Goal: Task Accomplishment & Management: Manage account settings

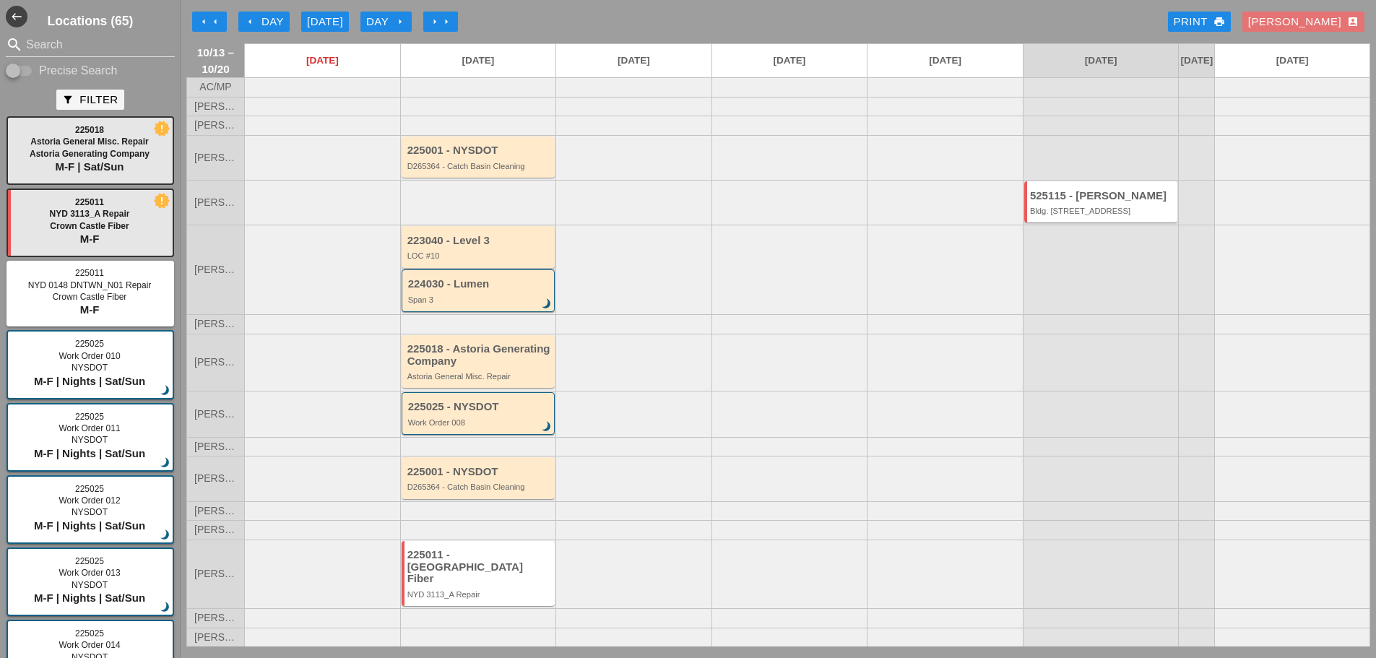
click at [522, 260] on div "LOC #10" at bounding box center [479, 255] width 144 height 9
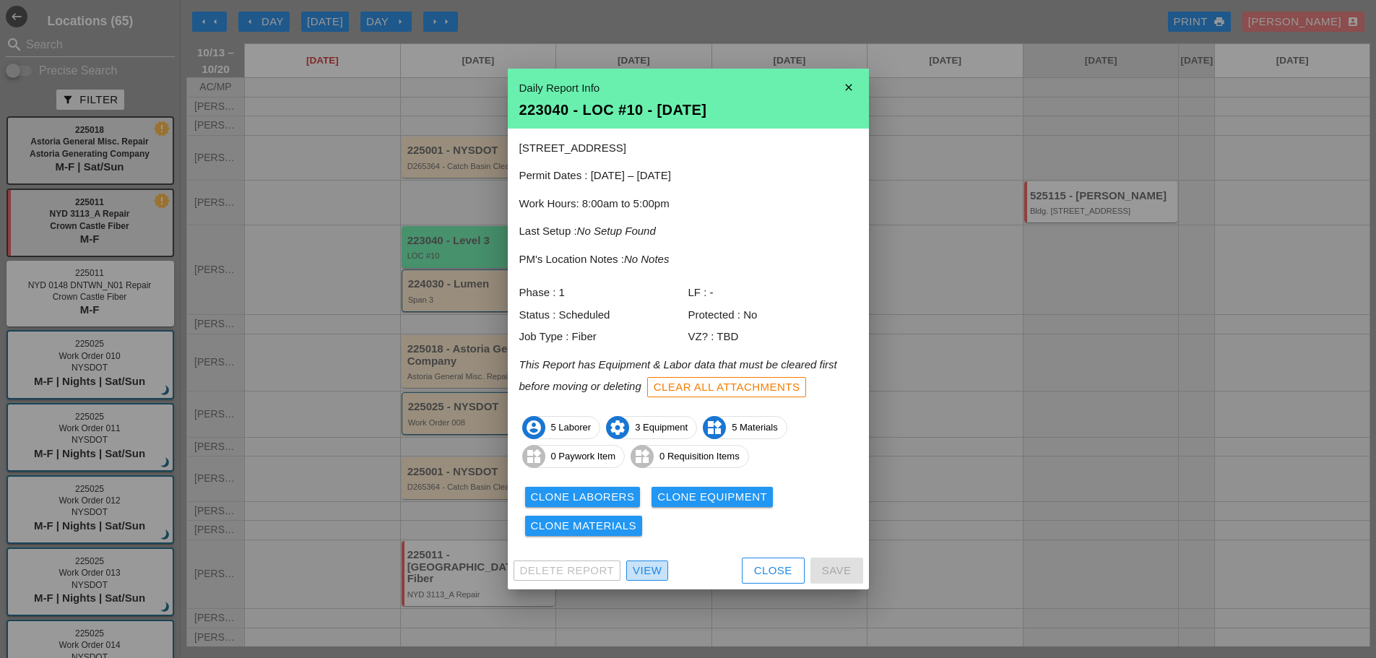
click at [652, 573] on div "View" at bounding box center [647, 571] width 29 height 17
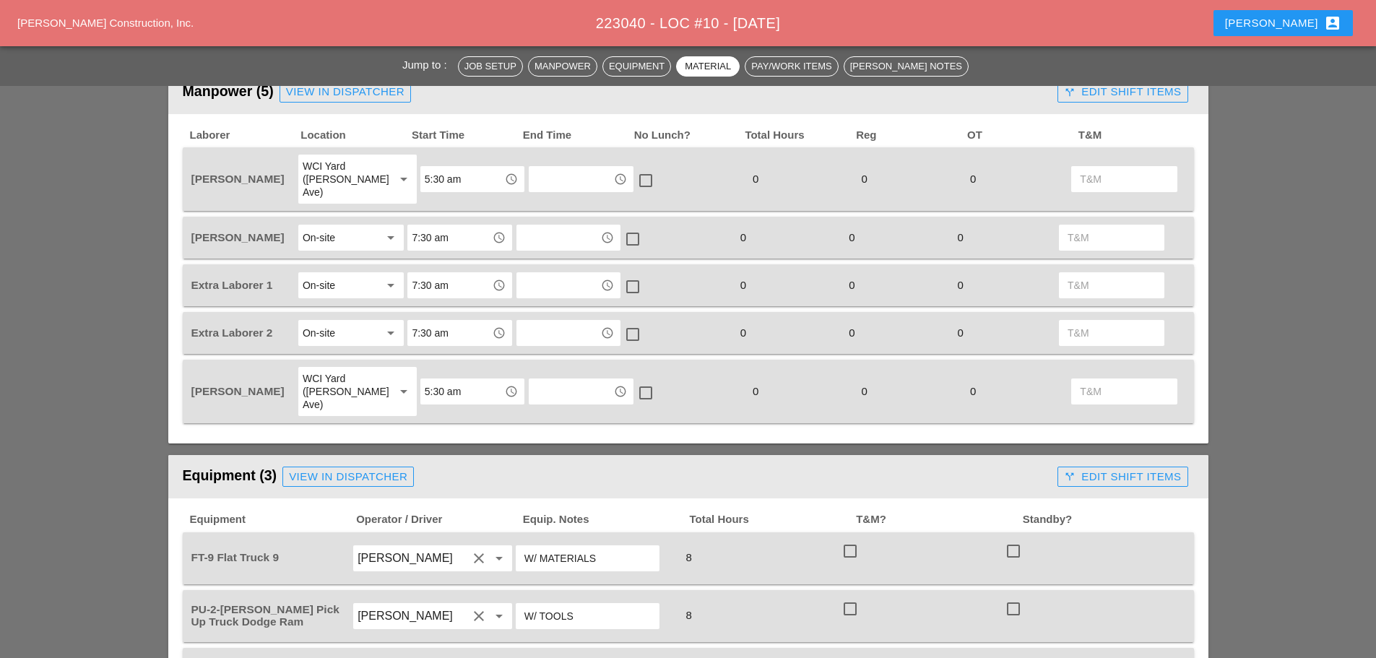
scroll to position [578, 0]
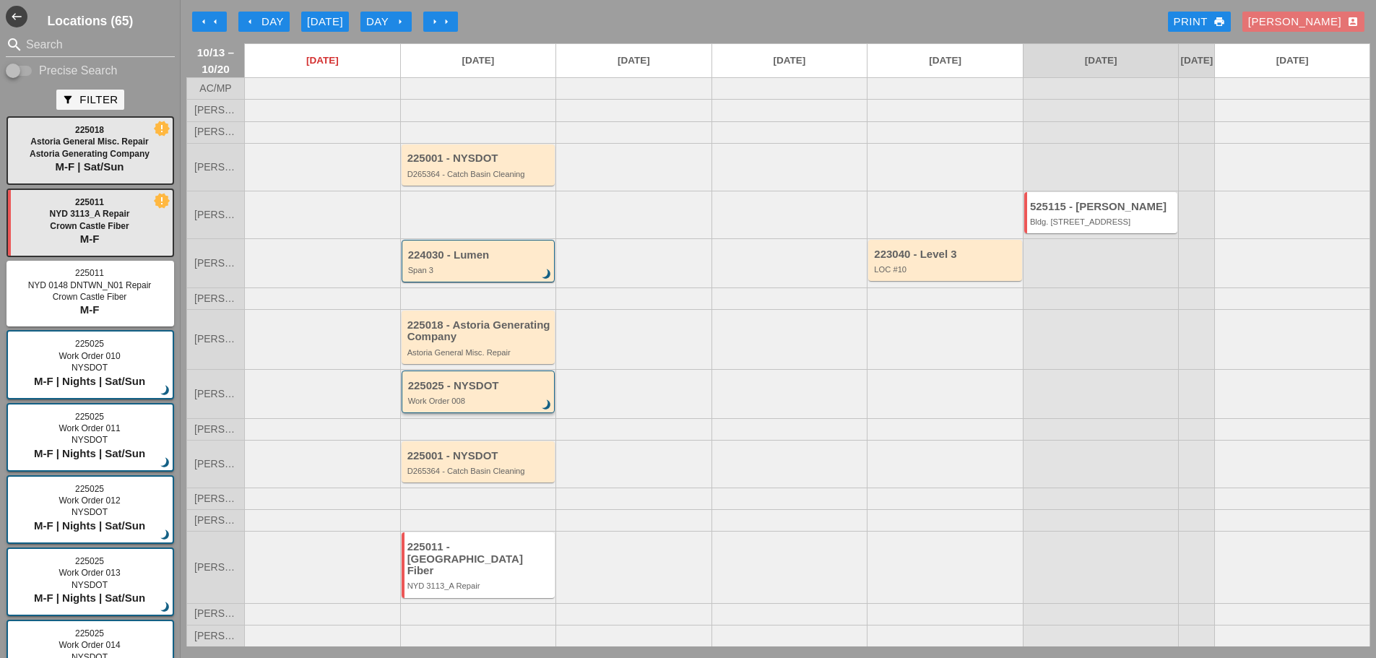
click at [498, 405] on div "Work Order 008" at bounding box center [479, 401] width 143 height 9
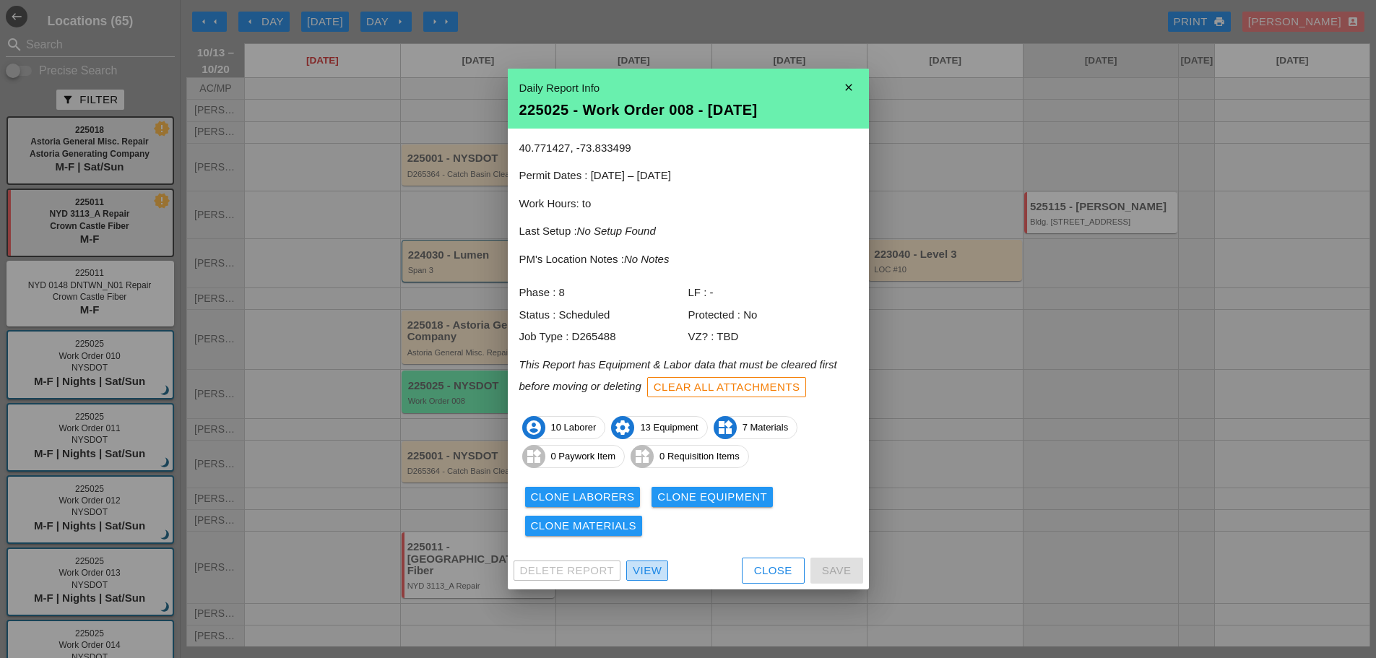
click at [641, 576] on div "View" at bounding box center [647, 571] width 29 height 17
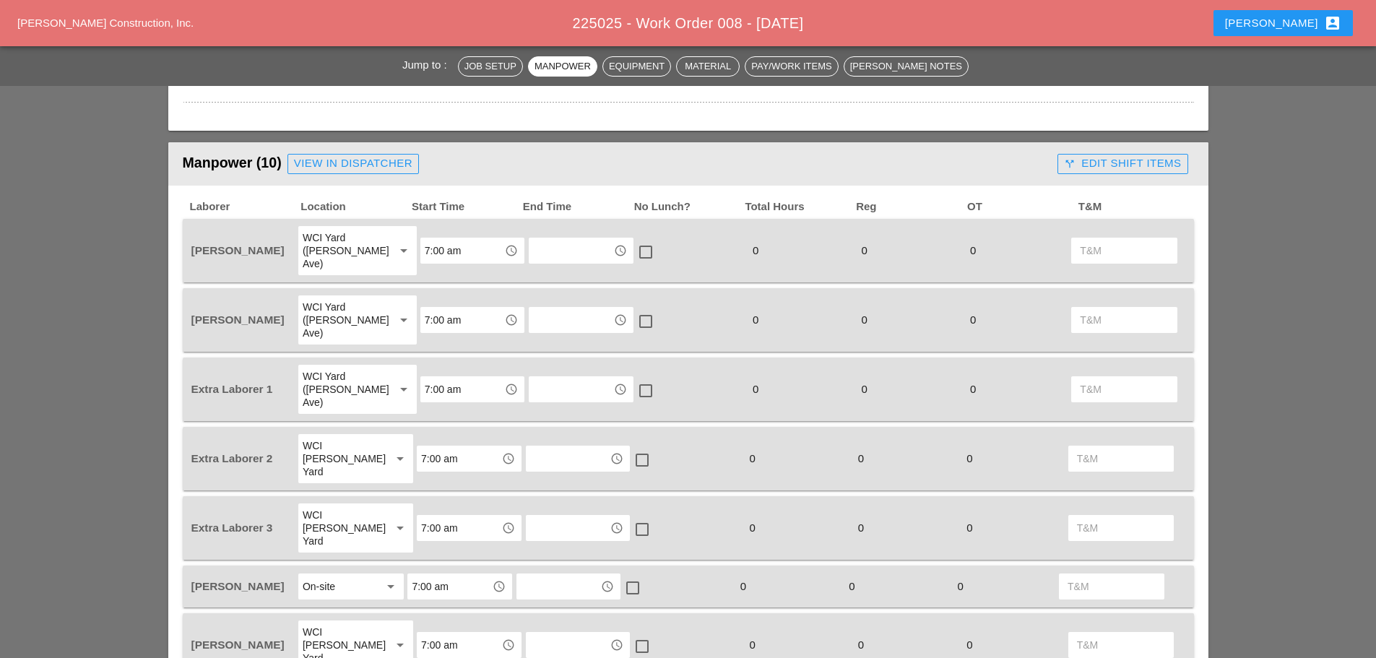
scroll to position [722, 0]
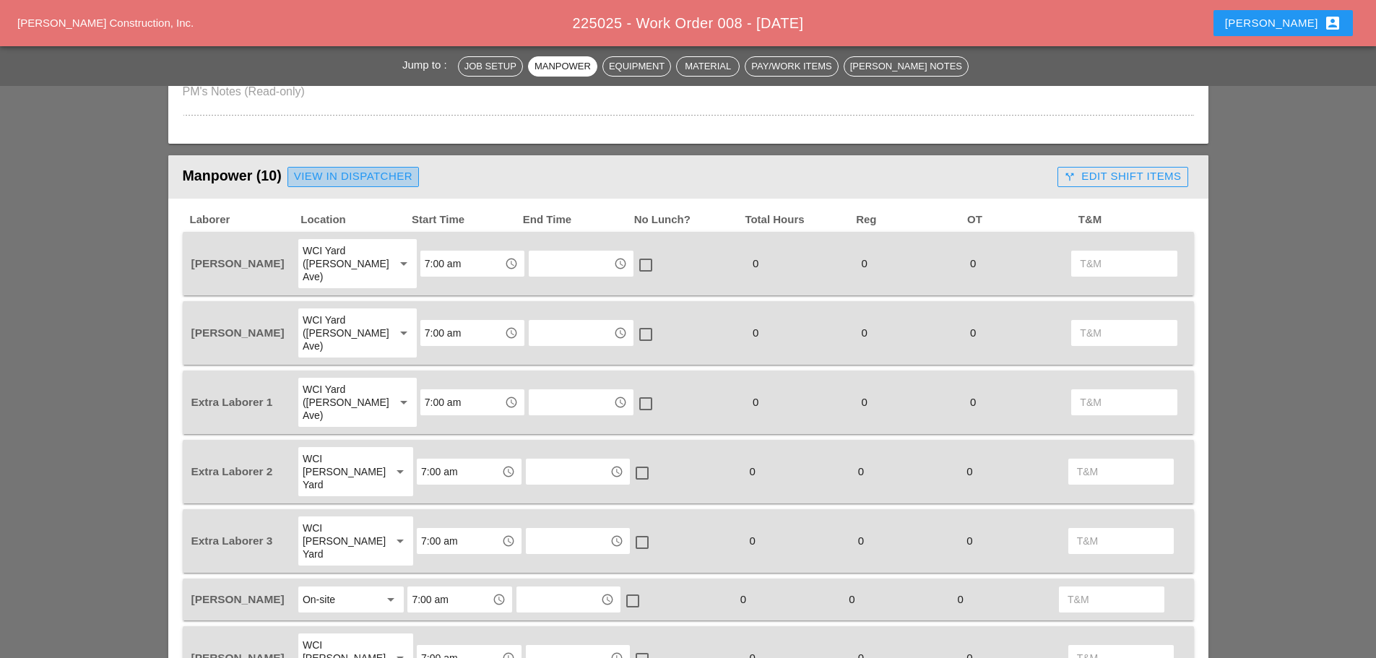
click at [371, 171] on div "View in Dispatcher" at bounding box center [353, 176] width 118 height 17
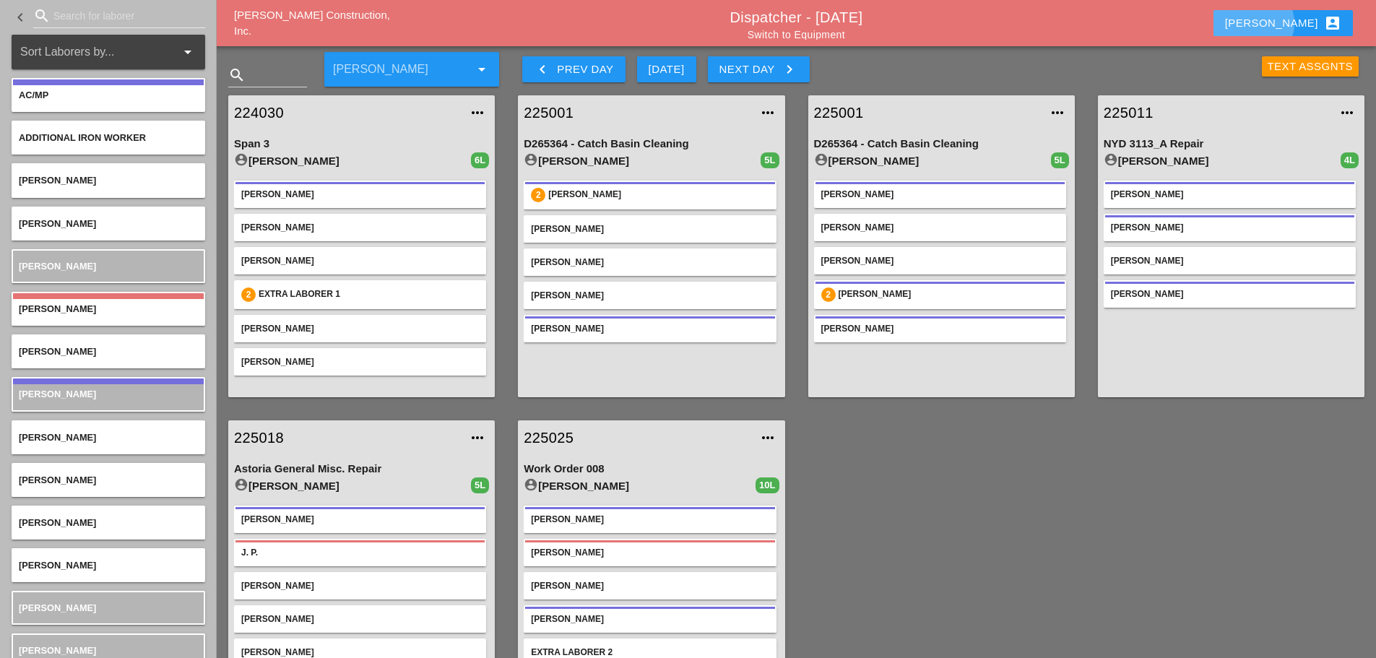
click at [1300, 24] on div "Enrico account_box" at bounding box center [1283, 22] width 116 height 17
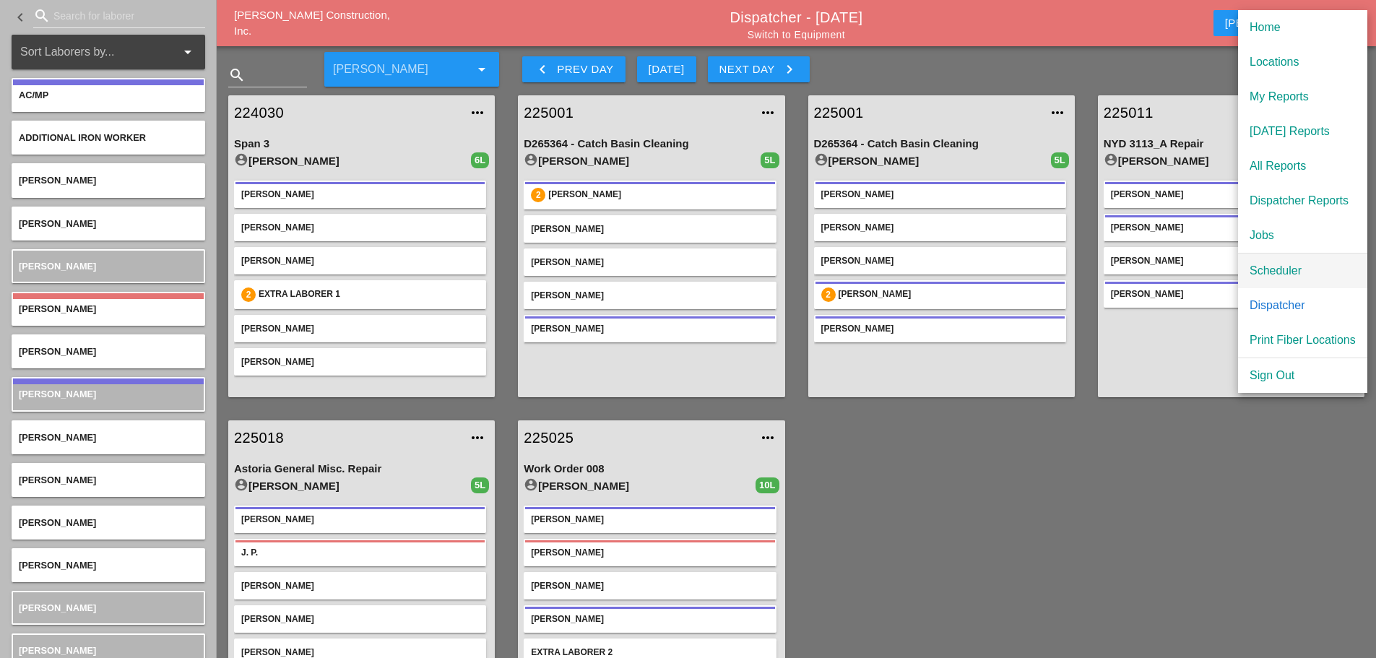
click at [1284, 263] on div "Scheduler" at bounding box center [1303, 270] width 106 height 17
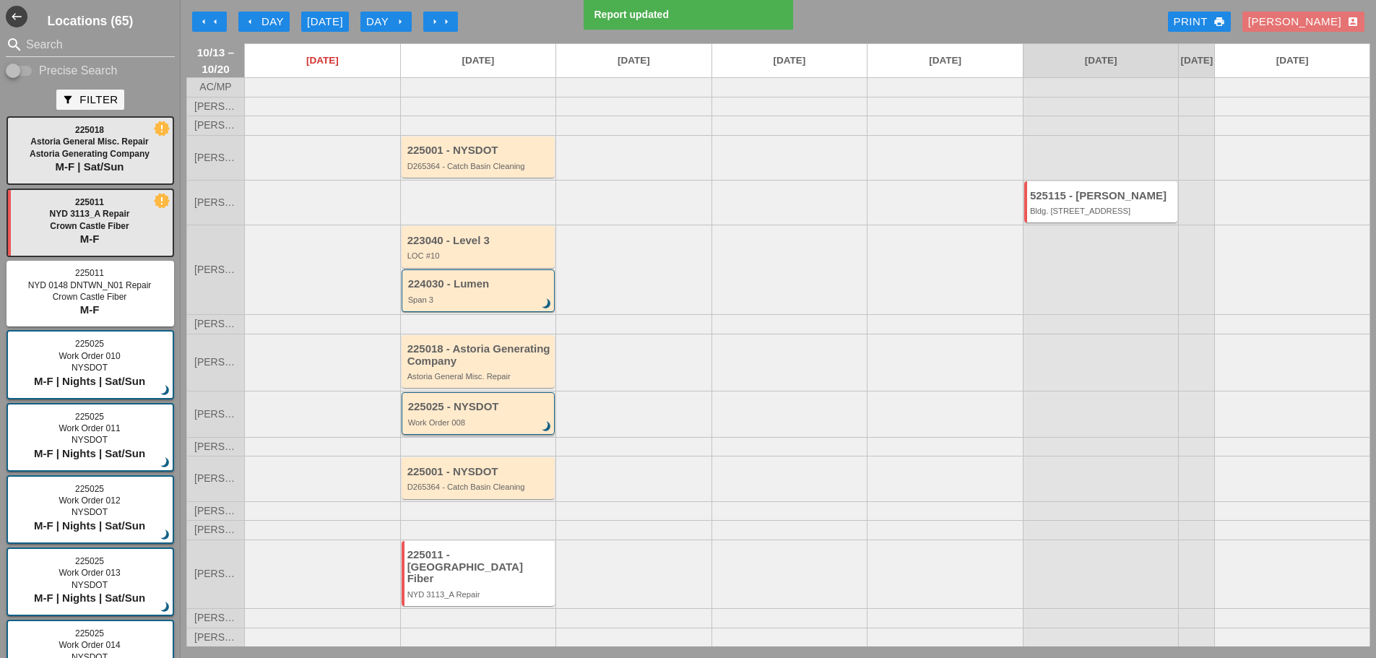
click at [496, 427] on div "Work Order 008" at bounding box center [479, 422] width 143 height 9
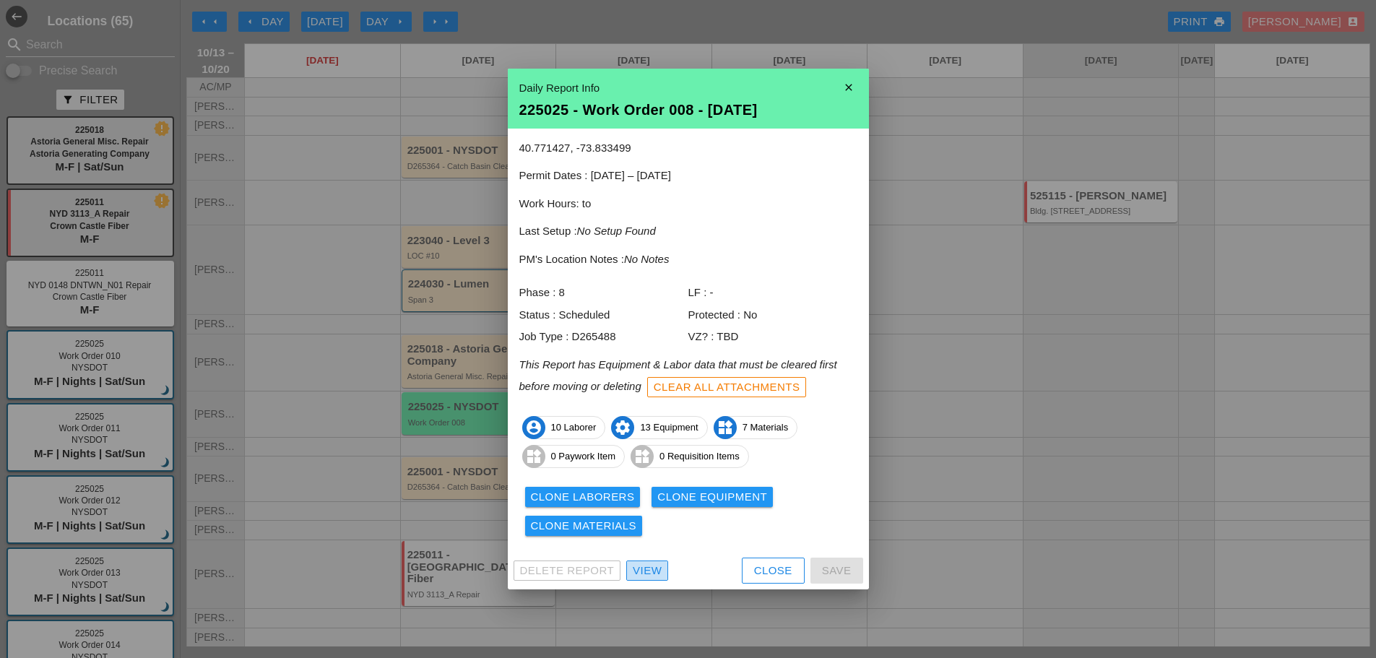
click at [641, 571] on div "View" at bounding box center [647, 571] width 29 height 17
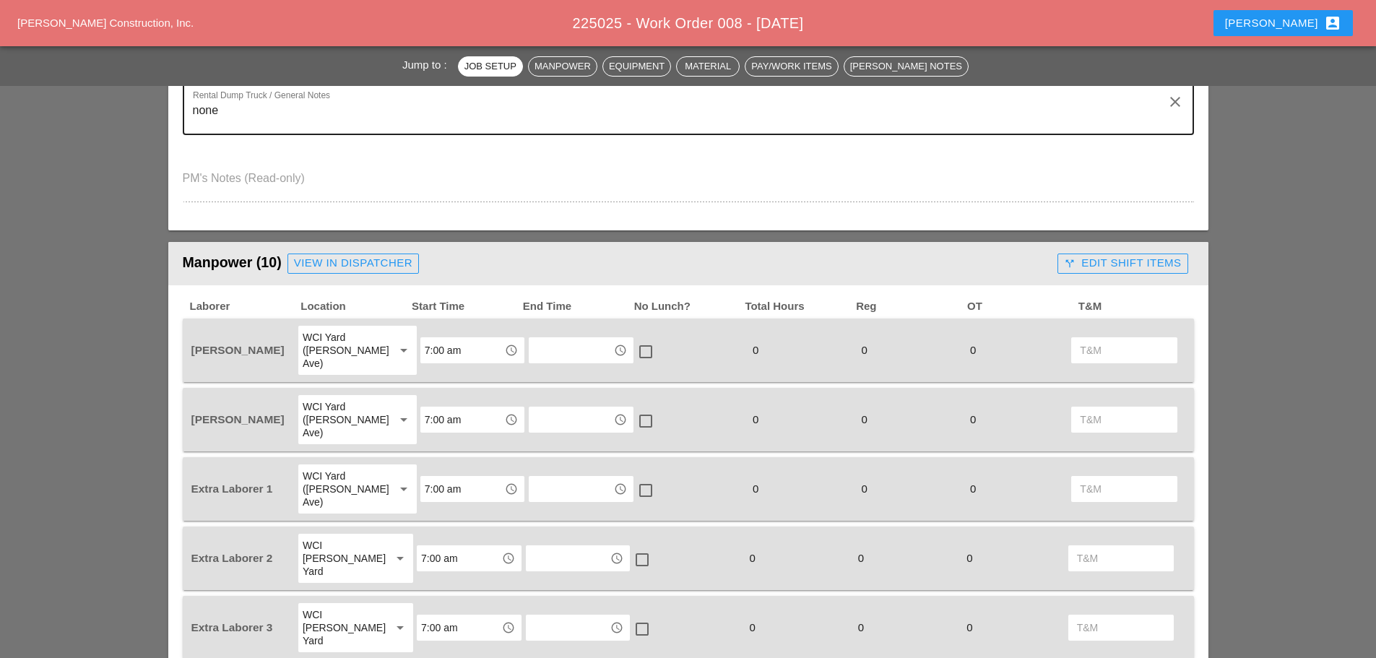
scroll to position [650, 0]
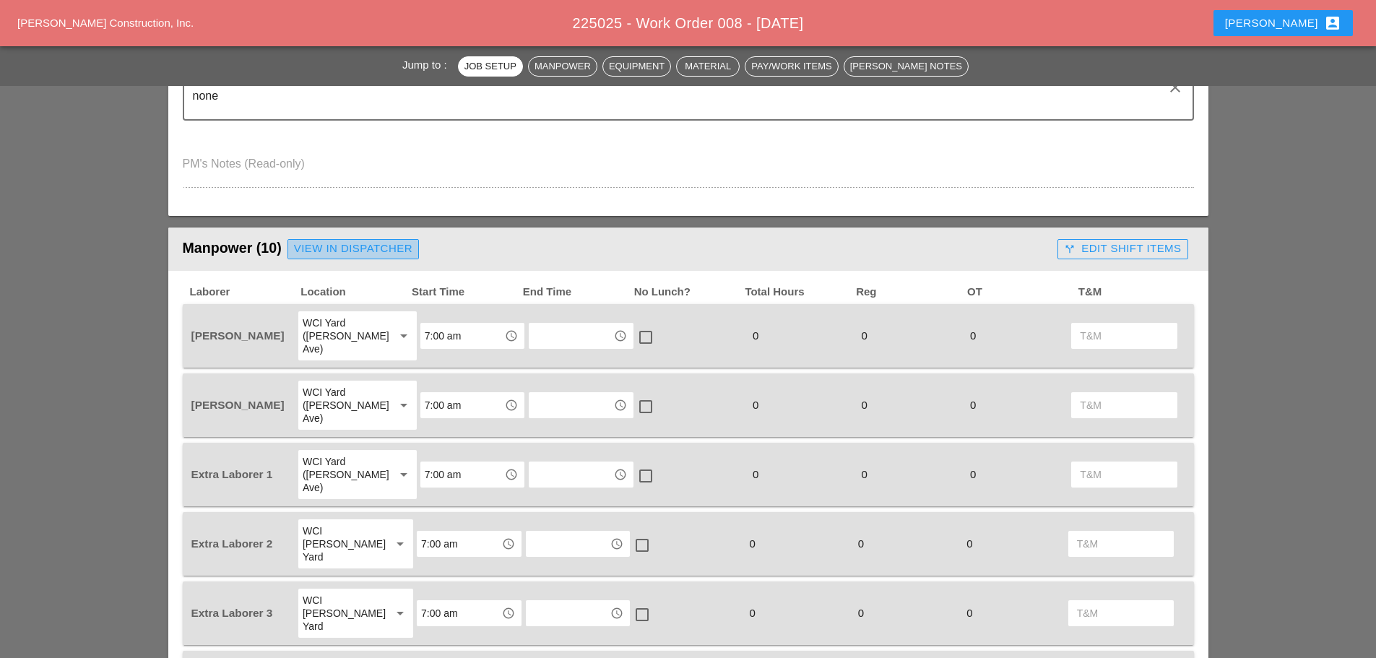
click at [384, 256] on div "View in Dispatcher" at bounding box center [353, 249] width 118 height 17
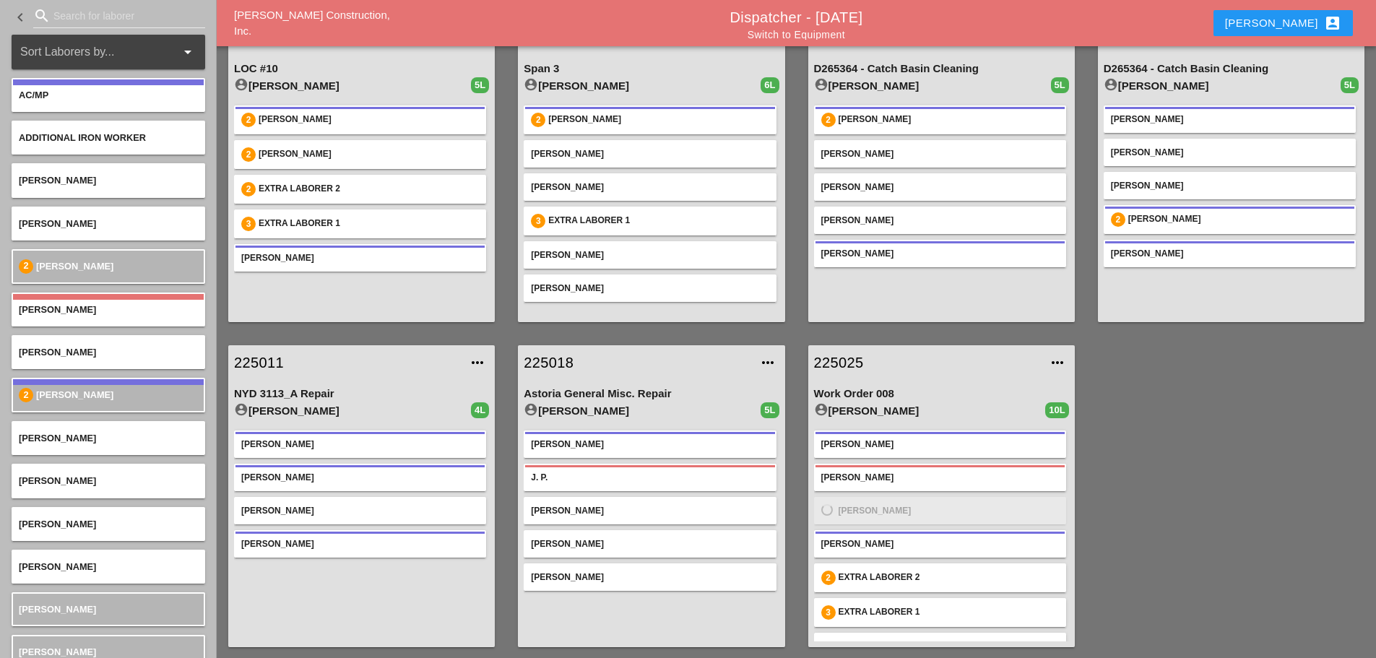
scroll to position [76, 0]
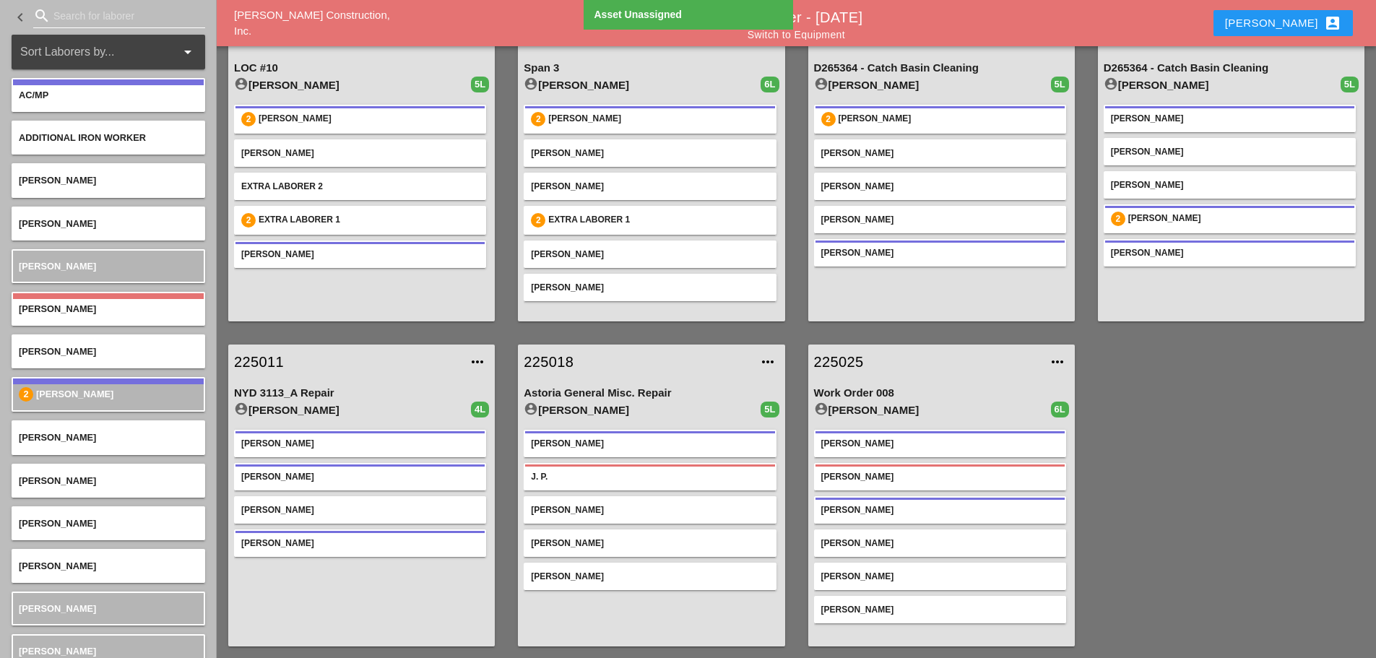
click at [62, 13] on input "Search for laborer" at bounding box center [118, 15] width 131 height 23
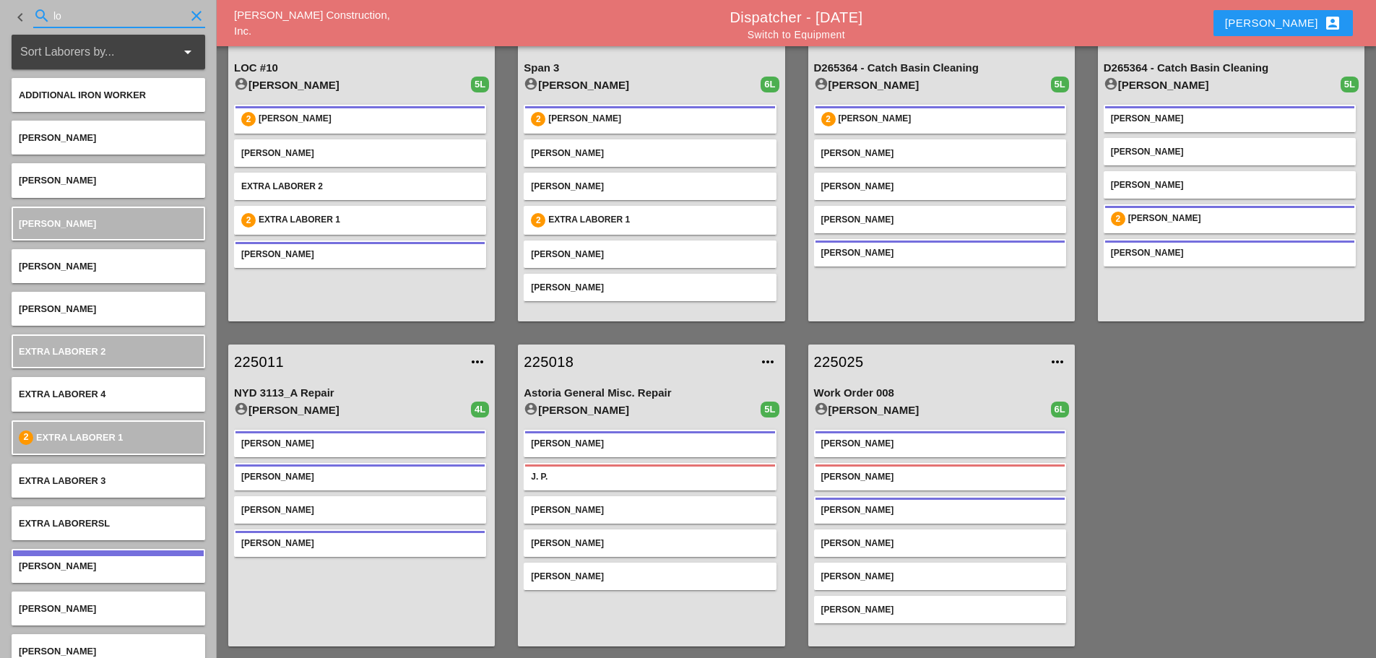
type input "l"
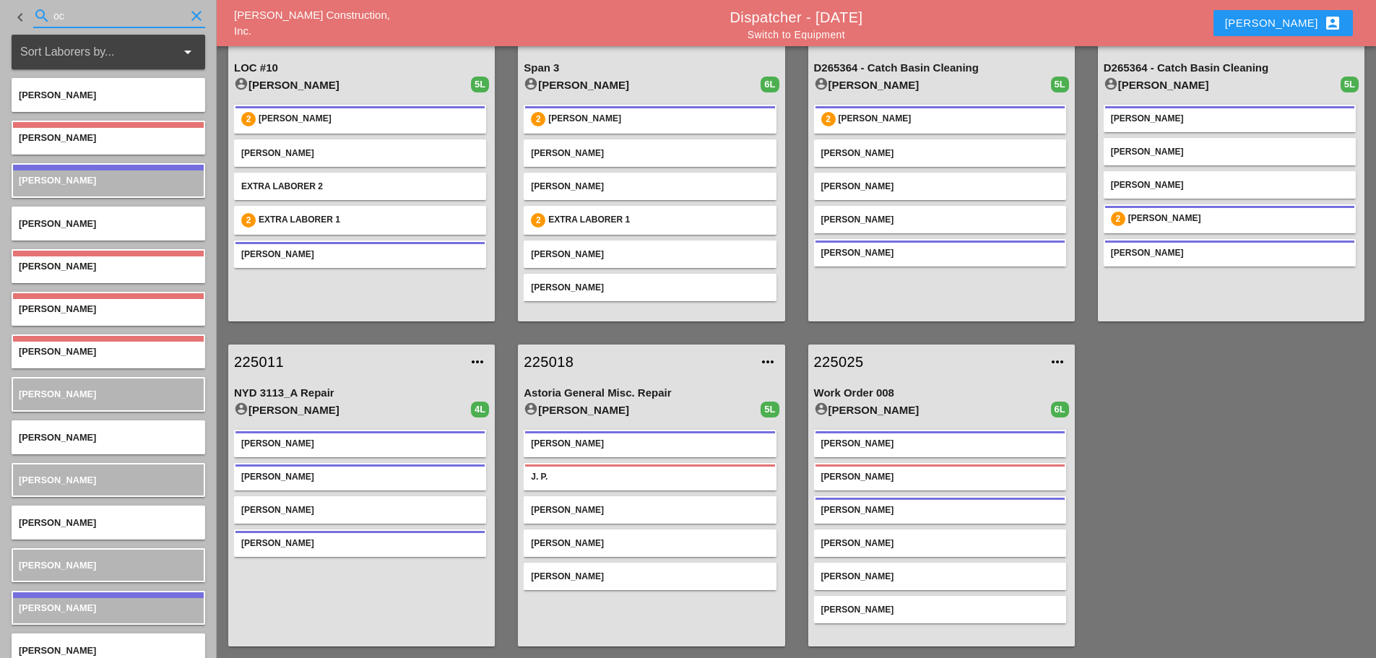
type input "oc"
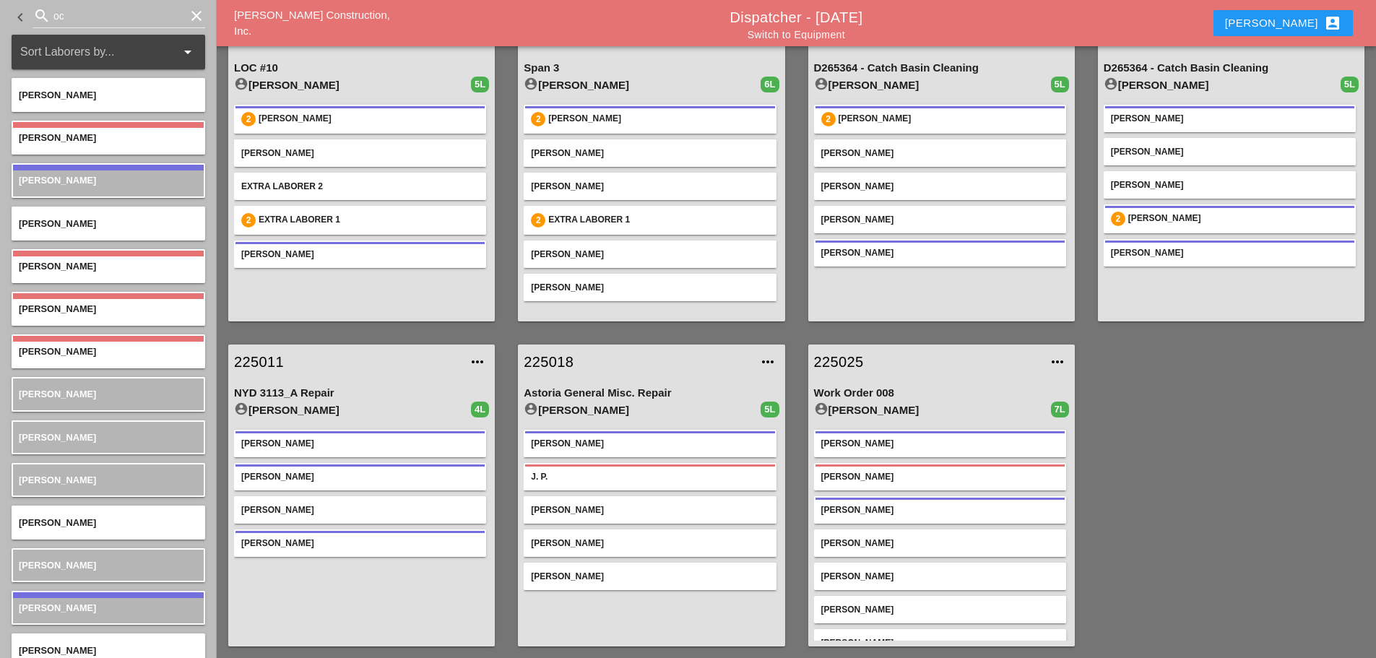
scroll to position [22, 0]
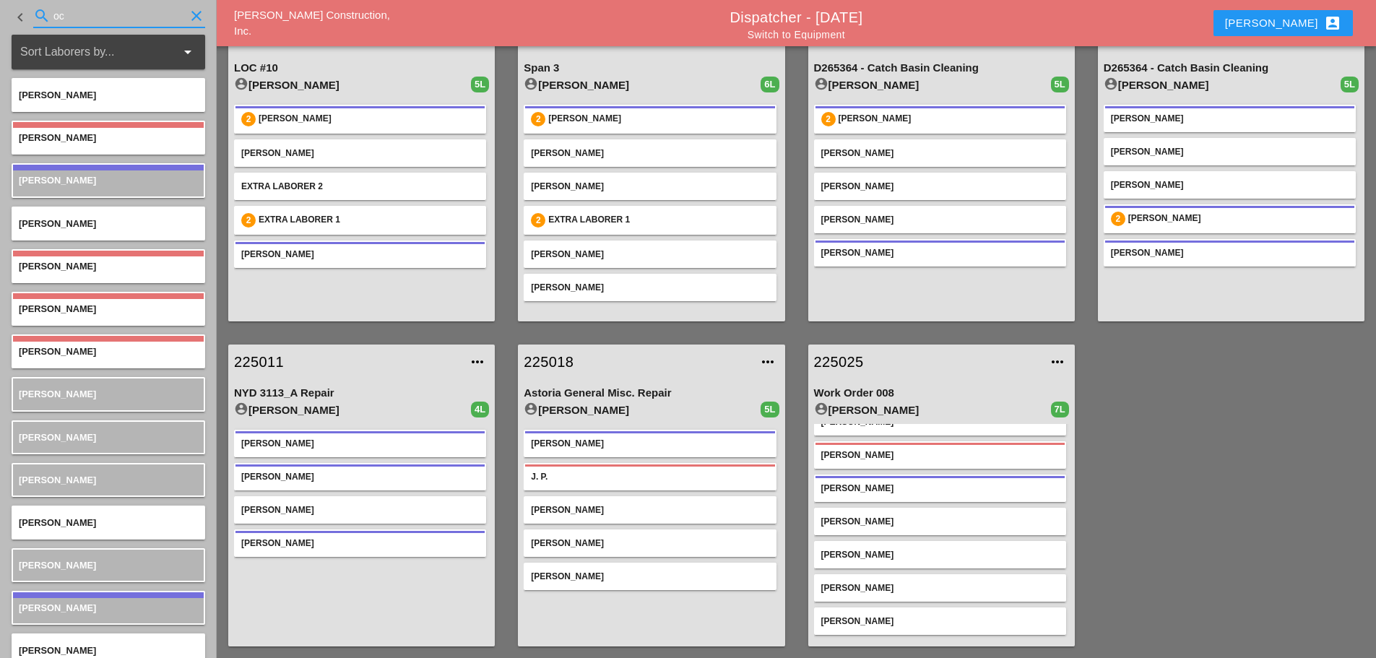
click at [110, 22] on input "oc" at bounding box center [118, 15] width 131 height 23
type input "o"
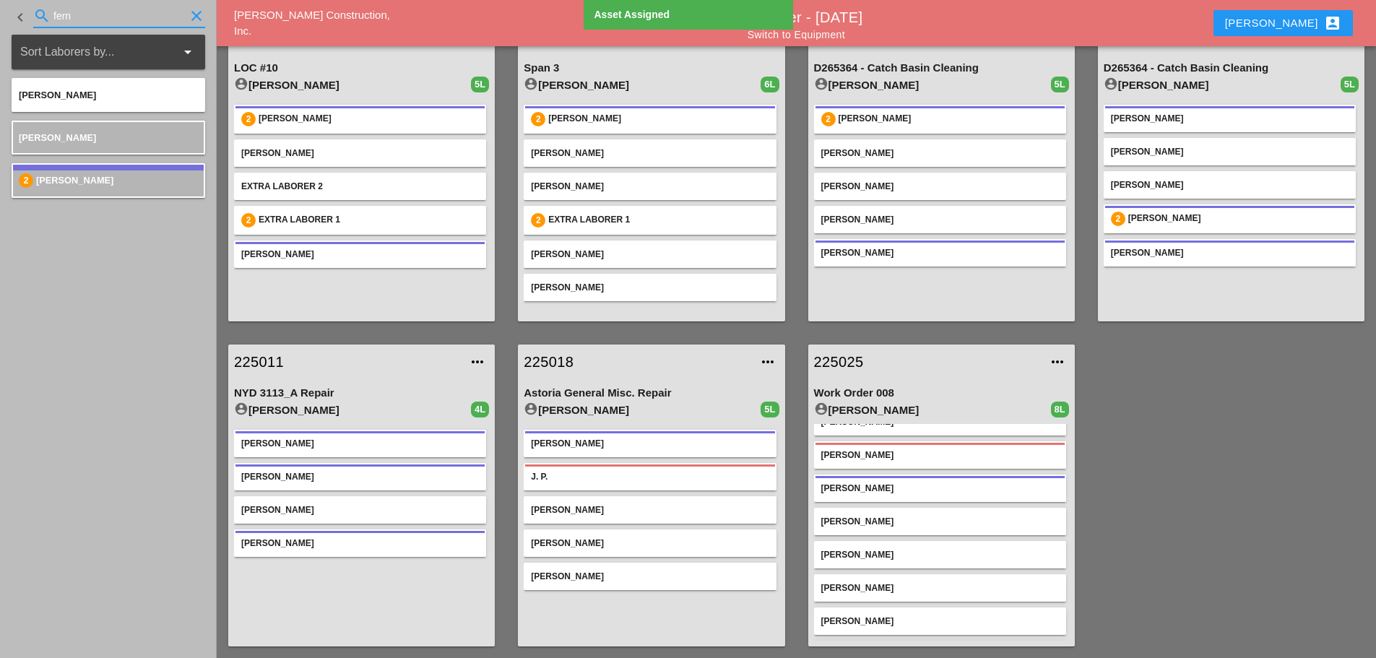
click at [140, 19] on input "fern" at bounding box center [118, 15] width 131 height 23
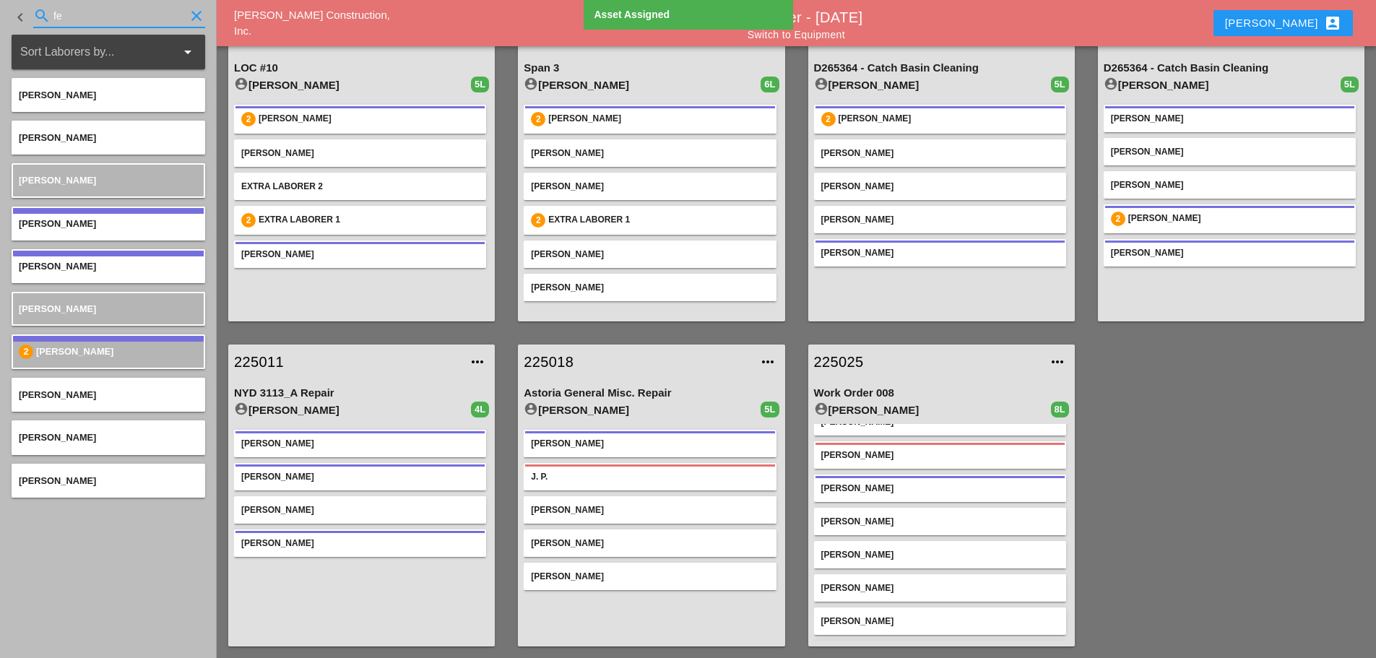
type input "f"
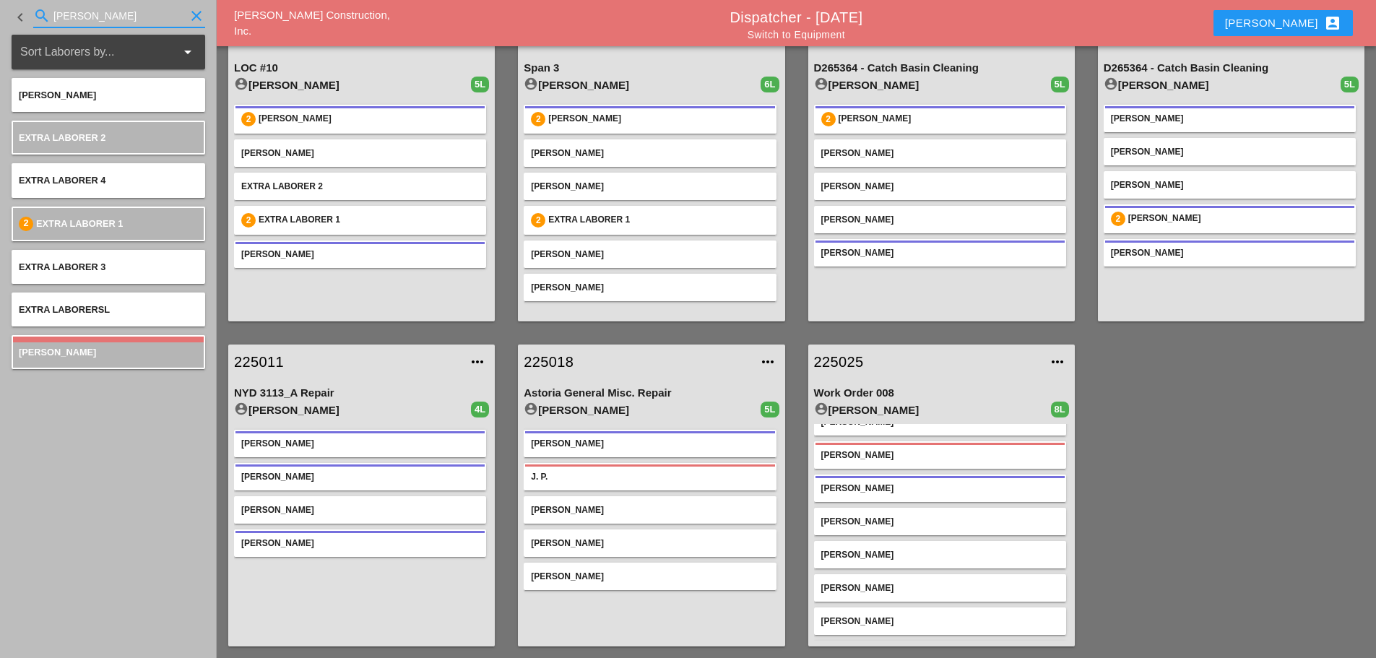
type input "alber"
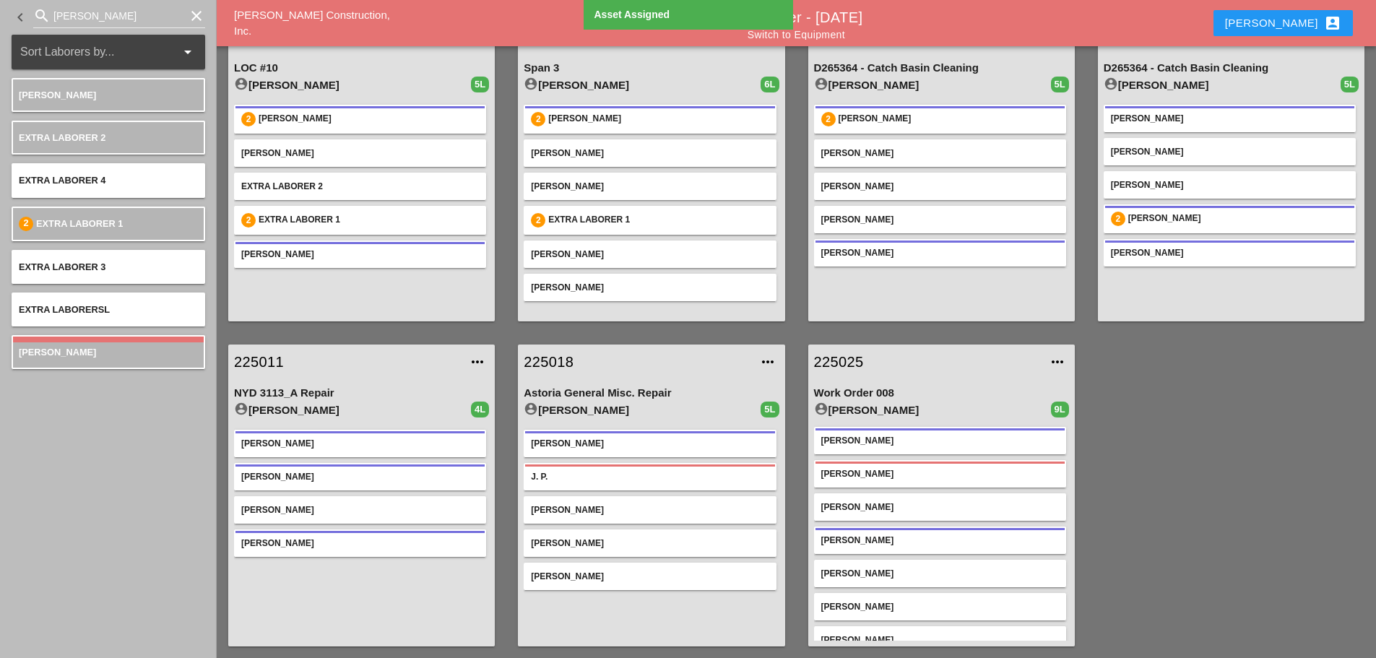
scroll to position [0, 0]
click at [189, 17] on icon "clear" at bounding box center [196, 15] width 17 height 17
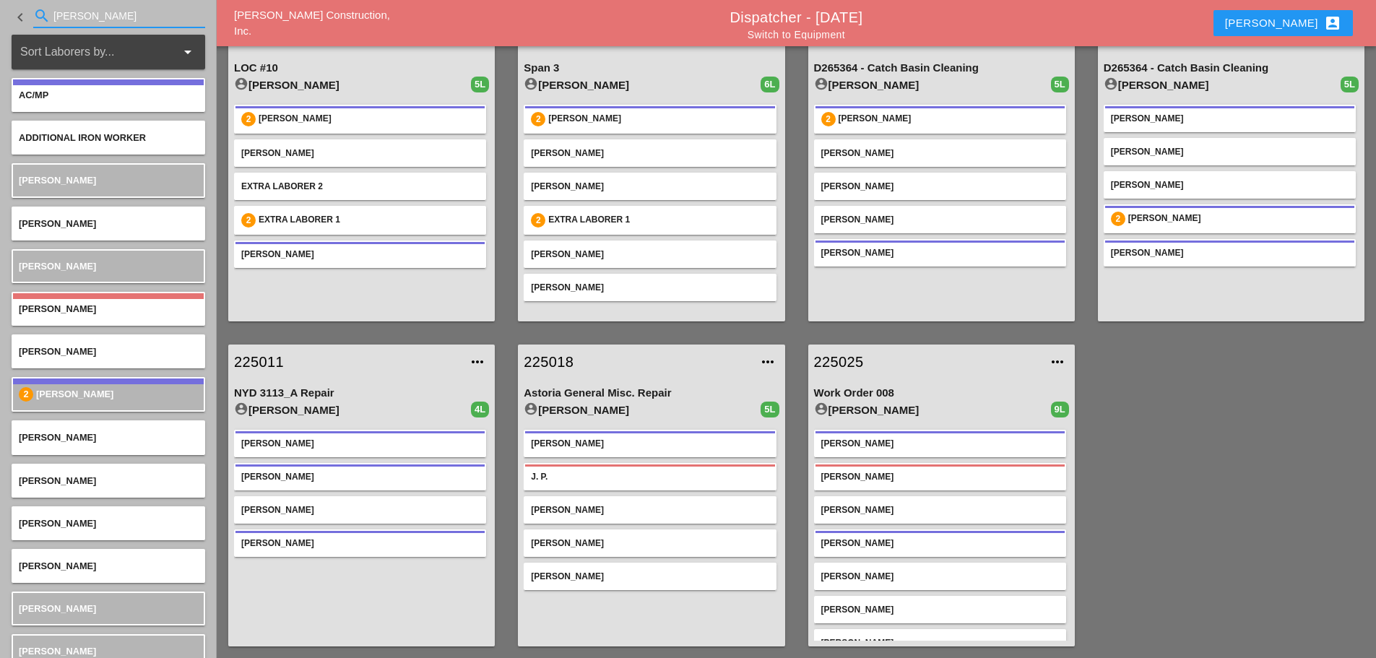
click at [128, 21] on input "alber" at bounding box center [118, 15] width 131 height 23
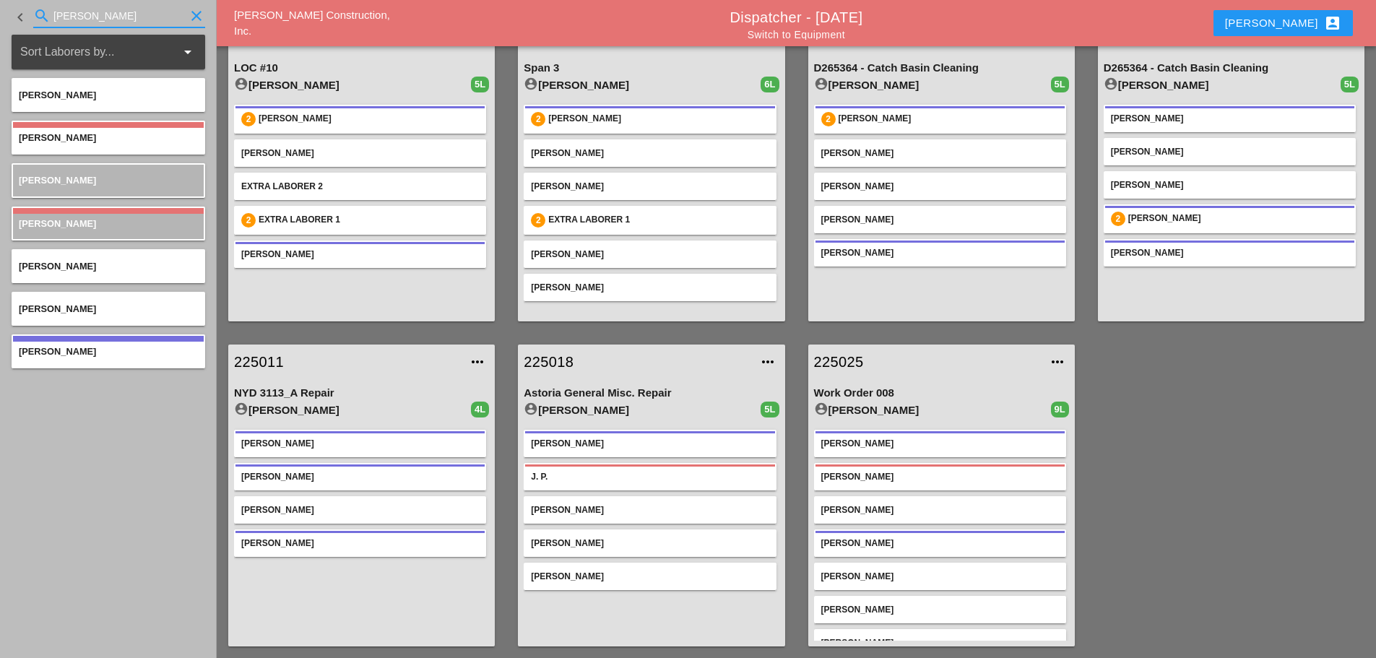
type input "sal"
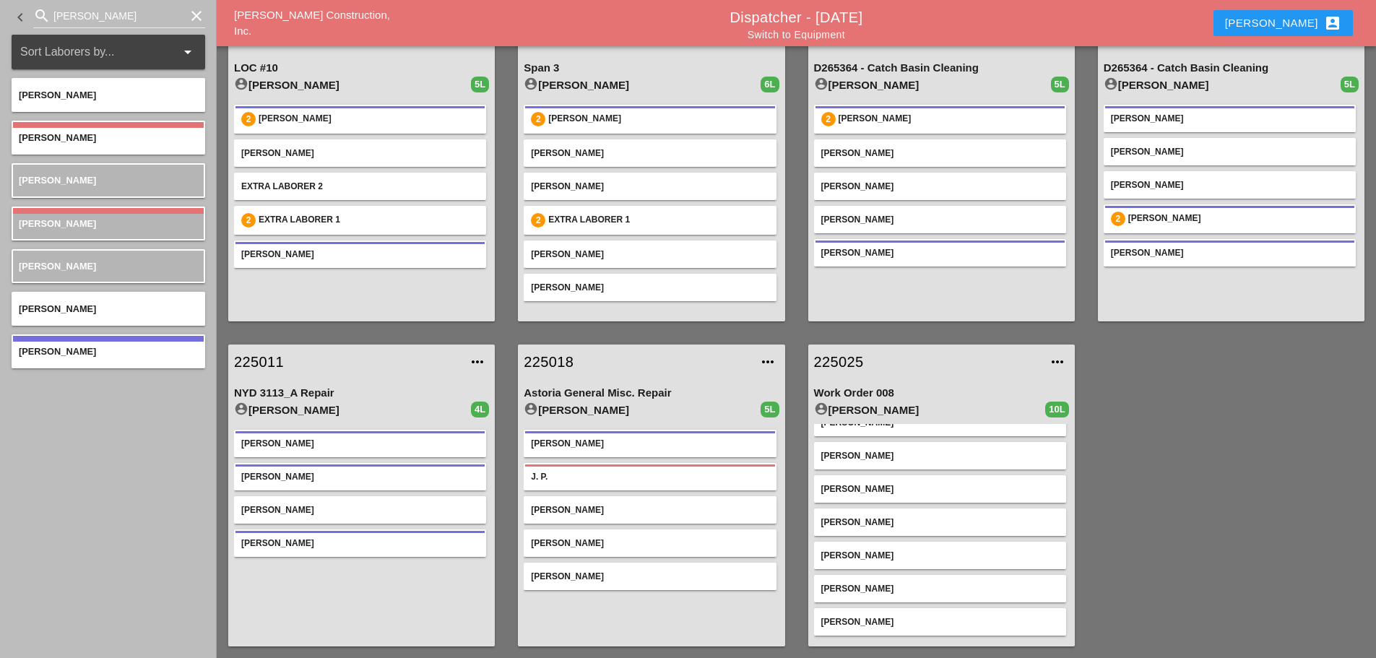
scroll to position [121, 0]
click at [845, 360] on link "225025" at bounding box center [927, 362] width 226 height 22
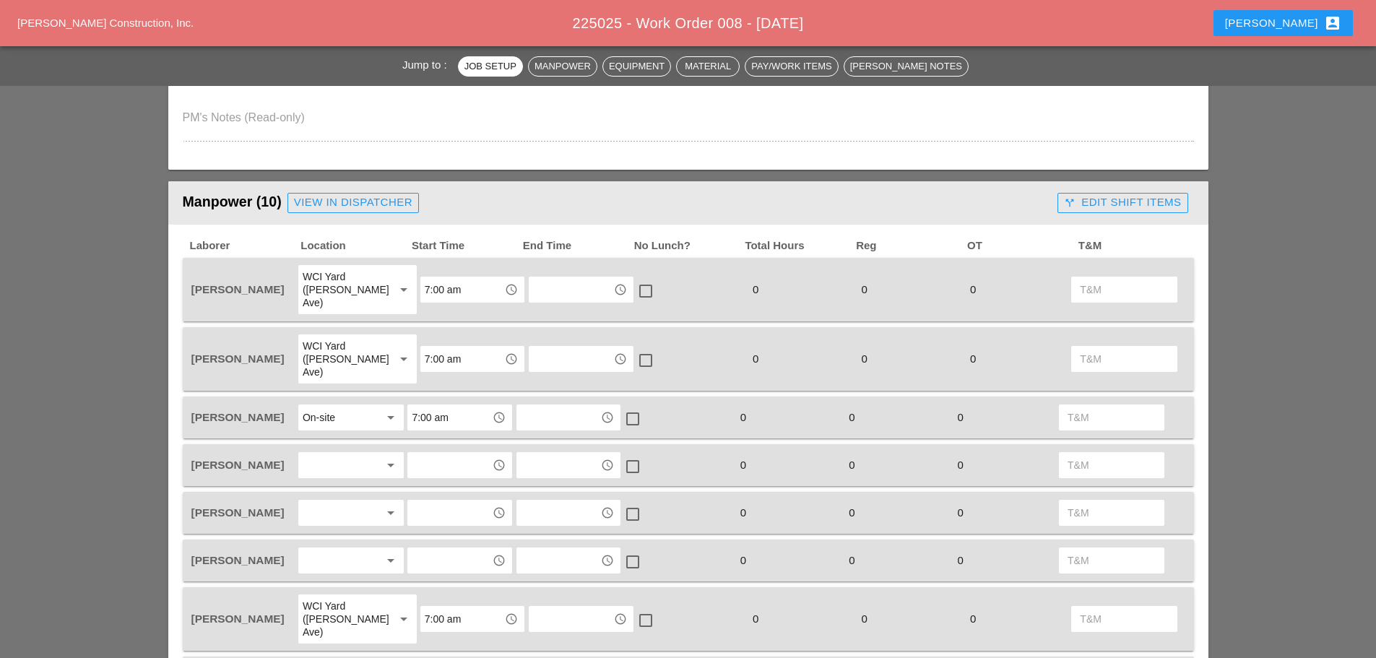
scroll to position [650, 0]
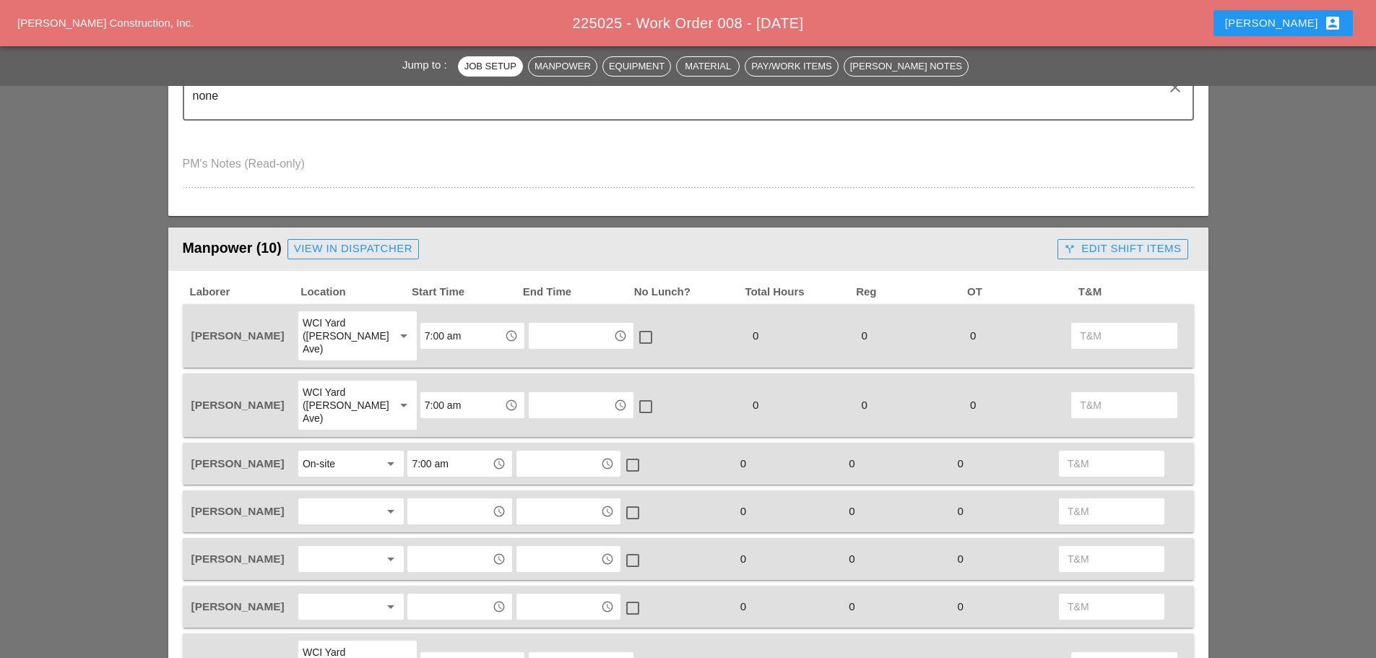
click at [319, 500] on div at bounding box center [341, 511] width 77 height 23
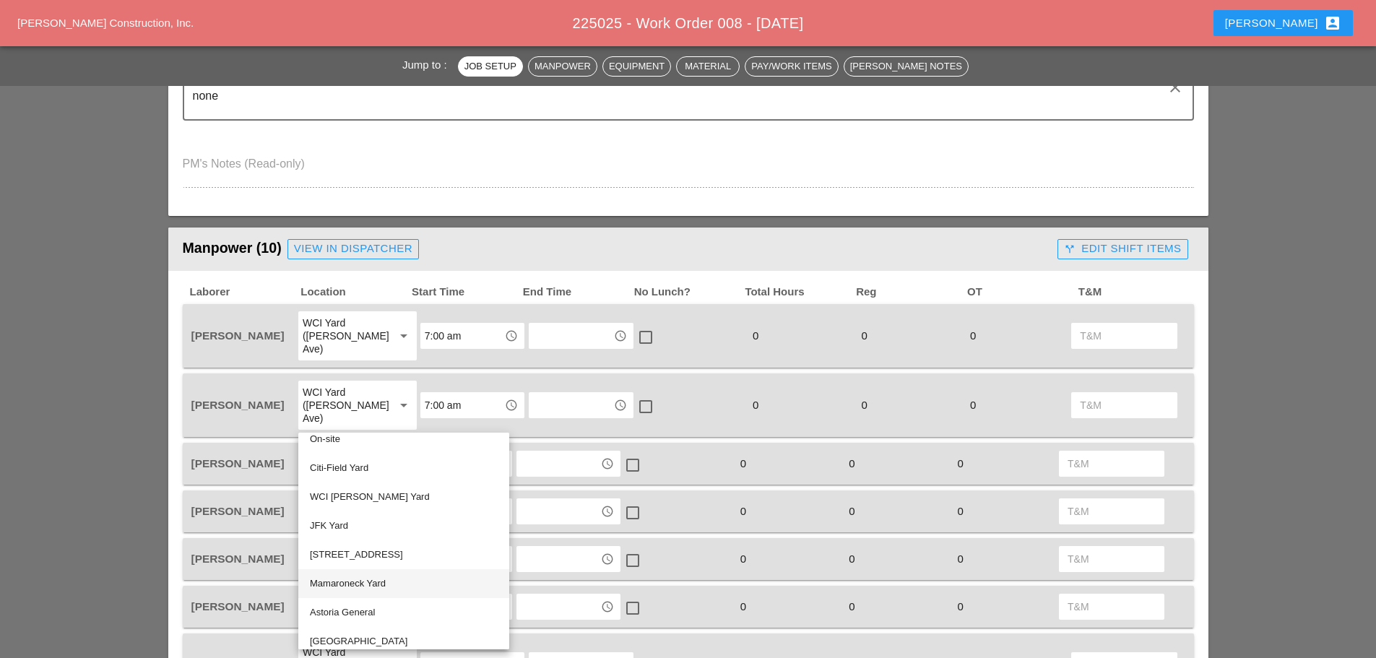
scroll to position [72, 0]
click at [373, 466] on div "WCI [PERSON_NAME] Yard" at bounding box center [404, 464] width 188 height 17
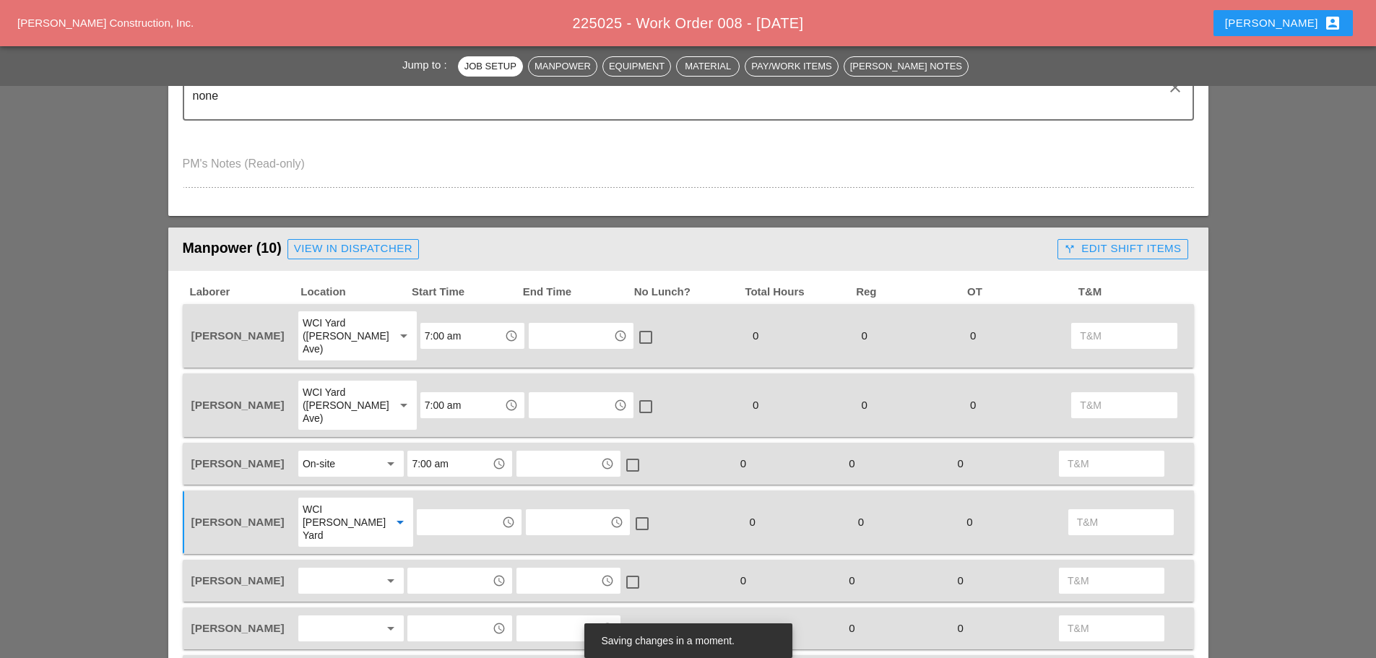
click at [358, 569] on div at bounding box center [341, 580] width 77 height 23
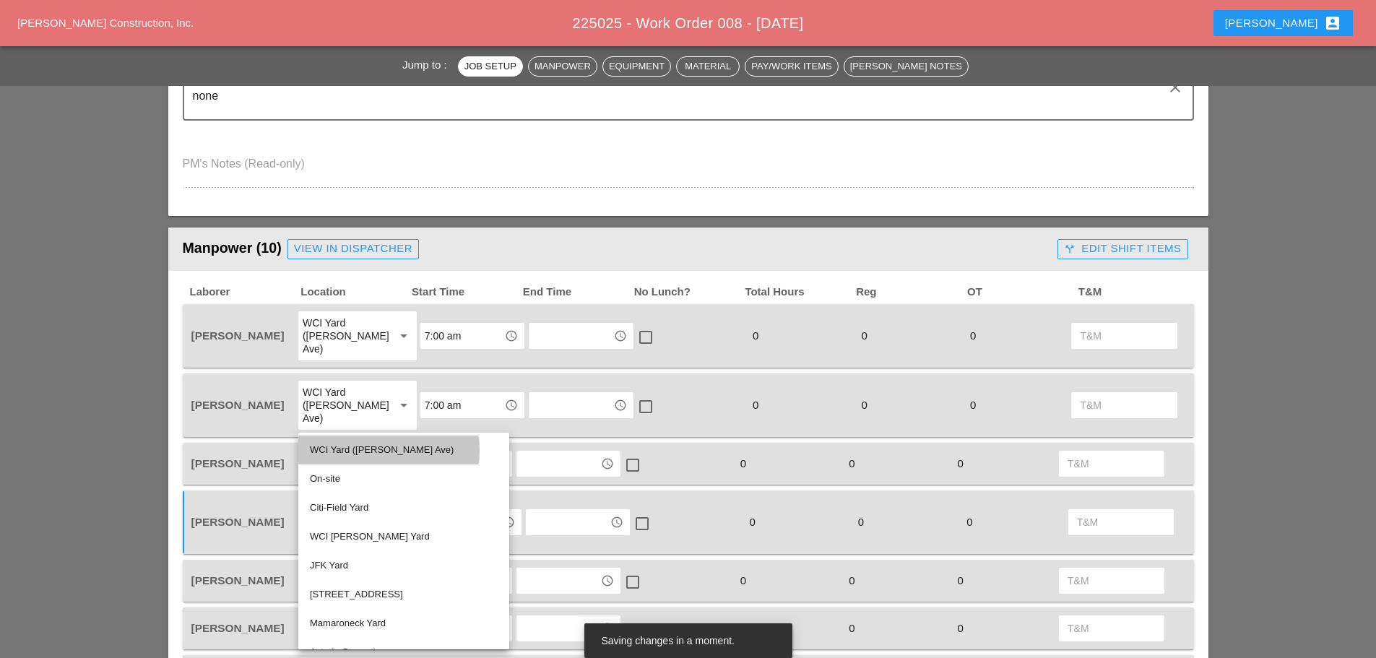
click at [366, 446] on div "WCI Yard (Provost Ave)" at bounding box center [404, 449] width 188 height 17
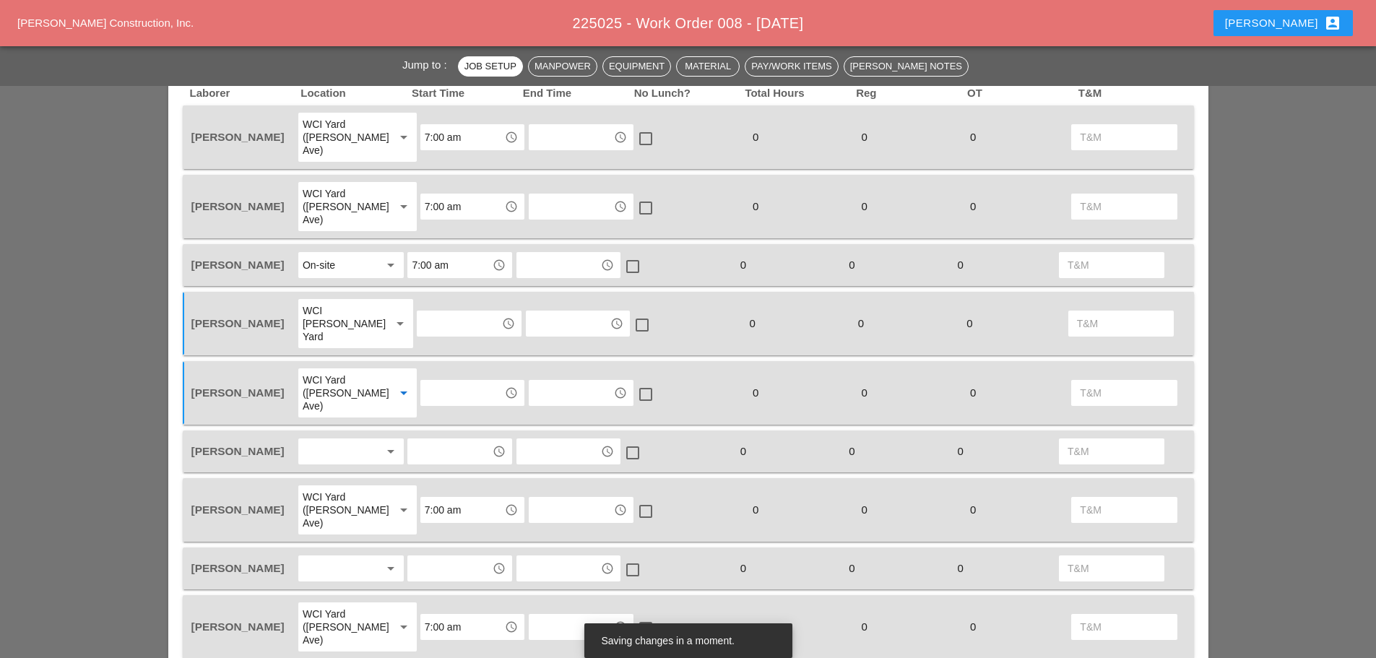
scroll to position [867, 0]
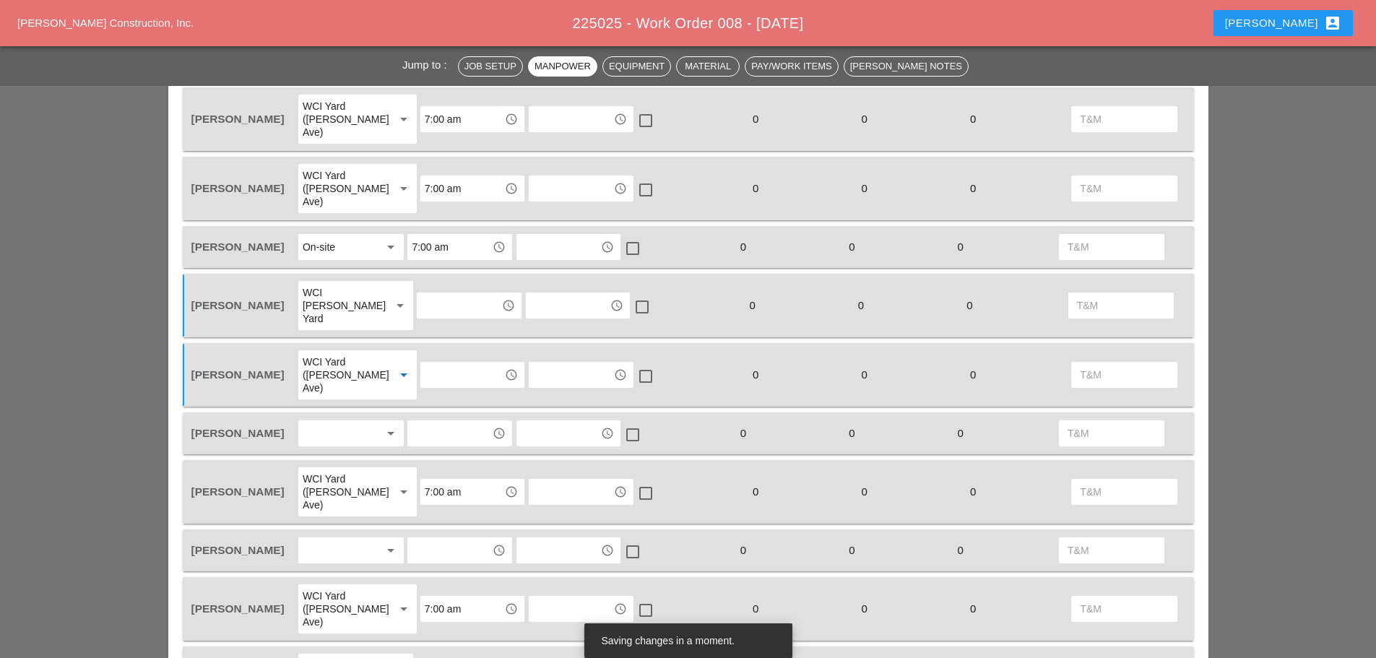
click at [347, 422] on div at bounding box center [341, 433] width 77 height 23
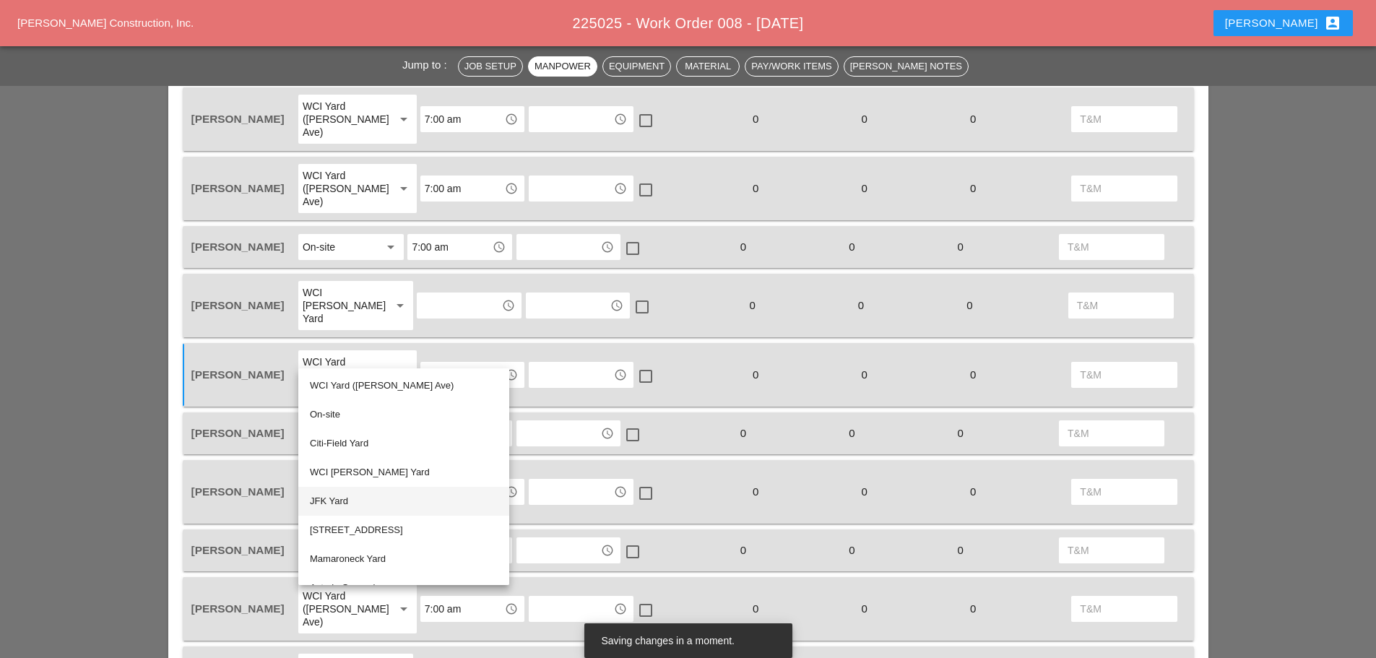
scroll to position [72, 0]
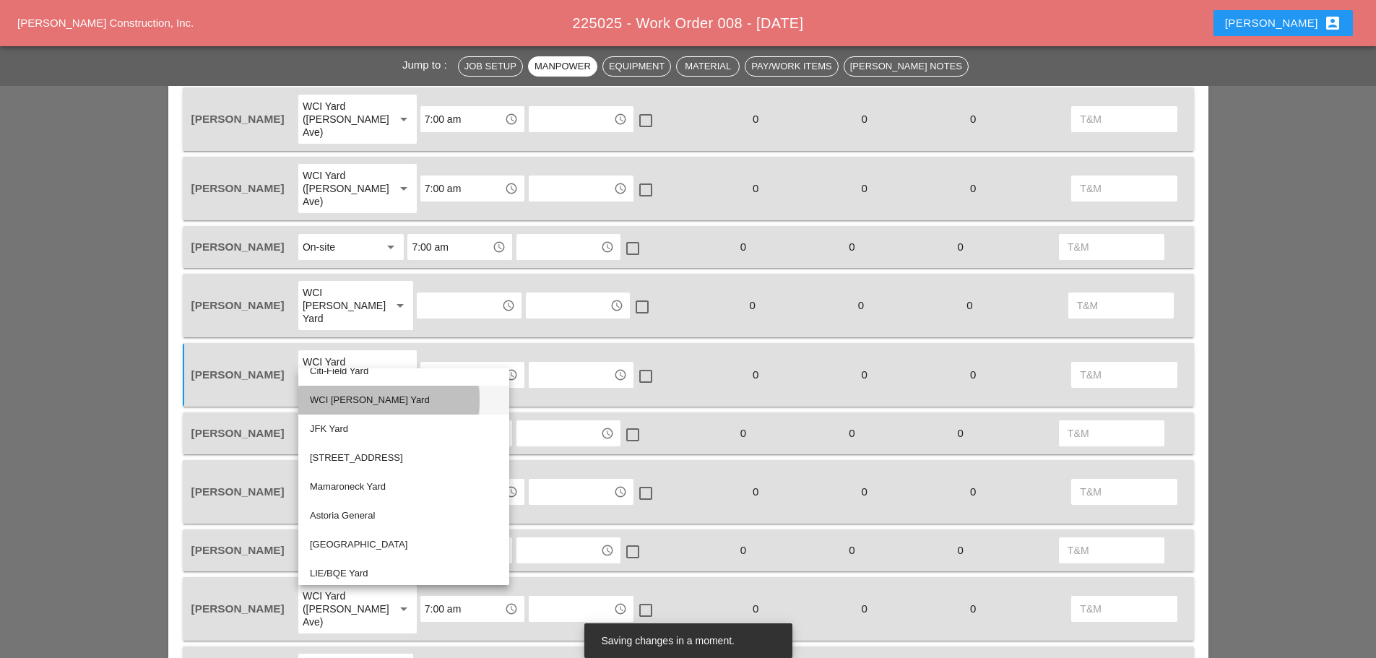
click at [373, 399] on div "WCI Bruckner Yard" at bounding box center [404, 400] width 188 height 17
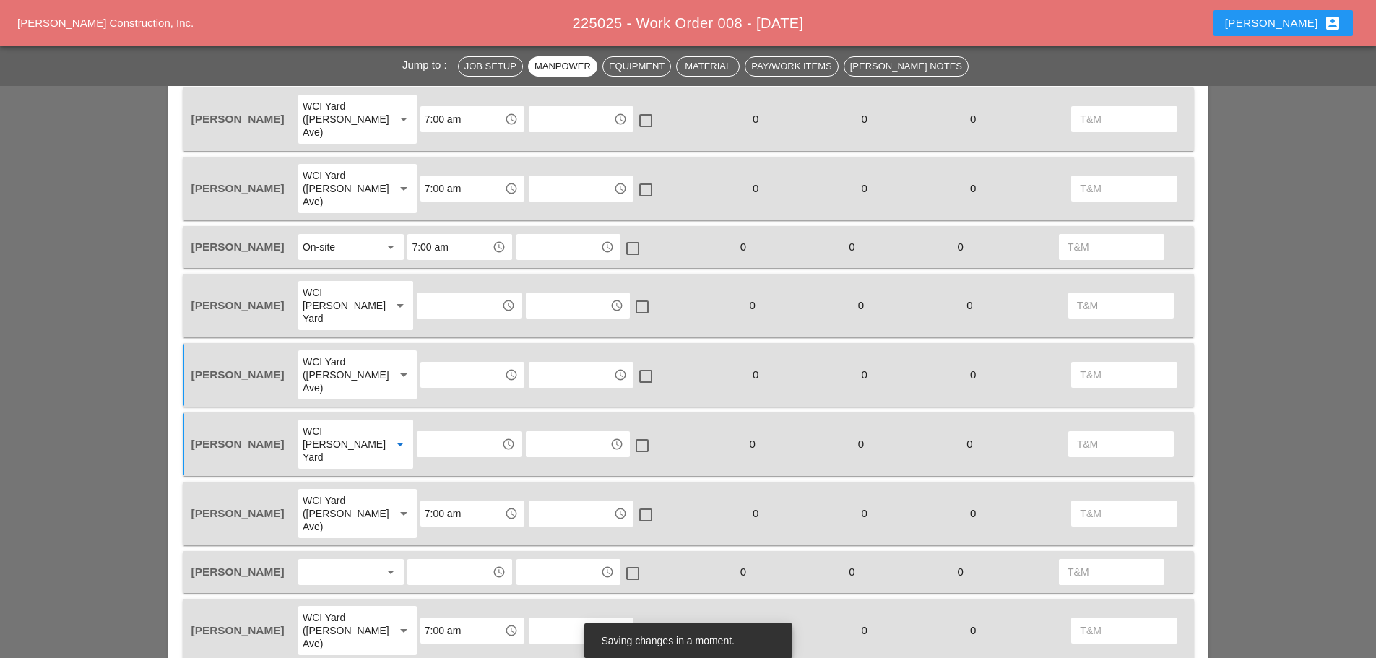
click at [353, 561] on div at bounding box center [341, 572] width 77 height 23
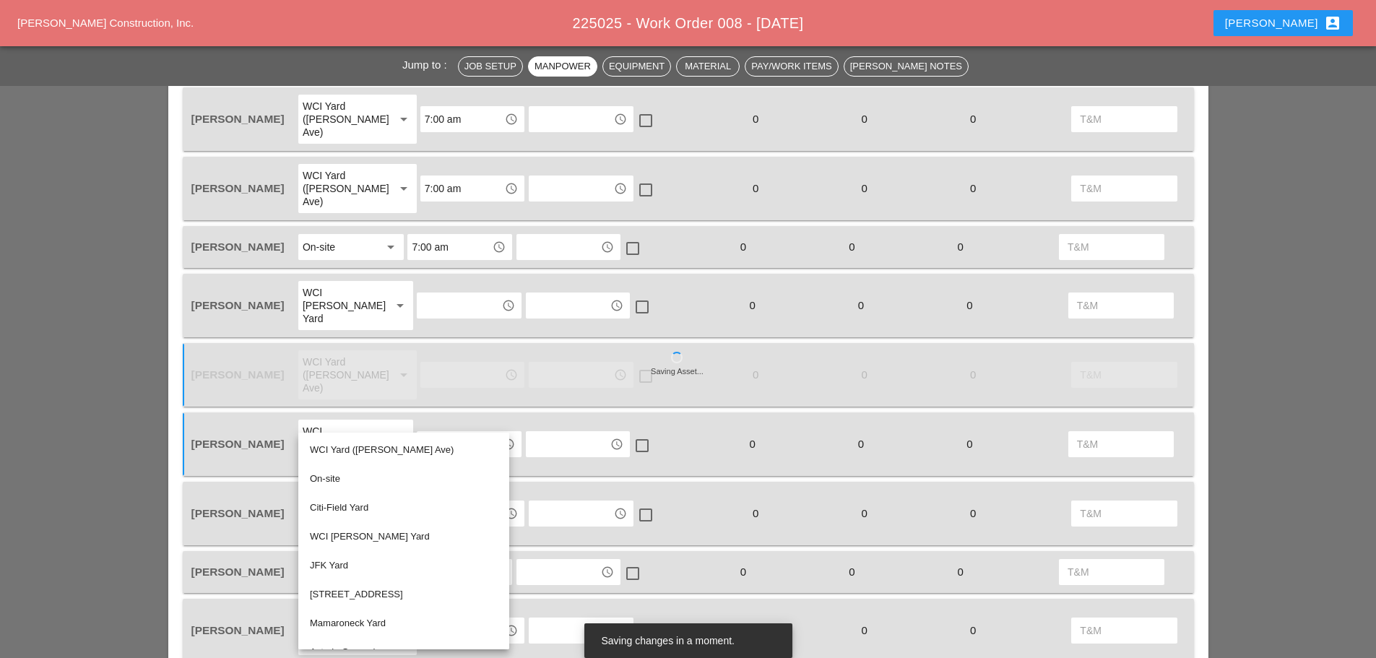
click at [367, 535] on div "WCI Bruckner Yard" at bounding box center [404, 536] width 188 height 17
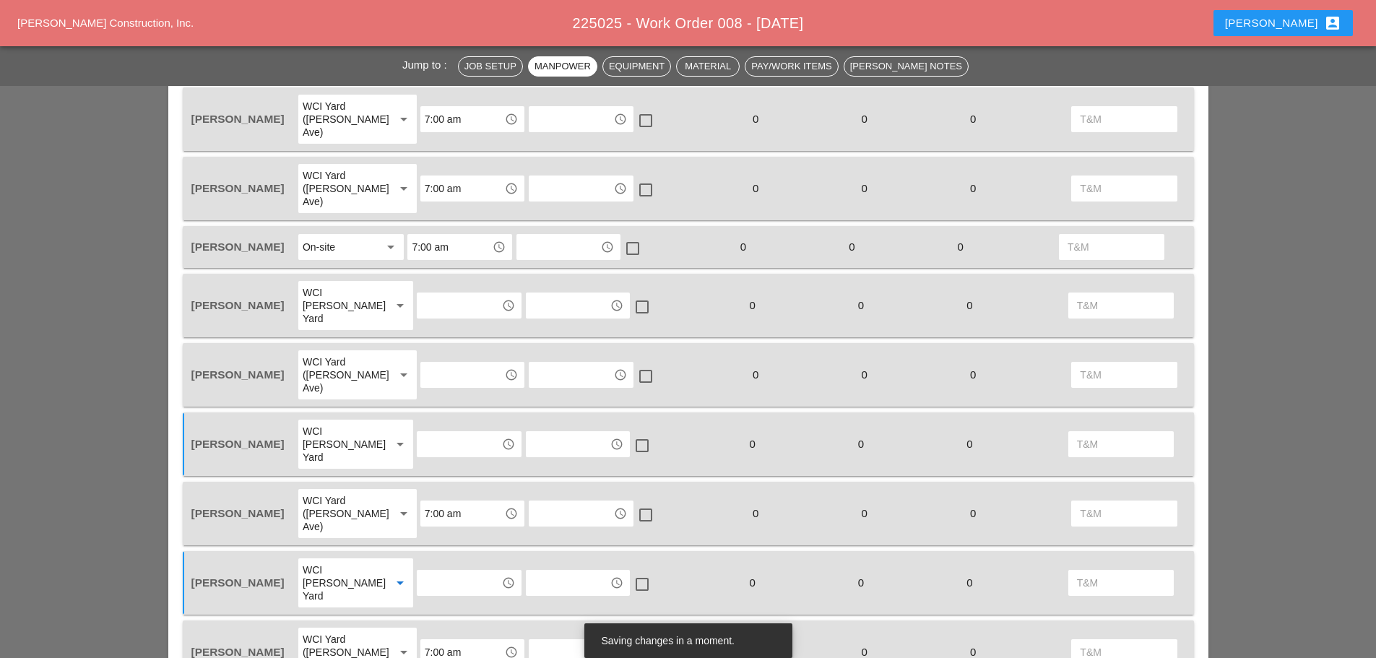
click at [431, 571] on input "text" at bounding box center [458, 582] width 75 height 23
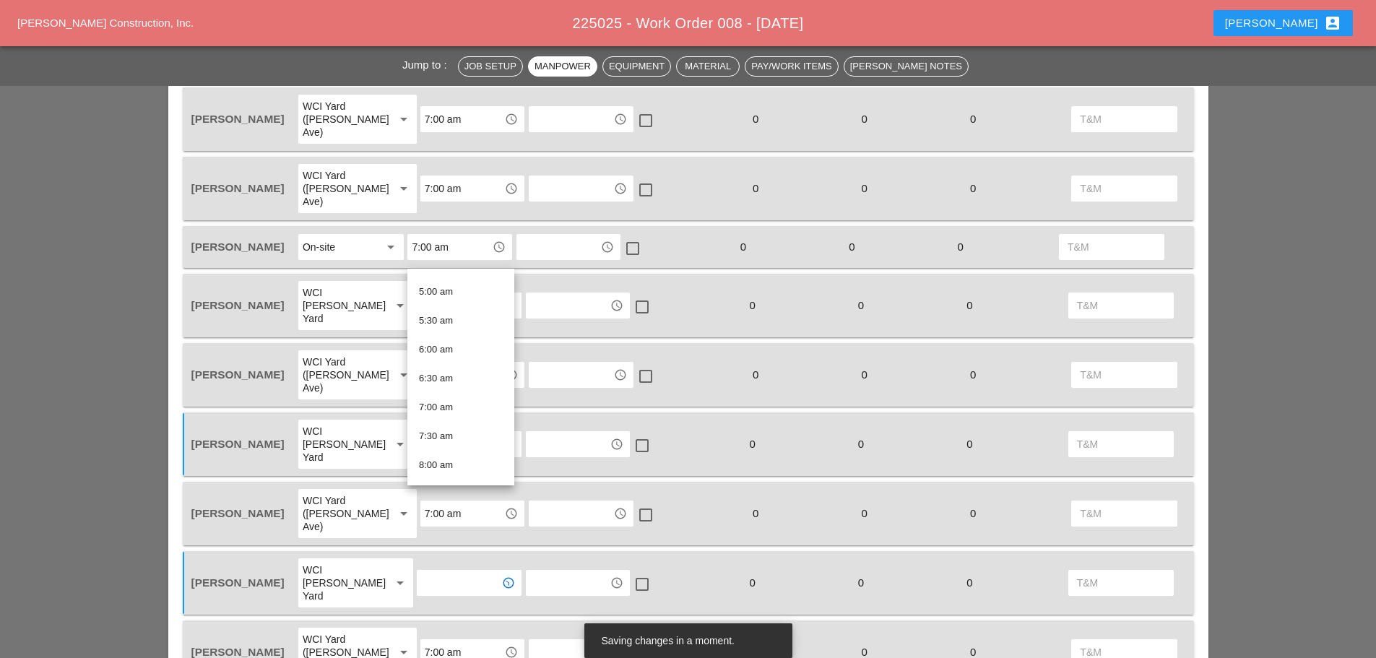
scroll to position [289, 0]
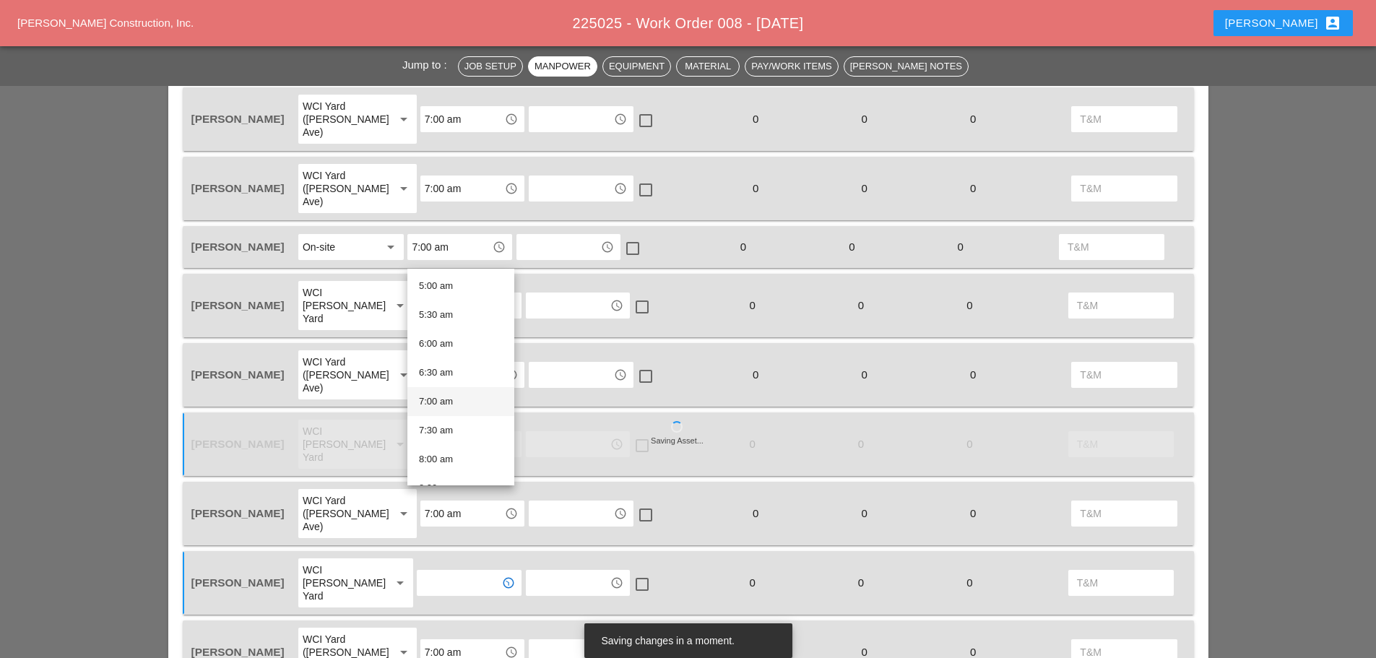
click at [448, 397] on div "7:00 am" at bounding box center [461, 401] width 84 height 17
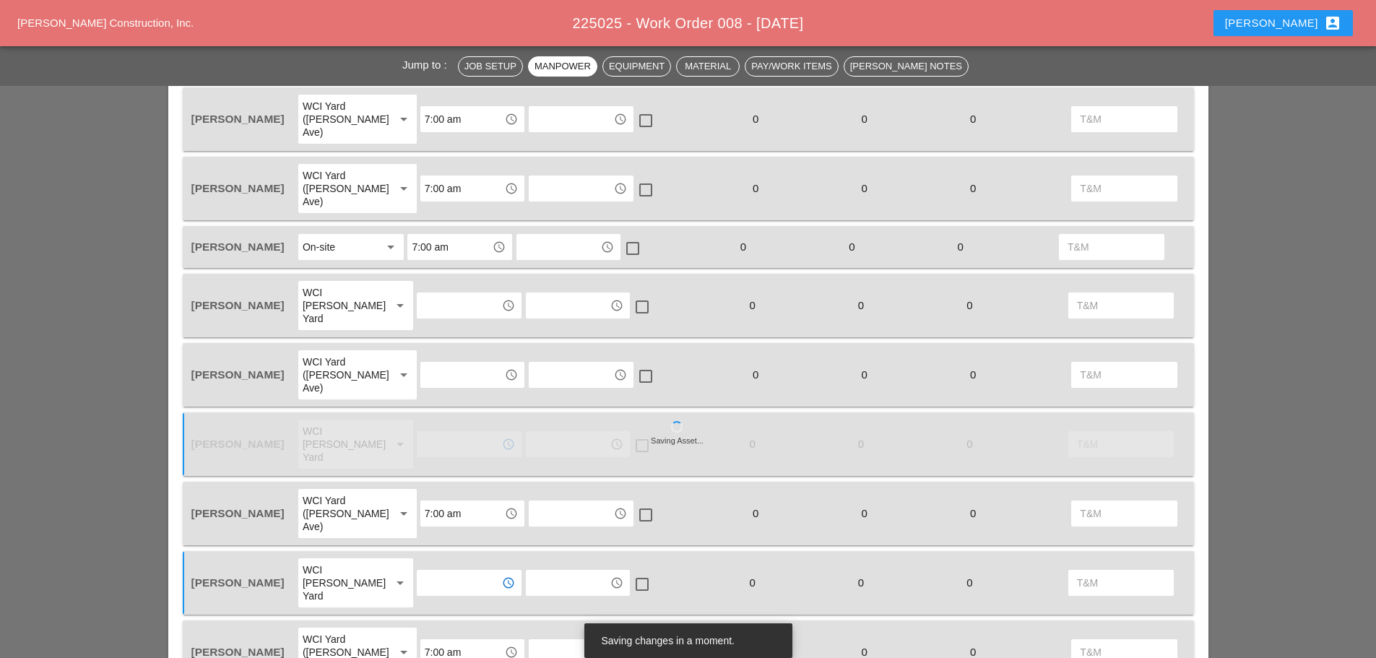
click at [446, 433] on input "text" at bounding box center [458, 444] width 75 height 23
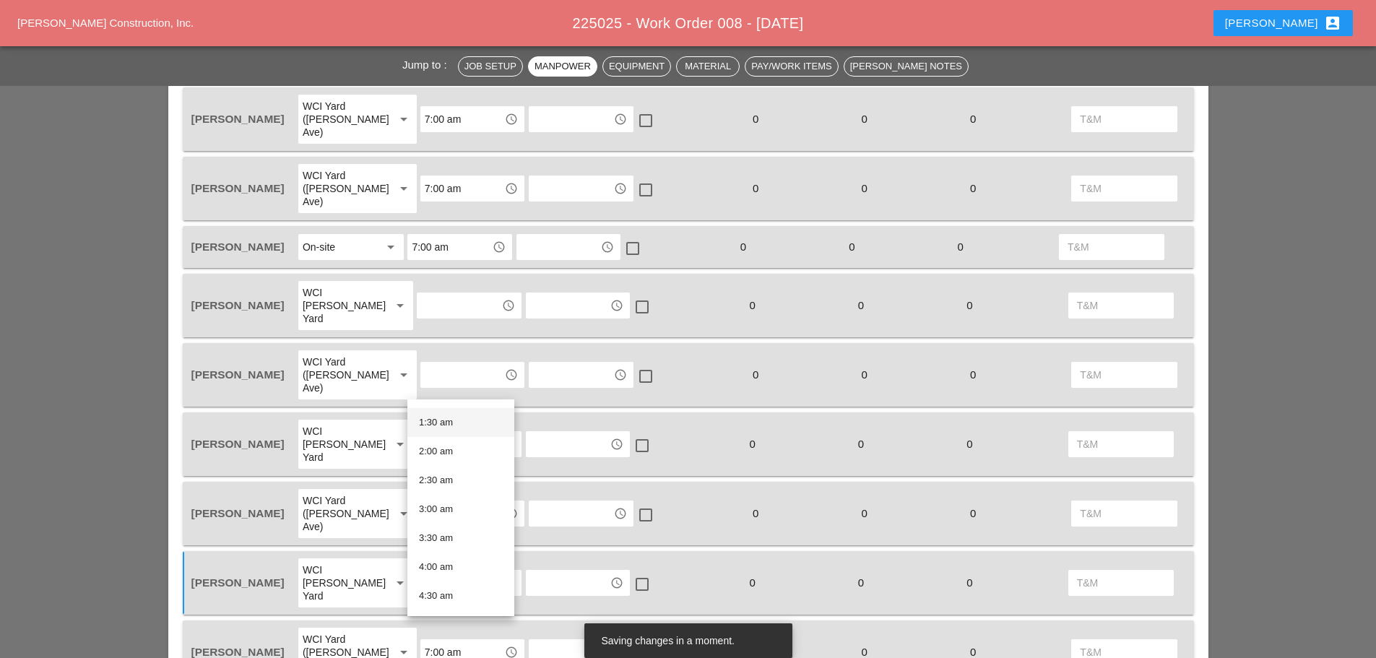
scroll to position [217, 0]
click at [448, 597] on div "7:00 am" at bounding box center [461, 604] width 84 height 17
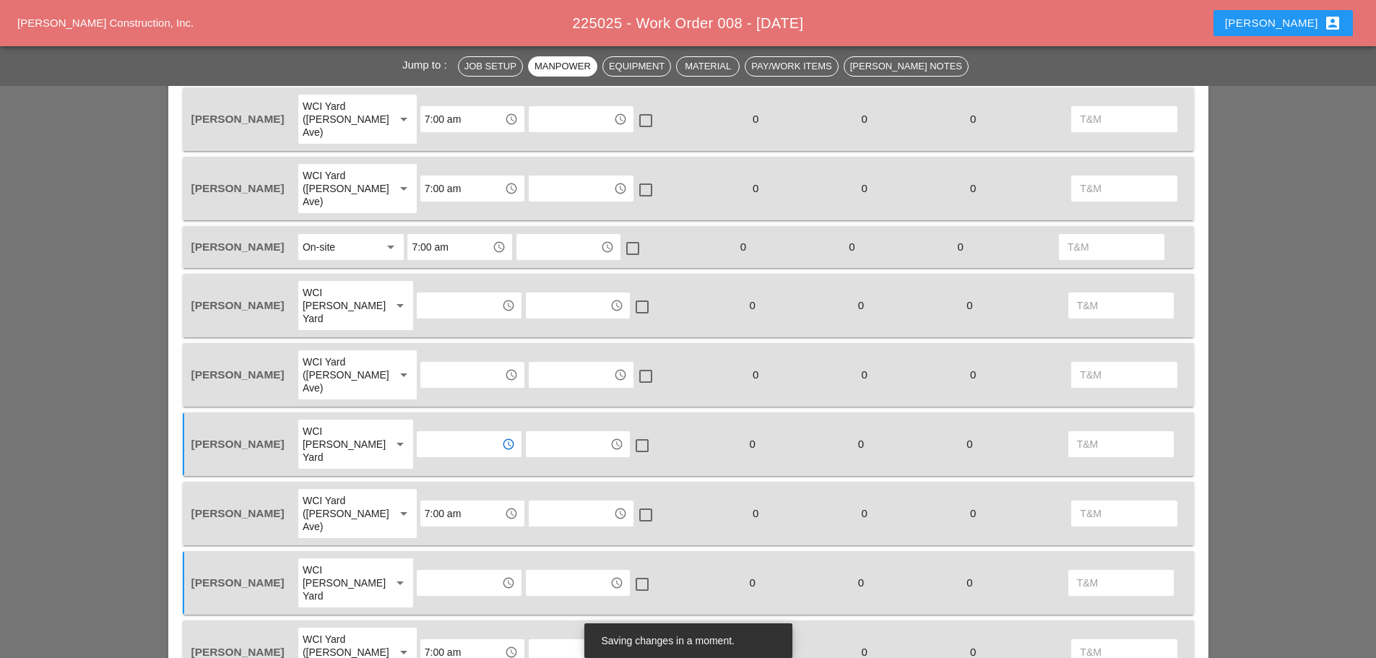
click at [448, 363] on input "text" at bounding box center [462, 374] width 75 height 23
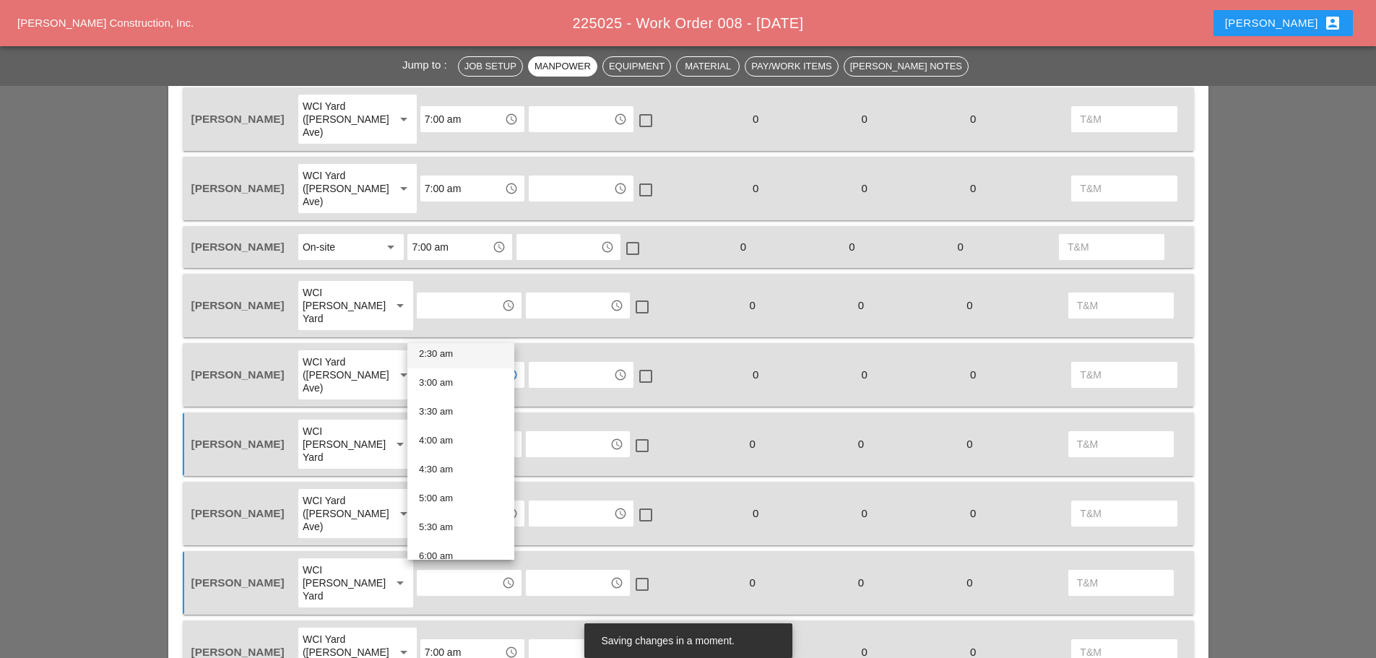
scroll to position [289, 0]
drag, startPoint x: 449, startPoint y: 470, endPoint x: 443, endPoint y: 385, distance: 85.5
click at [449, 470] on div "7:00 am" at bounding box center [461, 475] width 84 height 17
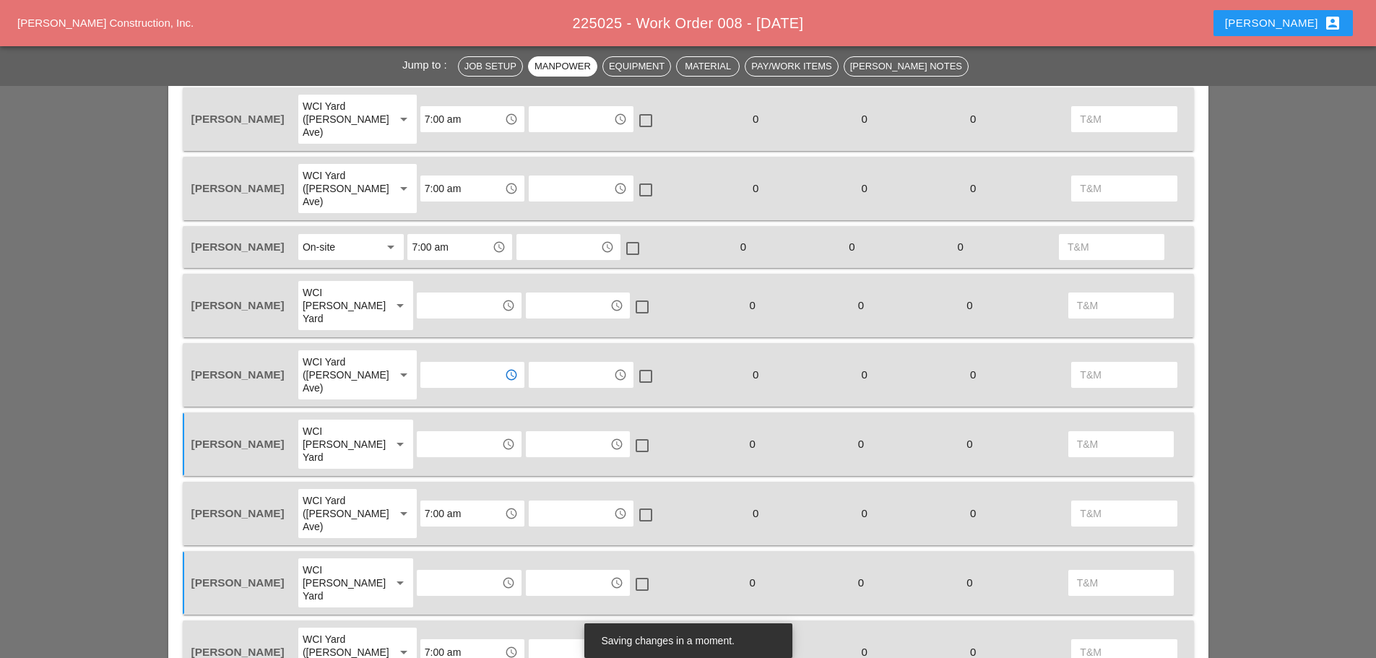
click at [428, 294] on input "text" at bounding box center [458, 305] width 75 height 23
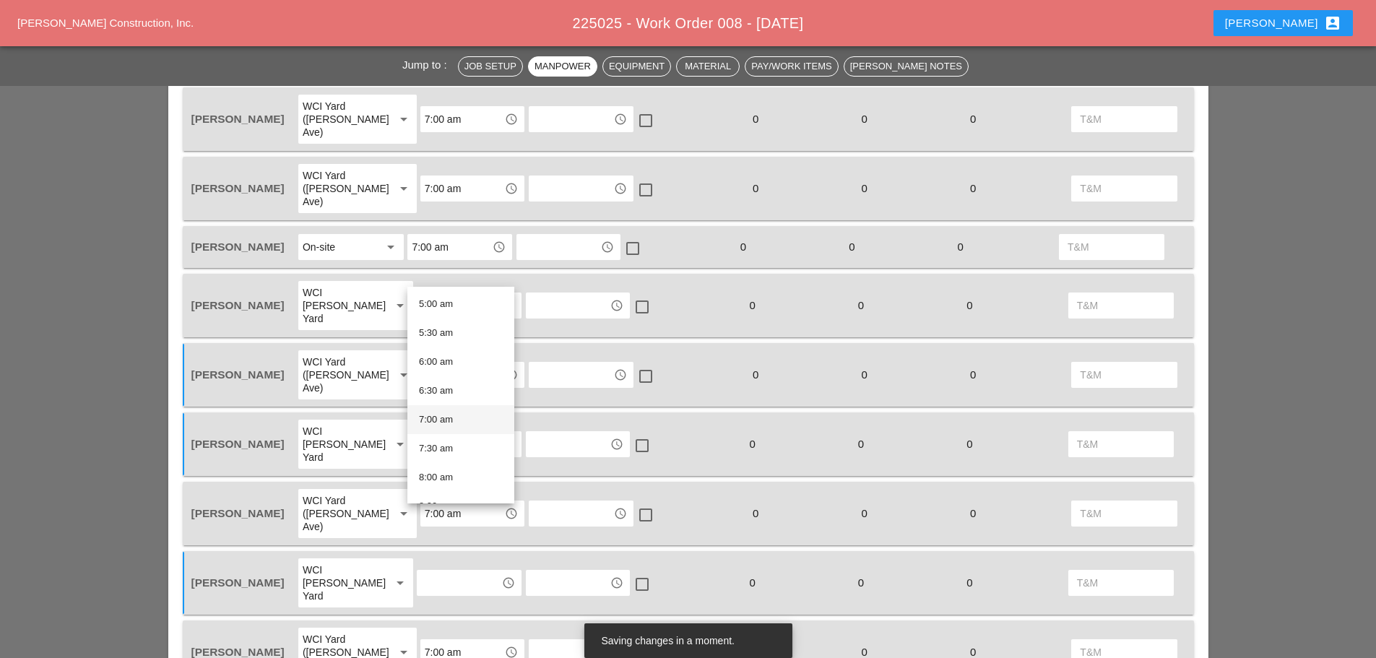
click at [440, 415] on div "7:00 am" at bounding box center [461, 419] width 84 height 17
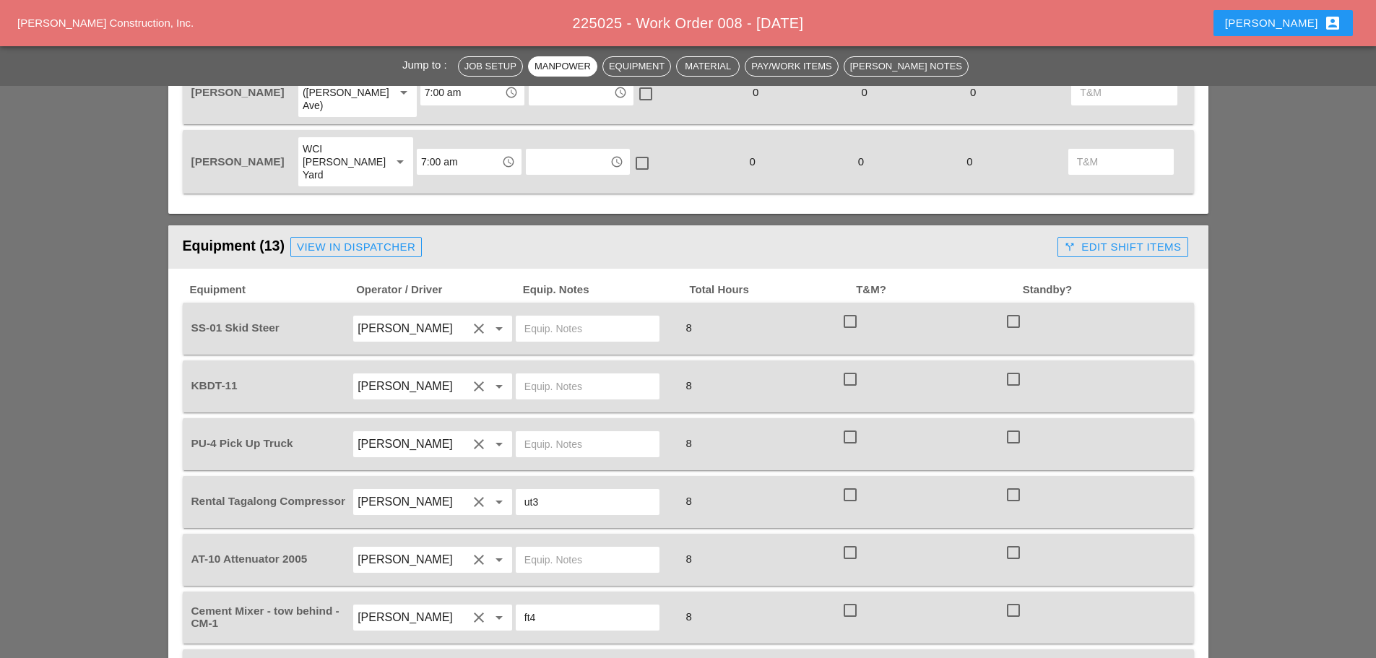
scroll to position [1517, 0]
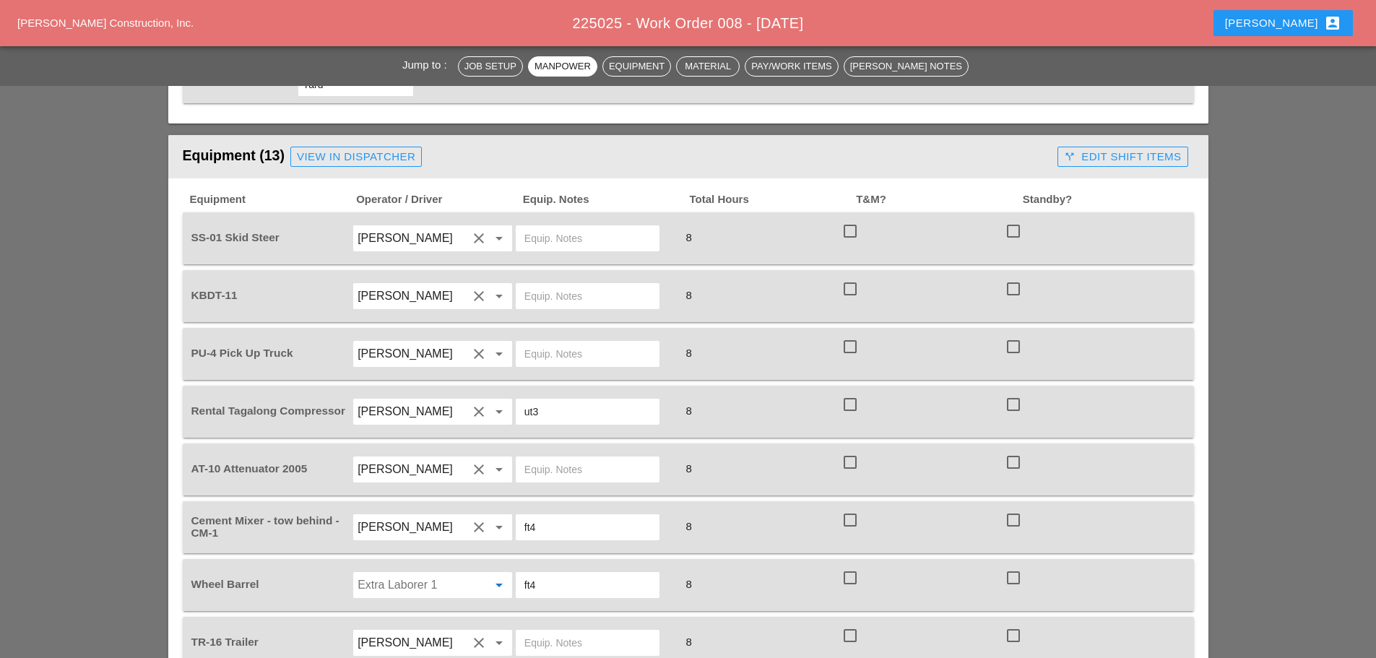
click at [432, 574] on input "Extra Laborer 1" at bounding box center [413, 585] width 110 height 23
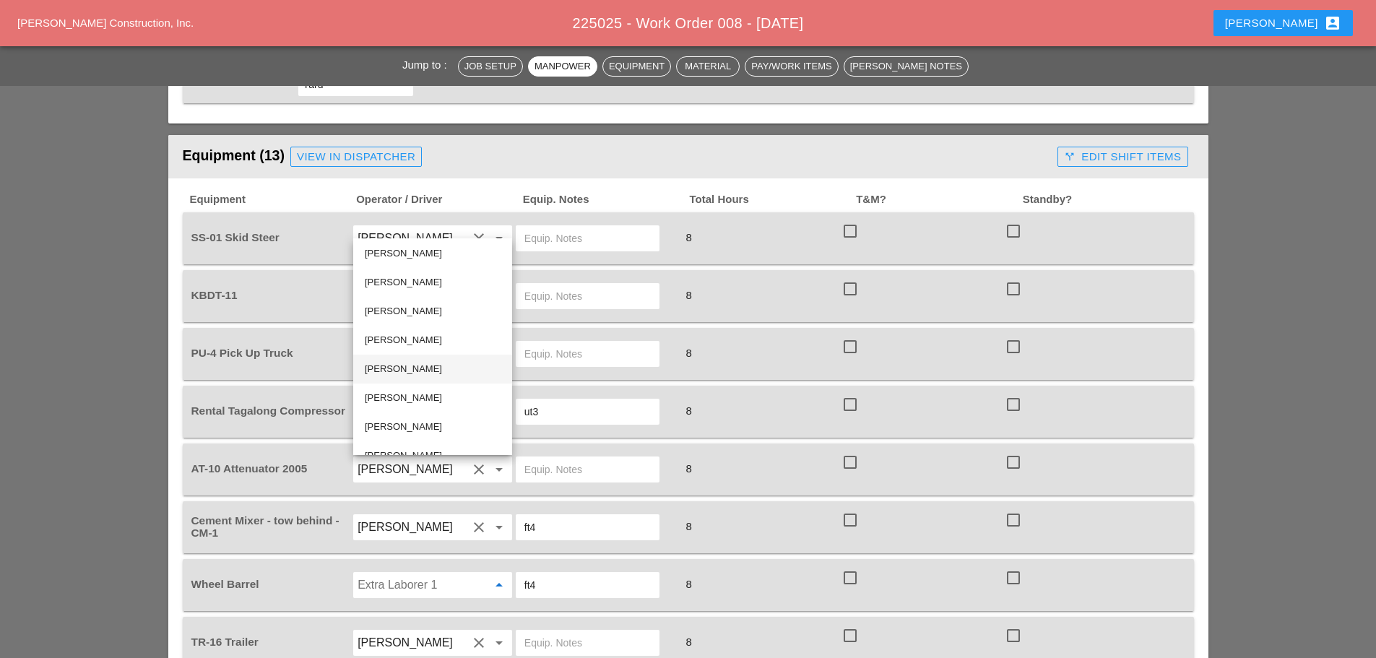
scroll to position [6, 0]
click at [410, 327] on div "[PERSON_NAME]" at bounding box center [433, 336] width 136 height 29
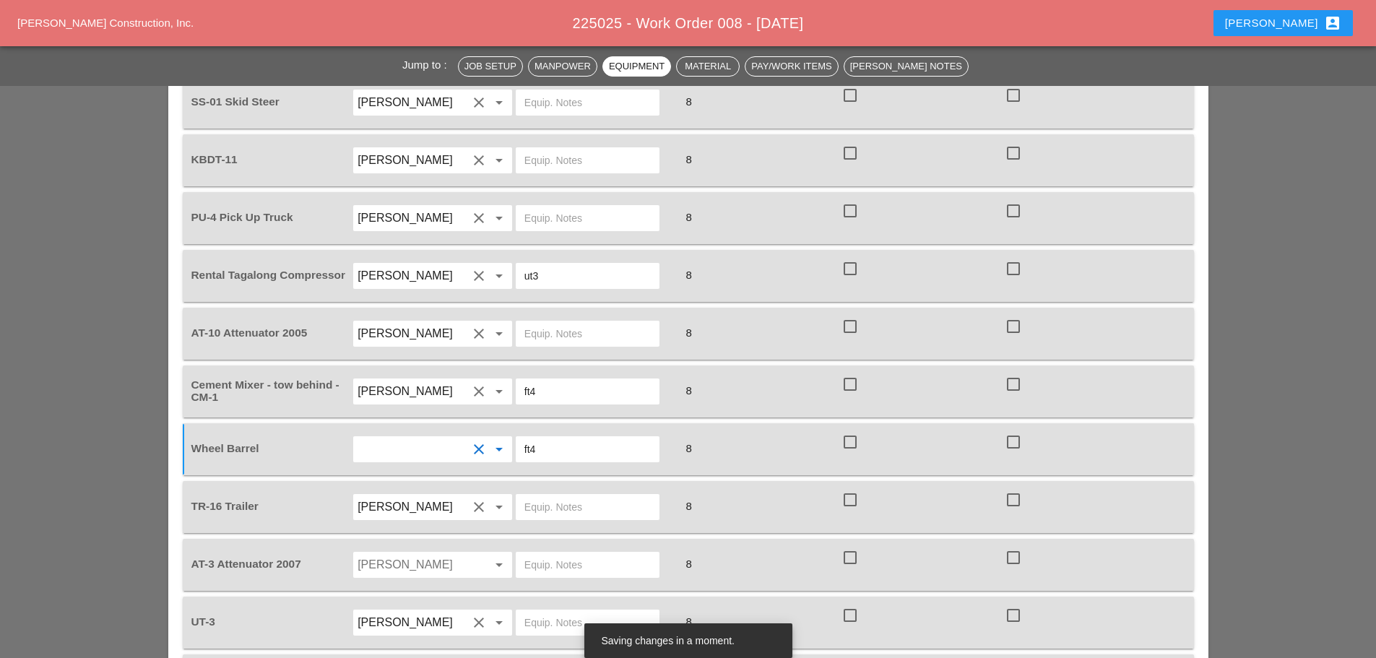
scroll to position [1662, 0]
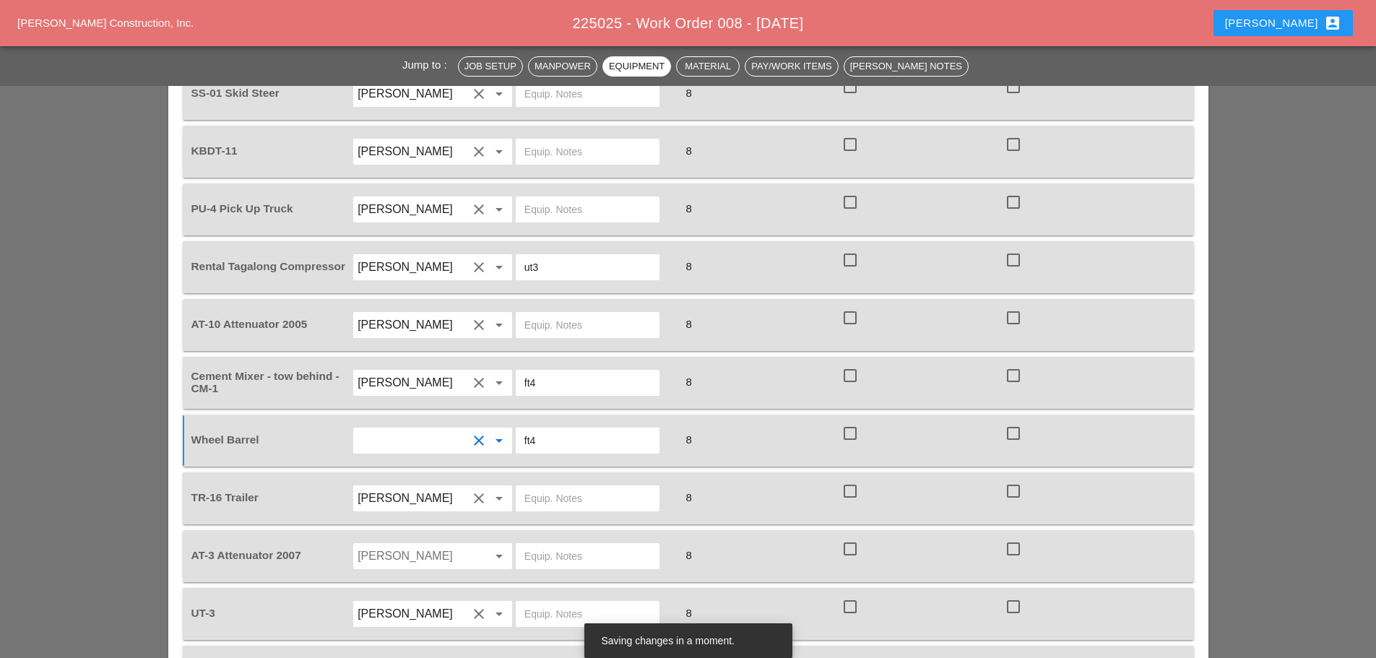
click at [415, 545] on input "Andon Lala" at bounding box center [413, 556] width 110 height 23
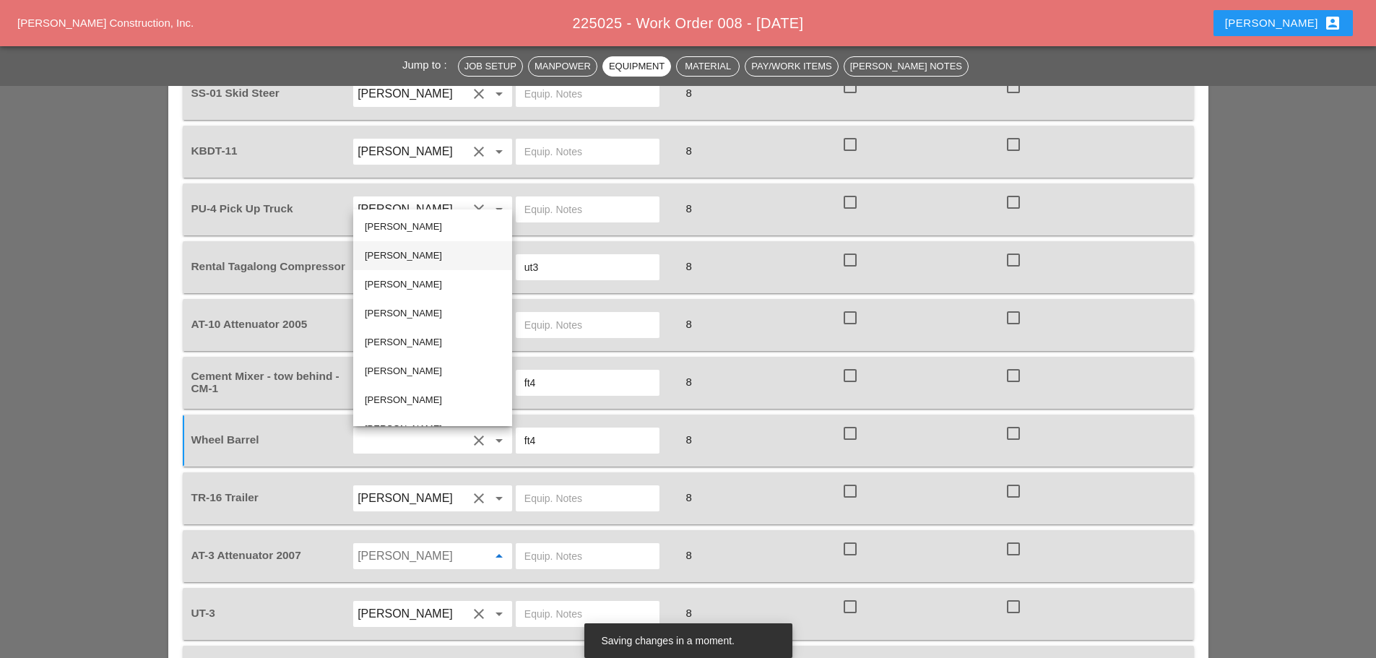
click at [415, 252] on div "[PERSON_NAME]" at bounding box center [433, 255] width 136 height 17
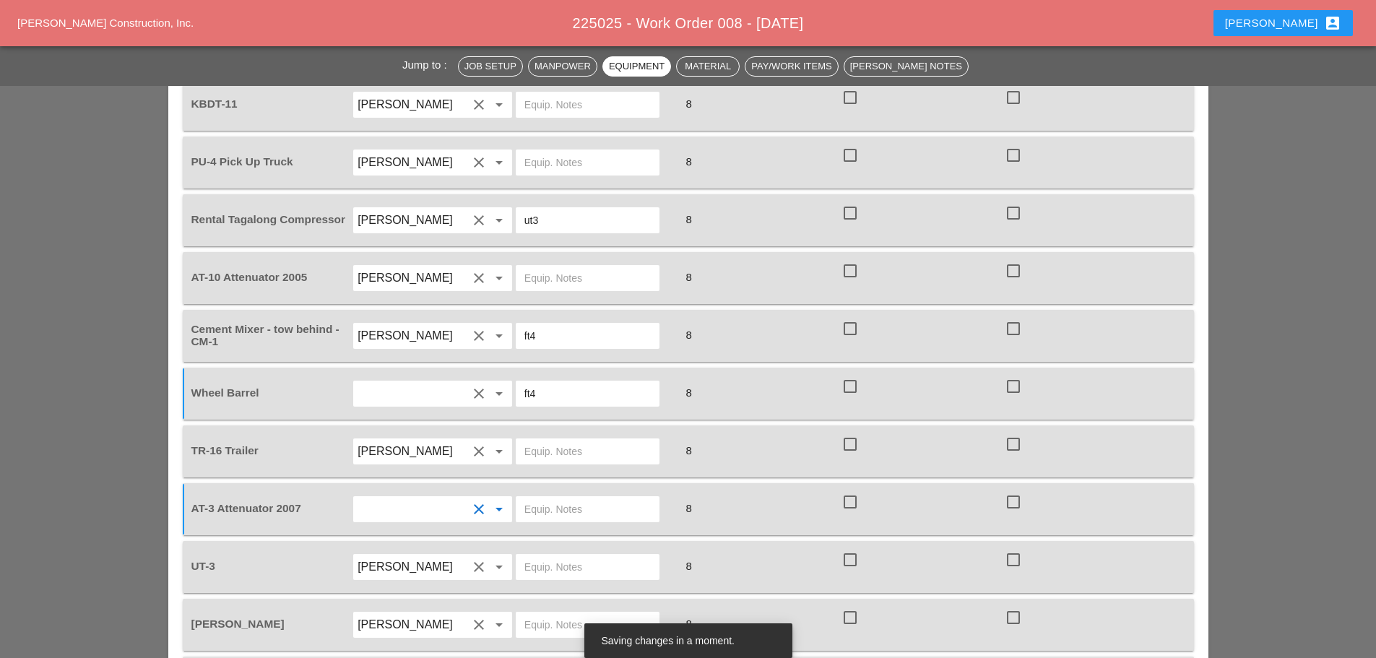
scroll to position [1734, 0]
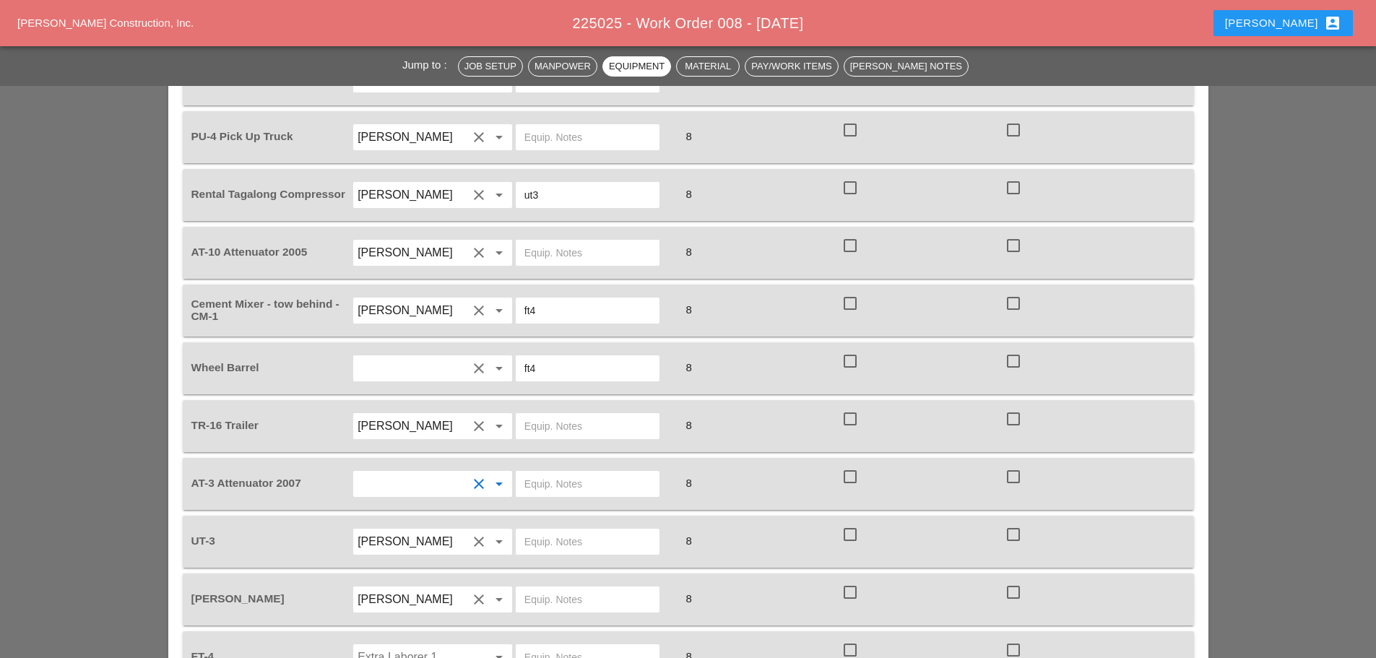
click at [543, 299] on input "ft4" at bounding box center [587, 310] width 126 height 23
type input "ft2"
click at [556, 357] on input "ft4" at bounding box center [587, 368] width 126 height 23
type input "ft2"
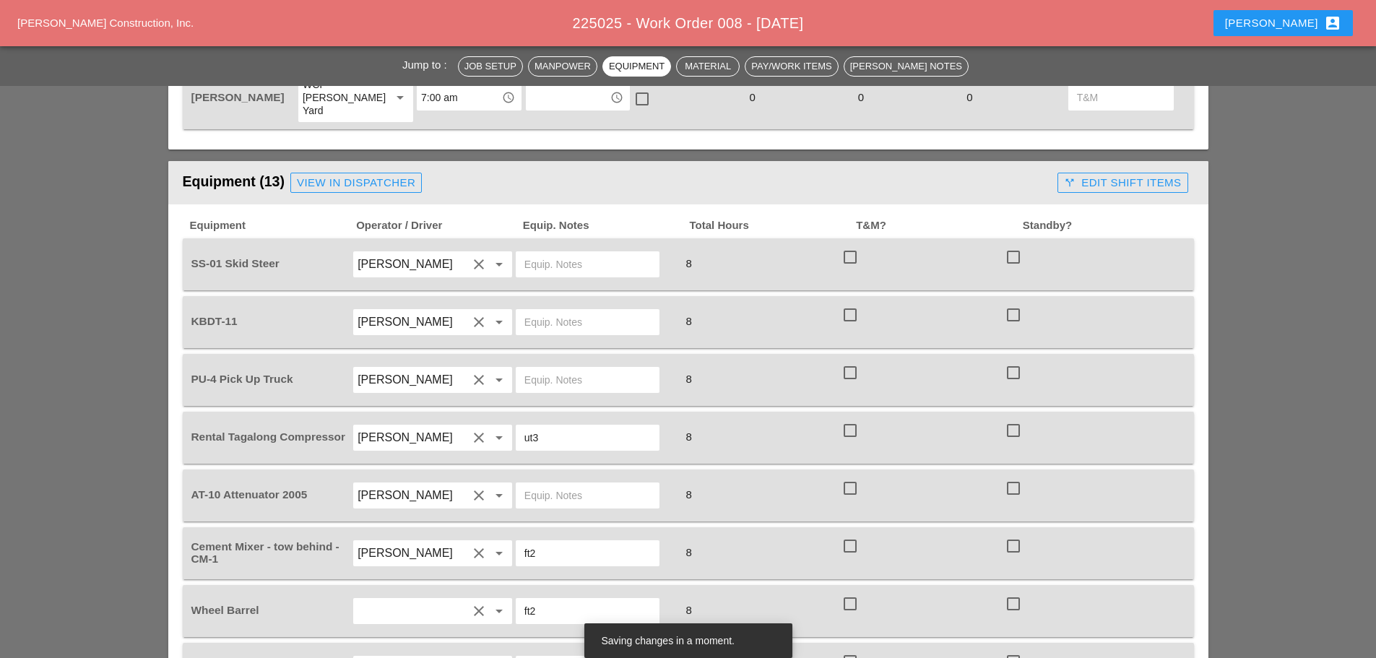
scroll to position [1445, 0]
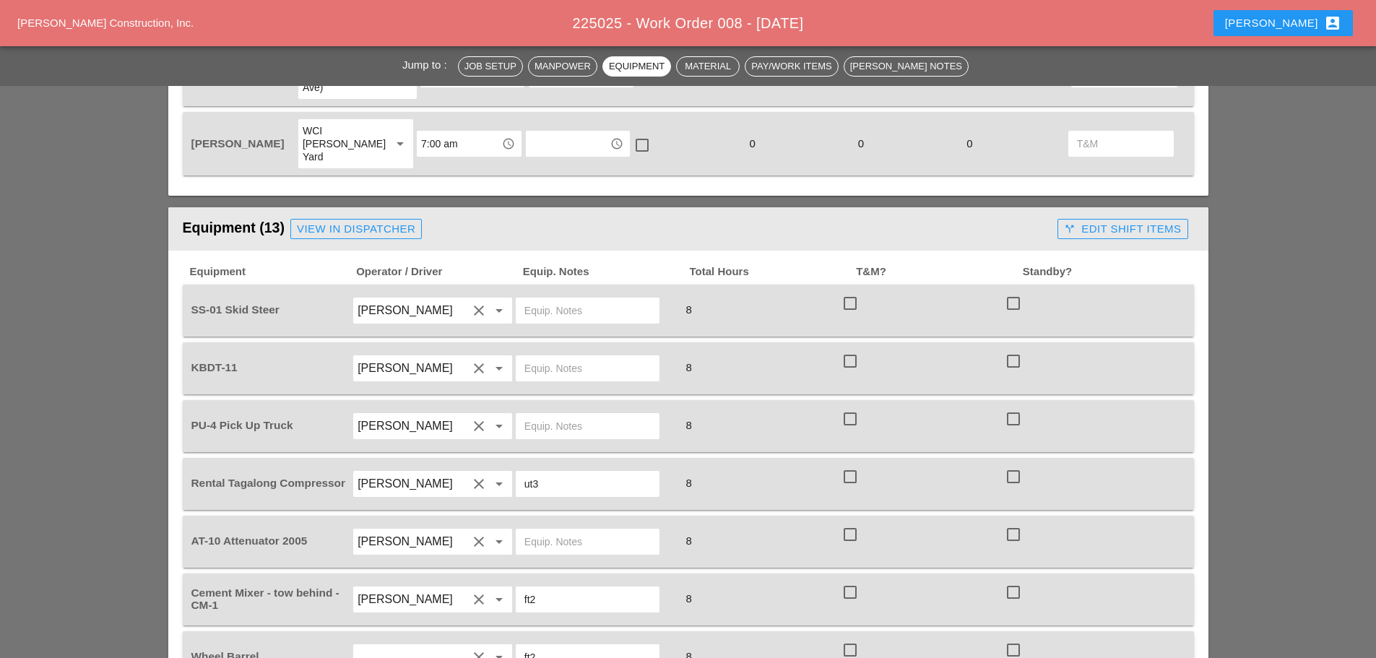
type input "Wheel Barrow ft2"
click at [393, 221] on div "View in Dispatcher" at bounding box center [356, 229] width 118 height 17
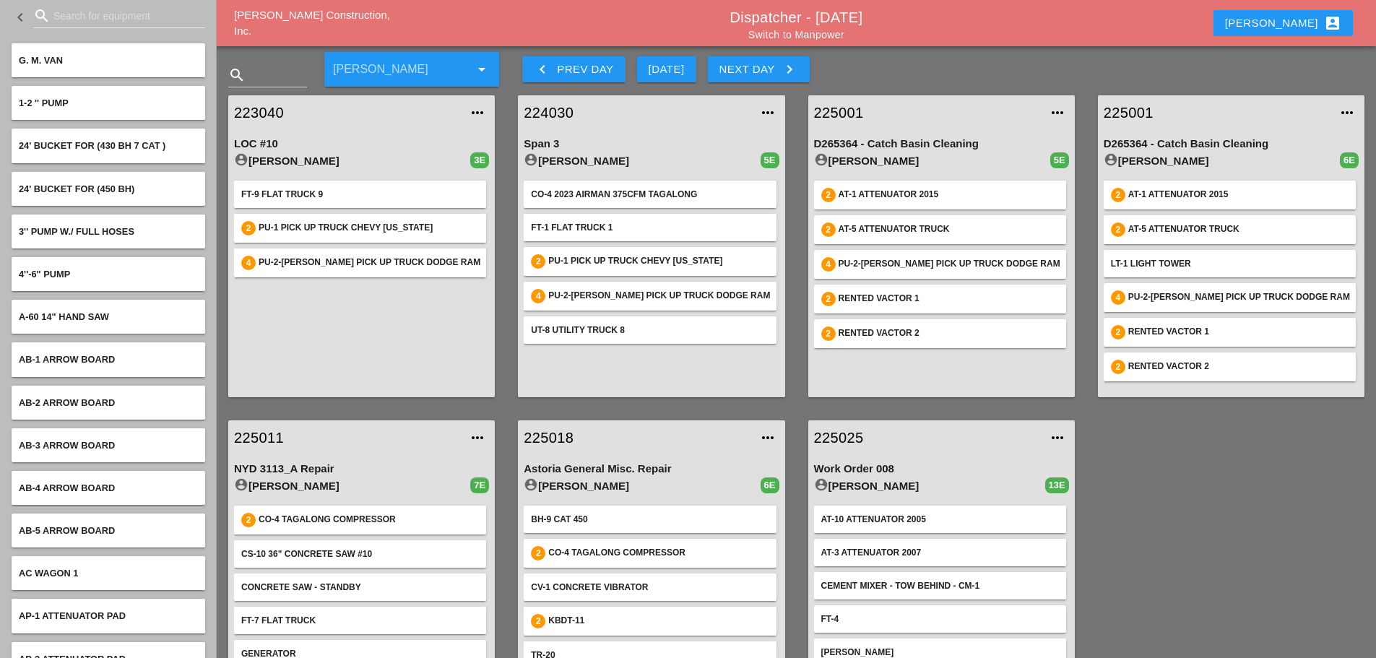
scroll to position [76, 0]
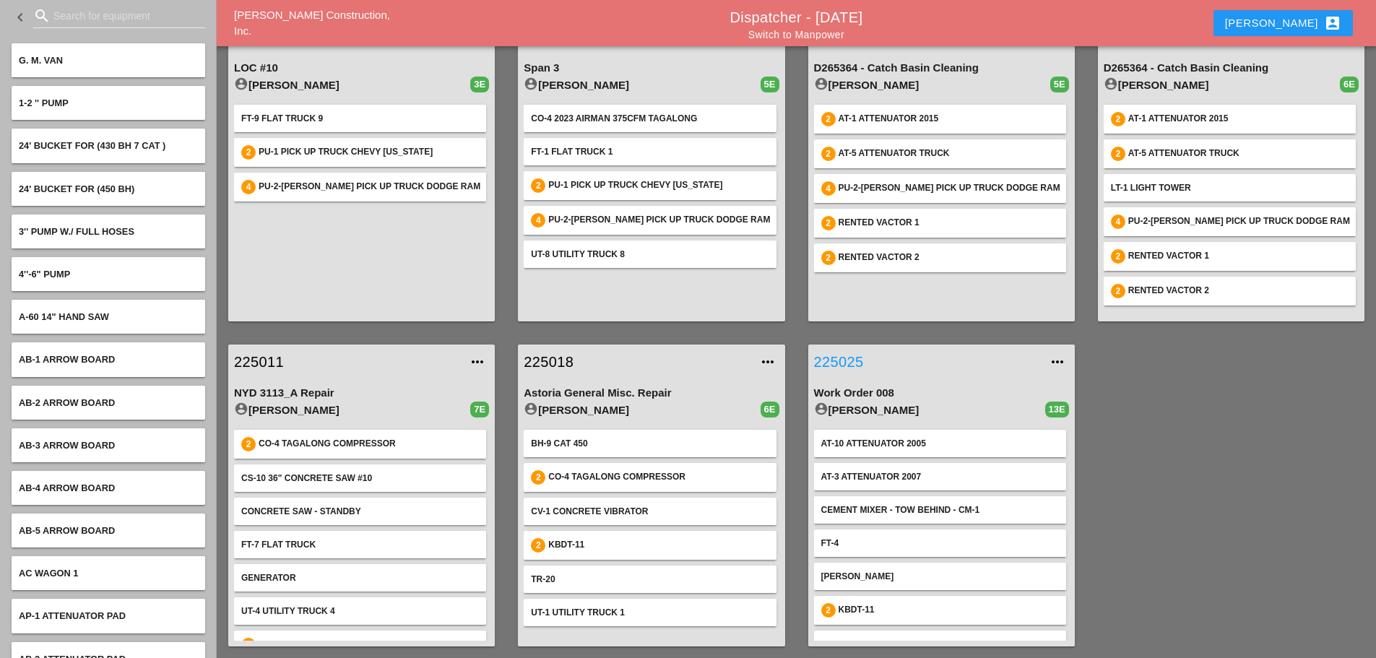
click at [857, 356] on link "225025" at bounding box center [927, 362] width 226 height 22
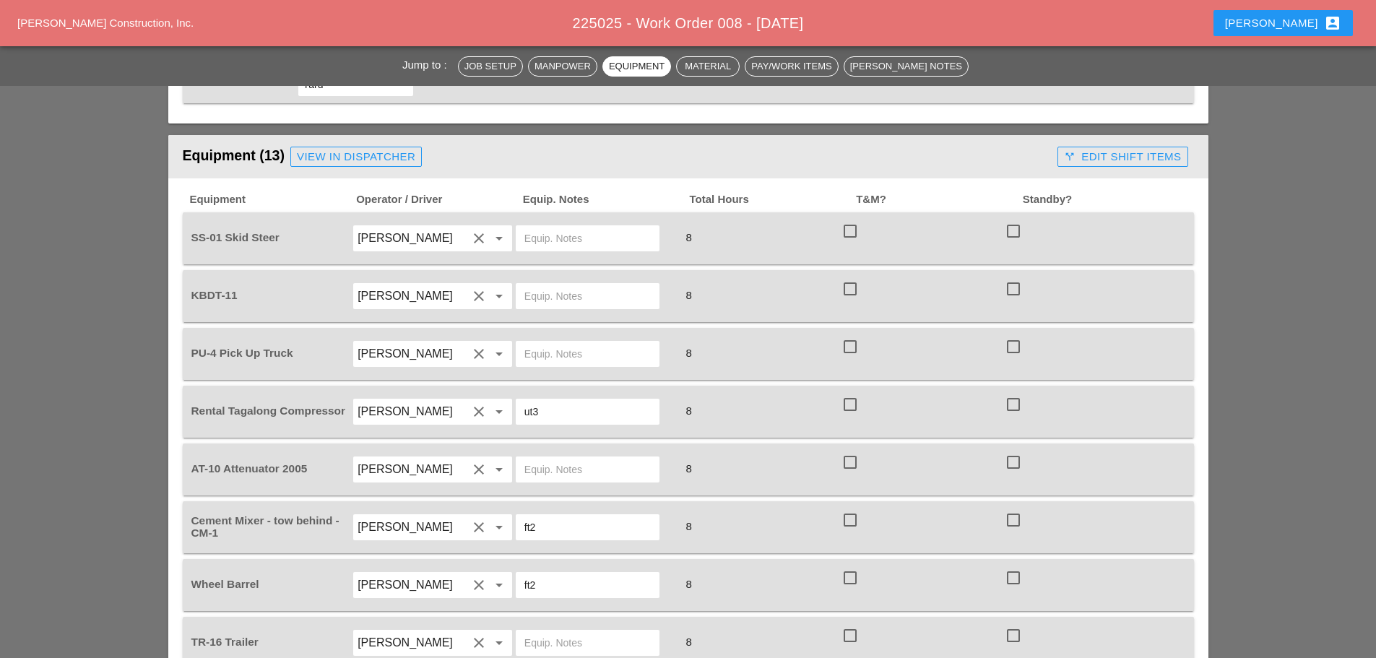
scroll to position [1156, 0]
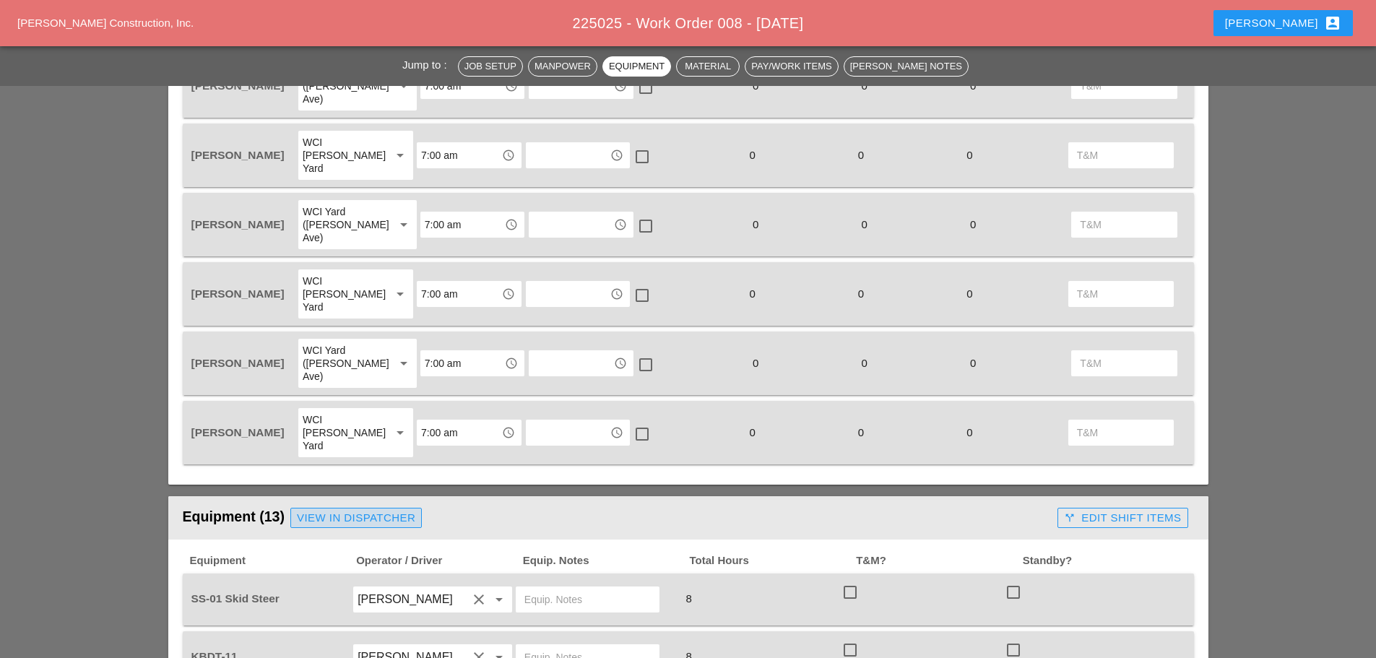
click at [409, 510] on div "View in Dispatcher" at bounding box center [356, 518] width 118 height 17
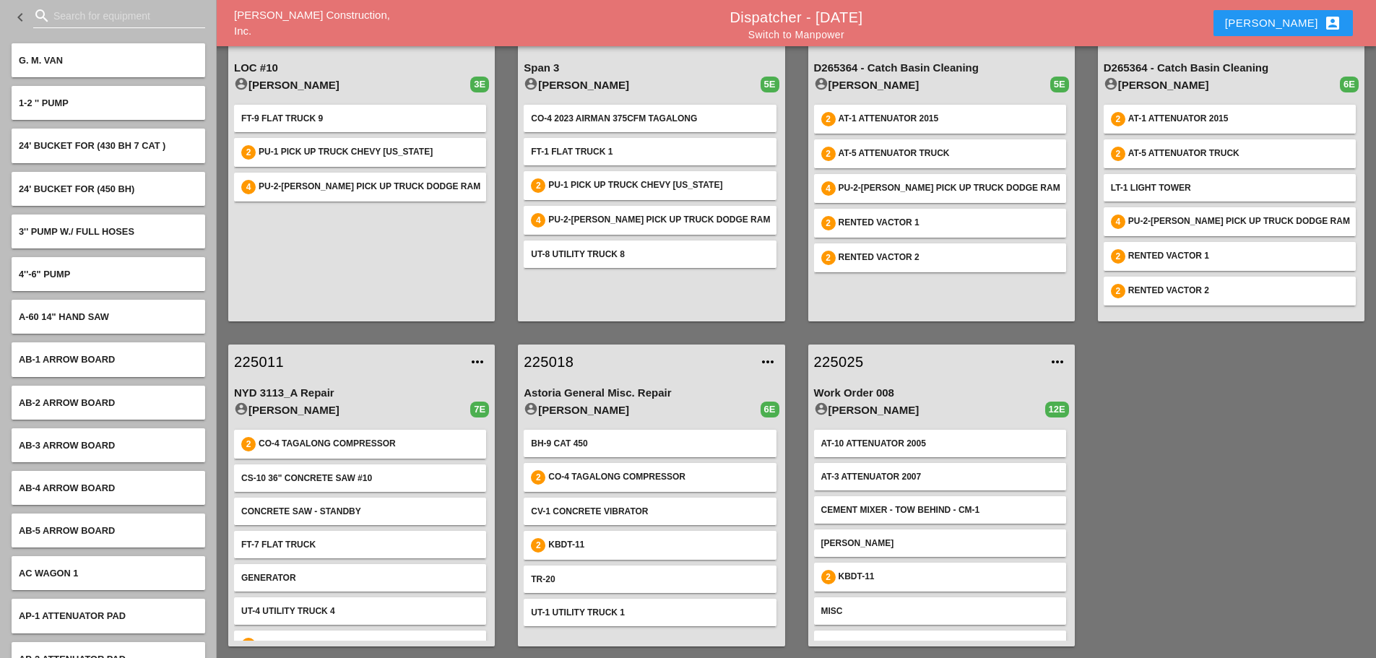
click at [125, 22] on input "Search for equipment" at bounding box center [118, 15] width 131 height 23
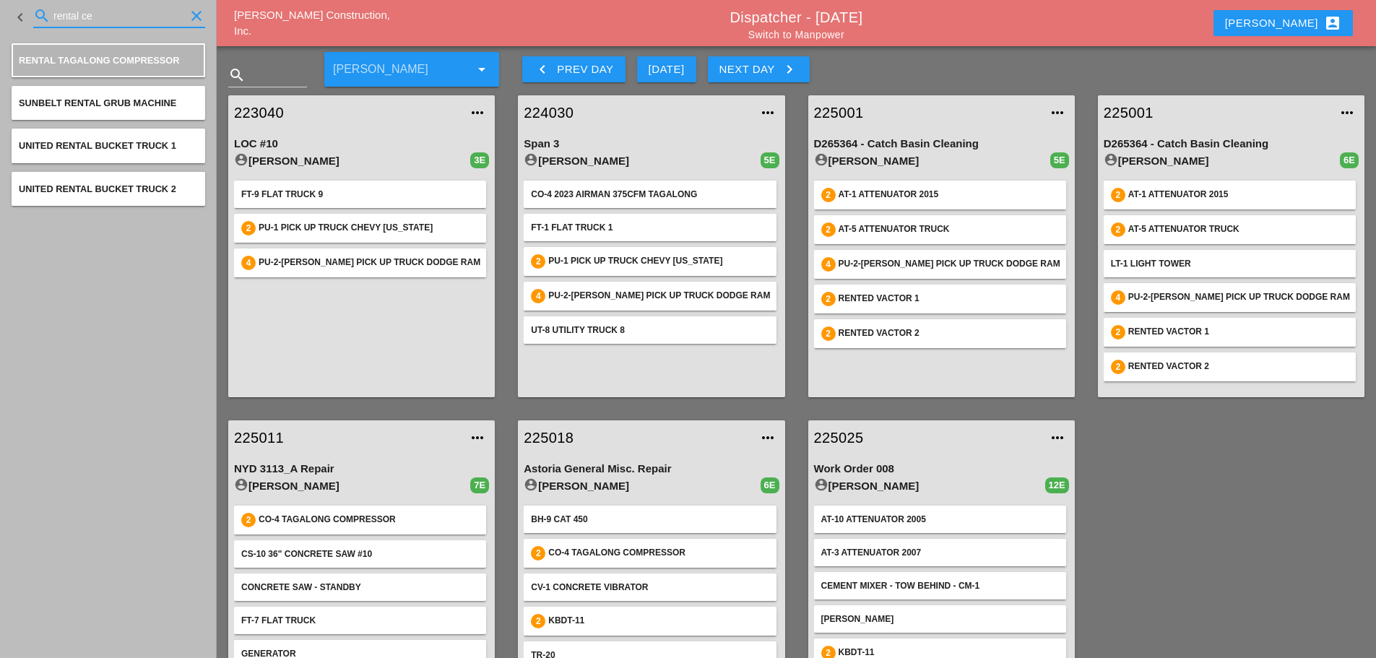
click at [169, 17] on input "rental ce" at bounding box center [118, 15] width 131 height 23
click at [152, 23] on input "rental ce" at bounding box center [118, 15] width 131 height 23
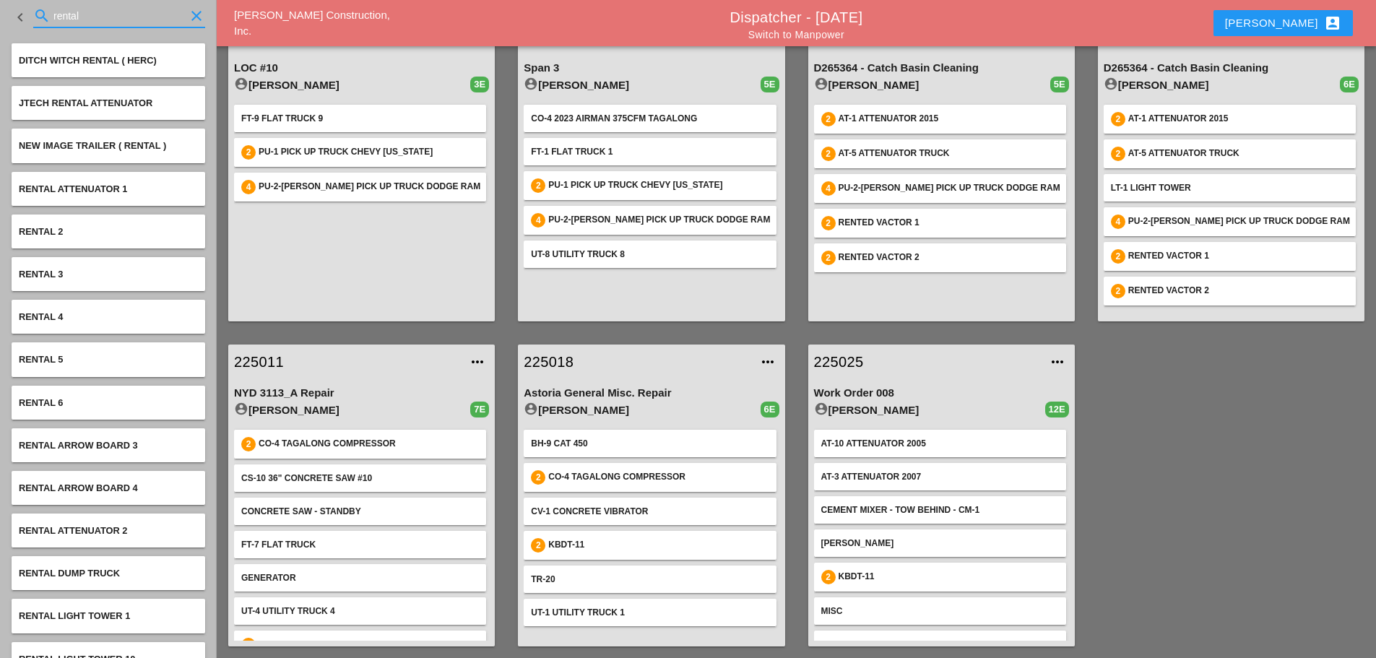
type input "rental"
click at [829, 347] on div "225025 more_horiz" at bounding box center [941, 362] width 267 height 35
click at [834, 357] on link "225025" at bounding box center [927, 362] width 226 height 22
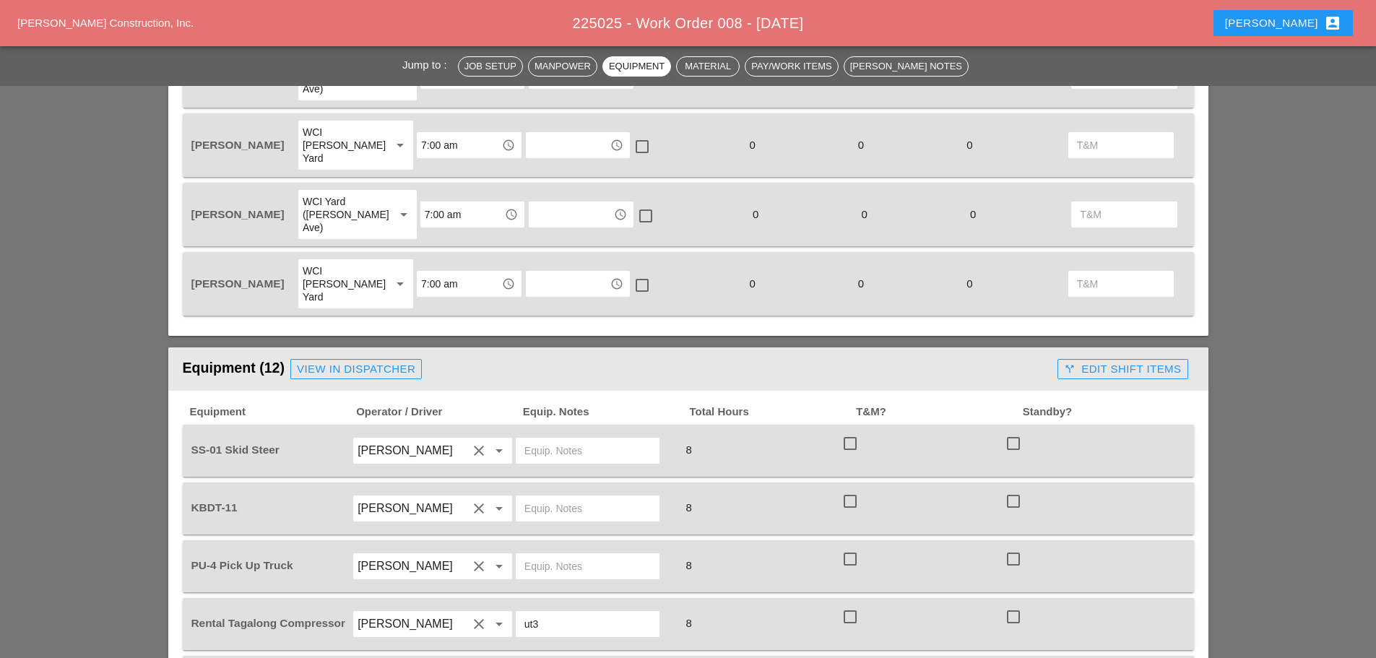
scroll to position [1300, 0]
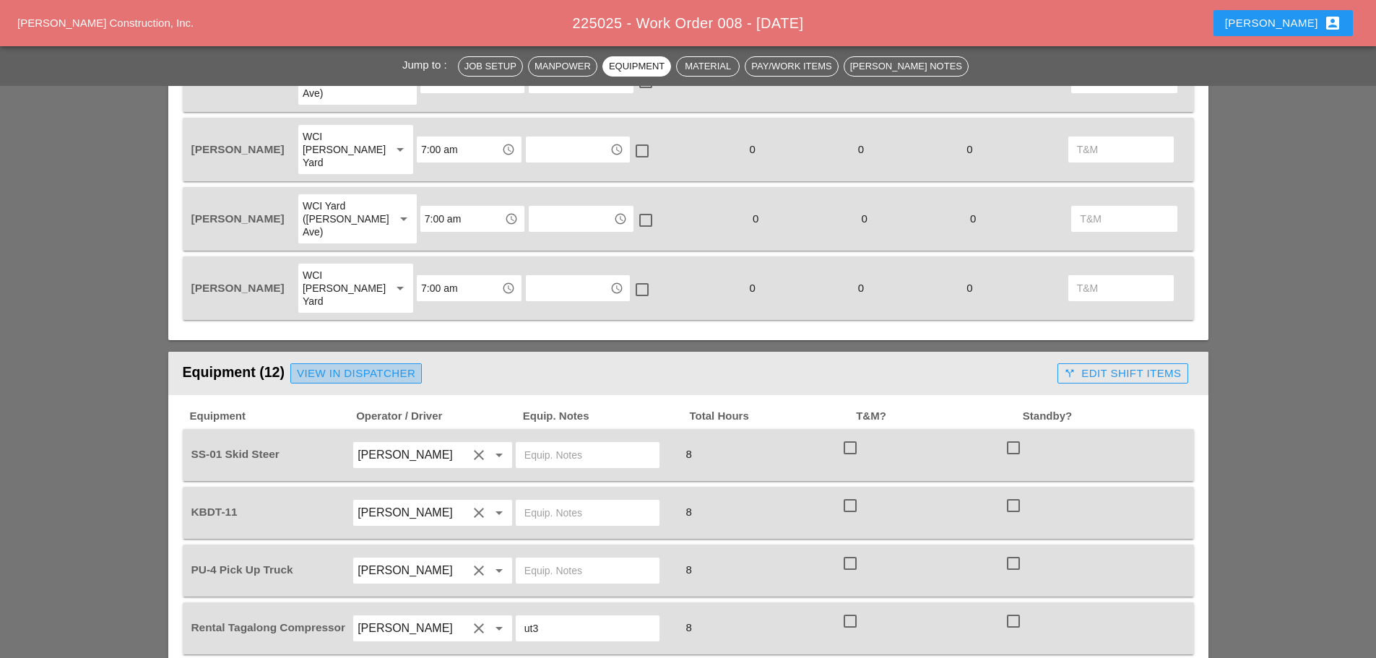
click at [388, 366] on div "View in Dispatcher" at bounding box center [356, 374] width 118 height 17
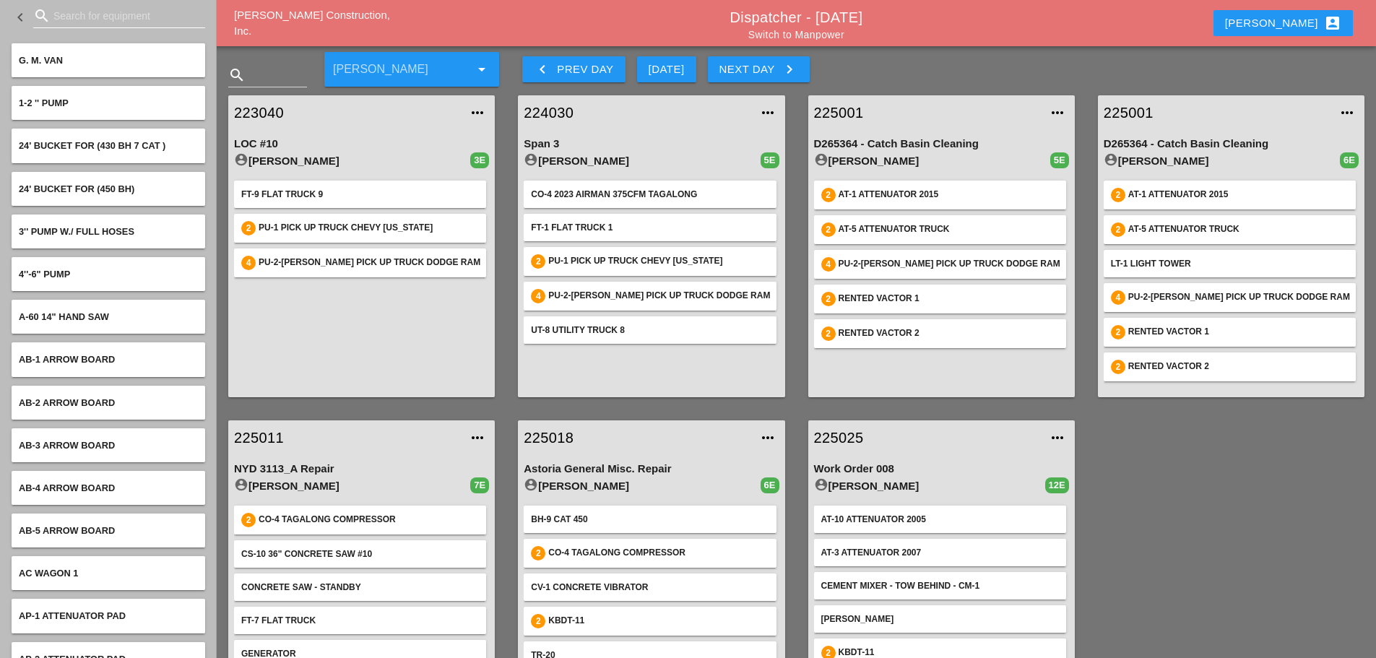
click at [62, 17] on input "Search for equipment" at bounding box center [118, 15] width 131 height 23
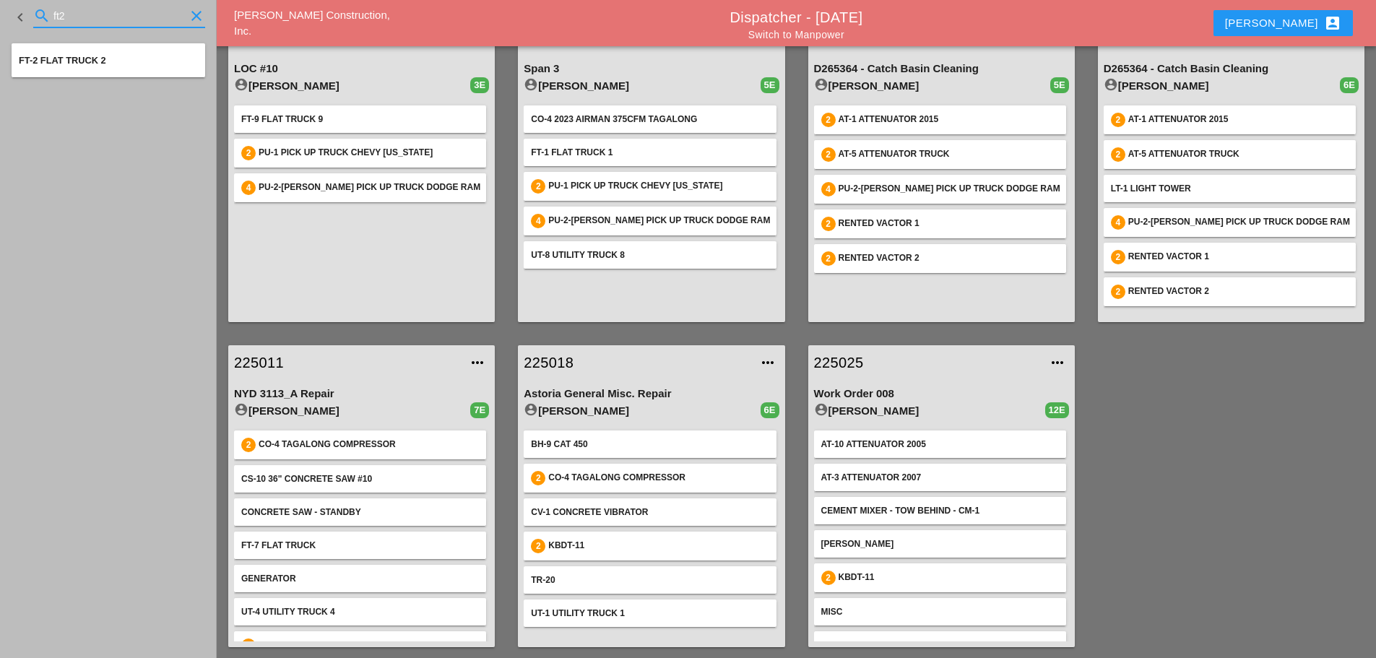
scroll to position [76, 0]
type input "ft2"
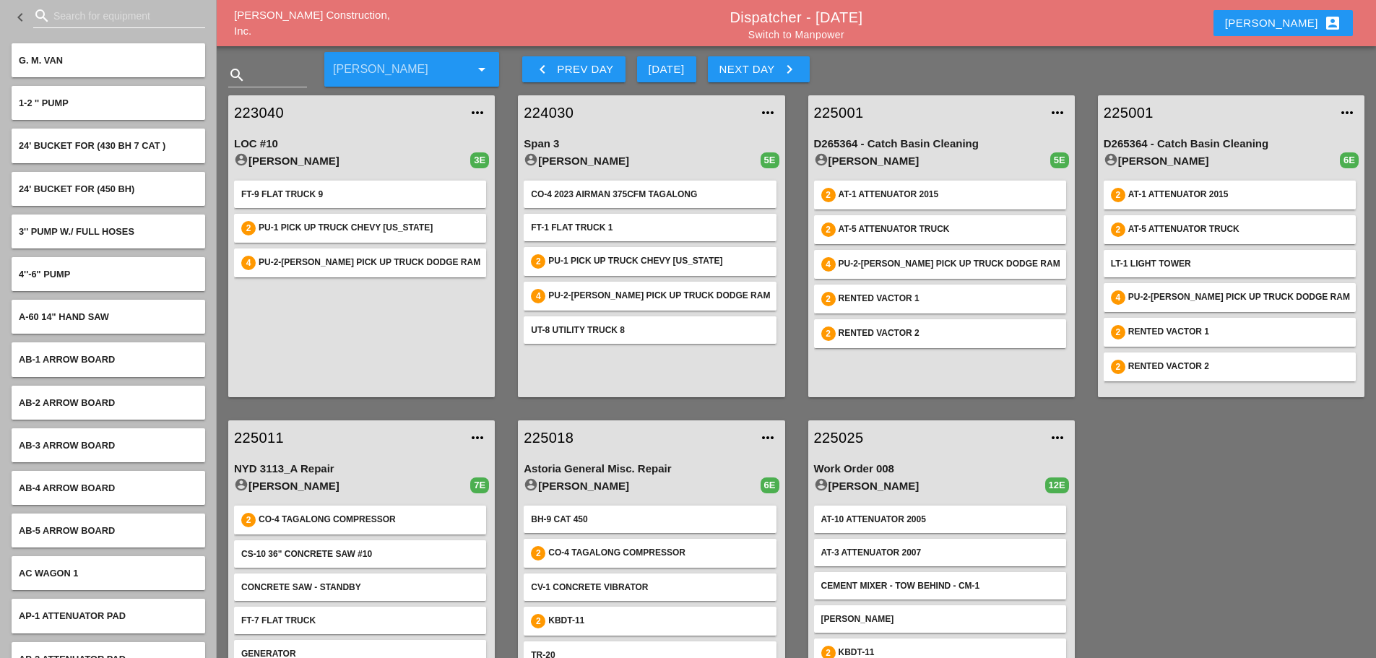
click at [83, 10] on input "Search for equipment" at bounding box center [118, 15] width 131 height 23
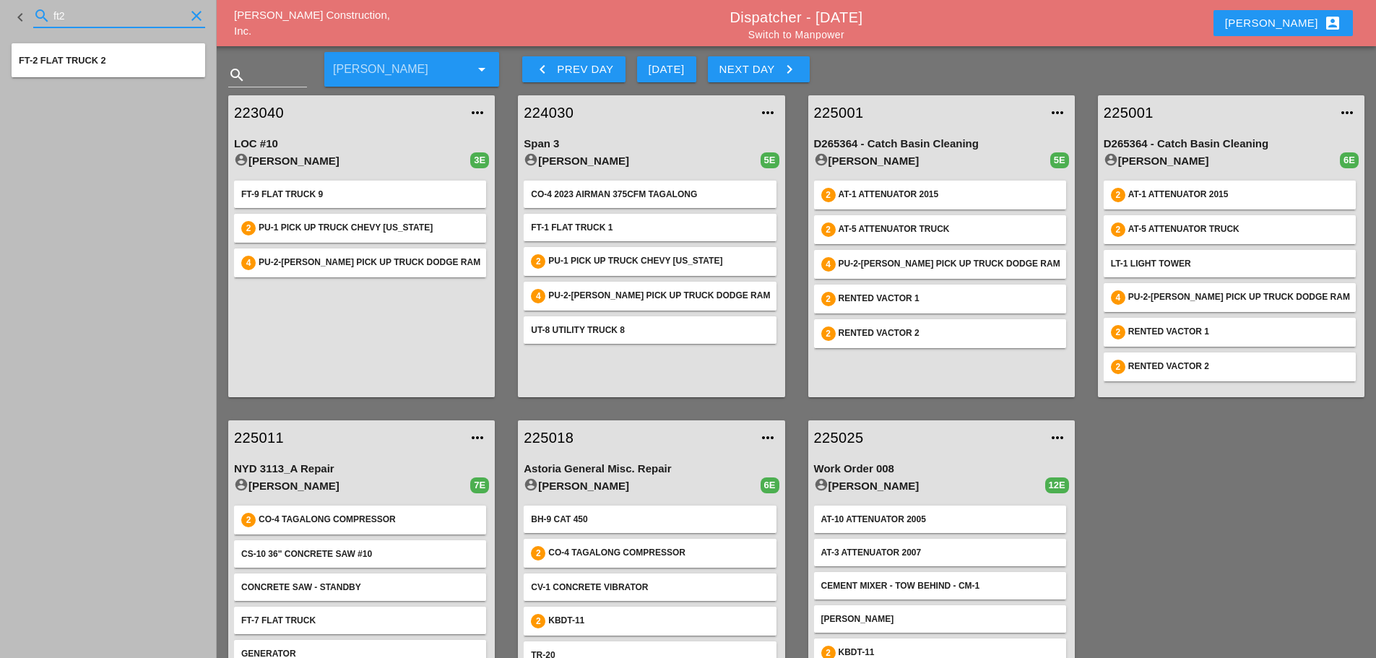
type input "ft2"
click at [194, 7] on div "search ft2 clear" at bounding box center [119, 15] width 172 height 23
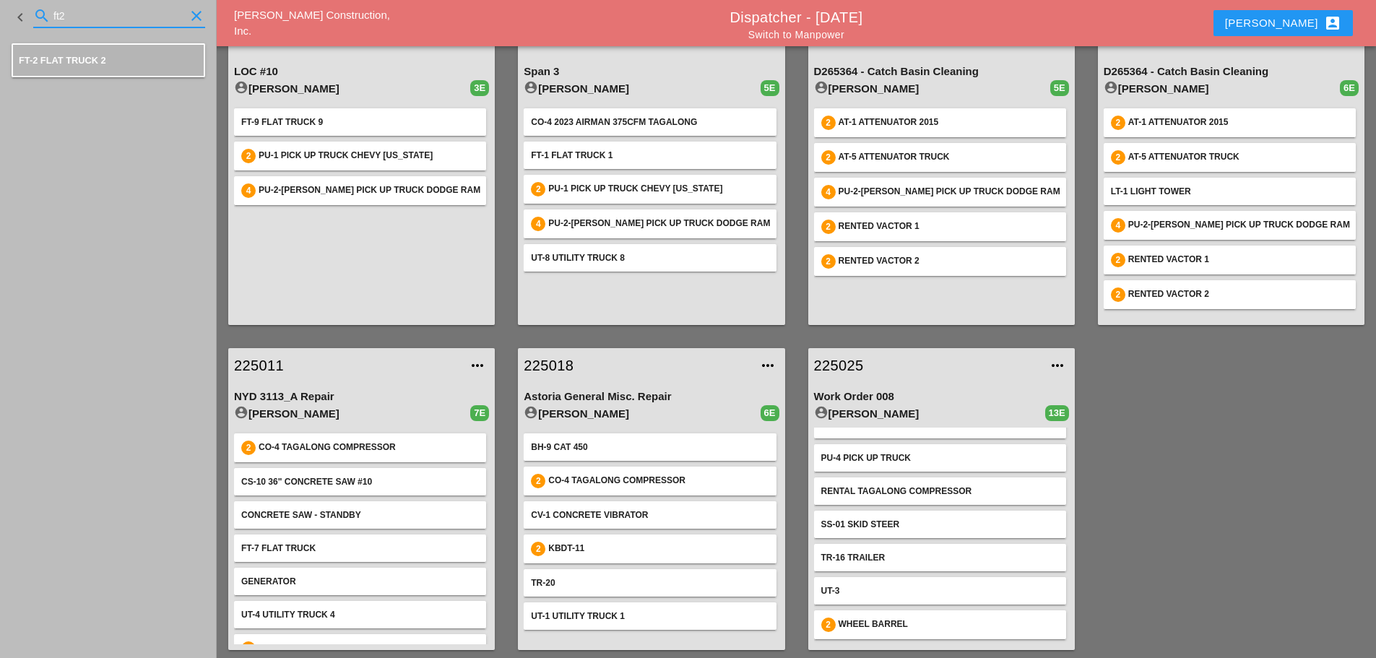
scroll to position [224, 0]
click at [196, 16] on icon "clear" at bounding box center [196, 15] width 17 height 17
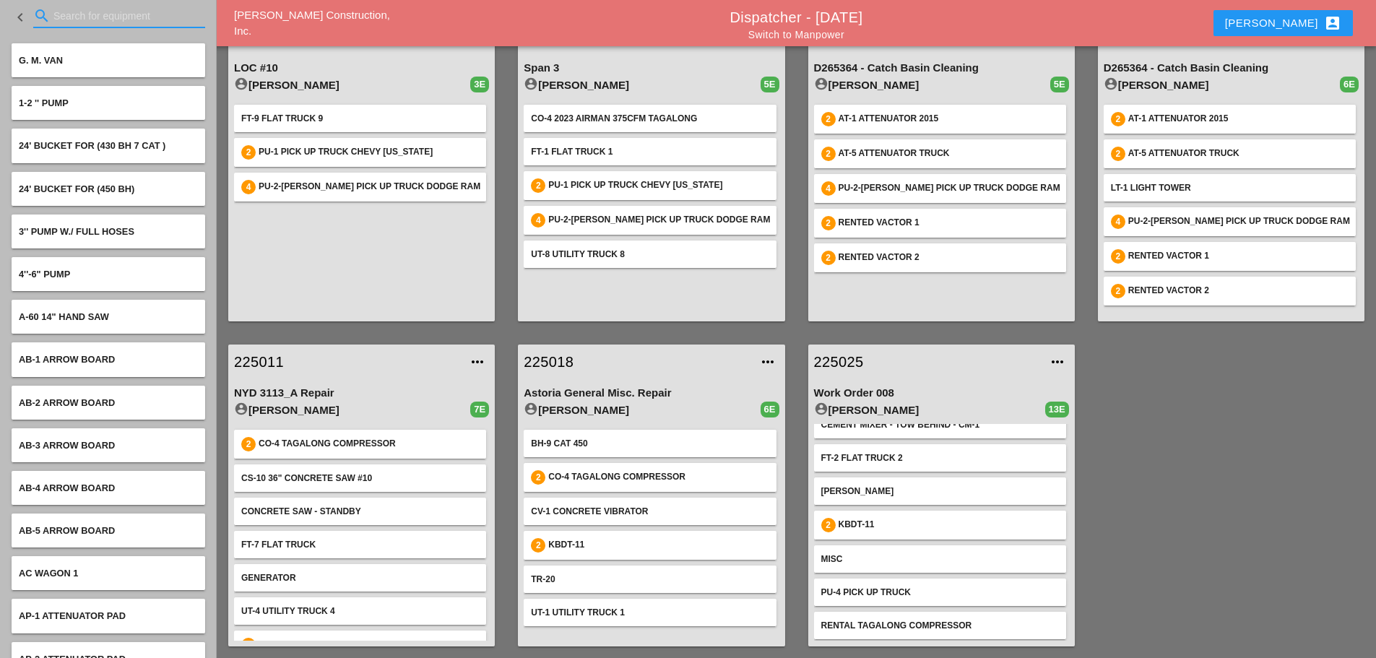
scroll to position [79, 0]
click at [837, 360] on link "225025" at bounding box center [927, 362] width 226 height 22
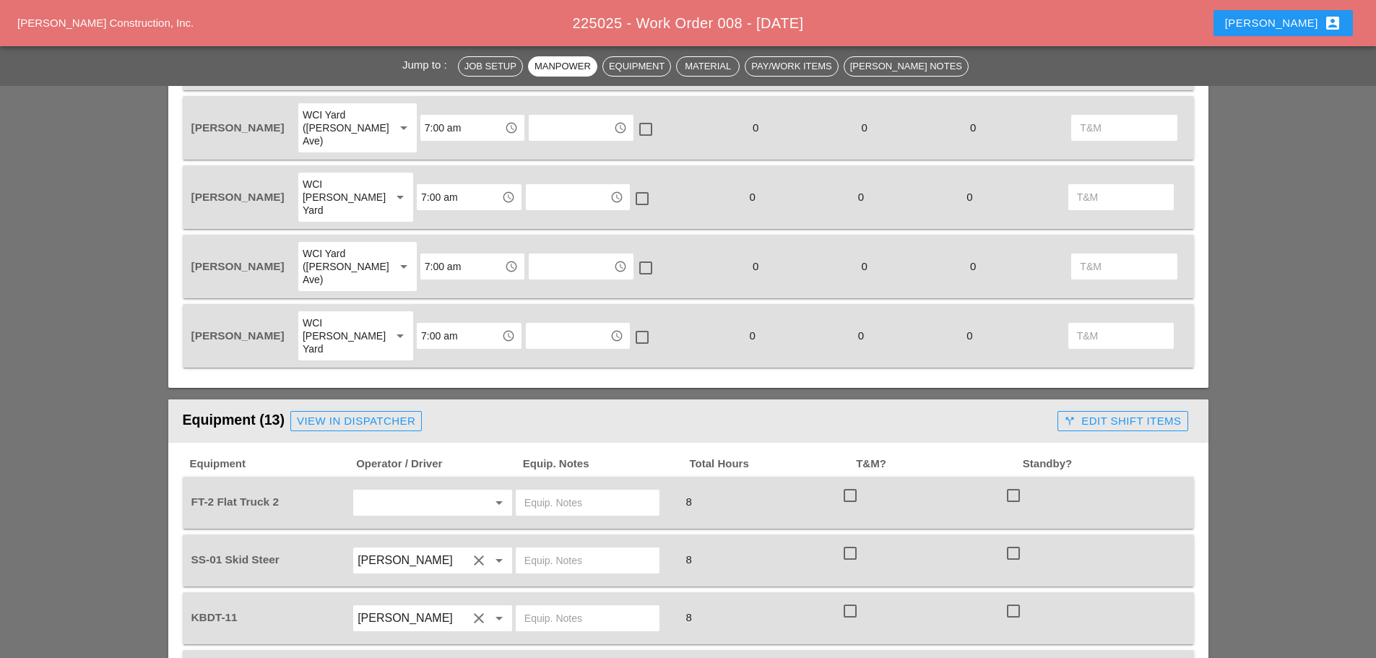
scroll to position [1300, 0]
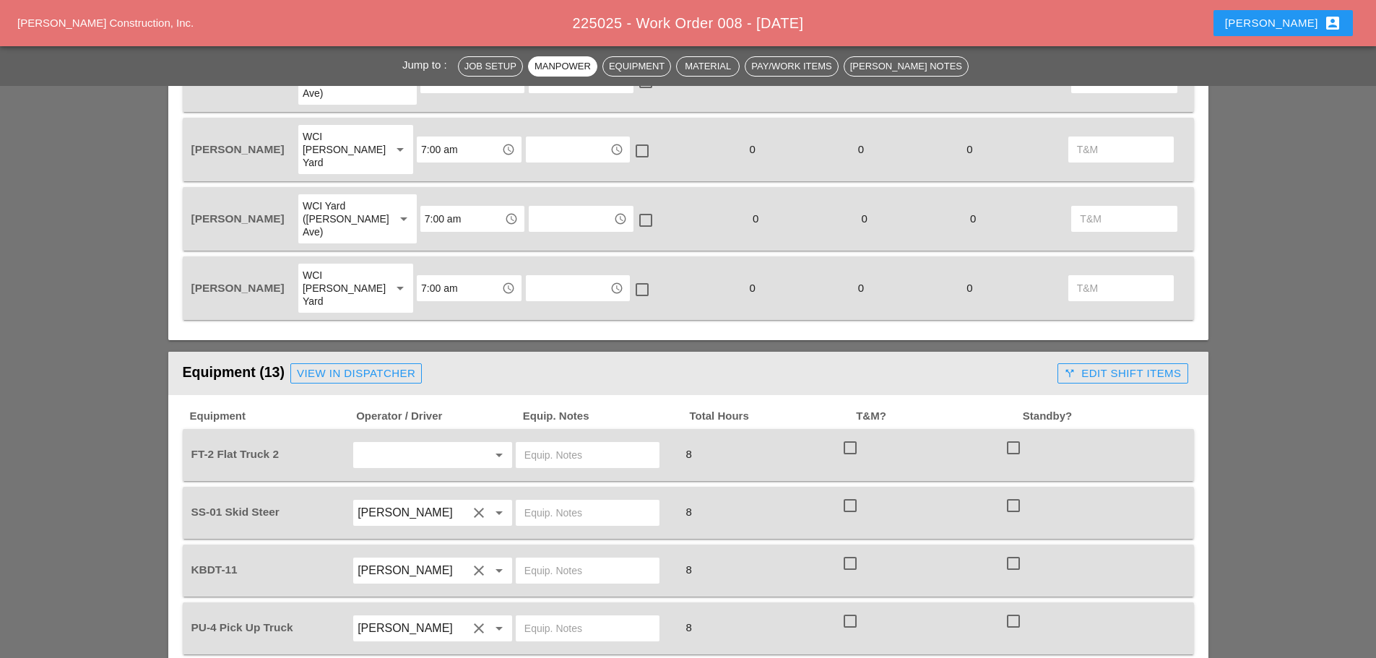
click at [410, 435] on div "arrow_drop_down" at bounding box center [432, 455] width 163 height 40
click at [415, 444] on input "text" at bounding box center [413, 455] width 110 height 23
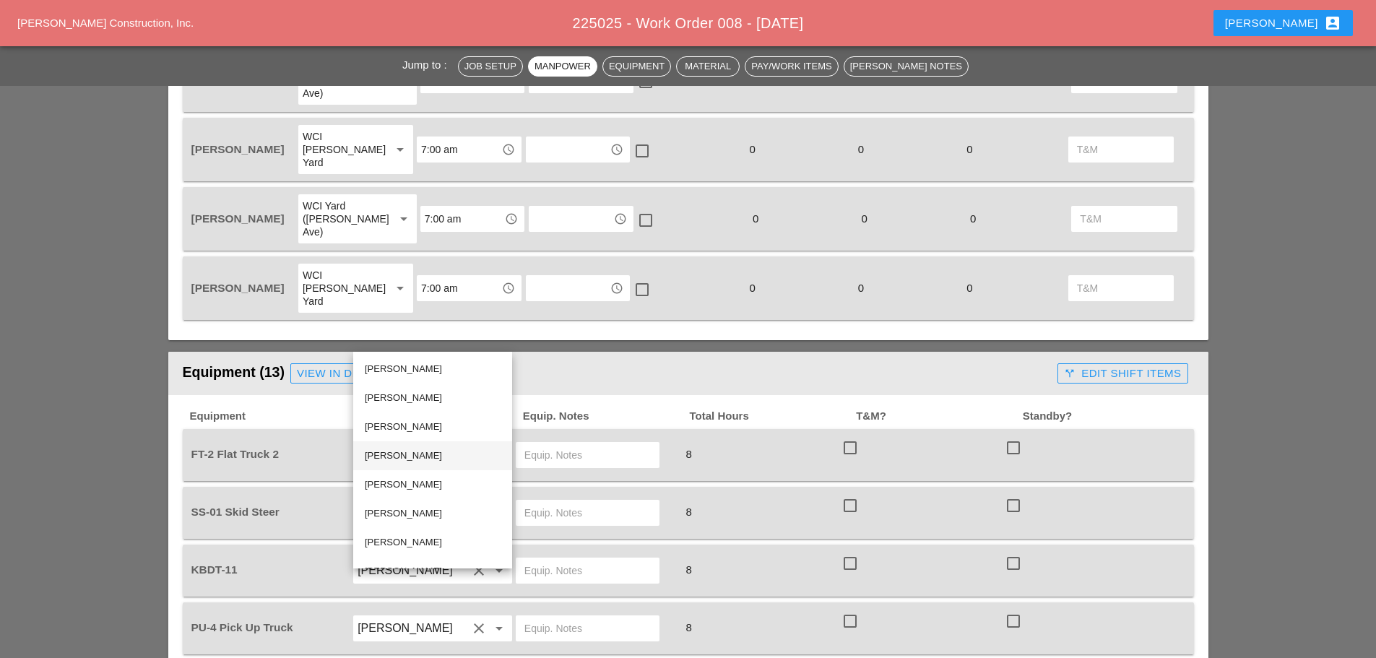
drag, startPoint x: 423, startPoint y: 459, endPoint x: 441, endPoint y: 440, distance: 26.6
click at [423, 459] on div "Salvatore Gambino" at bounding box center [433, 455] width 136 height 17
type input "Salvatore Gambino"
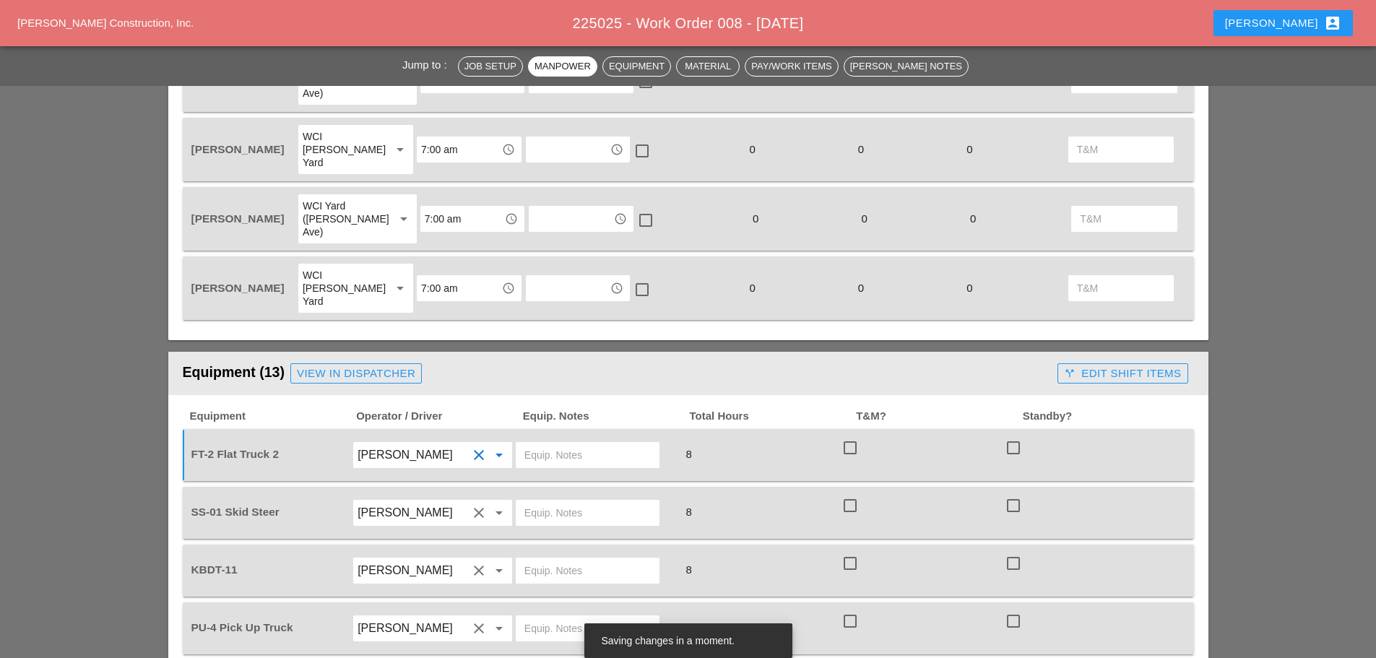
click at [559, 444] on input "text" at bounding box center [587, 455] width 126 height 23
type input "w"
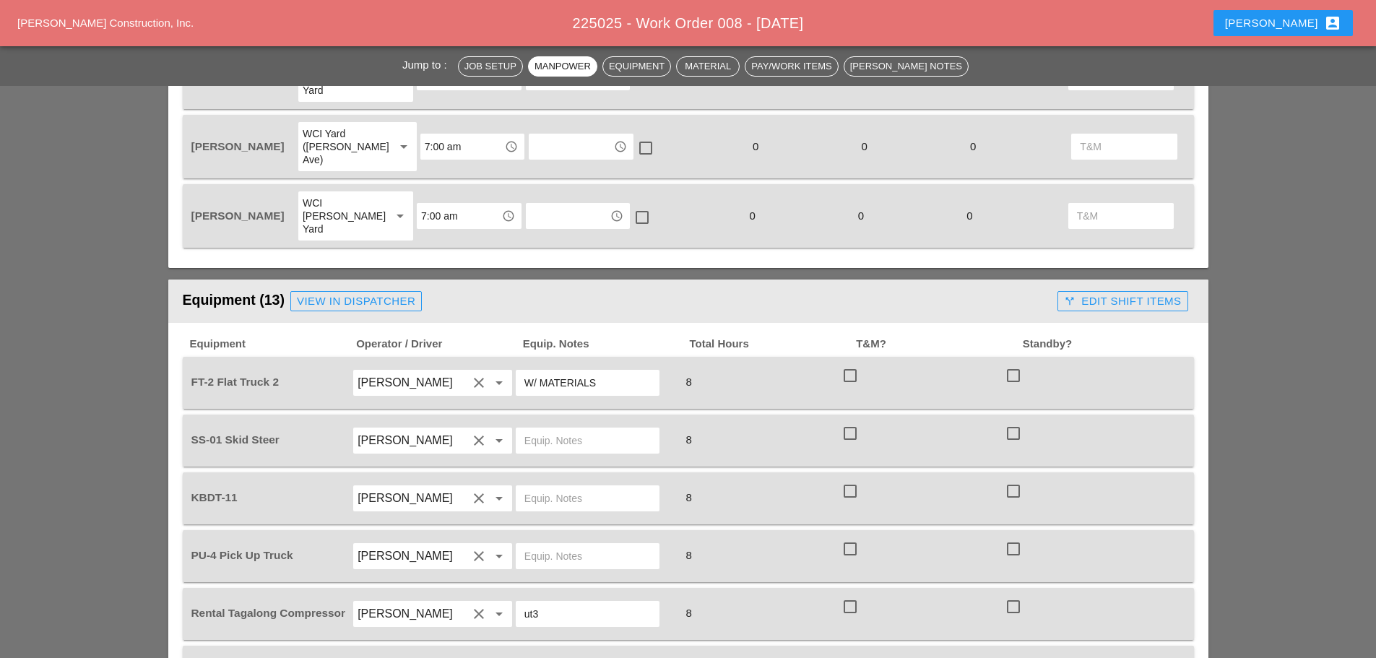
type input "W/ MATERIALS"
click at [575, 602] on input "ut3" at bounding box center [587, 613] width 126 height 23
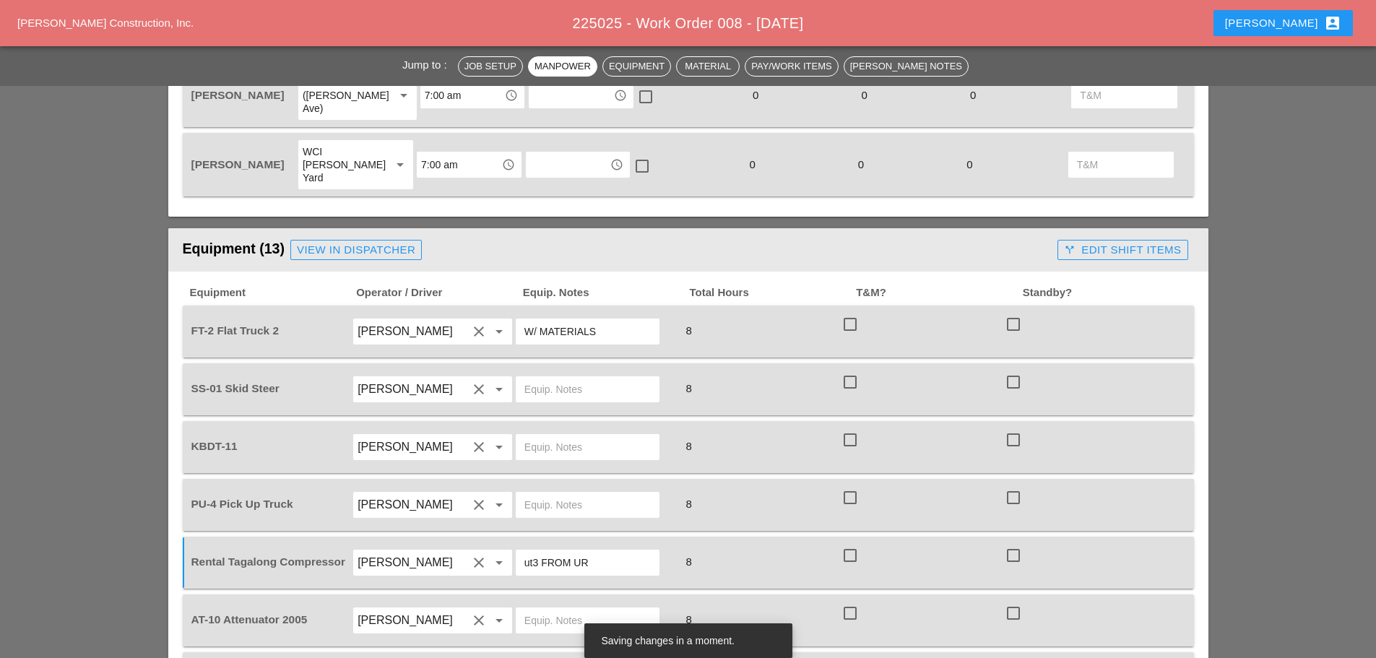
scroll to position [1517, 0]
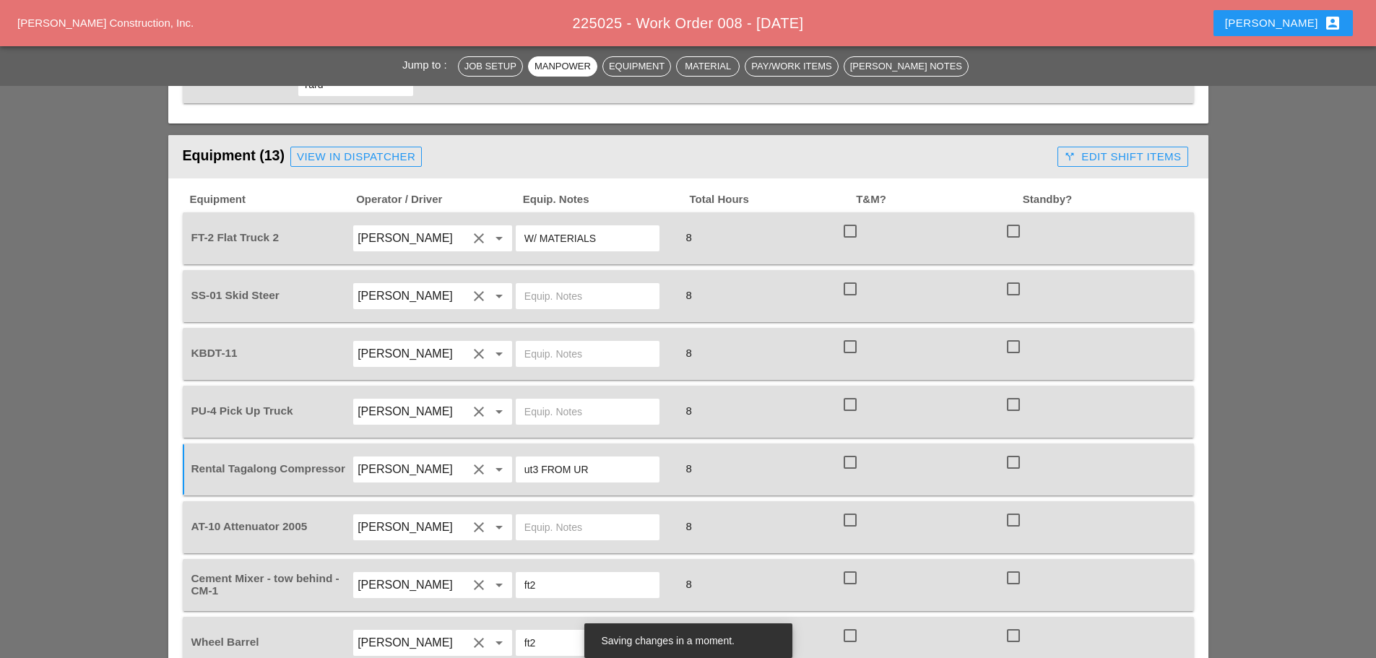
type input "ut3 FROM UR"
click at [561, 574] on input "ft2" at bounding box center [587, 585] width 126 height 23
click at [421, 574] on input "Freddie Rodas Torres" at bounding box center [413, 585] width 110 height 23
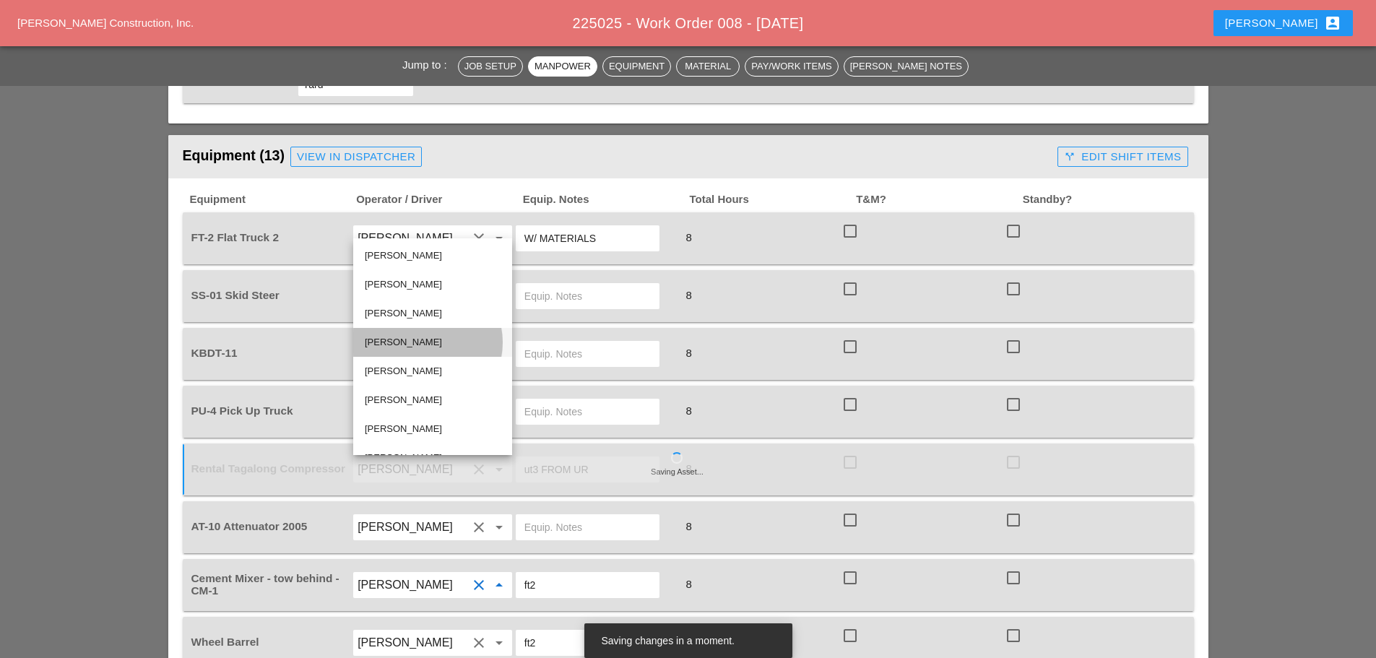
click at [423, 337] on div "[PERSON_NAME]" at bounding box center [433, 342] width 136 height 17
type input "[PERSON_NAME]"
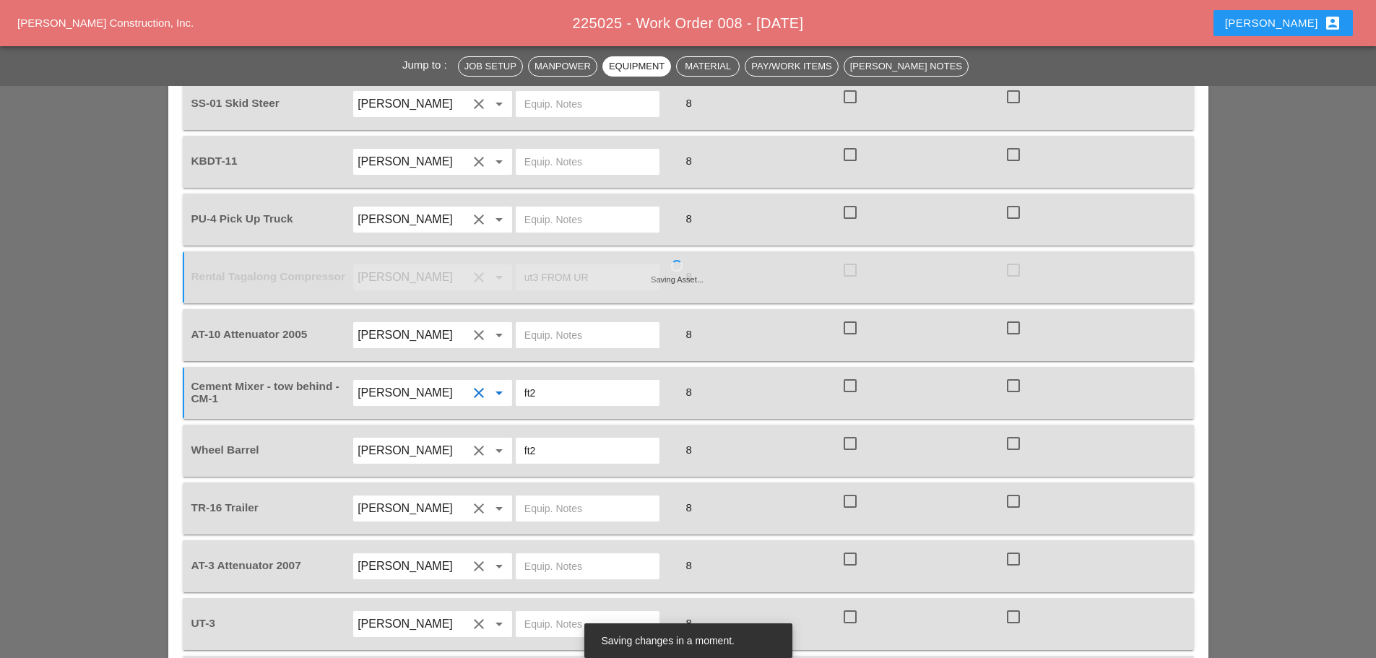
scroll to position [1806, 0]
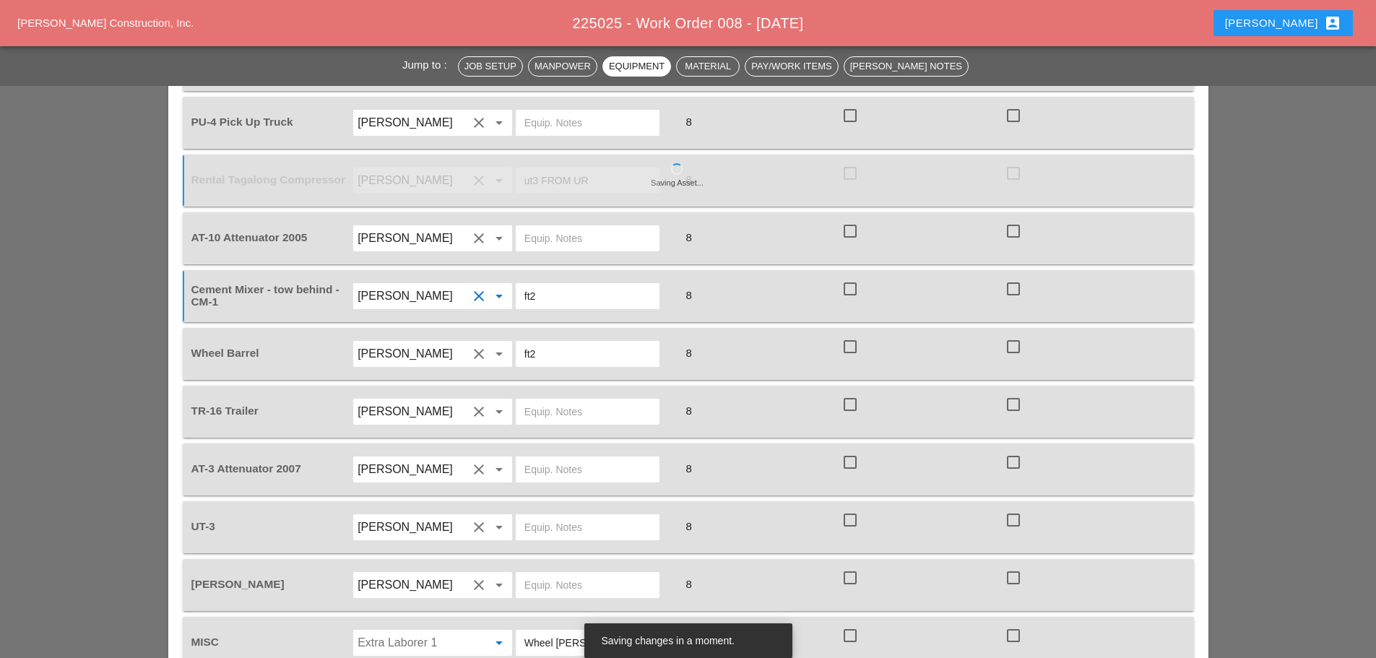
click at [423, 631] on input "Extra Laborer 1" at bounding box center [413, 642] width 110 height 23
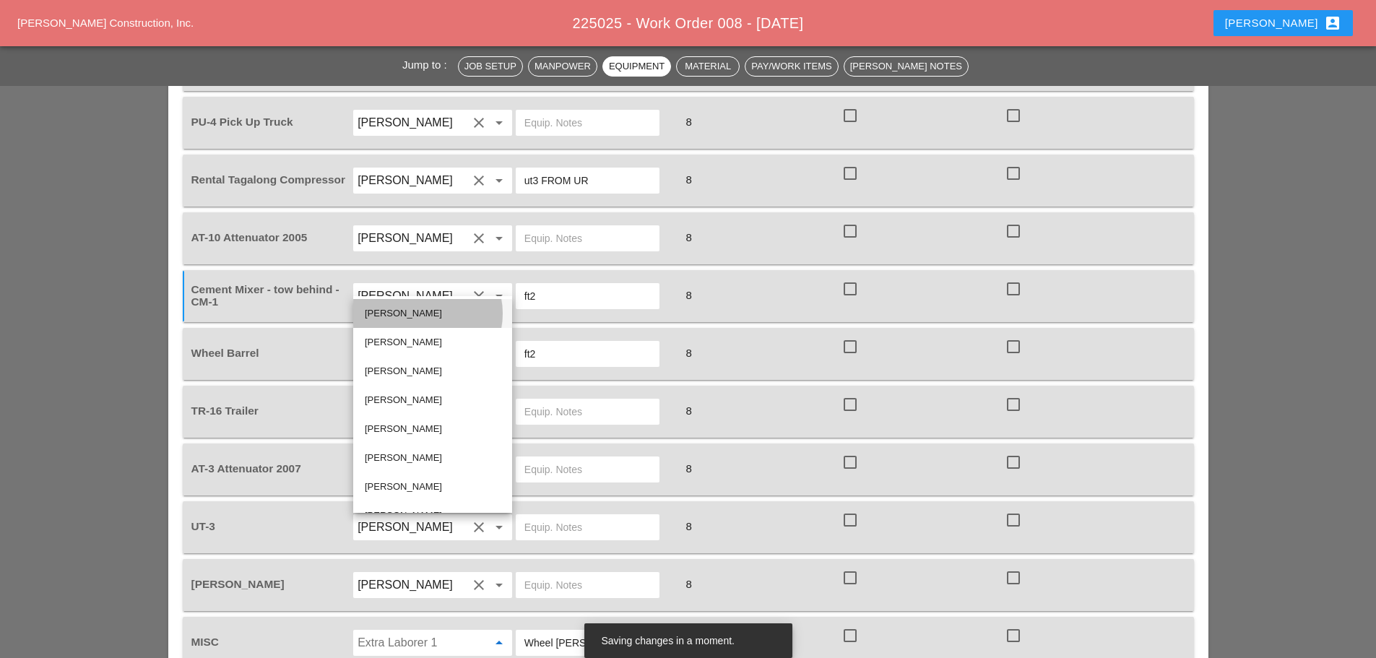
click at [397, 307] on div "[PERSON_NAME]" at bounding box center [433, 313] width 136 height 17
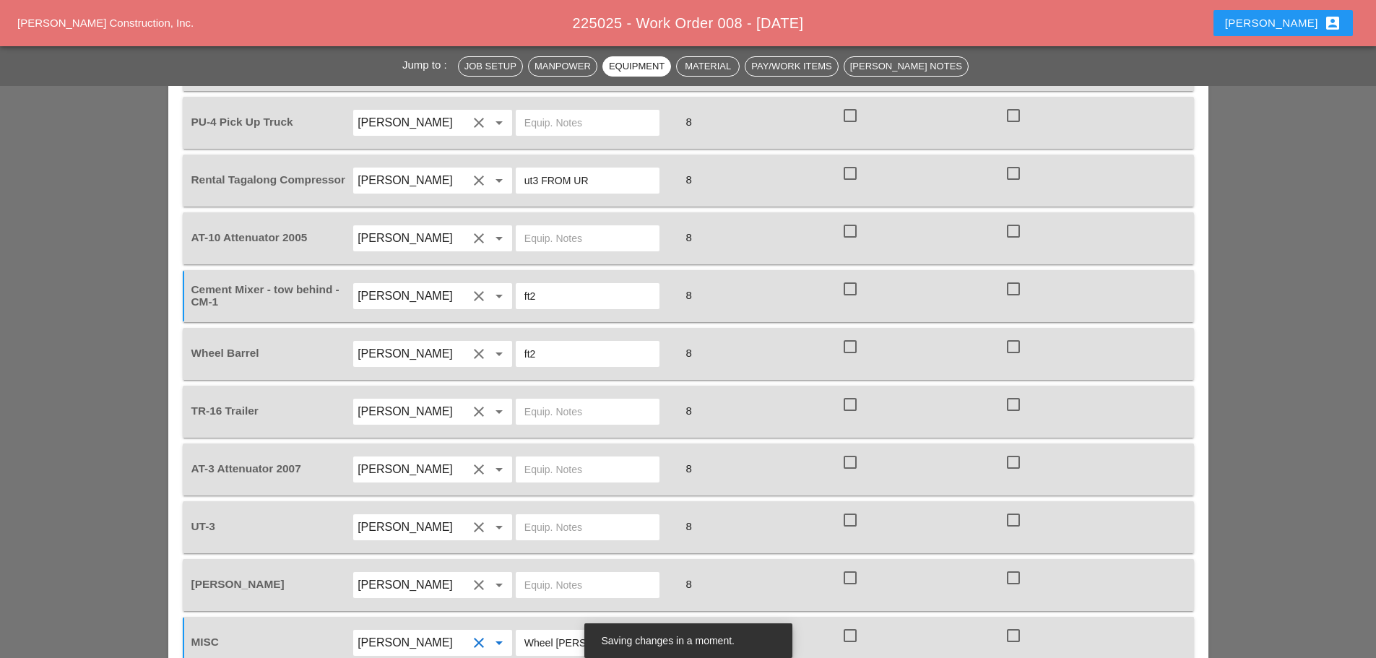
click at [418, 631] on input "[PERSON_NAME]" at bounding box center [413, 642] width 110 height 23
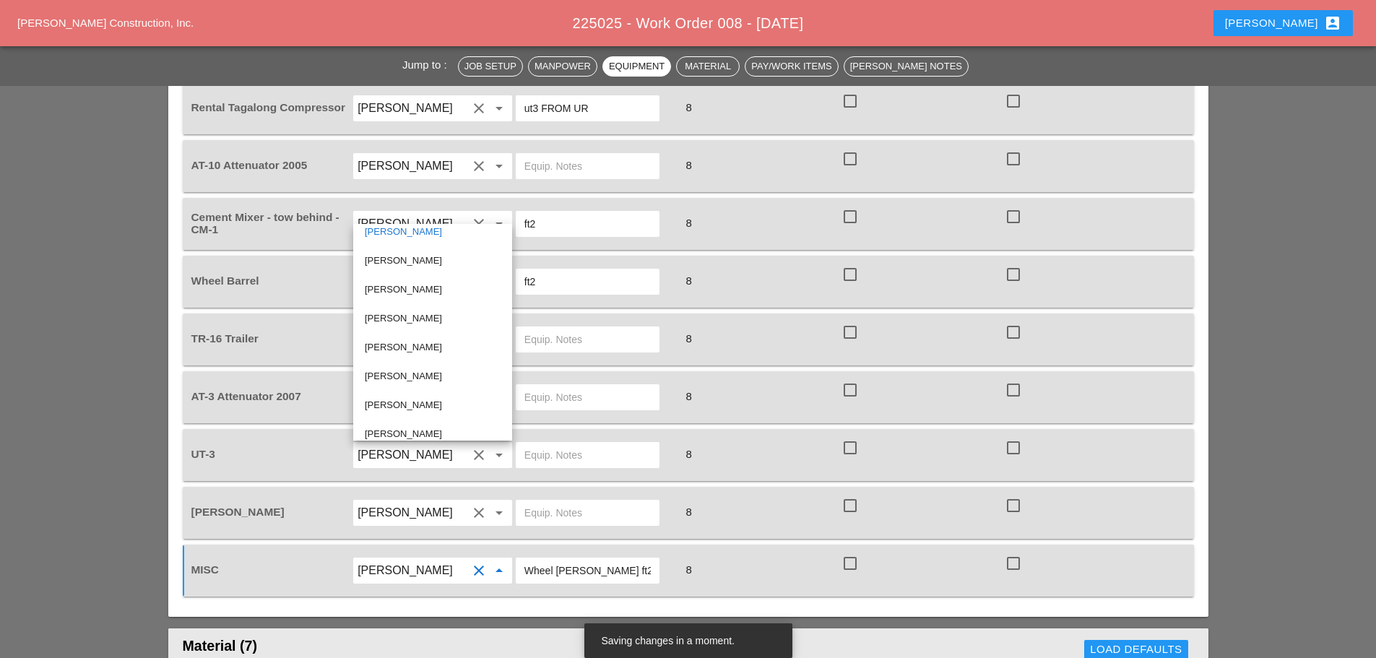
scroll to position [0, 0]
click at [431, 319] on div "[PERSON_NAME]" at bounding box center [433, 328] width 136 height 29
type input "[PERSON_NAME]"
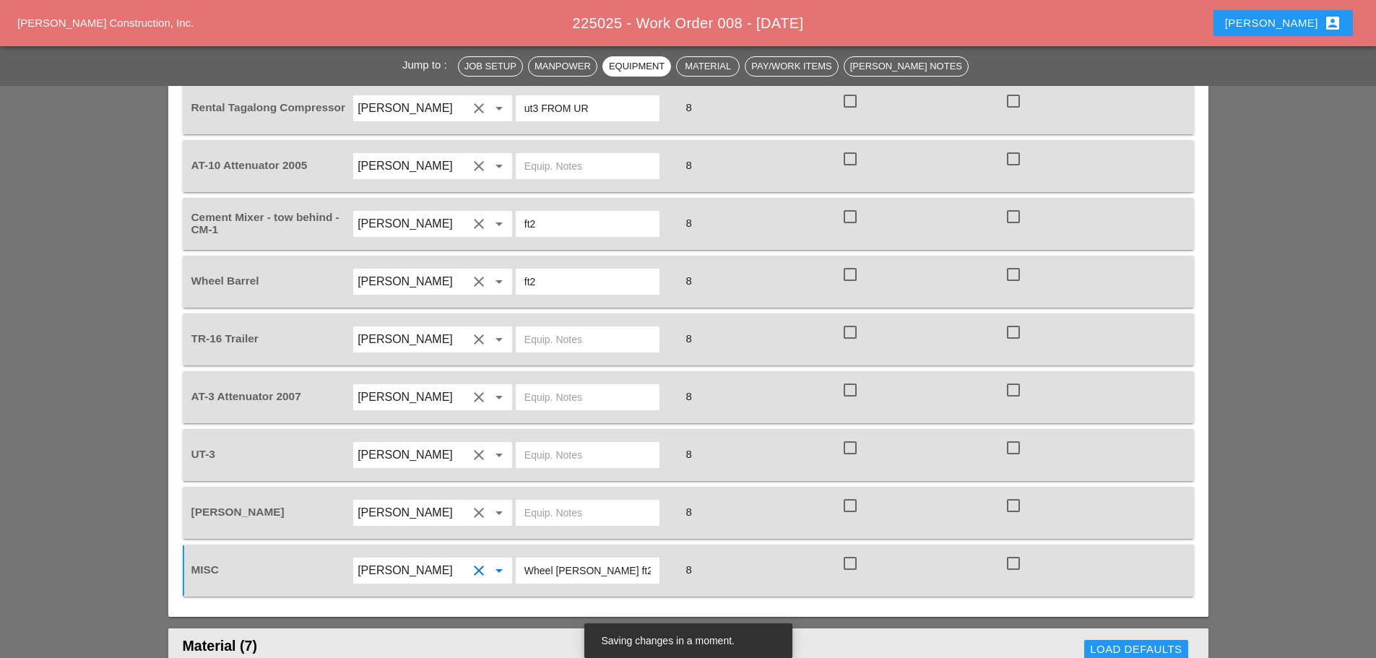
click at [618, 559] on input "Wheel Barrow ft2" at bounding box center [587, 570] width 126 height 23
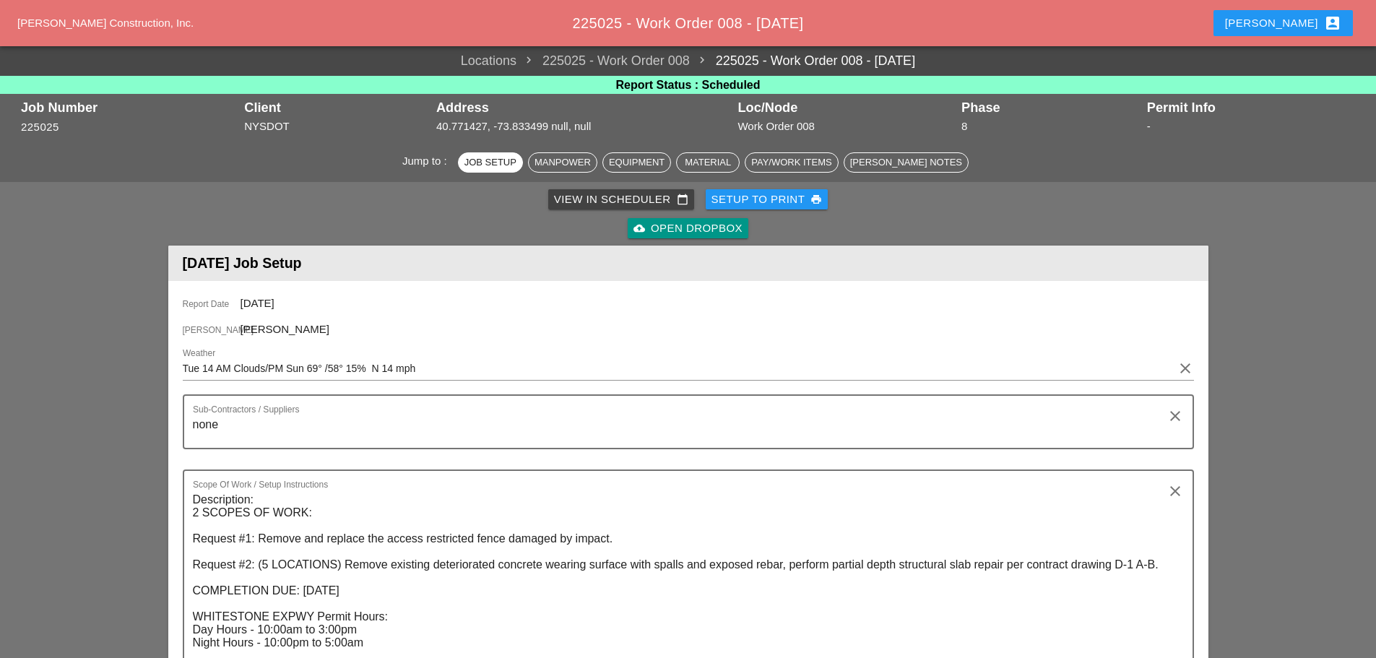
click at [767, 199] on div "Setup to Print print" at bounding box center [767, 199] width 111 height 17
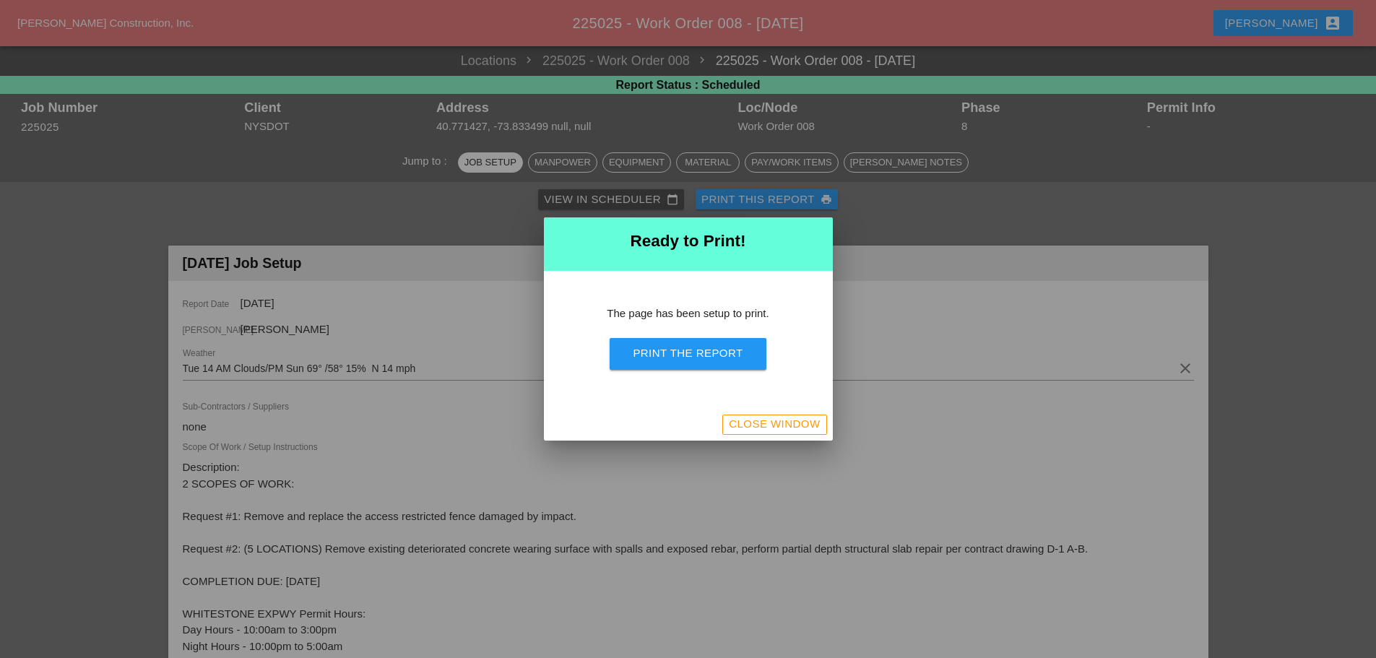
click at [712, 350] on div "Print the Report" at bounding box center [688, 353] width 110 height 17
click at [733, 429] on div "Close Window" at bounding box center [774, 424] width 91 height 17
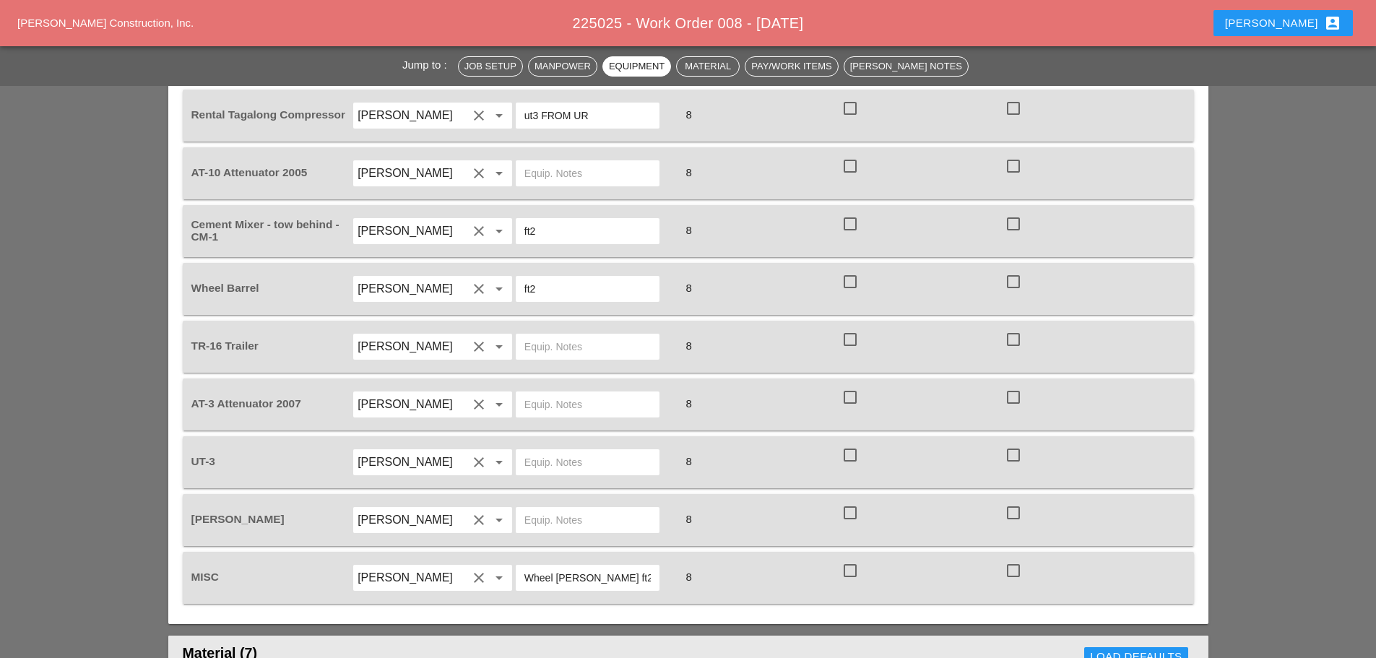
scroll to position [1878, 0]
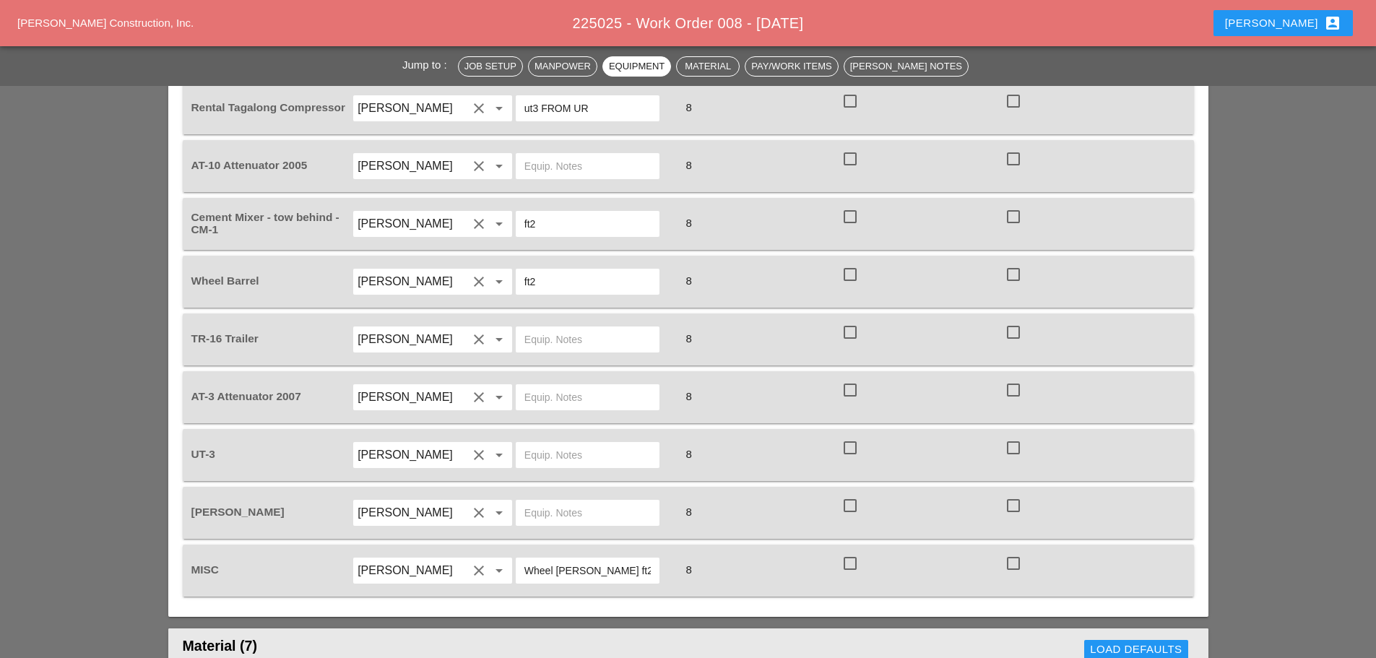
click at [564, 444] on input "text" at bounding box center [587, 455] width 126 height 23
type input "W/ TOOLS"
click at [540, 500] on div at bounding box center [588, 513] width 144 height 26
type input "ON UT3"
click at [558, 328] on input "text" at bounding box center [587, 339] width 126 height 23
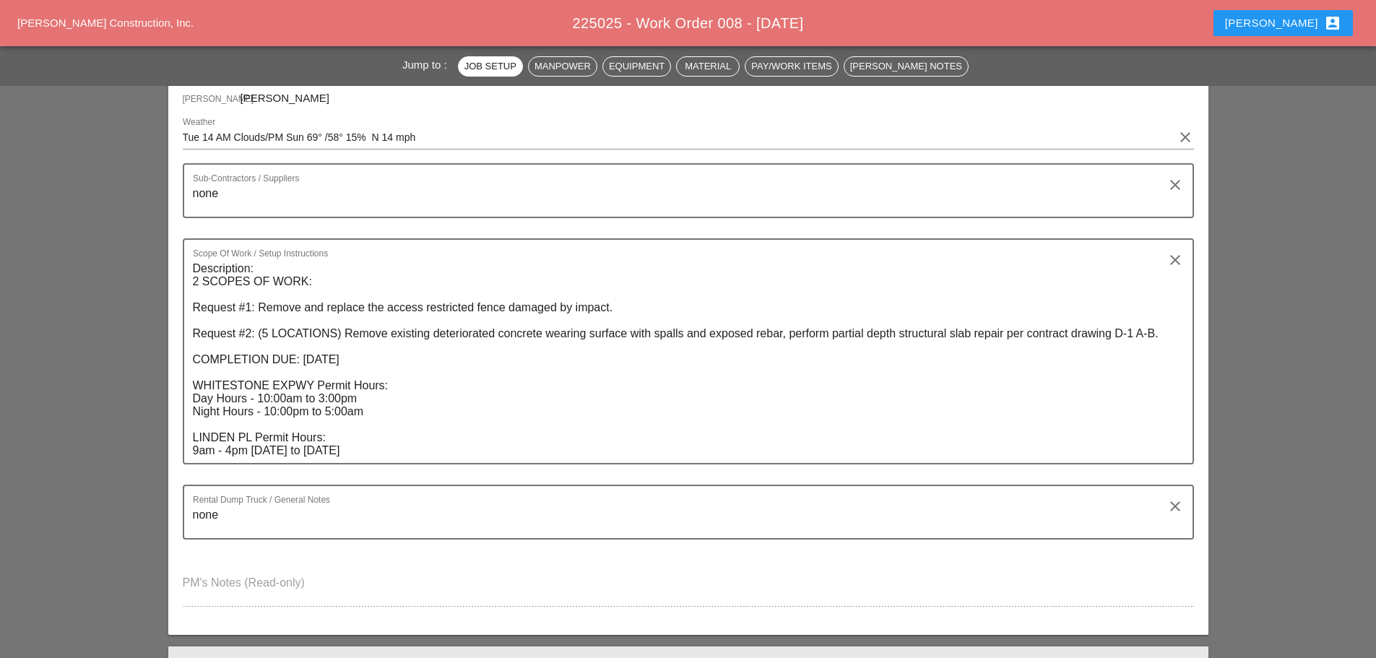
scroll to position [0, 0]
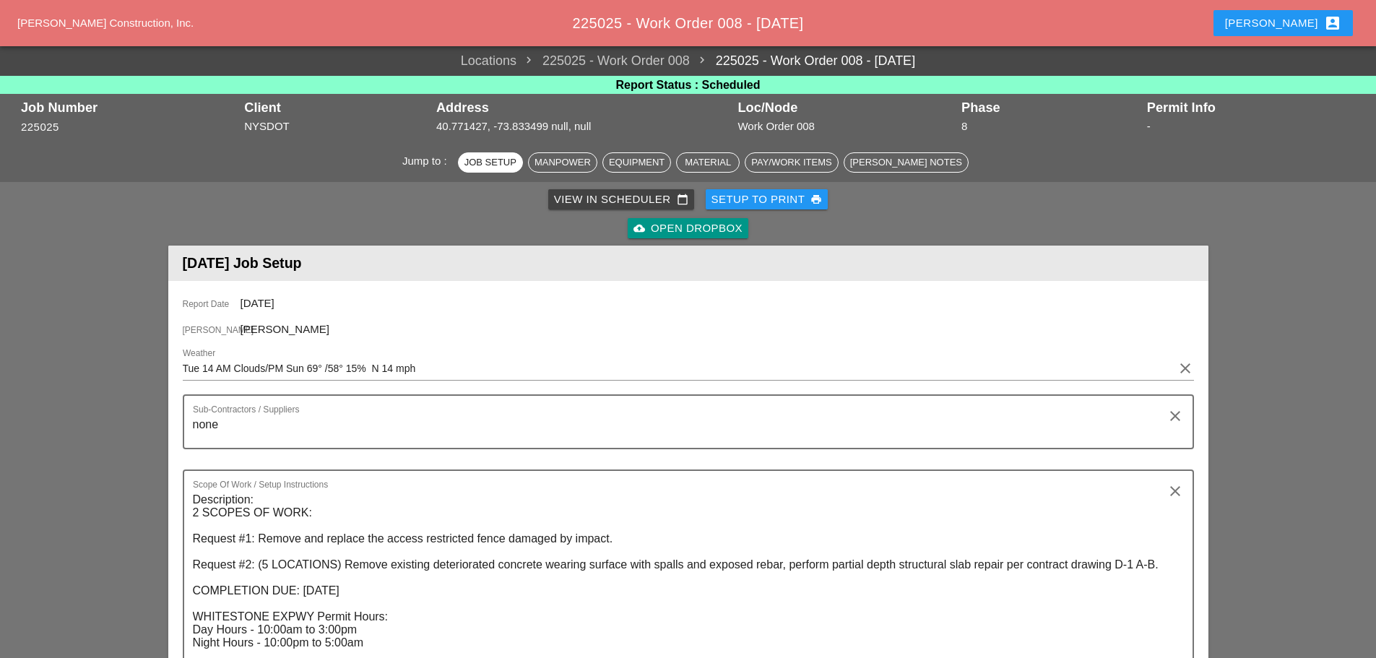
type input "PICK UP IN THE AM"
click at [761, 198] on div "Setup to Print print" at bounding box center [767, 199] width 111 height 17
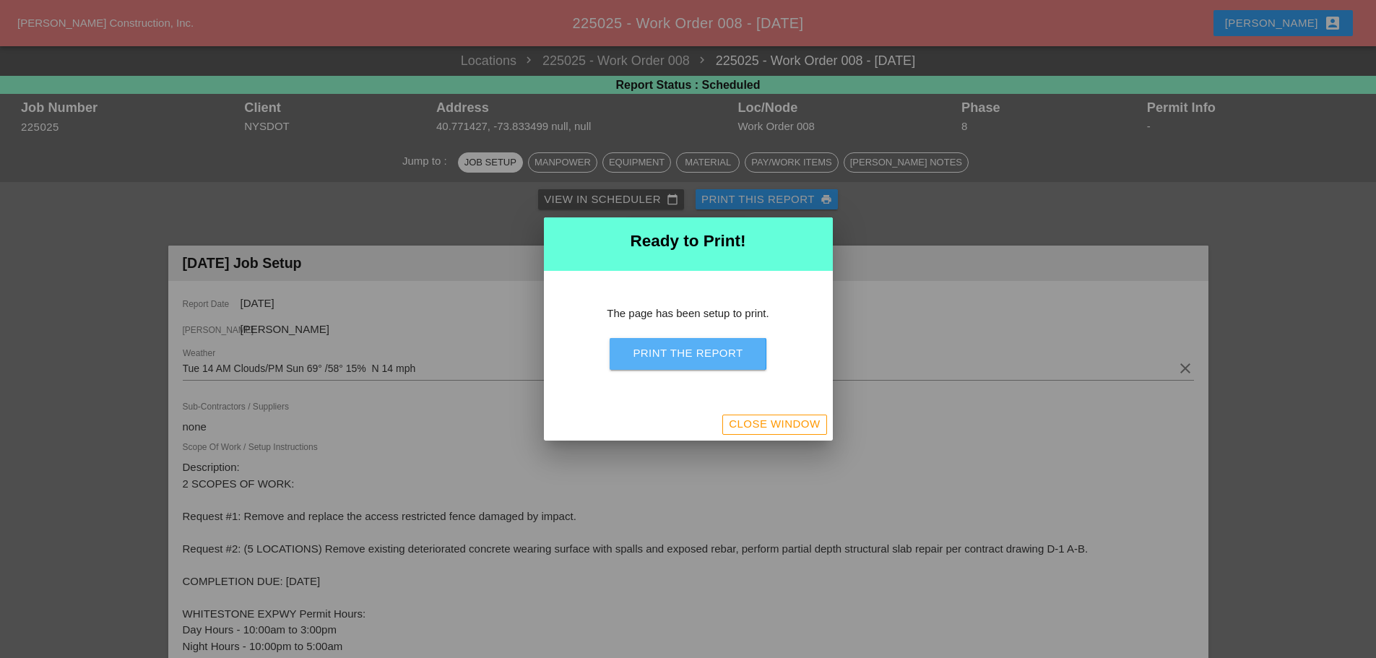
click at [666, 353] on div "Print the Report" at bounding box center [688, 353] width 110 height 17
drag, startPoint x: 756, startPoint y: 433, endPoint x: 769, endPoint y: 436, distance: 13.5
click at [760, 432] on button "Close Window" at bounding box center [774, 425] width 104 height 20
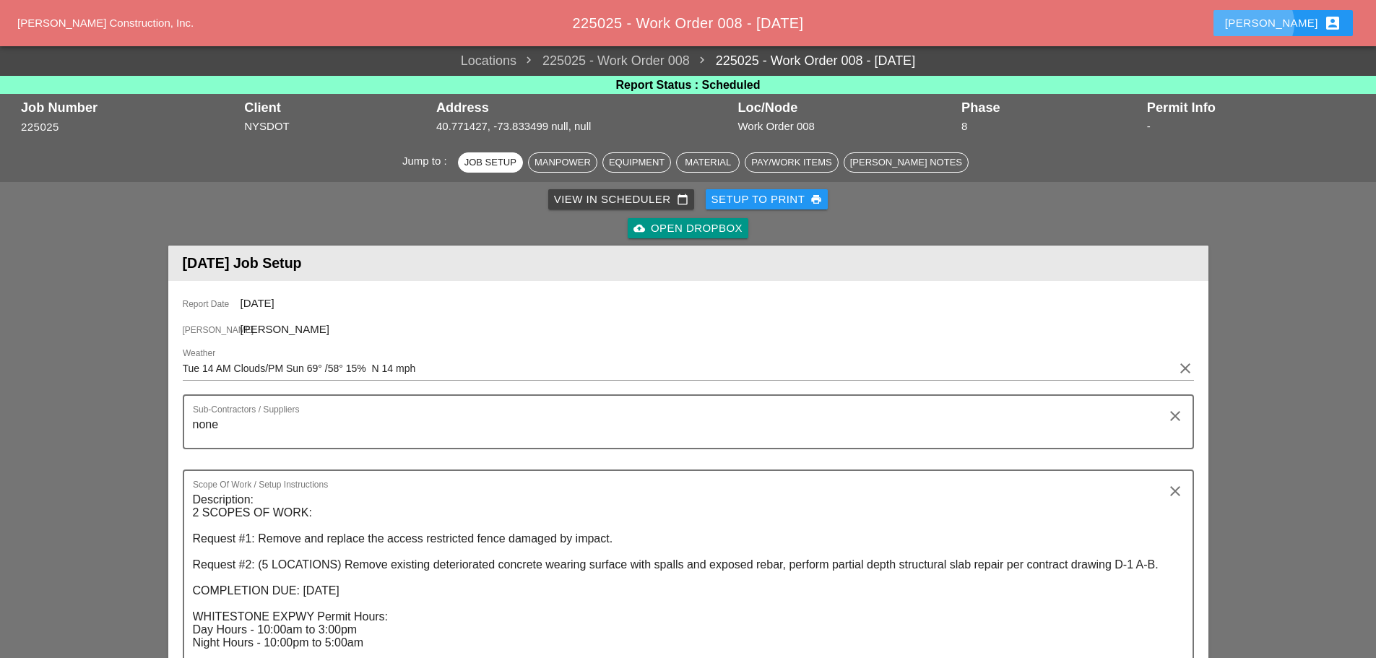
click at [1302, 14] on div "Enrico account_box" at bounding box center [1283, 22] width 116 height 17
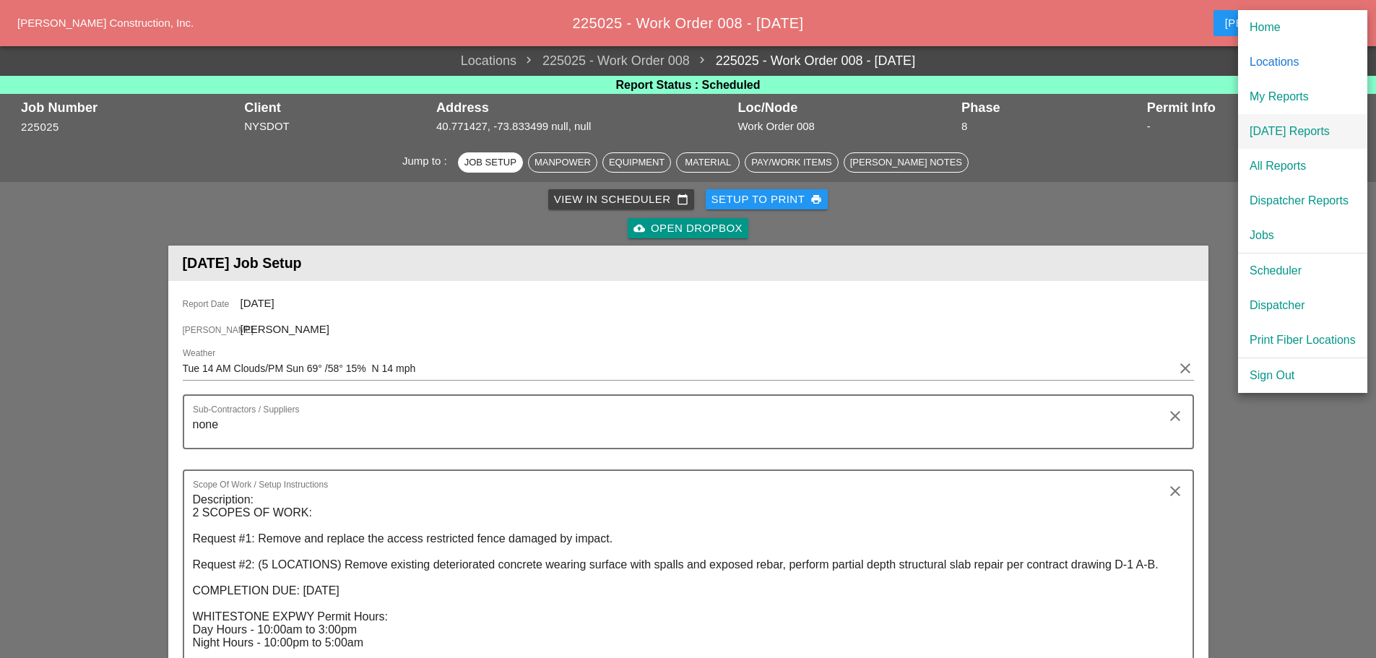
click at [1305, 127] on div "[DATE] Reports" at bounding box center [1303, 131] width 106 height 17
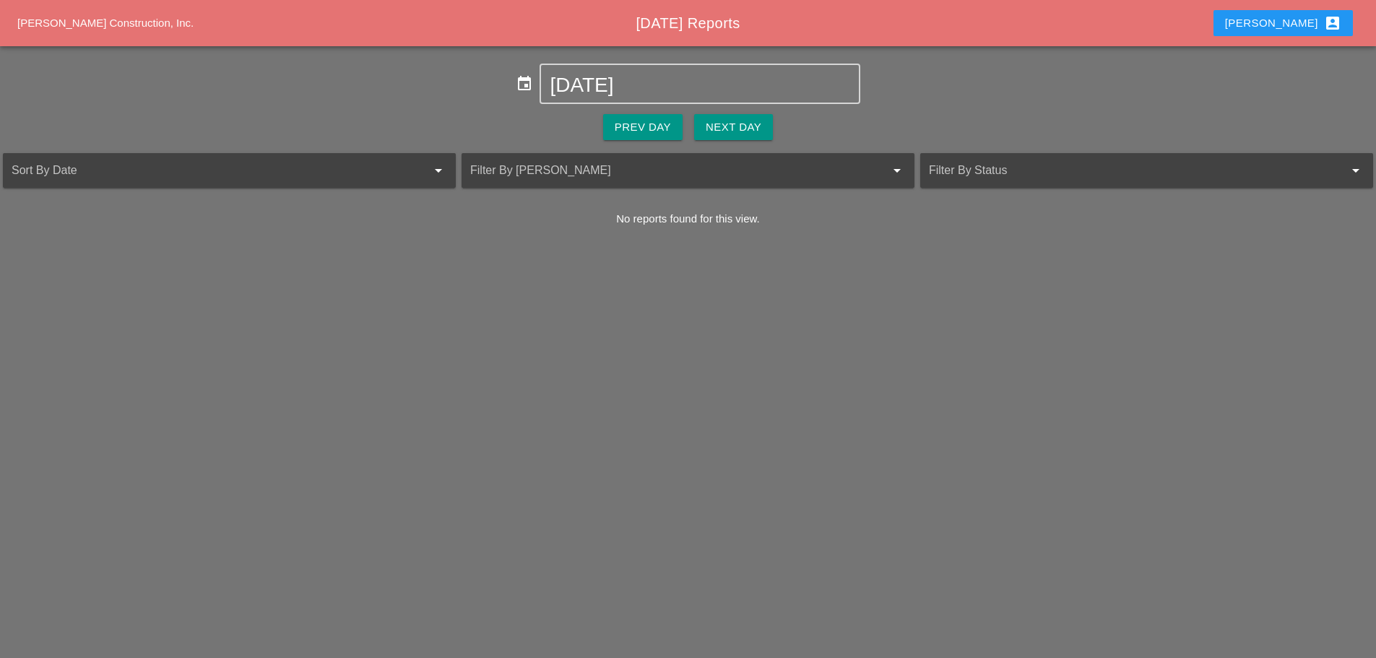
click at [726, 126] on div "Next Day" at bounding box center [734, 127] width 56 height 17
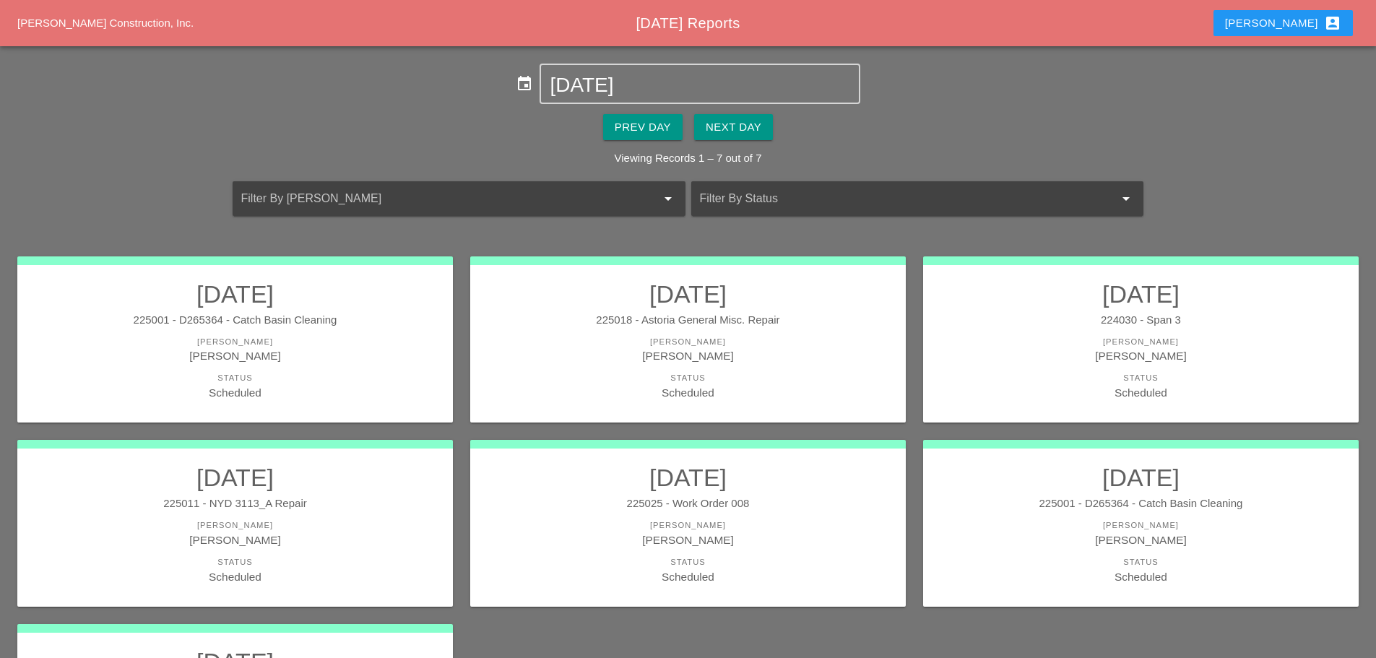
click at [1001, 381] on div "Status" at bounding box center [1141, 378] width 407 height 12
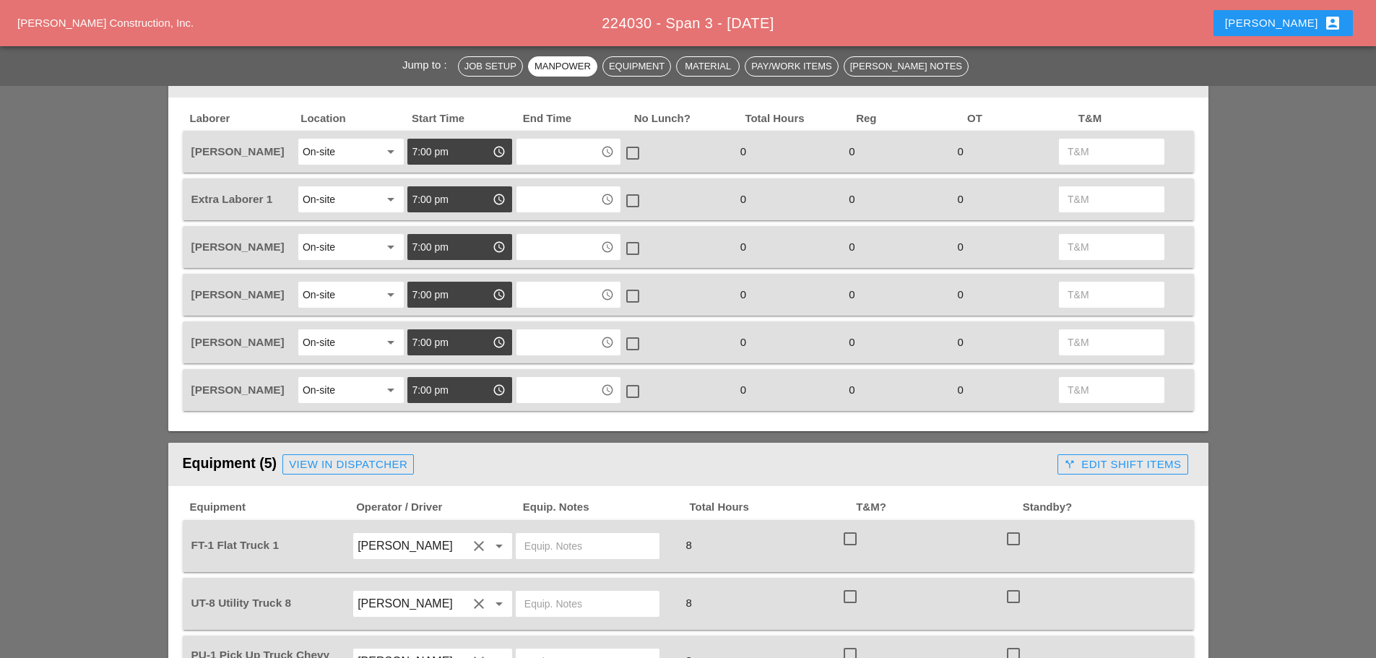
scroll to position [867, 0]
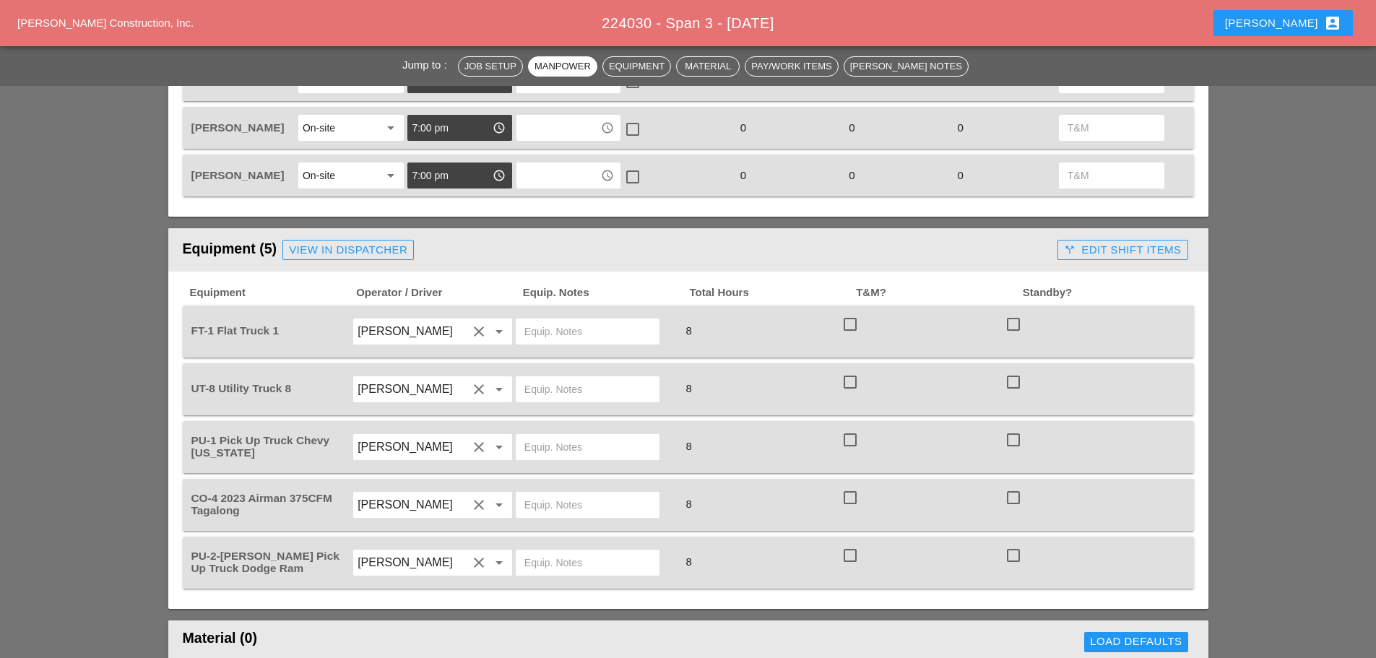
click at [556, 321] on input "text" at bounding box center [587, 331] width 126 height 23
type input "W/ MATERIALS"
click at [538, 390] on input "text" at bounding box center [587, 389] width 126 height 23
click at [526, 446] on input "text" at bounding box center [587, 447] width 126 height 23
click at [552, 392] on input "text" at bounding box center [587, 389] width 126 height 23
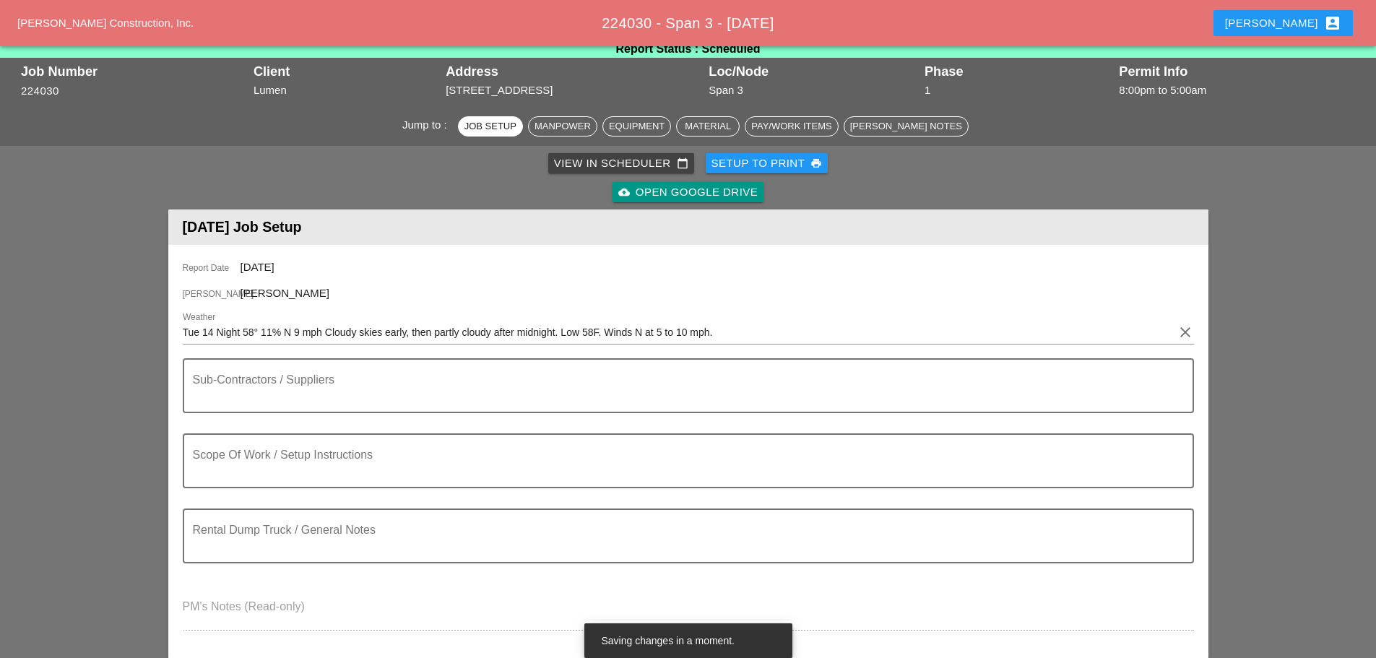
scroll to position [0, 0]
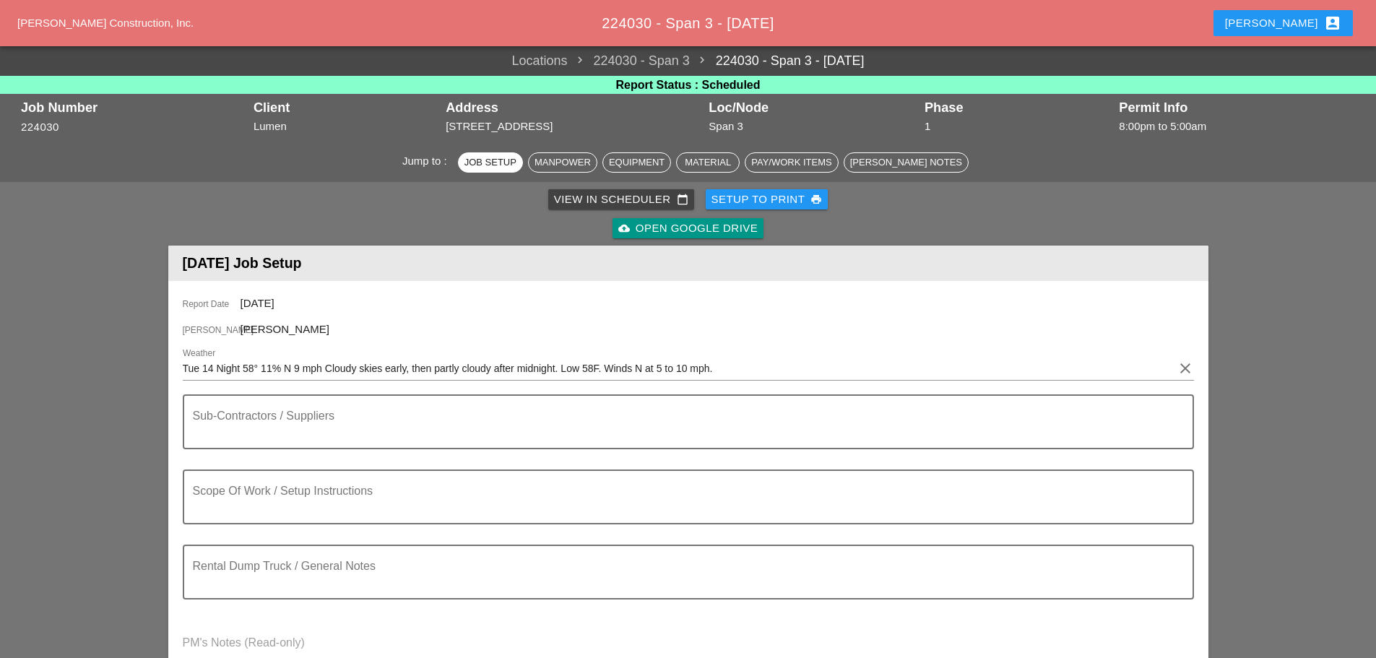
type input "ON SITE"
click at [769, 193] on div "Setup to Print print" at bounding box center [767, 199] width 111 height 17
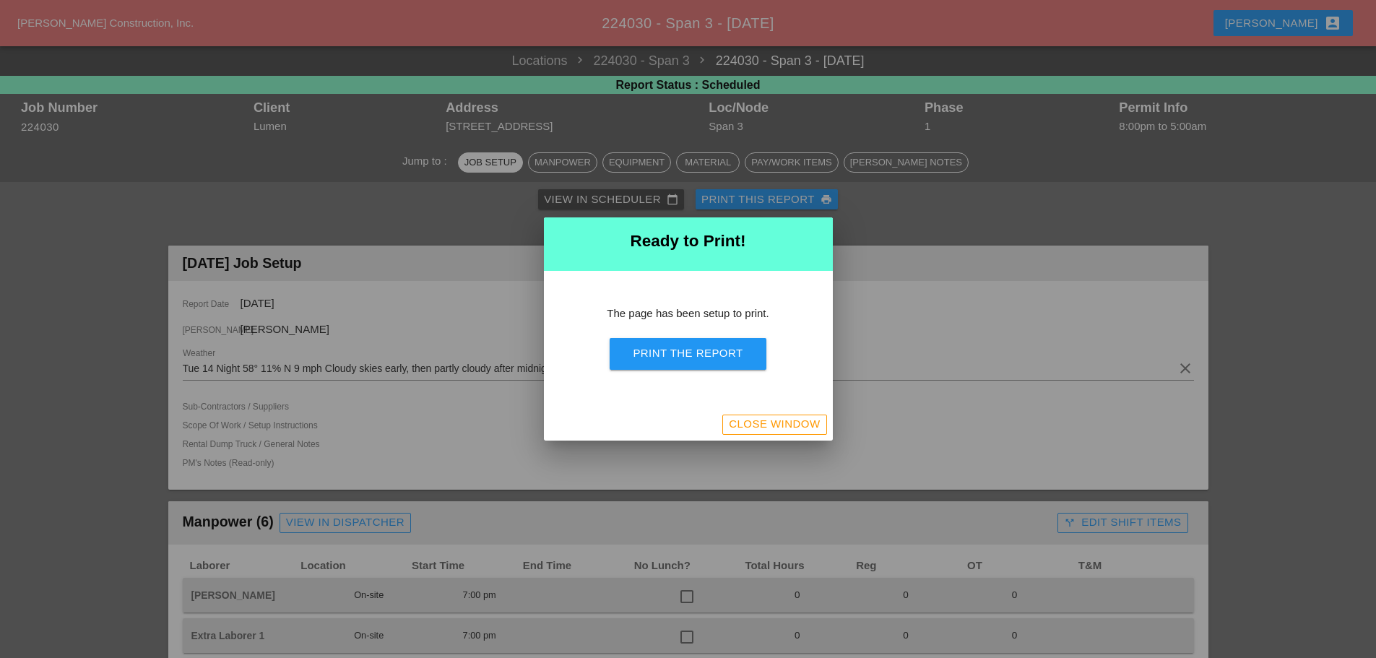
click at [746, 348] on button "Print the Report" at bounding box center [688, 354] width 156 height 32
click at [750, 420] on div "Close Window" at bounding box center [774, 424] width 91 height 17
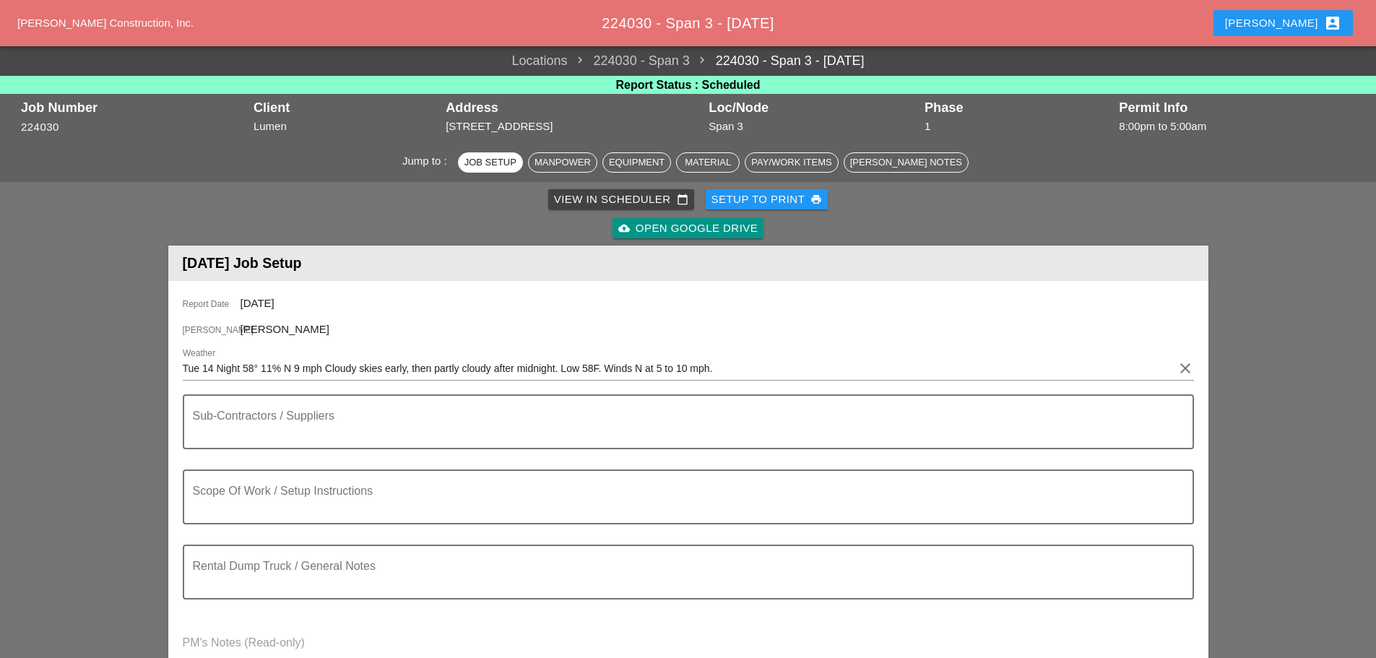
click at [1307, 26] on div "Enrico account_box" at bounding box center [1283, 22] width 116 height 17
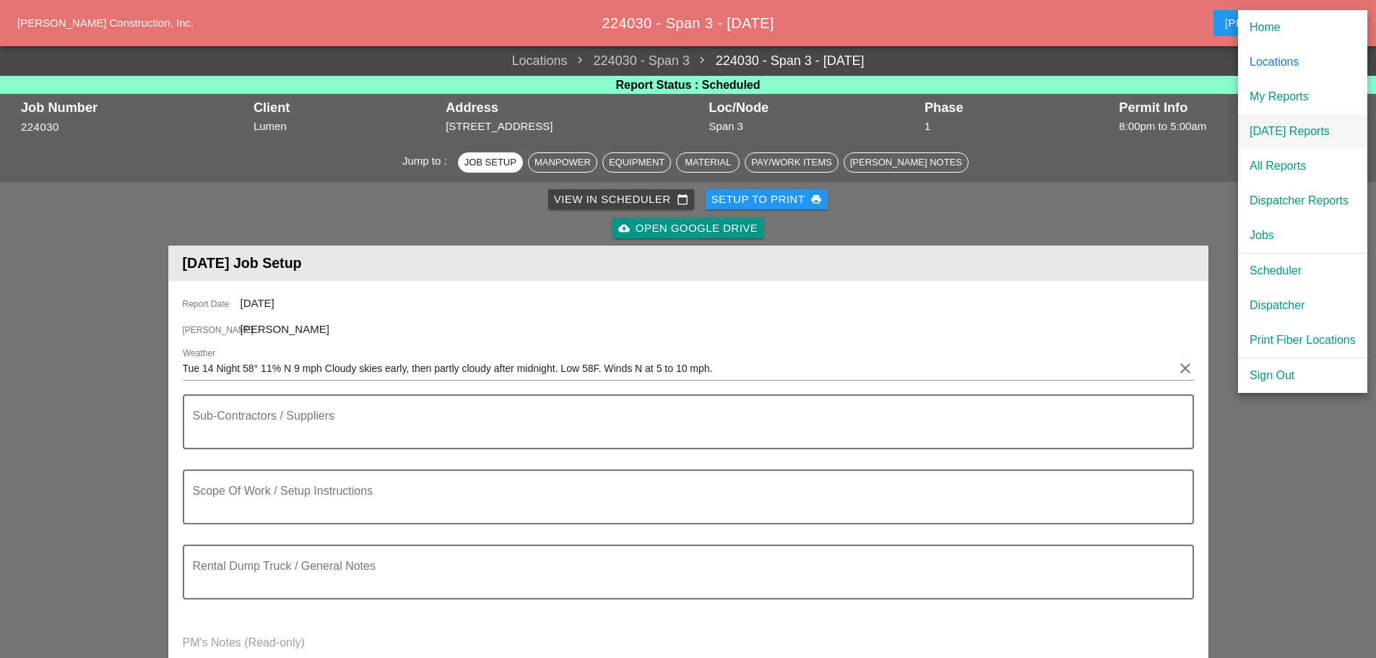
click at [1291, 127] on div "[DATE] Reports" at bounding box center [1303, 131] width 106 height 17
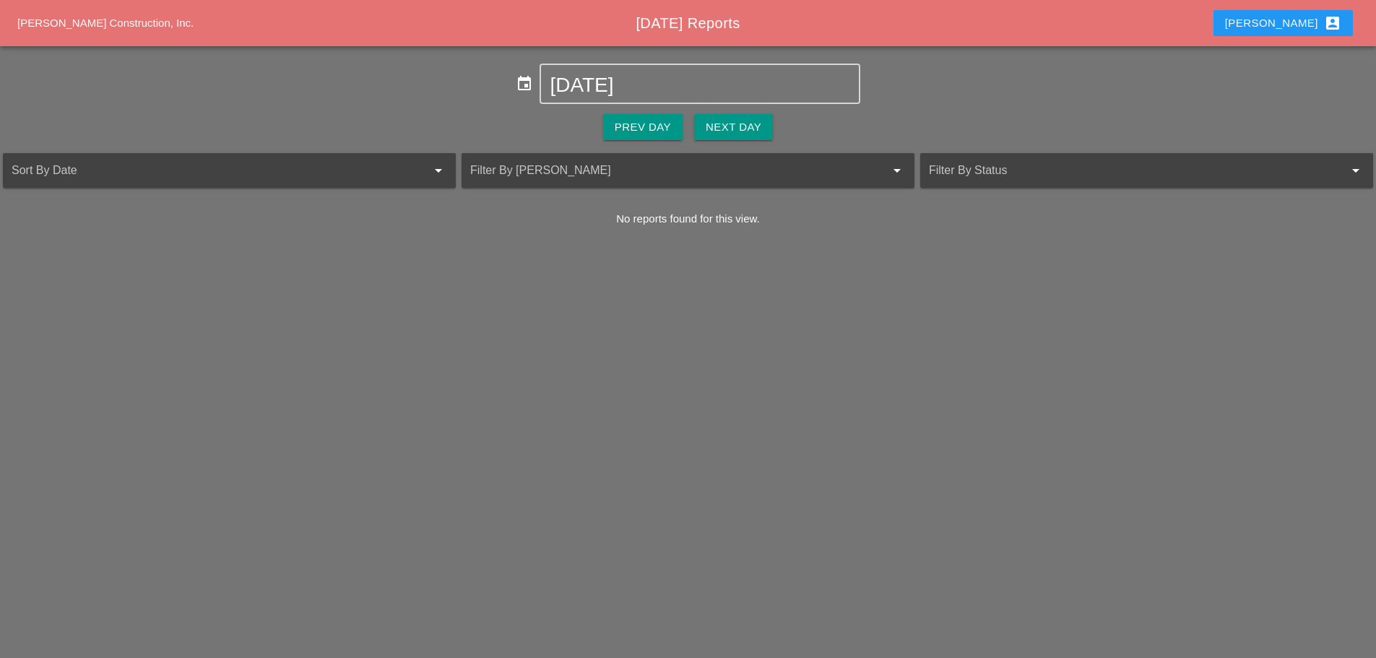
click at [743, 121] on div "Next Day" at bounding box center [734, 127] width 56 height 17
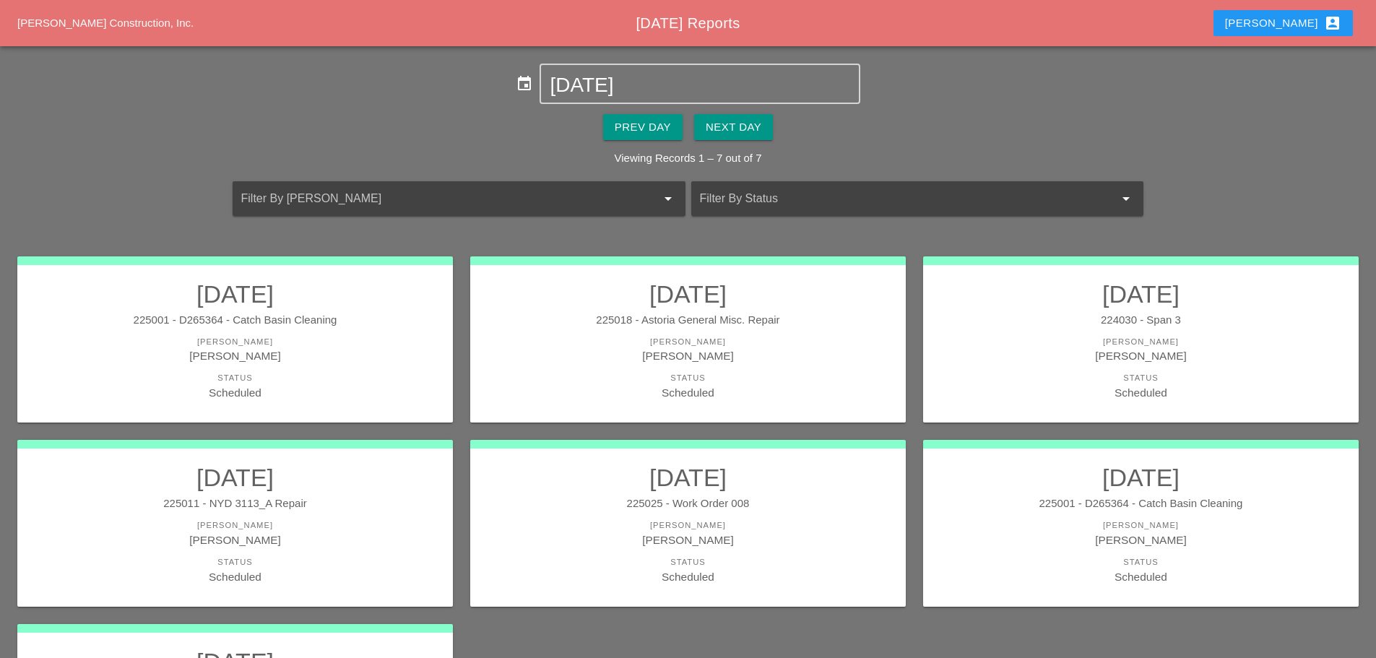
click at [605, 350] on div "[PERSON_NAME]" at bounding box center [688, 355] width 407 height 17
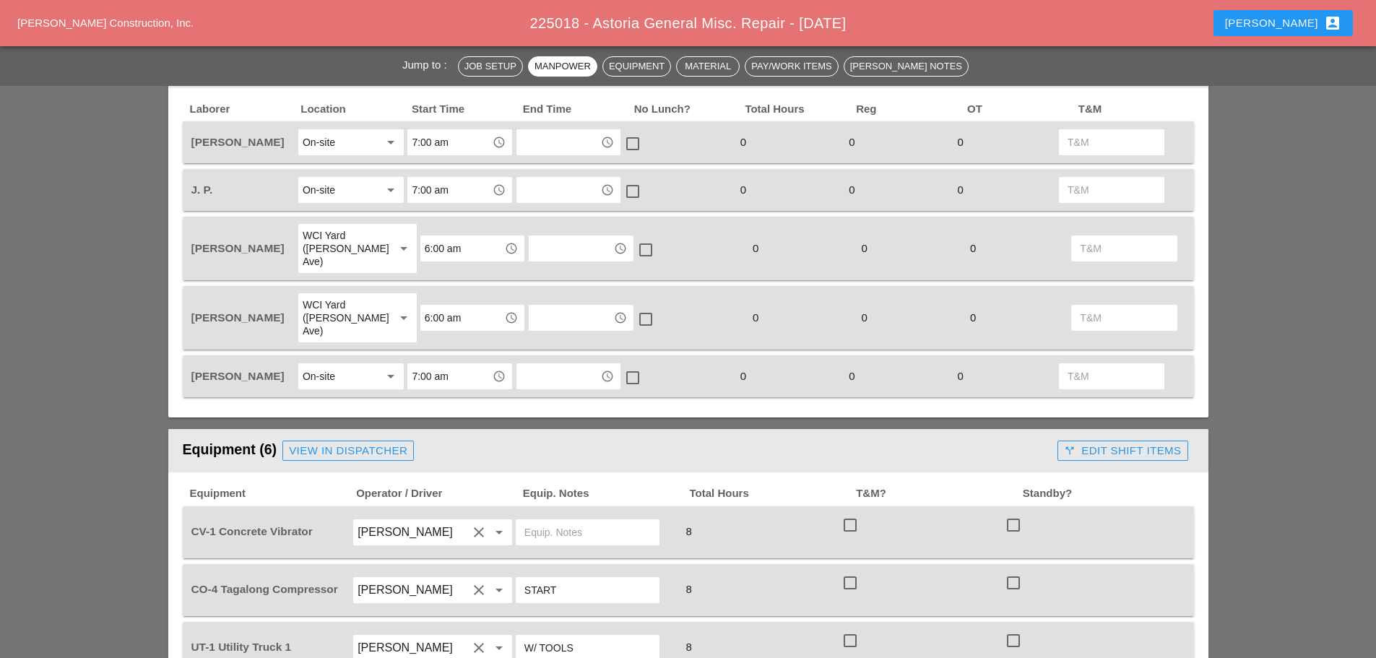
scroll to position [795, 0]
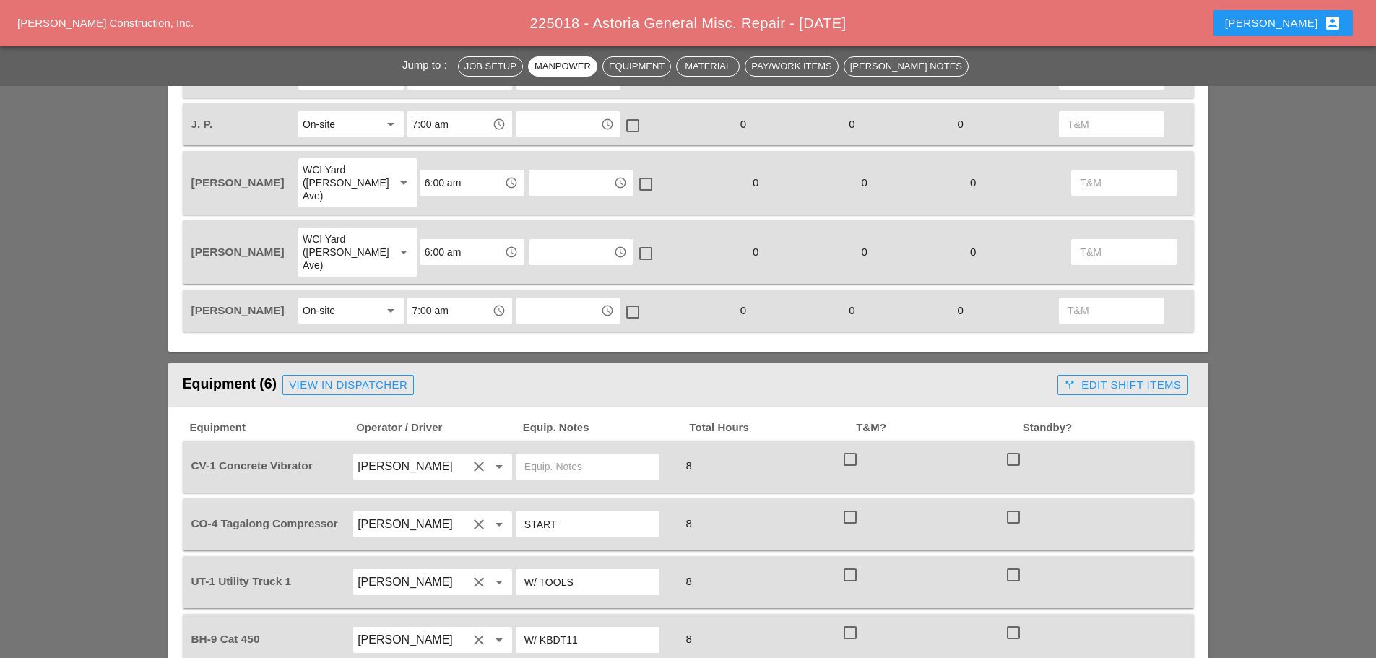
click at [598, 455] on input "text" at bounding box center [587, 466] width 126 height 23
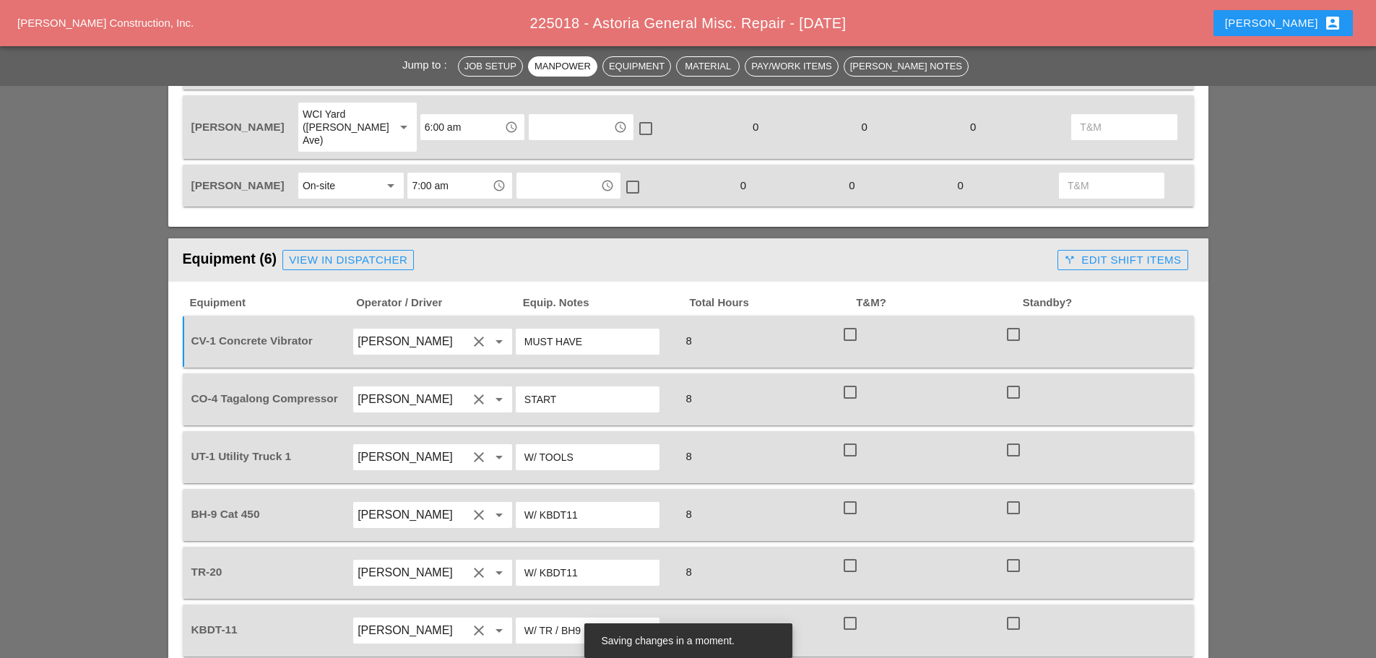
scroll to position [939, 0]
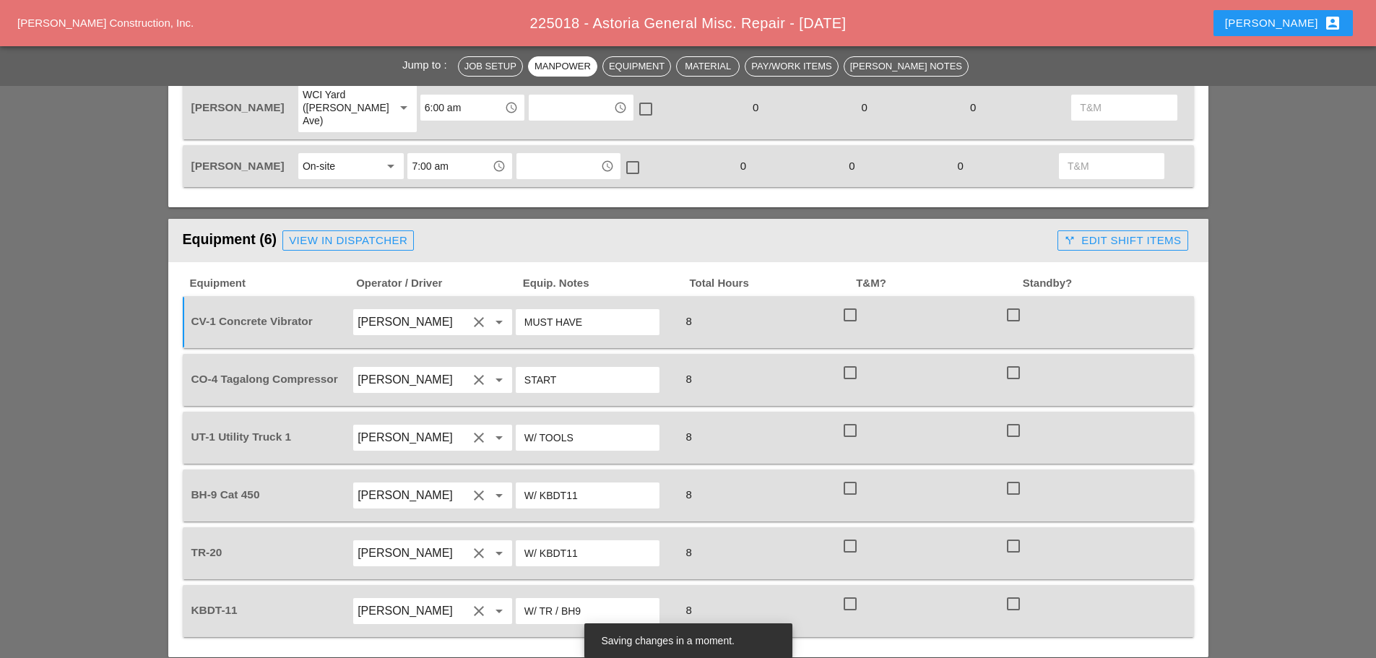
type input "MUST HAVE"
click at [580, 542] on input "W/ KBDT11" at bounding box center [587, 553] width 126 height 23
type input "W/ KBDT2"
click at [579, 484] on input "W/ KBDT11" at bounding box center [587, 495] width 126 height 23
type input "W/ KBDT2"
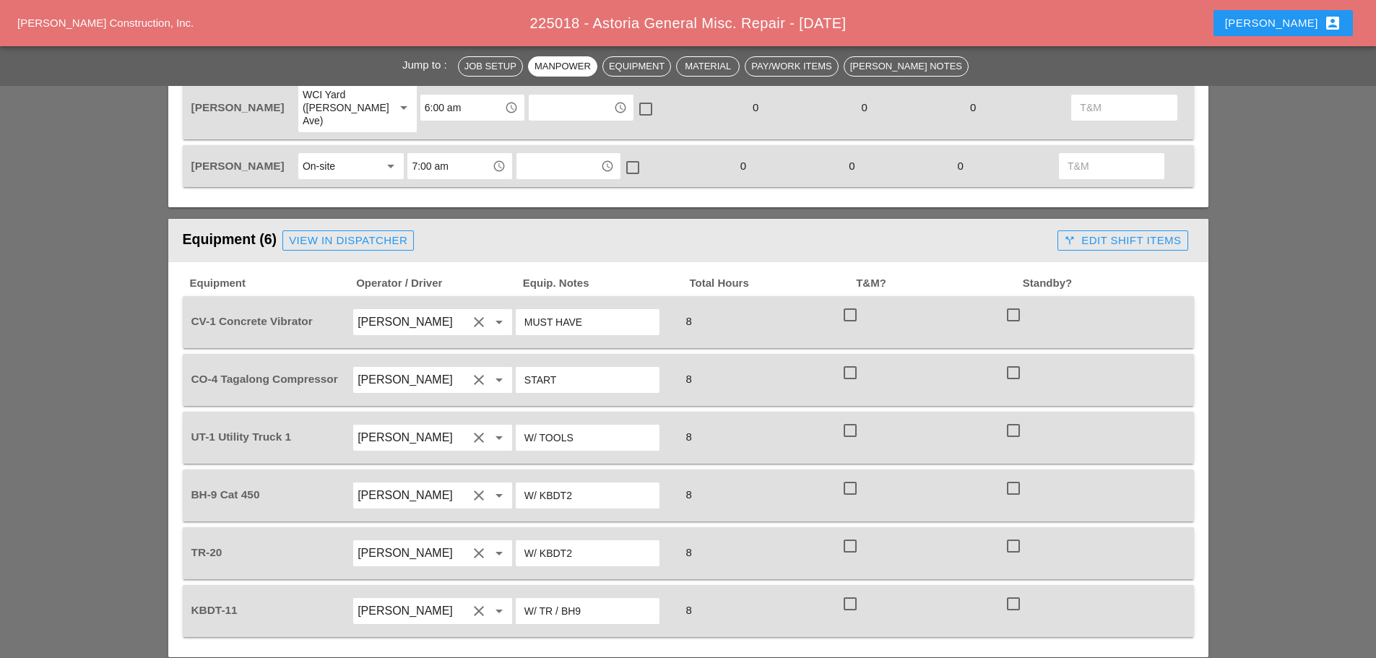
drag, startPoint x: 602, startPoint y: 580, endPoint x: 523, endPoint y: 589, distance: 79.2
click at [523, 598] on div "W/ TR / BH9" at bounding box center [588, 611] width 144 height 26
click at [346, 233] on div "View in Dispatcher" at bounding box center [348, 241] width 118 height 17
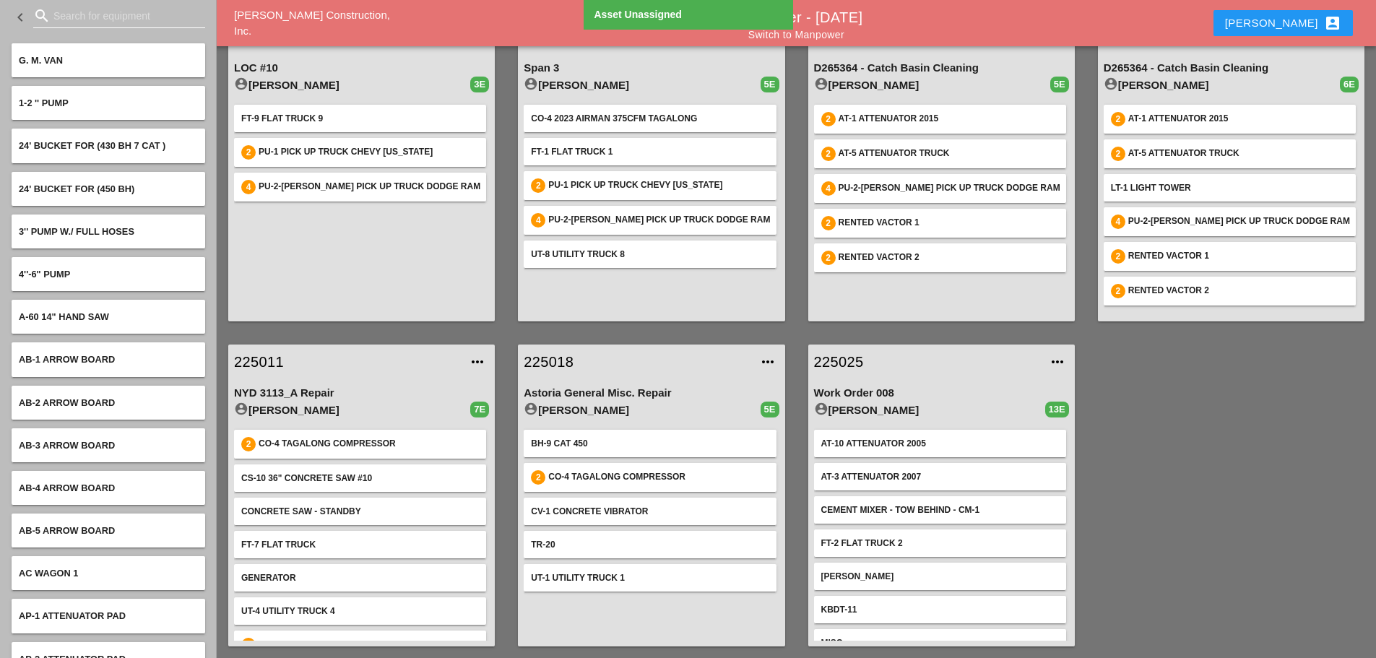
click at [85, 16] on input "Search for equipment" at bounding box center [118, 15] width 131 height 23
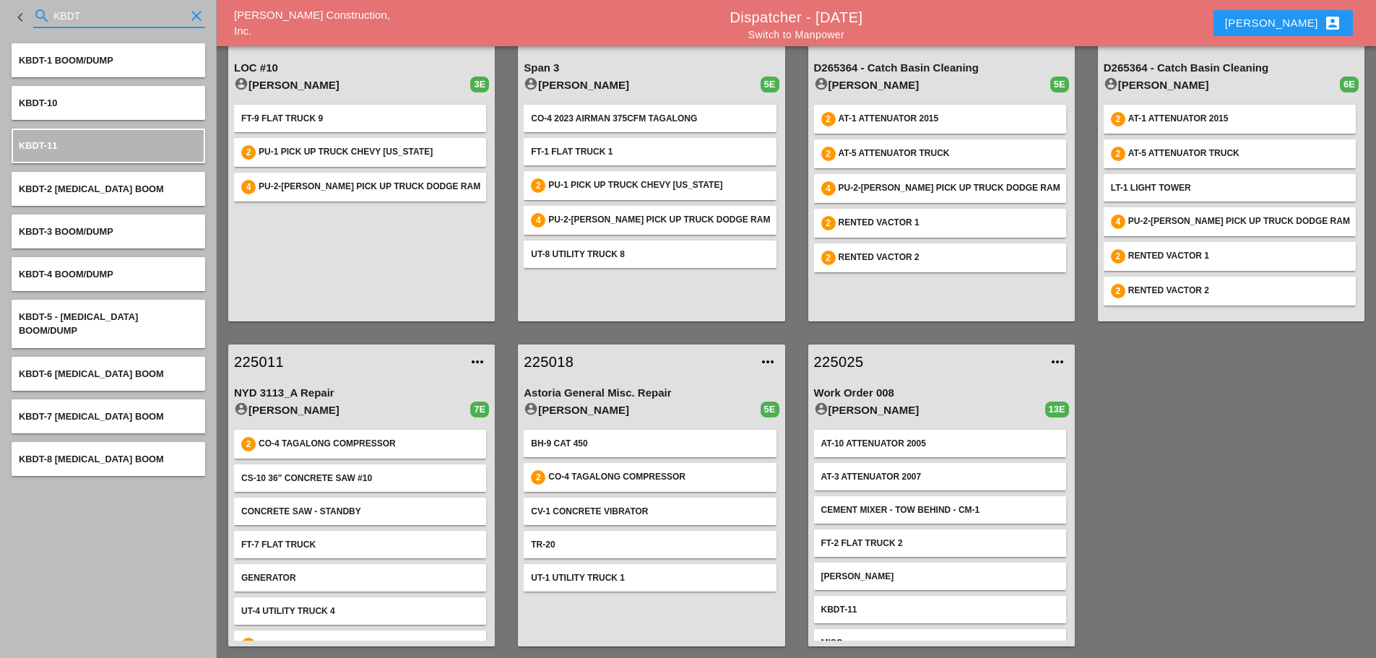
type input "KBDT"
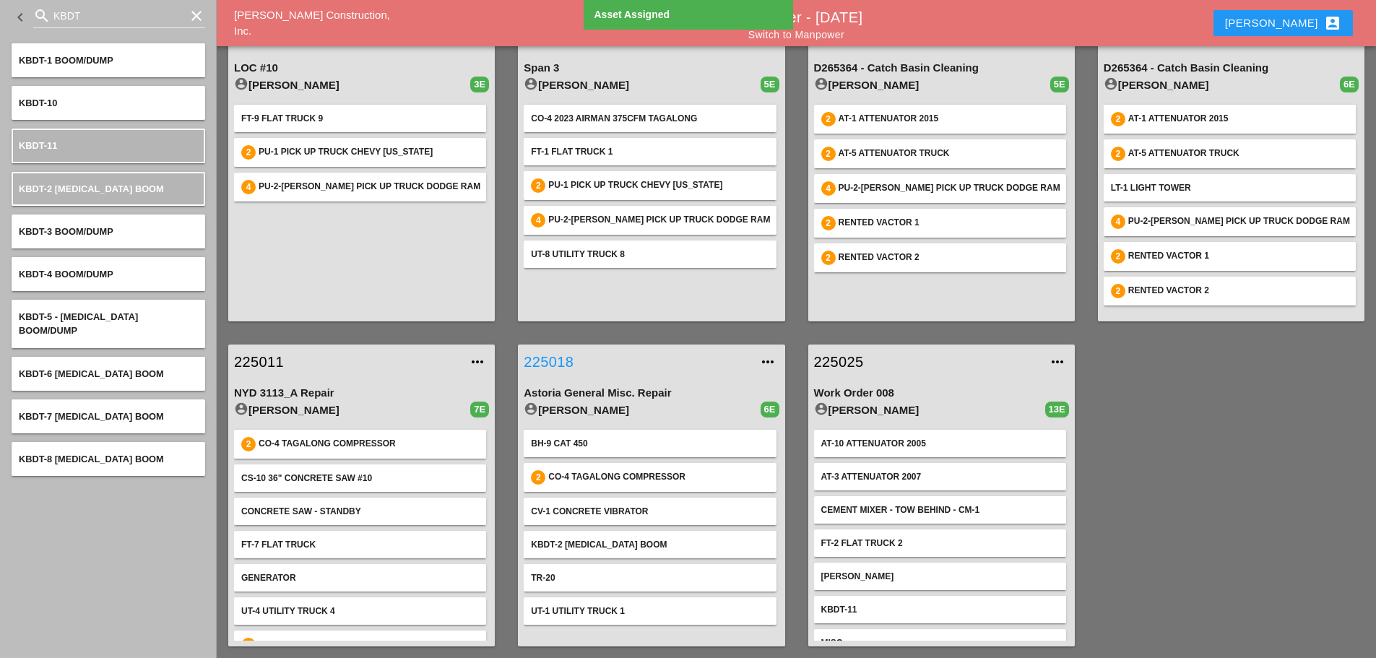
click at [553, 358] on link "225018" at bounding box center [637, 362] width 226 height 22
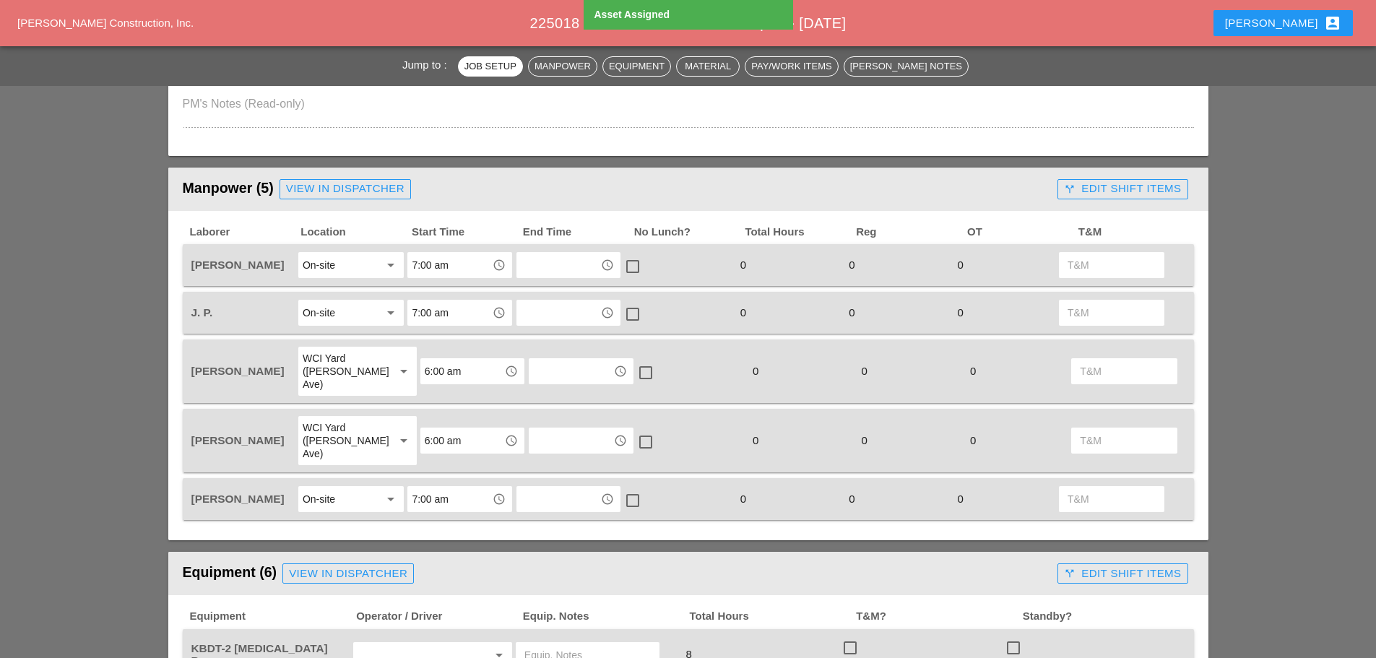
scroll to position [722, 0]
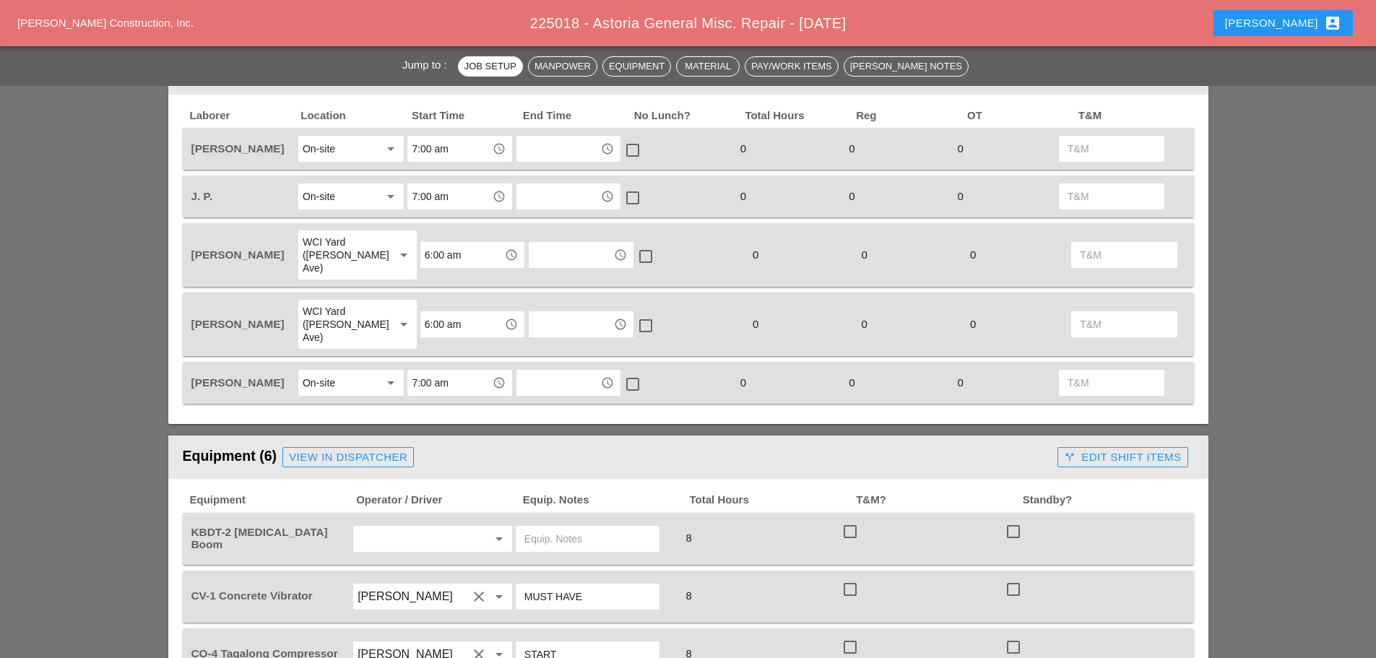
click at [484, 530] on div at bounding box center [478, 538] width 17 height 17
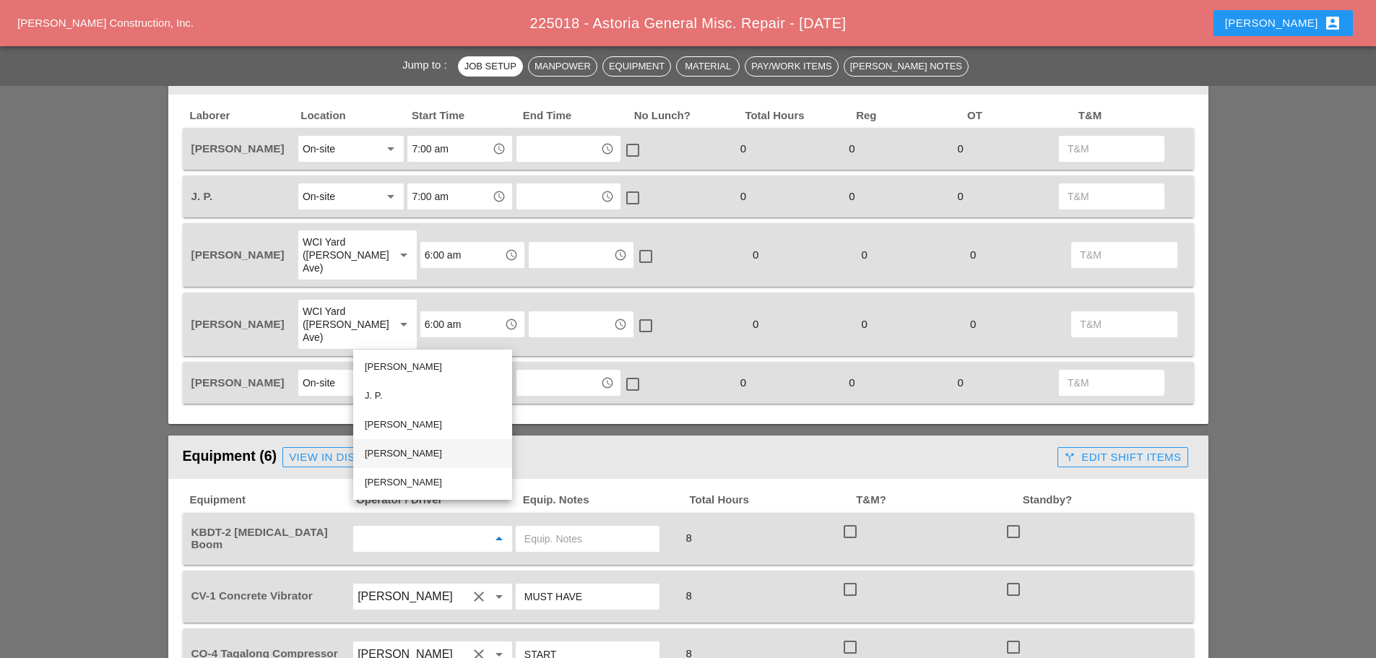
click at [423, 450] on div "[PERSON_NAME]" at bounding box center [433, 453] width 136 height 17
type input "[PERSON_NAME]"
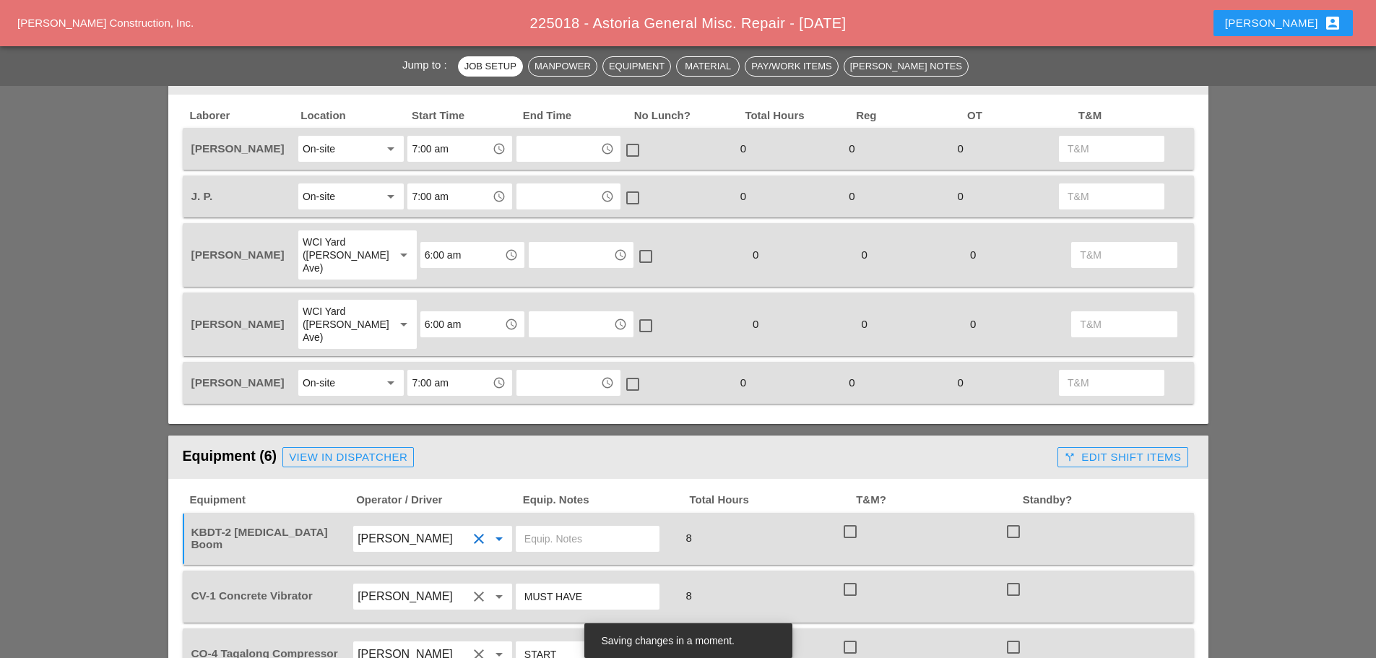
paste input "W/ TR / BH9"
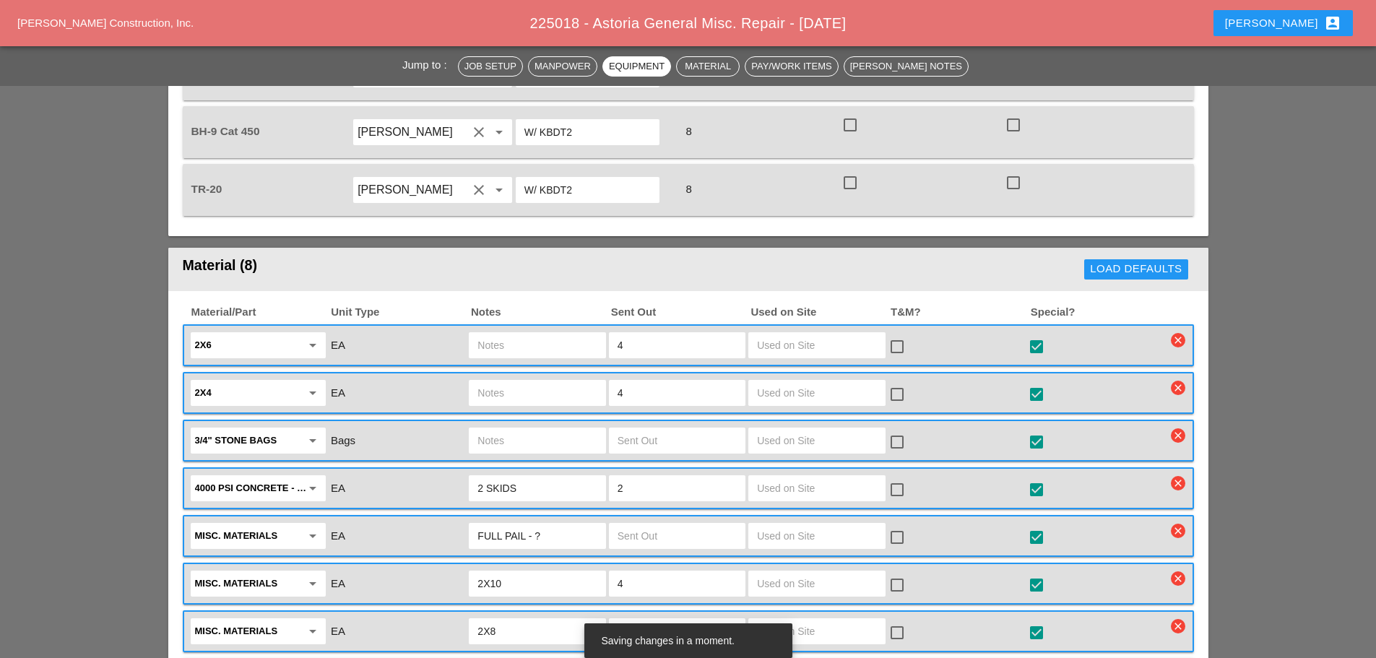
scroll to position [1373, 0]
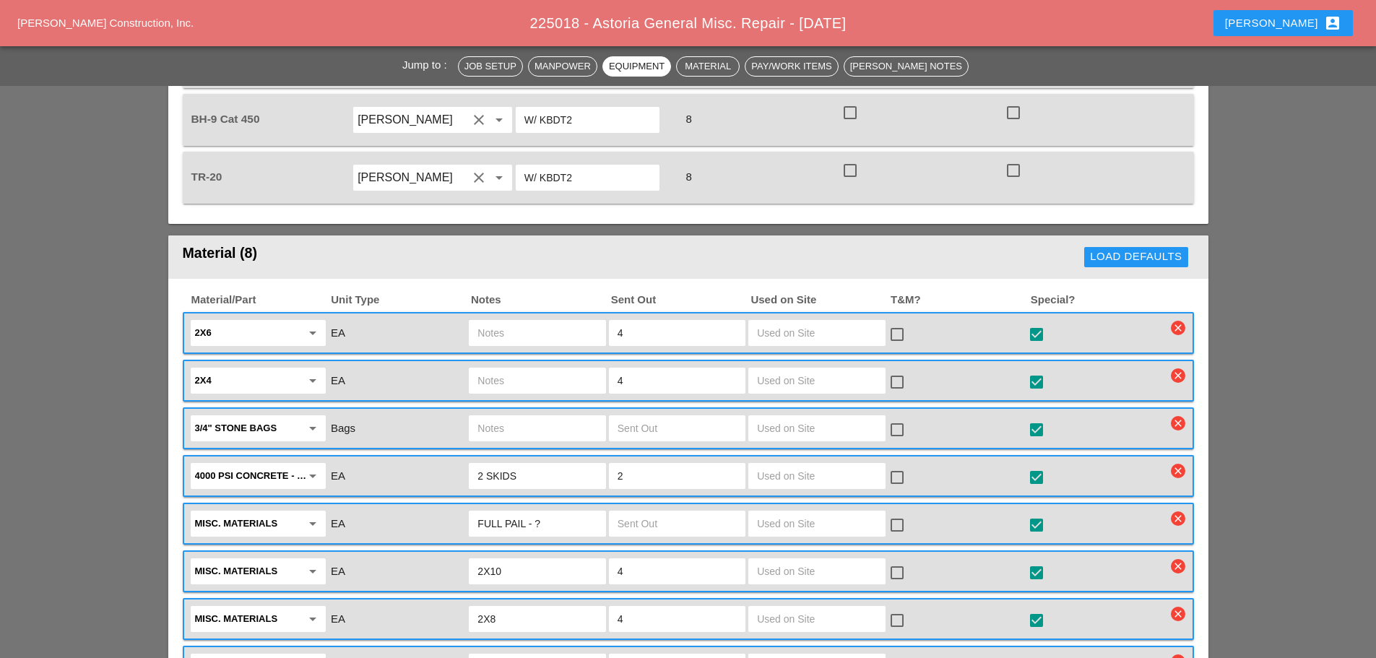
type input "W/ TR / BH9"
click at [546, 512] on input "FULL PAIL - ?" at bounding box center [537, 523] width 119 height 23
click at [560, 512] on input "FULL PAIL - ?" at bounding box center [537, 523] width 119 height 23
type input "FULL PAIL - GRADE PINS"
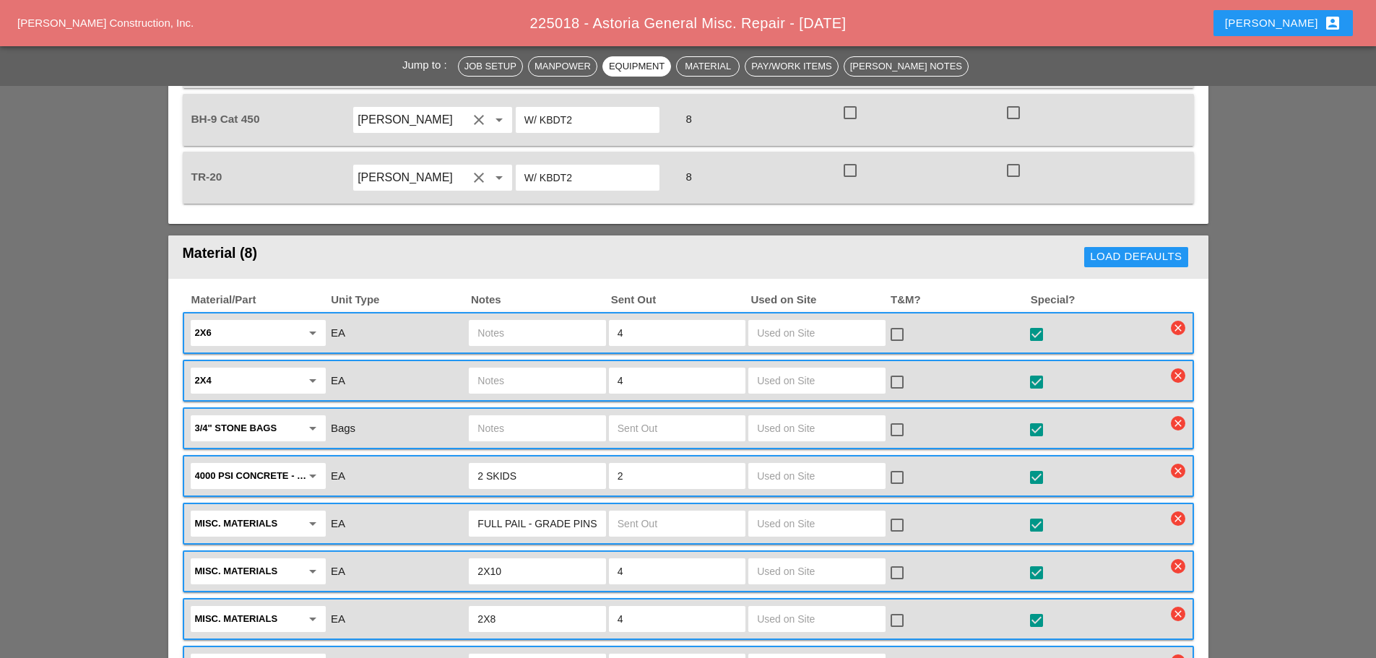
scroll to position [0, 0]
click at [647, 512] on input "text" at bounding box center [677, 523] width 119 height 23
type input "1"
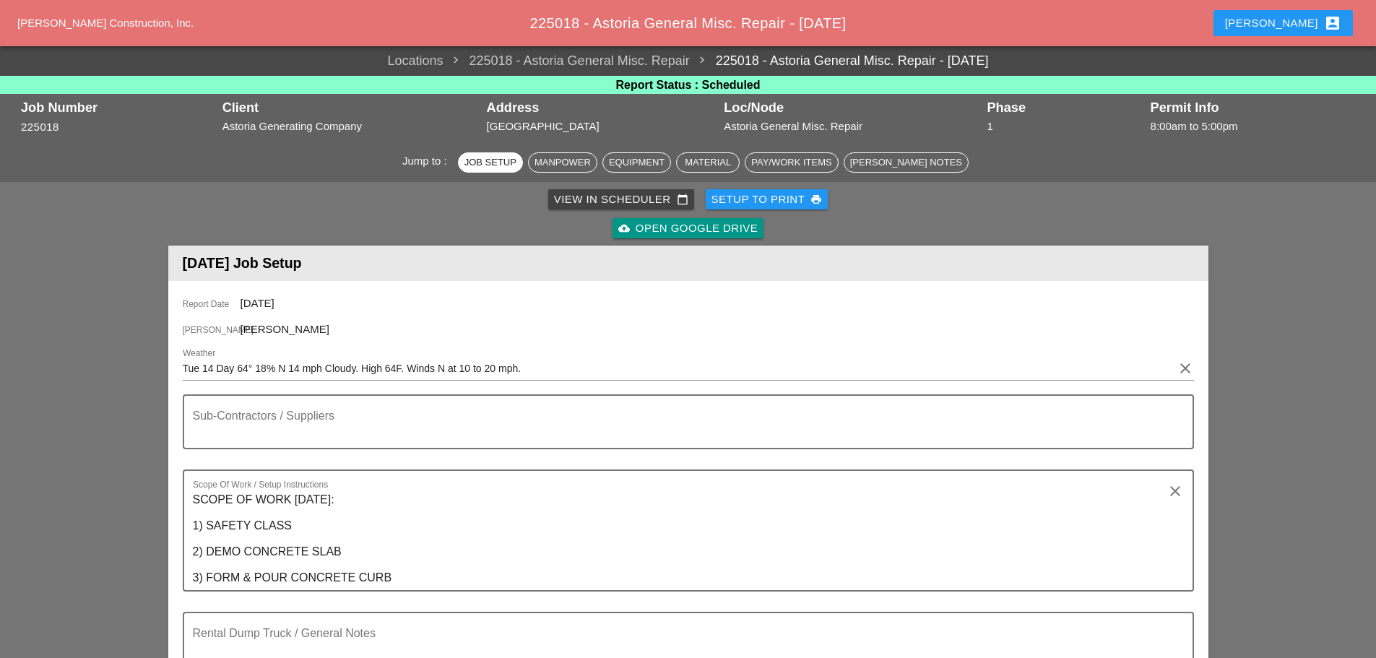
type input "4"
click at [746, 196] on div "Setup to Print print" at bounding box center [767, 199] width 111 height 17
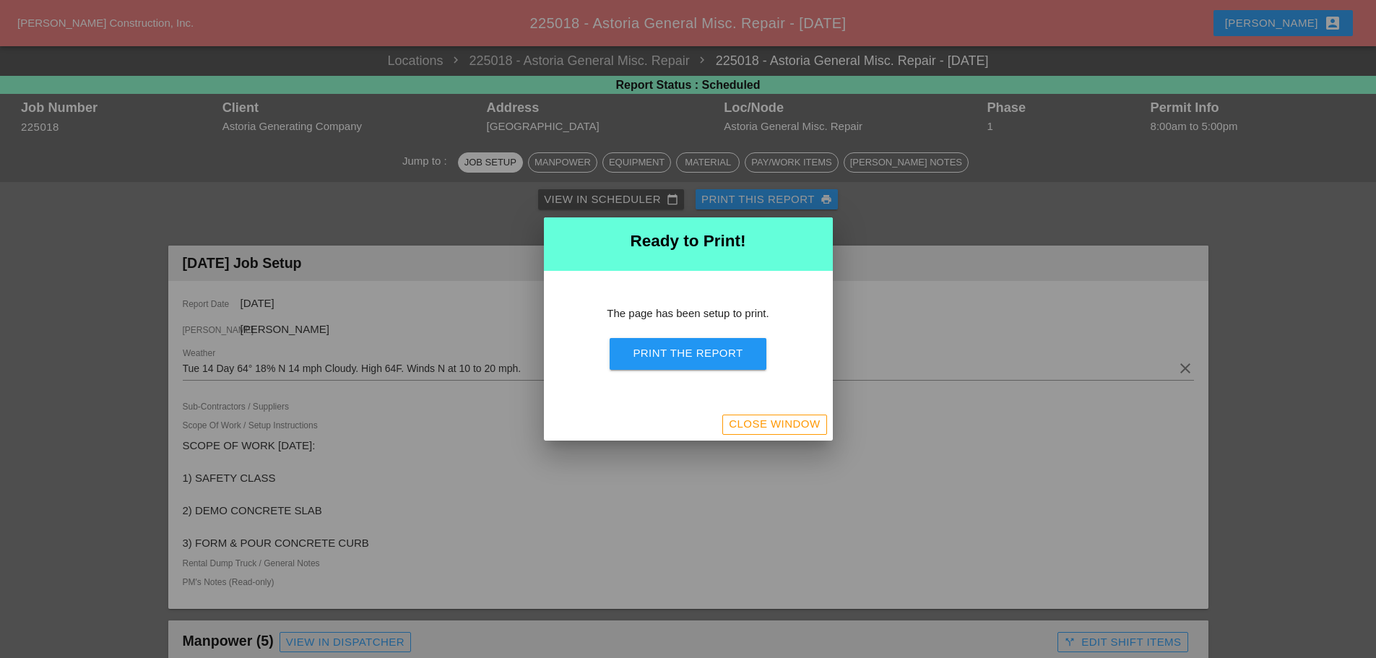
click at [693, 347] on div "Print the Report" at bounding box center [688, 353] width 110 height 17
click at [754, 415] on button "Close Window" at bounding box center [774, 425] width 104 height 20
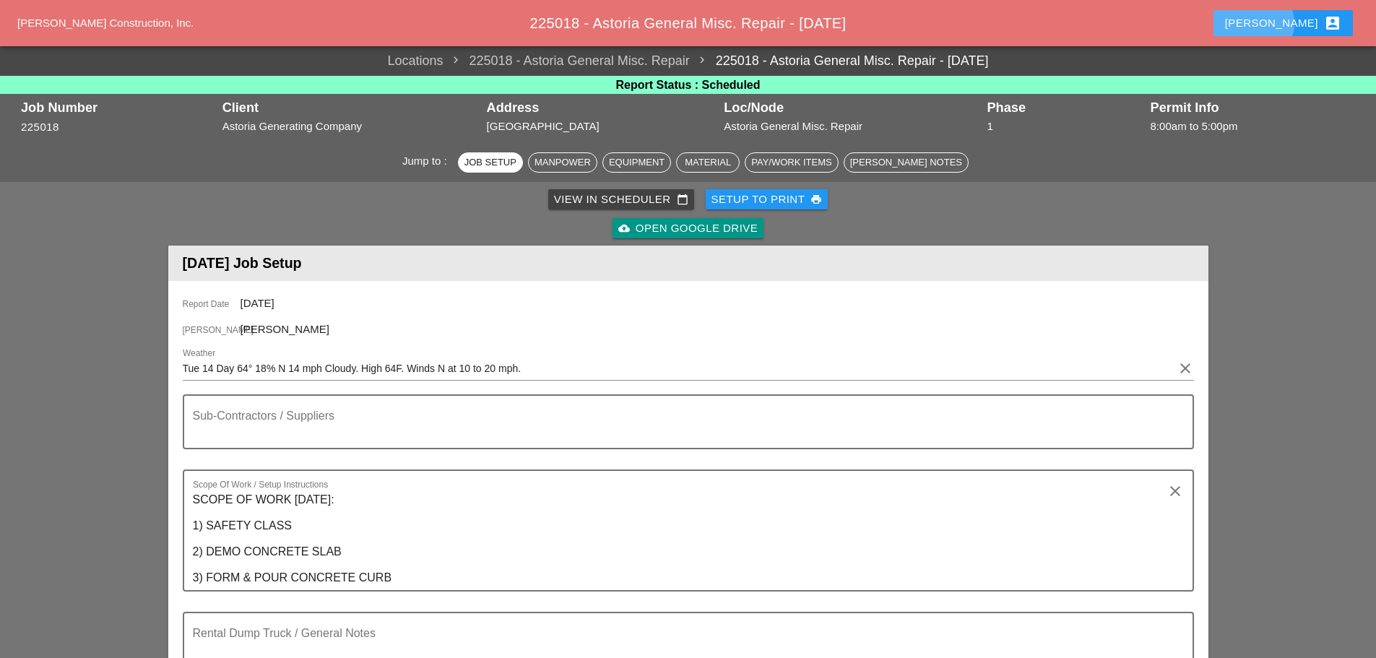
click at [1301, 22] on div "Enrico account_box" at bounding box center [1283, 22] width 116 height 17
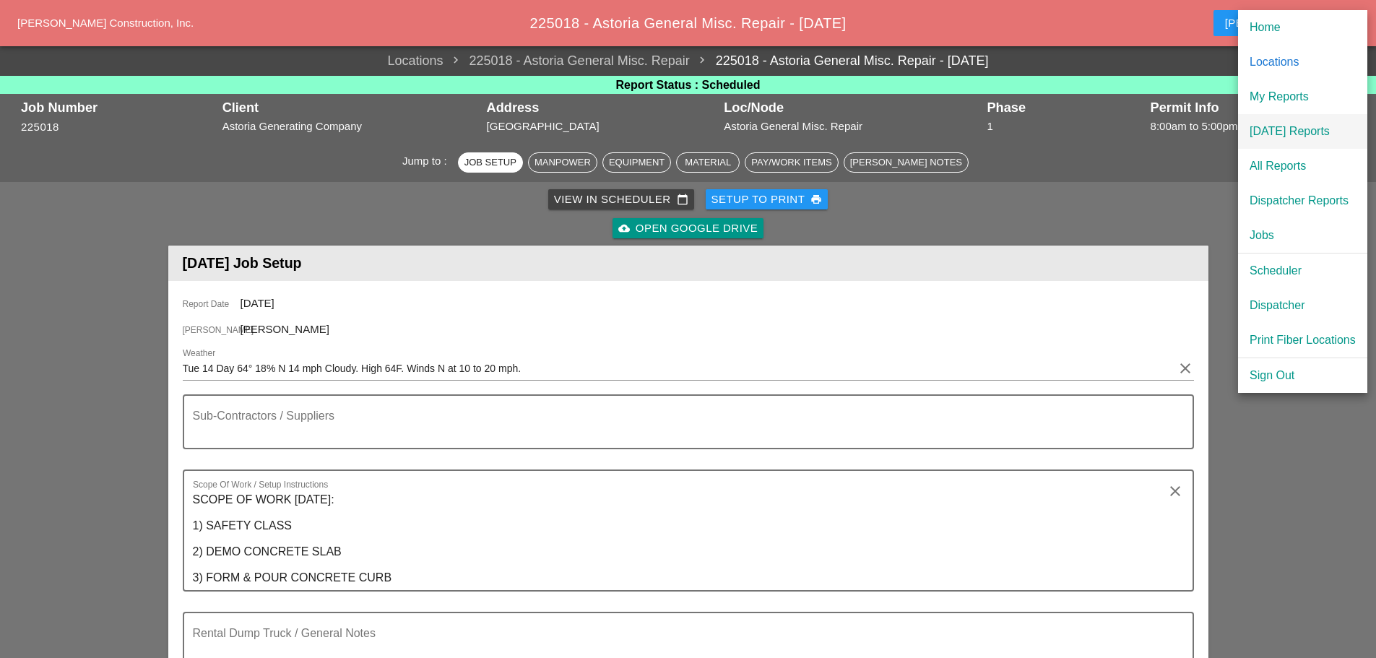
click at [1286, 129] on div "[DATE] Reports" at bounding box center [1303, 131] width 106 height 17
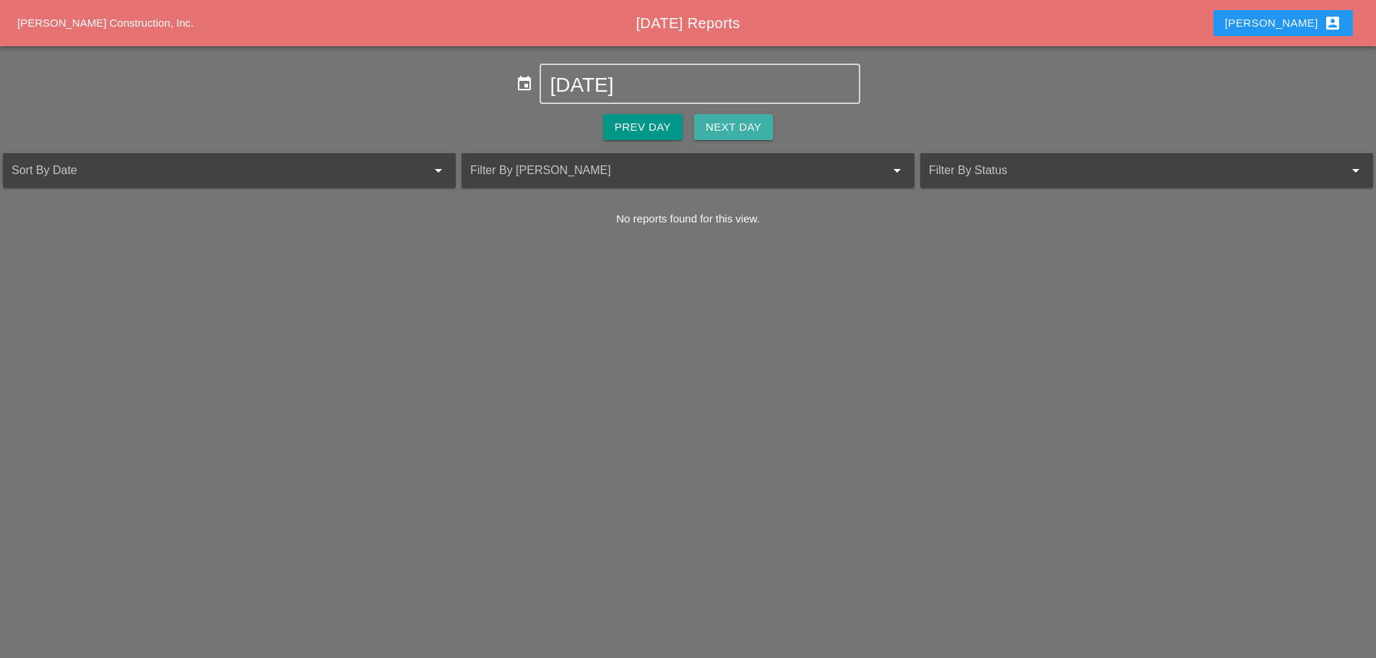
click at [714, 117] on button "Next Day" at bounding box center [733, 127] width 79 height 26
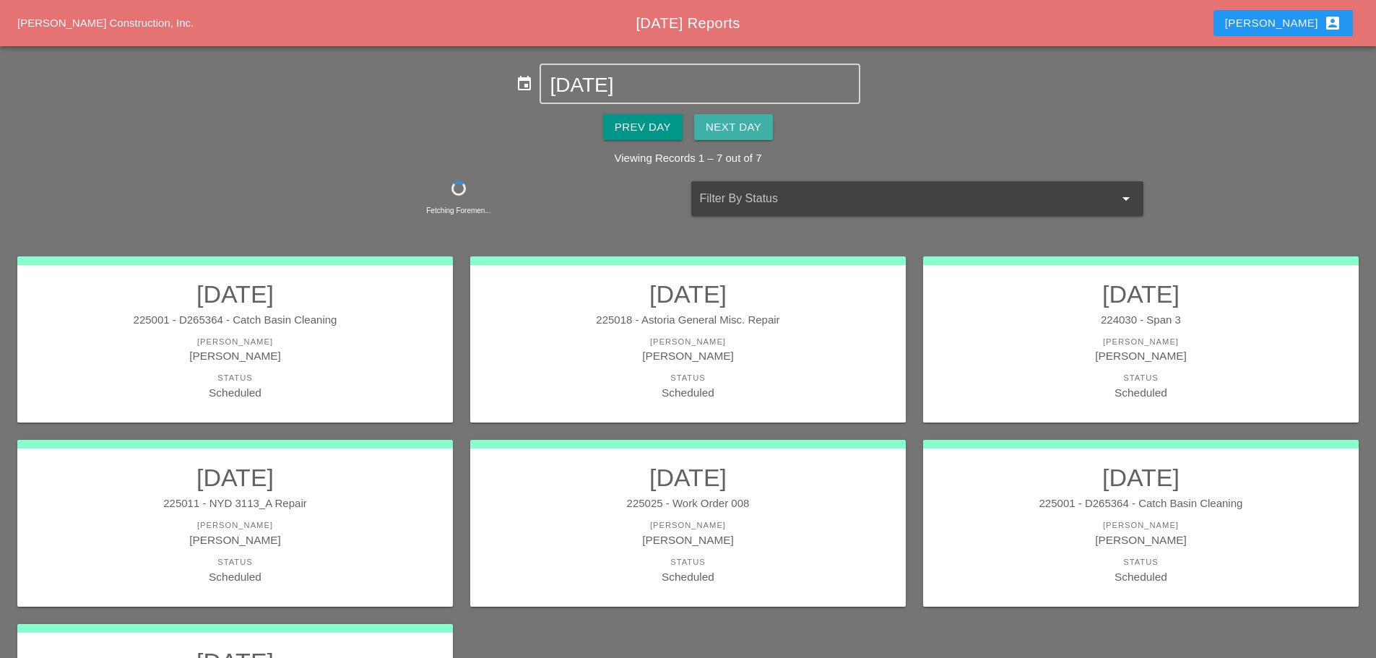
click at [751, 121] on div "Next Day" at bounding box center [734, 127] width 56 height 17
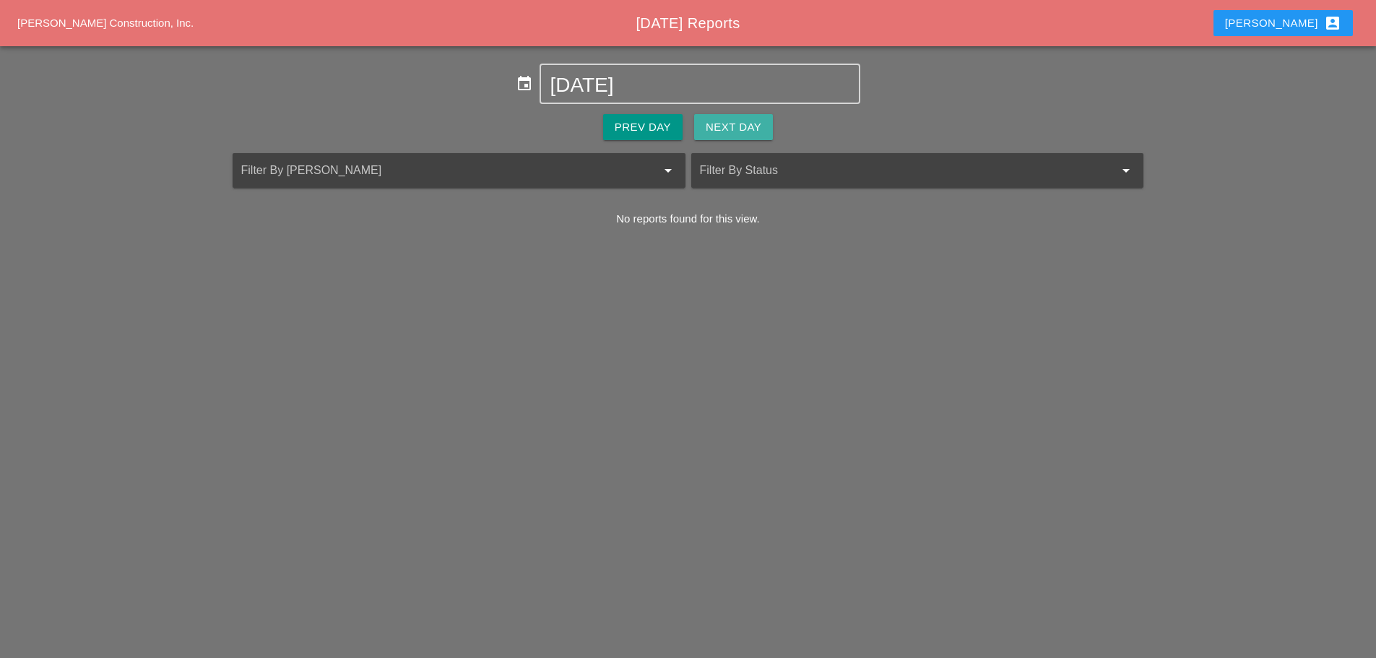
click at [742, 138] on button "Next Day" at bounding box center [733, 127] width 79 height 26
click at [665, 130] on div "Prev Day" at bounding box center [643, 127] width 56 height 17
click at [665, 131] on div "Prev Day" at bounding box center [643, 127] width 56 height 17
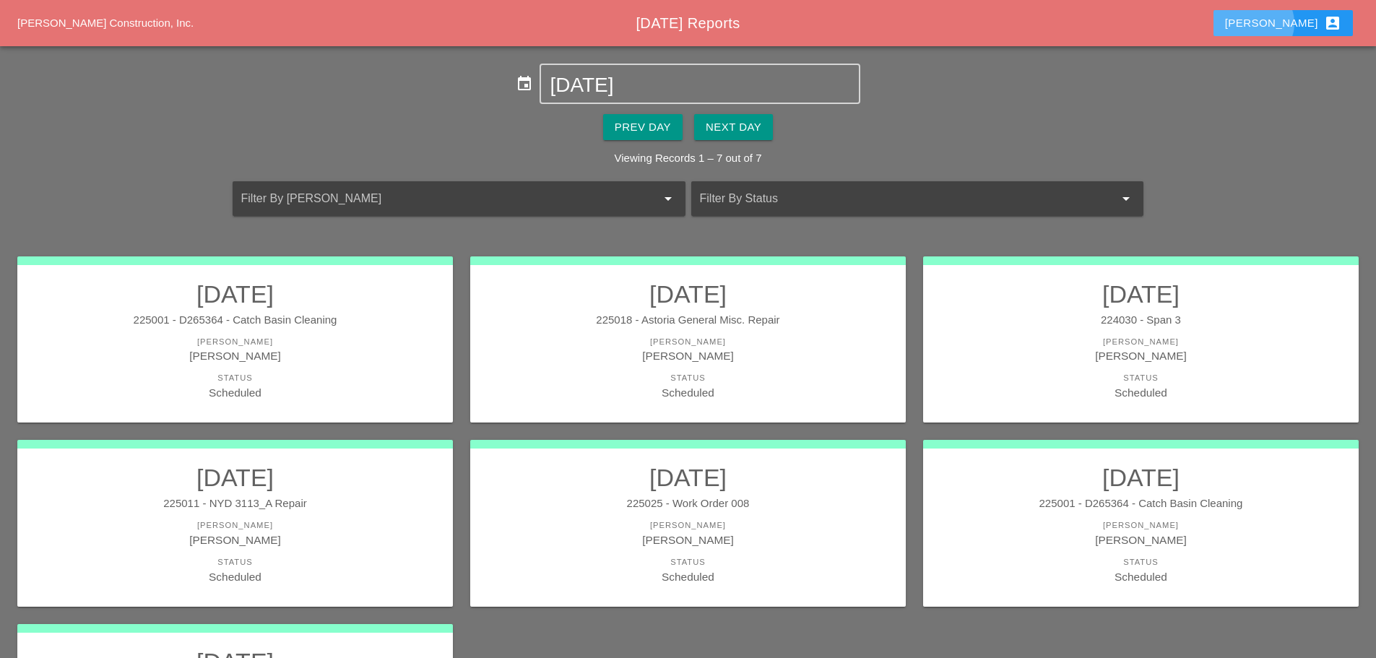
click at [1301, 19] on div "Enrico account_box" at bounding box center [1283, 22] width 116 height 17
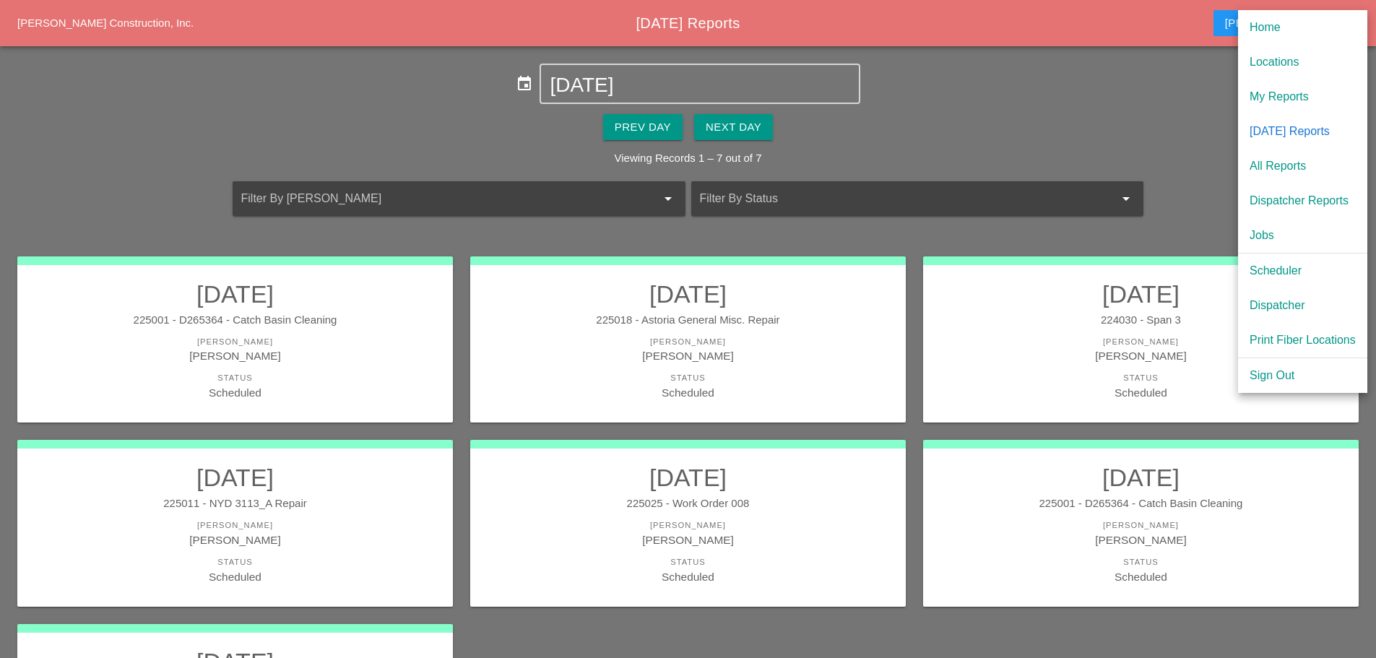
click at [1303, 269] on div "Scheduler" at bounding box center [1303, 270] width 106 height 17
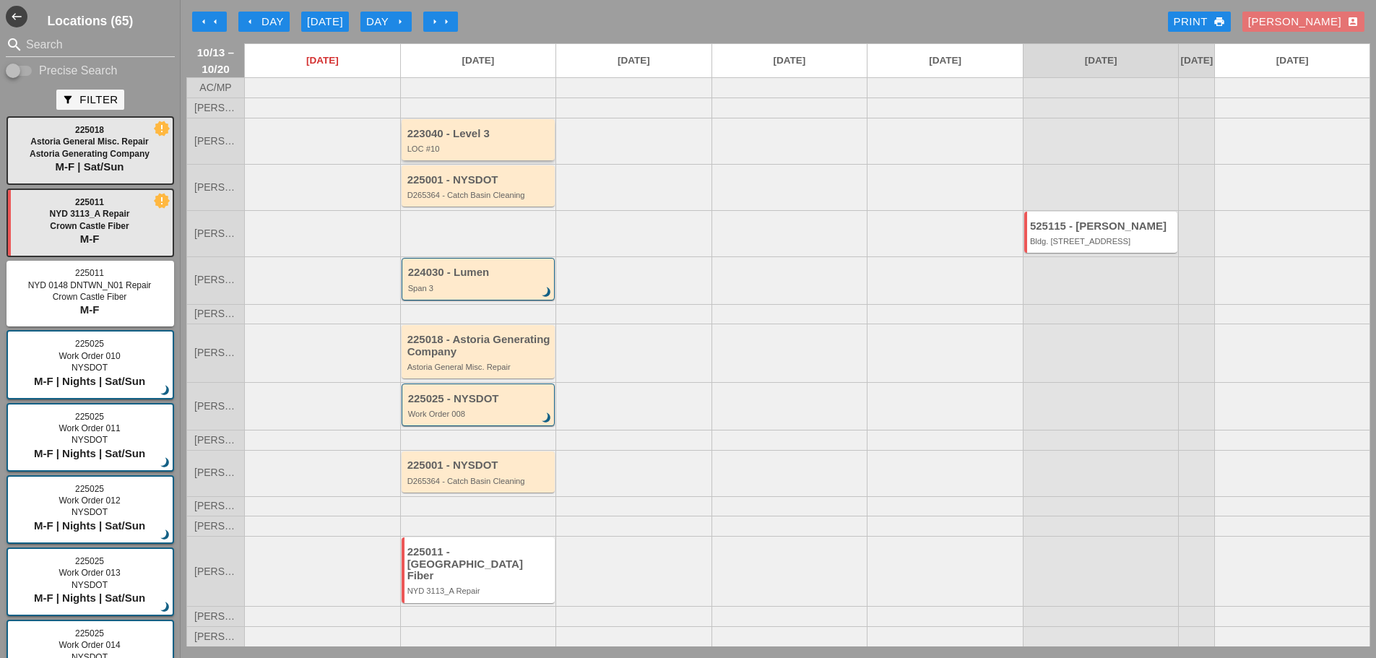
click at [511, 160] on div "223040 - Level 3 LOC #10" at bounding box center [479, 139] width 154 height 41
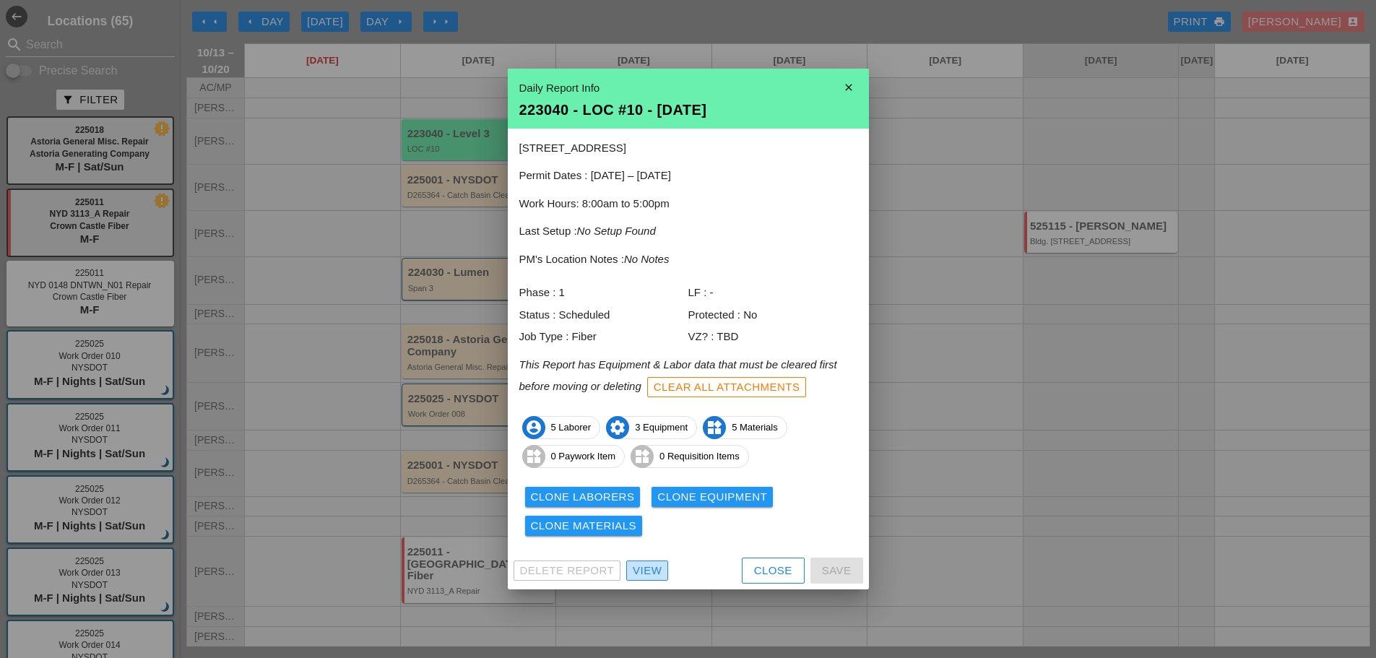
click at [659, 567] on div "View" at bounding box center [647, 571] width 29 height 17
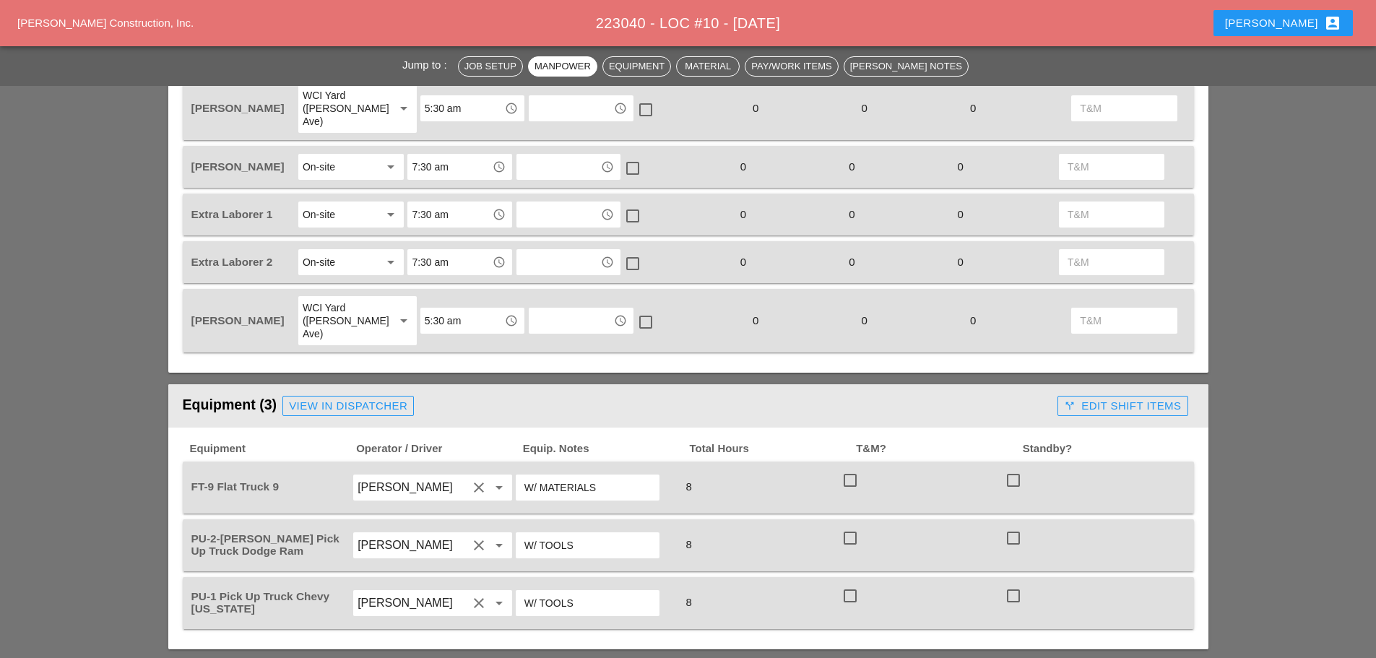
scroll to position [867, 0]
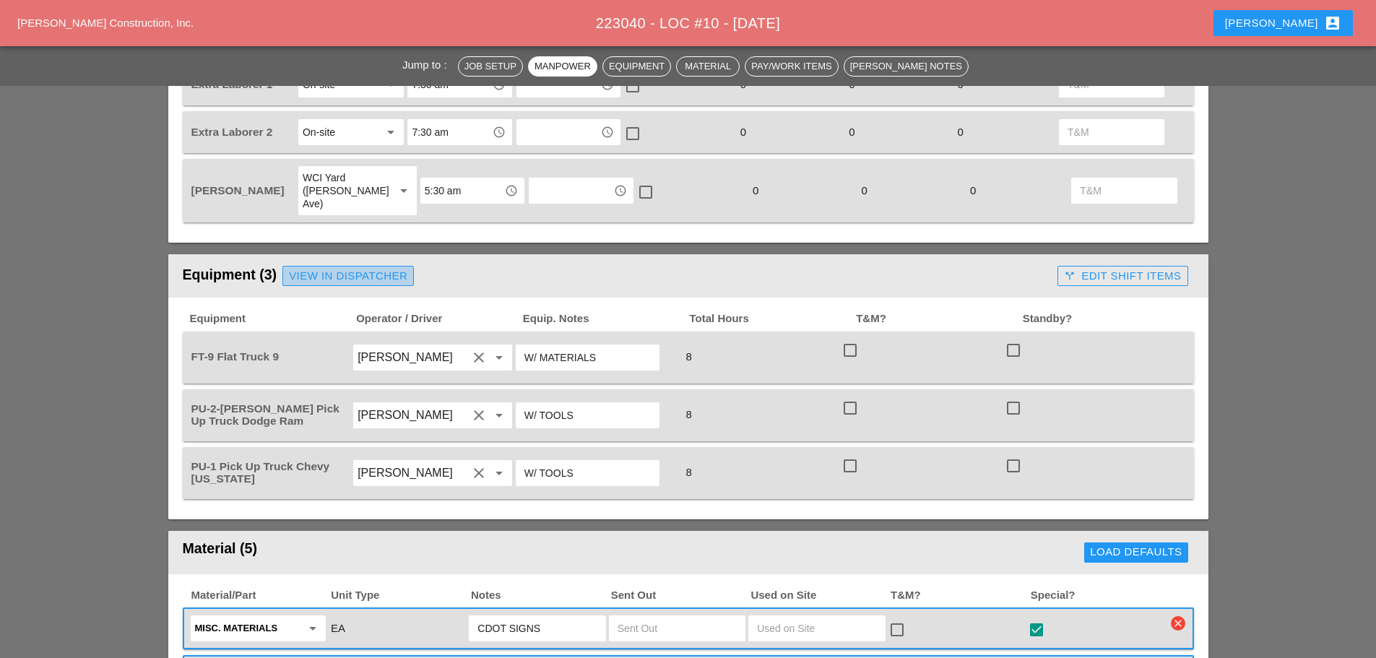
click at [380, 268] on div "View in Dispatcher" at bounding box center [348, 276] width 118 height 17
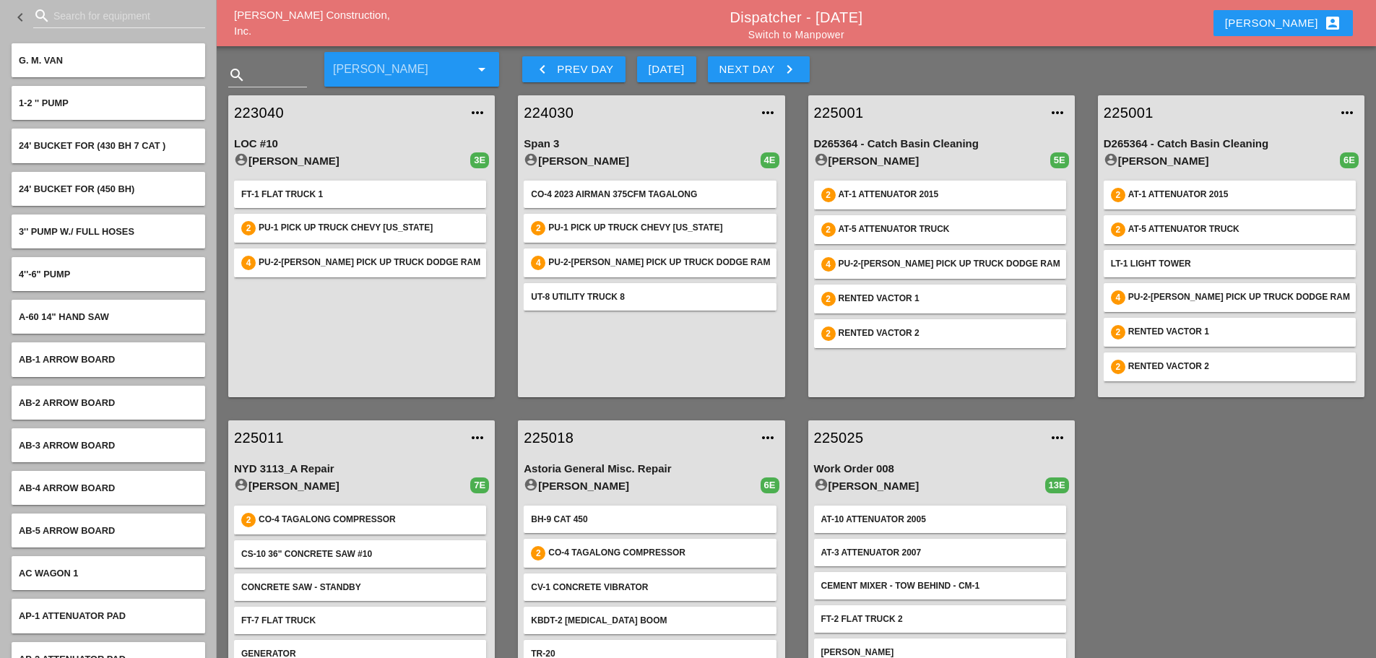
click at [268, 112] on link "223040" at bounding box center [347, 113] width 226 height 22
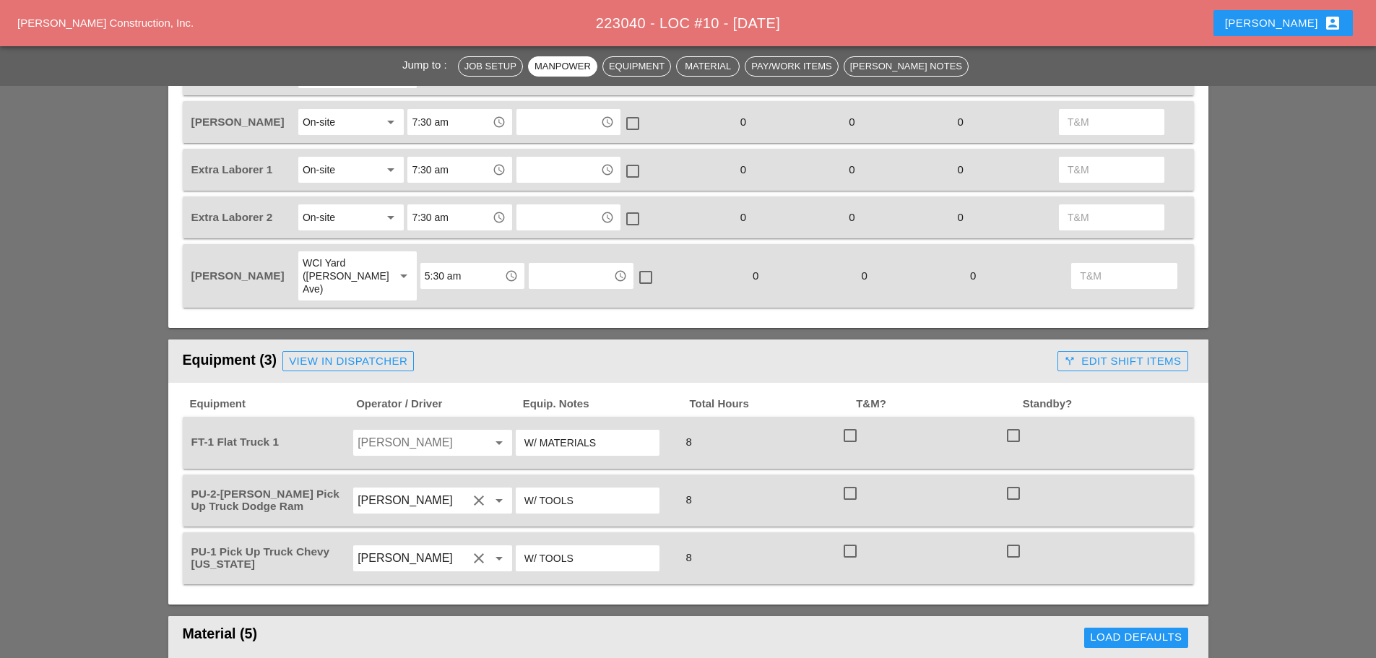
scroll to position [939, 0]
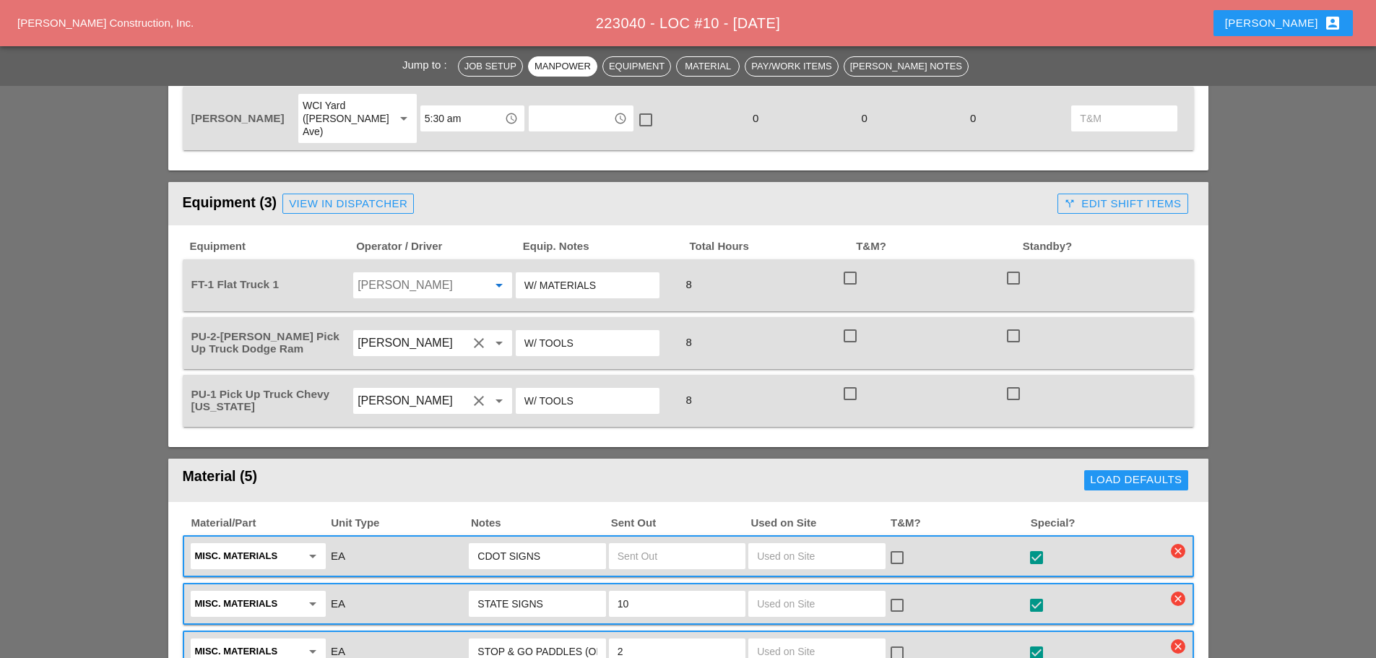
click at [406, 274] on input "Octavio Grosso" at bounding box center [413, 285] width 110 height 23
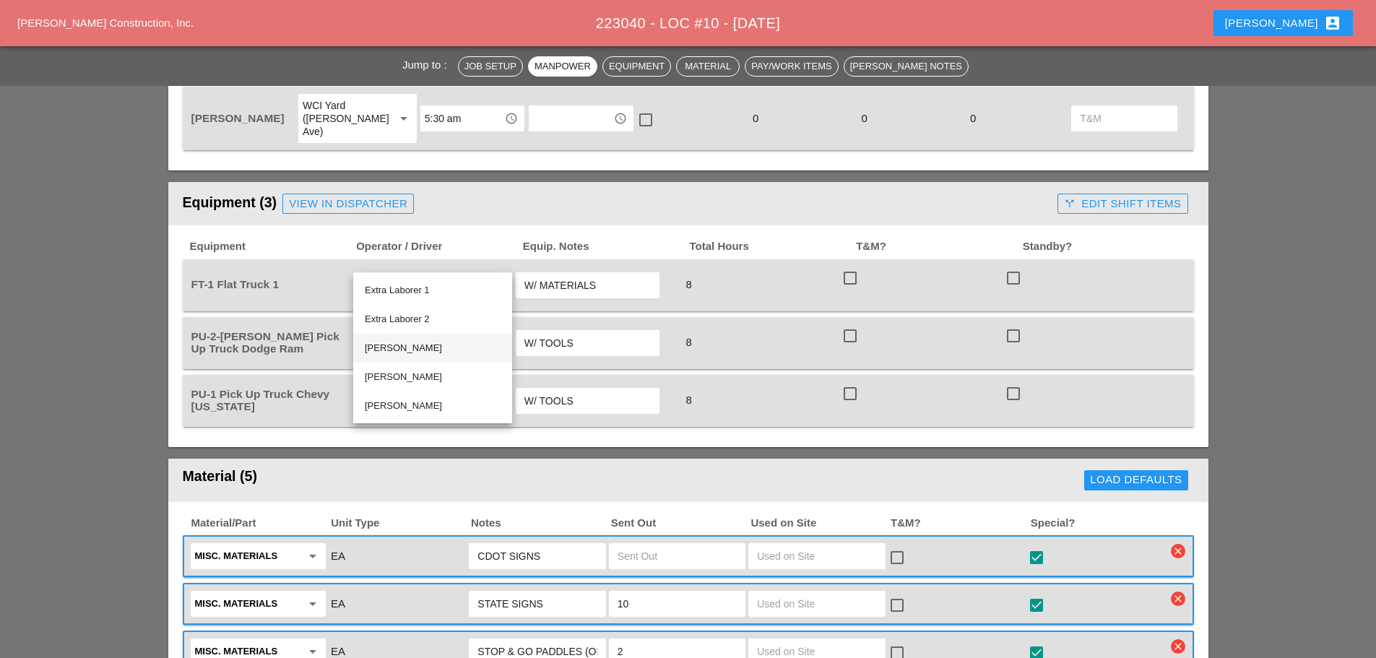
click at [423, 352] on div "[PERSON_NAME]" at bounding box center [433, 348] width 136 height 17
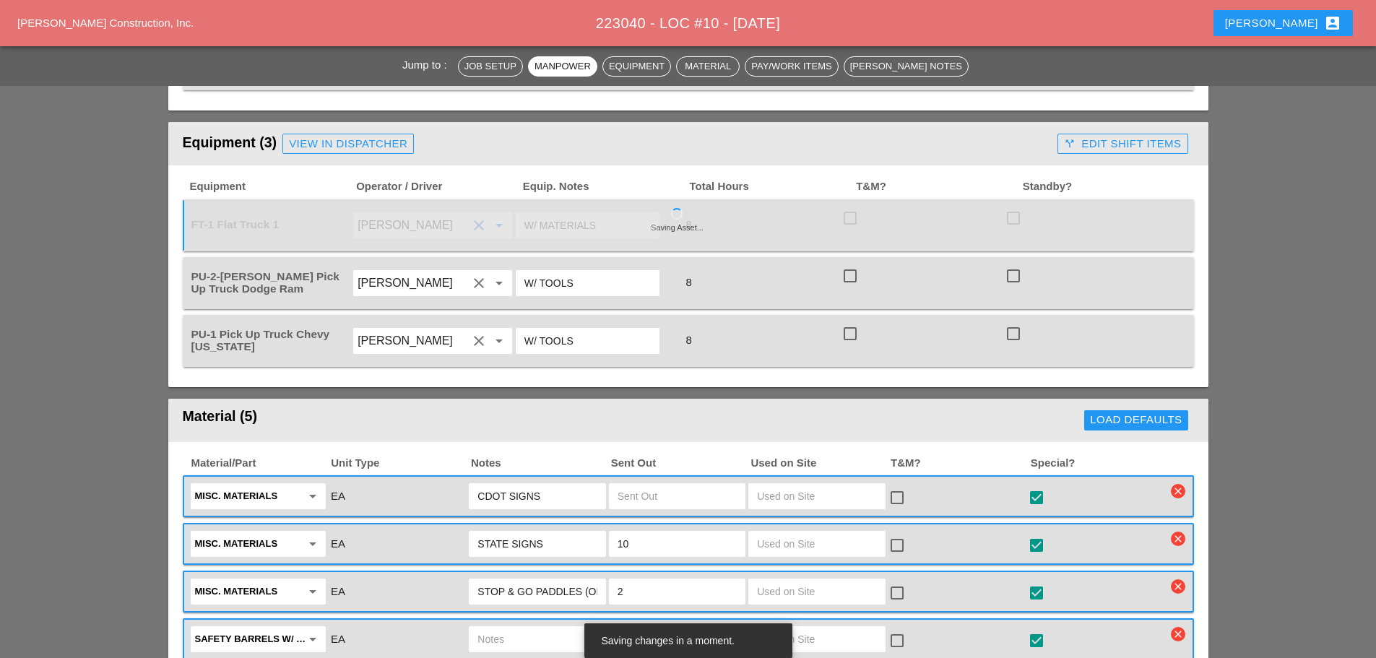
scroll to position [1084, 0]
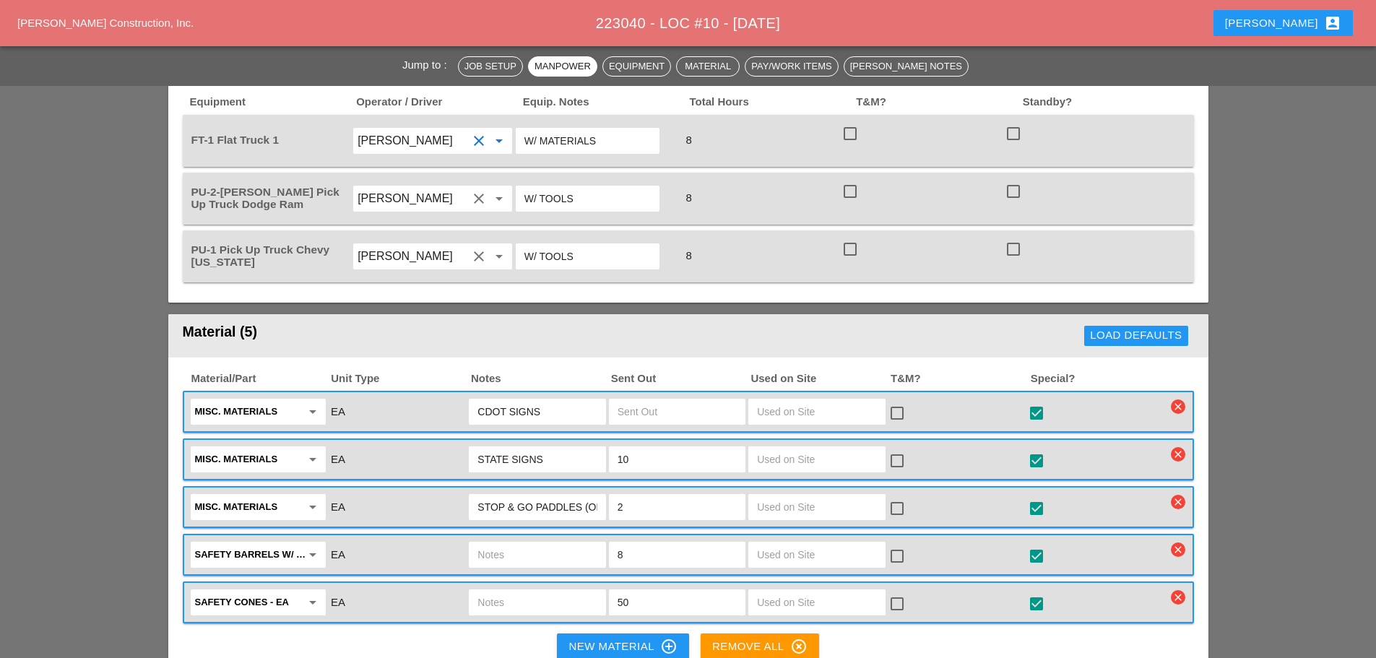
click at [428, 129] on input "[PERSON_NAME]" at bounding box center [413, 140] width 110 height 23
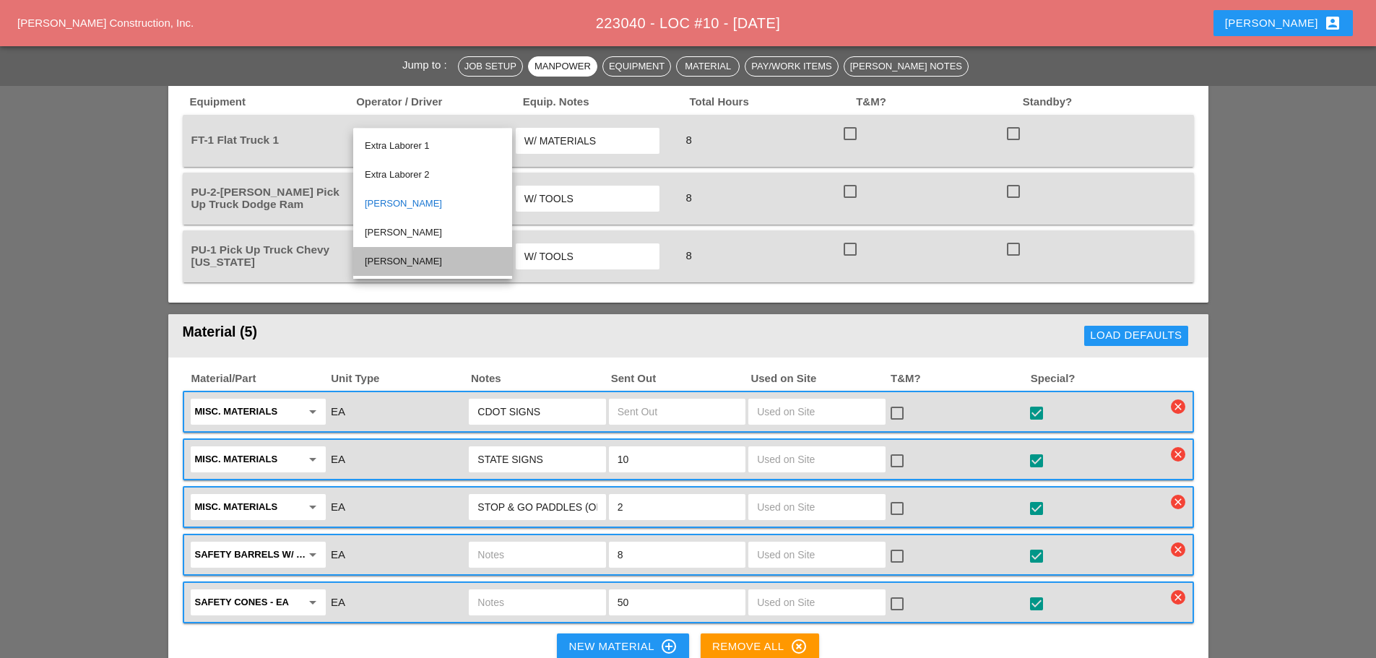
click at [405, 264] on div "[PERSON_NAME]" at bounding box center [433, 261] width 136 height 17
type input "[PERSON_NAME]"
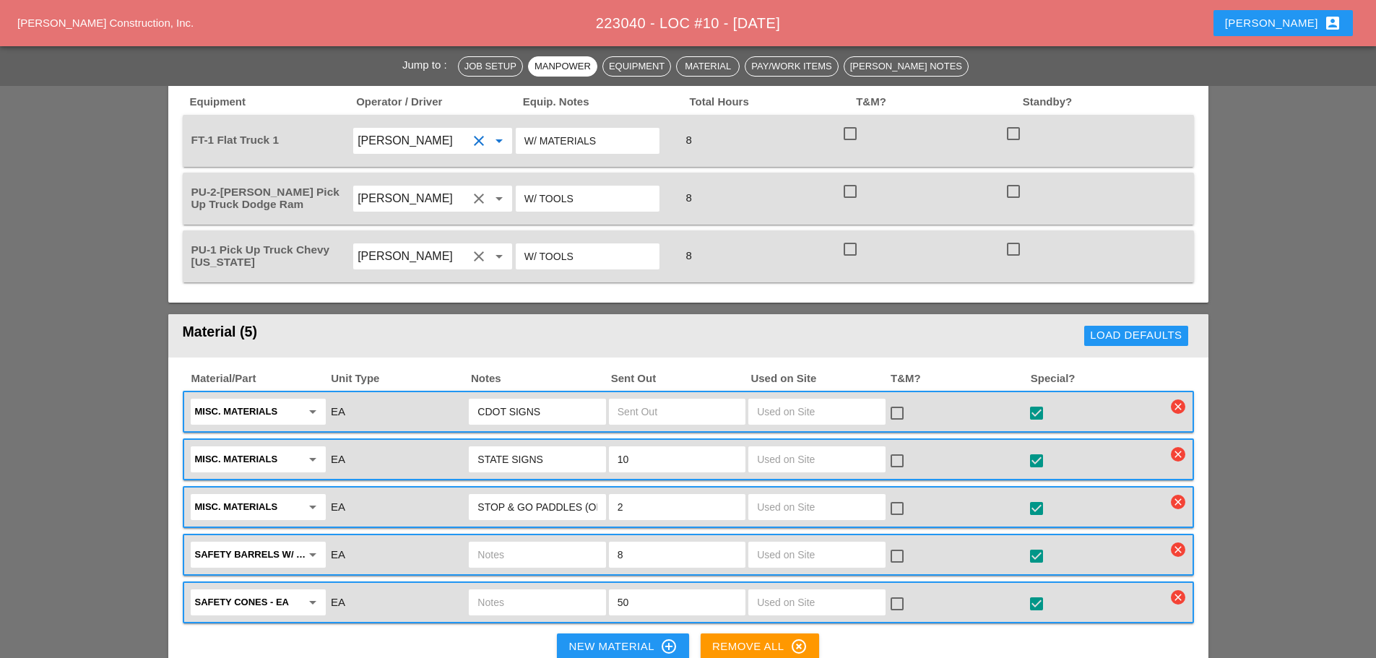
click at [425, 245] on input "[PERSON_NAME]" at bounding box center [413, 256] width 110 height 23
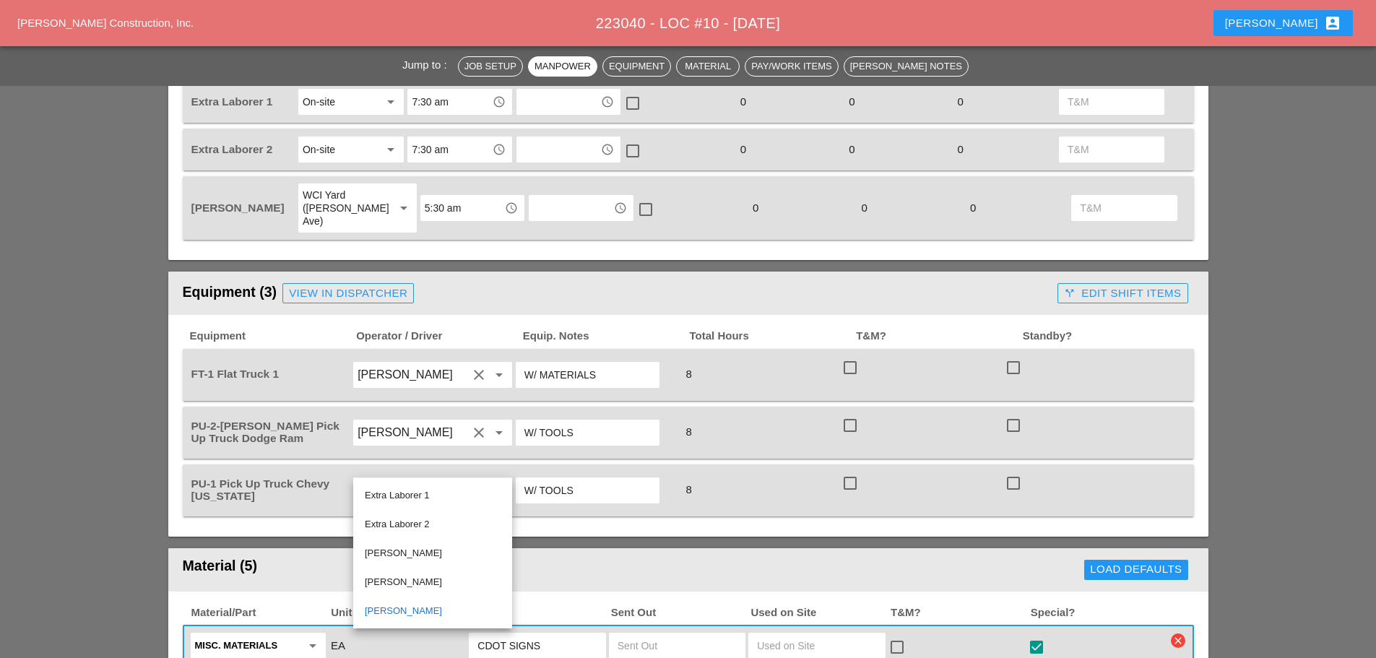
scroll to position [650, 0]
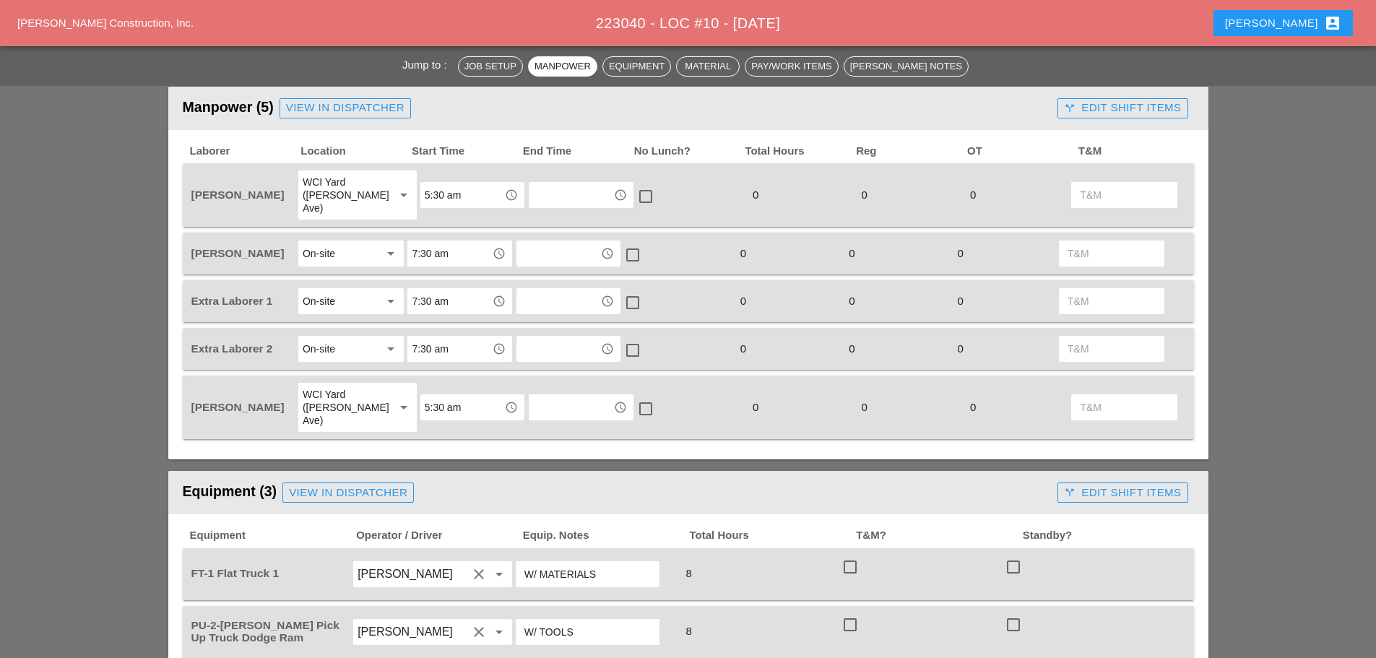
click at [371, 621] on input "[PERSON_NAME]" at bounding box center [413, 632] width 110 height 23
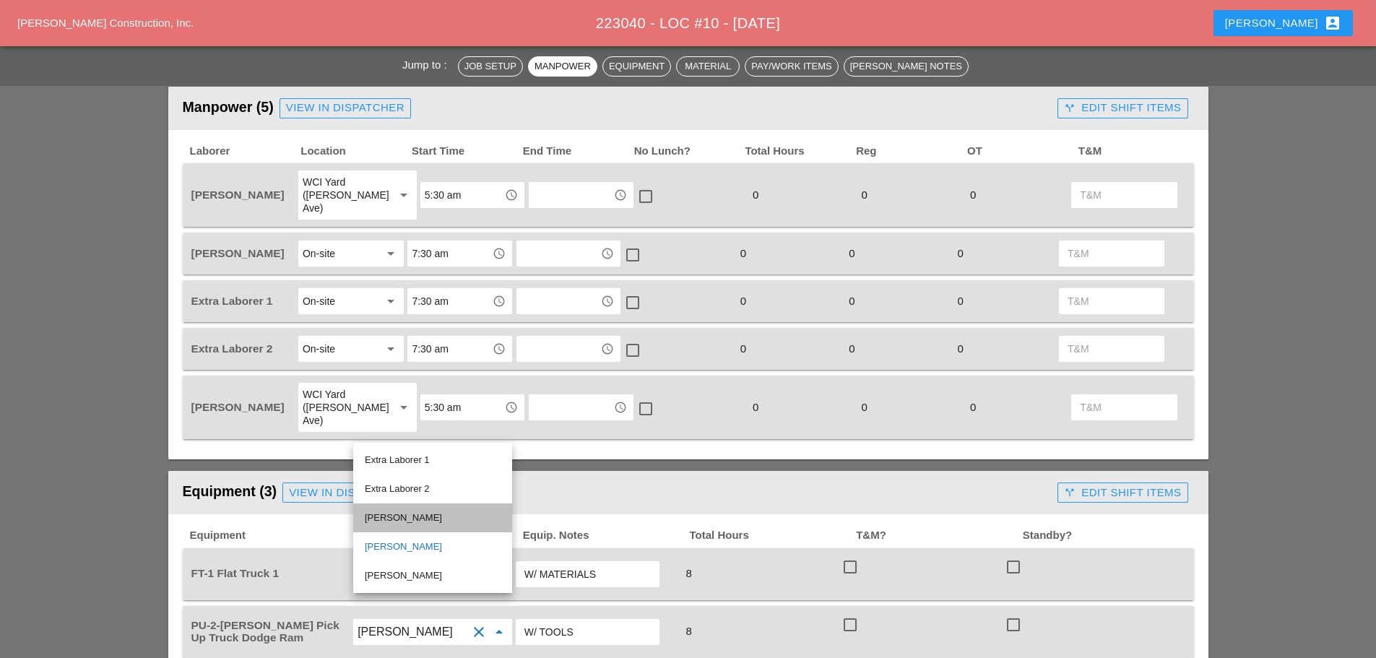
click at [436, 514] on div "[PERSON_NAME]" at bounding box center [433, 517] width 136 height 17
type input "[PERSON_NAME]"
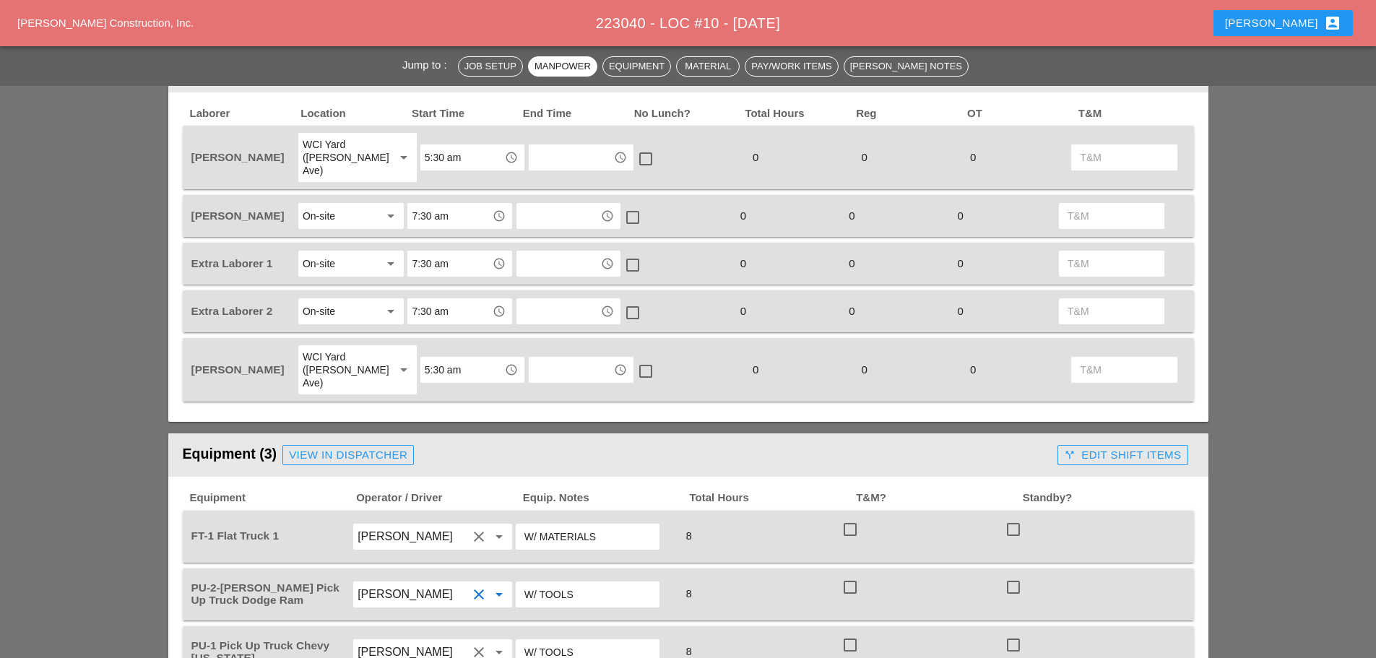
scroll to position [722, 0]
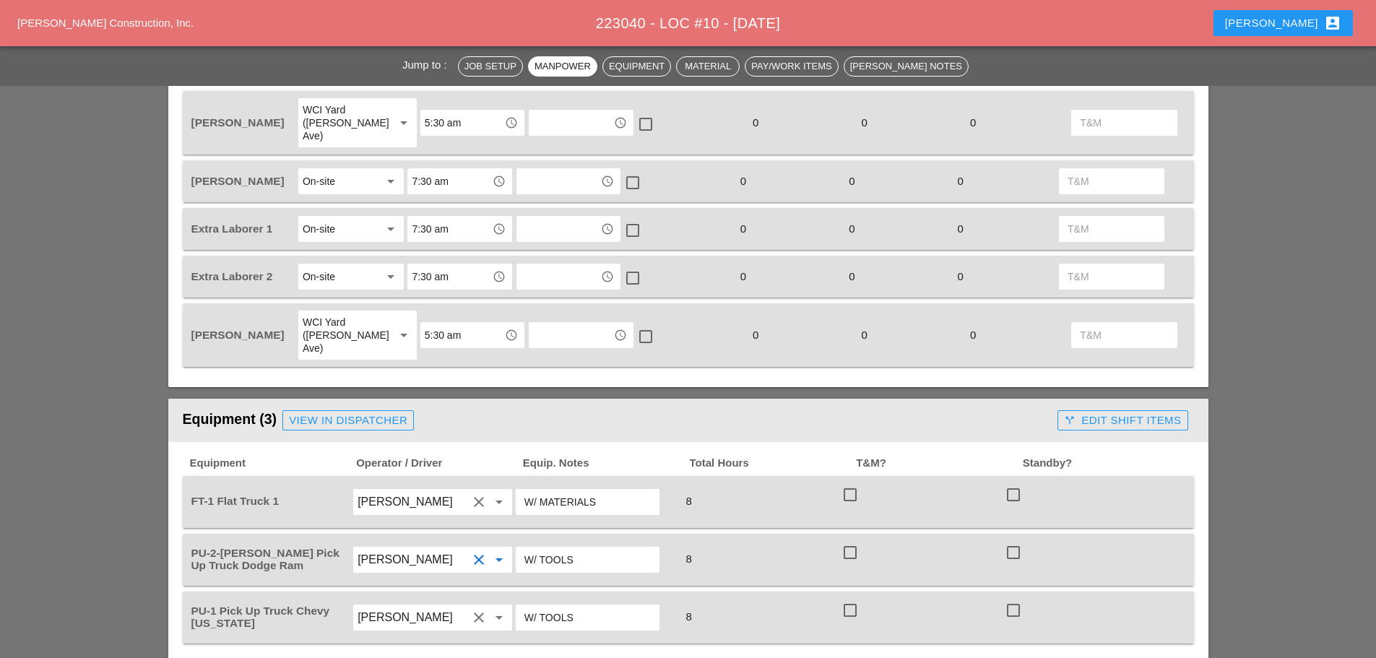
click at [404, 412] on div "View in Dispatcher" at bounding box center [348, 420] width 118 height 17
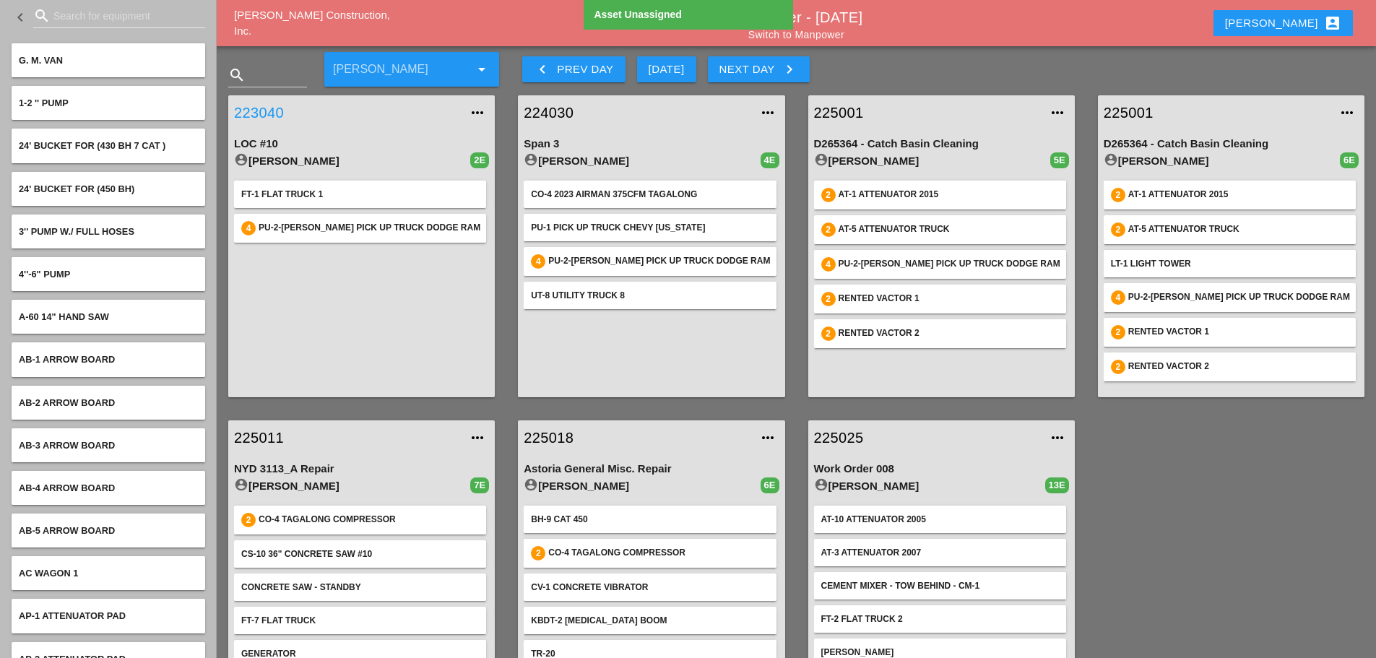
click at [264, 110] on link "223040" at bounding box center [347, 113] width 226 height 22
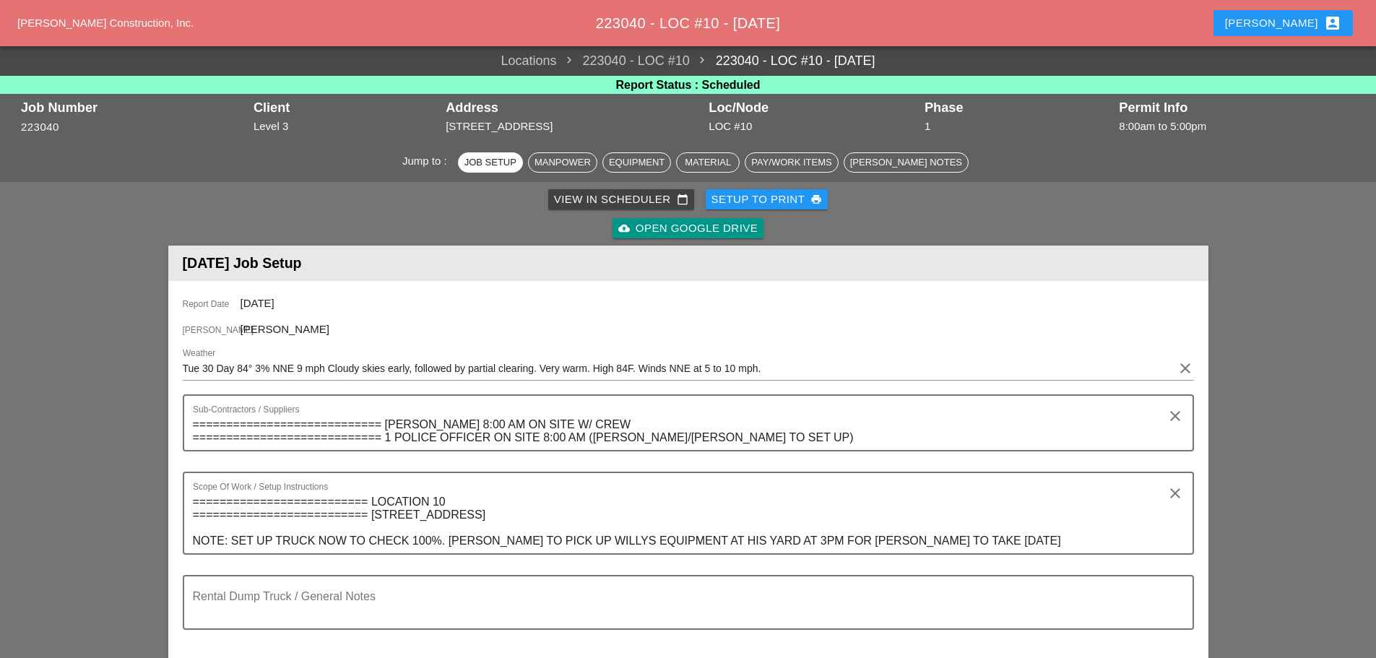
click at [733, 191] on div "Setup to Print print" at bounding box center [767, 199] width 111 height 17
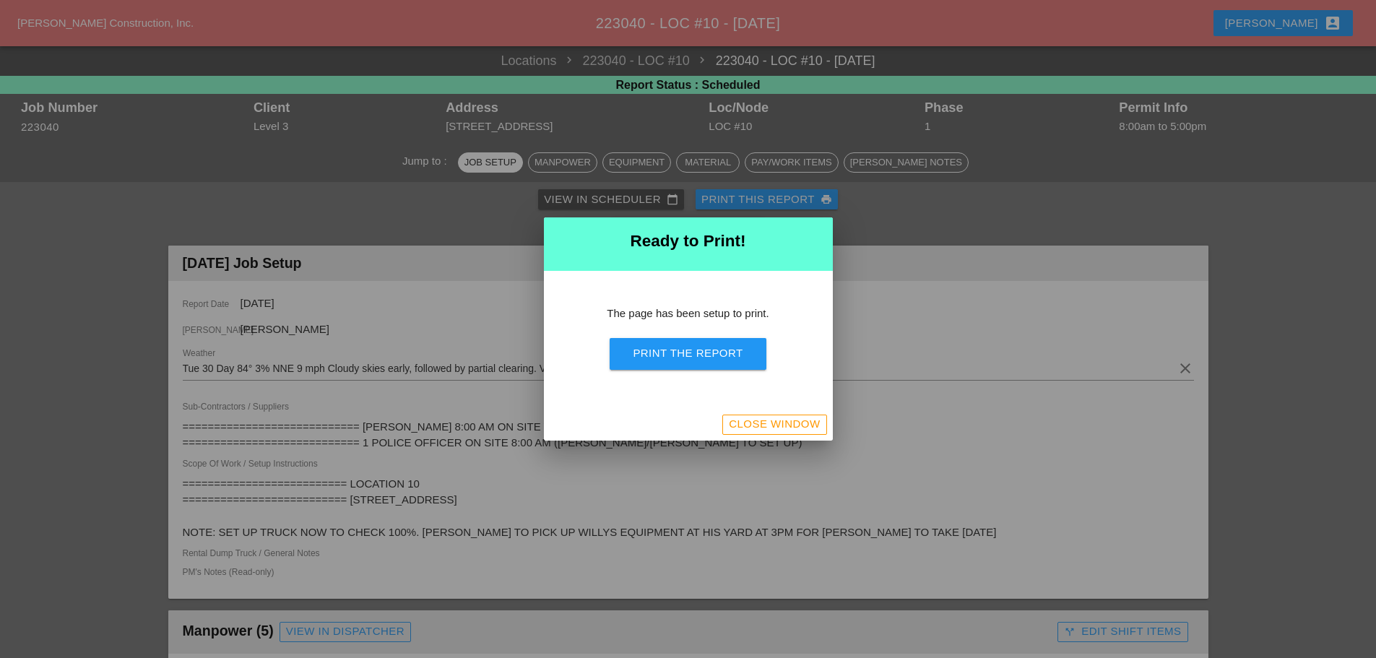
click at [730, 358] on div "Print the Report" at bounding box center [688, 353] width 110 height 17
click at [784, 444] on div at bounding box center [688, 329] width 1376 height 658
click at [811, 425] on div "Close Window" at bounding box center [774, 424] width 91 height 17
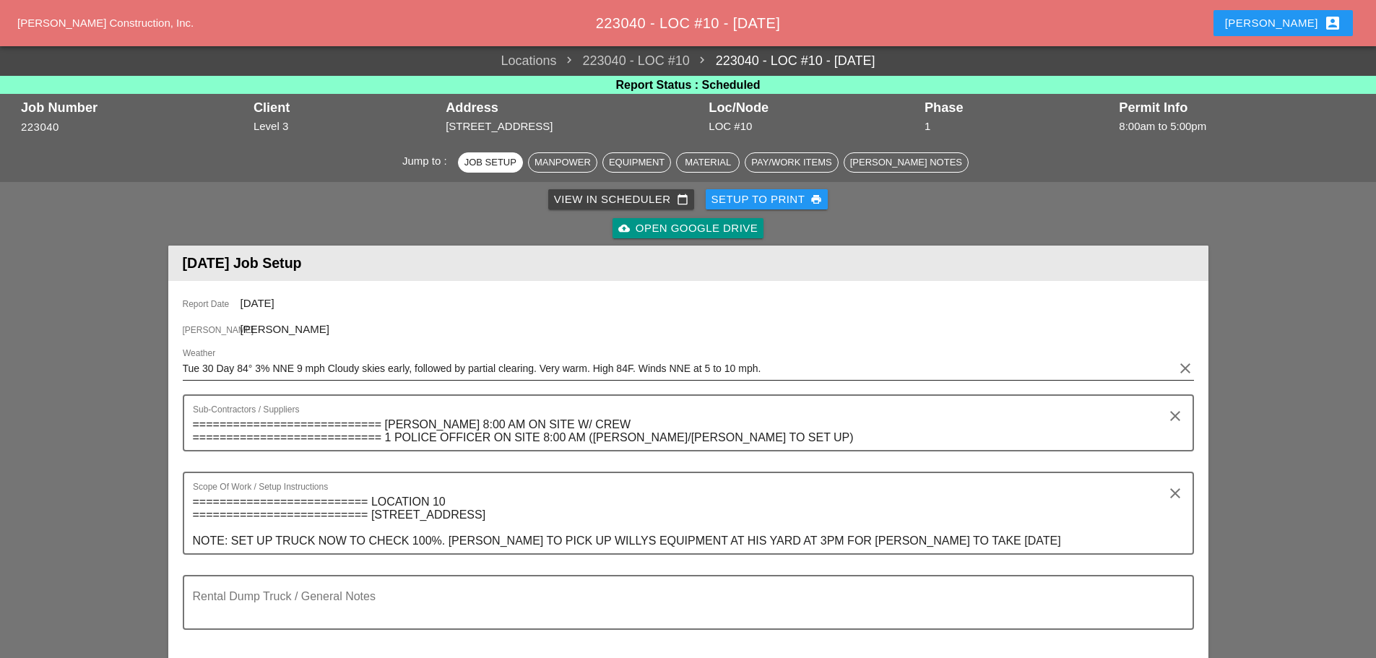
click at [1182, 371] on icon "clear" at bounding box center [1185, 368] width 17 height 17
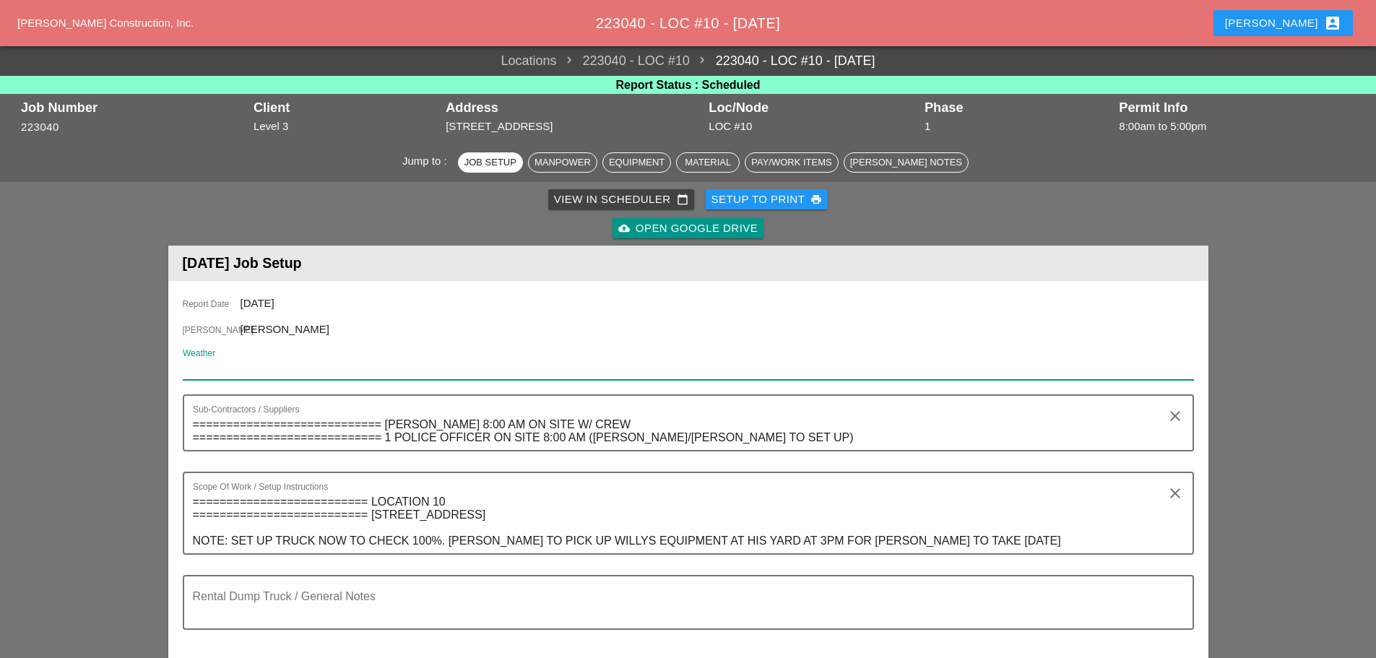
paste input "Tue 14 Day 61° 16% NNE 17 mph Overcast. High 61F. Winds NNE at 10 to 20 mph."
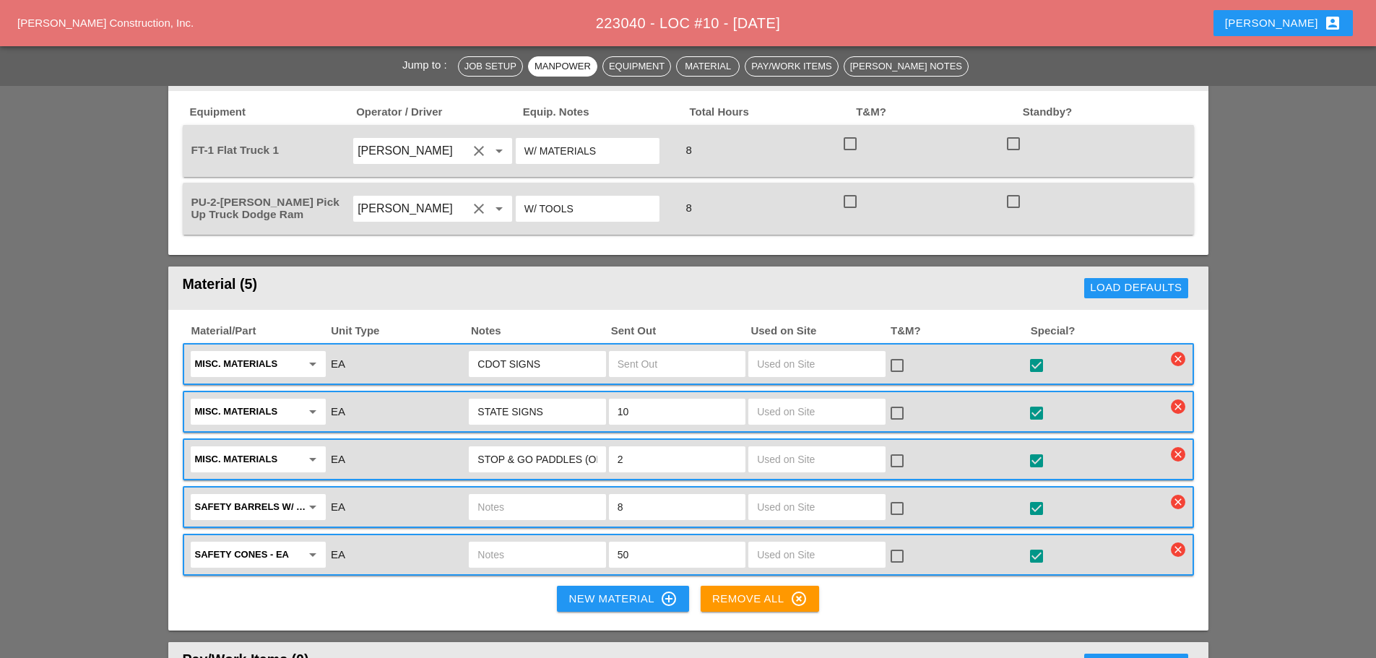
scroll to position [1084, 0]
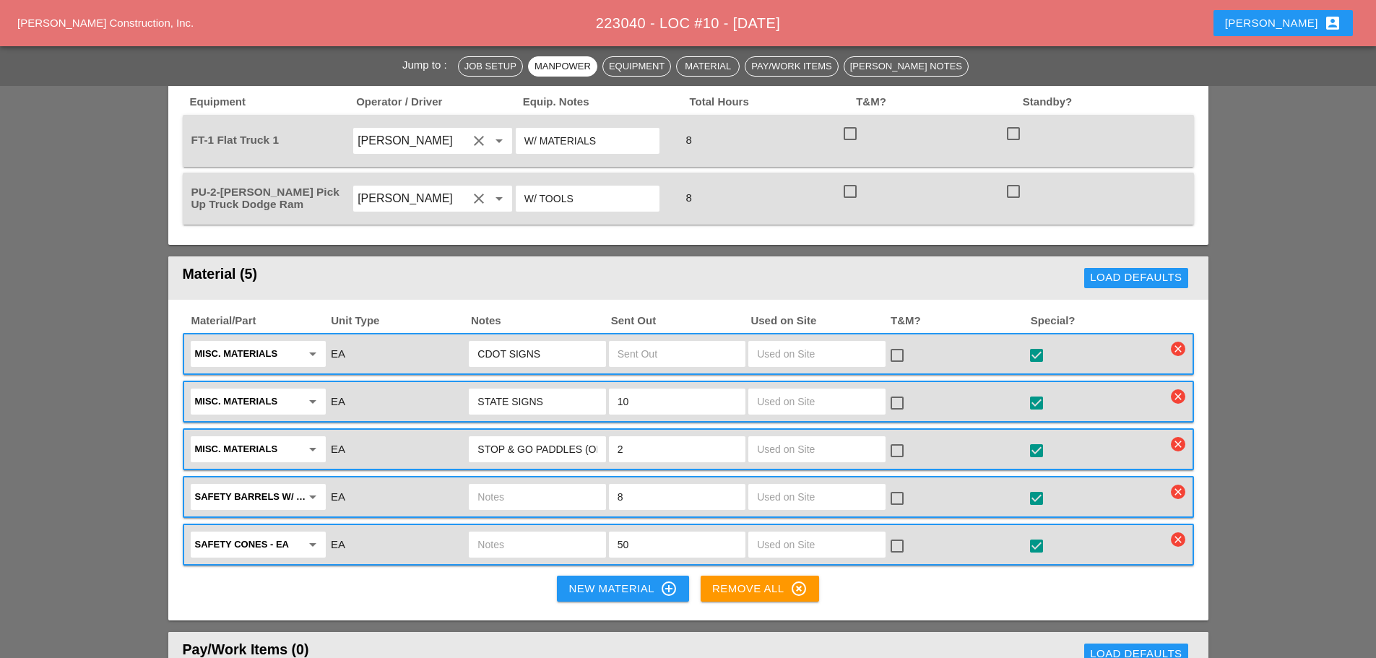
type input "Tue 14 Day 61° 16% NNE 17 mph Overcast. High 61F. Winds NNE at 10 to 20 mph."
click at [661, 342] on input "text" at bounding box center [677, 353] width 119 height 23
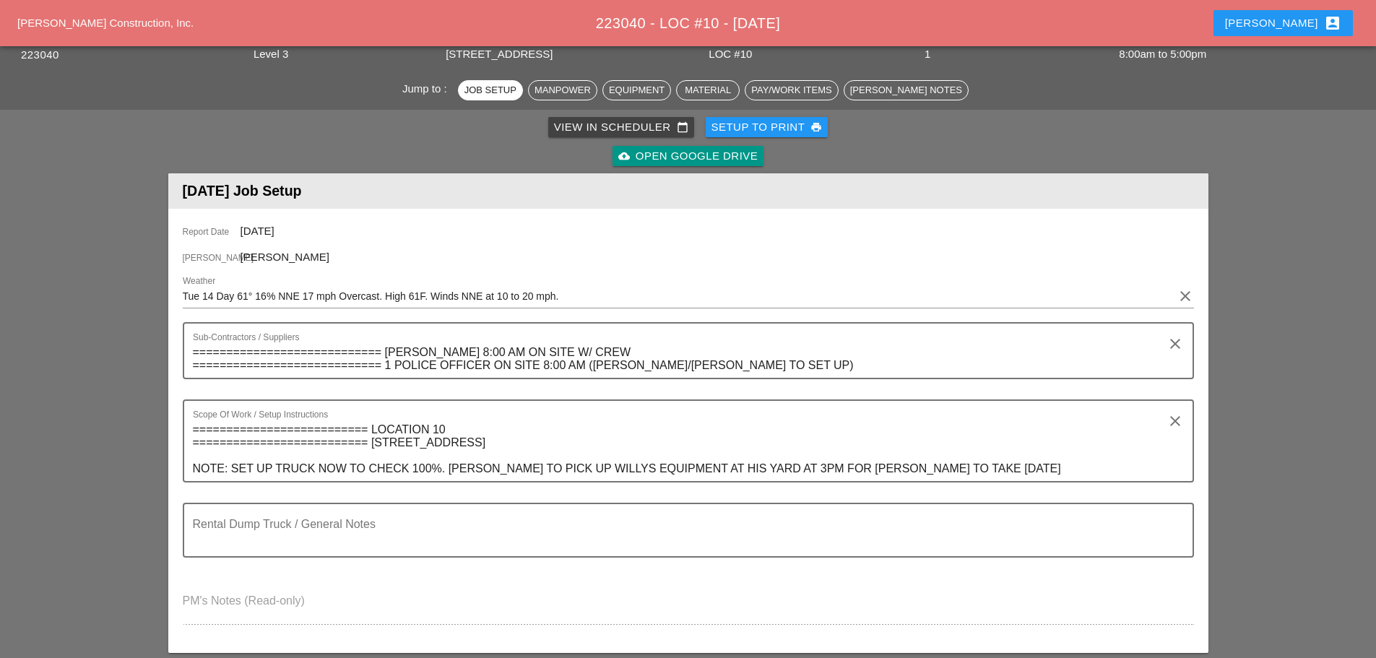
scroll to position [0, 0]
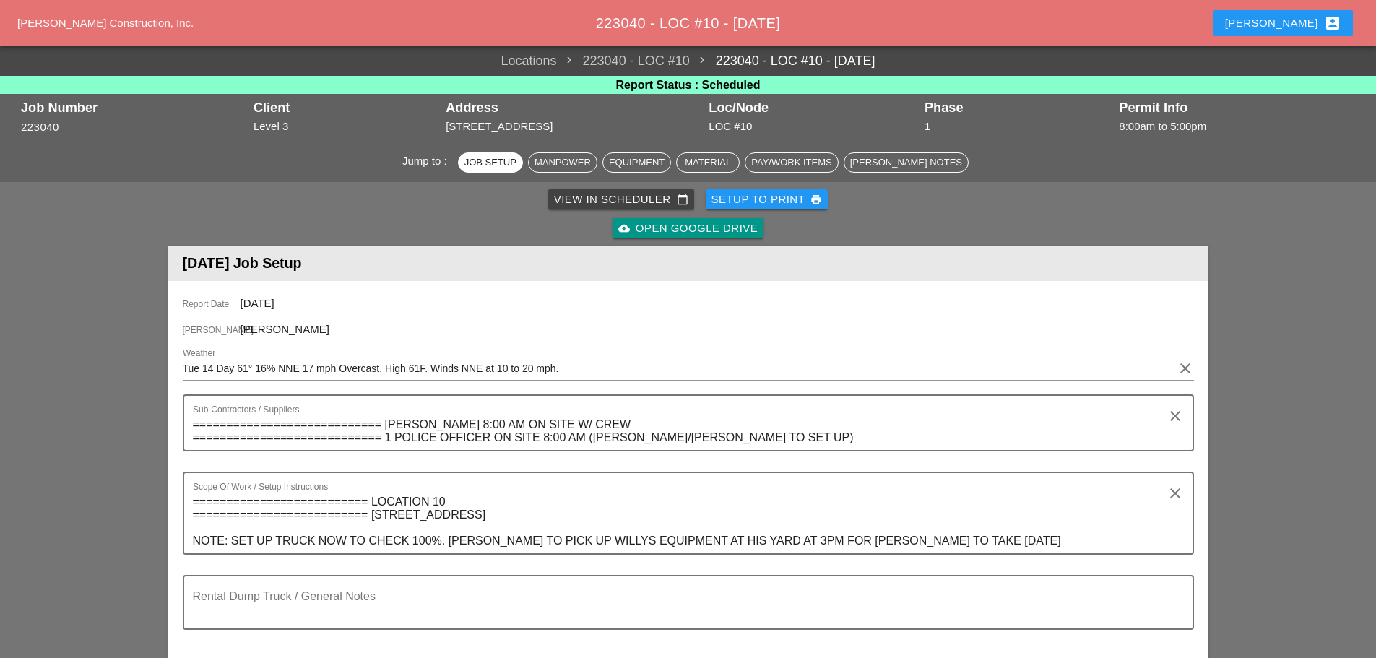
type input "1"
click at [763, 196] on div "Setup to Print print" at bounding box center [767, 199] width 111 height 17
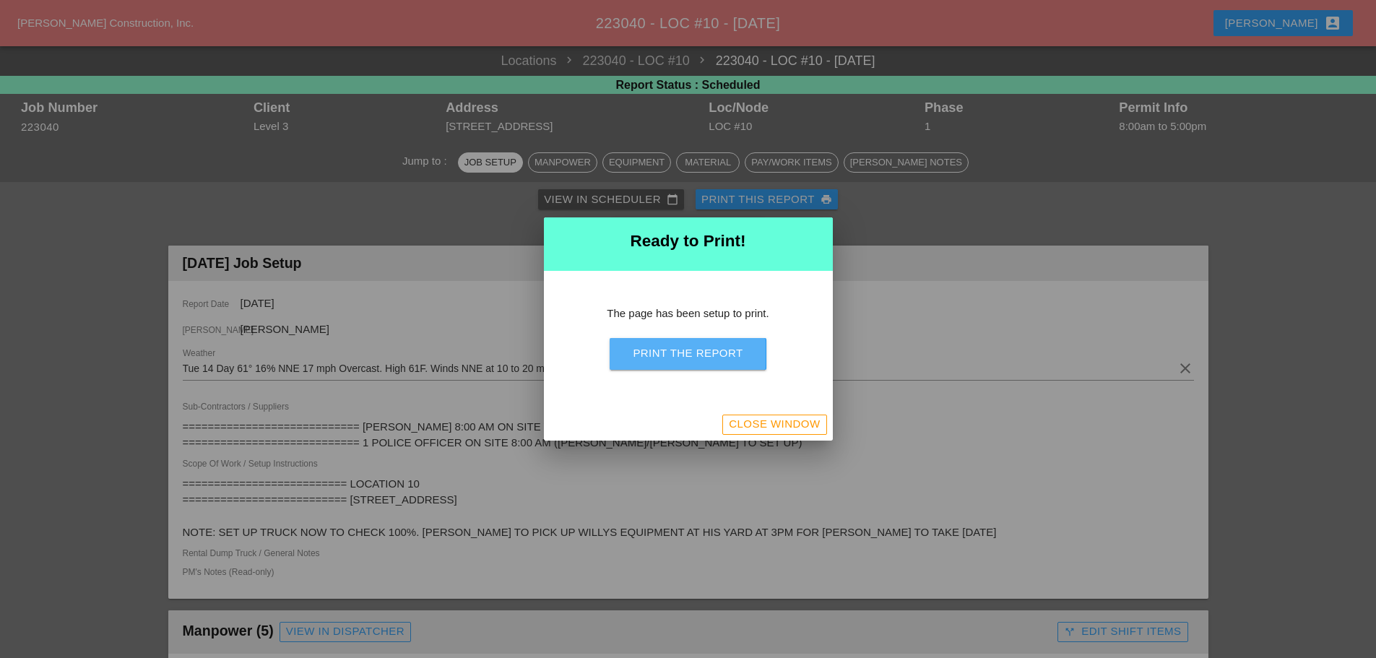
drag, startPoint x: 726, startPoint y: 339, endPoint x: 1064, endPoint y: 573, distance: 411.2
click at [727, 339] on button "Print the Report" at bounding box center [688, 354] width 156 height 32
click at [756, 431] on div "Close Window" at bounding box center [774, 424] width 91 height 17
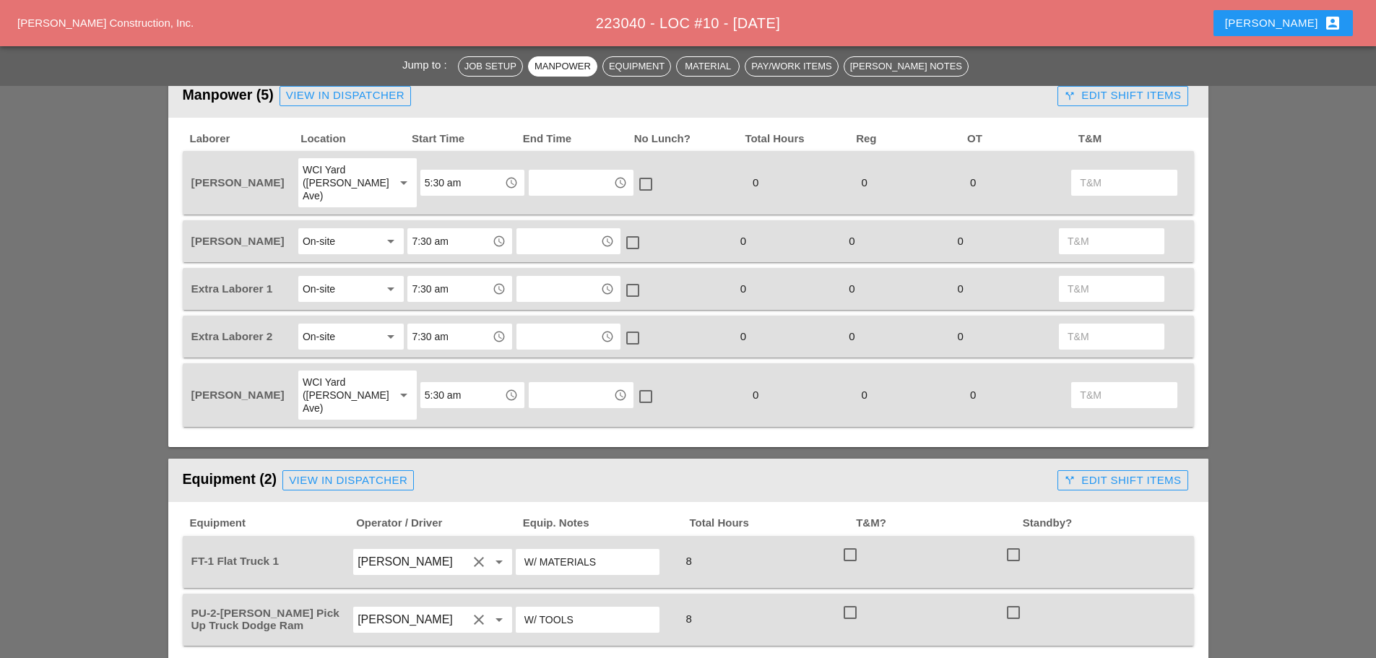
scroll to position [867, 0]
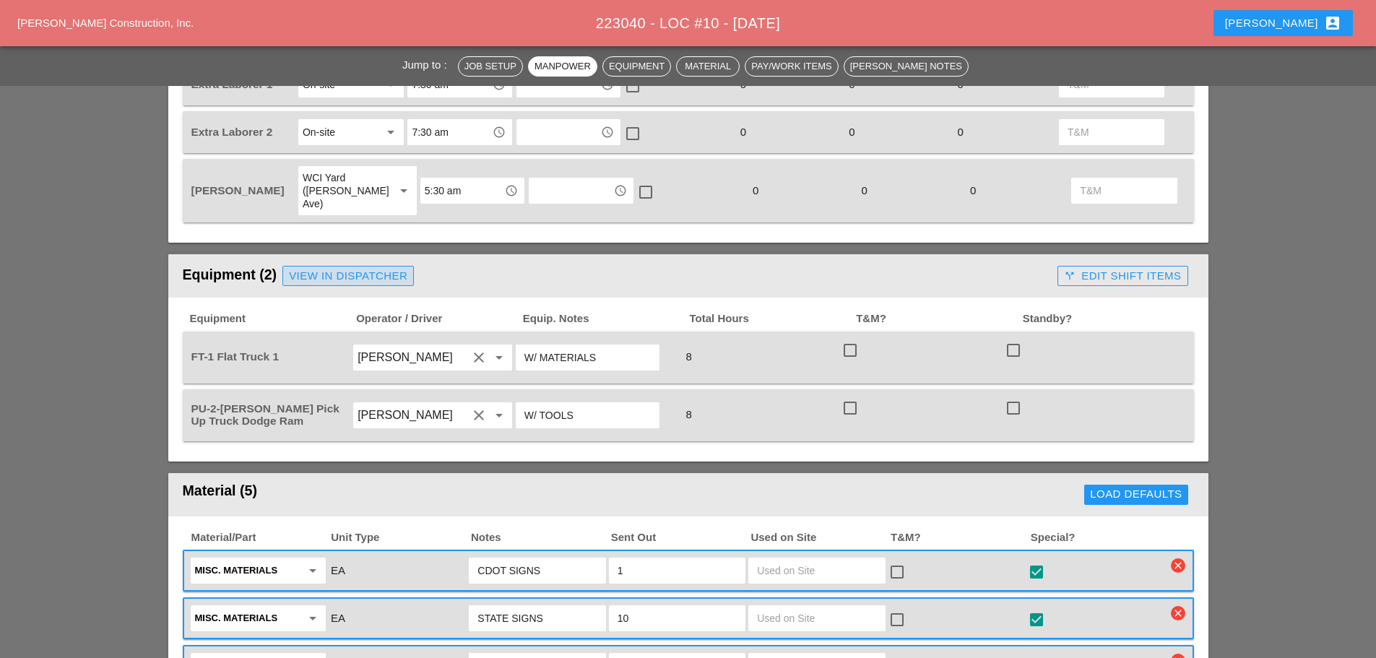
click at [328, 268] on div "View in Dispatcher" at bounding box center [348, 276] width 118 height 17
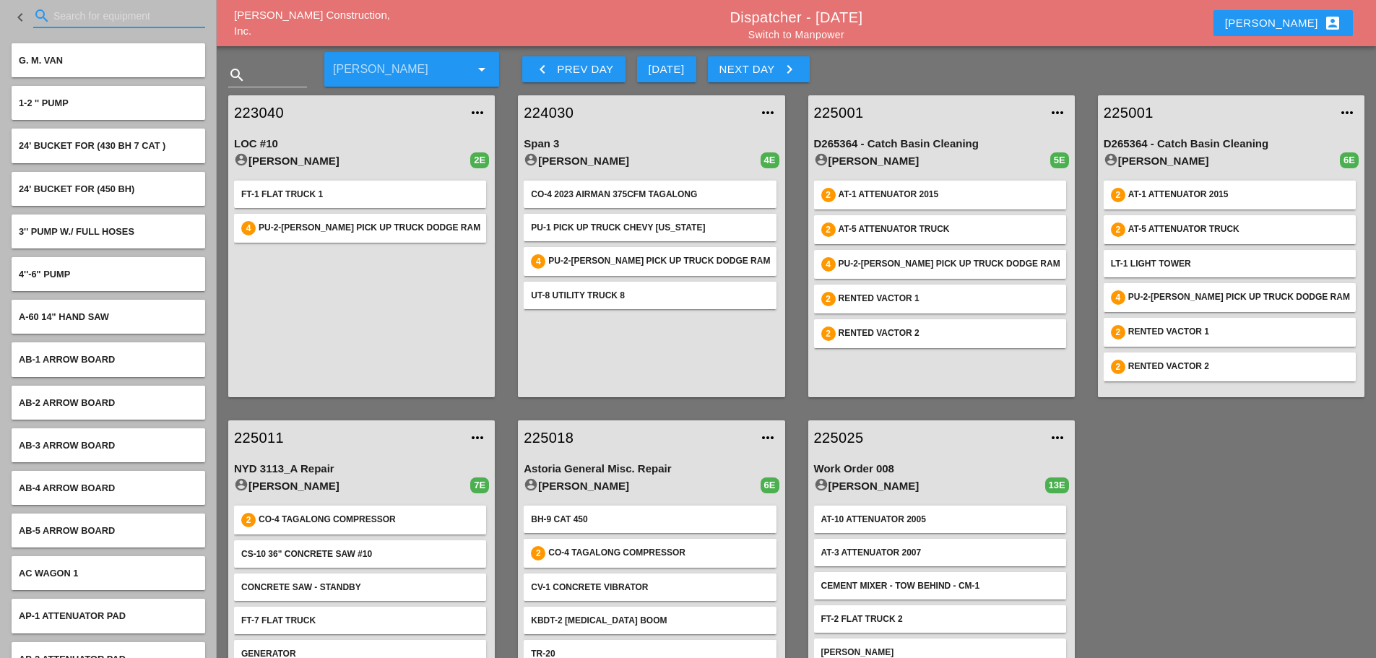
click at [82, 22] on input "Search for equipment" at bounding box center [118, 15] width 131 height 23
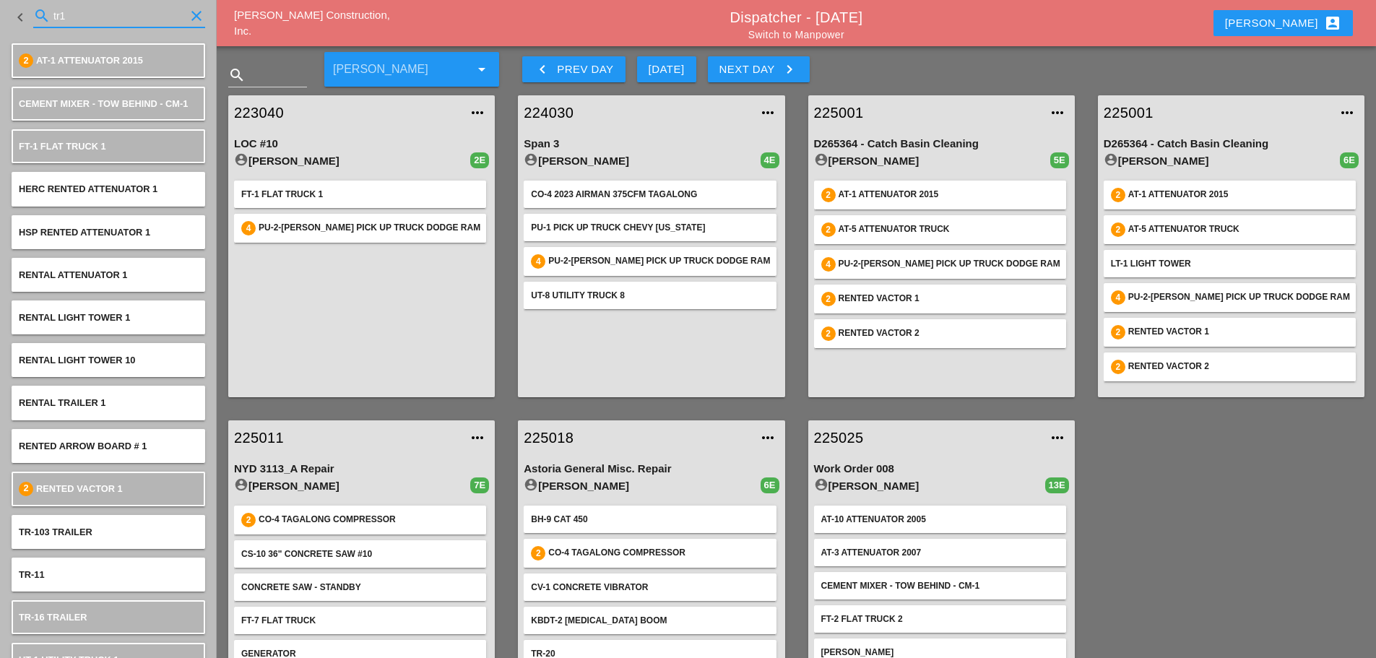
type input "tr1"
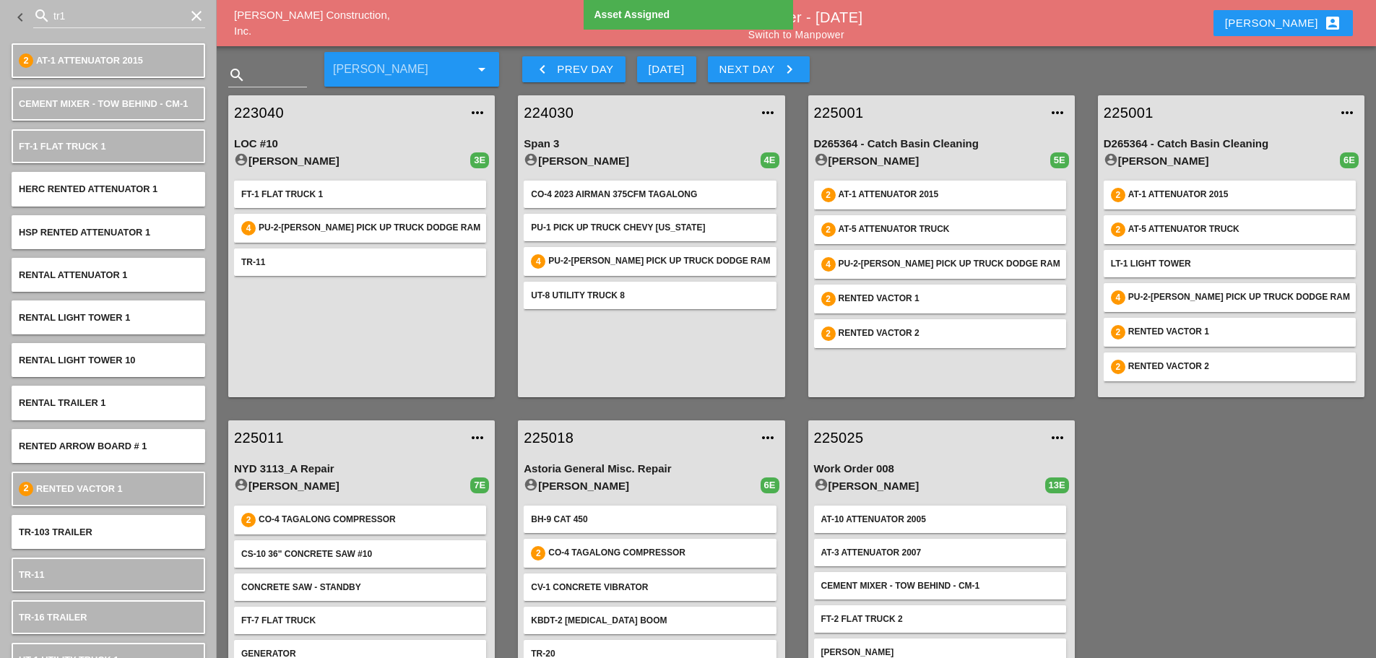
click at [268, 437] on link "225011" at bounding box center [347, 438] width 226 height 22
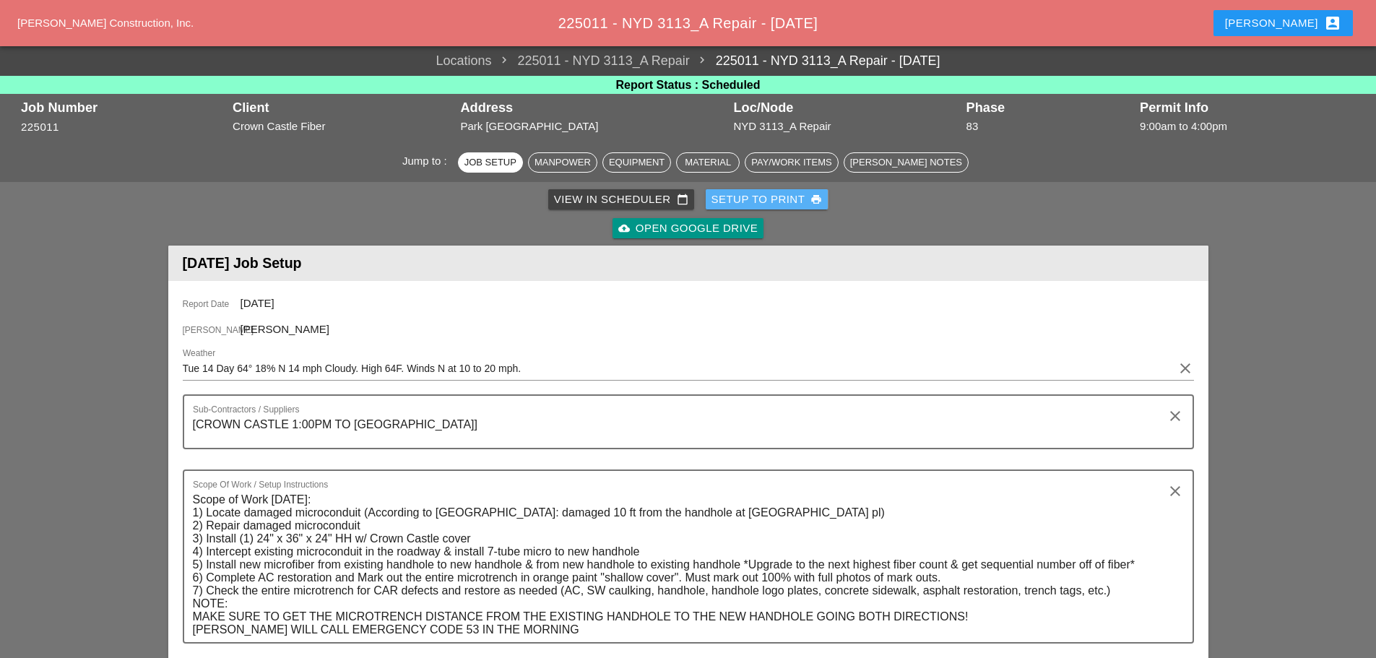
click at [751, 190] on button "Setup to Print print" at bounding box center [767, 199] width 123 height 20
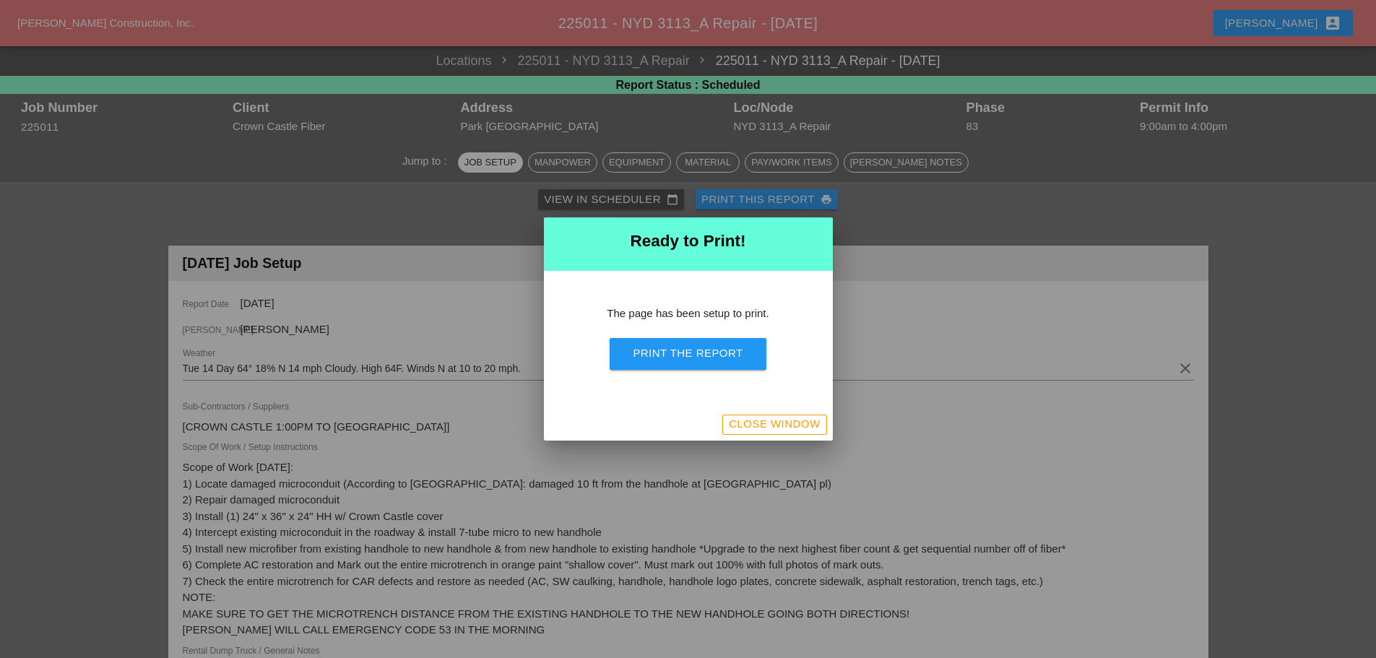
click at [748, 349] on button "Print the Report" at bounding box center [688, 354] width 156 height 32
click at [814, 425] on div "Close Window" at bounding box center [774, 424] width 91 height 17
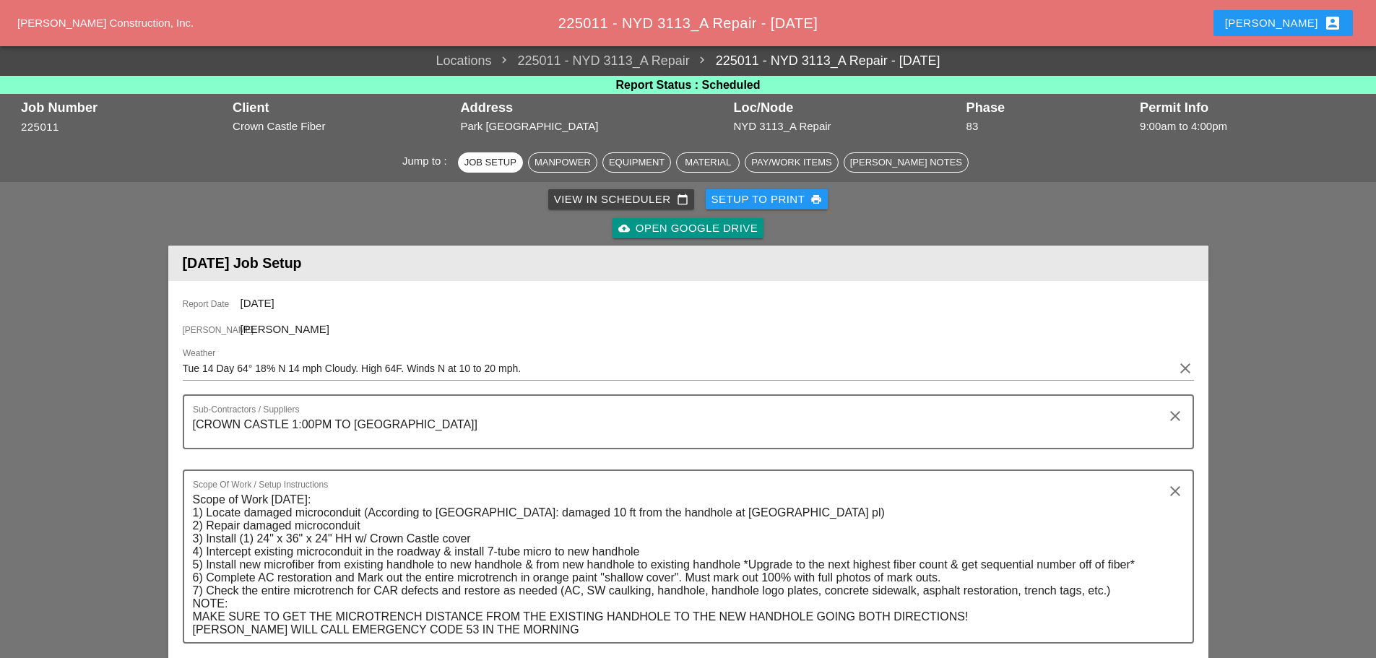
click at [1302, 23] on div "Enrico account_box" at bounding box center [1283, 22] width 116 height 17
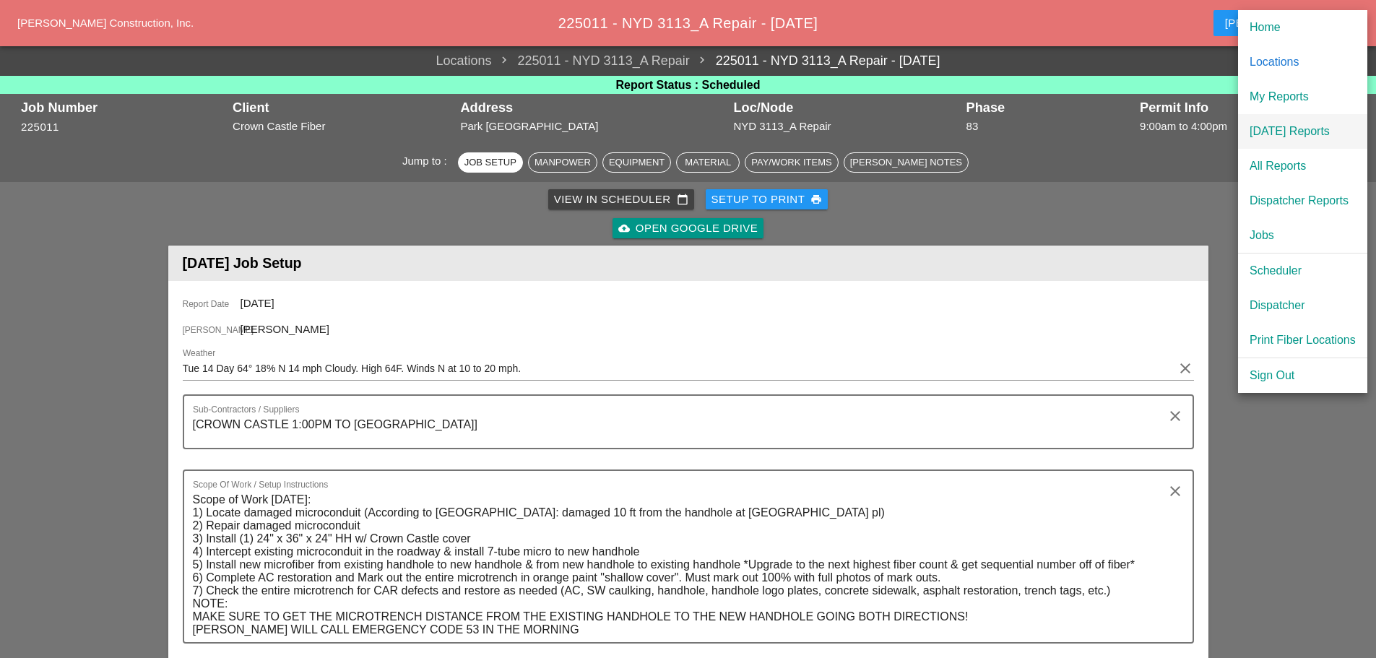
click at [1297, 129] on div "[DATE] Reports" at bounding box center [1303, 131] width 106 height 17
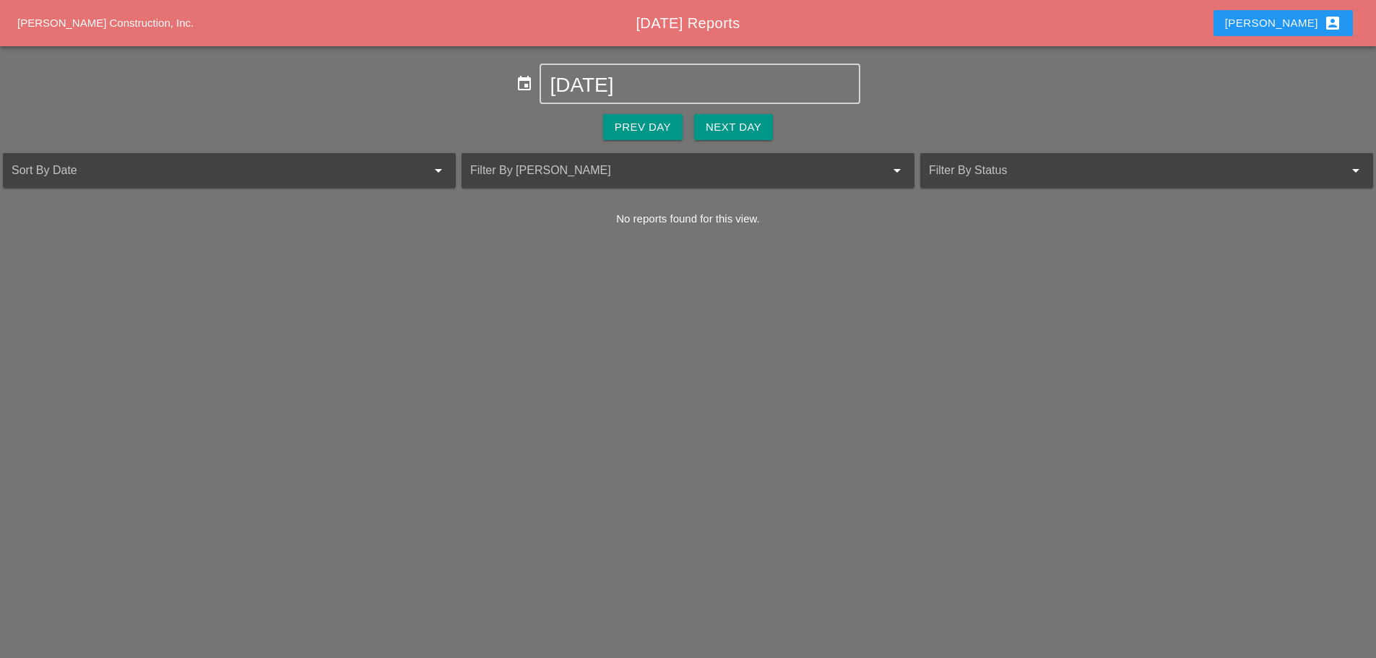
click at [750, 131] on div "Next Day" at bounding box center [734, 127] width 56 height 17
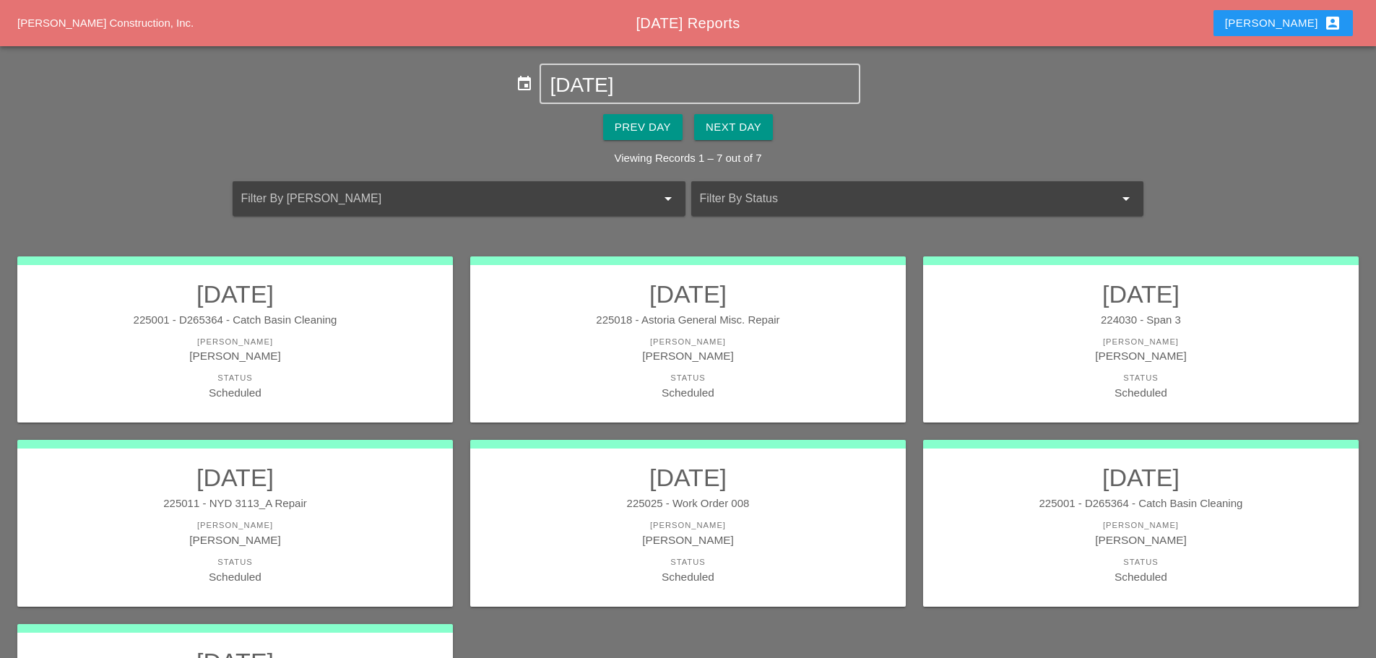
click at [305, 298] on h2 "10/14/2025" at bounding box center [235, 294] width 407 height 29
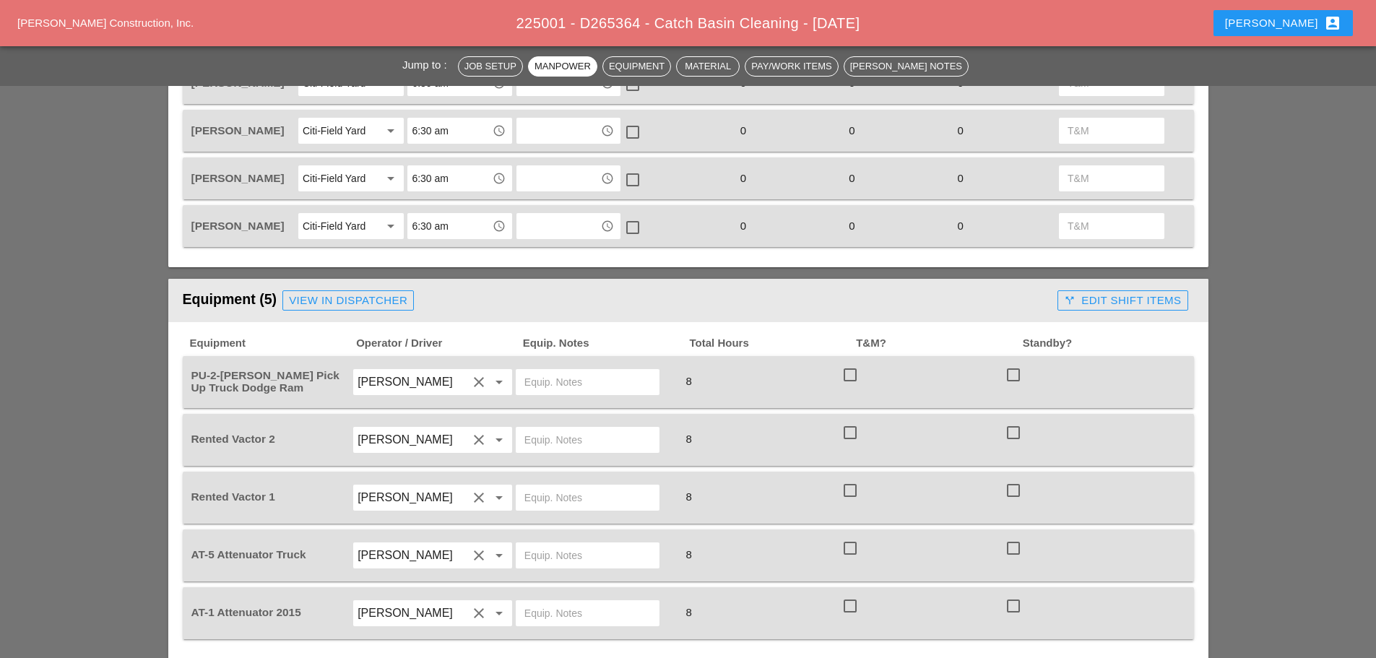
scroll to position [506, 0]
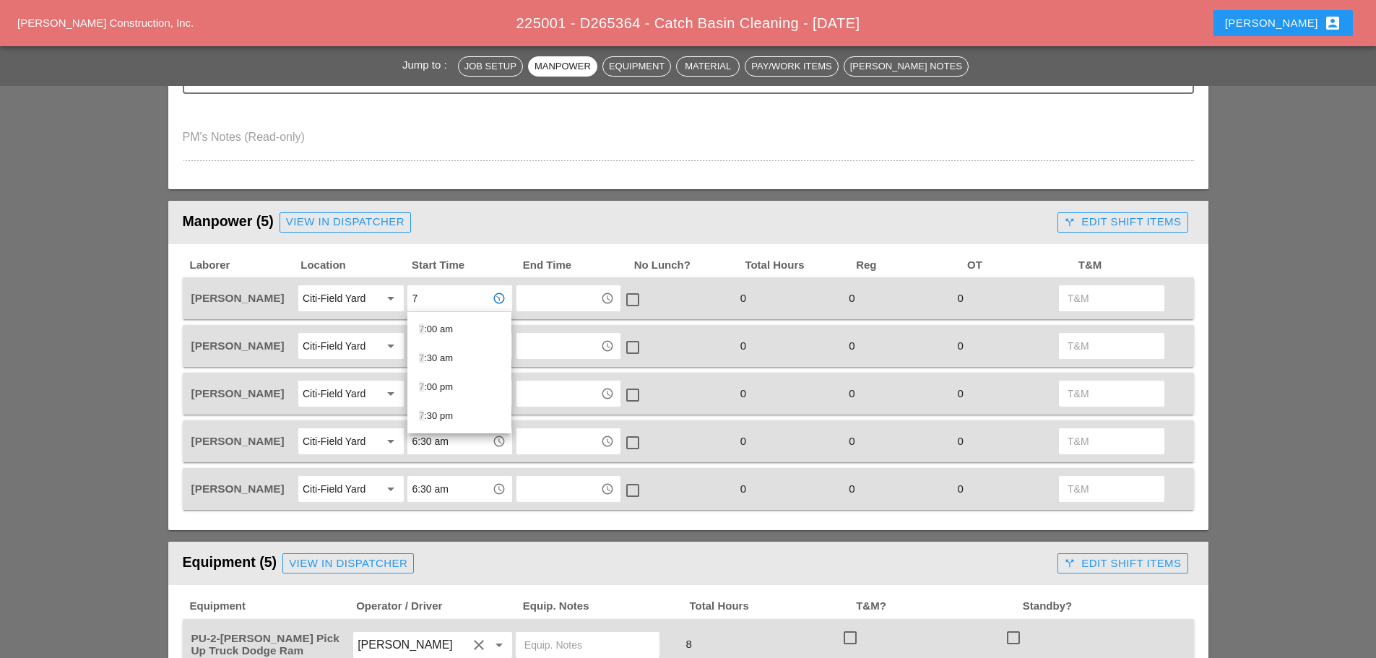
click at [453, 359] on div "7 :30 am" at bounding box center [459, 358] width 81 height 17
type input "7:30 am"
click at [468, 340] on input "6:30 am" at bounding box center [449, 345] width 75 height 23
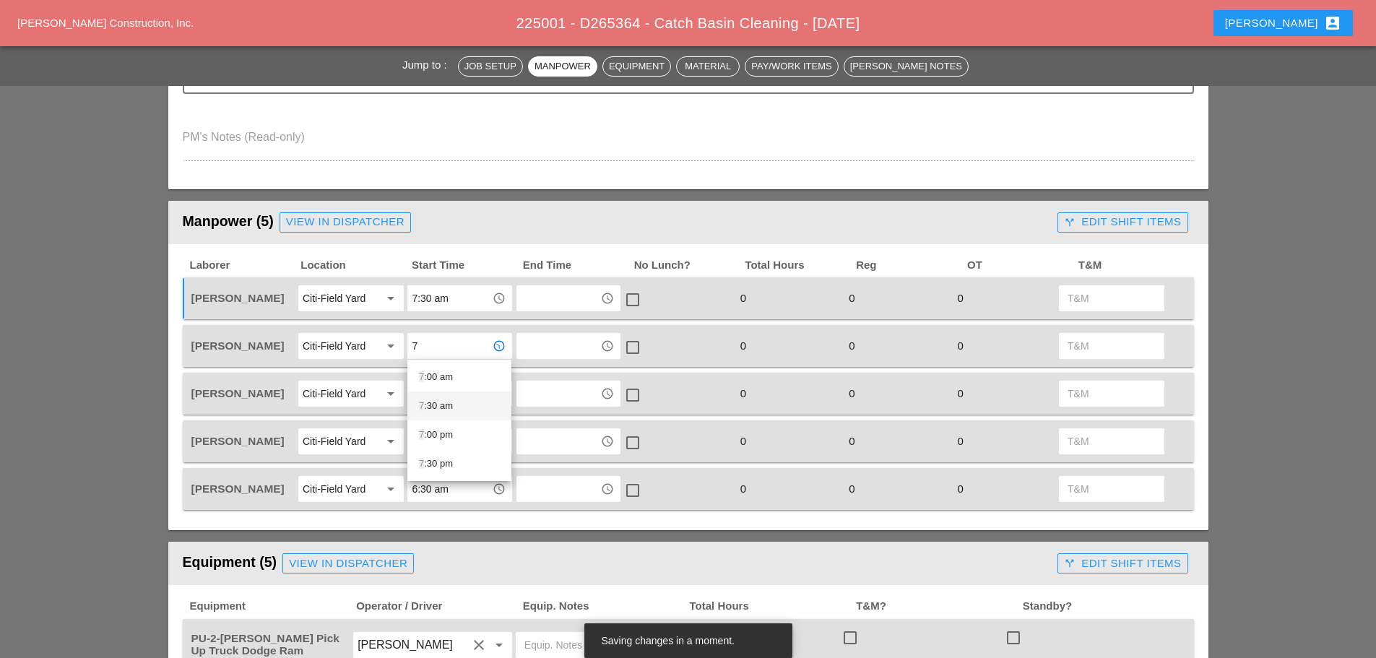
click at [459, 409] on div "7 :30 am" at bounding box center [459, 405] width 81 height 17
type input "7:30 am"
click at [460, 399] on input "6:30 am" at bounding box center [449, 393] width 75 height 23
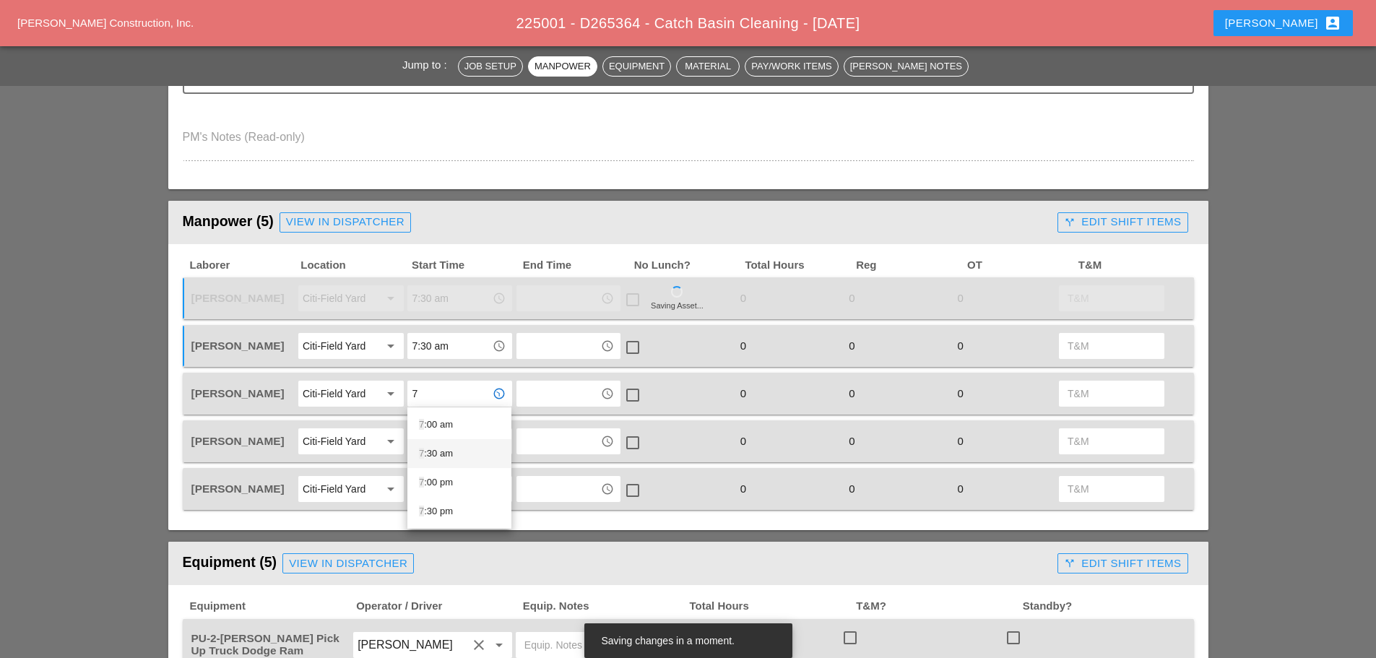
click at [465, 455] on div "7 :30 am" at bounding box center [459, 453] width 81 height 17
type input "7:30 am"
click at [462, 450] on input "6:30 am" at bounding box center [449, 441] width 75 height 23
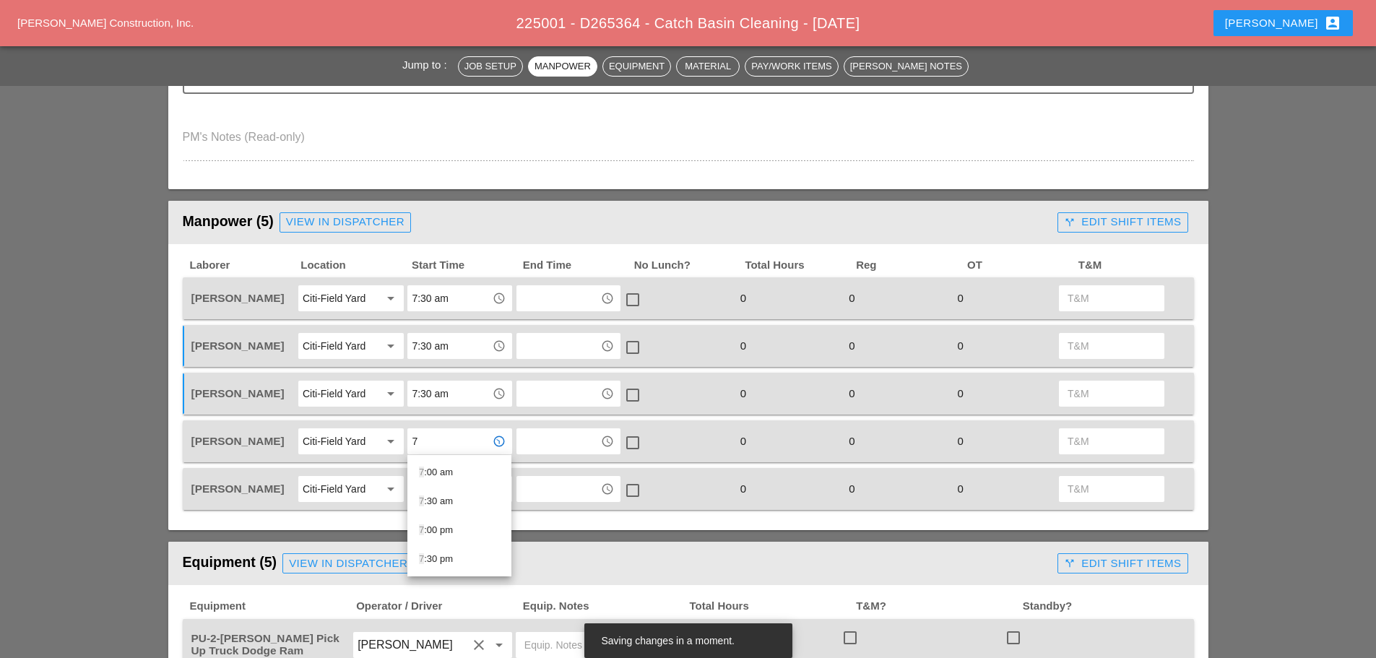
click at [459, 498] on div "7 :30 am" at bounding box center [459, 501] width 81 height 17
type input "7:30 am"
click at [465, 482] on input "6:30 am" at bounding box center [449, 489] width 75 height 23
click at [453, 547] on div "7 :30 am" at bounding box center [459, 548] width 81 height 17
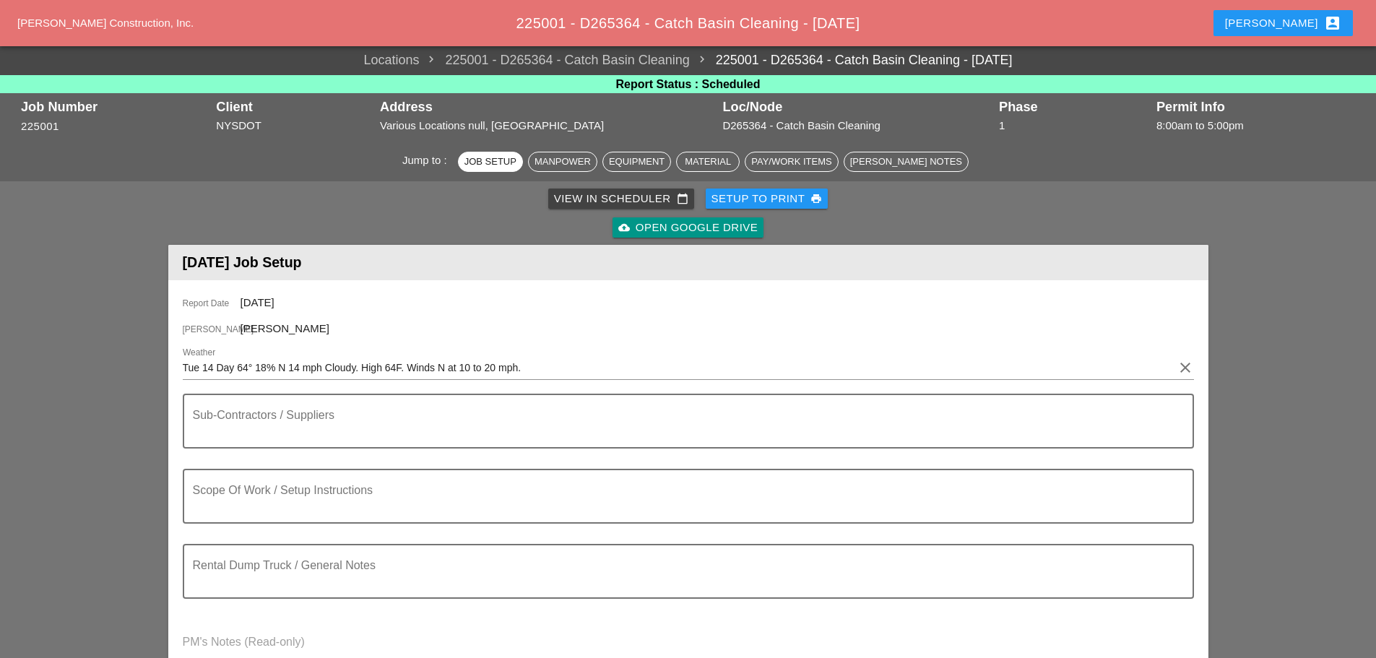
scroll to position [0, 0]
type input "7:30 am"
click at [250, 503] on textarea "Scope Of Work / Setup Instructions" at bounding box center [683, 505] width 980 height 35
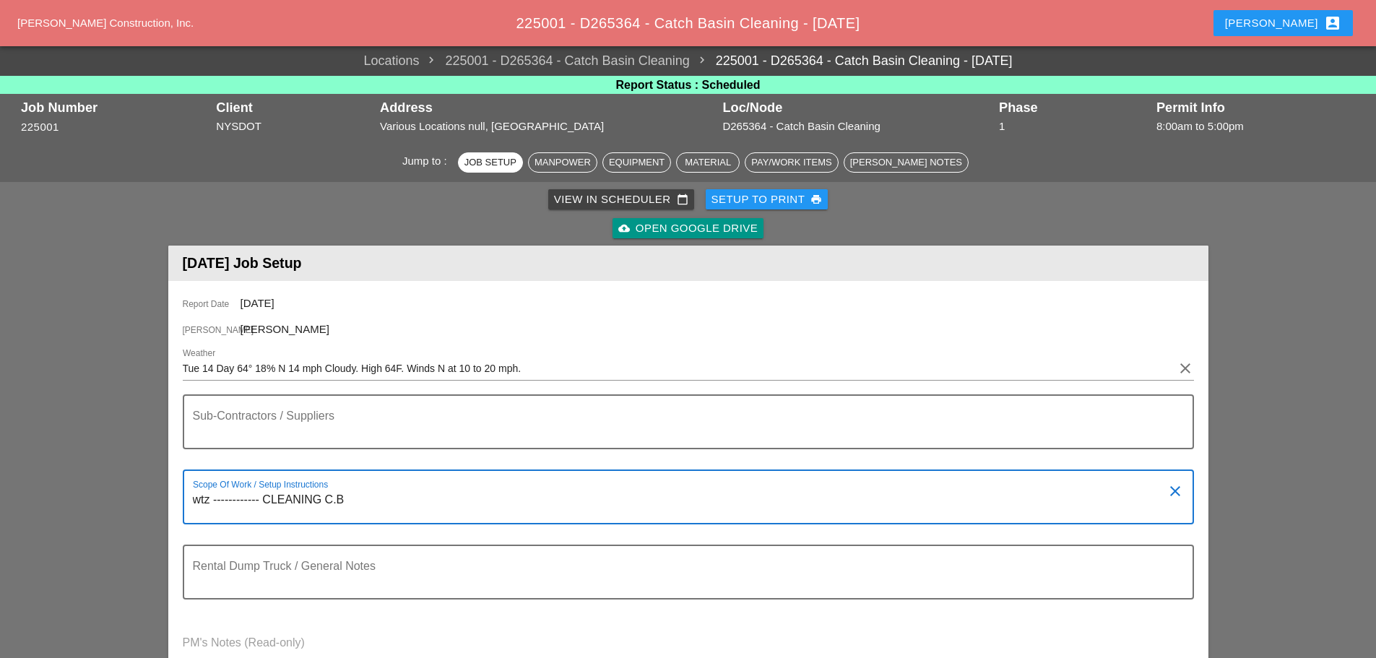
type textarea "wtz ------------ CLEANING C.B"
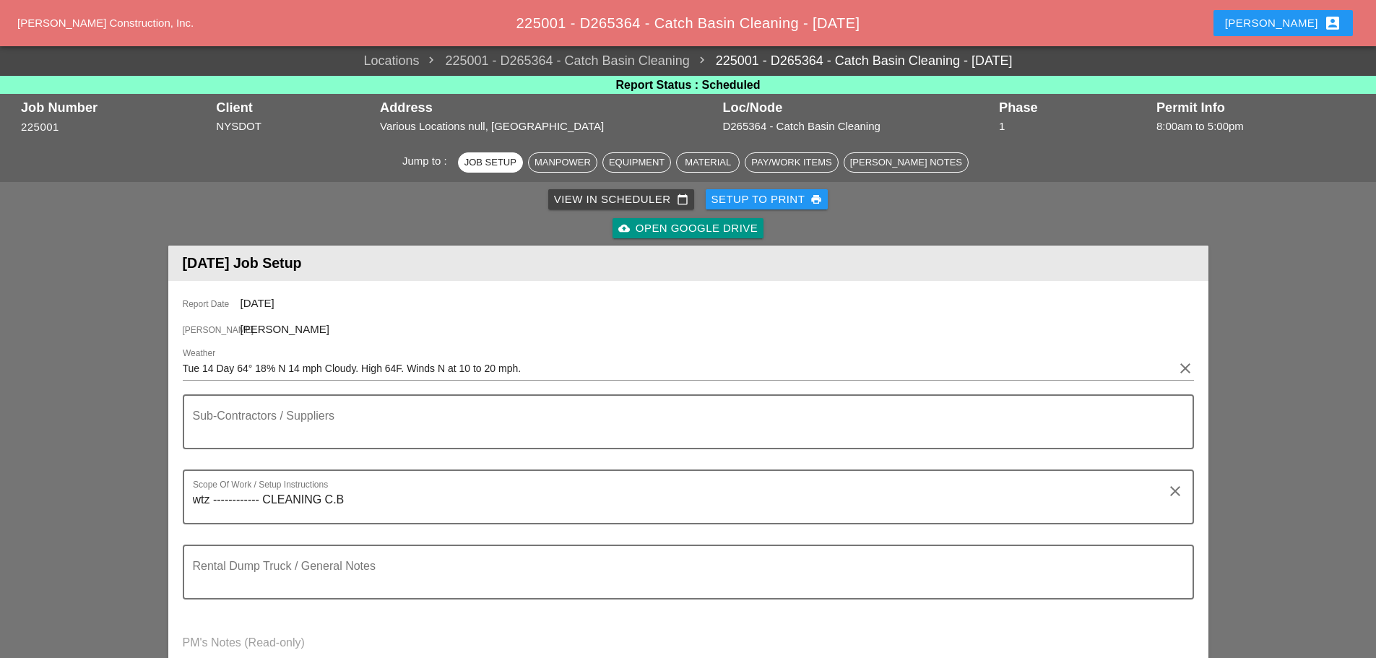
click at [734, 202] on div "Setup to Print print" at bounding box center [767, 199] width 111 height 17
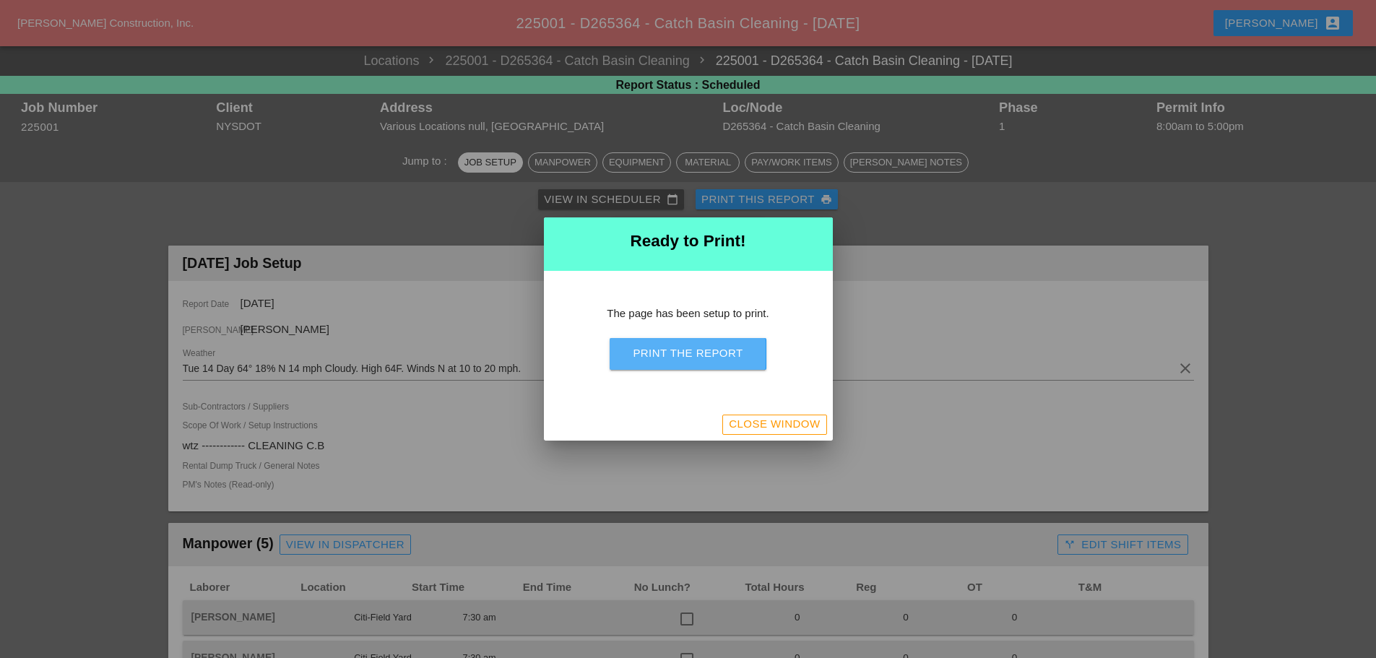
click at [728, 366] on button "Print the Report" at bounding box center [688, 354] width 156 height 32
click at [759, 430] on div "Close Window" at bounding box center [774, 424] width 91 height 17
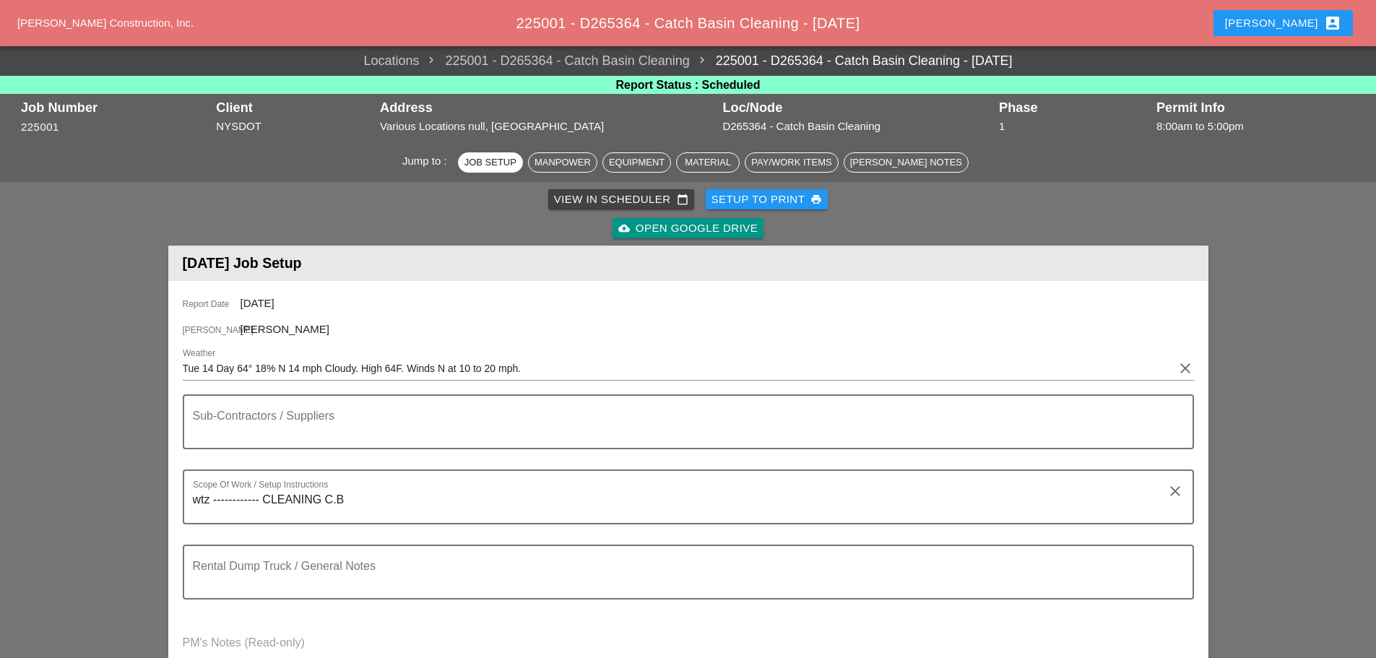
click at [745, 199] on div "Setup to Print print" at bounding box center [767, 199] width 111 height 17
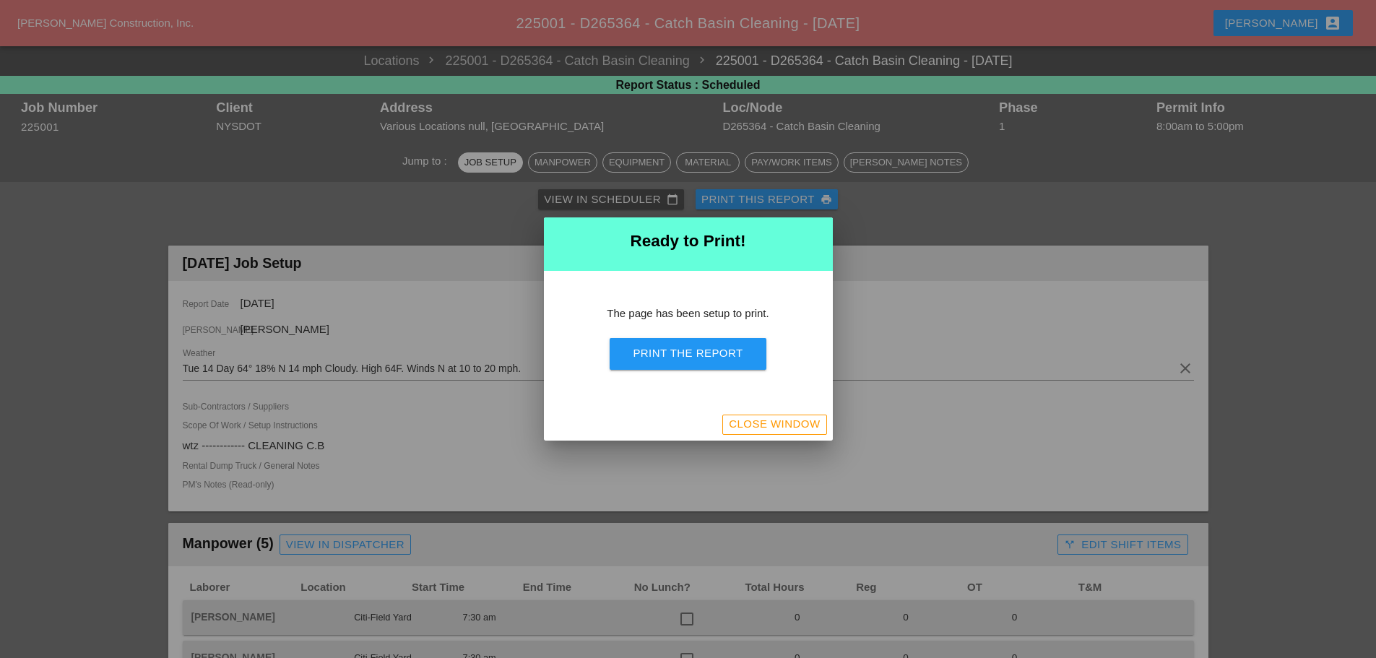
click at [752, 433] on button "Close Window" at bounding box center [774, 425] width 104 height 20
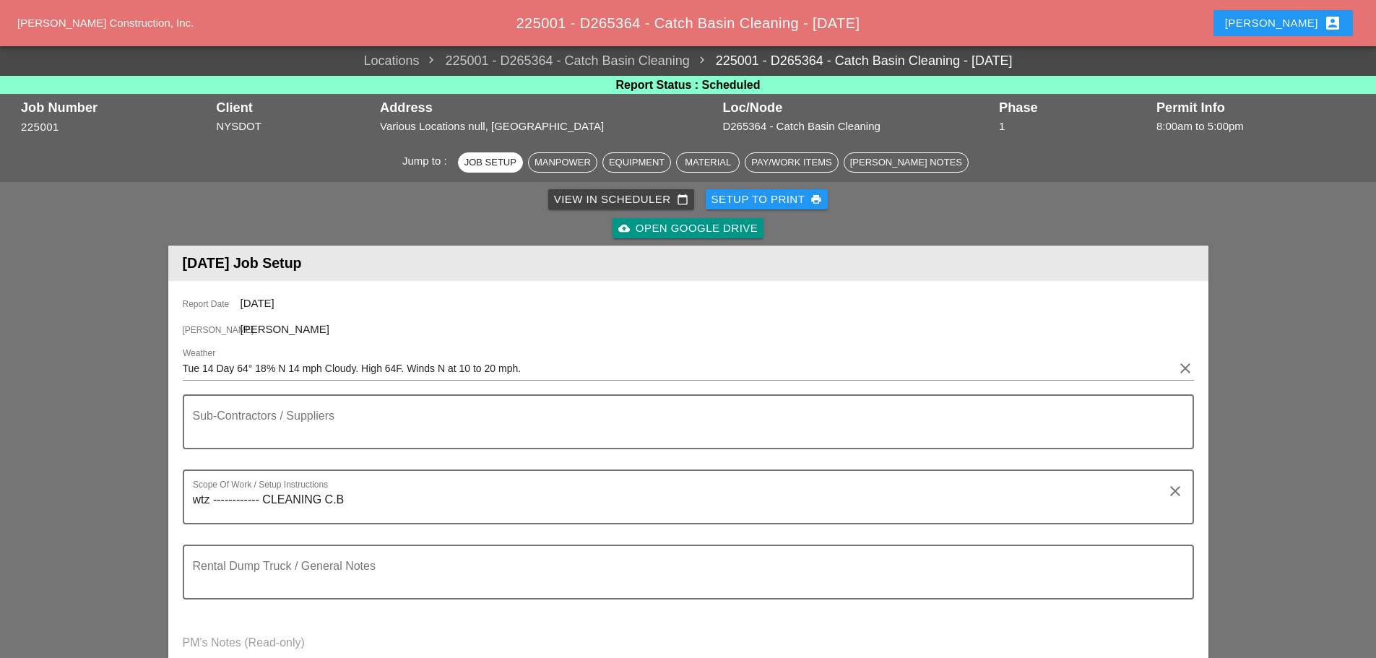
click at [1287, 25] on div "Enrico account_box" at bounding box center [1283, 22] width 116 height 17
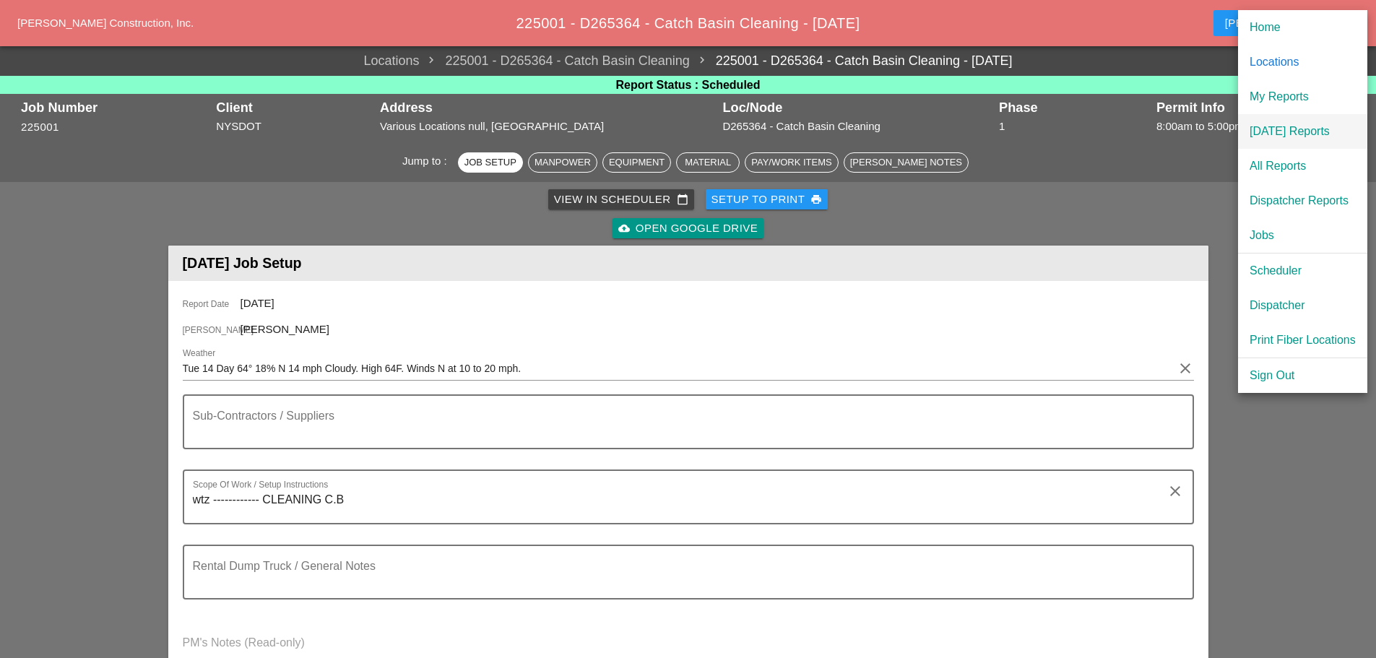
click at [1294, 125] on div "[DATE] Reports" at bounding box center [1303, 131] width 106 height 17
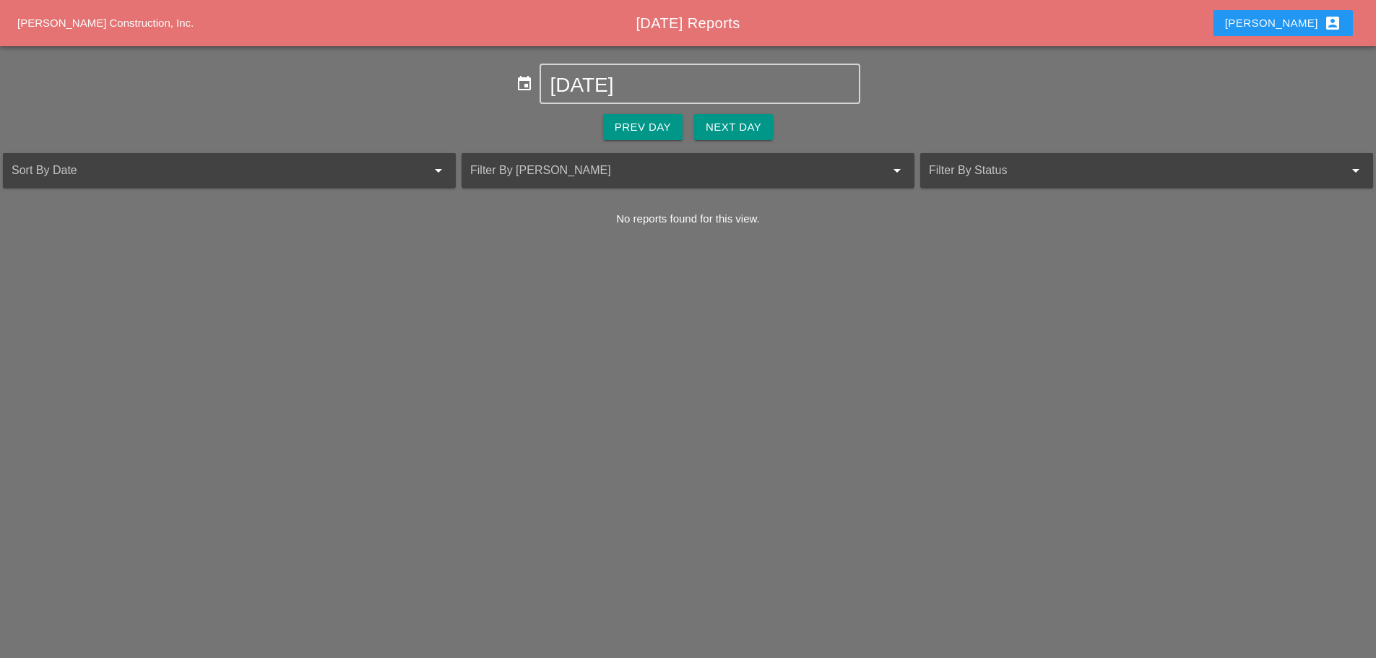
click at [724, 139] on button "Next Day" at bounding box center [733, 127] width 79 height 26
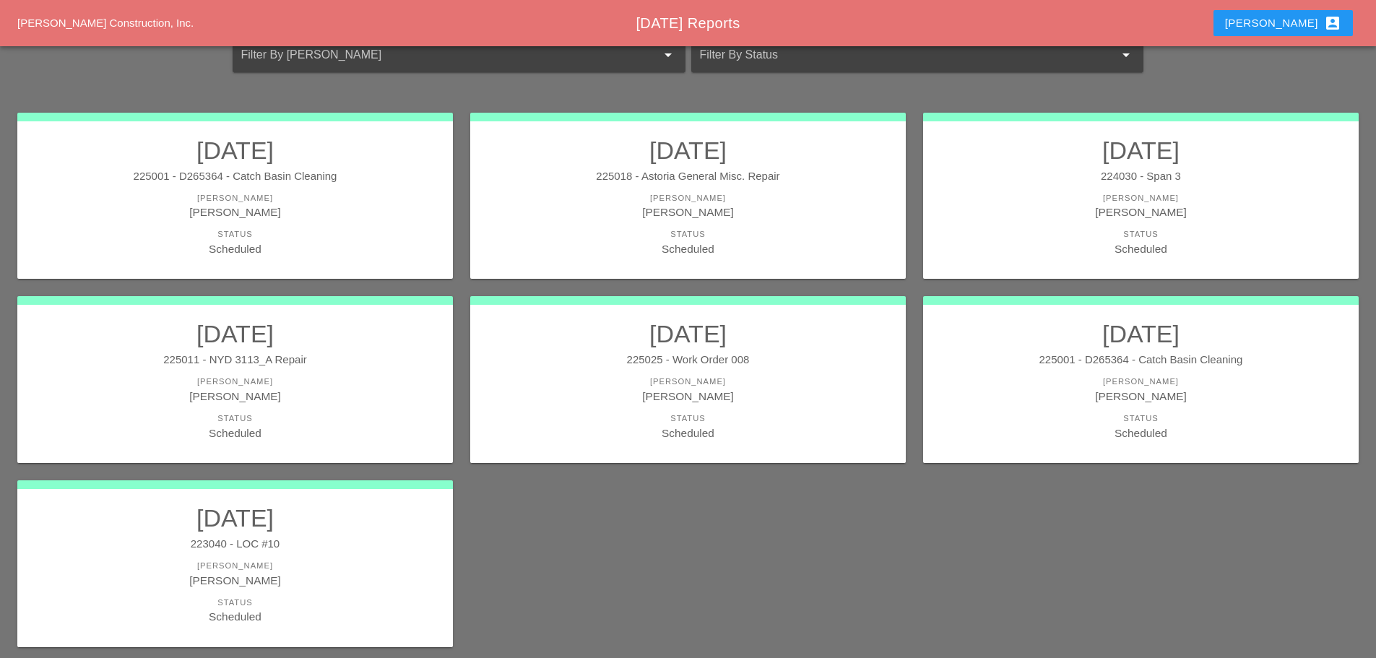
scroll to position [144, 0]
click at [978, 360] on div "225001 - D265364 - Catch Basin Cleaning" at bounding box center [1141, 359] width 407 height 17
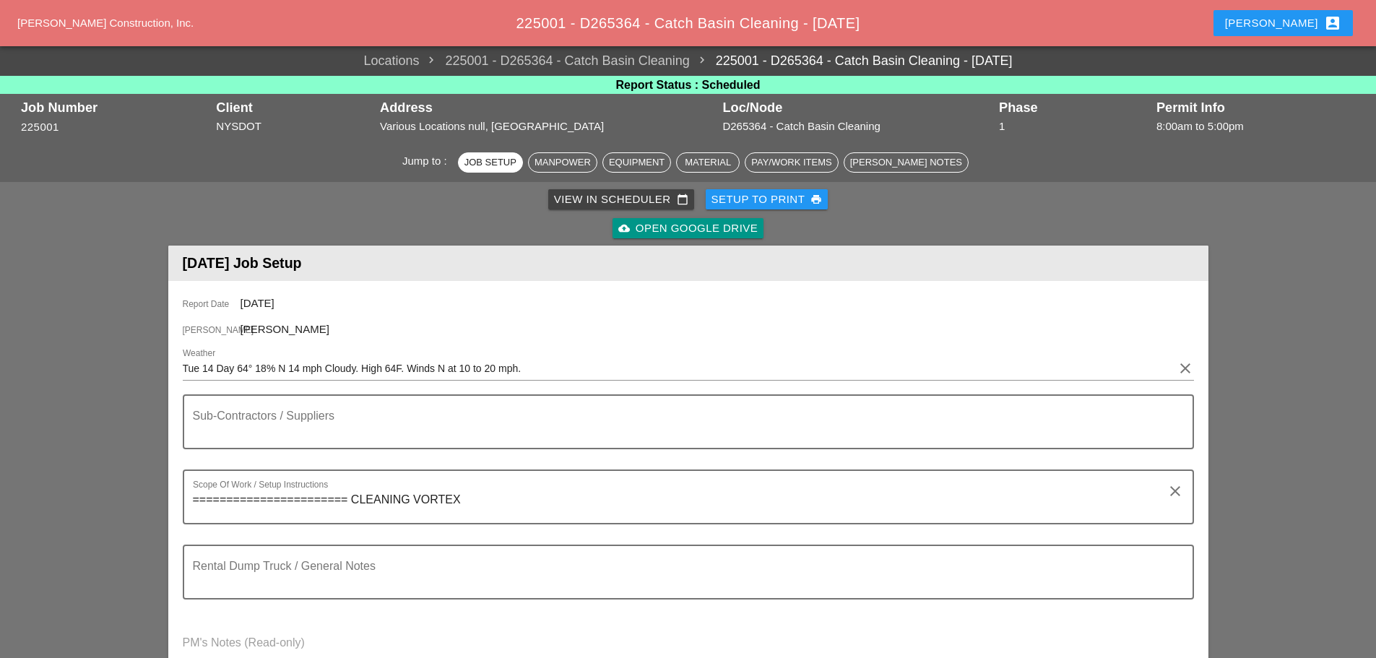
drag, startPoint x: 772, startPoint y: 199, endPoint x: 782, endPoint y: 197, distance: 9.6
click at [772, 199] on div "Setup to Print print" at bounding box center [767, 199] width 111 height 17
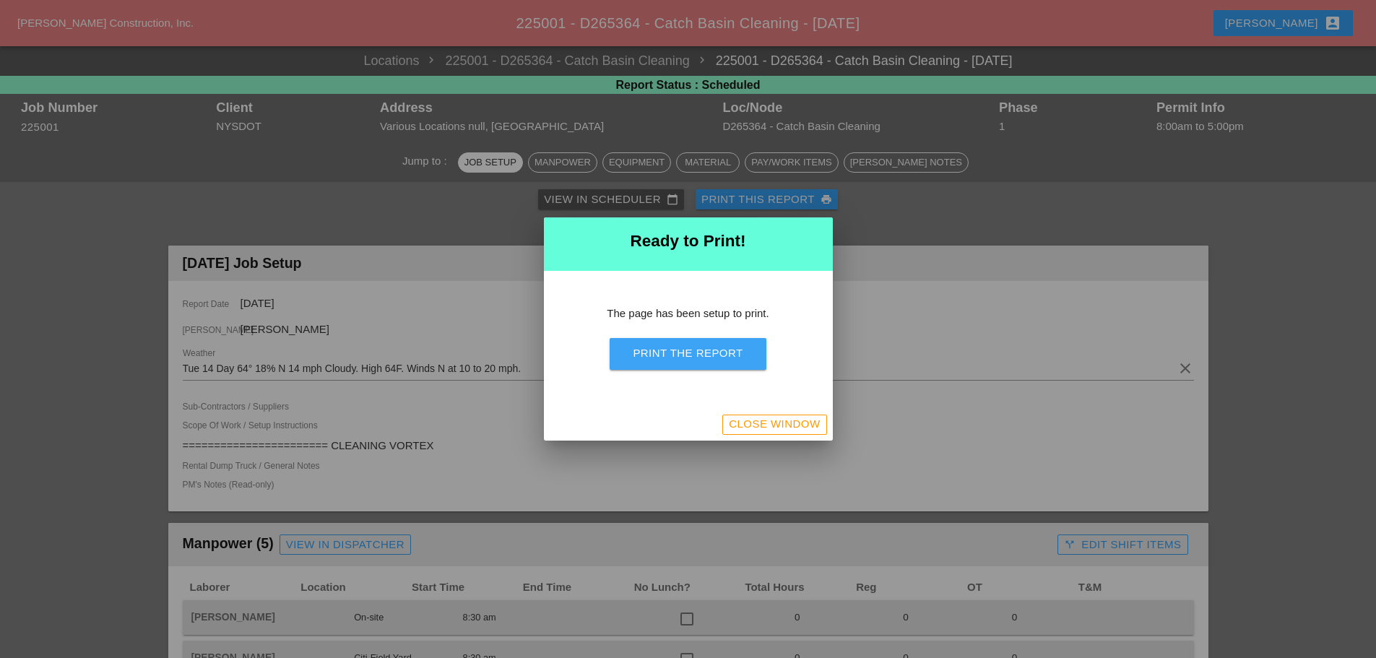
drag, startPoint x: 734, startPoint y: 357, endPoint x: 1071, endPoint y: 562, distance: 394.8
click at [736, 355] on div "Print the Report" at bounding box center [688, 353] width 110 height 17
click at [726, 415] on button "Close Window" at bounding box center [774, 425] width 104 height 20
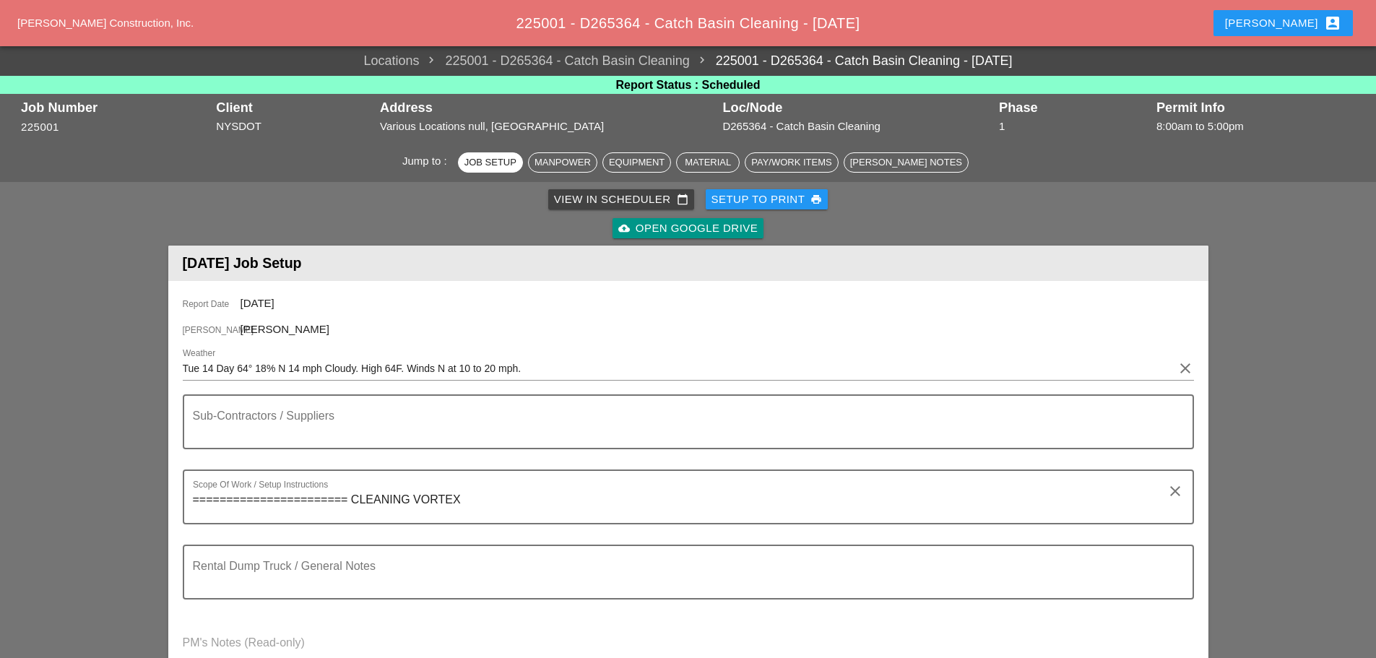
click at [1305, 14] on button "Enrico account_box" at bounding box center [1283, 23] width 139 height 26
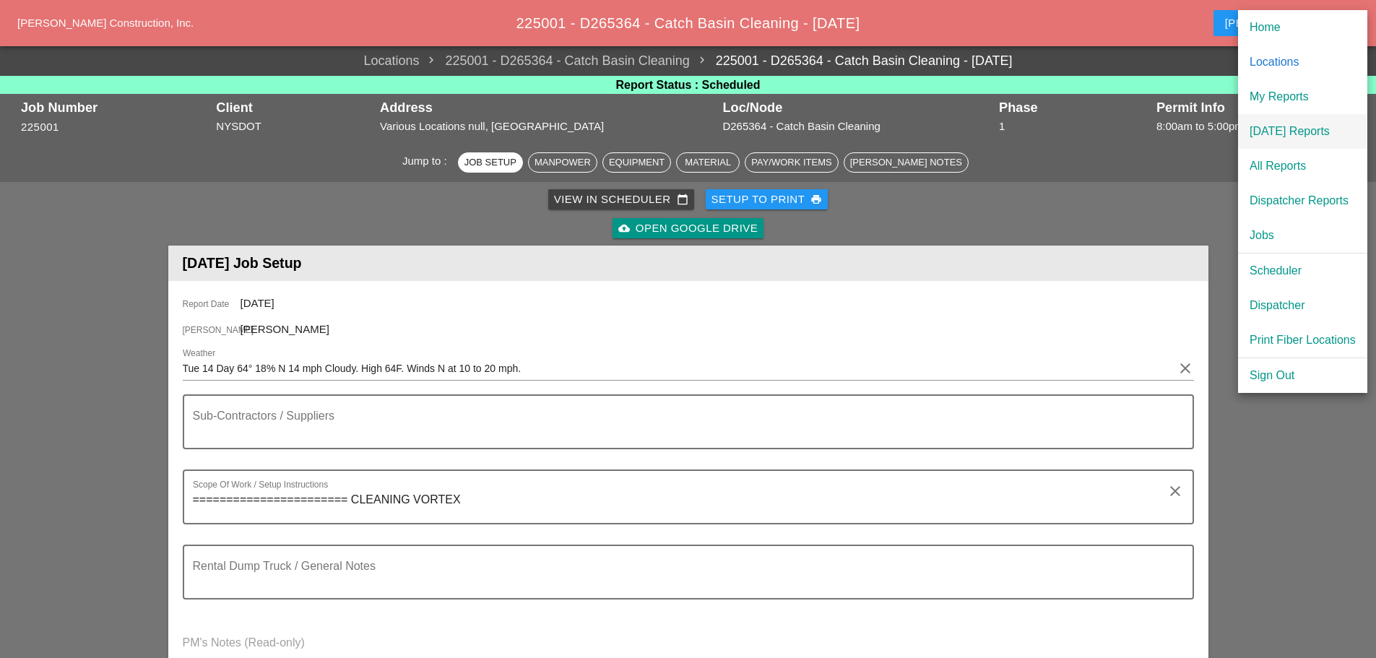
click at [1320, 132] on div "[DATE] Reports" at bounding box center [1303, 131] width 106 height 17
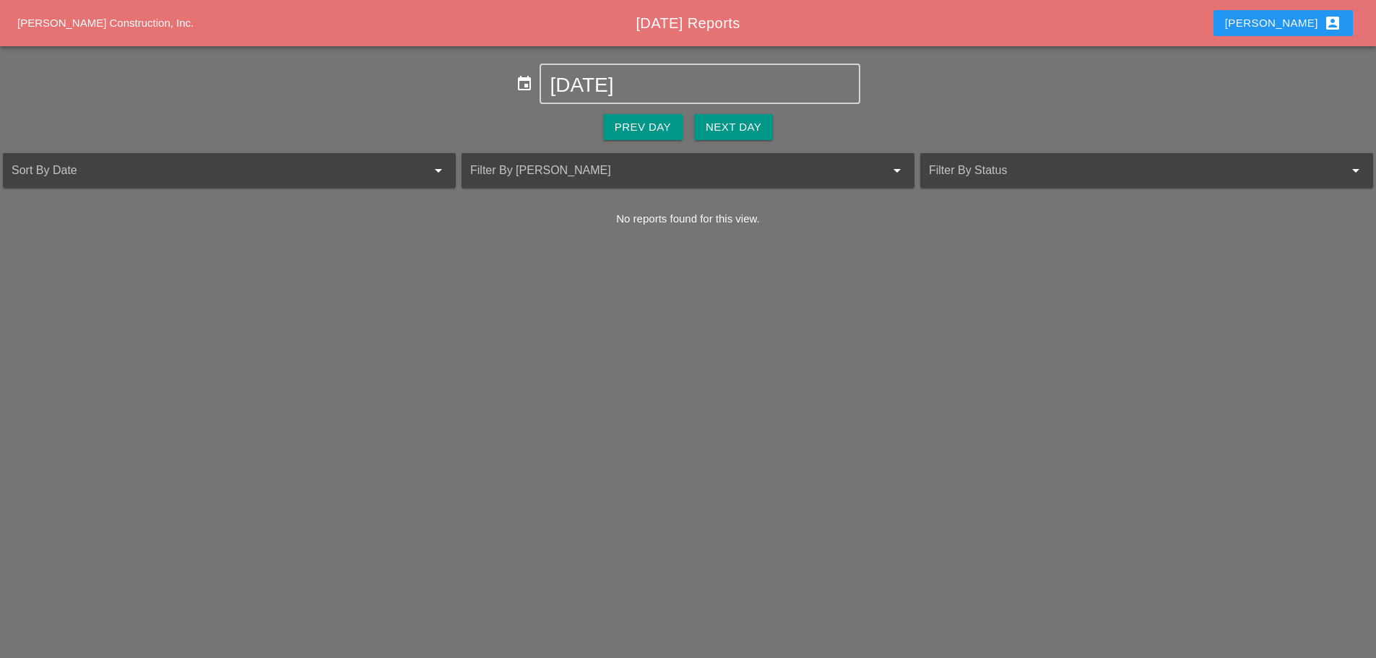
click at [725, 121] on div "Next Day" at bounding box center [734, 127] width 56 height 17
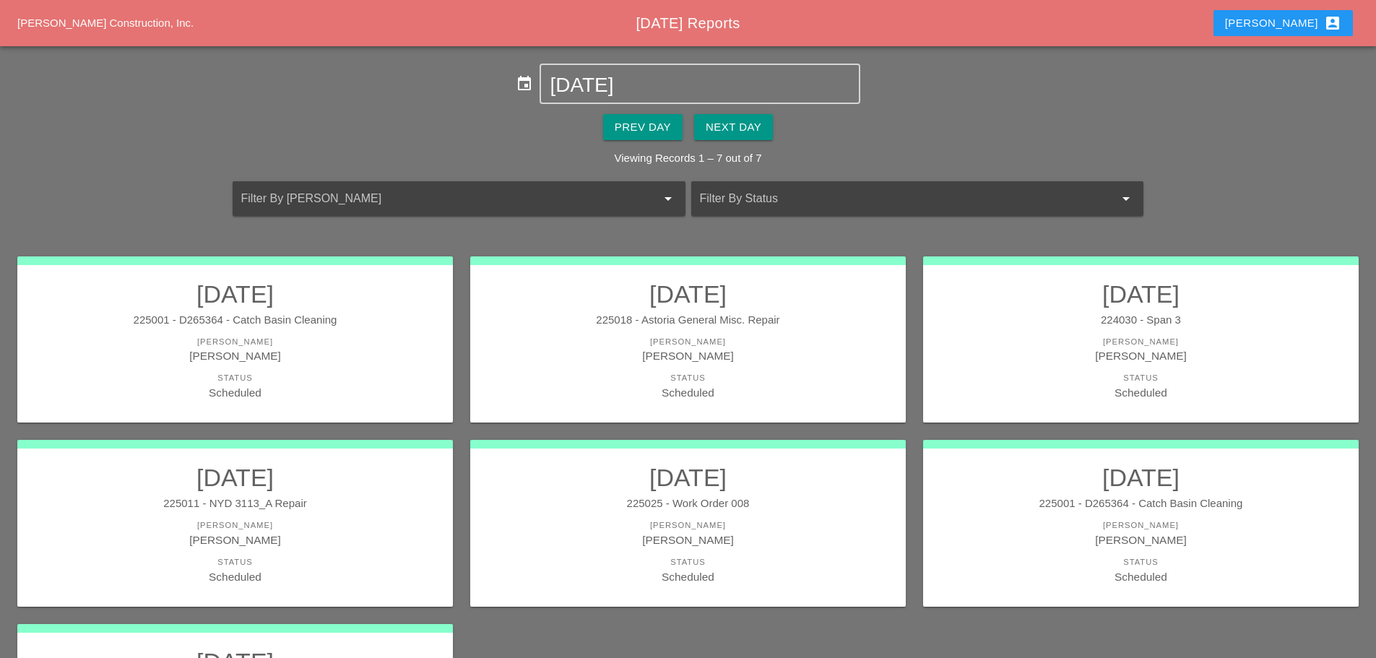
click at [1302, 30] on div "Enrico account_box" at bounding box center [1283, 22] width 116 height 17
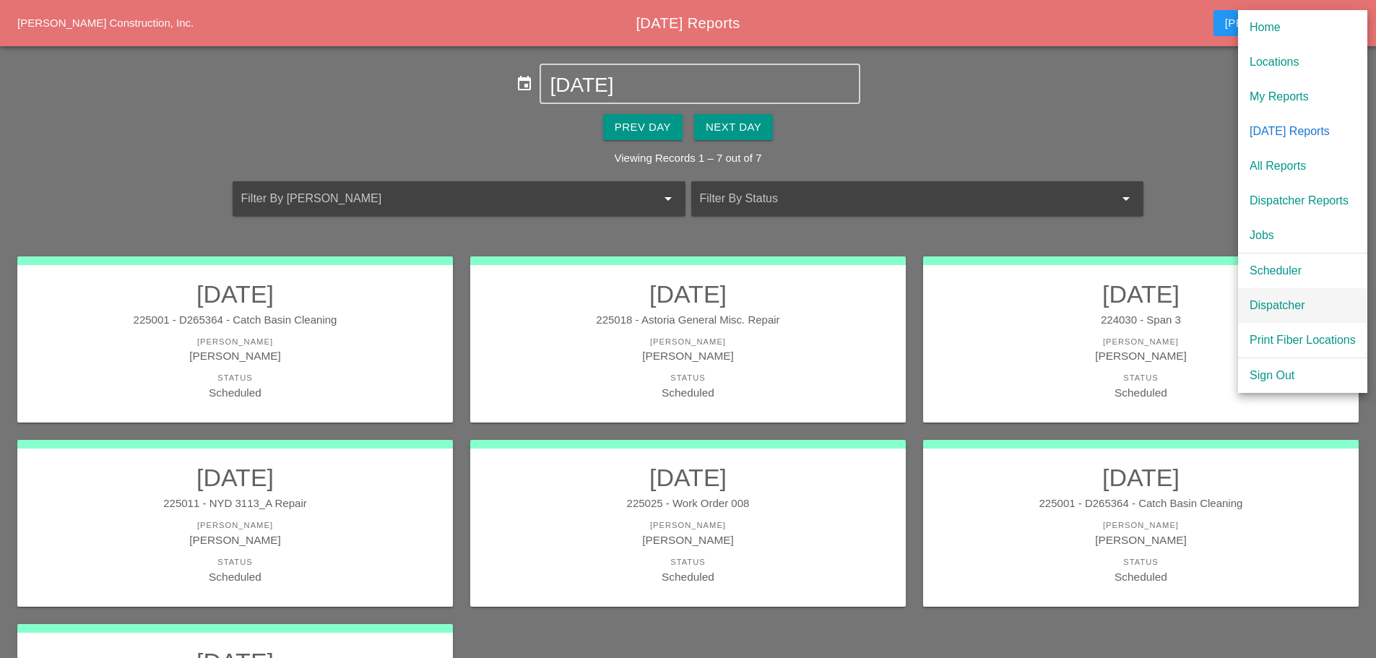
click at [1283, 311] on div "Dispatcher" at bounding box center [1303, 305] width 106 height 17
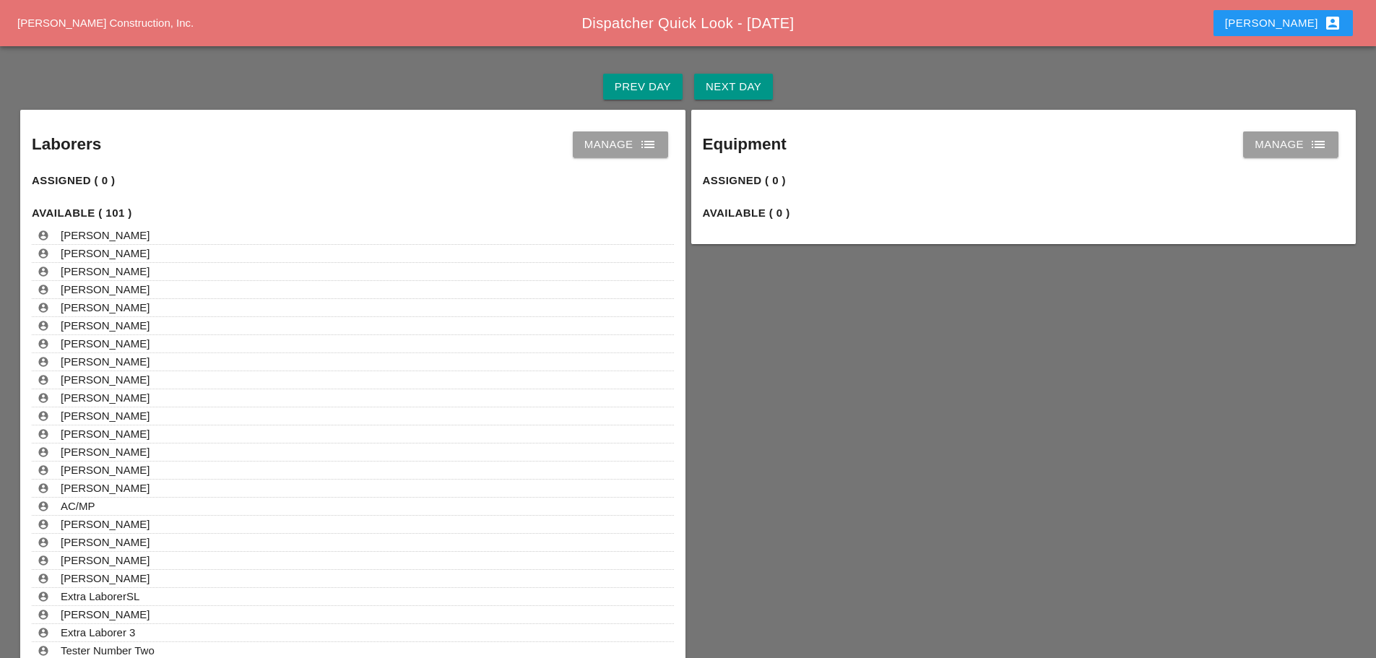
click at [755, 87] on div "Next Day" at bounding box center [734, 87] width 56 height 17
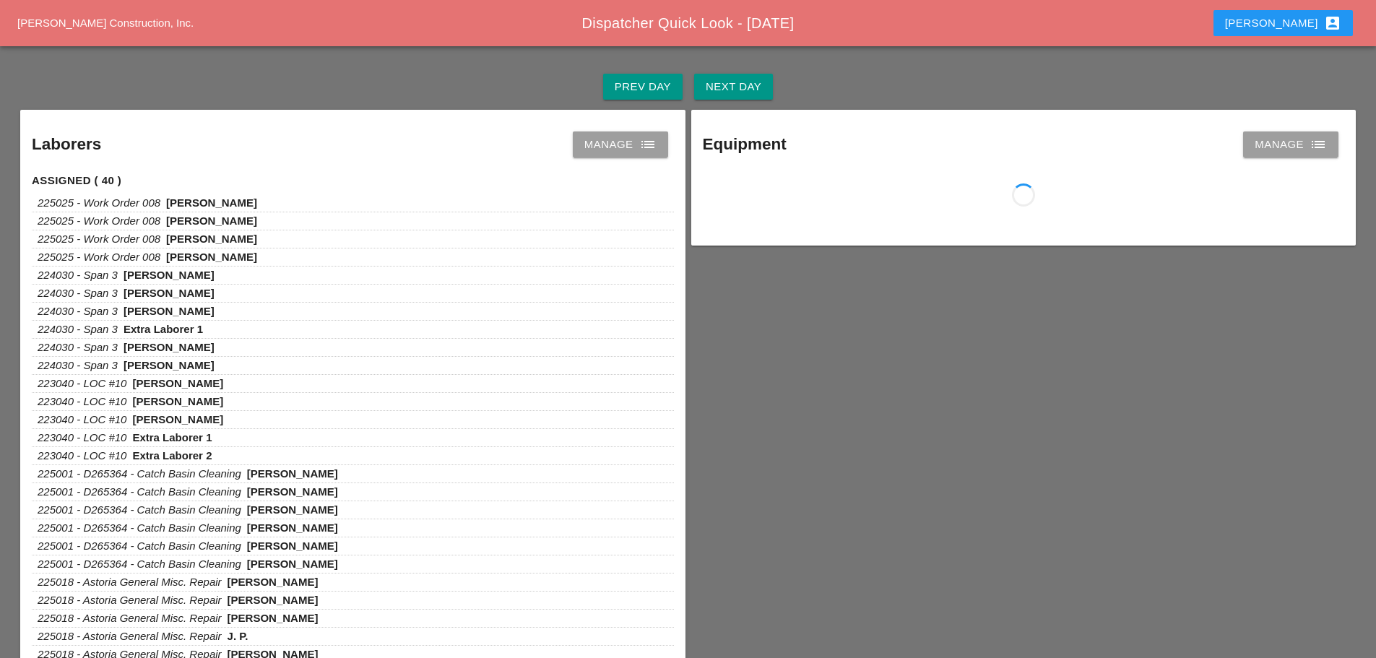
click at [647, 152] on icon "list" at bounding box center [647, 144] width 17 height 17
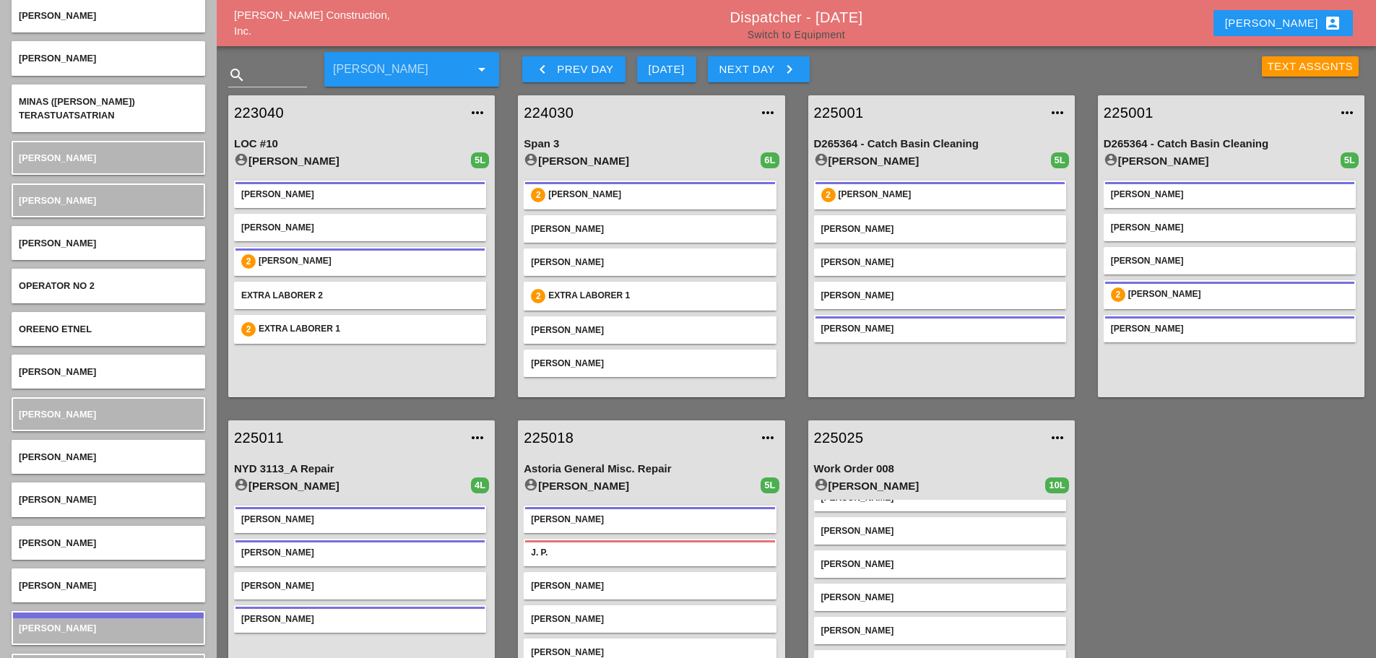
click at [792, 35] on link "Switch to Equipment" at bounding box center [797, 35] width 98 height 12
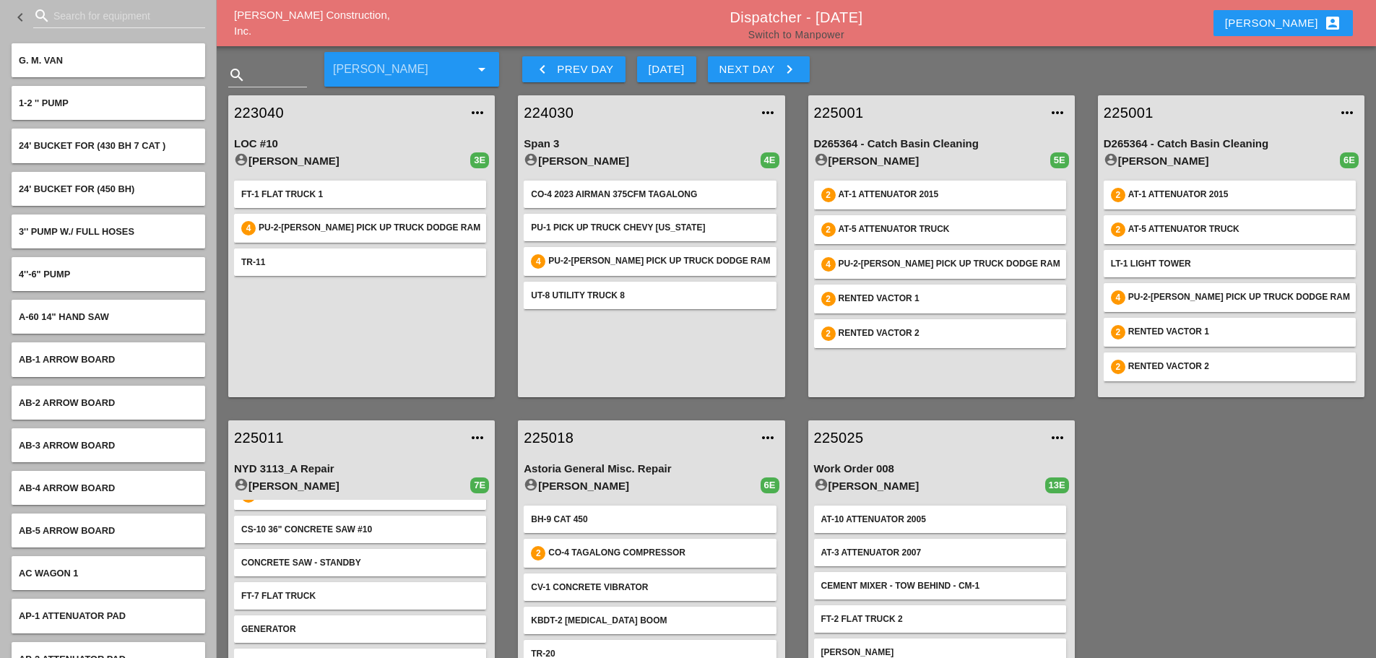
click at [829, 35] on link "Switch to Manpower" at bounding box center [796, 35] width 96 height 12
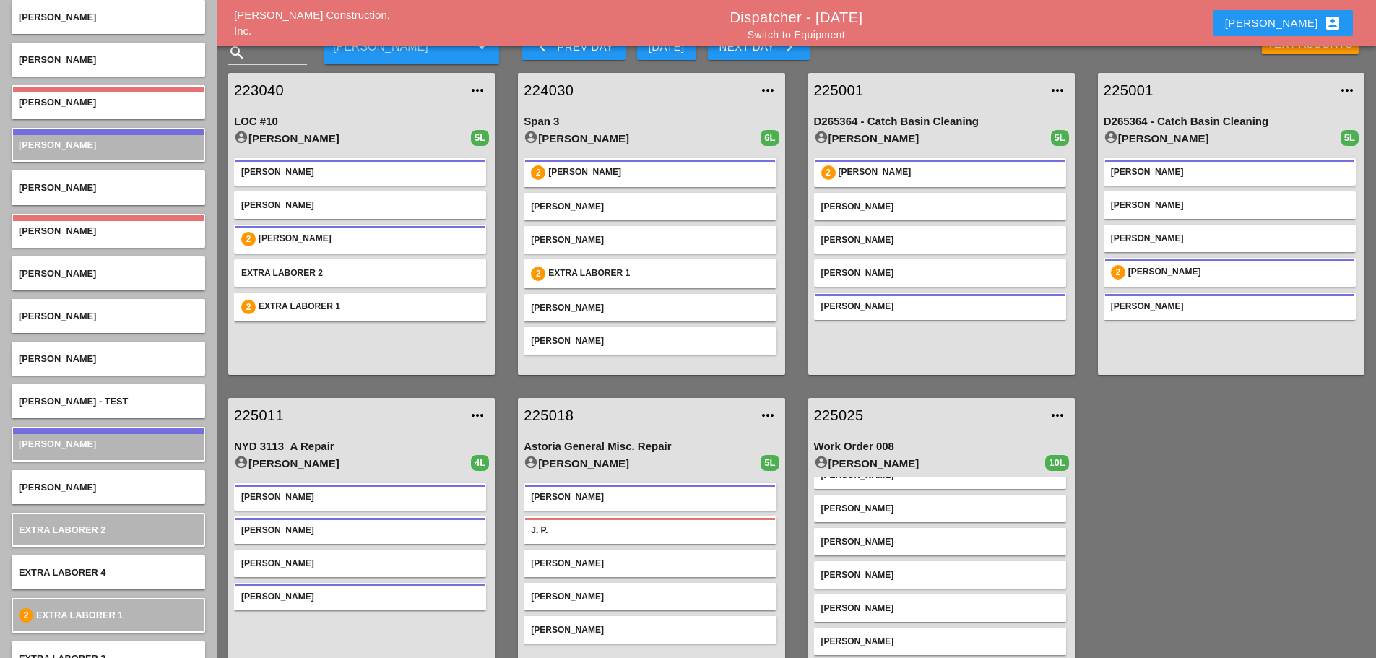
scroll to position [76, 0]
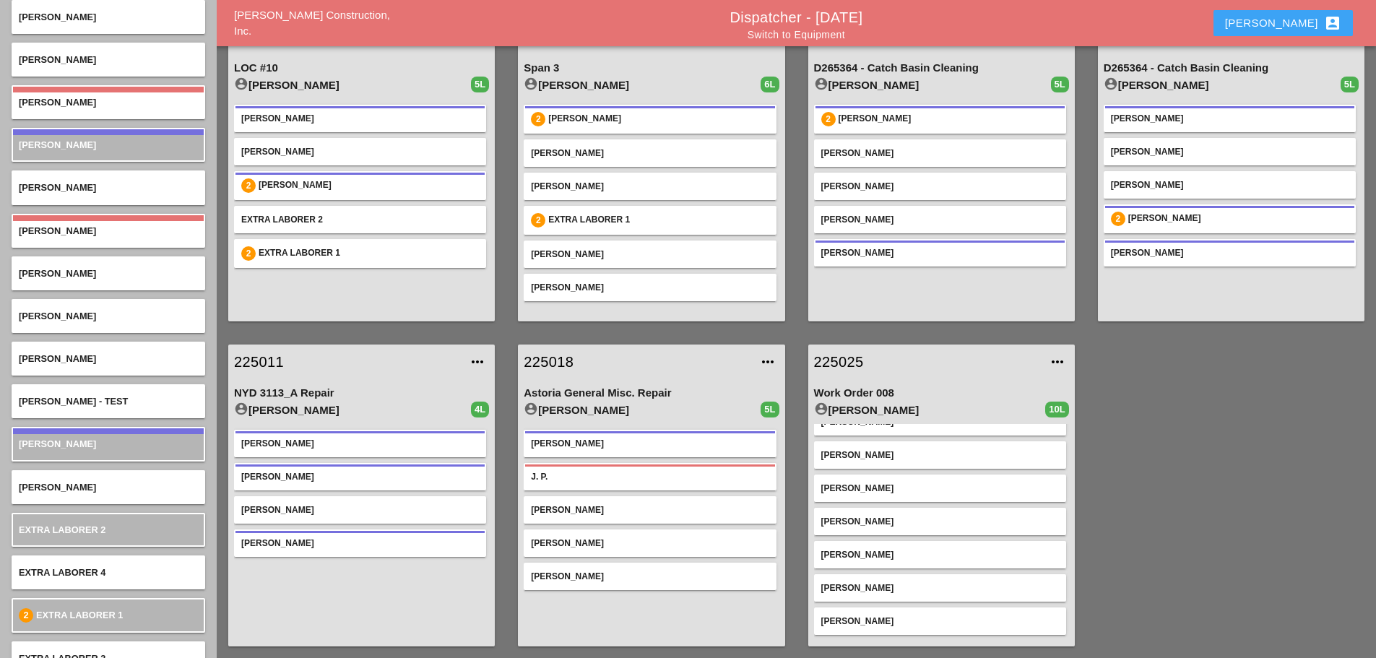
click at [1287, 30] on div "Enrico account_box" at bounding box center [1283, 22] width 116 height 17
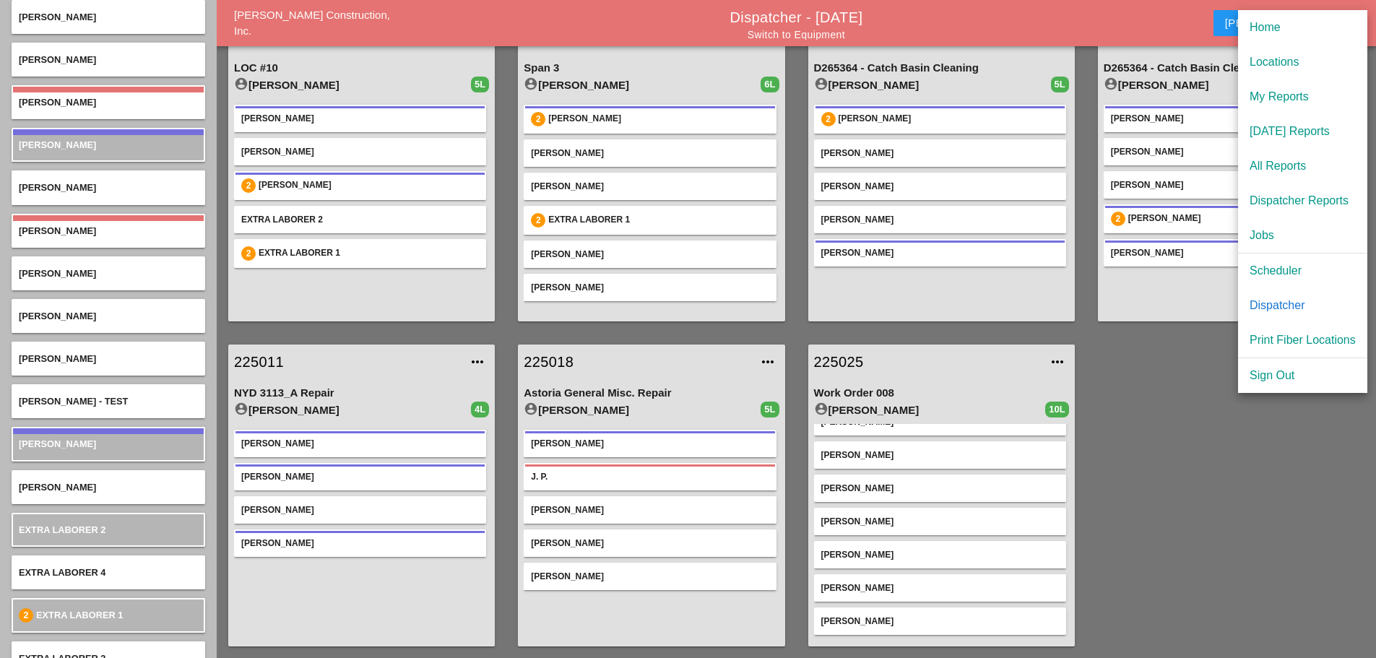
click at [1265, 266] on div "Scheduler" at bounding box center [1303, 270] width 106 height 17
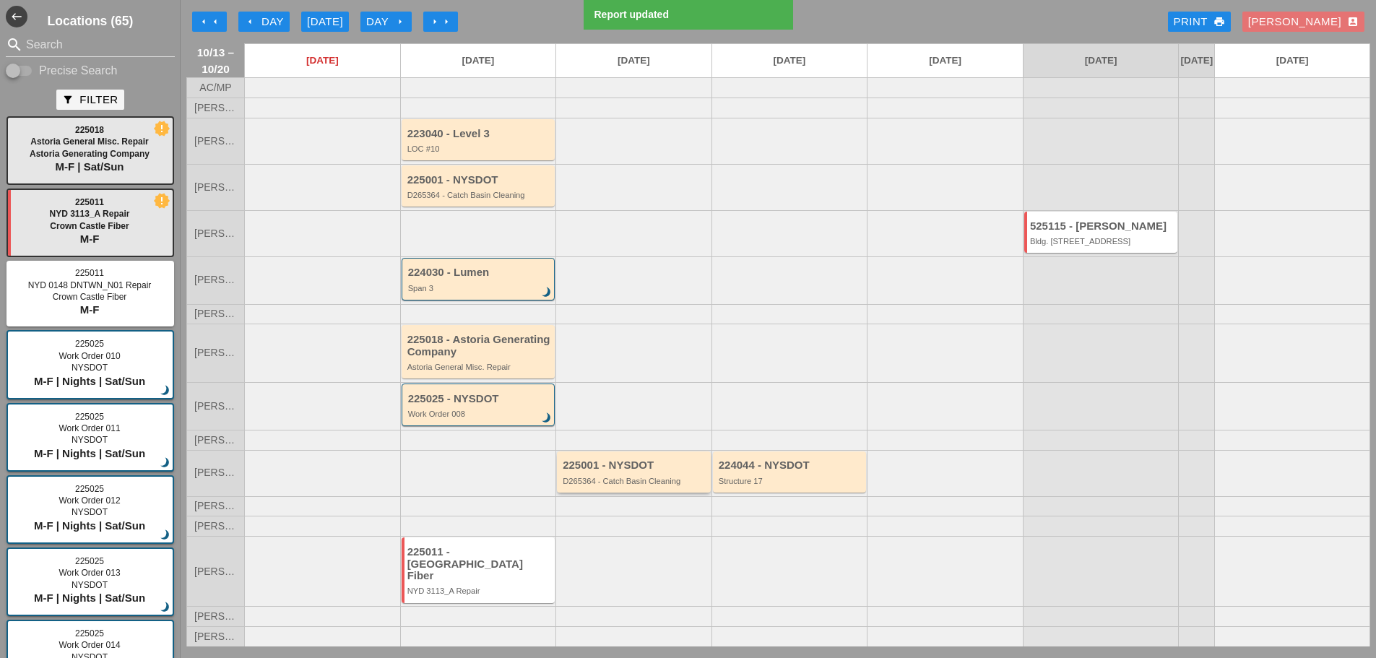
click at [650, 485] on div "225001 - NYSDOT D265364 - Catch Basin Cleaning" at bounding box center [635, 472] width 144 height 26
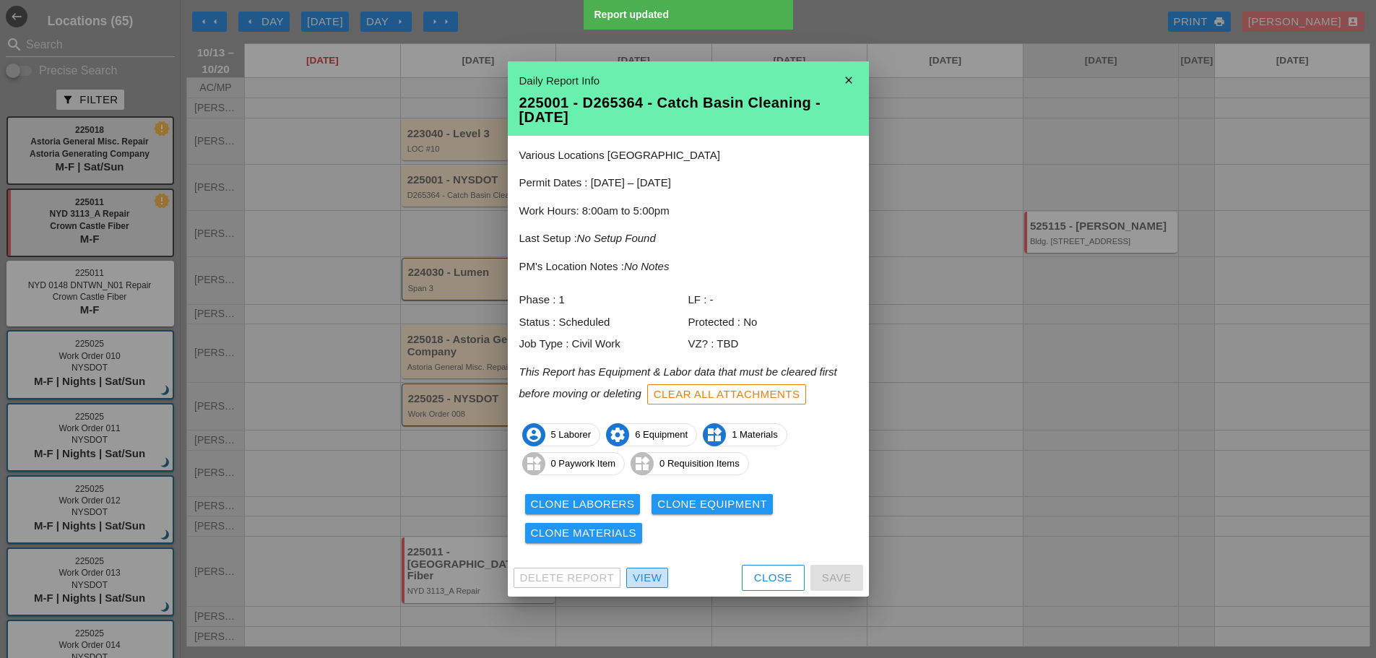
click at [649, 574] on div "View" at bounding box center [647, 578] width 29 height 17
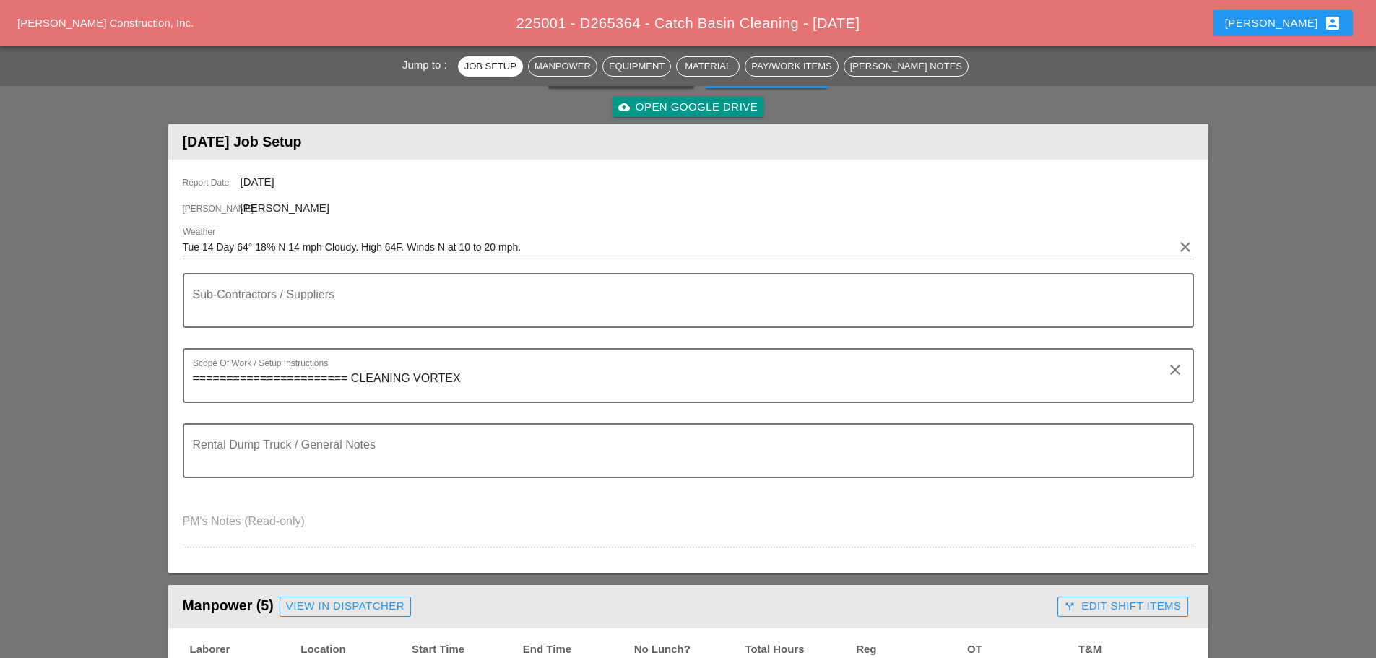
scroll to position [433, 0]
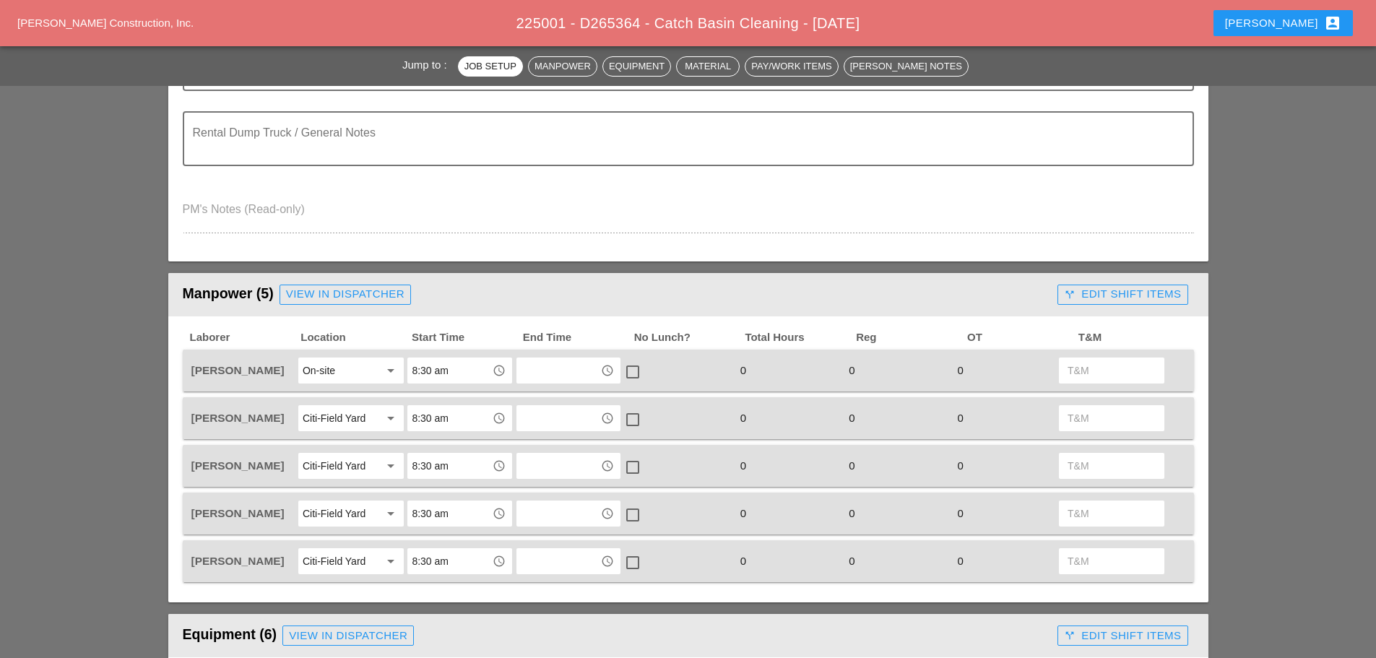
click at [472, 368] on input "8:30 am" at bounding box center [449, 370] width 75 height 23
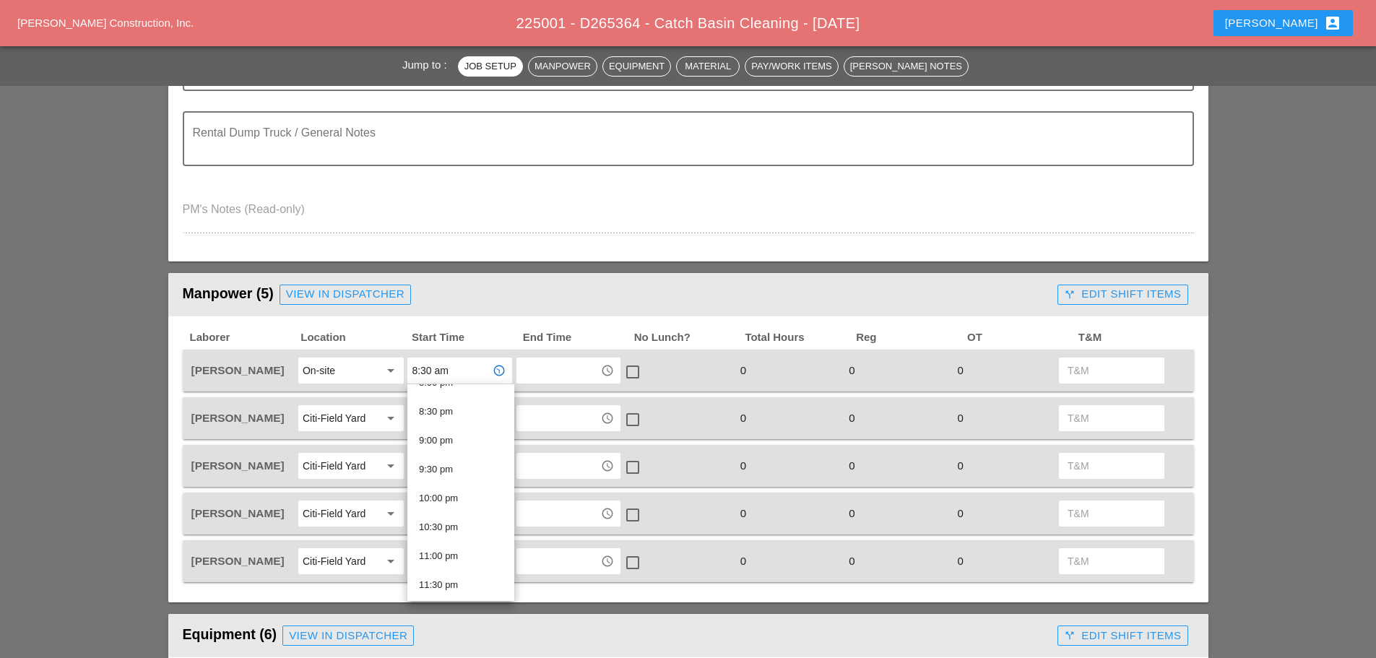
scroll to position [1176, 0]
click at [451, 415] on div "8:30 pm" at bounding box center [461, 410] width 84 height 17
type input "8:30 pm"
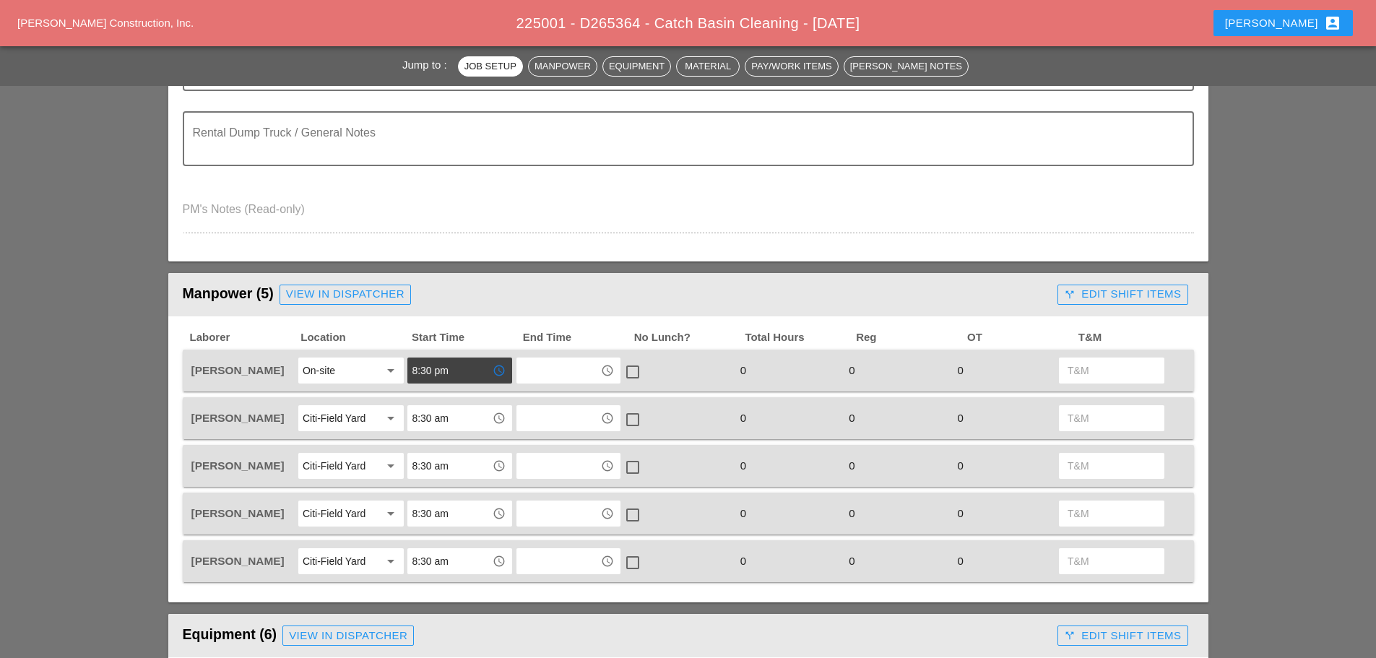
click at [458, 420] on input "8:30 am" at bounding box center [449, 418] width 75 height 23
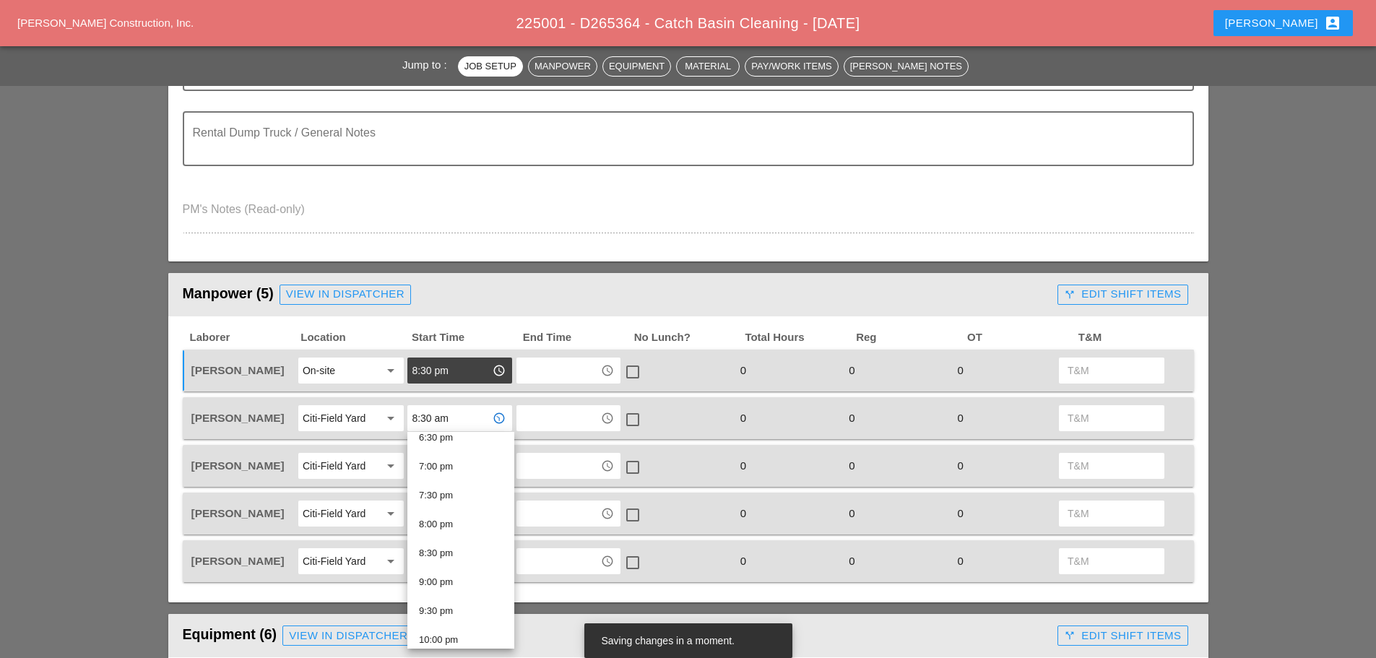
scroll to position [1089, 0]
click at [449, 544] on div "8:30 pm" at bounding box center [461, 544] width 84 height 17
type input "8:30 pm"
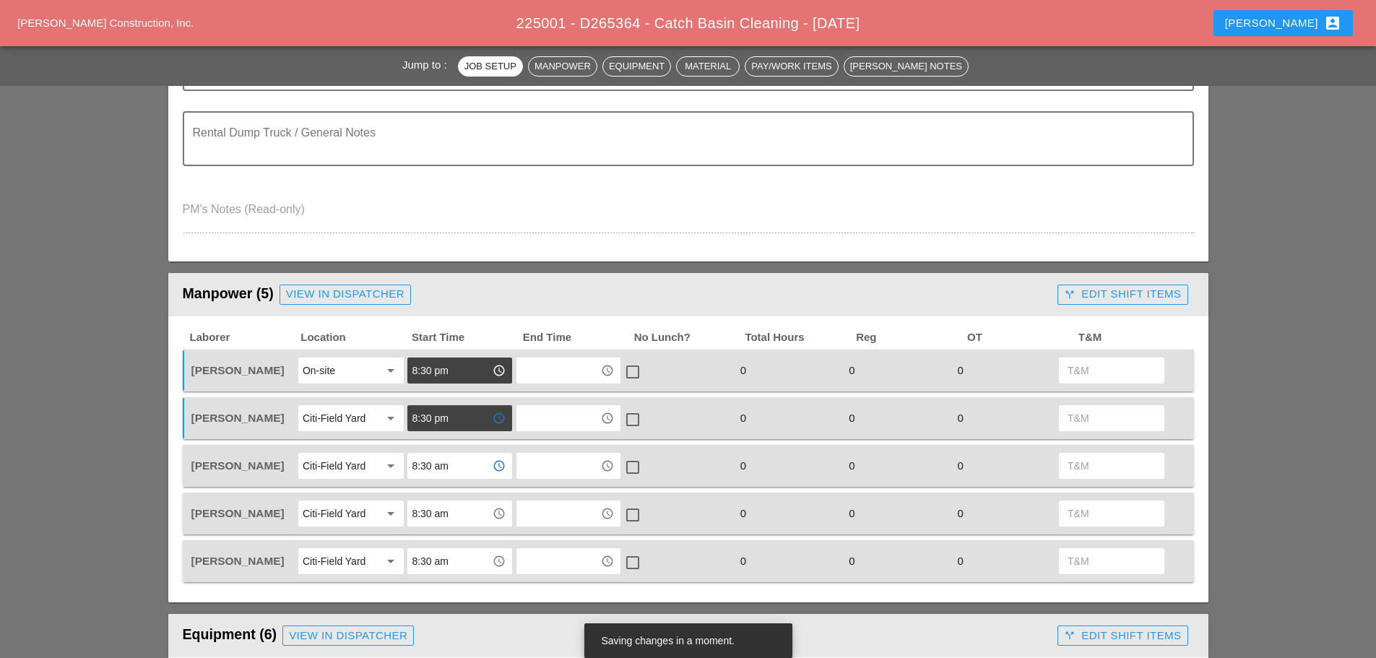
click at [465, 467] on input "8:30 am" at bounding box center [449, 465] width 75 height 23
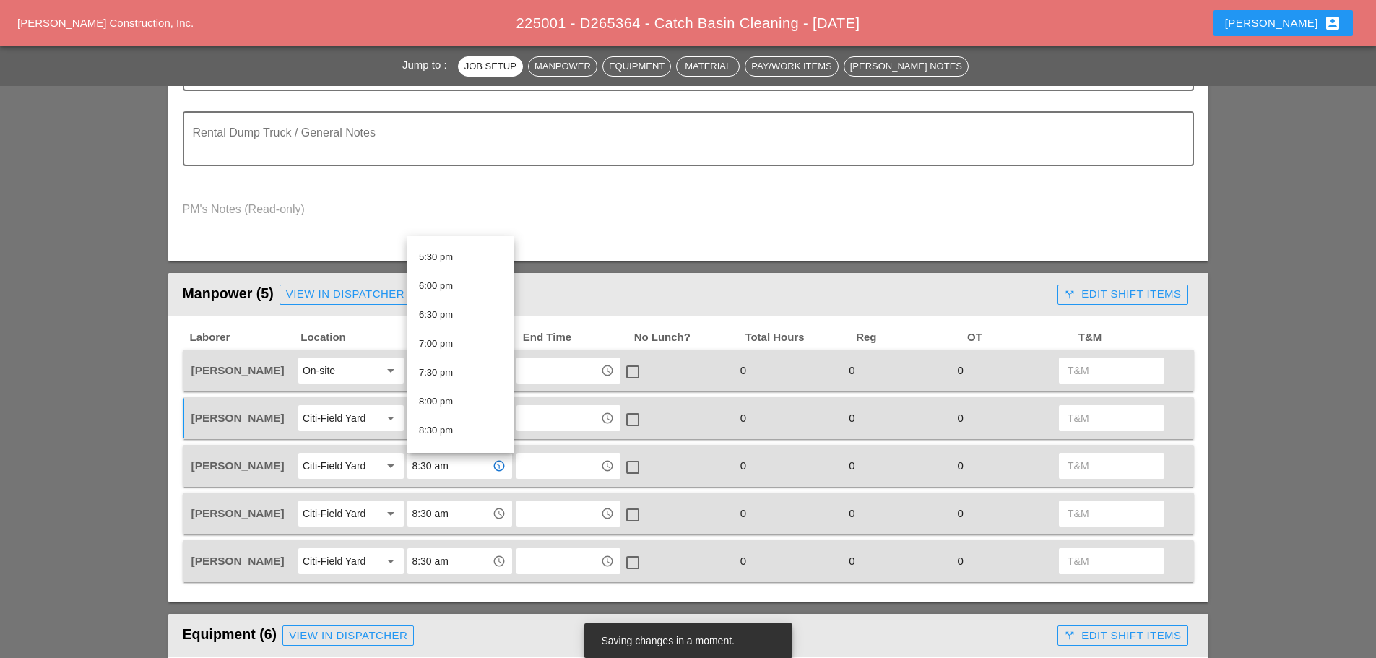
scroll to position [1011, 0]
click at [461, 418] on div "8:30 pm" at bounding box center [461, 426] width 84 height 17
type input "8:30 pm"
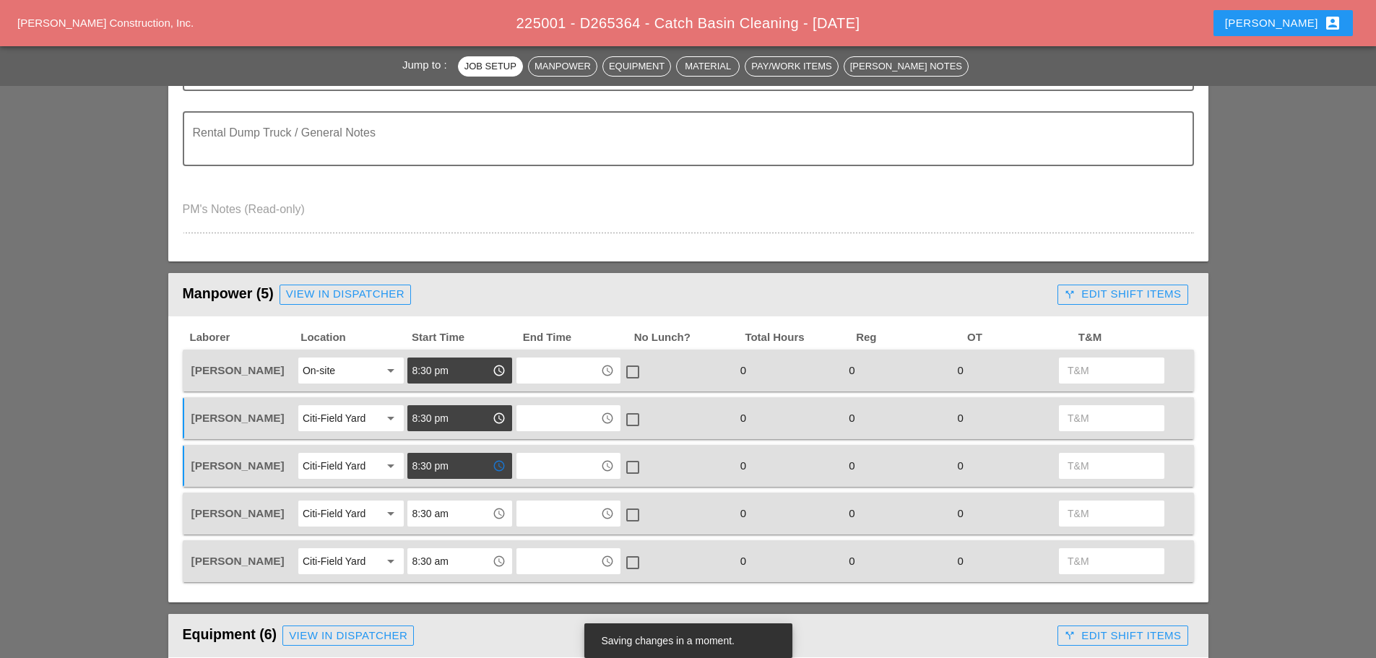
click at [463, 513] on input "8:30 am" at bounding box center [449, 513] width 75 height 23
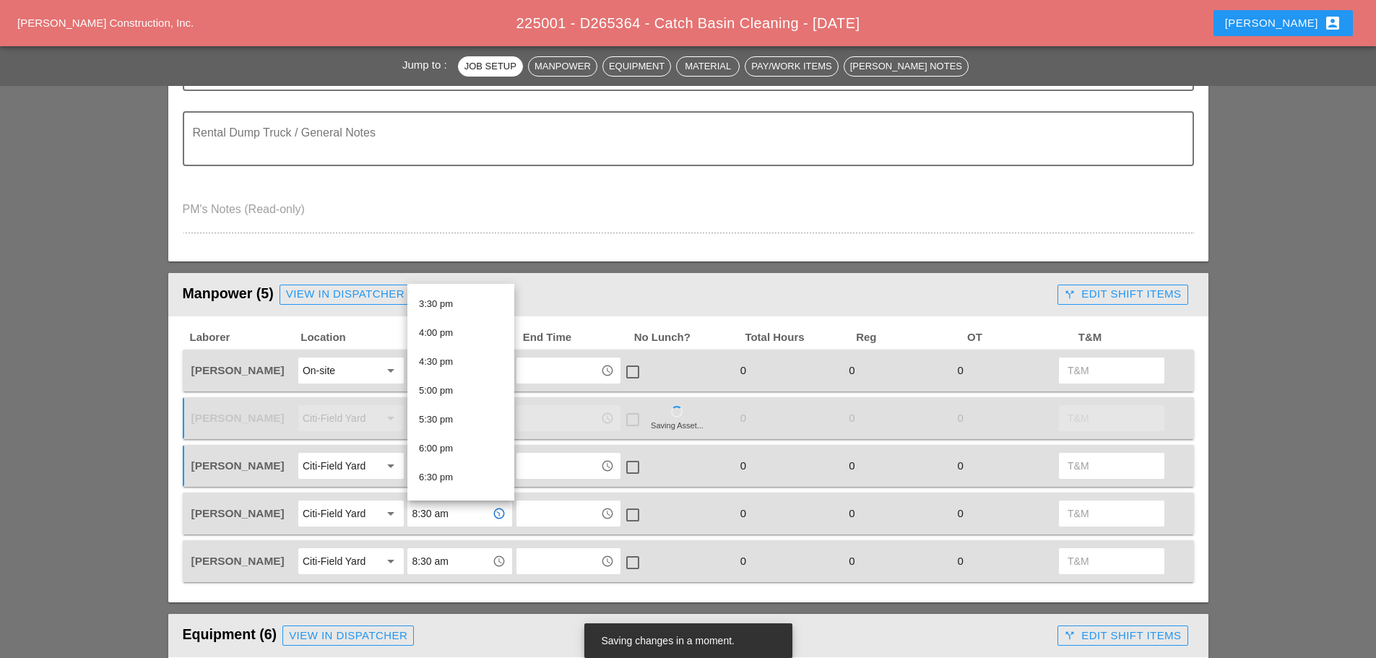
scroll to position [1017, 0]
click at [452, 462] on div "8:30 pm" at bounding box center [461, 468] width 84 height 17
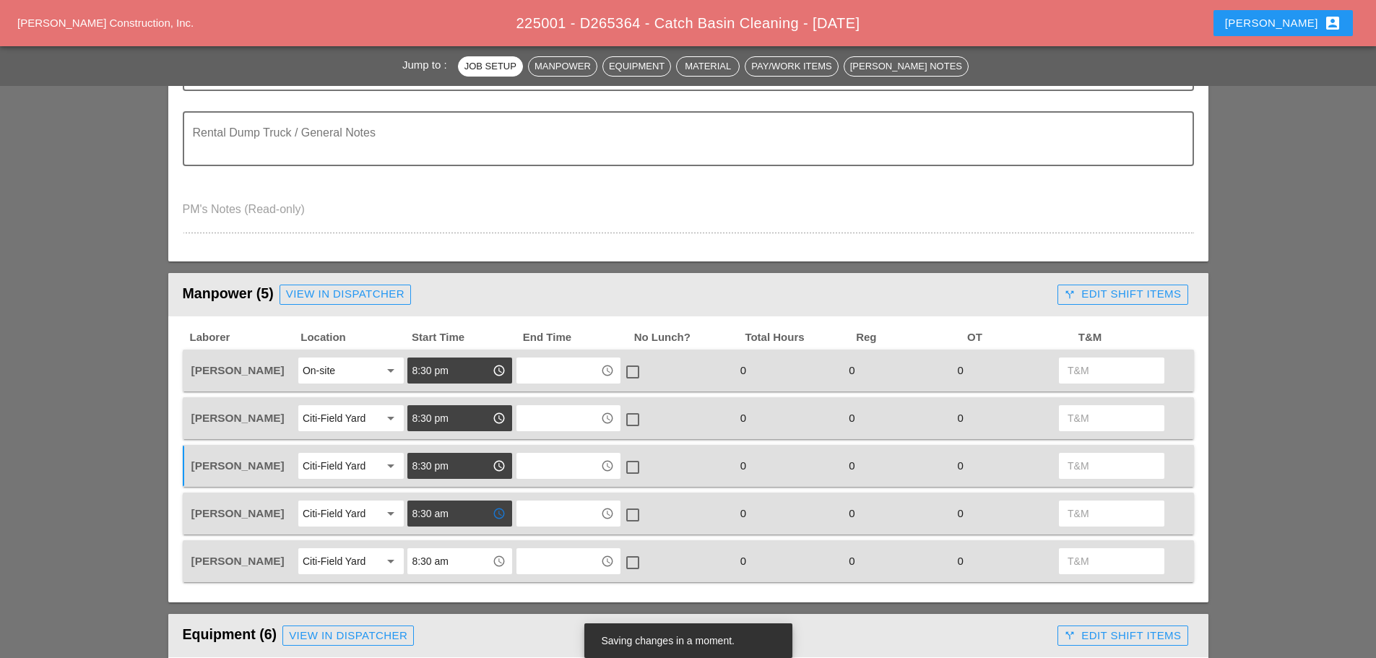
type input "8:30 pm"
click at [468, 557] on input "8:30 am" at bounding box center [449, 561] width 75 height 23
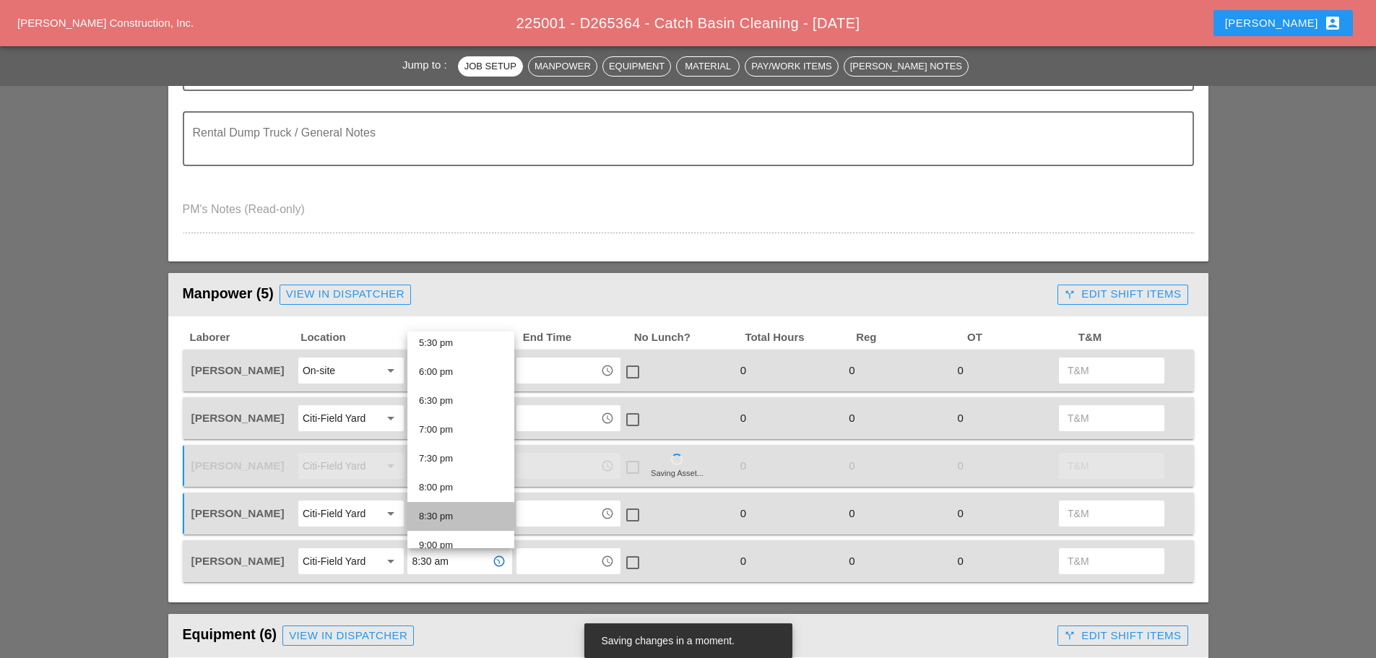
click at [451, 511] on div "8:30 pm" at bounding box center [461, 516] width 84 height 17
type input "8:30 pm"
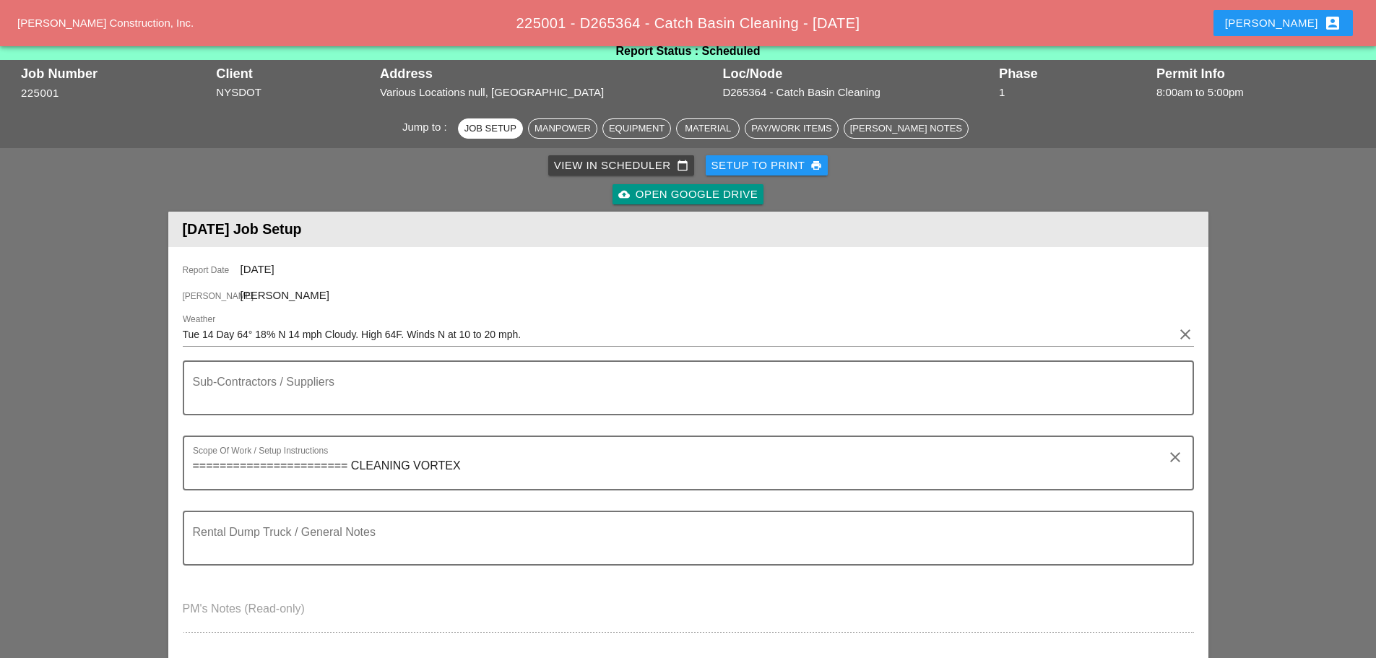
scroll to position [0, 0]
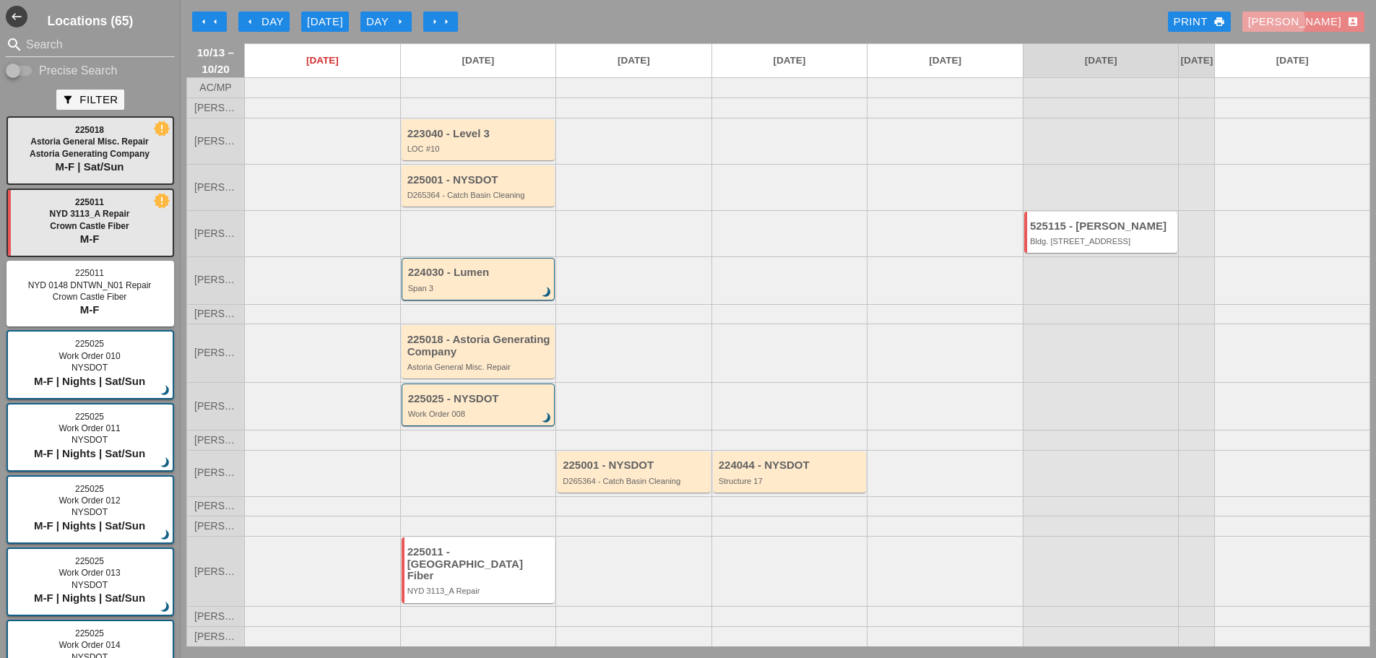
click at [1331, 14] on div "Enrico account_box" at bounding box center [1303, 22] width 111 height 17
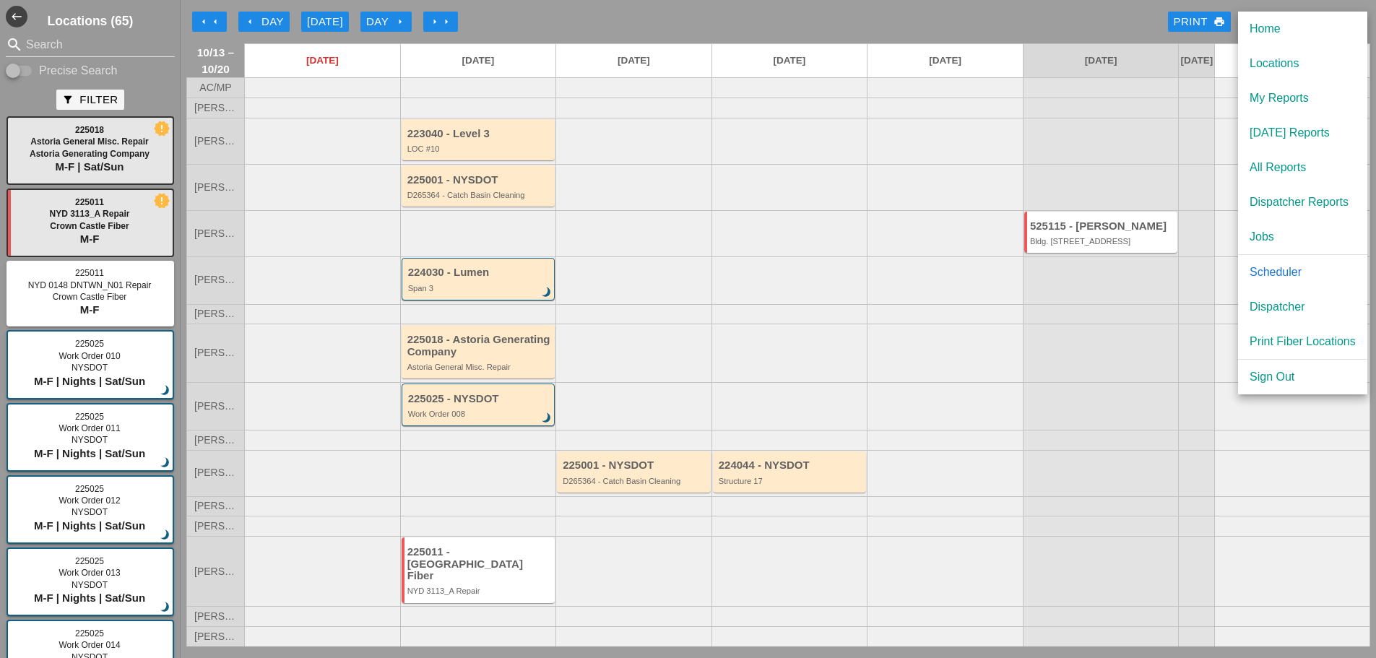
click at [1271, 126] on div "[DATE] Reports" at bounding box center [1303, 132] width 106 height 17
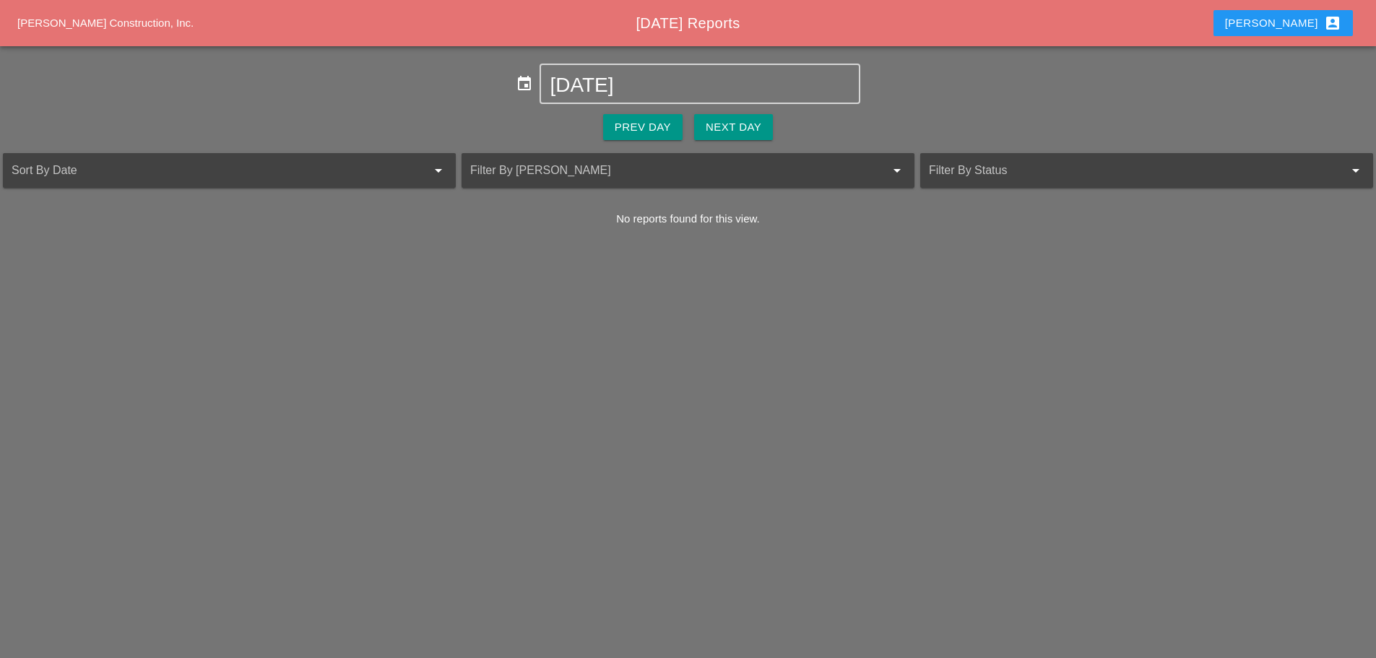
click at [698, 123] on button "Next Day" at bounding box center [733, 127] width 79 height 26
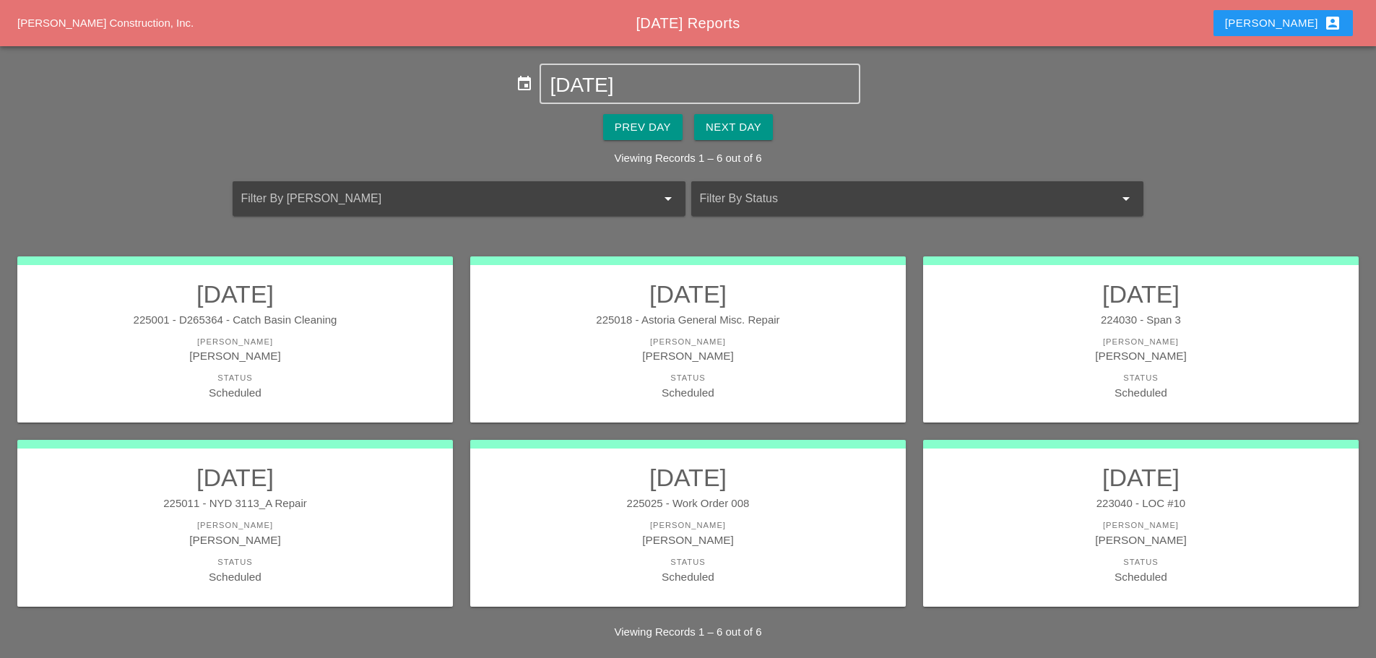
click at [1020, 492] on h2 "10/14/2025" at bounding box center [1141, 477] width 407 height 29
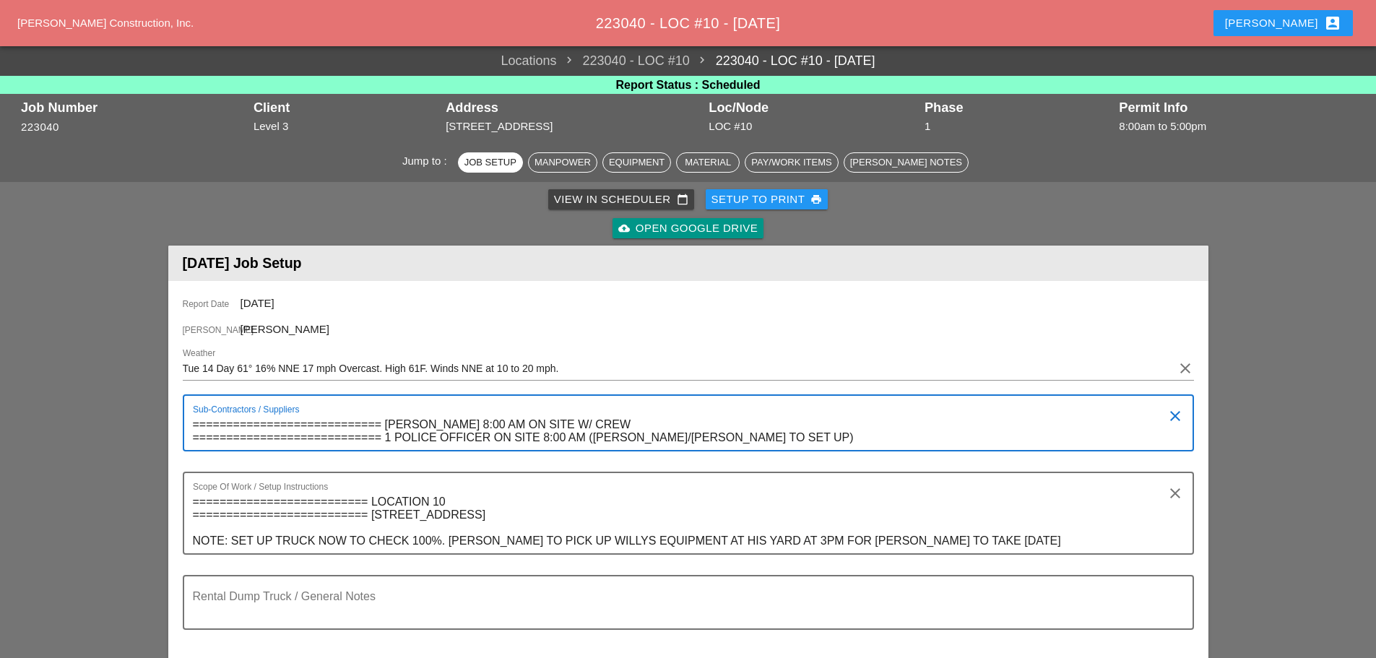
click at [193, 425] on textarea "============================ WILLY SUAREZ 8:00 AM ON SITE W/ CREW =============…" at bounding box center [683, 431] width 980 height 37
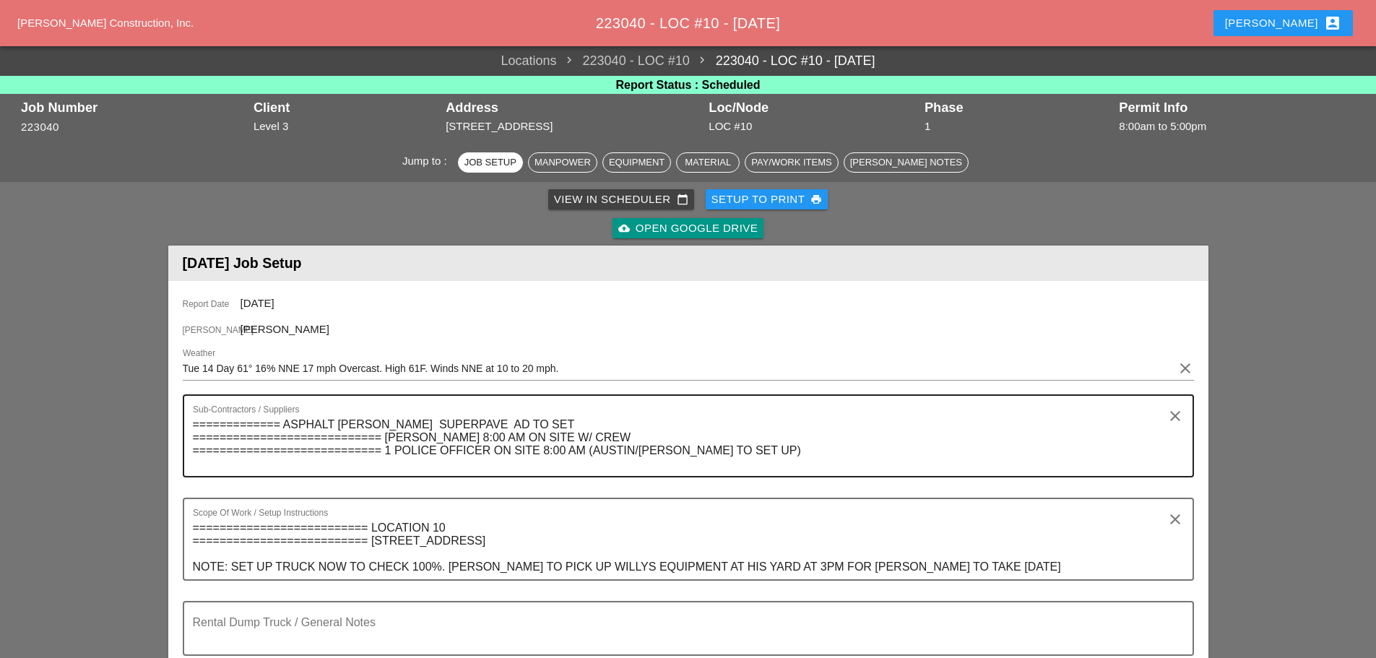
click at [535, 431] on textarea "============= ASPHALT SUPPLES SUPERPAVE AD TO SET ============================ …" at bounding box center [683, 444] width 980 height 63
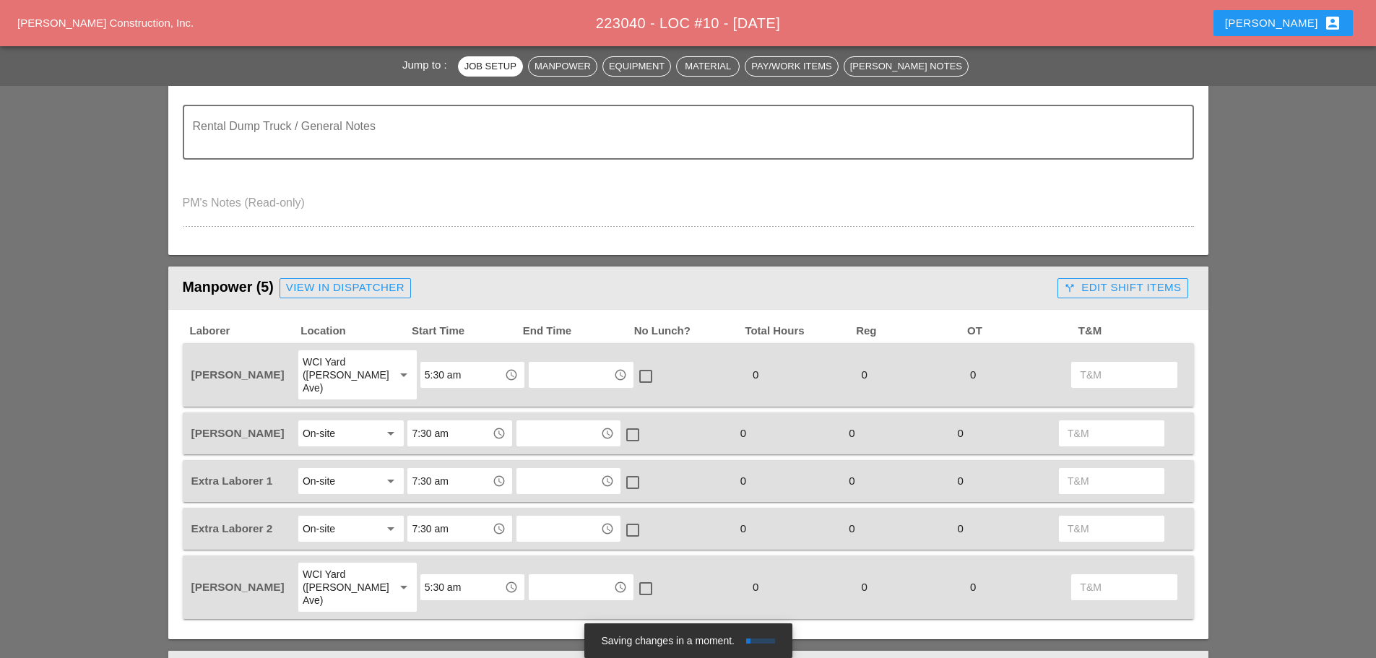
scroll to position [506, 0]
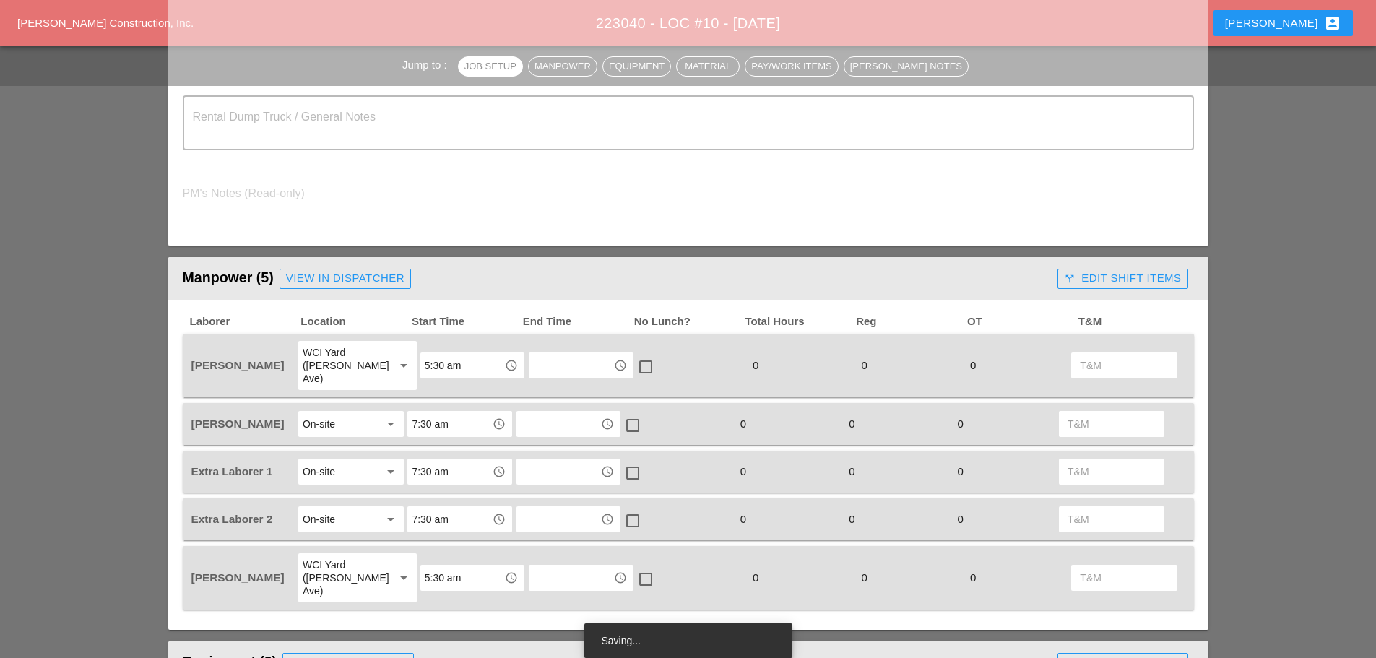
type textarea "============= ASPHALT SUPPLES SUPERPAVE AD TO SETUP THEN GIVE INFOR FOR TUESDAY…"
drag, startPoint x: 350, startPoint y: 278, endPoint x: 804, endPoint y: 50, distance: 508.5
click at [350, 277] on div "View in Dispatcher" at bounding box center [345, 278] width 118 height 17
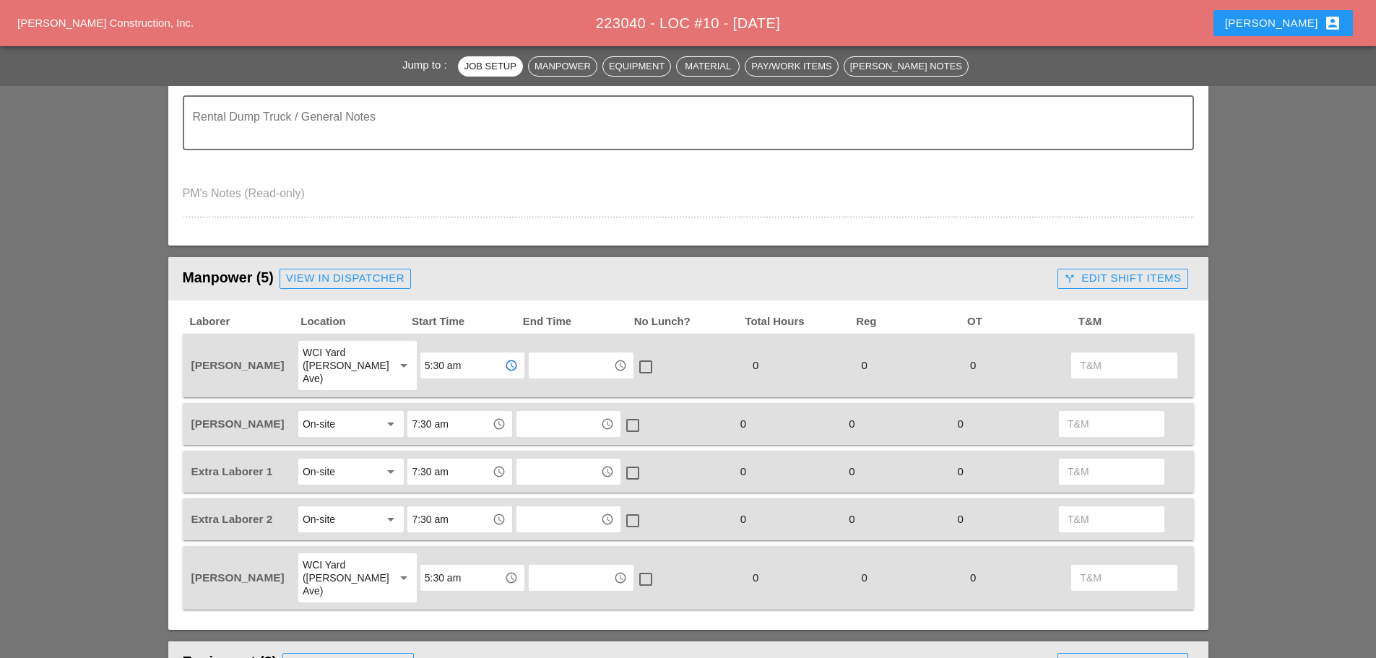
click at [472, 370] on input "5:30 am" at bounding box center [462, 365] width 75 height 23
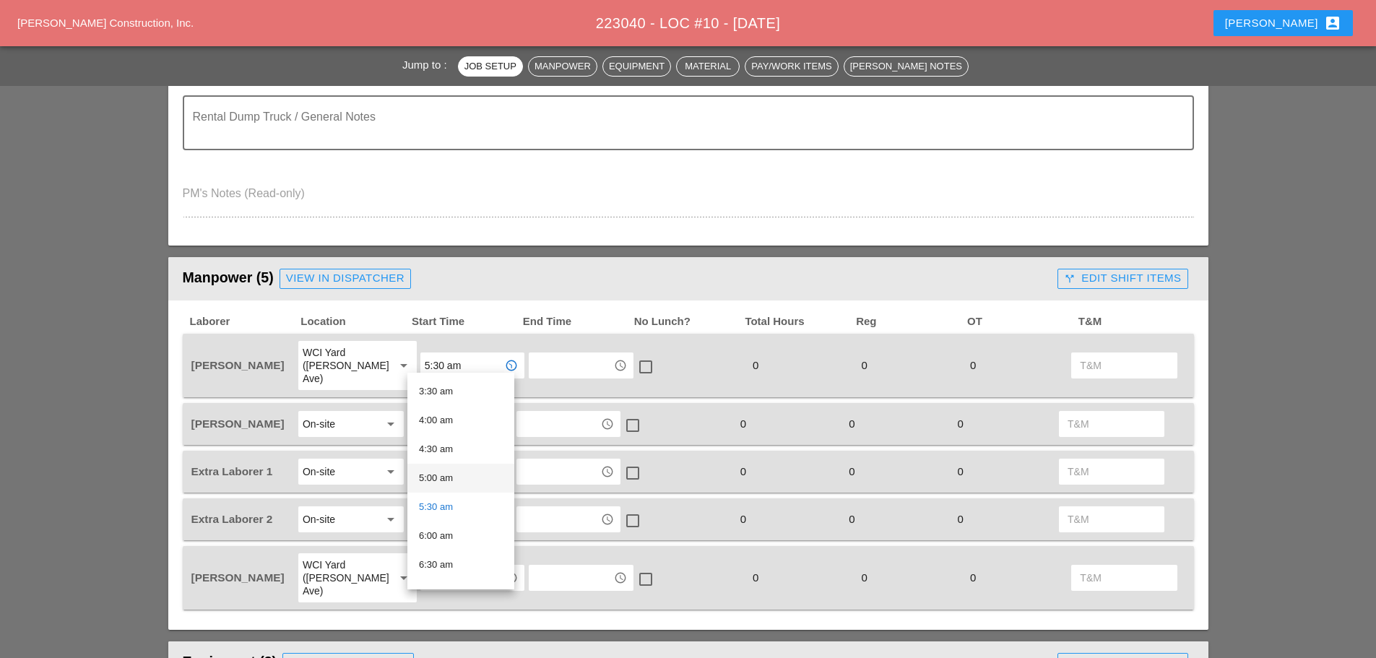
scroll to position [217, 0]
drag, startPoint x: 449, startPoint y: 522, endPoint x: 468, endPoint y: 458, distance: 67.0
click at [450, 520] on div "6:00 am" at bounding box center [461, 519] width 84 height 17
type input "6:00 am"
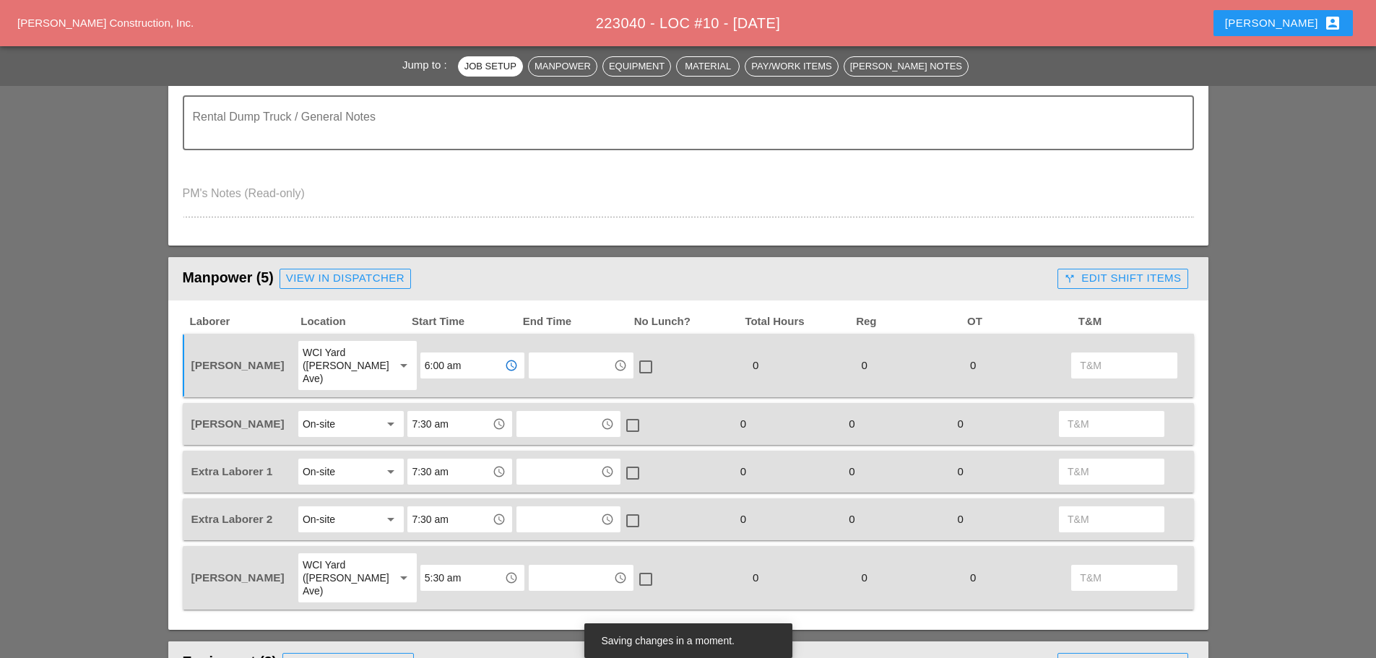
click at [459, 414] on input "7:30 am" at bounding box center [449, 423] width 75 height 23
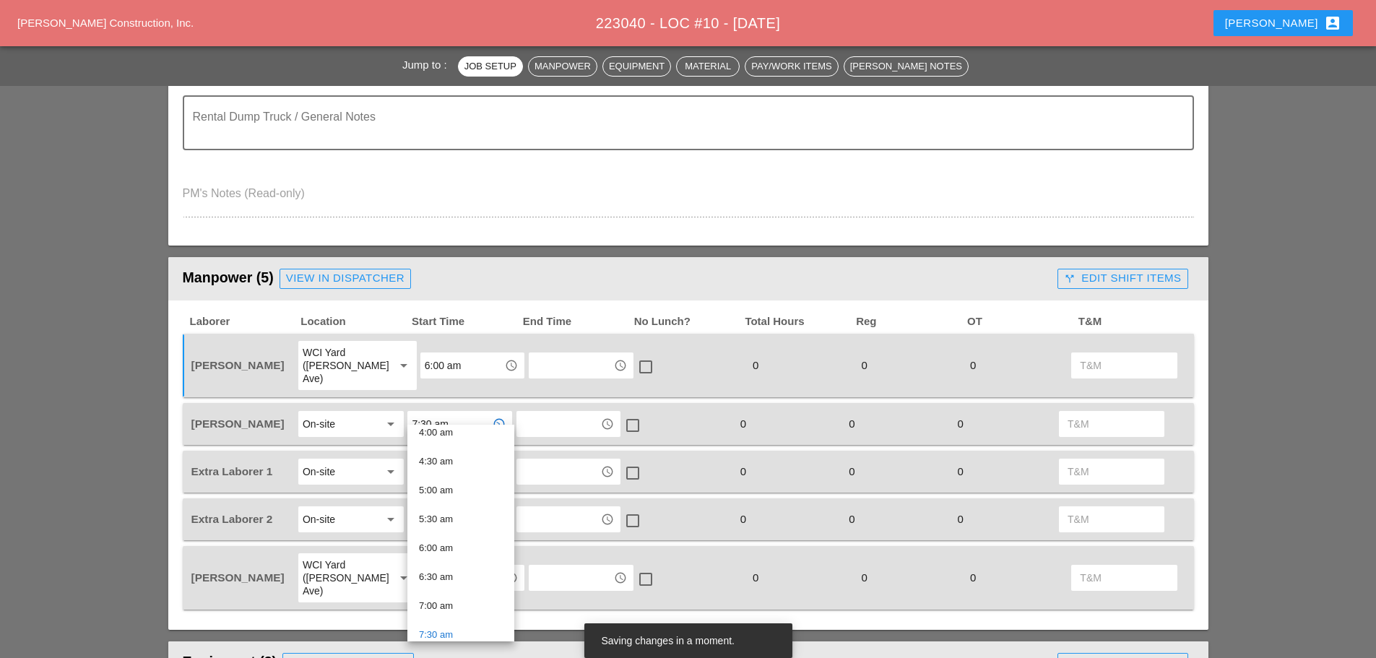
scroll to position [289, 0]
click at [441, 614] on div "8:00 am" at bounding box center [461, 615] width 84 height 17
type input "8:00 am"
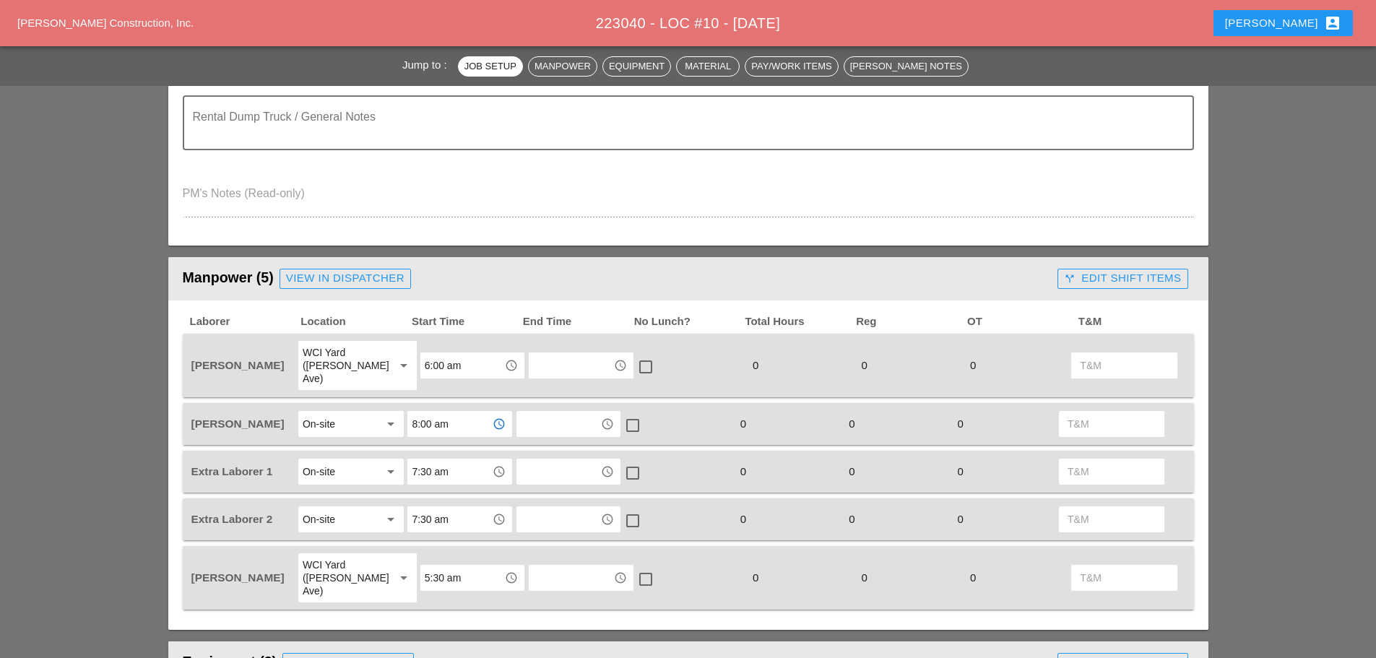
click at [441, 566] on input "5:30 am" at bounding box center [462, 577] width 75 height 23
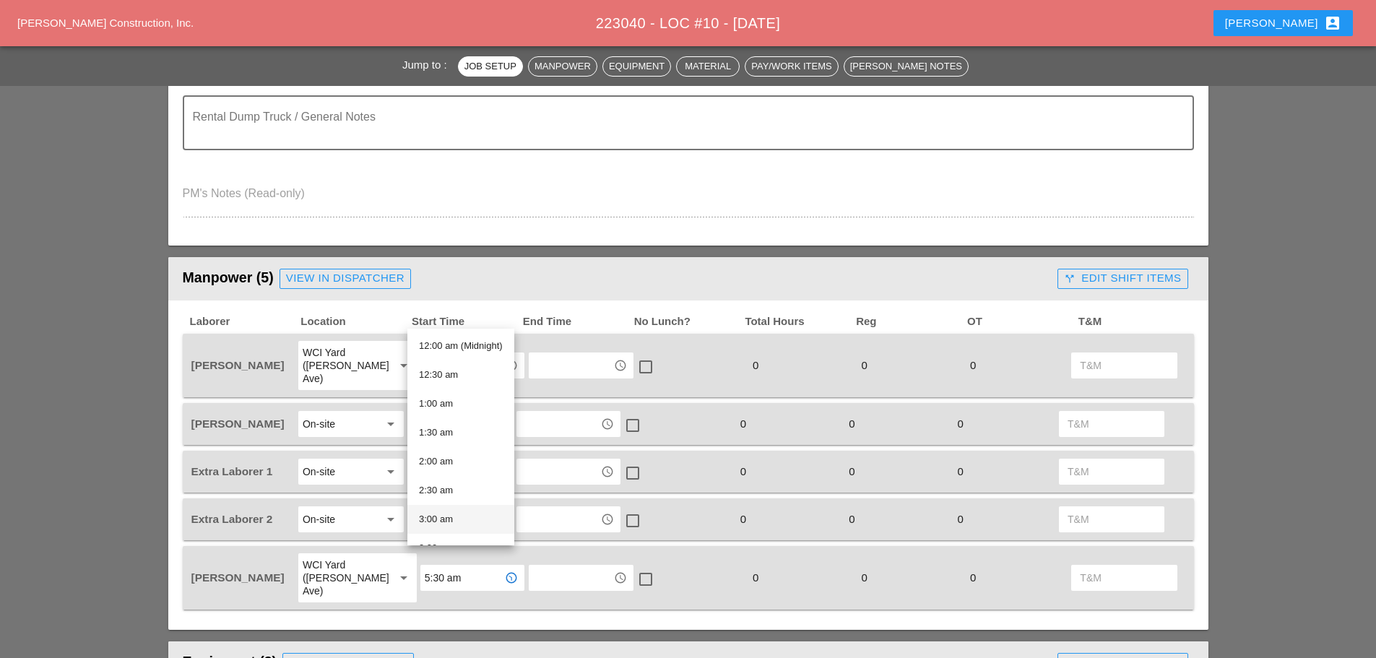
scroll to position [217, 0]
click at [449, 467] on div "6:00 am" at bounding box center [461, 475] width 84 height 17
type input "6:00 am"
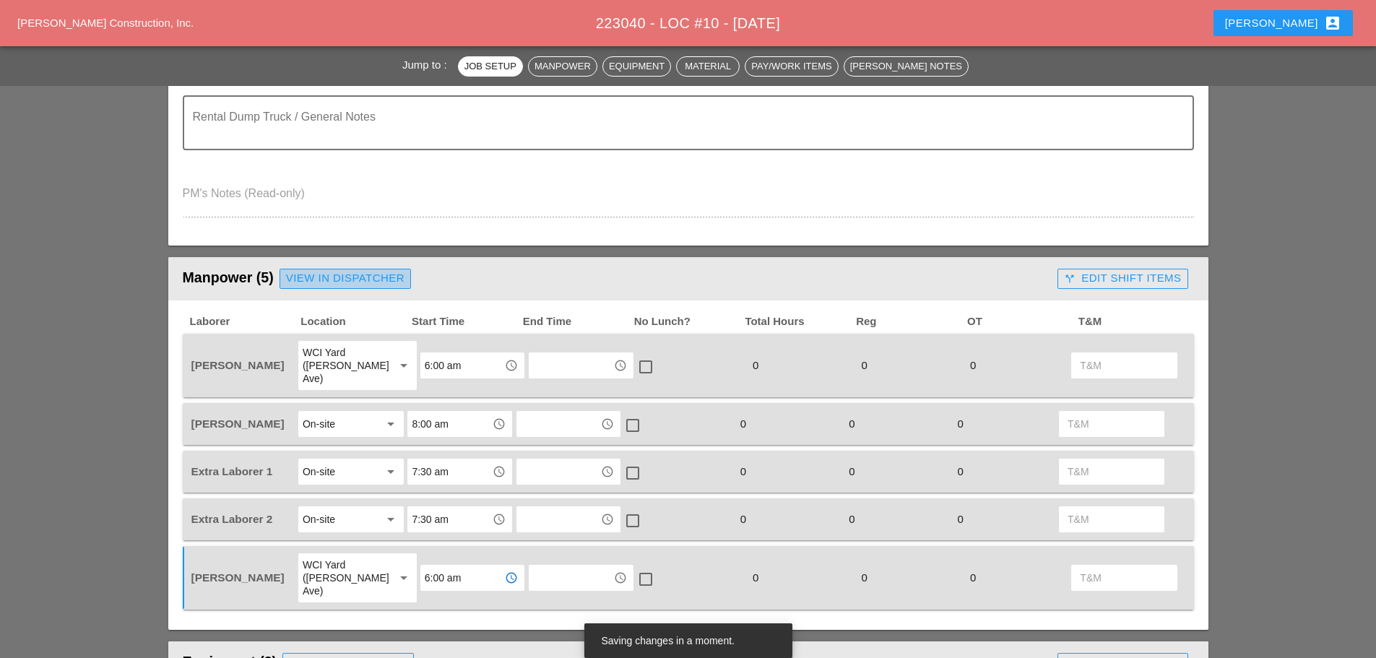
click at [382, 288] on link "View in Dispatcher" at bounding box center [345, 279] width 131 height 20
click at [397, 274] on div "View in Dispatcher" at bounding box center [345, 278] width 118 height 17
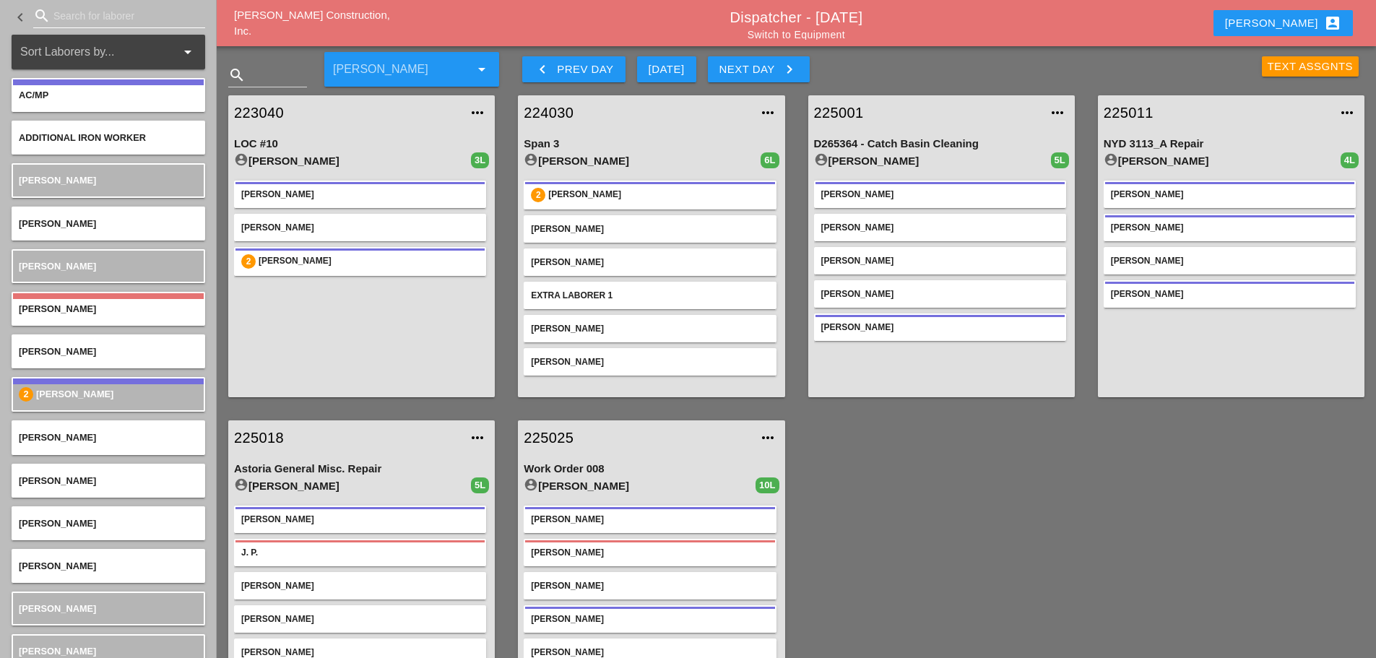
click at [76, 14] on input "Search for laborer" at bounding box center [118, 15] width 131 height 23
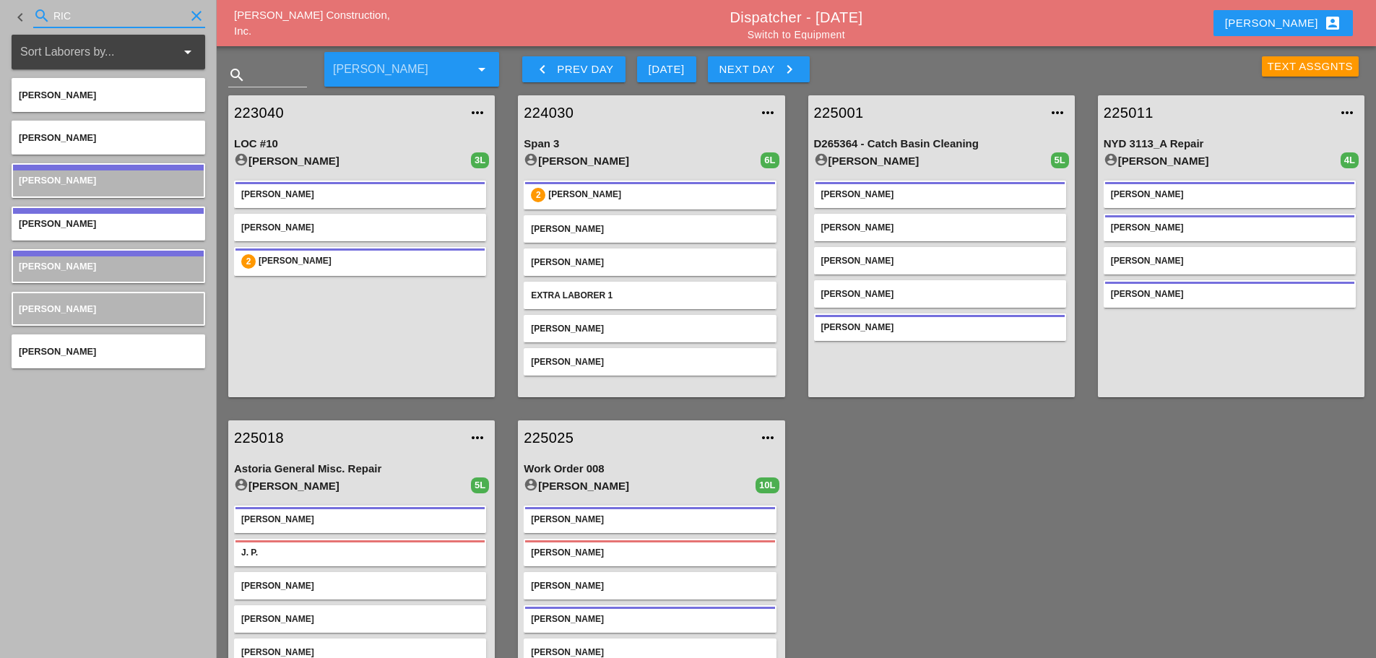
type input "RICH"
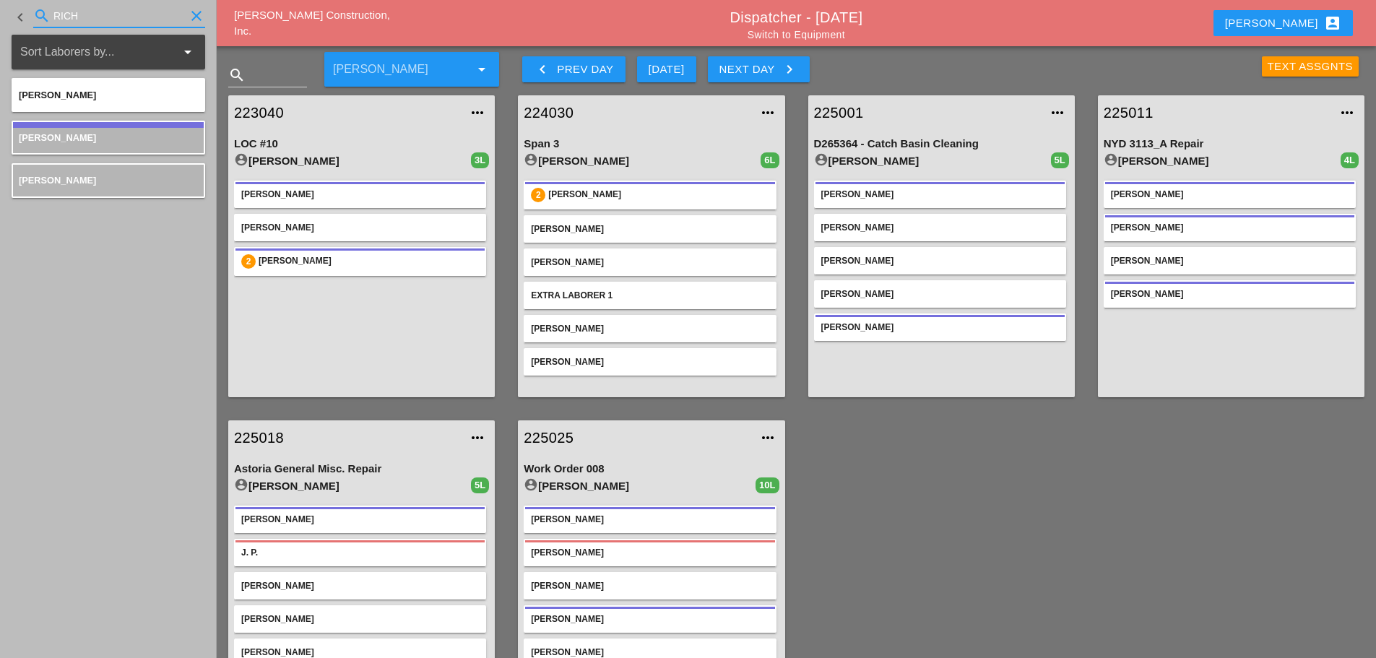
click at [199, 9] on icon "clear" at bounding box center [196, 15] width 17 height 17
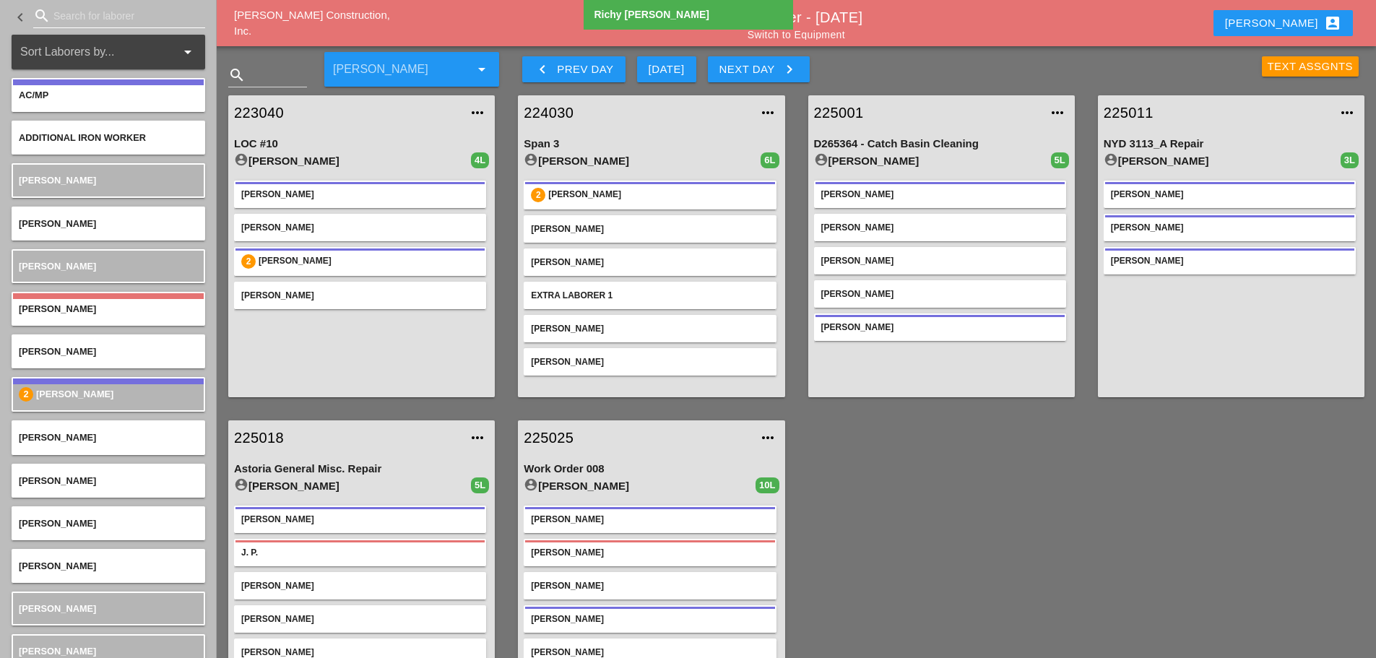
click at [65, 18] on input "Search for laborer" at bounding box center [118, 15] width 131 height 23
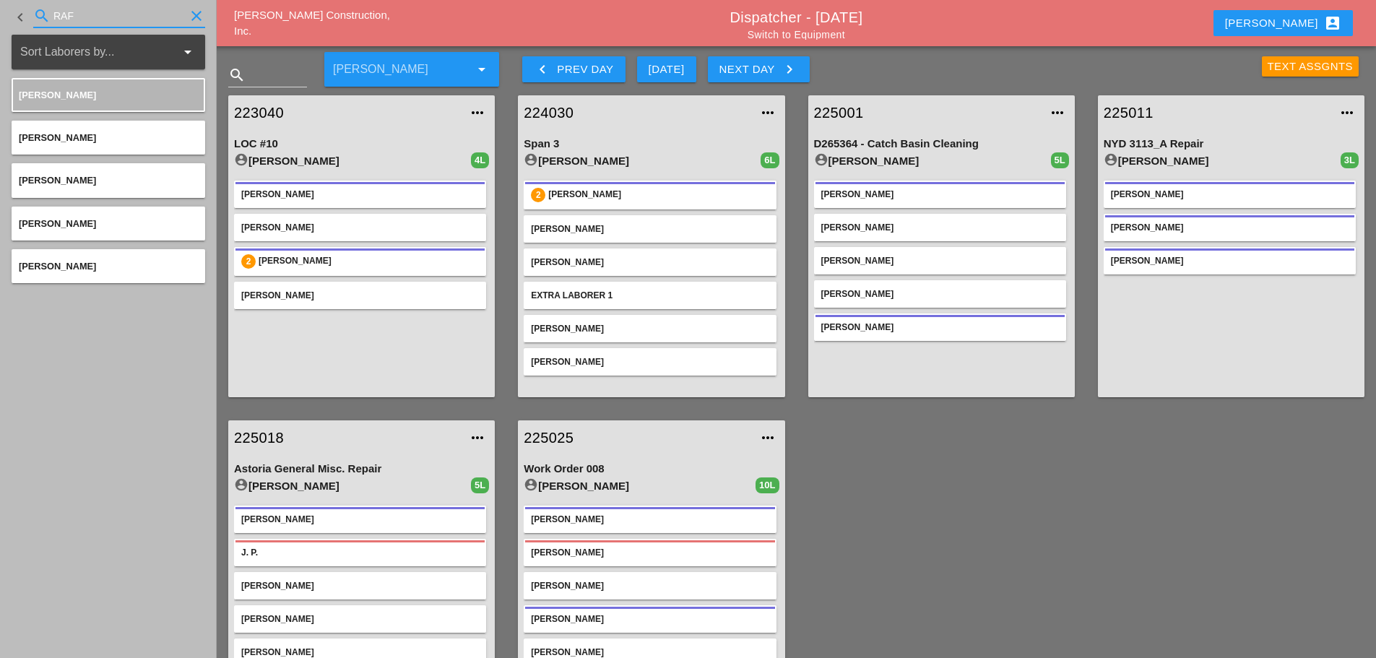
type input "RAF"
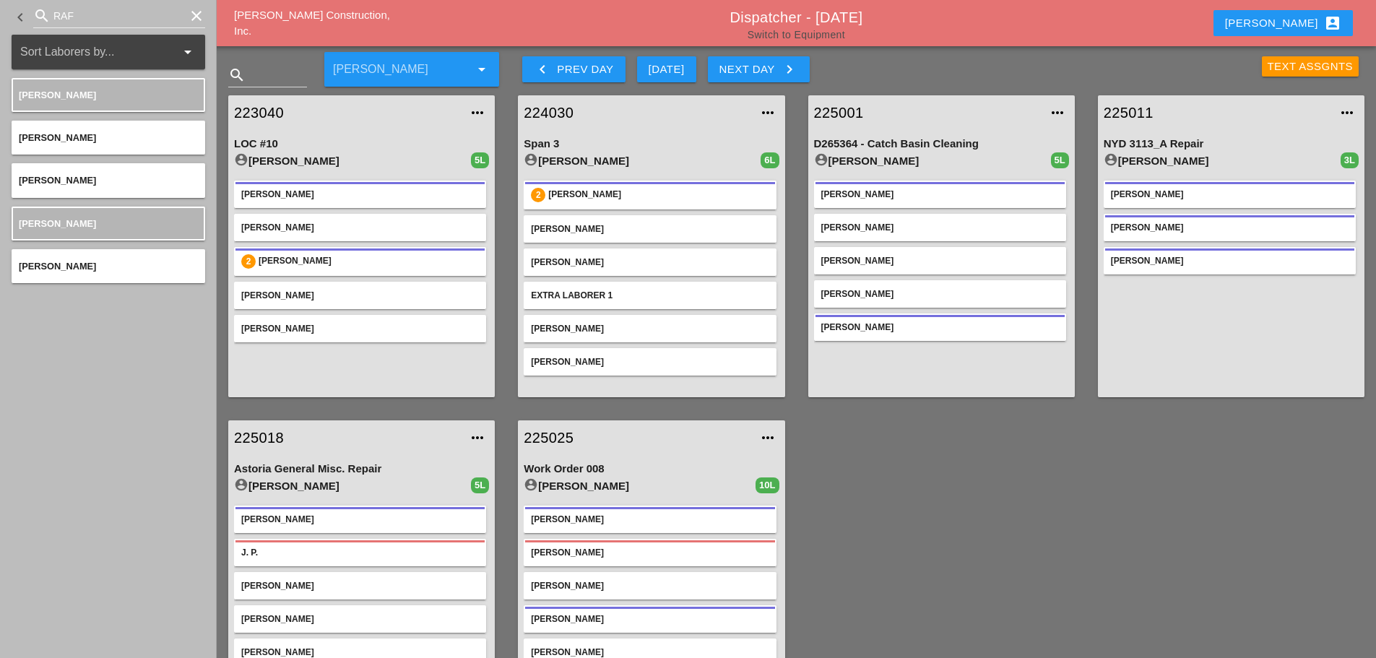
click at [808, 38] on link "Switch to Equipment" at bounding box center [797, 35] width 98 height 12
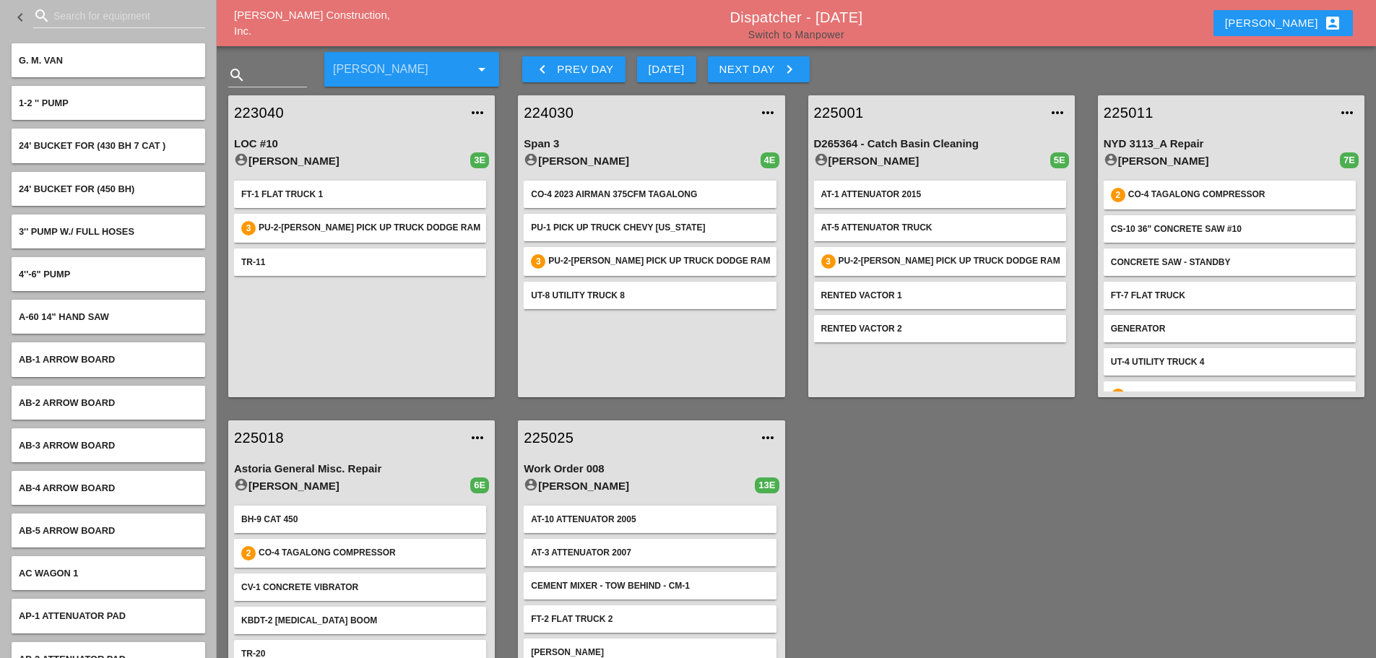
click at [803, 30] on link "Switch to Manpower" at bounding box center [796, 35] width 96 height 12
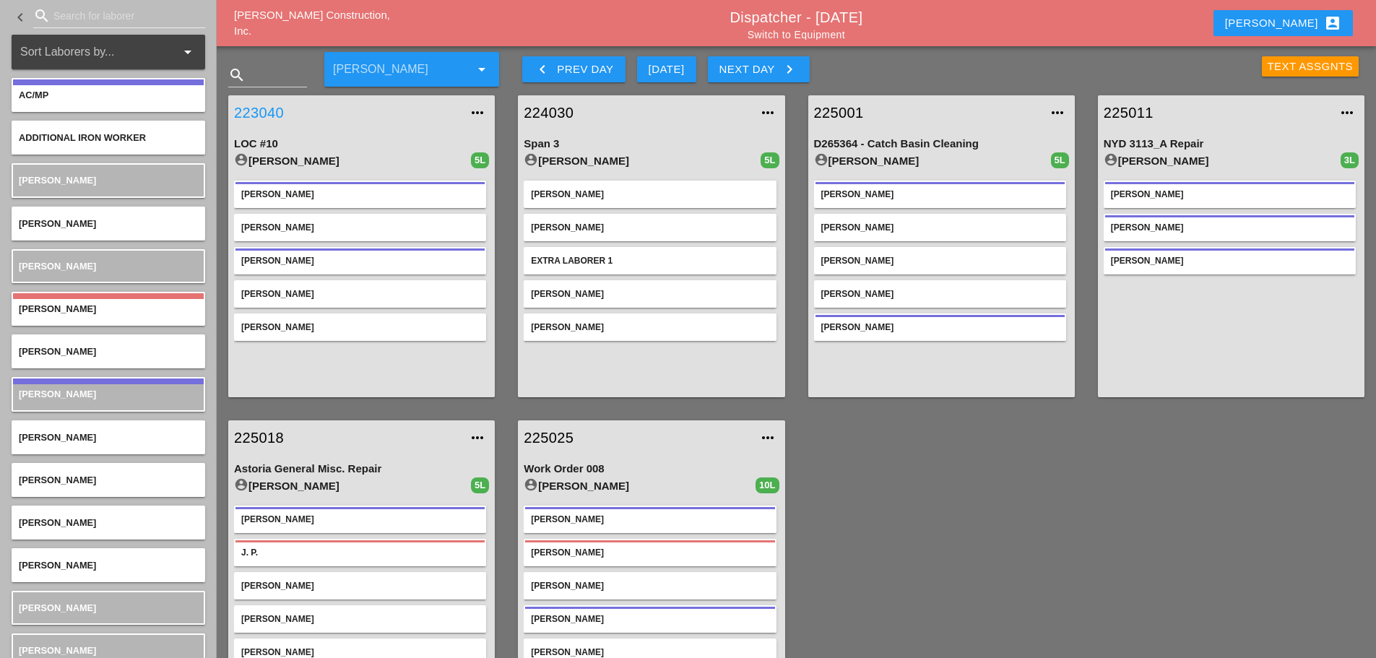
click at [275, 110] on link "223040" at bounding box center [347, 113] width 226 height 22
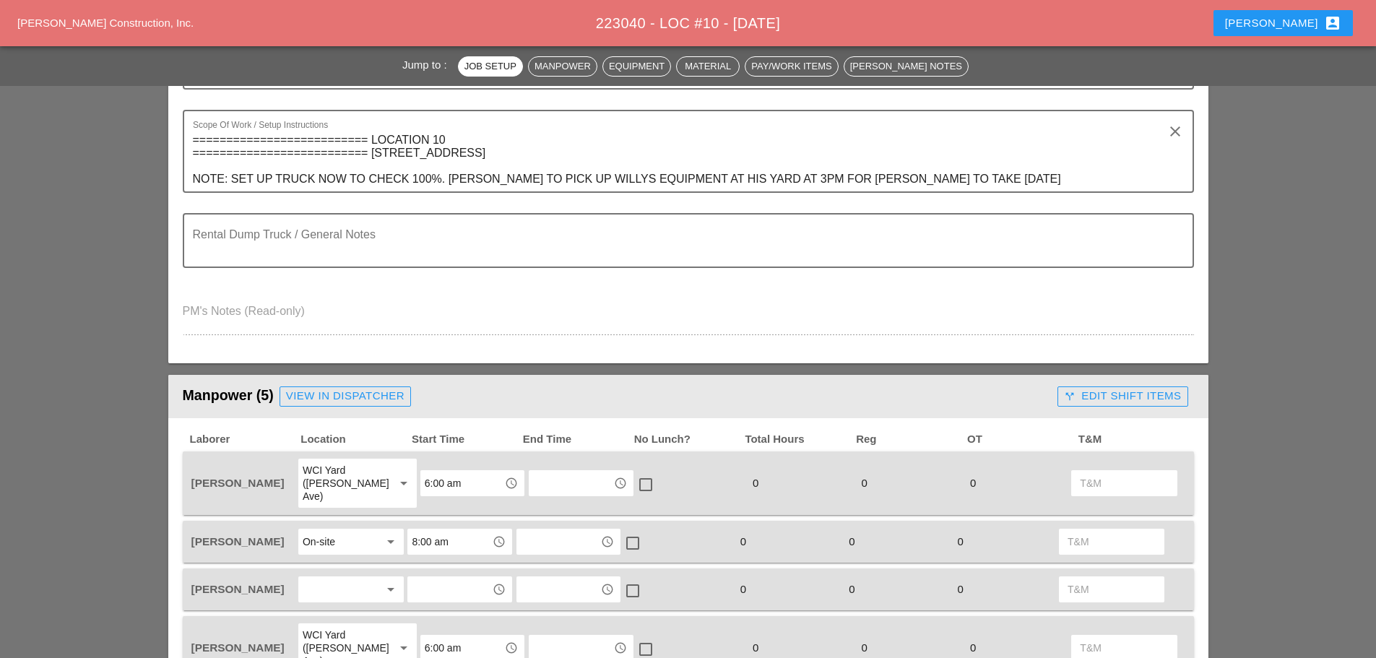
scroll to position [506, 0]
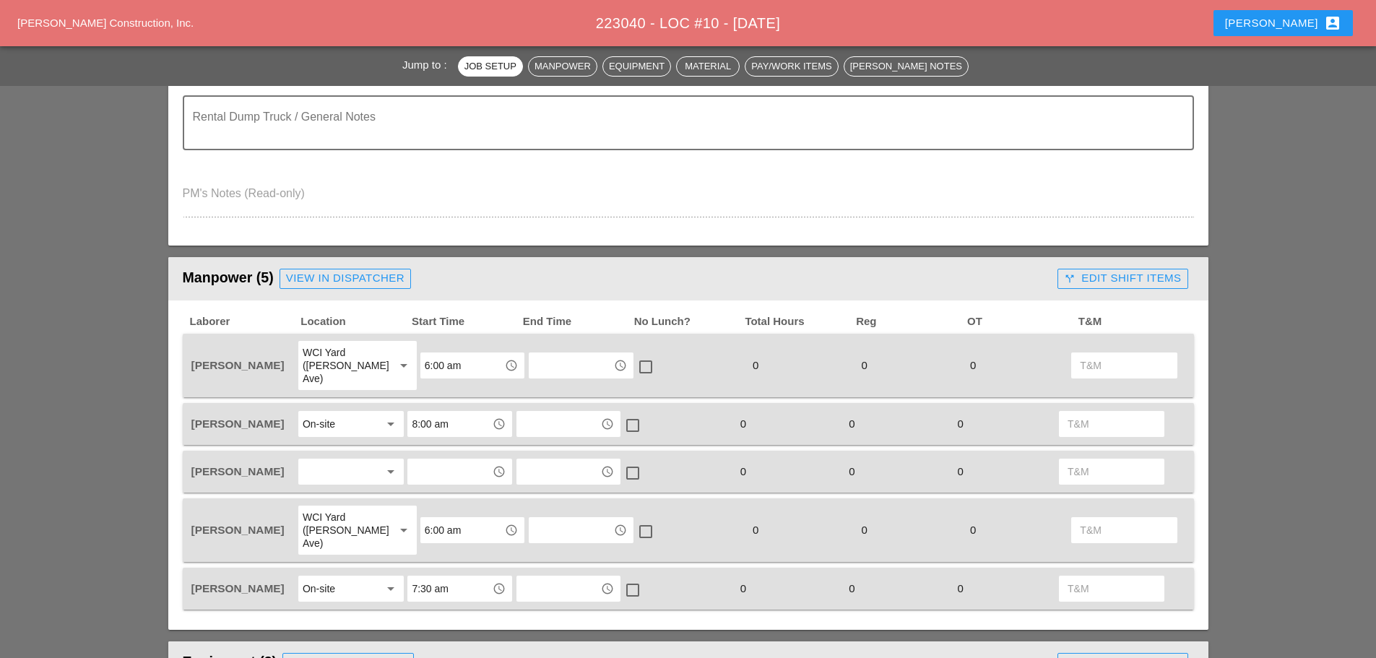
click at [357, 460] on div at bounding box center [341, 471] width 77 height 23
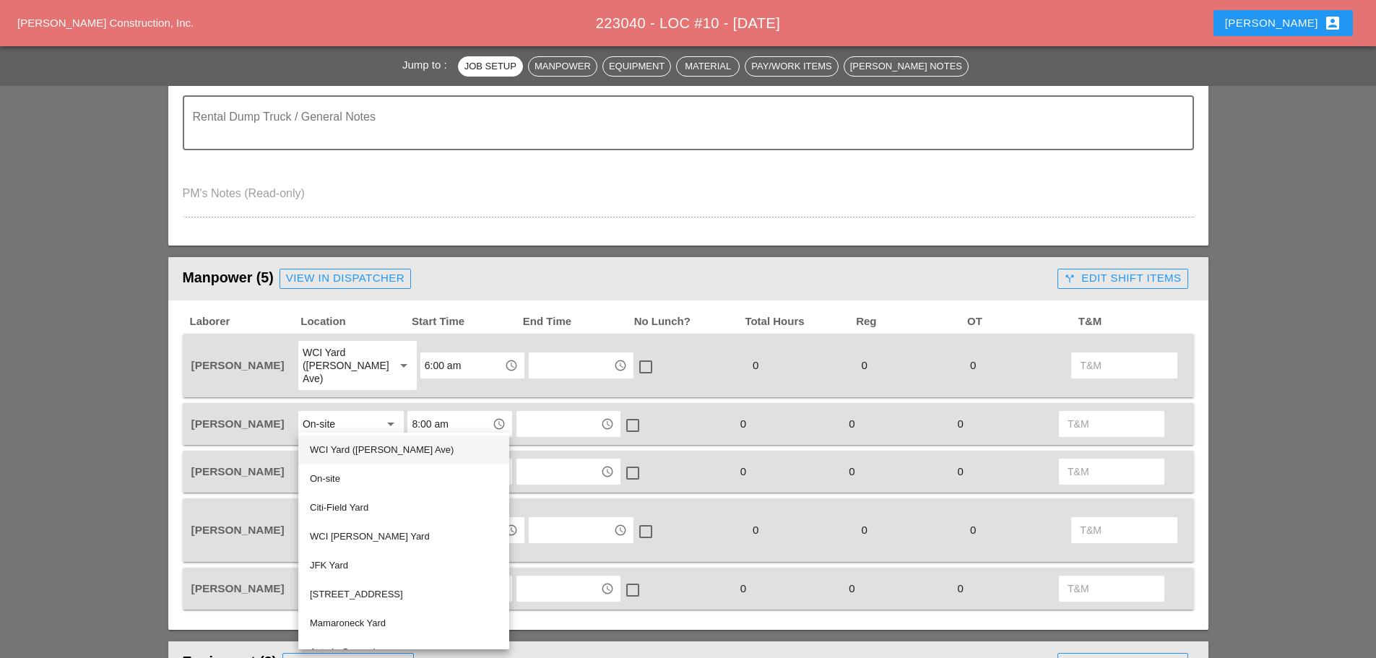
click at [356, 446] on div "WCI Yard (Provost Ave)" at bounding box center [404, 449] width 188 height 17
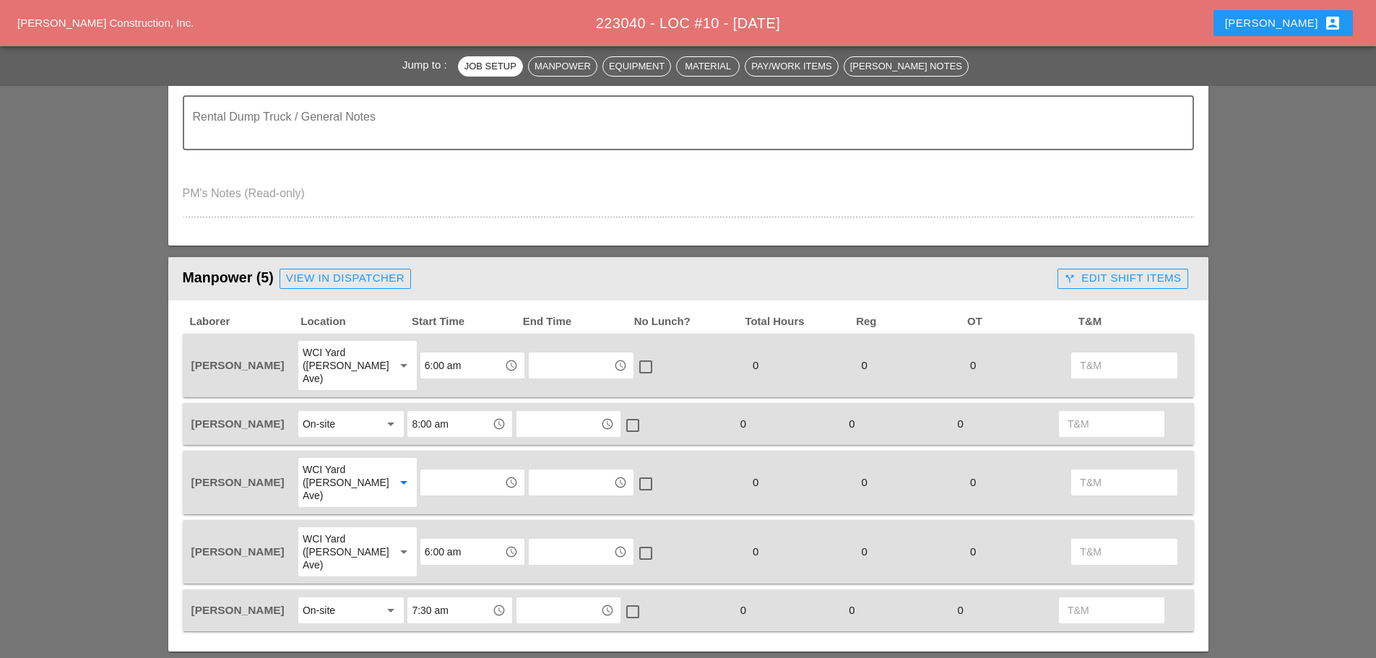
click at [450, 471] on input "text" at bounding box center [462, 482] width 75 height 23
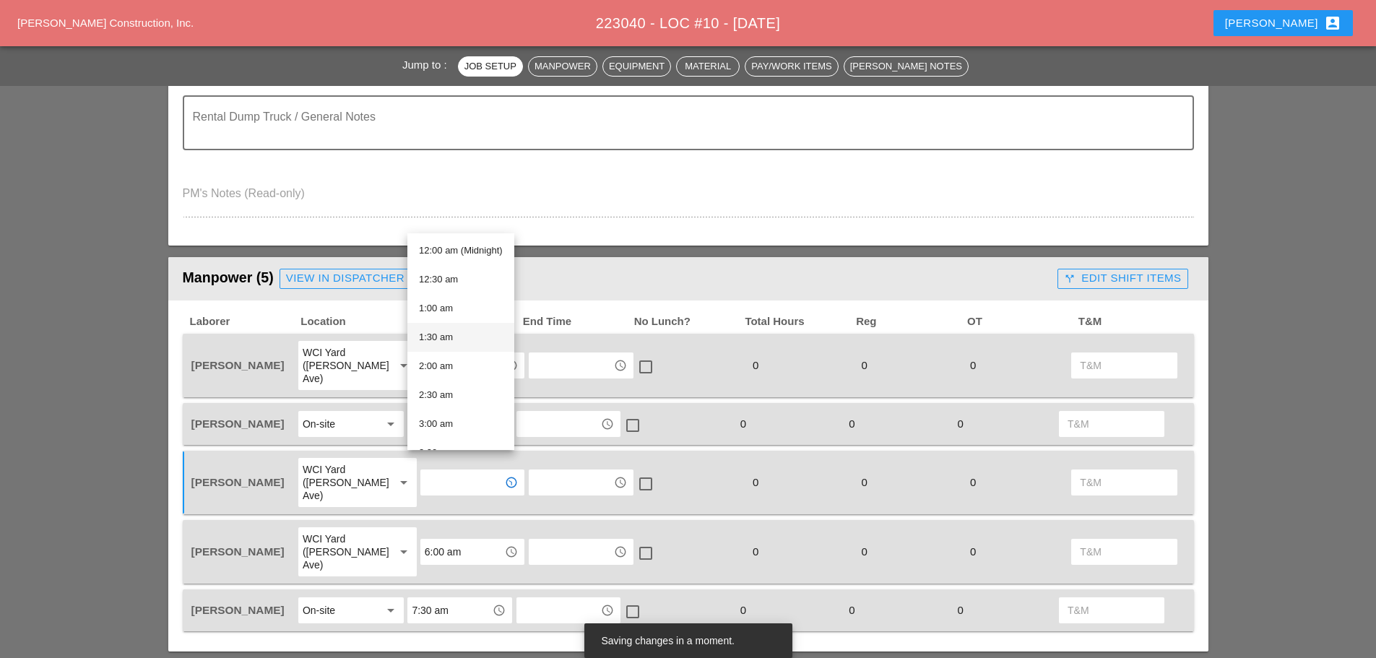
scroll to position [217, 0]
click at [451, 379] on div "6:00 am" at bounding box center [461, 380] width 84 height 17
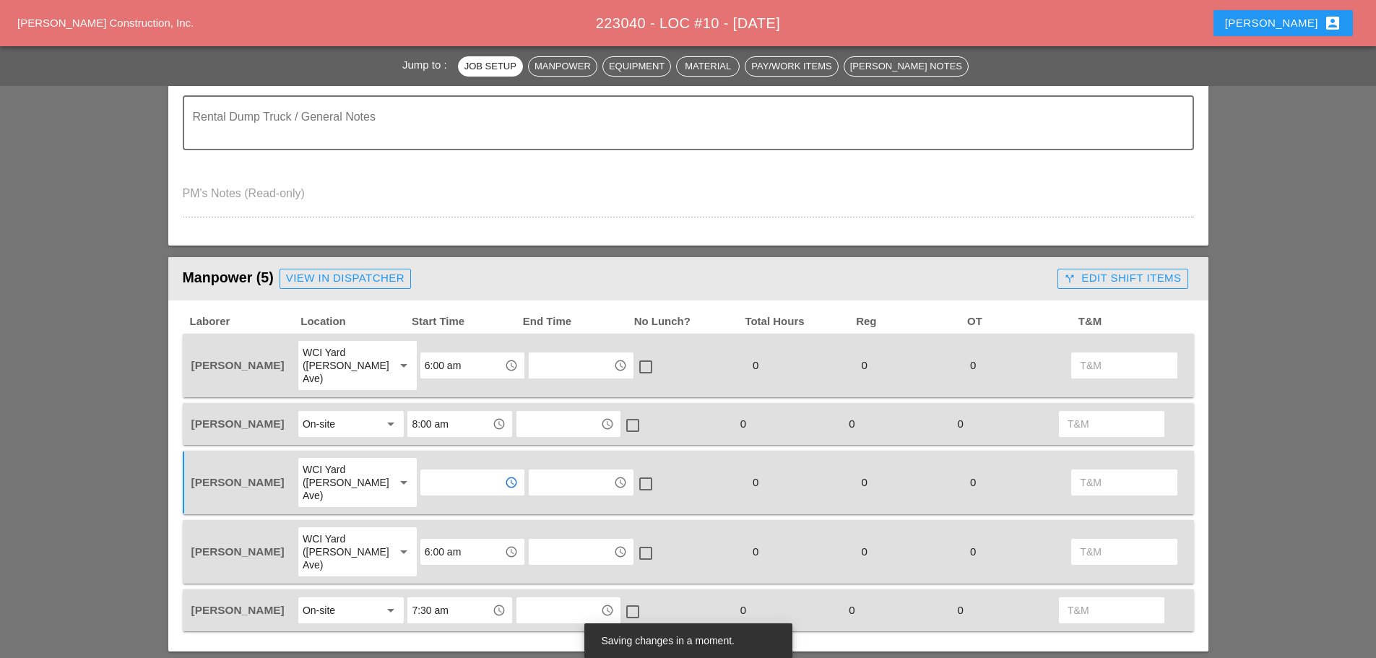
click at [469, 599] on input "7:30 am" at bounding box center [449, 610] width 75 height 23
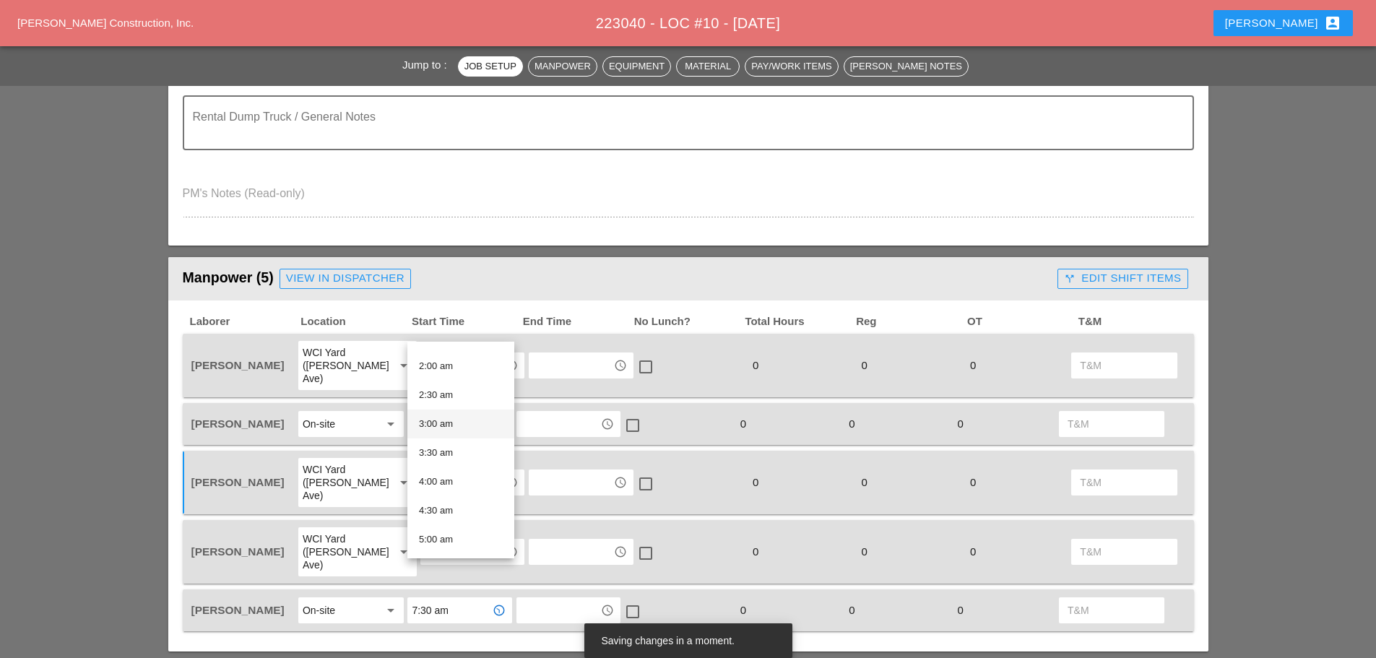
scroll to position [289, 0]
click at [451, 527] on div "8:00 am" at bounding box center [461, 532] width 84 height 17
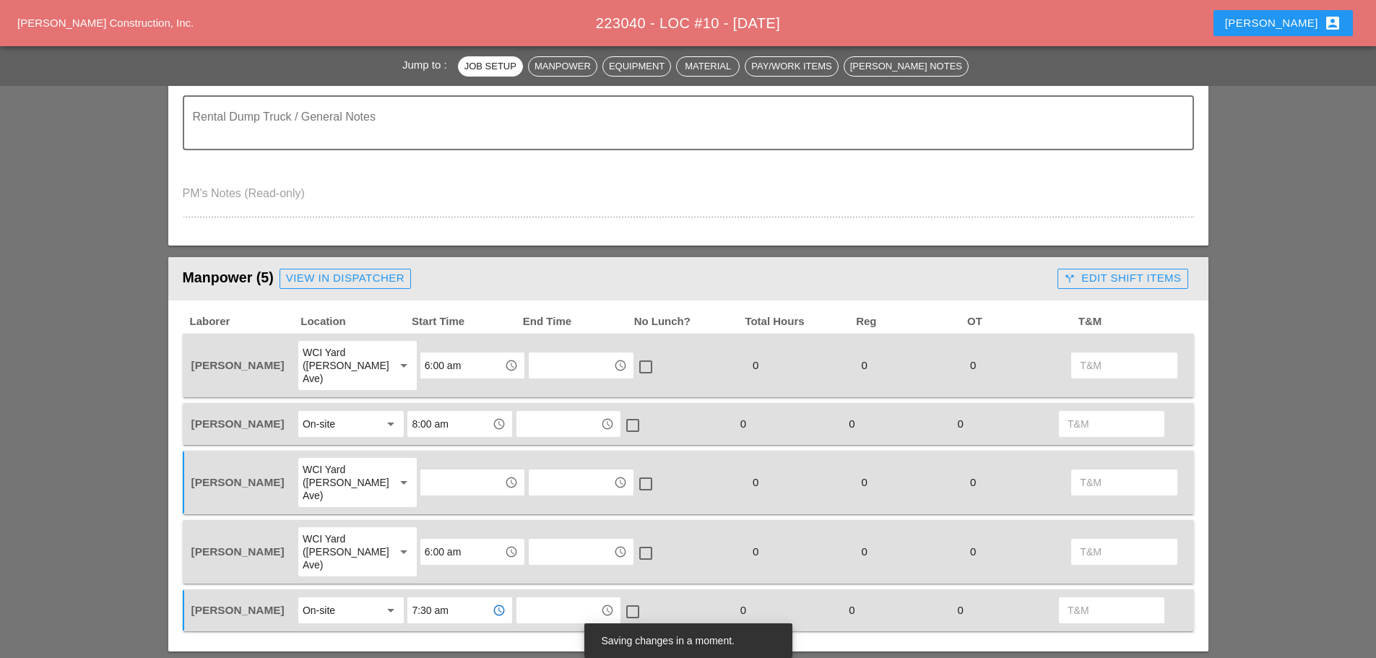
click at [460, 471] on input "text" at bounding box center [462, 482] width 75 height 23
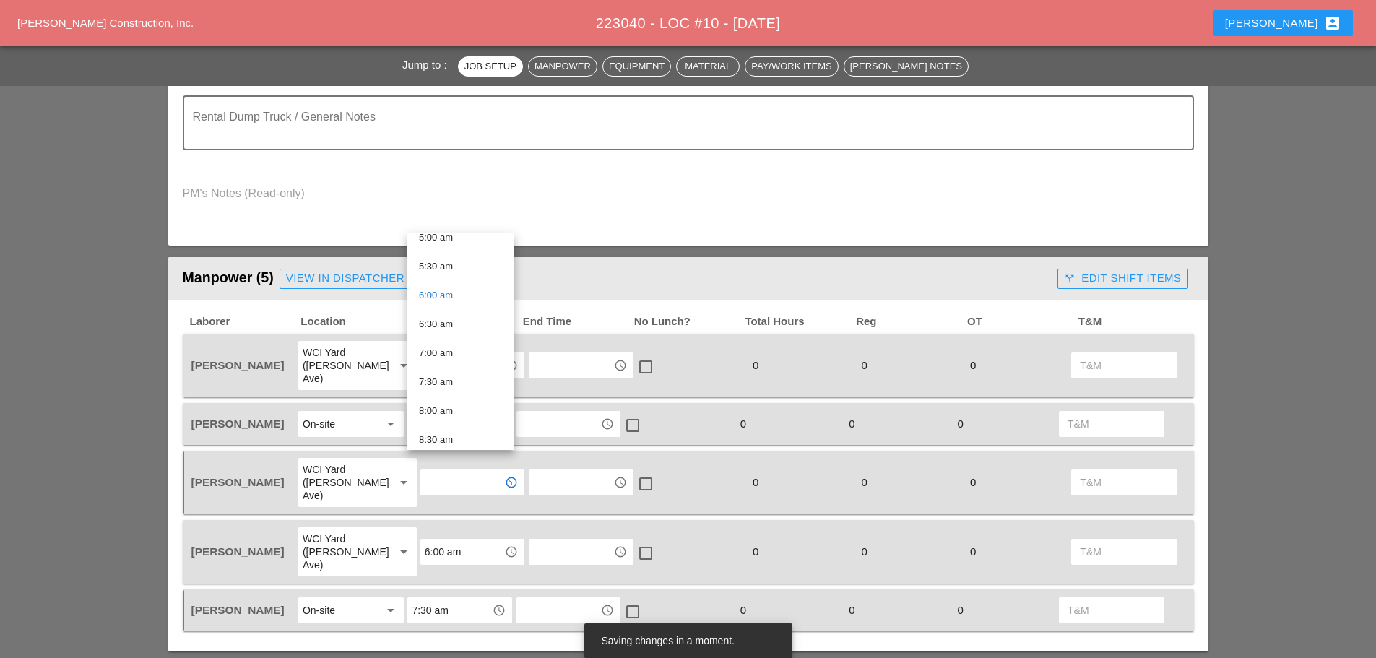
scroll to position [367, 0]
click at [447, 340] on div "8:00 am" at bounding box center [461, 345] width 84 height 17
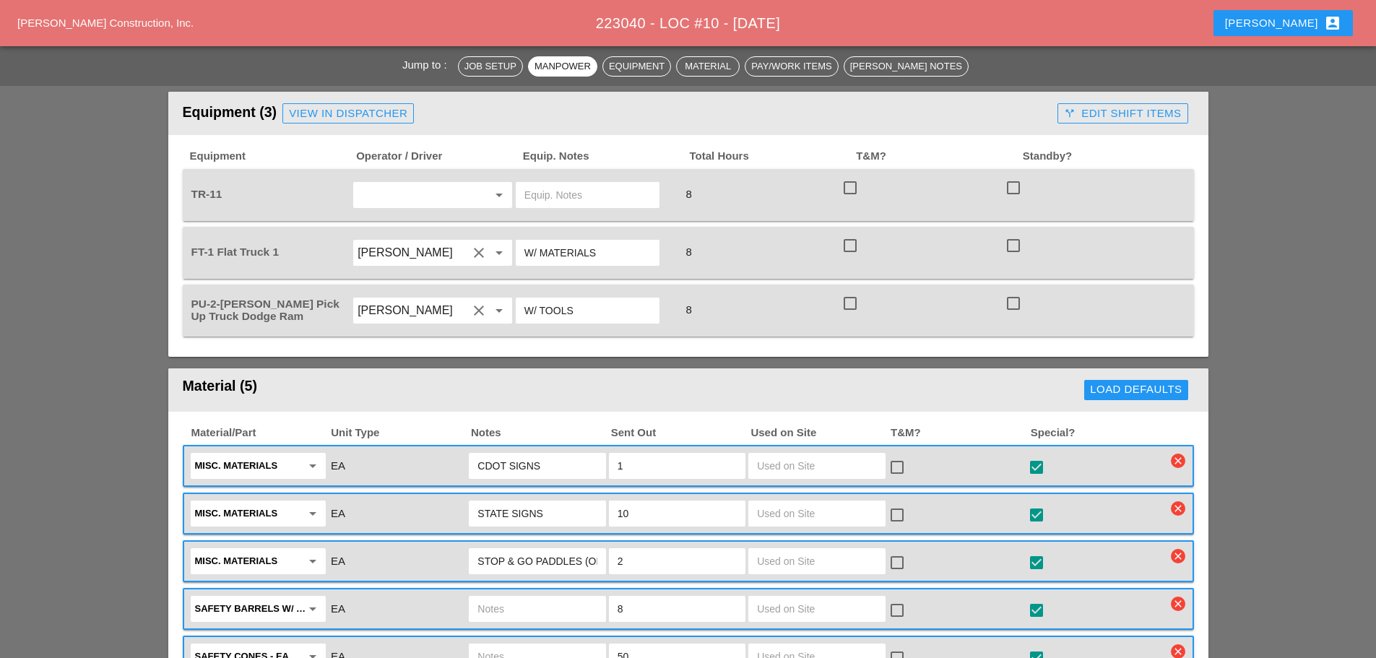
scroll to position [1084, 0]
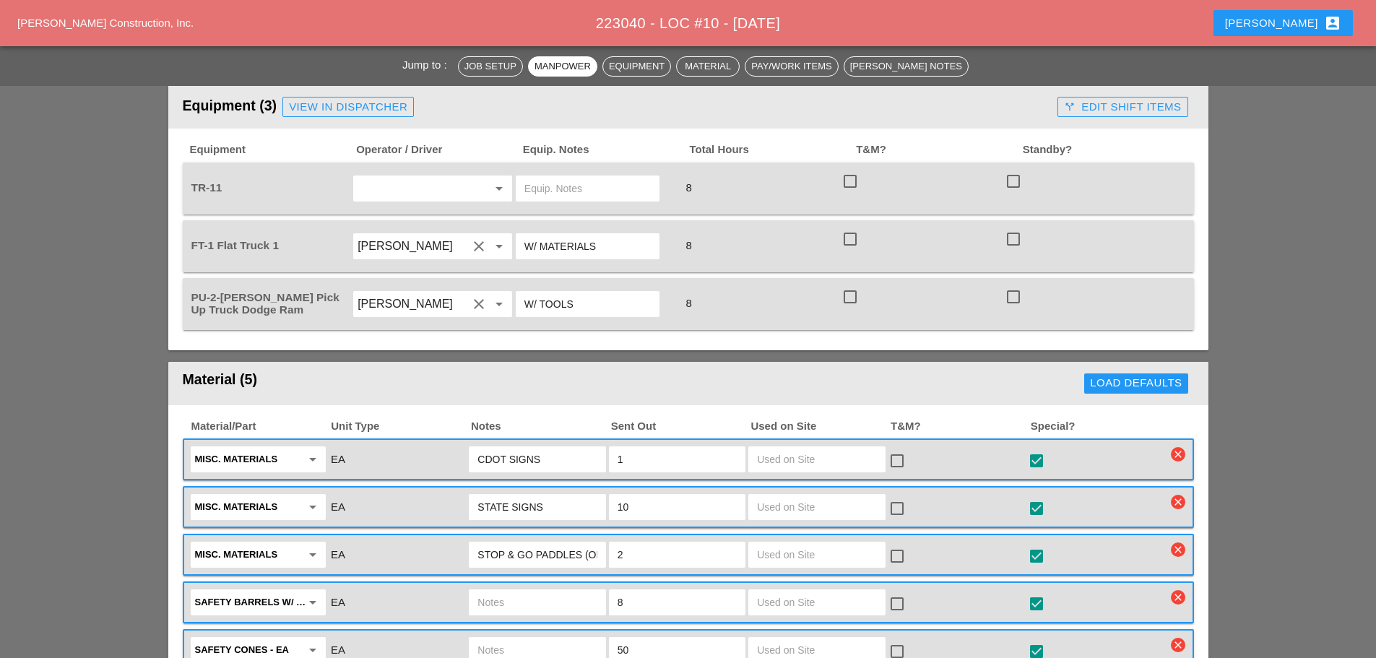
click at [403, 168] on div "arrow_drop_down" at bounding box center [432, 188] width 163 height 40
drag, startPoint x: 407, startPoint y: 149, endPoint x: 420, endPoint y: 163, distance: 19.9
click at [407, 177] on input "text" at bounding box center [413, 188] width 110 height 23
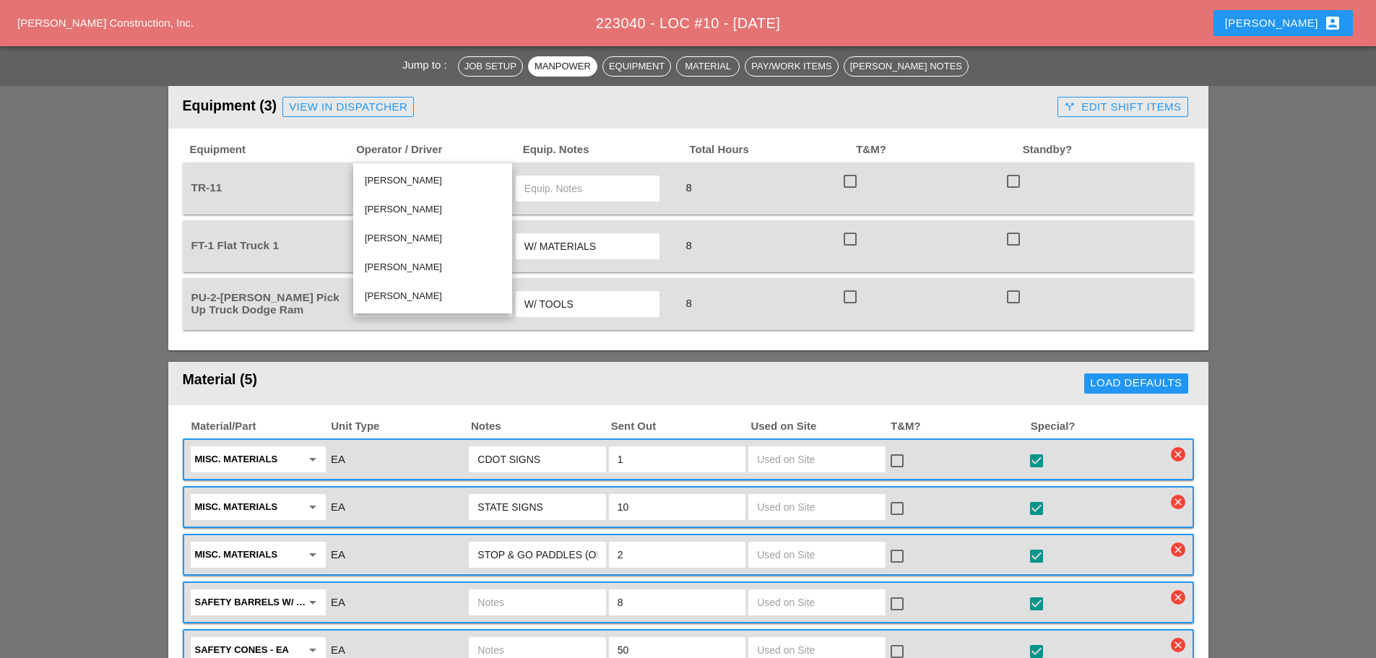
drag, startPoint x: 412, startPoint y: 263, endPoint x: 419, endPoint y: 257, distance: 8.7
click at [416, 259] on div "[PERSON_NAME]" at bounding box center [433, 267] width 136 height 17
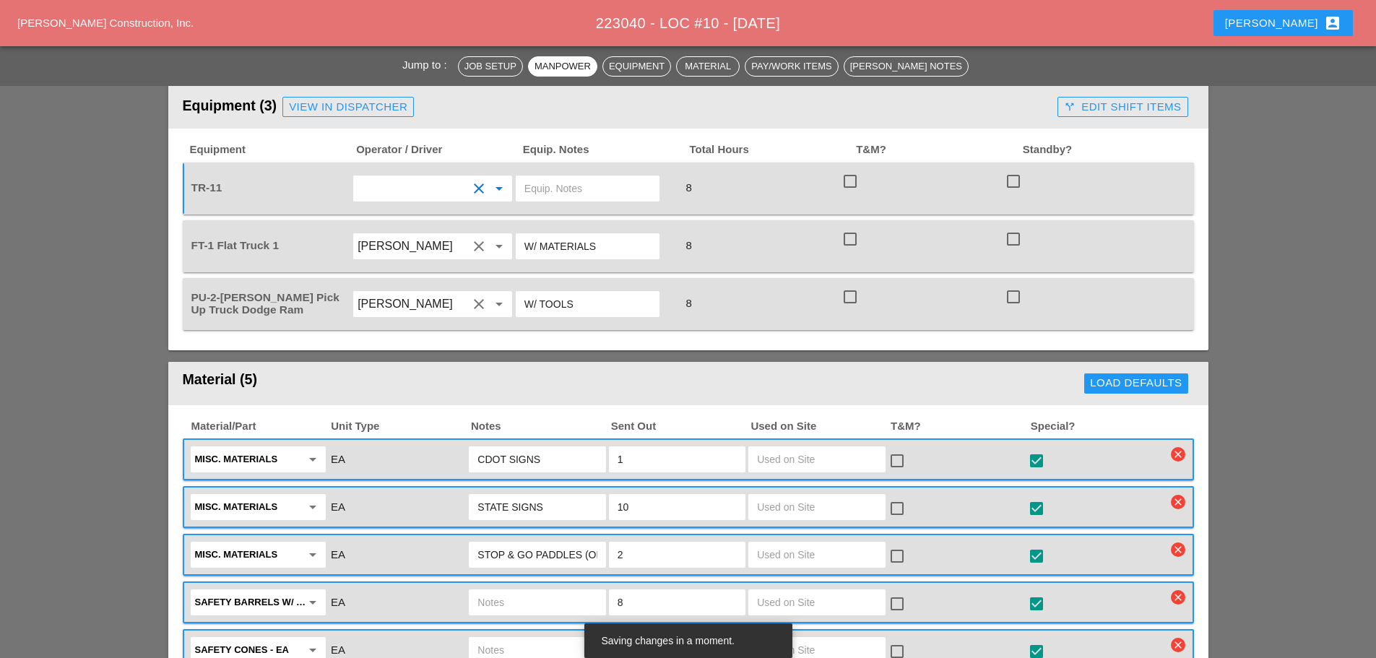
click at [561, 177] on input "text" at bounding box center [587, 188] width 126 height 23
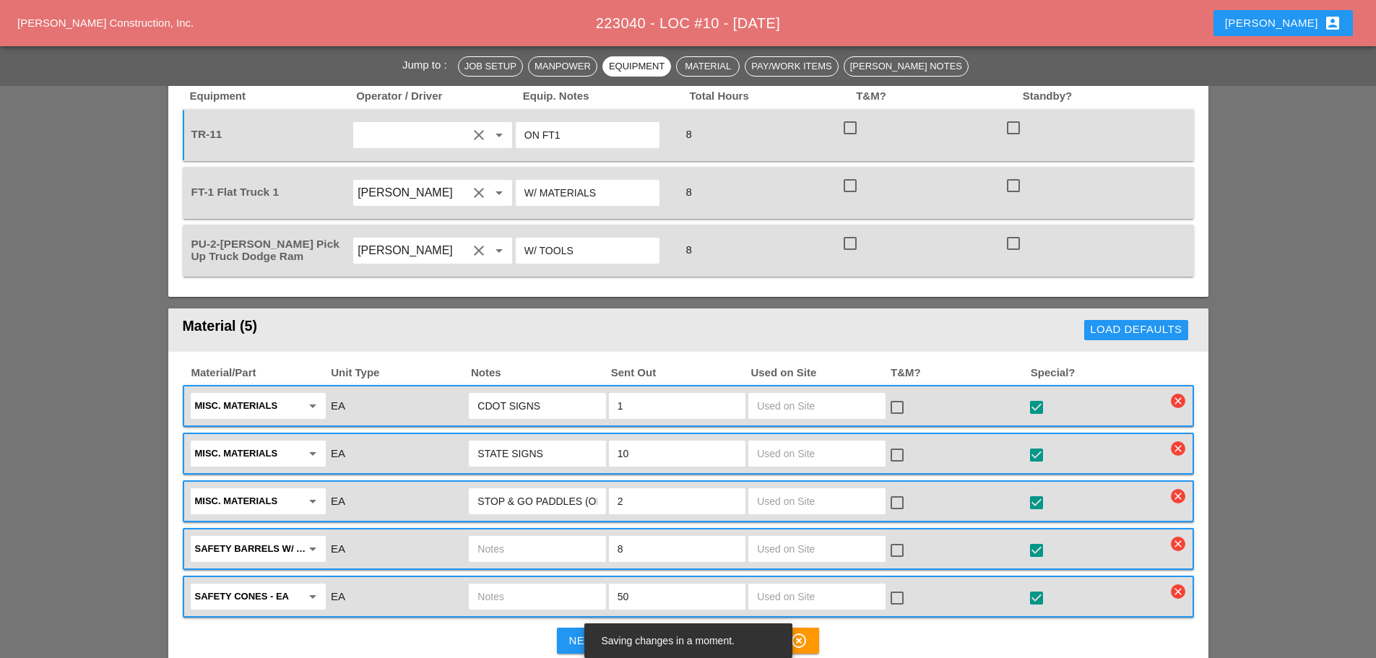
scroll to position [1300, 0]
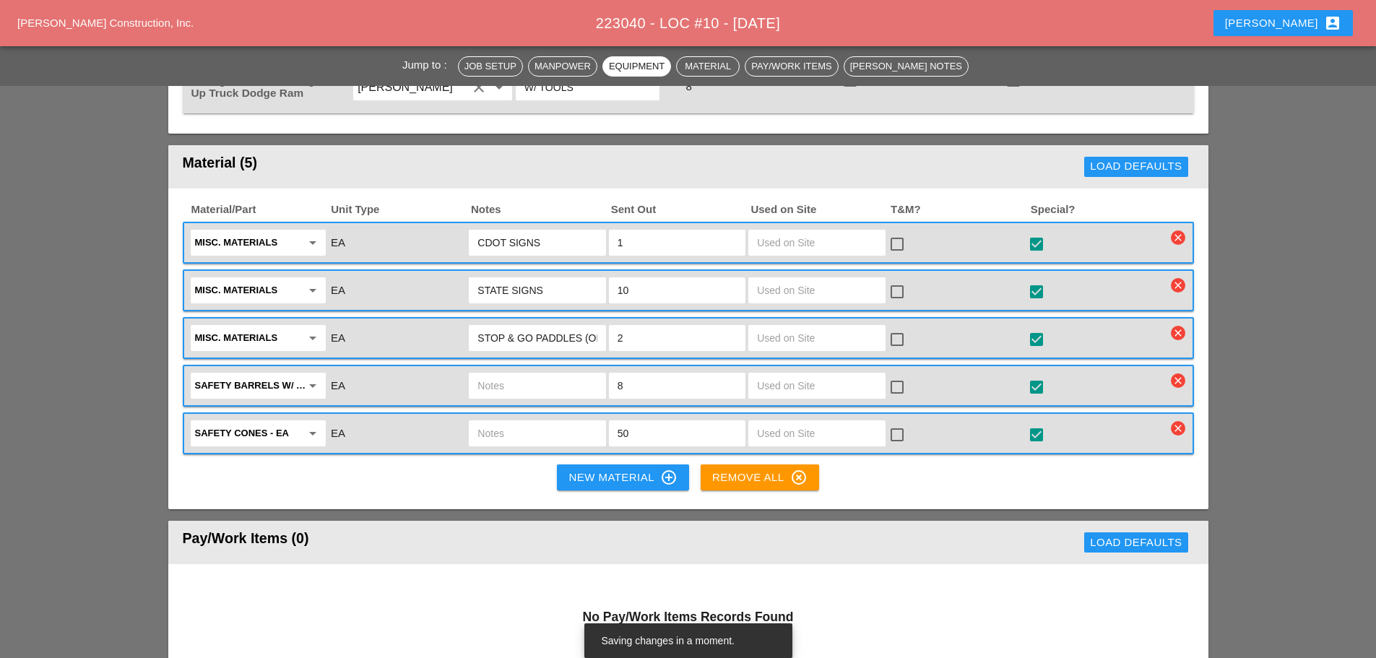
type input "ON FT1"
click at [594, 469] on div "New Material control_point" at bounding box center [623, 477] width 108 height 17
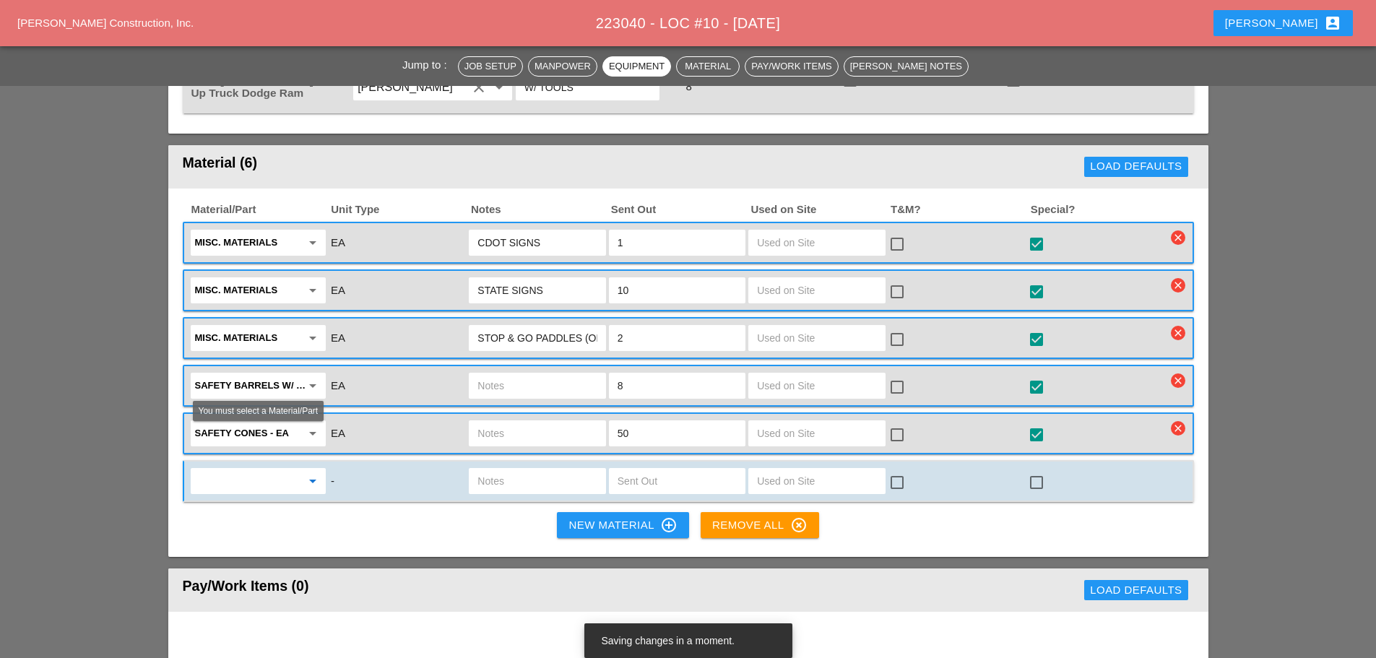
click at [219, 470] on input "text" at bounding box center [248, 481] width 106 height 23
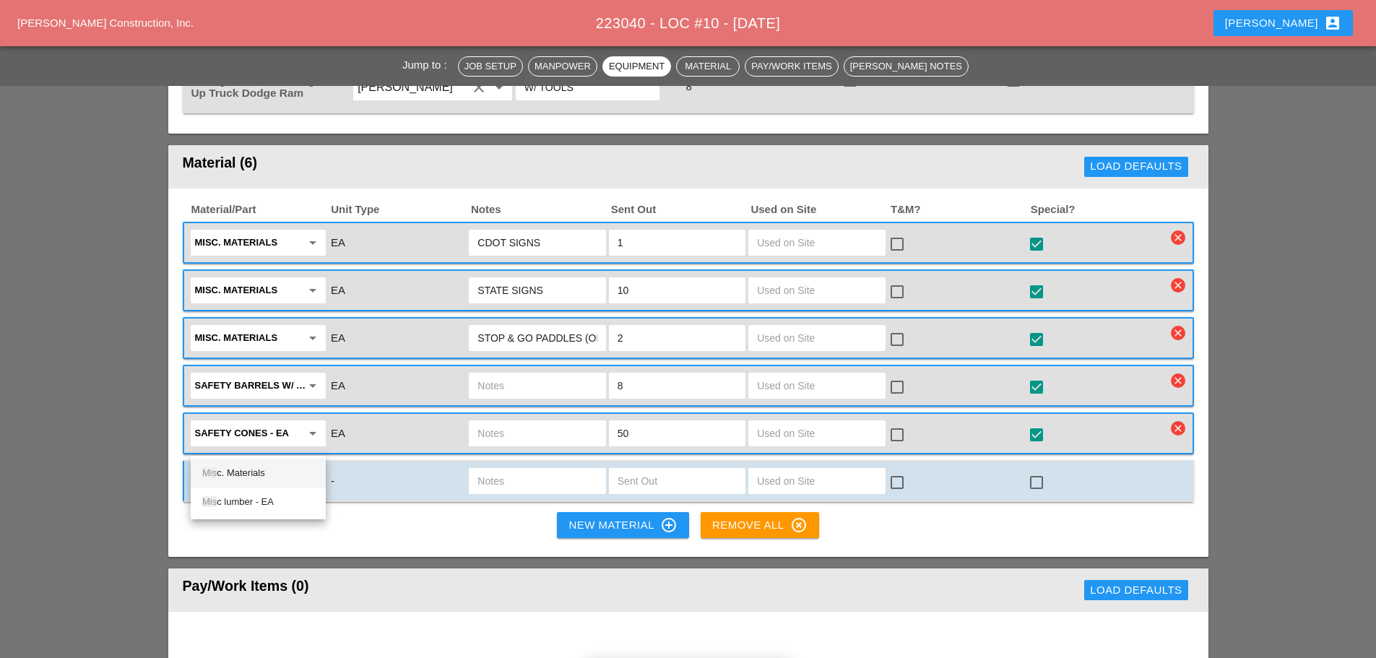
click at [251, 470] on div "Mis c. Materials" at bounding box center [258, 473] width 112 height 17
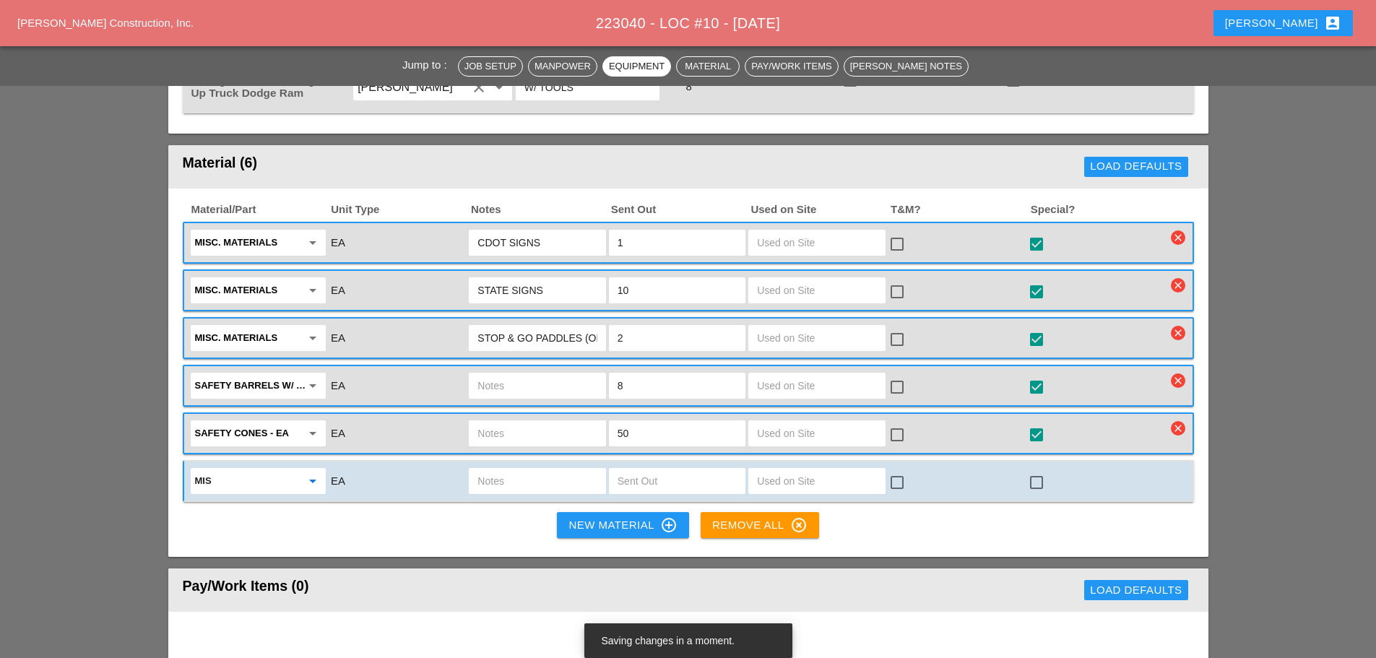
type input "Misc. Materials"
click at [560, 470] on input "text" at bounding box center [537, 481] width 119 height 23
type input "PAINT/ LINESTRIPE/ SUPPLES"
click at [671, 470] on input "text" at bounding box center [677, 481] width 119 height 23
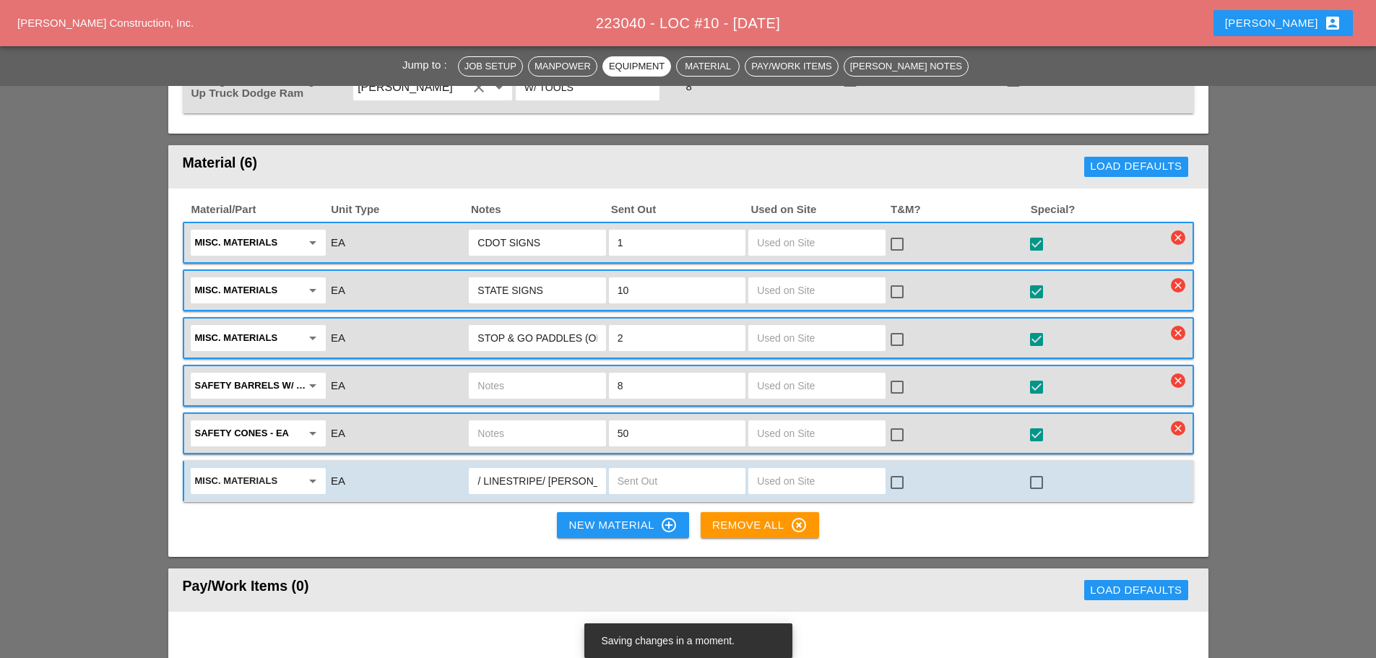
scroll to position [0, 0]
type input "1"
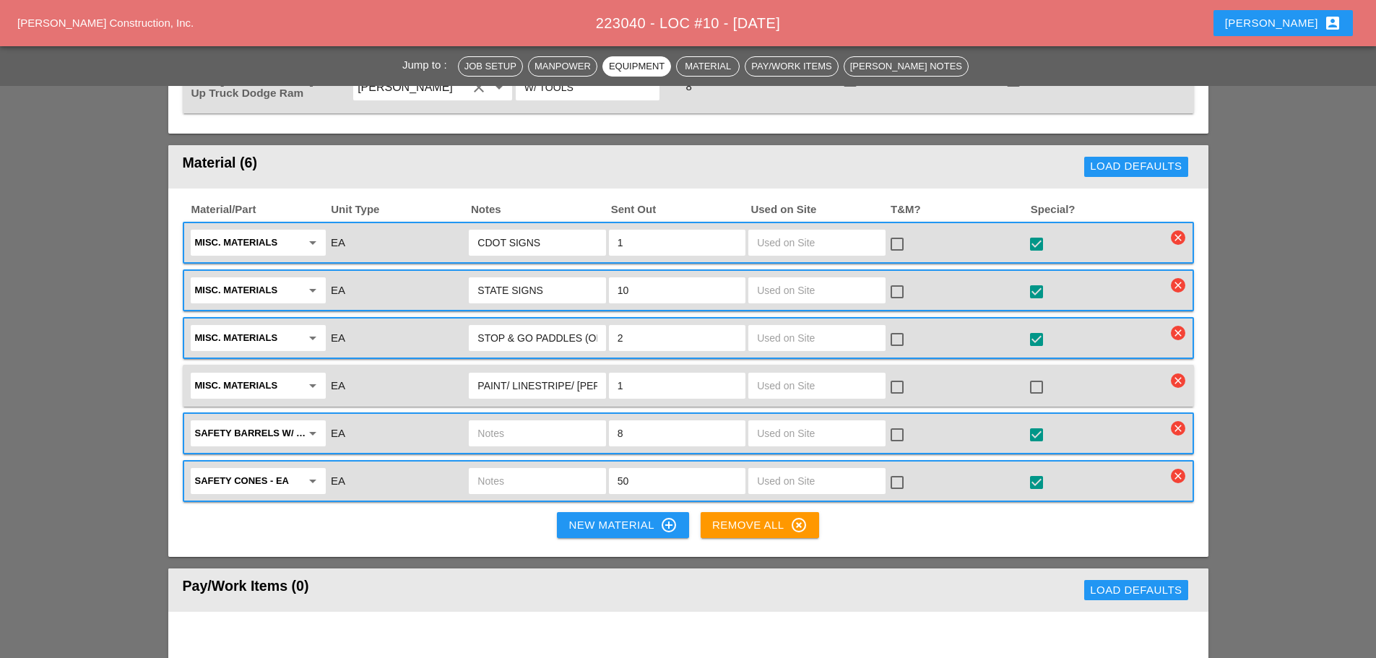
click at [1037, 375] on div at bounding box center [1036, 387] width 25 height 25
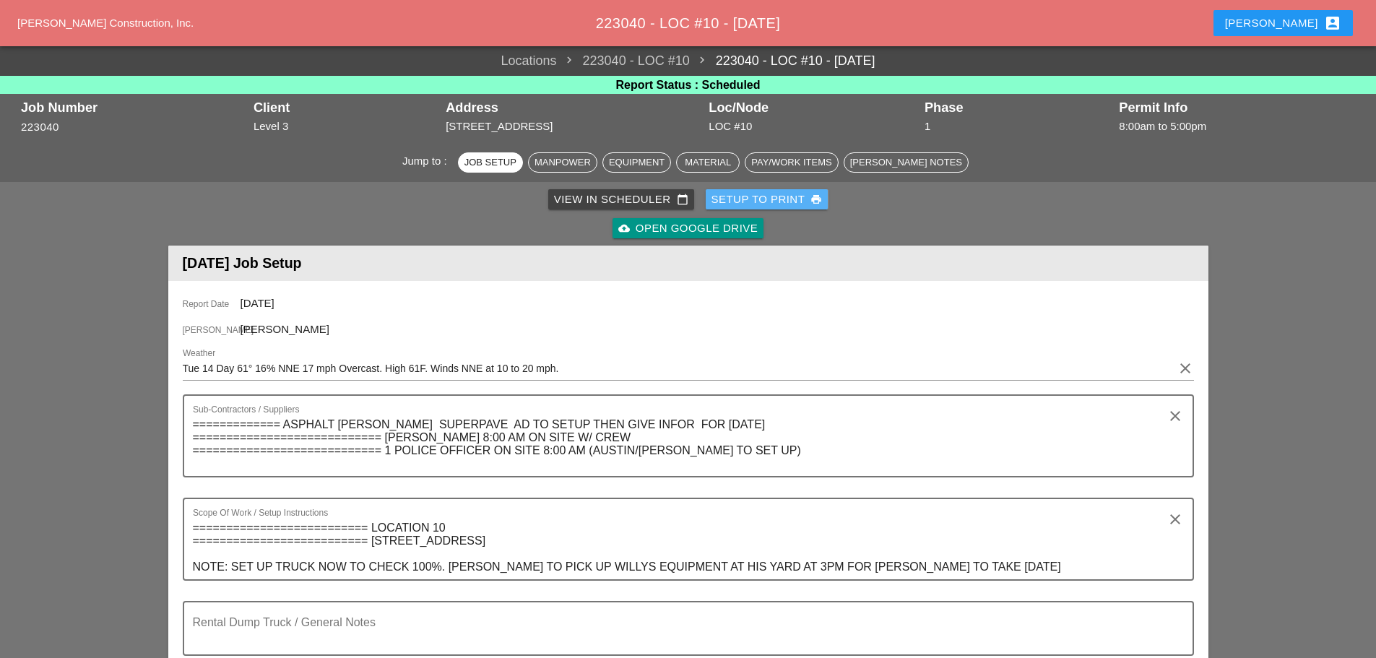
click at [774, 201] on div "Setup to Print print" at bounding box center [767, 199] width 111 height 17
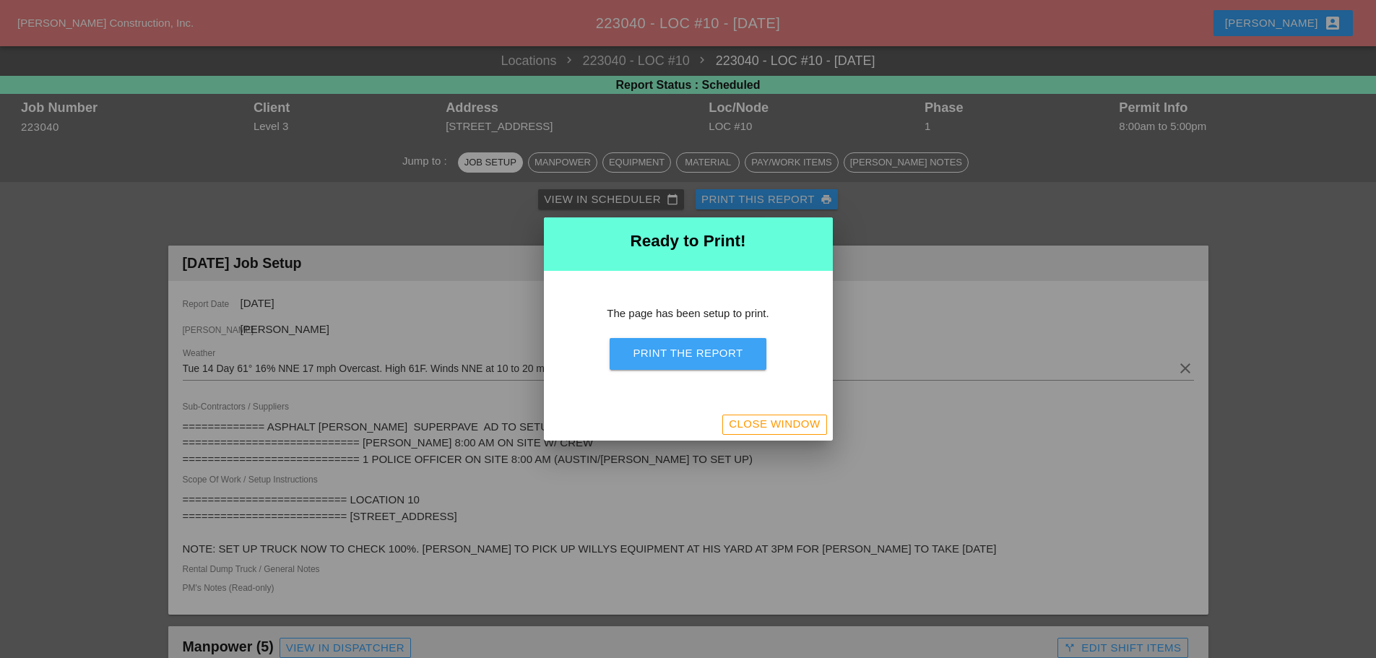
click at [735, 345] on button "Print the Report" at bounding box center [688, 354] width 156 height 32
click at [824, 426] on button "Close Window" at bounding box center [774, 425] width 104 height 20
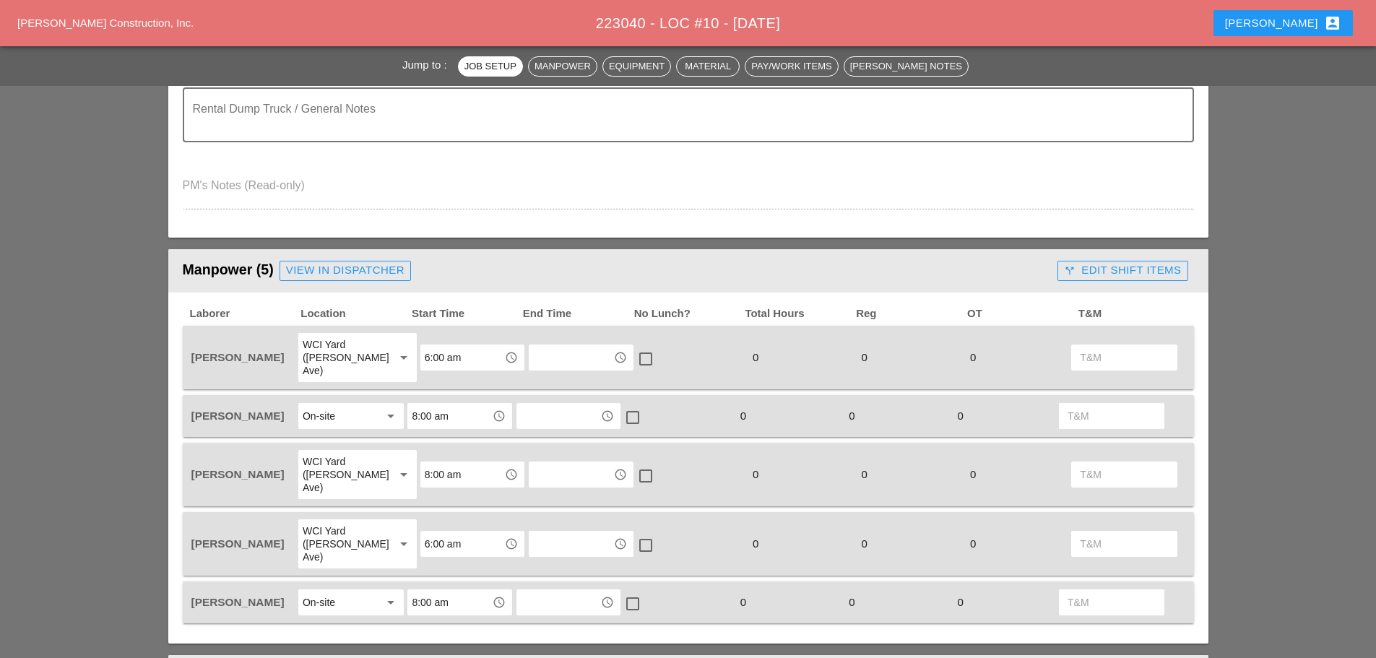
scroll to position [650, 0]
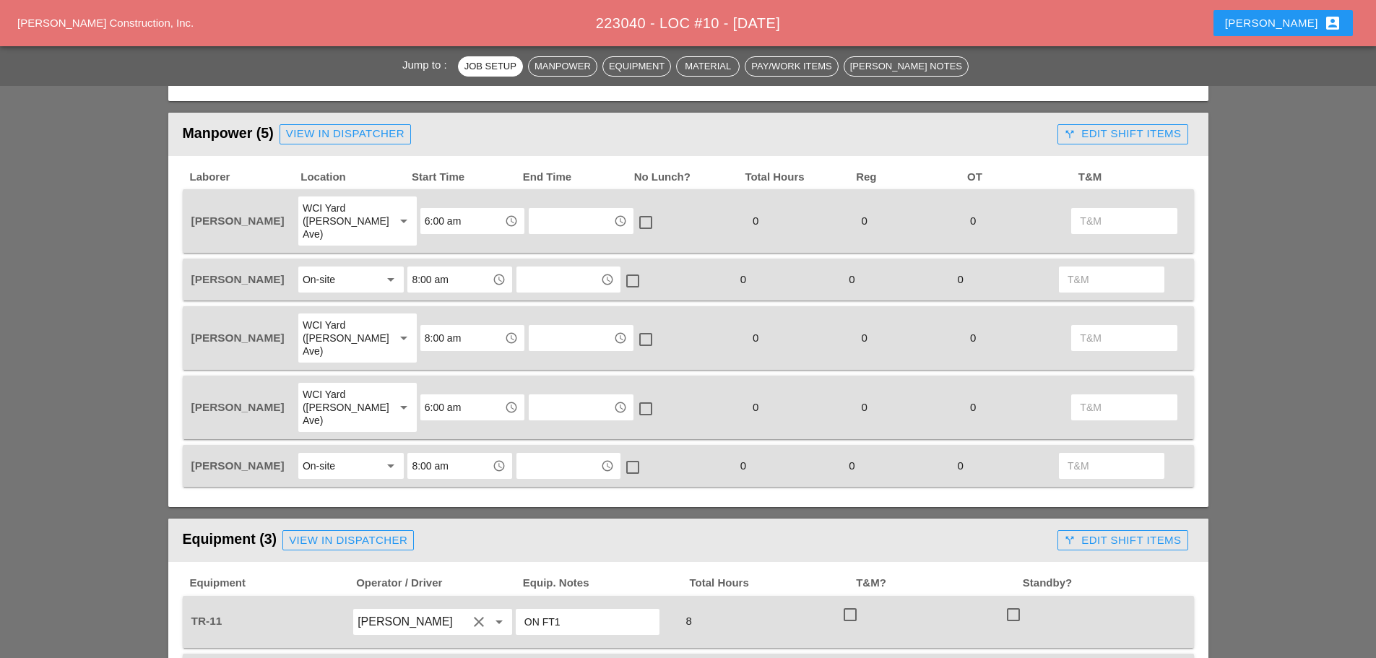
click at [368, 324] on div "WCI Yard (Provost Ave)" at bounding box center [343, 338] width 80 height 39
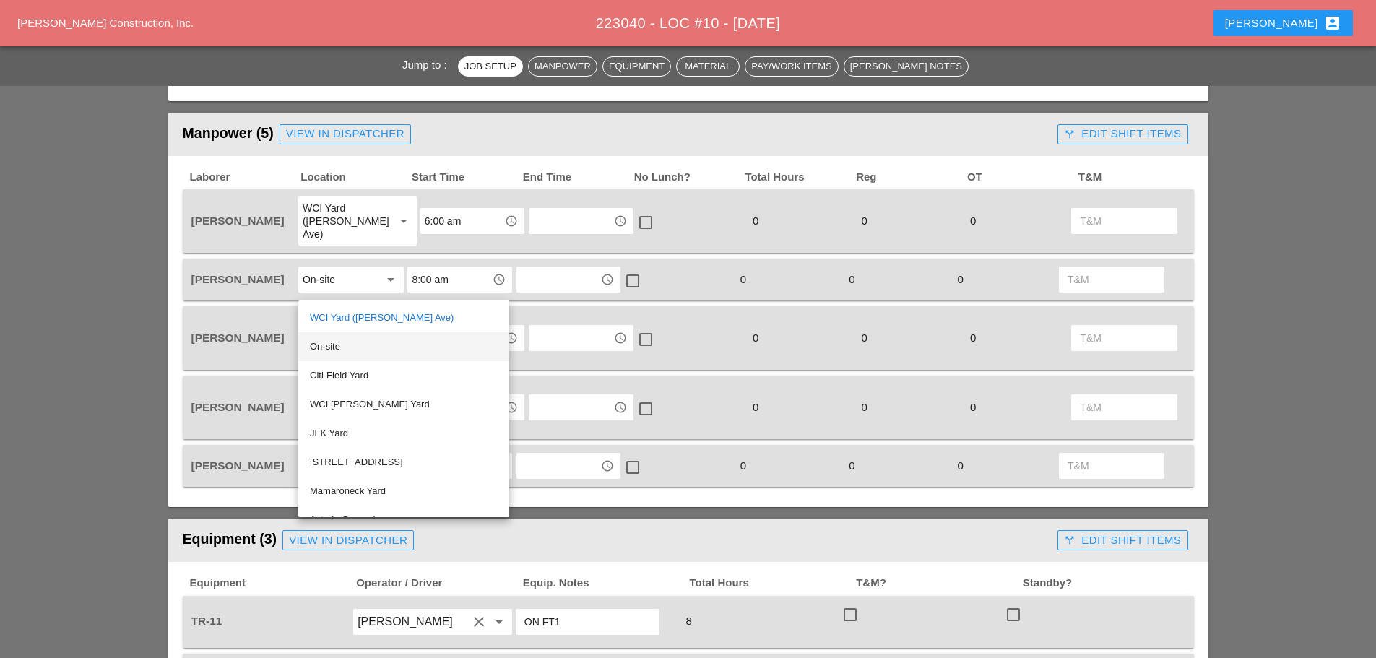
click at [340, 341] on div "On-site" at bounding box center [404, 346] width 188 height 17
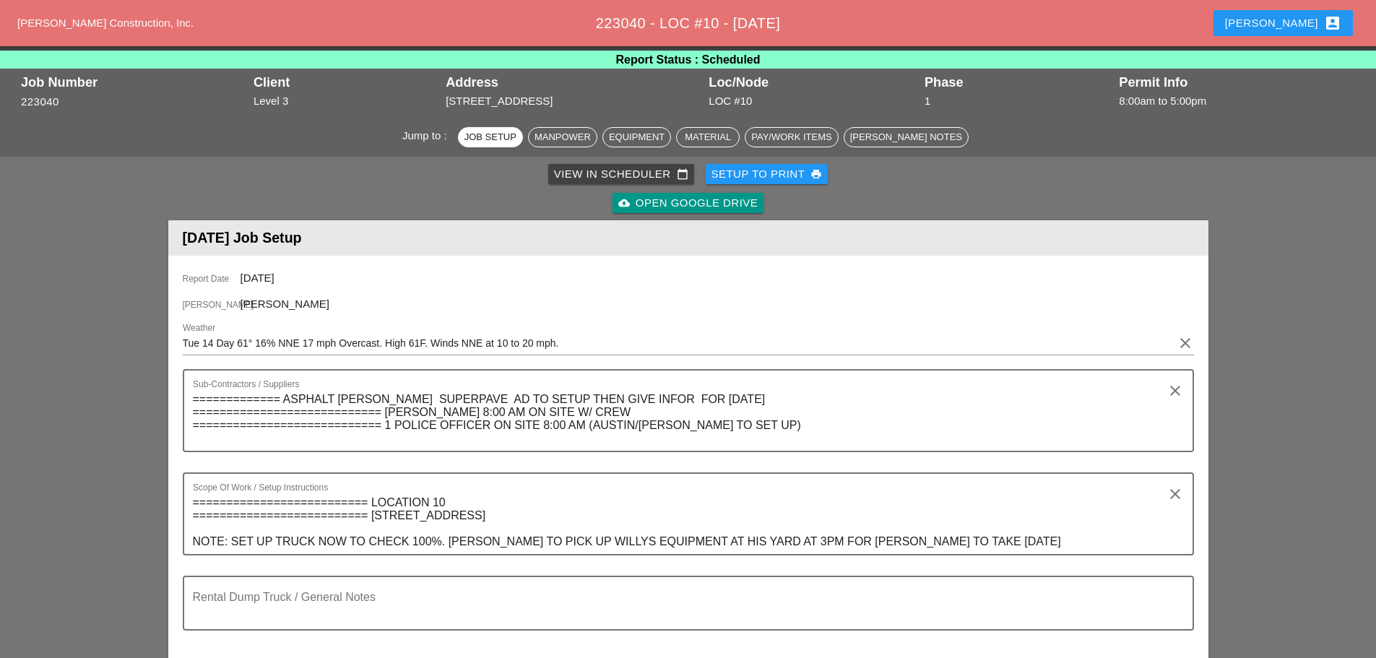
scroll to position [0, 0]
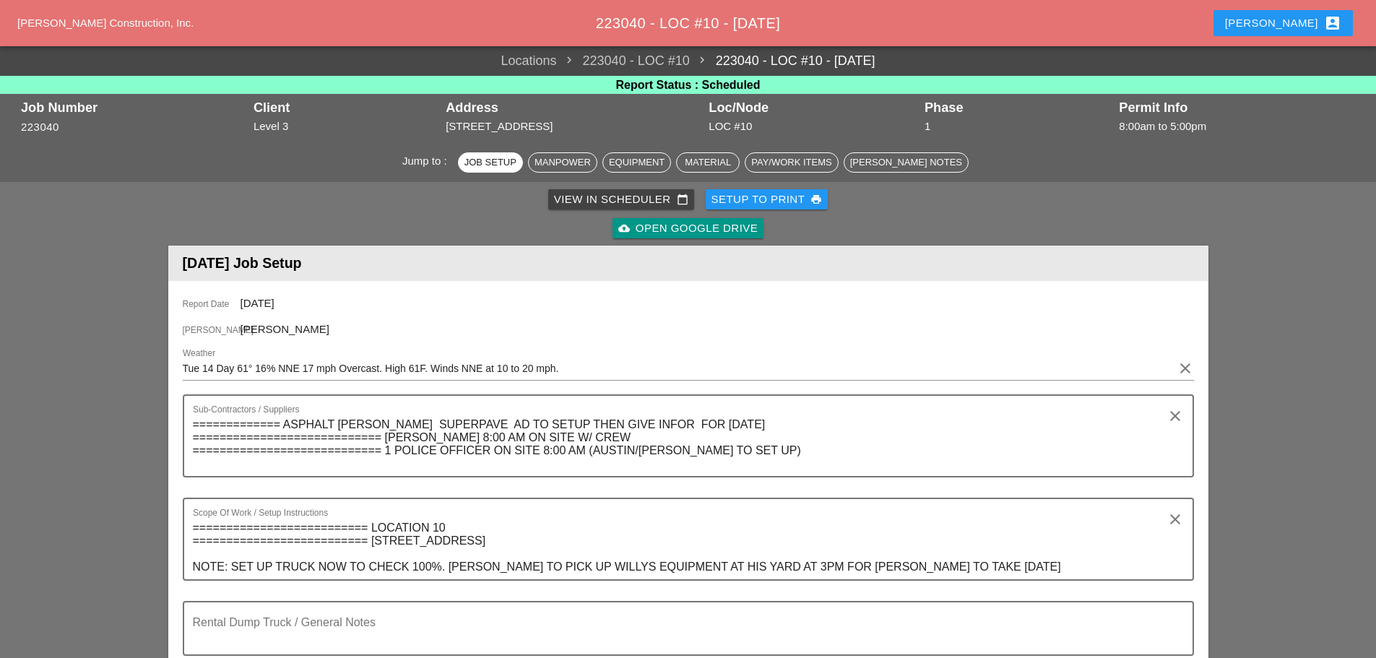
click at [775, 200] on div "Setup to Print print" at bounding box center [767, 199] width 111 height 17
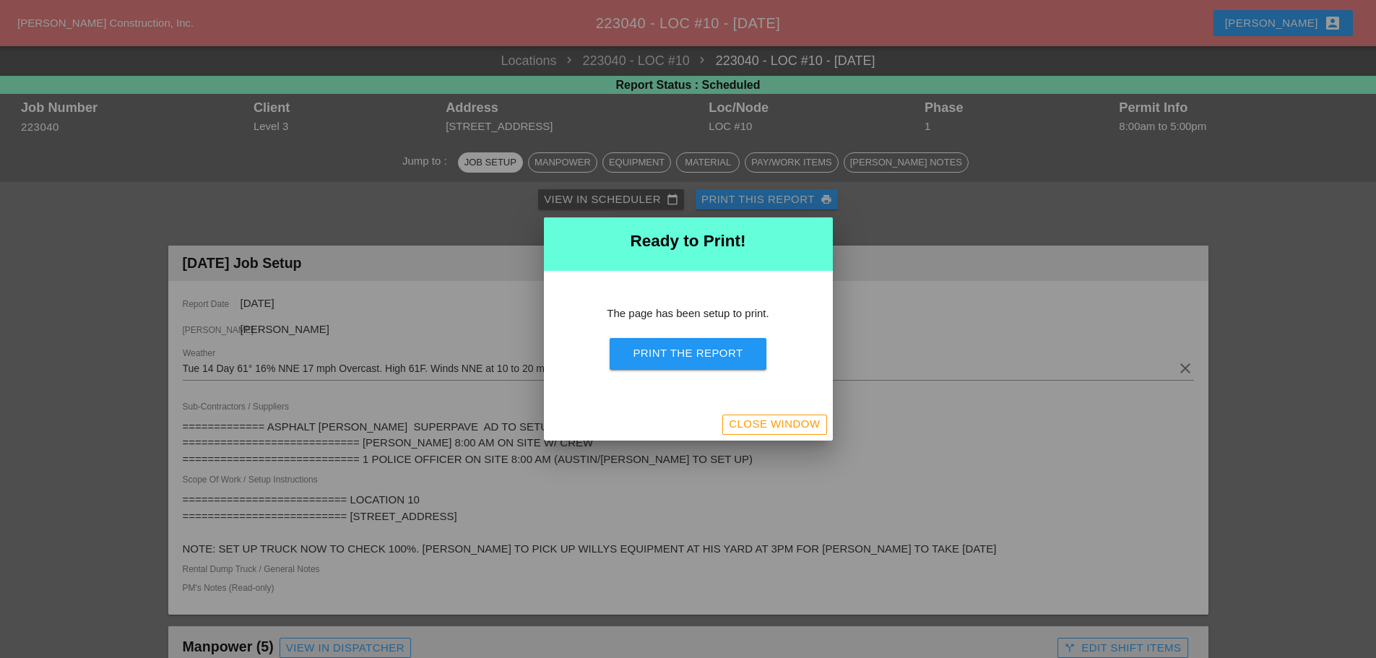
click at [721, 350] on div "Print the Report" at bounding box center [688, 353] width 110 height 17
click at [733, 431] on div "Close Window" at bounding box center [774, 424] width 91 height 17
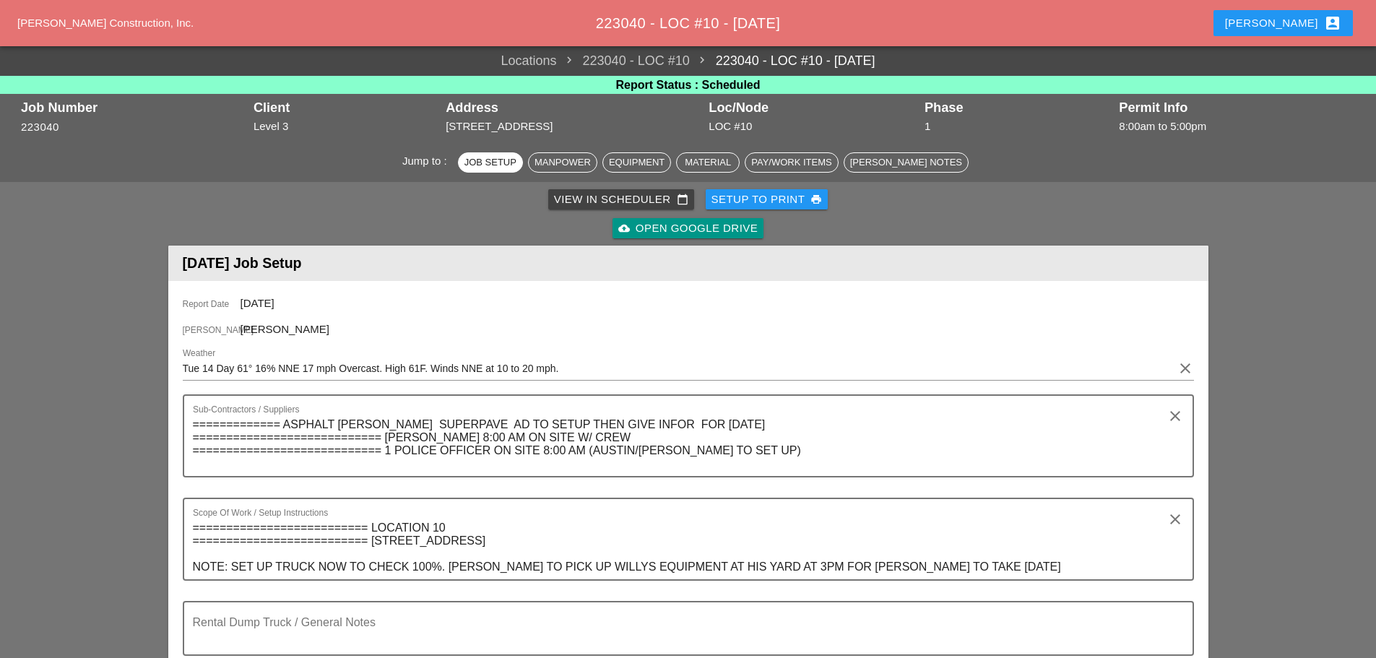
click at [774, 196] on div "Setup to Print print" at bounding box center [767, 199] width 111 height 17
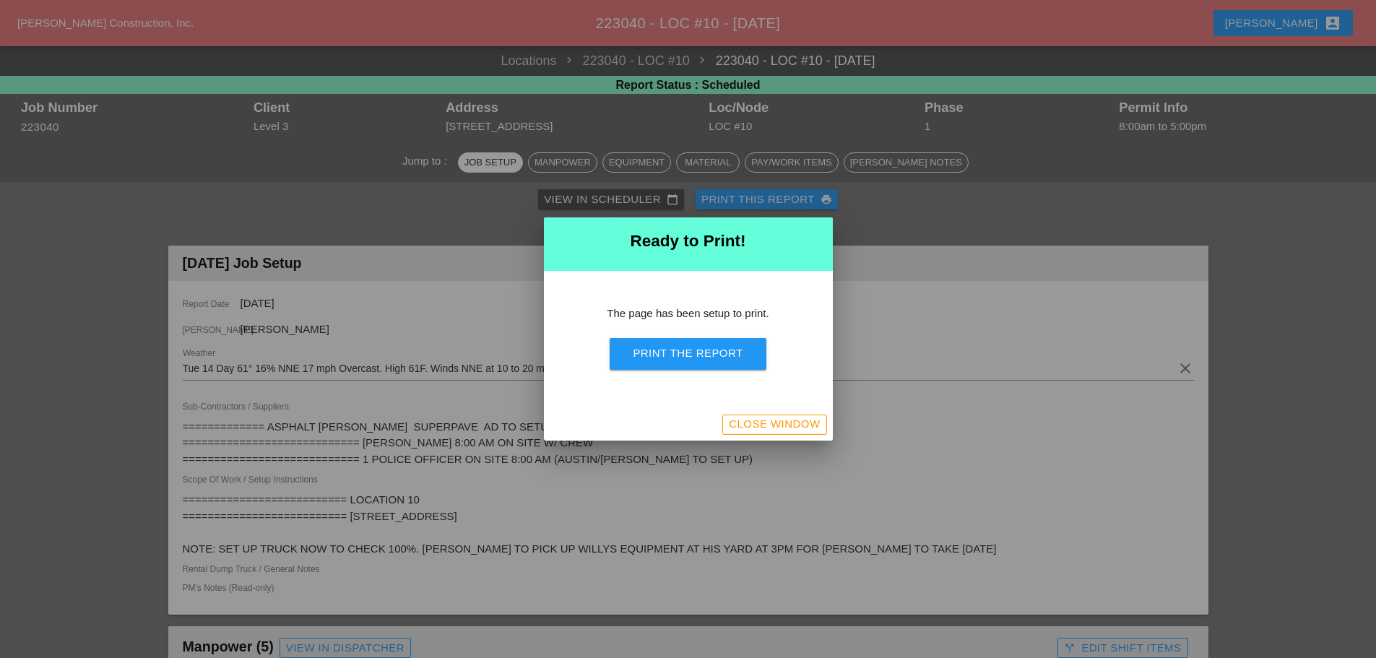
click at [731, 342] on button "Print the Report" at bounding box center [688, 354] width 156 height 32
click at [804, 423] on div "Close Window" at bounding box center [774, 424] width 91 height 17
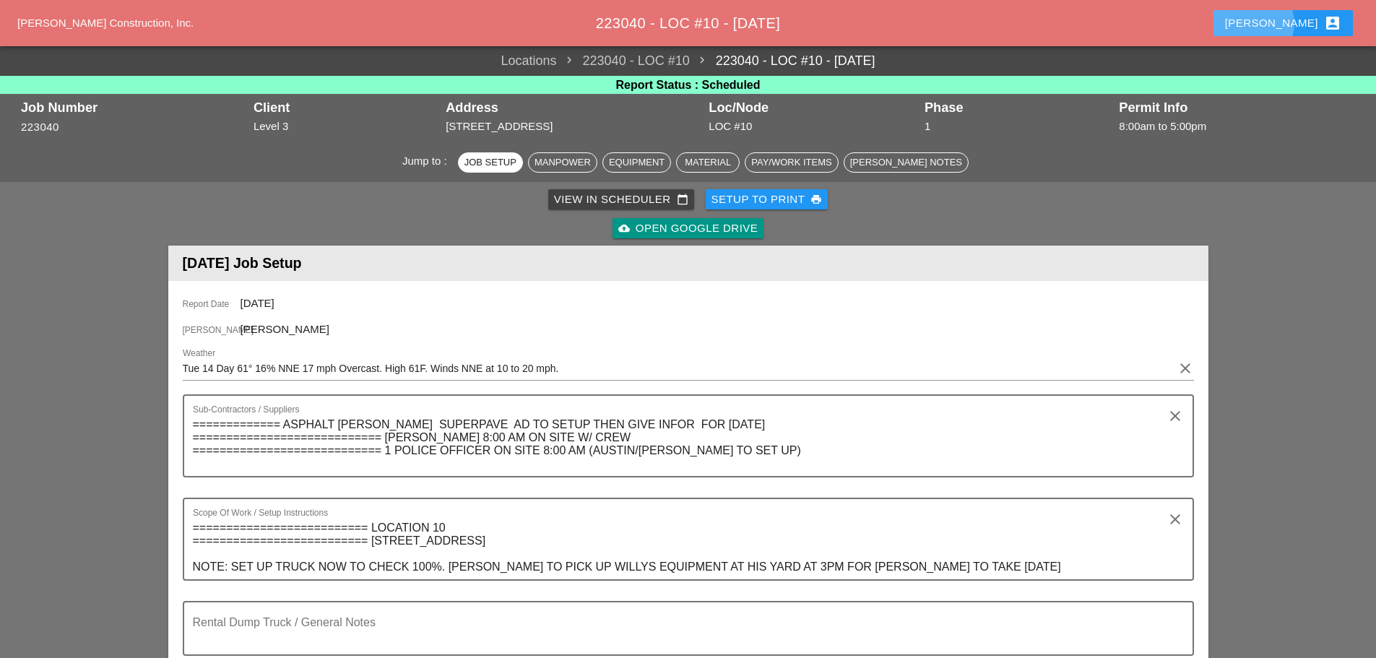
click at [1298, 26] on div "Enrico account_box" at bounding box center [1283, 22] width 116 height 17
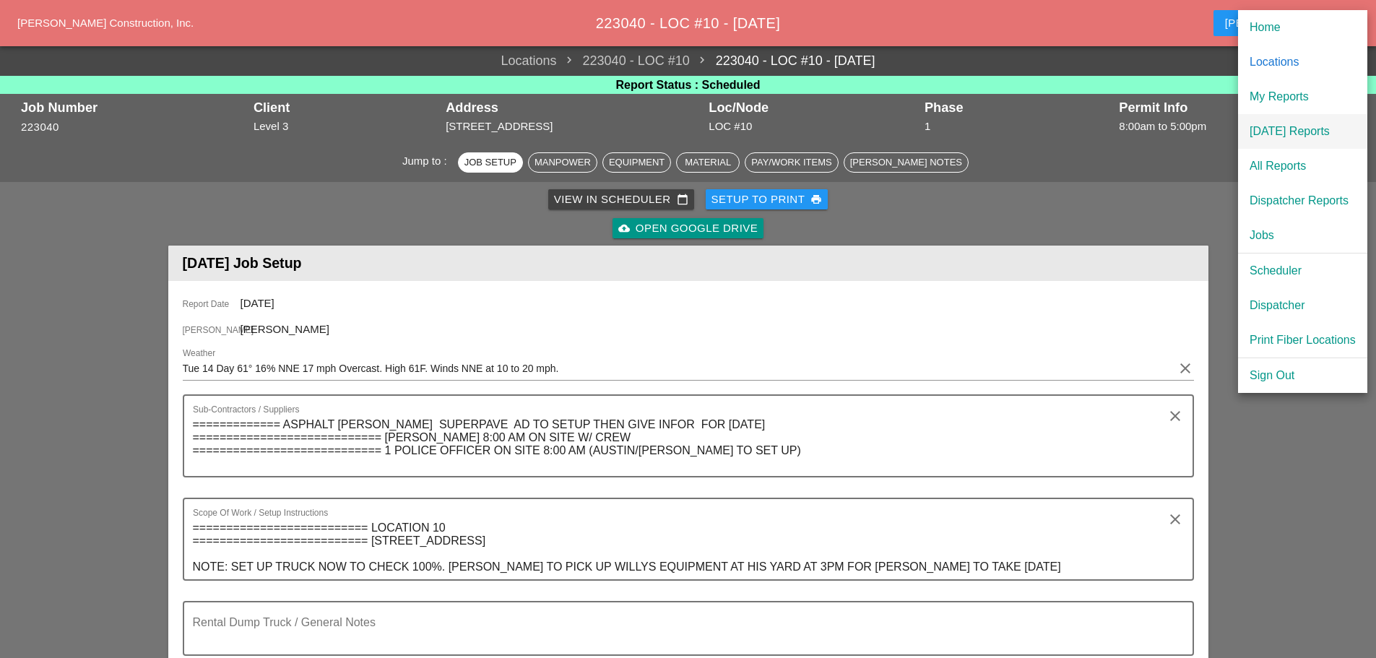
click at [1282, 121] on link "[DATE] Reports" at bounding box center [1302, 131] width 129 height 35
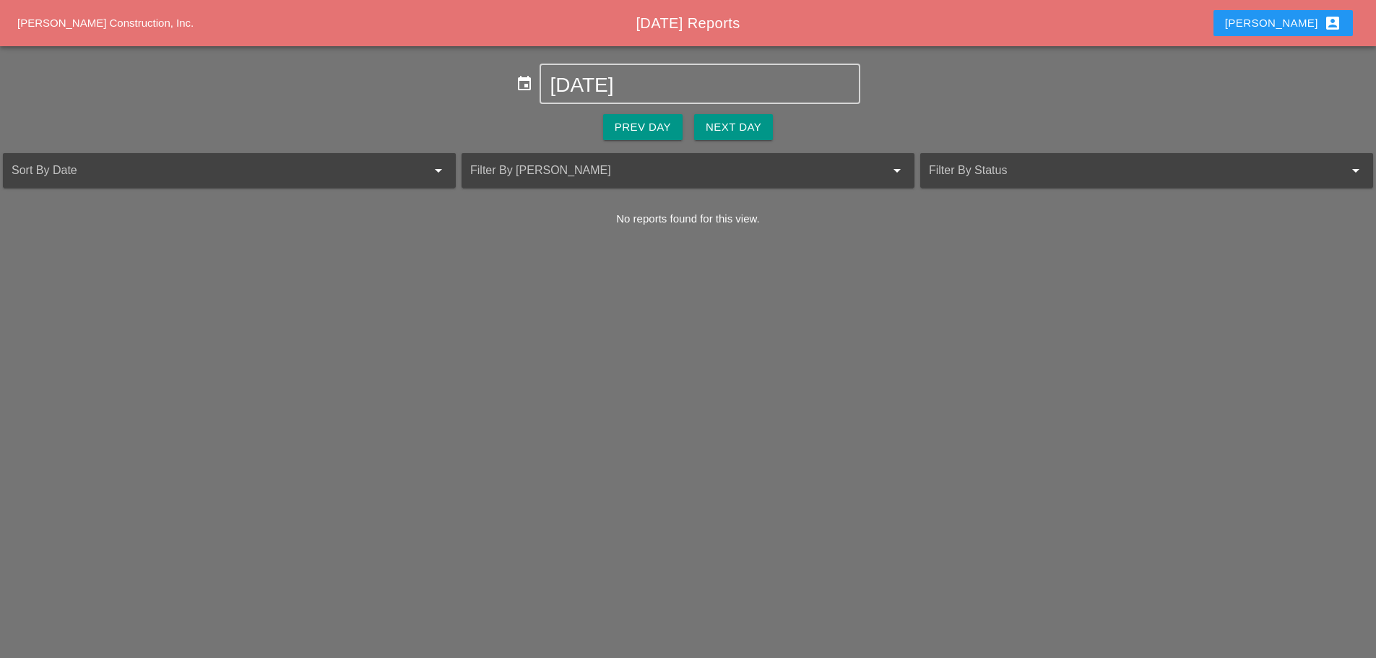
click at [753, 122] on div "Next Day" at bounding box center [734, 127] width 56 height 17
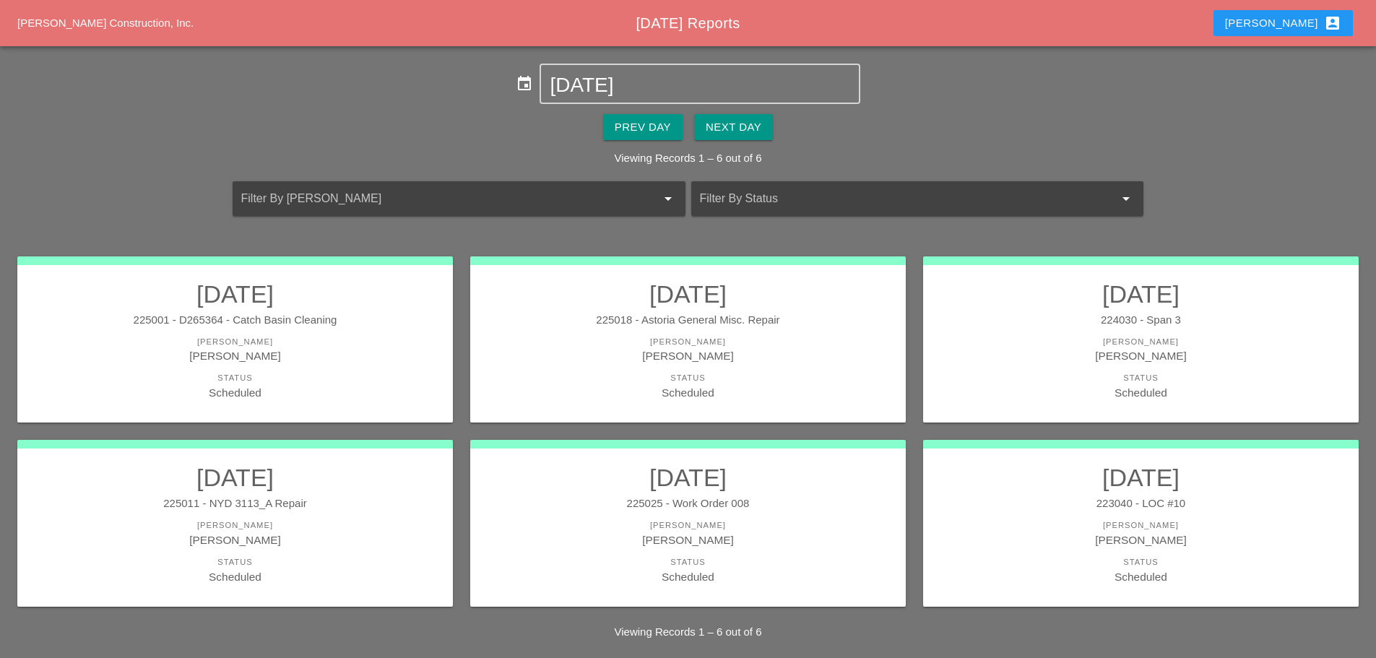
click at [389, 536] on div "[PERSON_NAME]" at bounding box center [235, 540] width 407 height 17
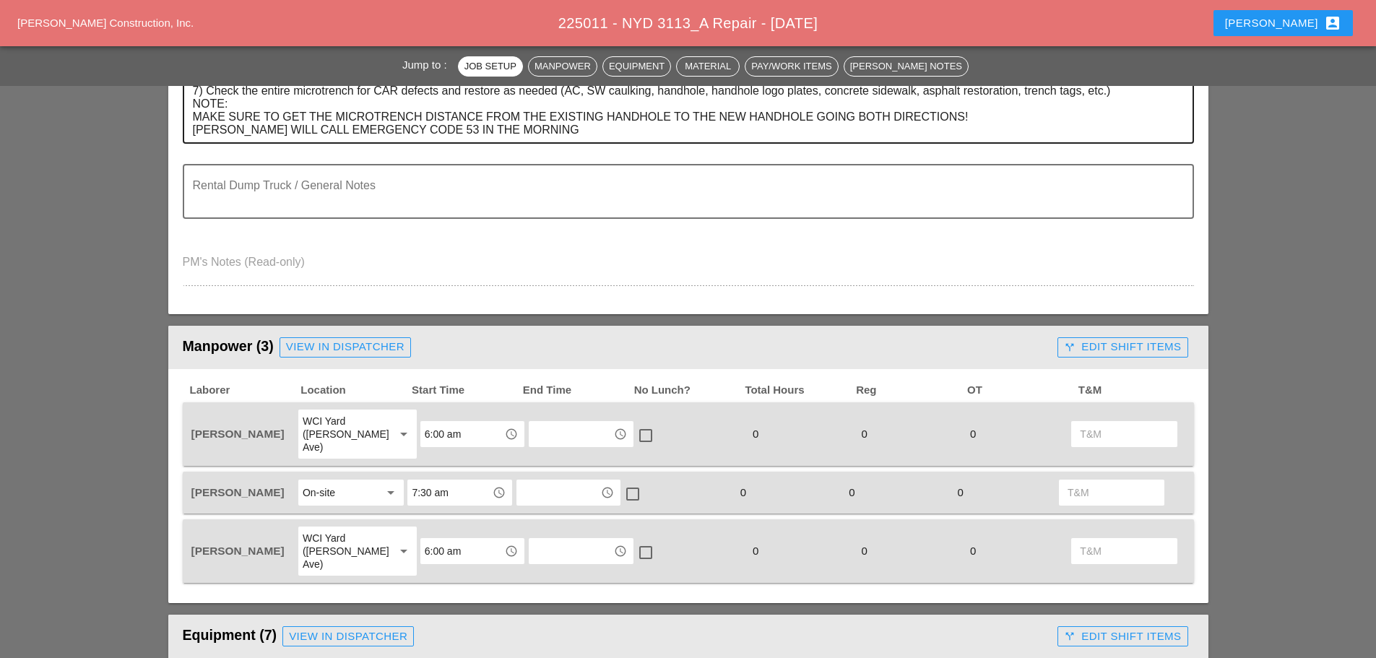
scroll to position [506, 0]
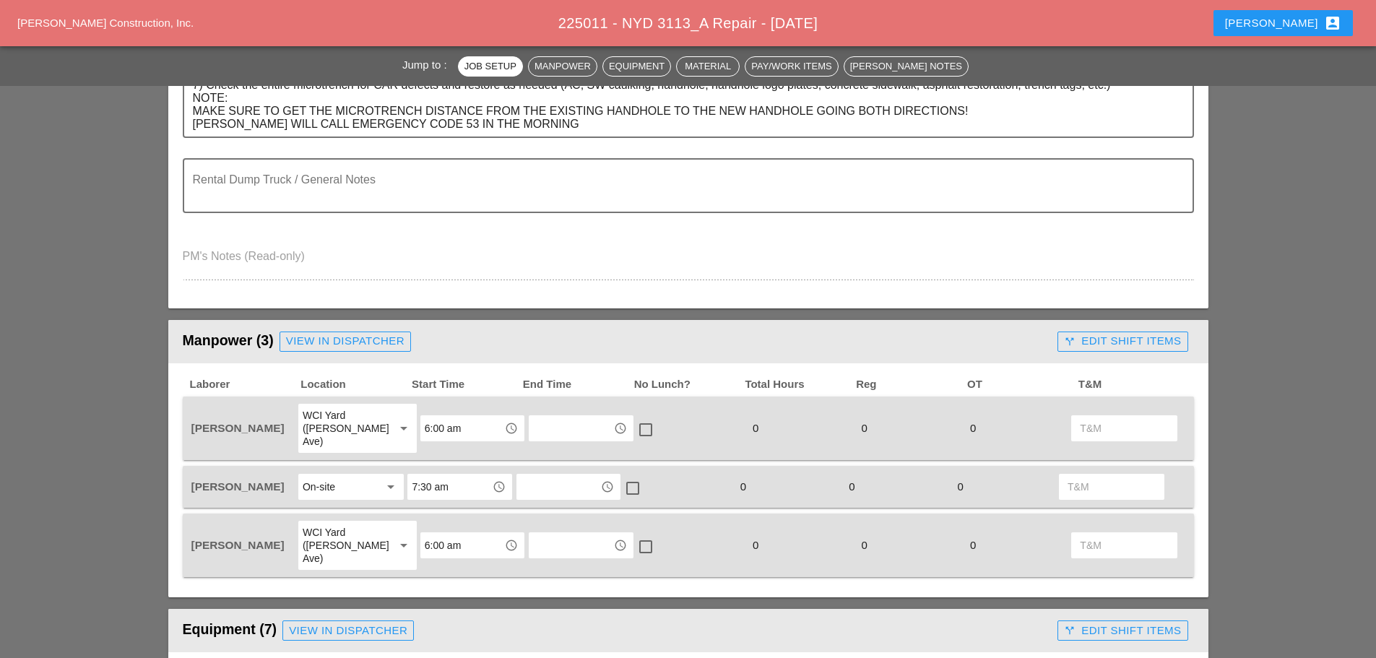
click at [454, 475] on input "7:30 am" at bounding box center [449, 486] width 75 height 23
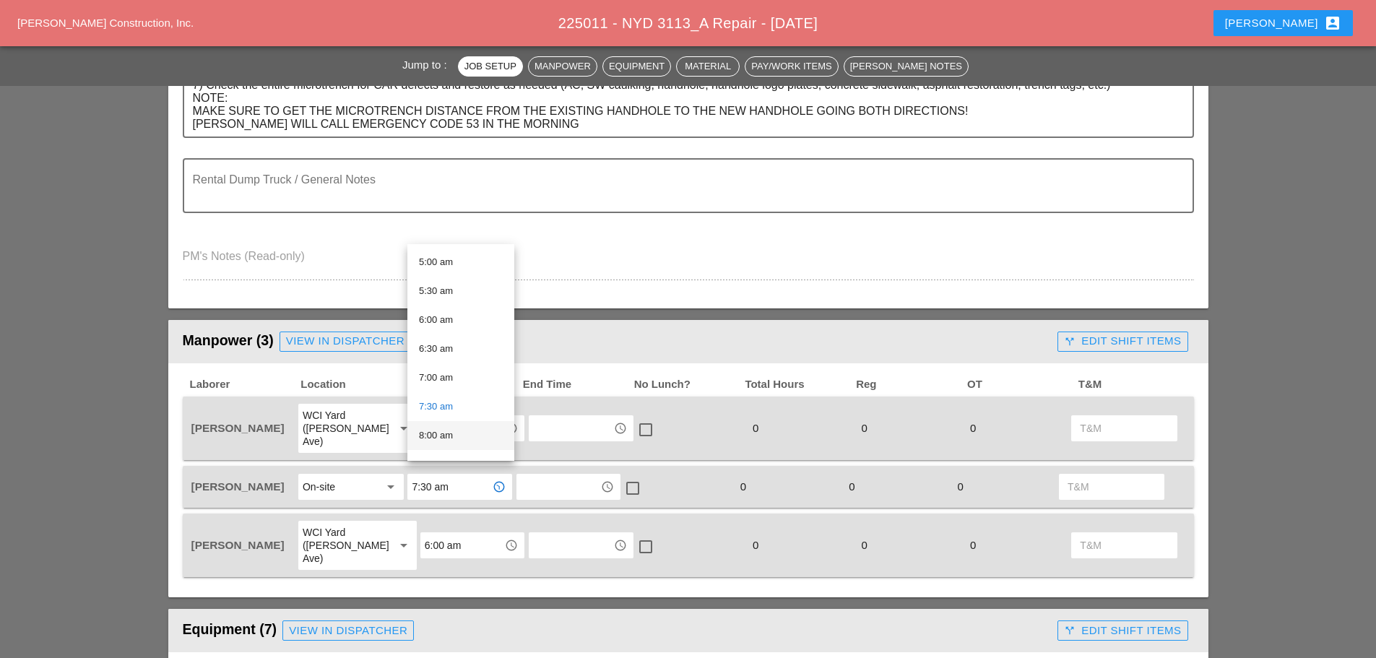
scroll to position [289, 0]
click at [443, 428] on div "8:00 am" at bounding box center [461, 434] width 84 height 17
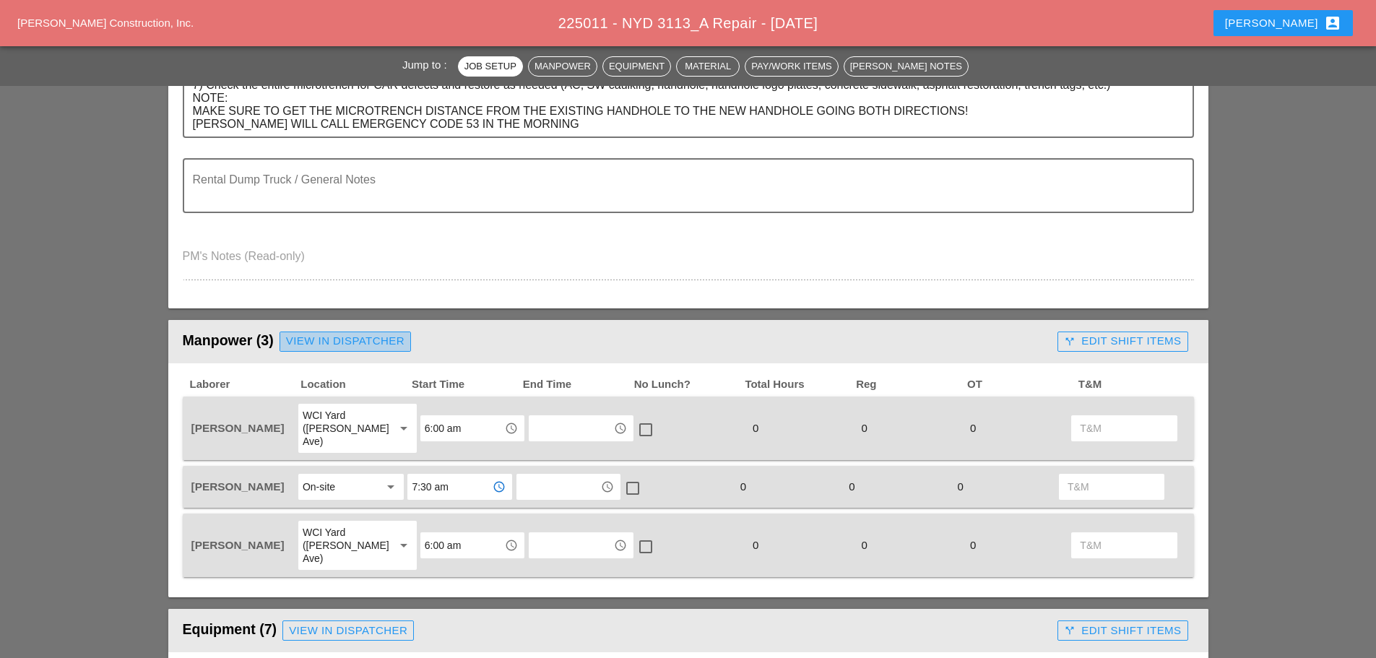
click at [368, 334] on div "View in Dispatcher" at bounding box center [345, 341] width 118 height 17
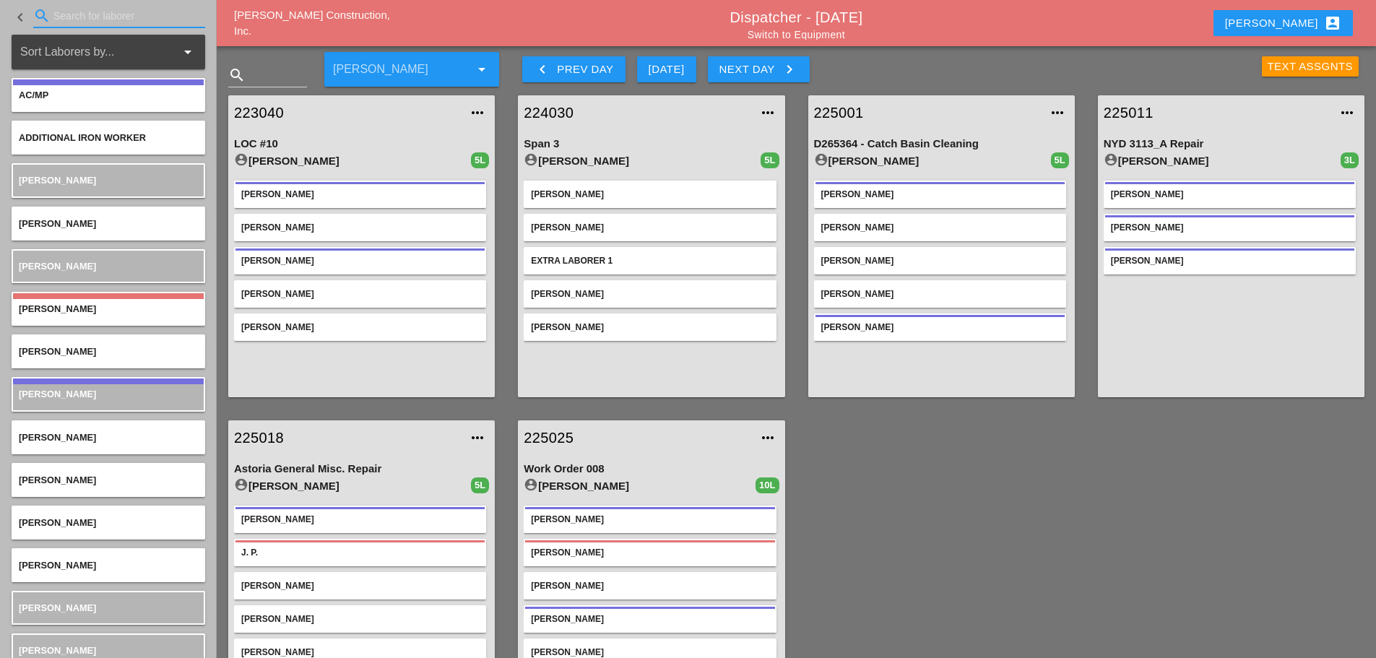
click at [105, 22] on input "Search for laborer" at bounding box center [118, 15] width 131 height 23
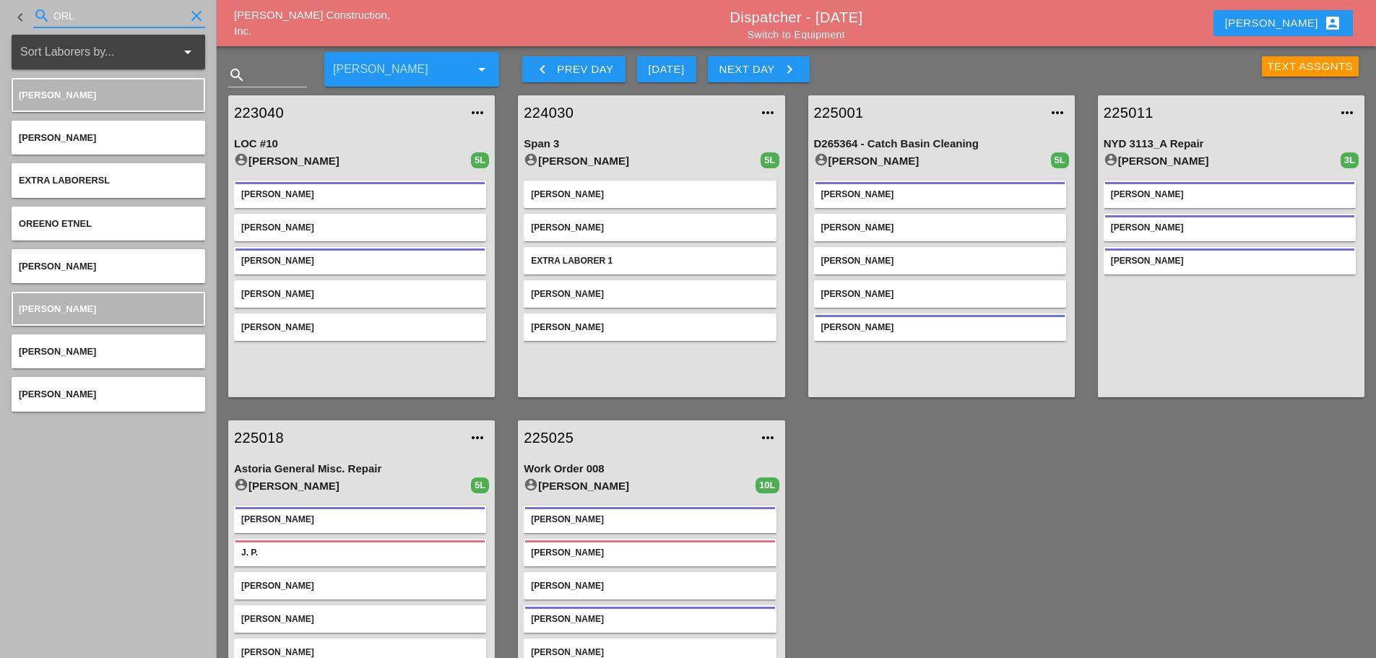
type input "ORL"
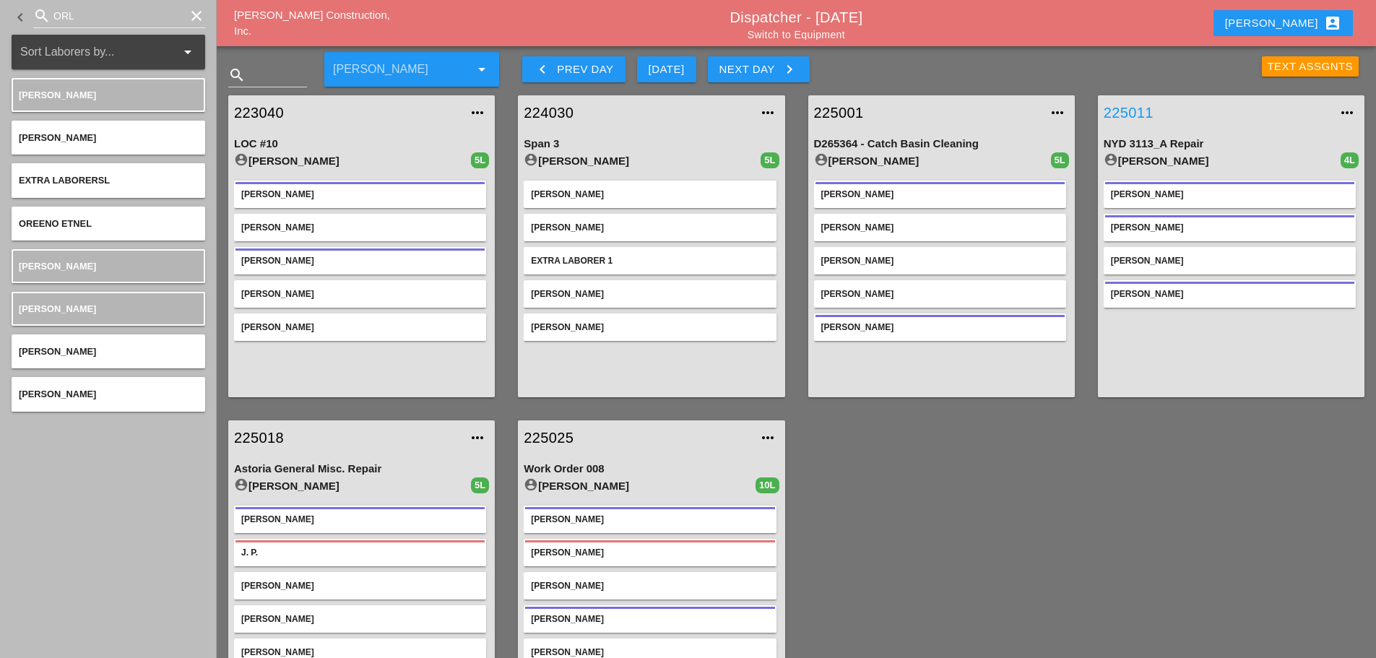
click at [1128, 109] on link "225011" at bounding box center [1217, 113] width 226 height 22
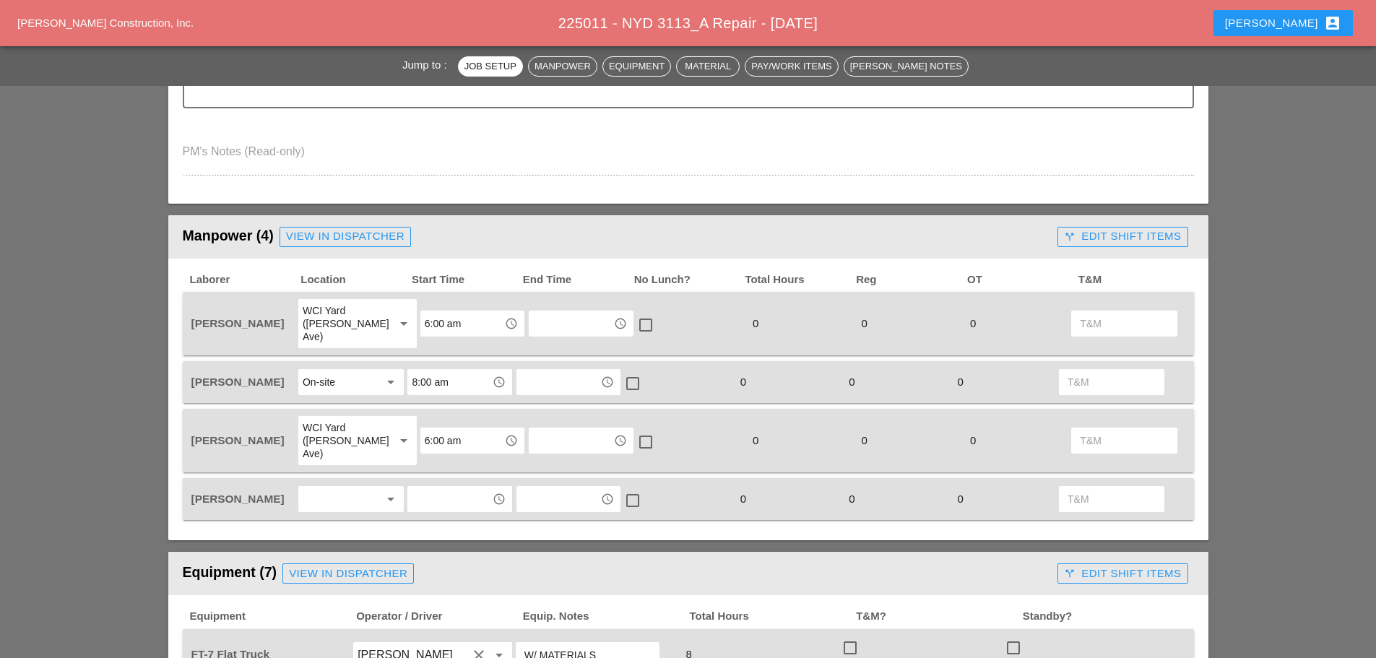
scroll to position [650, 0]
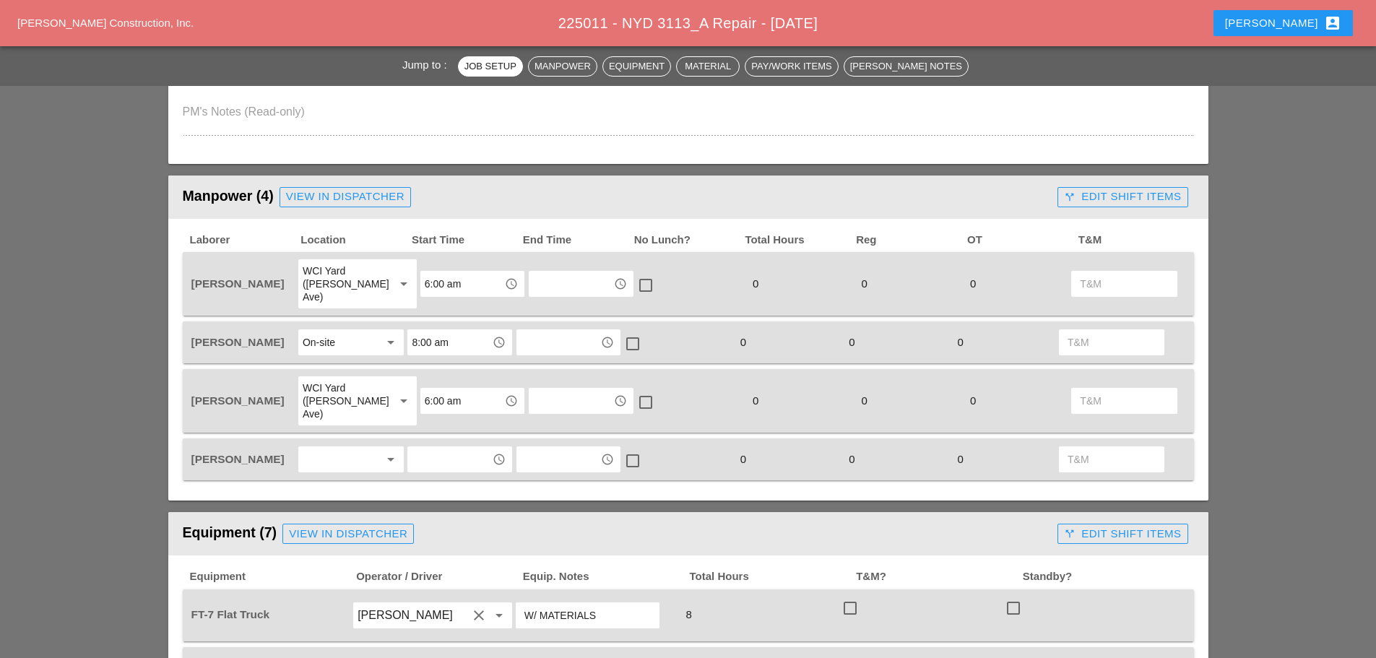
click at [340, 448] on div at bounding box center [341, 459] width 77 height 23
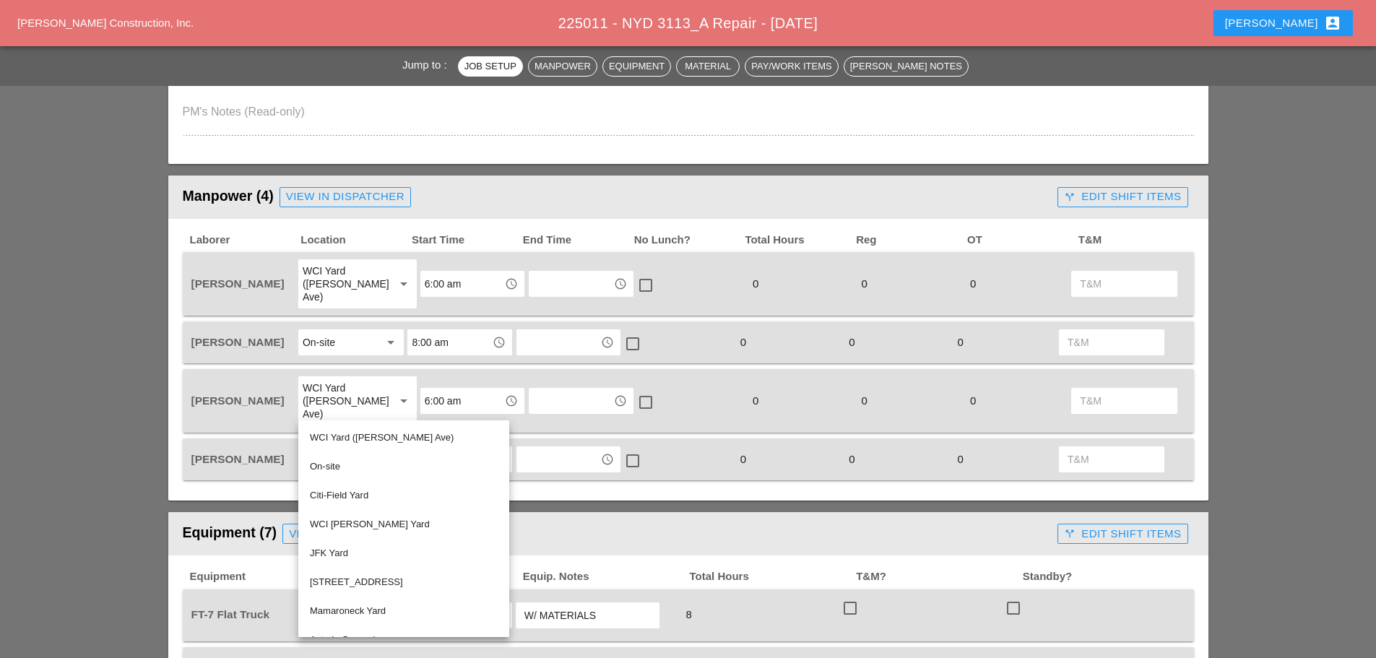
drag, startPoint x: 329, startPoint y: 467, endPoint x: 402, endPoint y: 453, distance: 75.0
click at [329, 465] on div "On-site" at bounding box center [404, 466] width 188 height 17
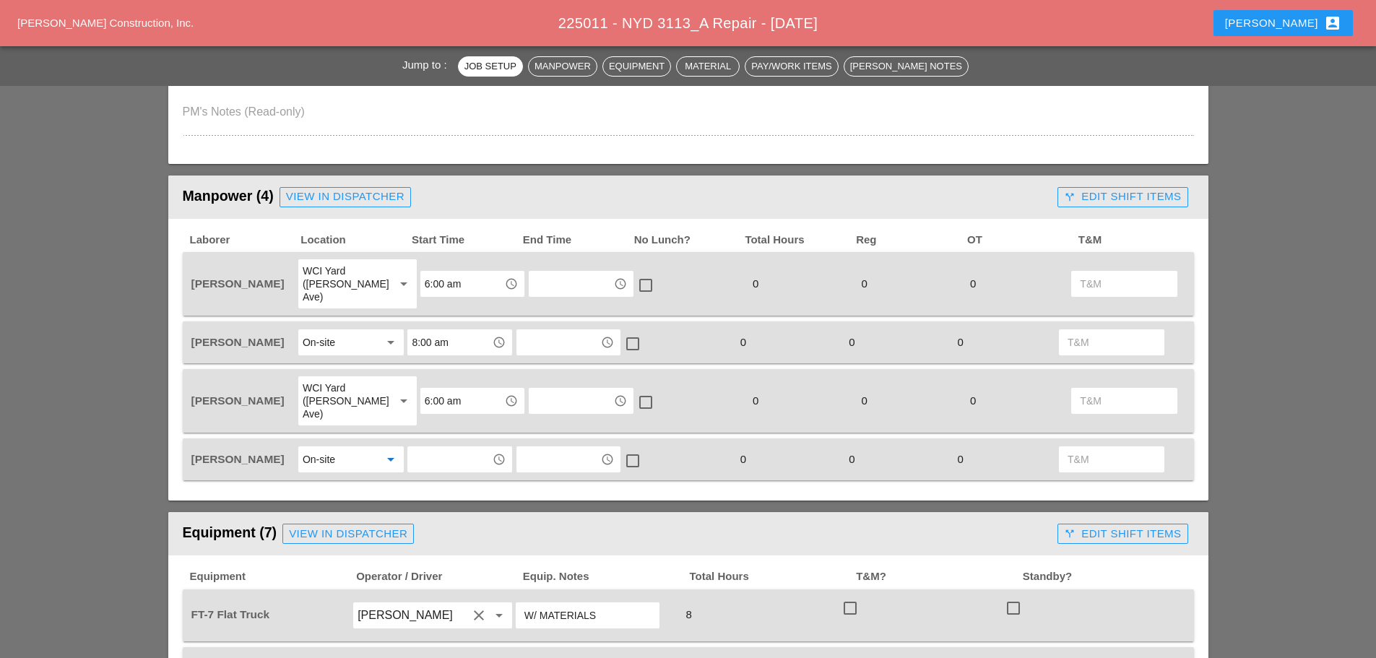
click at [440, 448] on input "text" at bounding box center [449, 459] width 75 height 23
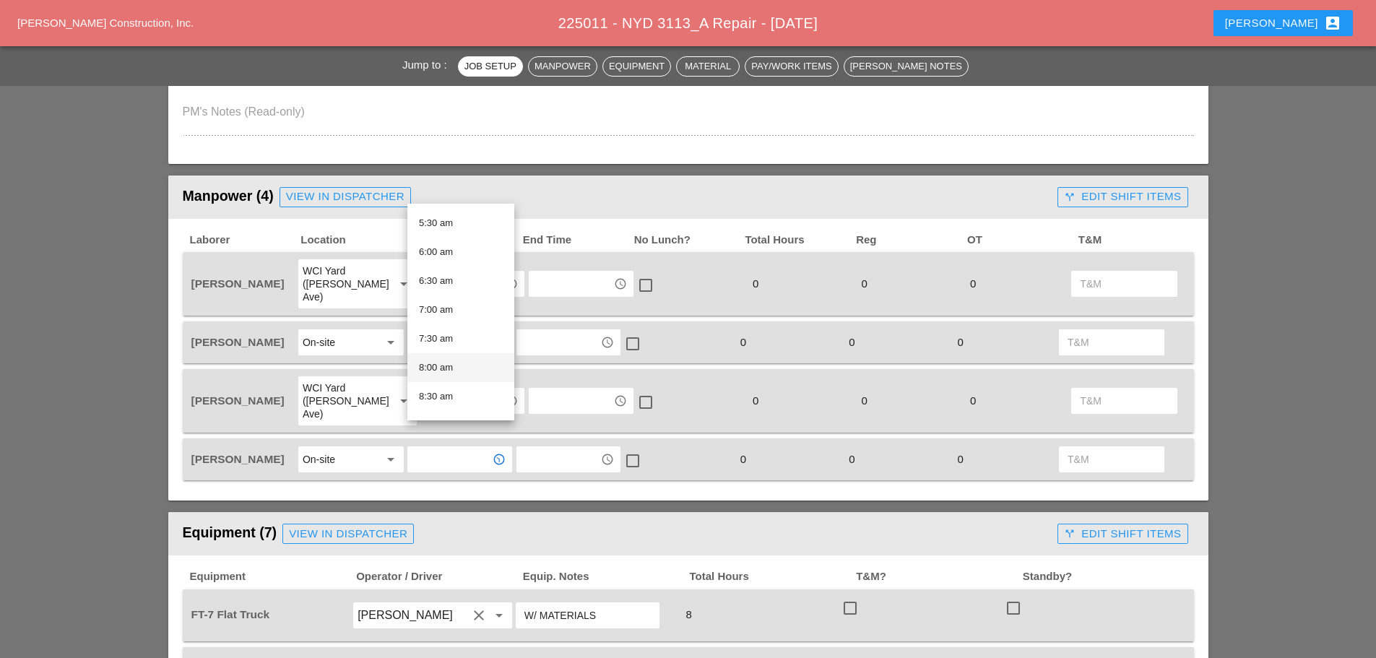
scroll to position [361, 0]
click at [451, 321] on div "8:00 am" at bounding box center [461, 322] width 84 height 17
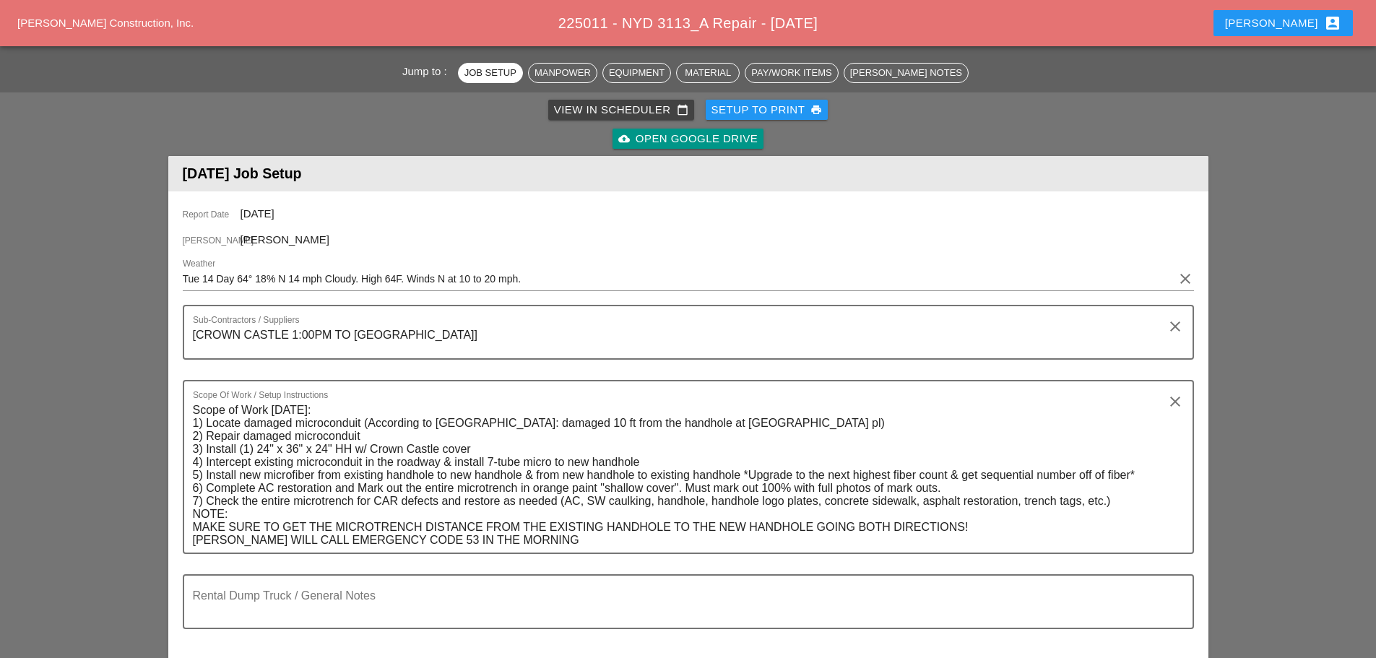
scroll to position [0, 0]
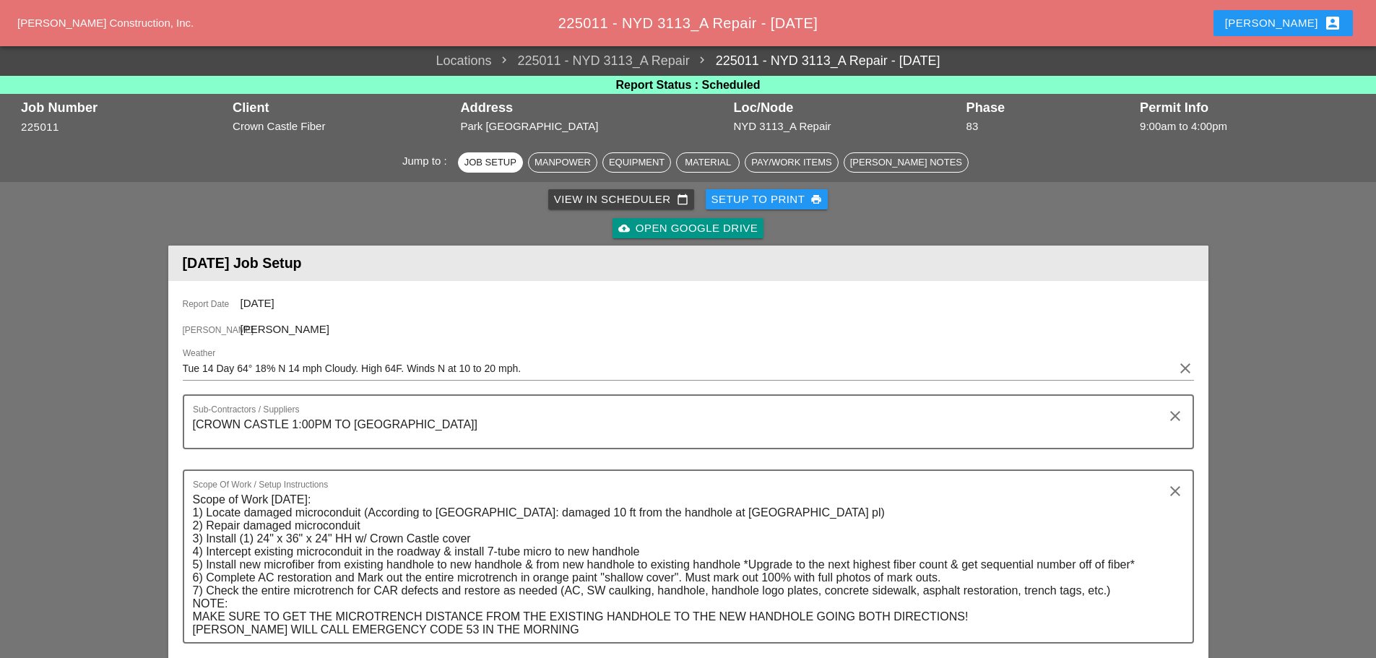
click at [730, 195] on div "Setup to Print print" at bounding box center [767, 199] width 111 height 17
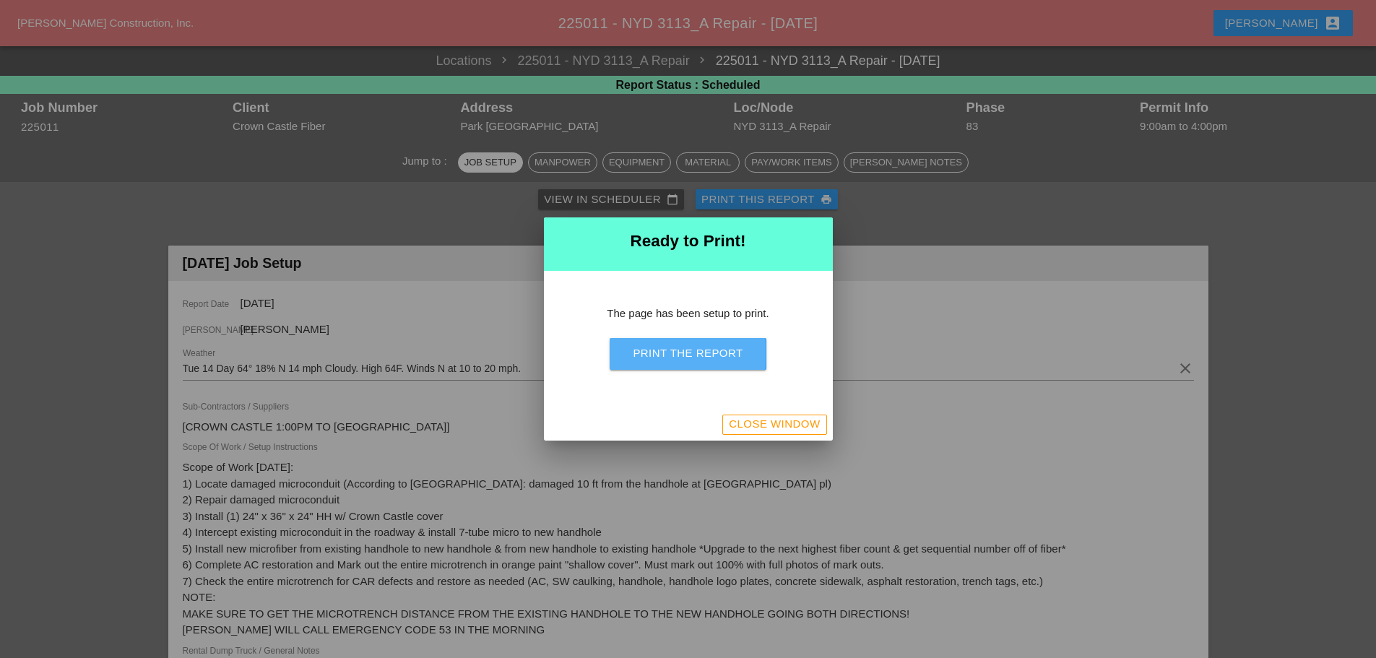
click at [729, 360] on div "Print the Report" at bounding box center [688, 353] width 110 height 17
click at [735, 351] on div "Print the Report" at bounding box center [688, 353] width 110 height 17
click at [767, 422] on div "Close Window" at bounding box center [774, 424] width 91 height 17
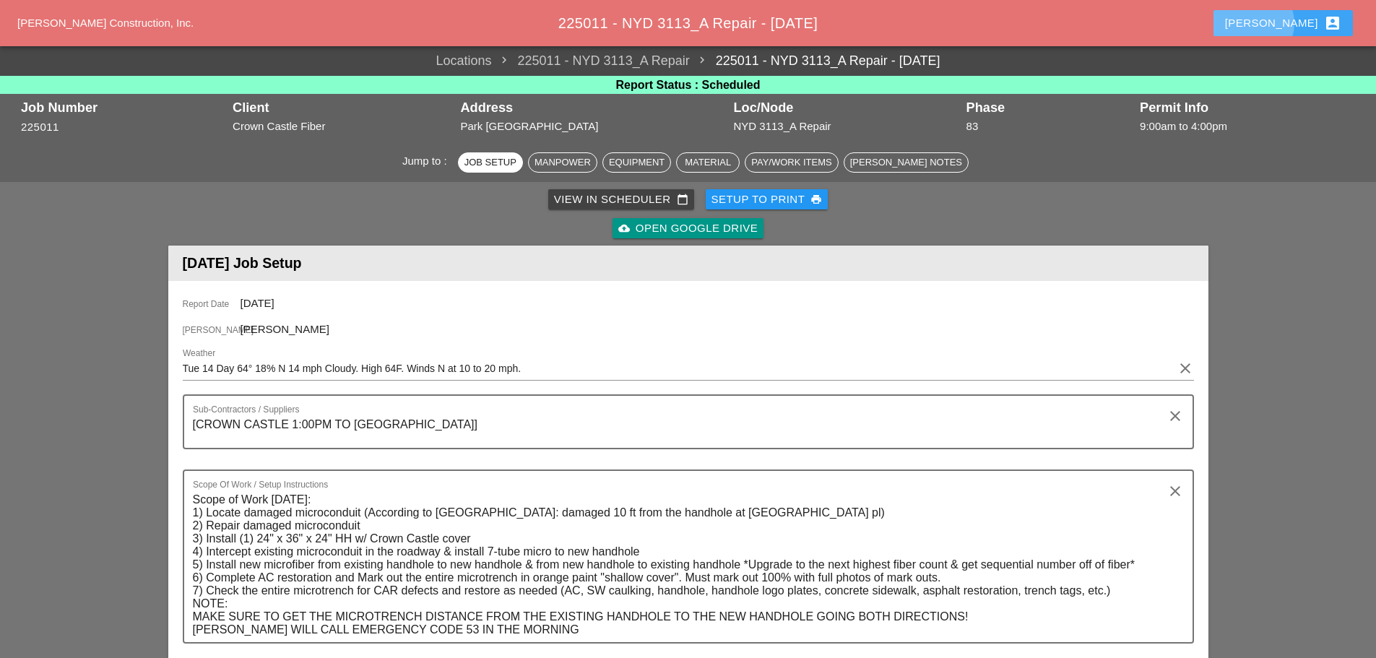
drag, startPoint x: 1300, startPoint y: 20, endPoint x: 1306, endPoint y: 46, distance: 26.8
click at [1300, 21] on div "Enrico account_box" at bounding box center [1283, 22] width 116 height 17
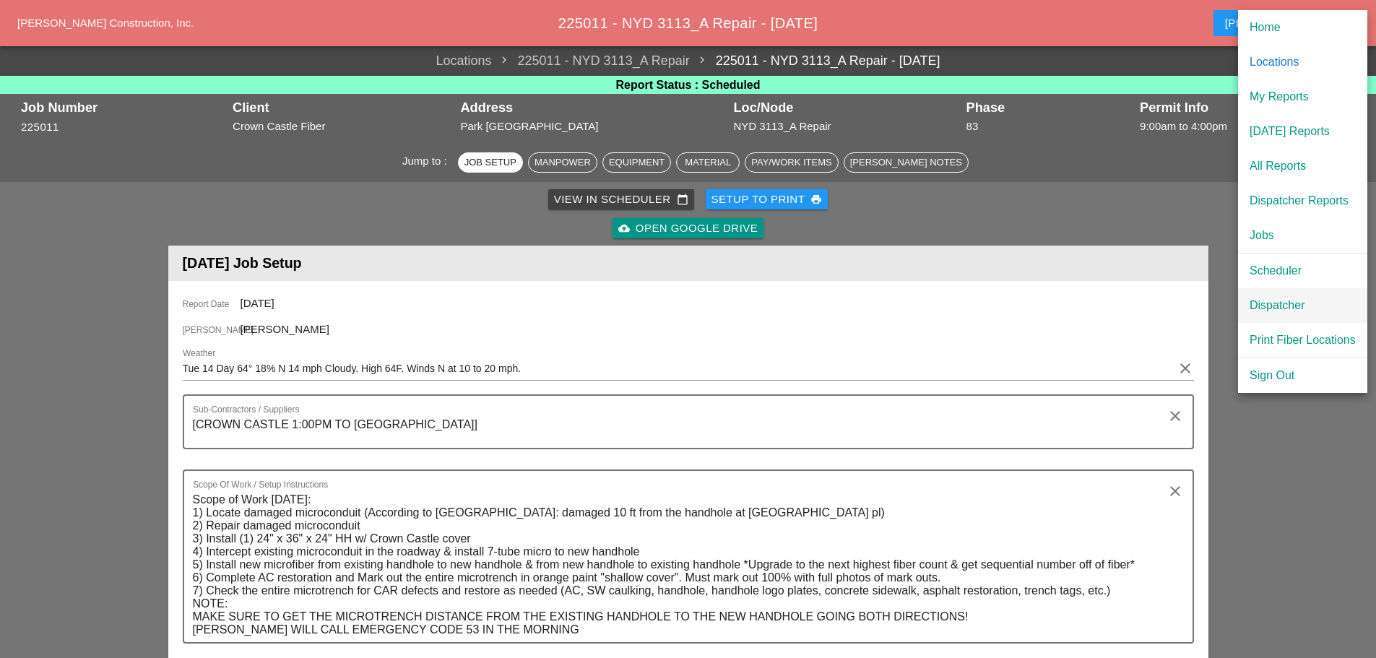
click at [1287, 306] on div "Dispatcher" at bounding box center [1303, 305] width 106 height 17
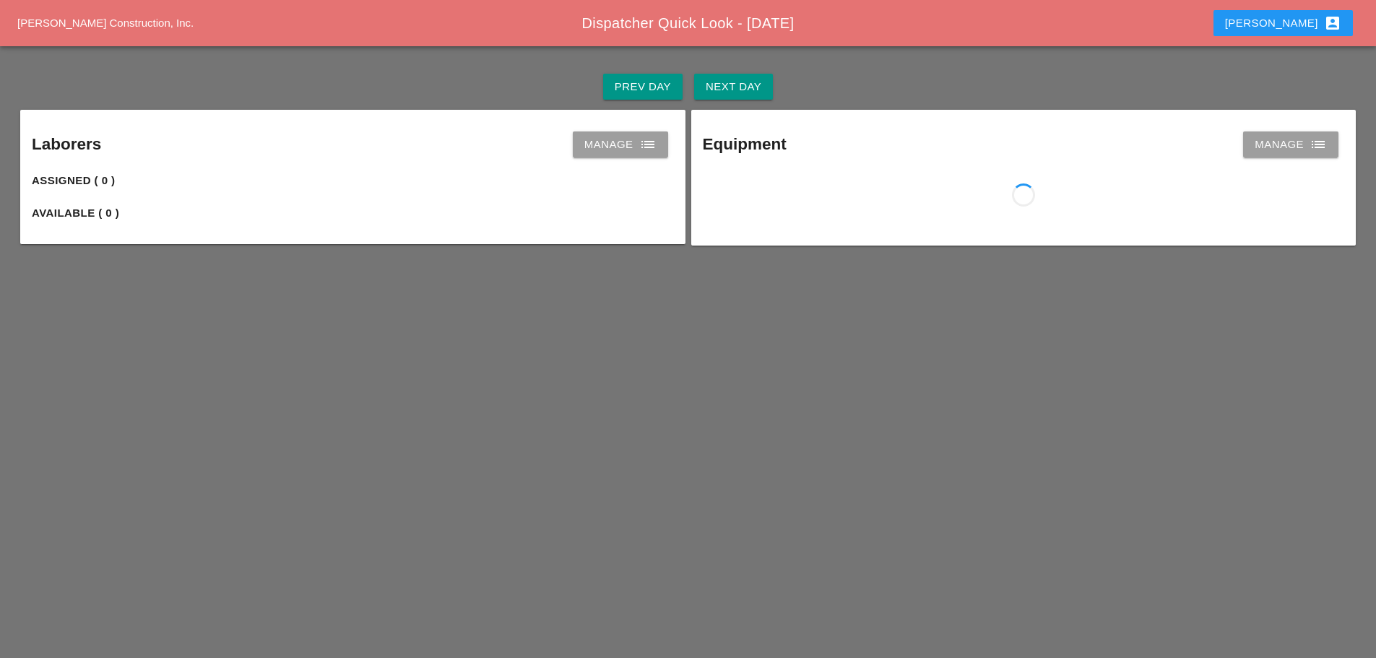
click at [730, 90] on div "Next Day" at bounding box center [734, 87] width 56 height 17
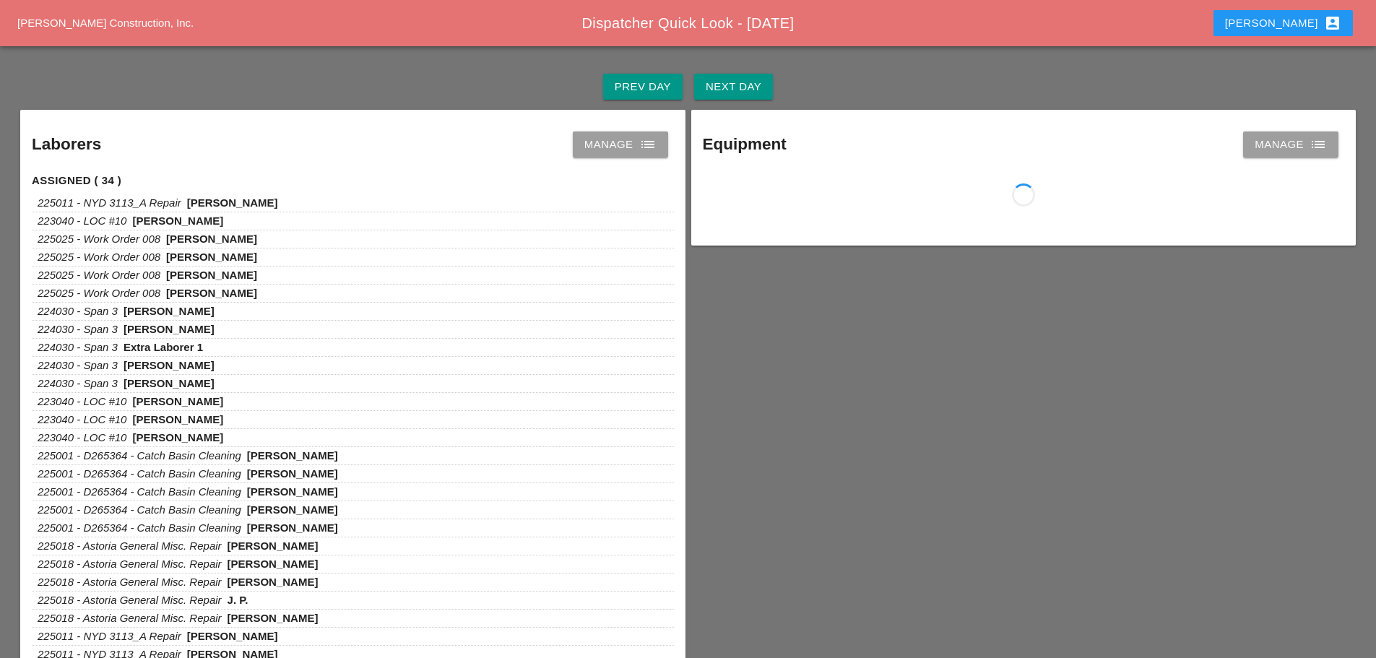
click at [632, 151] on div "Manage list" at bounding box center [620, 144] width 72 height 17
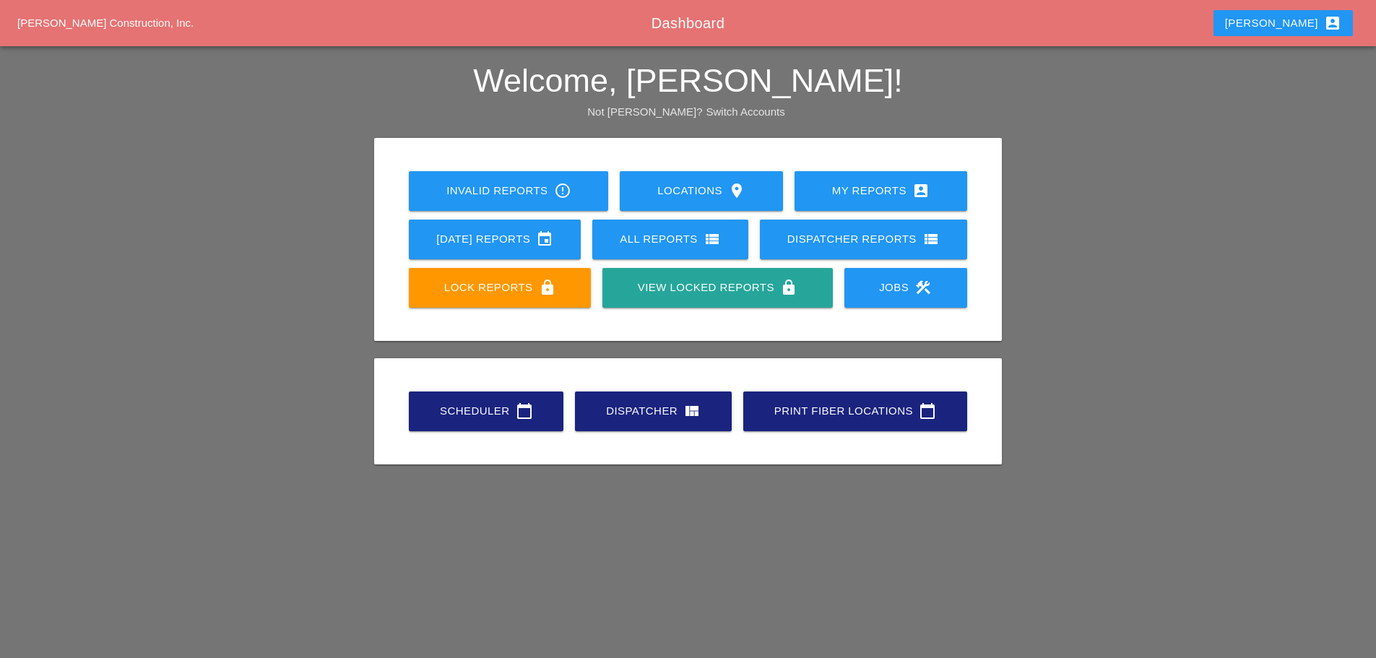
click at [459, 412] on div "Scheduler calendar_today" at bounding box center [486, 410] width 108 height 17
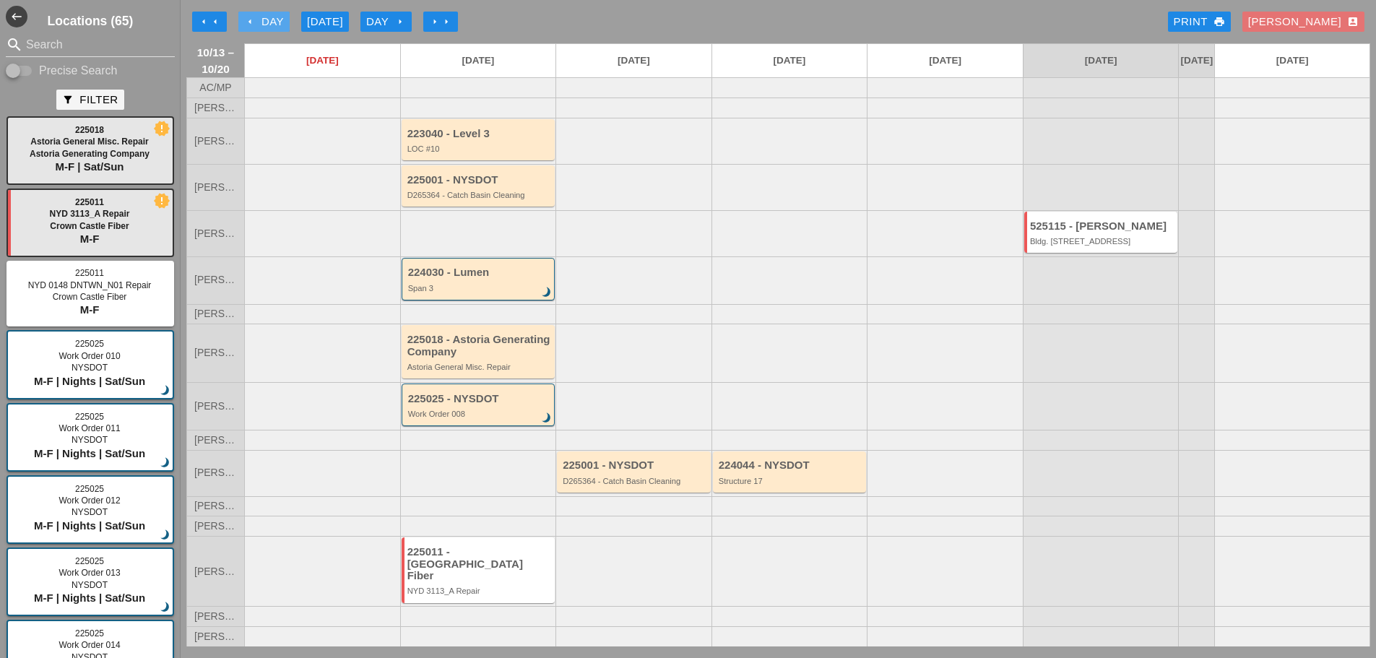
click at [250, 20] on icon "arrow_left" at bounding box center [250, 22] width 12 height 12
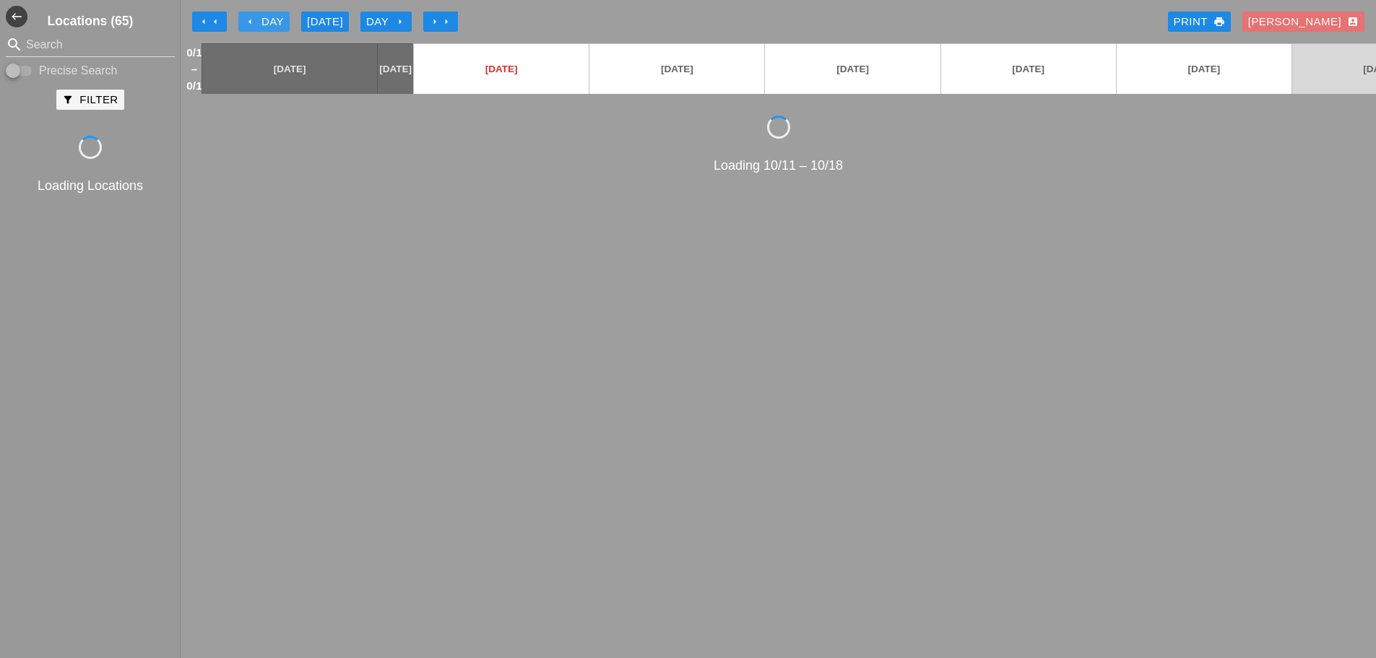
click at [249, 20] on icon "arrow_left" at bounding box center [250, 22] width 12 height 12
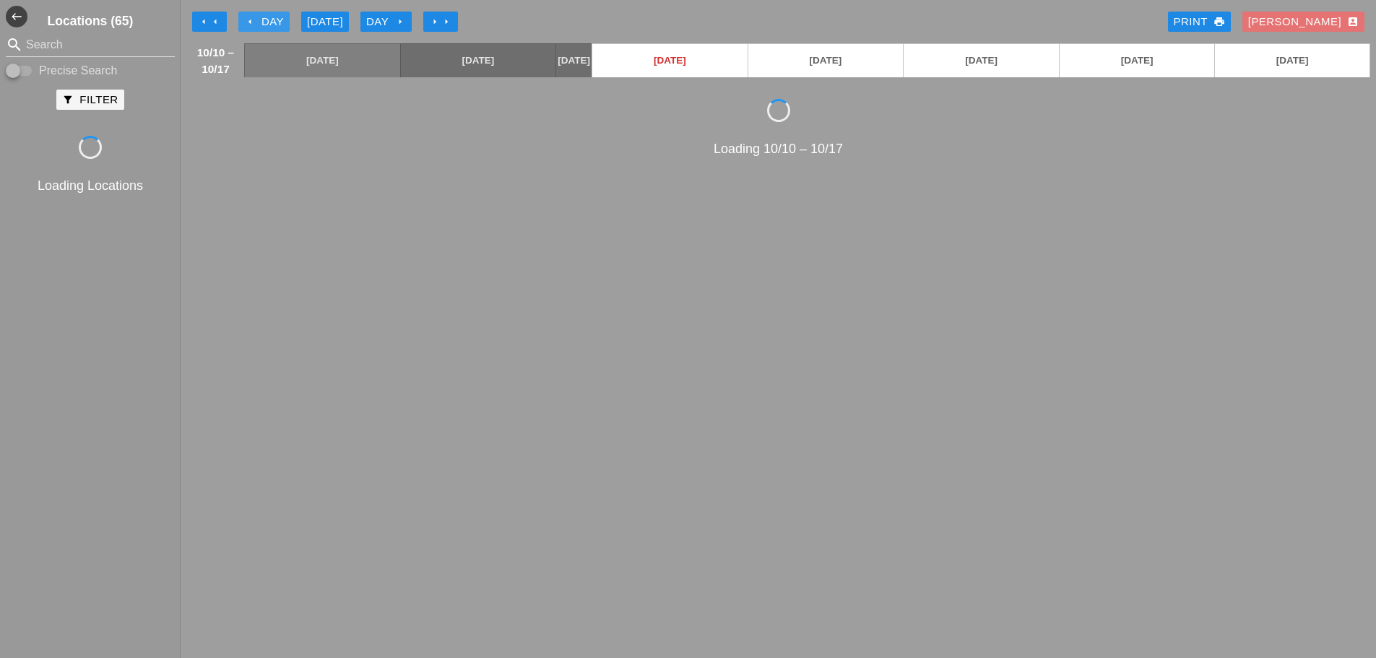
click at [249, 20] on icon "arrow_left" at bounding box center [250, 22] width 12 height 12
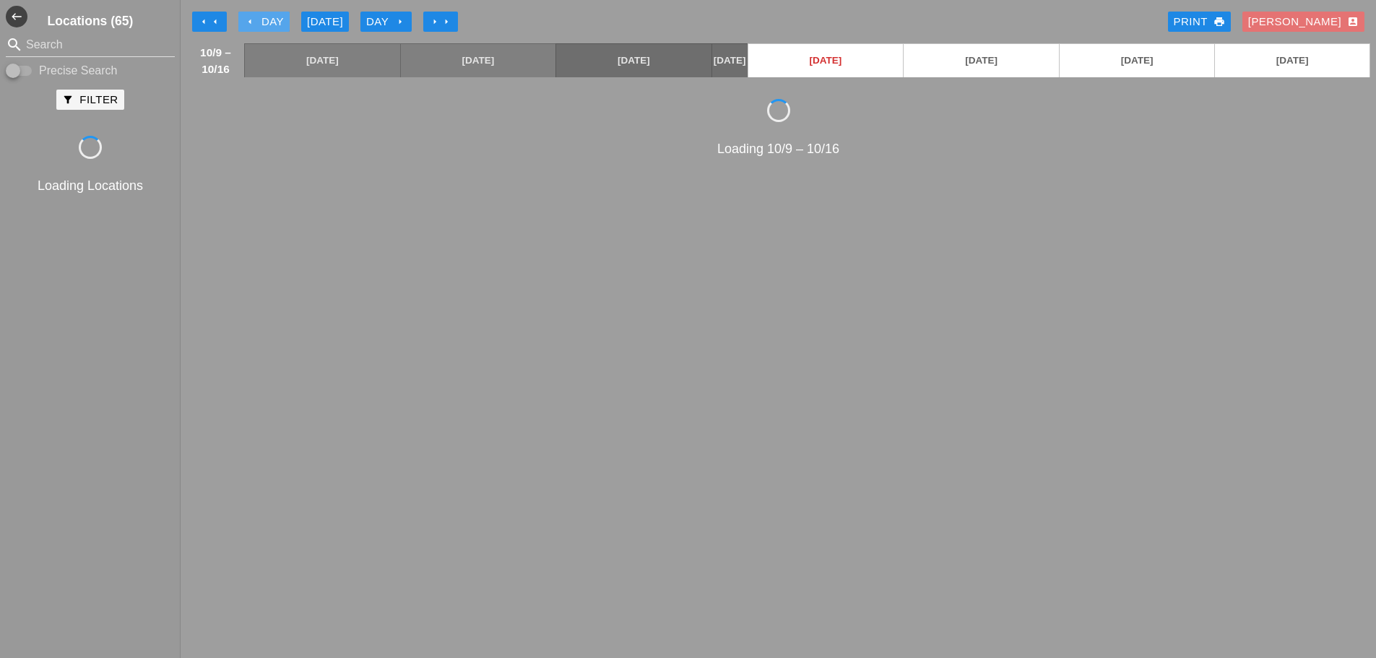
click at [249, 20] on icon "arrow_left" at bounding box center [250, 22] width 12 height 12
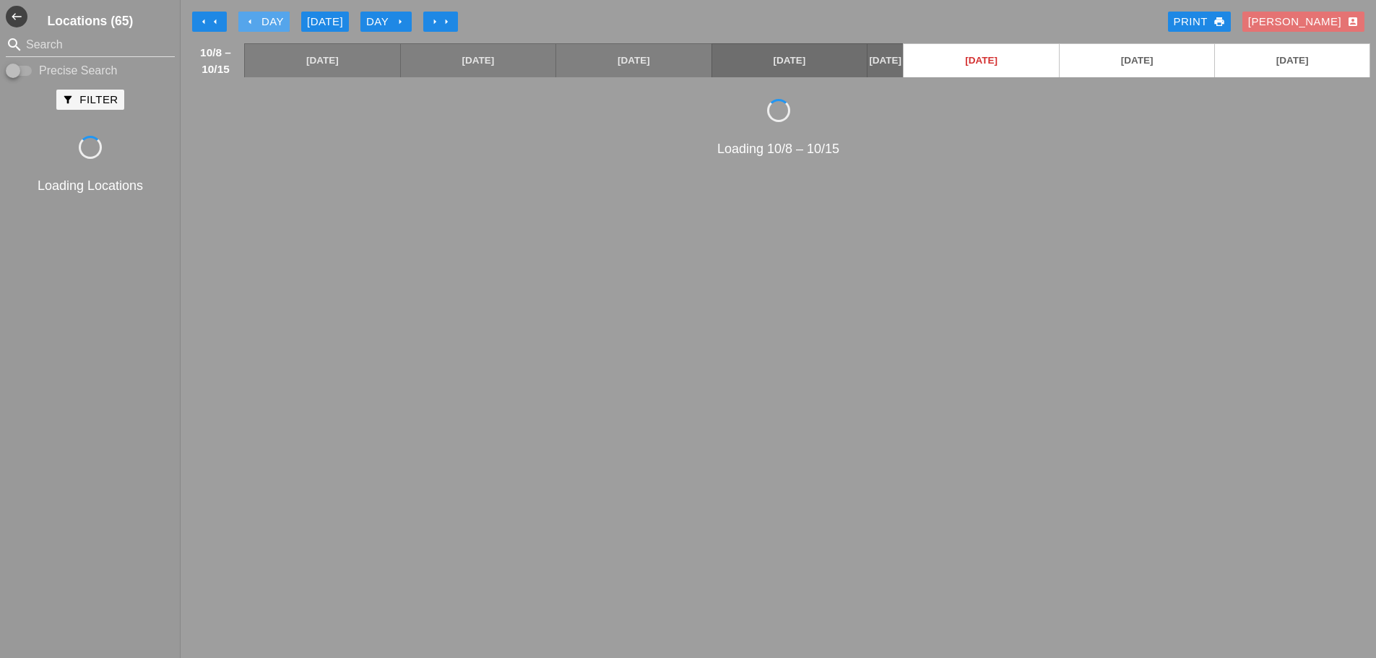
click at [249, 20] on icon "arrow_left" at bounding box center [250, 22] width 12 height 12
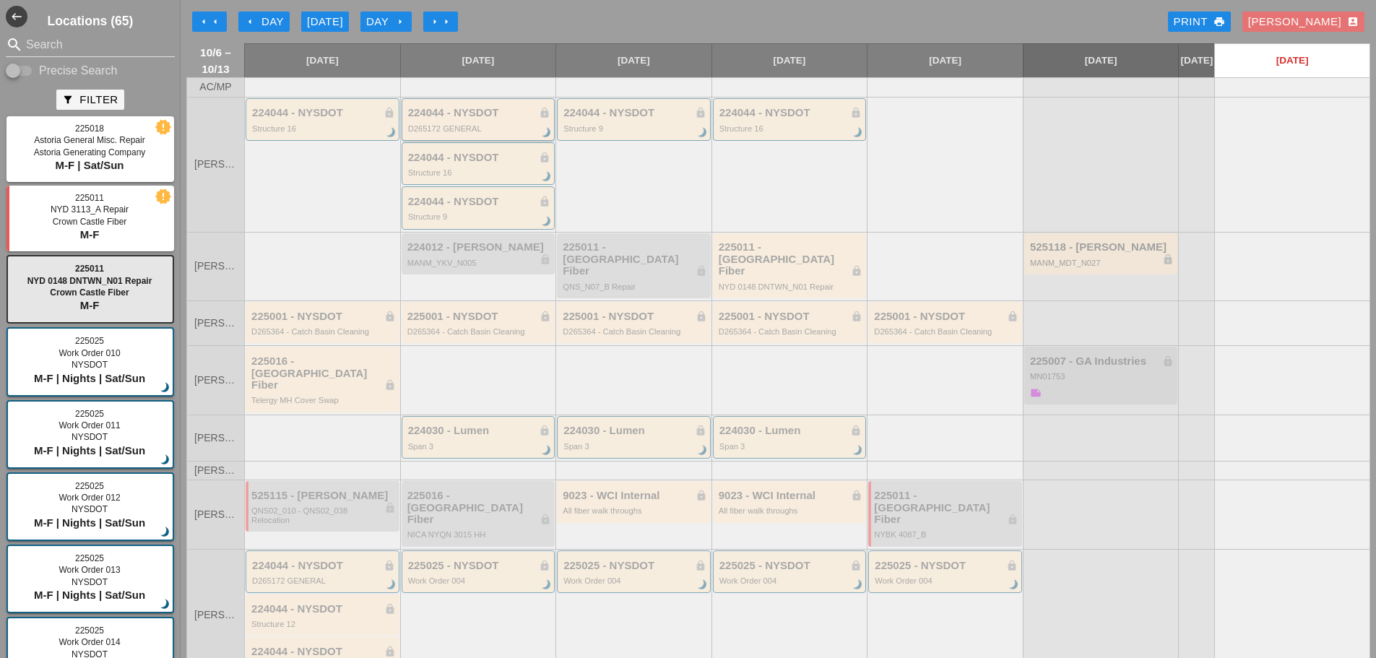
click at [499, 131] on div "224044 - NYSDOT lock D265172 GENERAL brightness_3" at bounding box center [479, 120] width 143 height 26
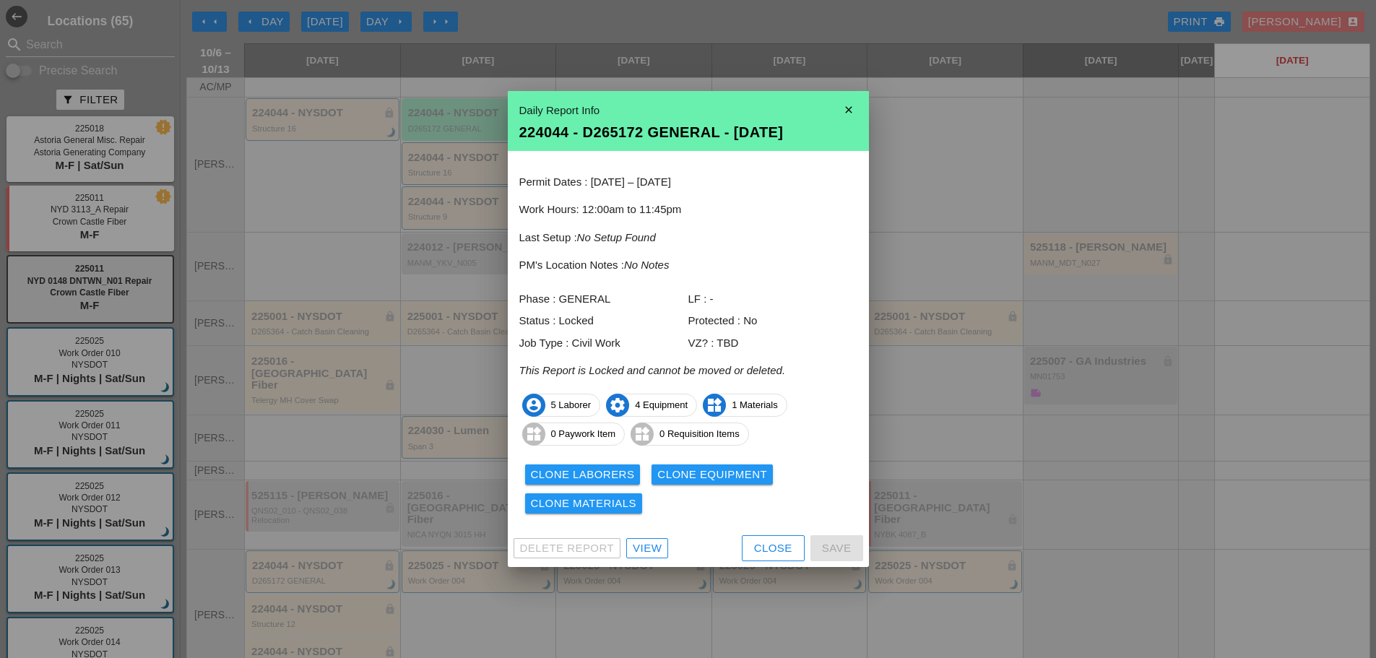
click at [660, 554] on div "View" at bounding box center [647, 548] width 29 height 17
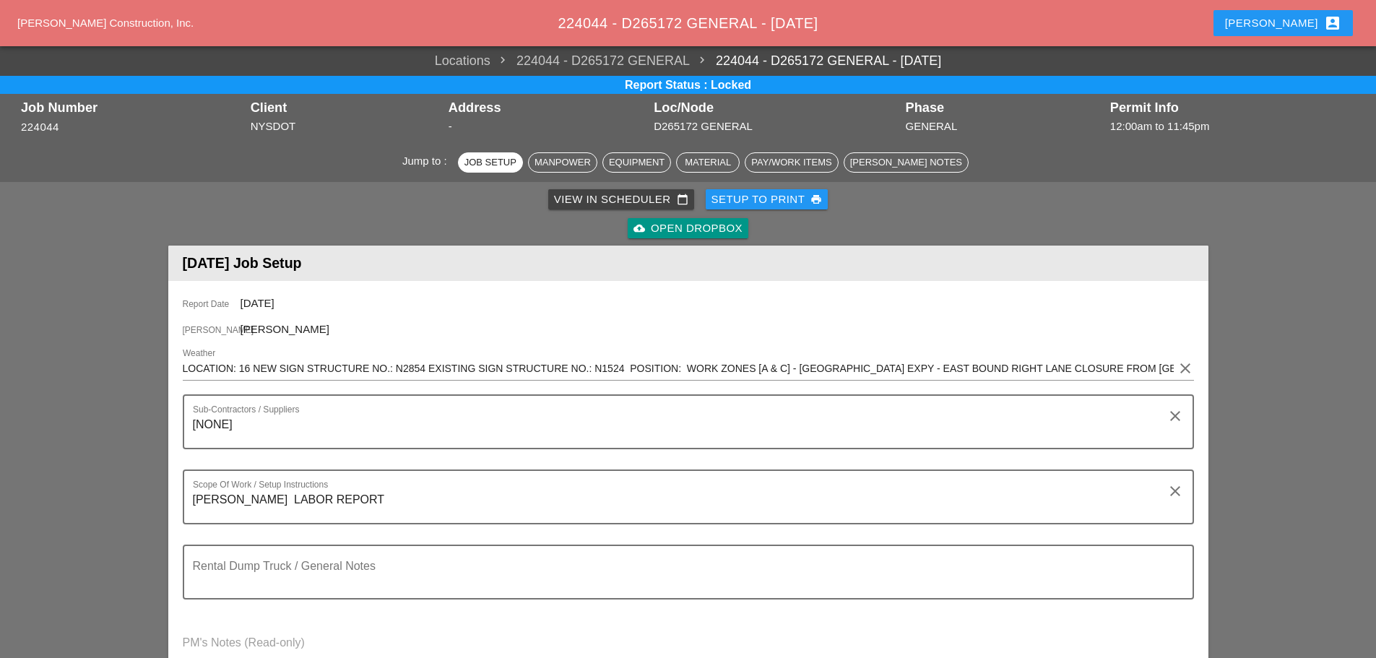
scroll to position [433, 0]
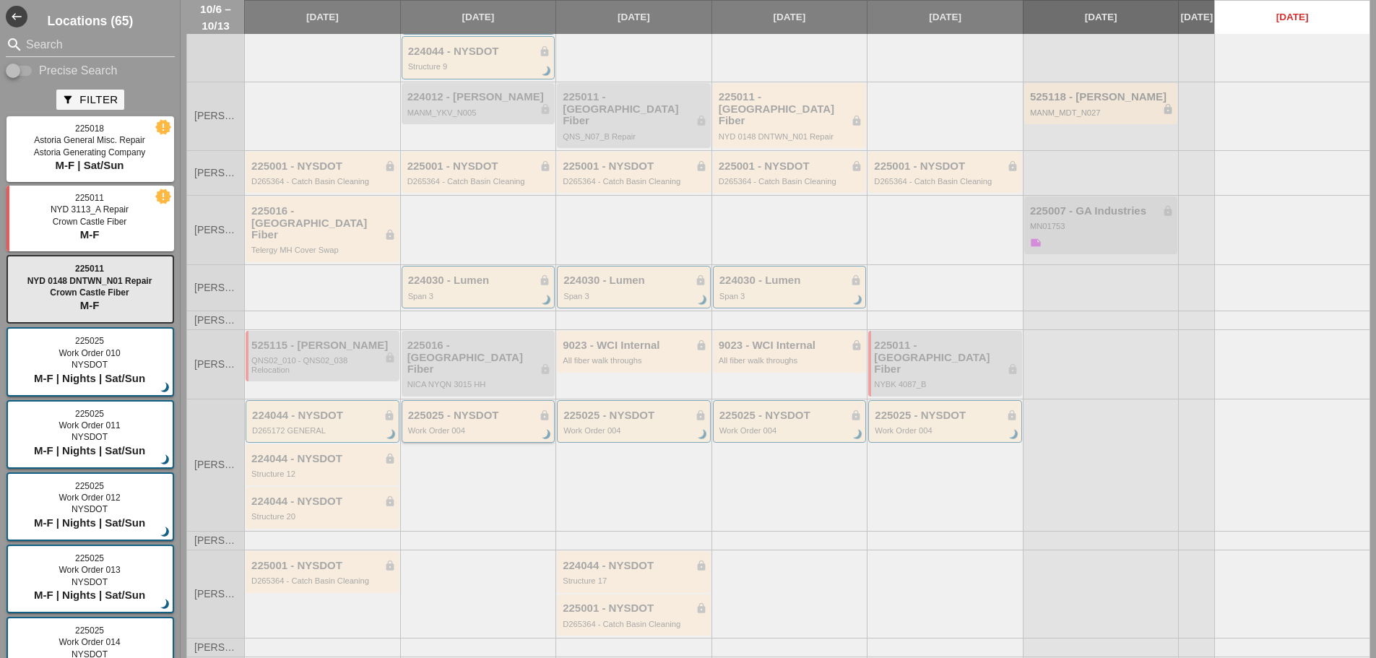
scroll to position [186, 0]
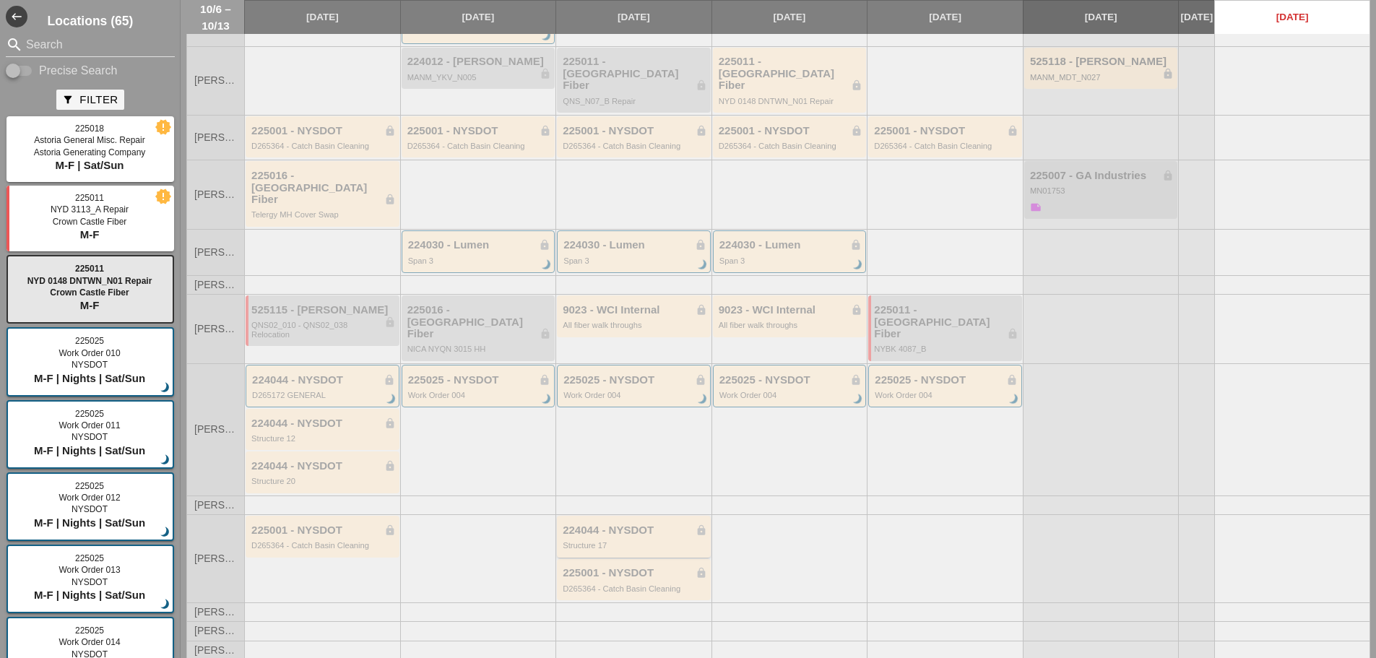
click at [642, 524] on div "224044 - NYSDOT lock Structure 17" at bounding box center [635, 537] width 144 height 26
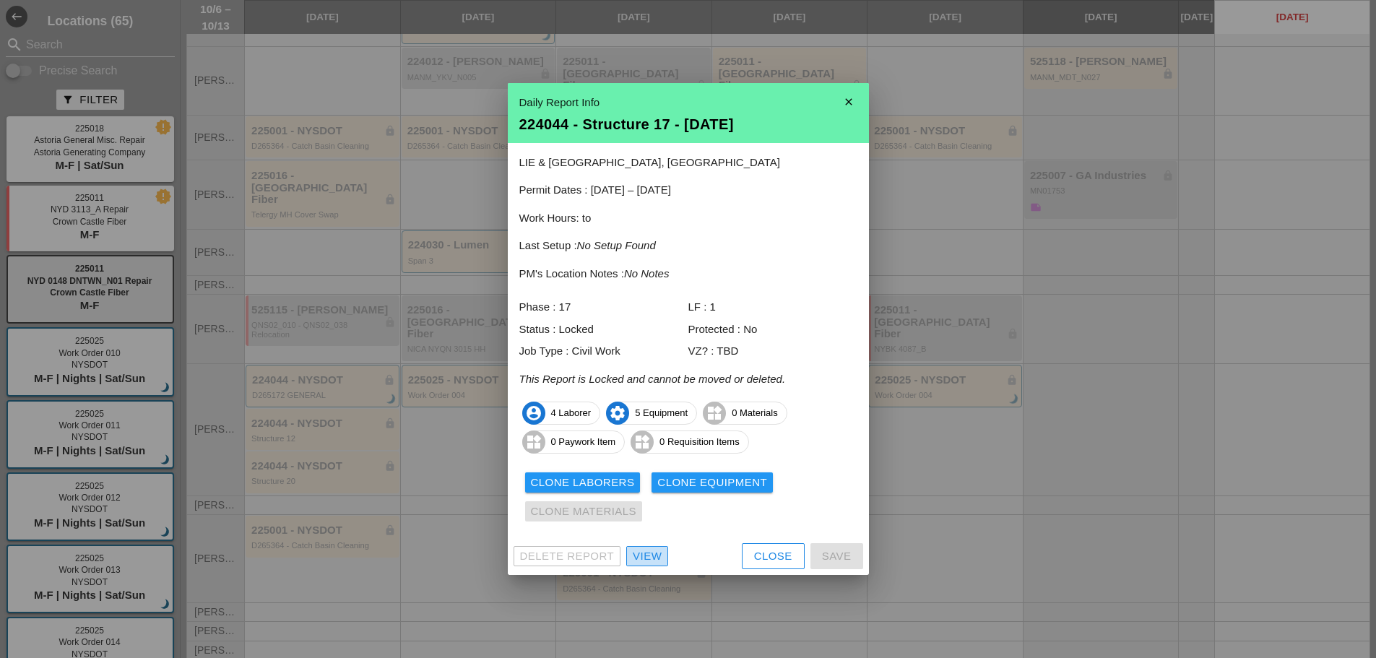
click at [641, 556] on div "View" at bounding box center [647, 556] width 29 height 17
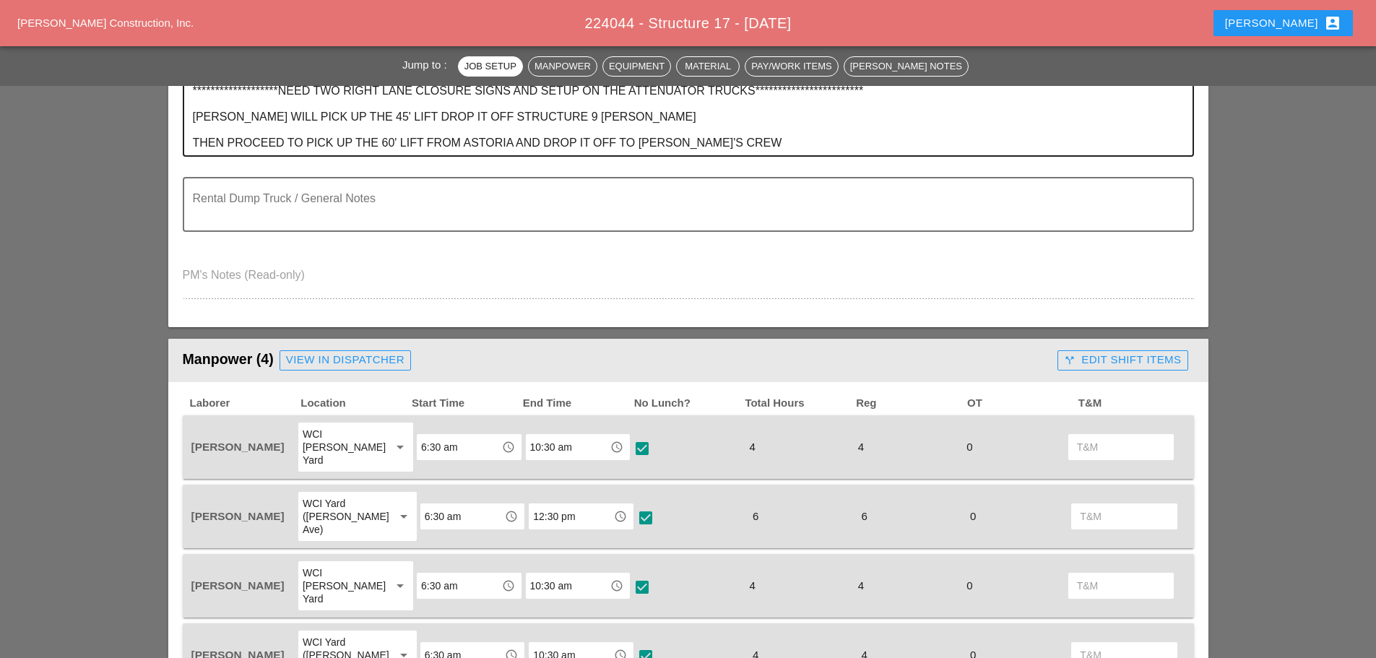
scroll to position [939, 0]
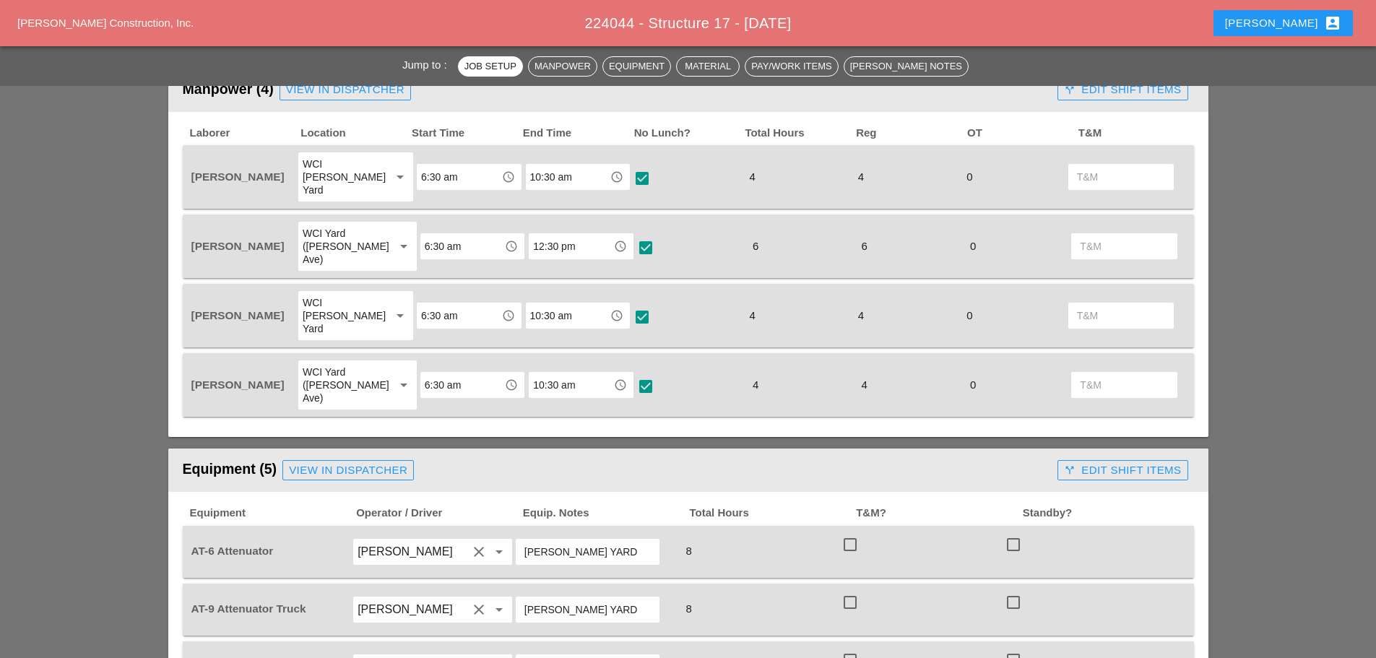
click at [571, 373] on input "10:30 am" at bounding box center [570, 384] width 75 height 23
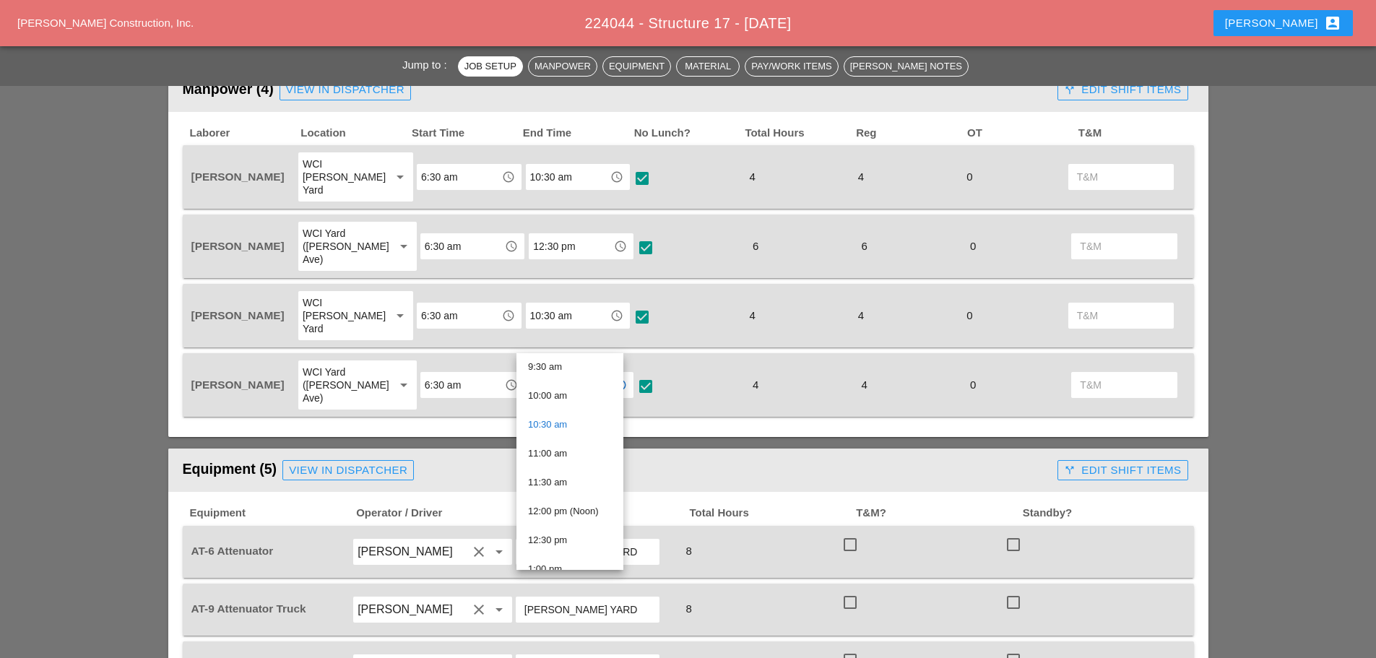
scroll to position [578, 0]
click at [560, 510] on div "12:30 pm" at bounding box center [570, 514] width 84 height 17
type input "12:30 pm"
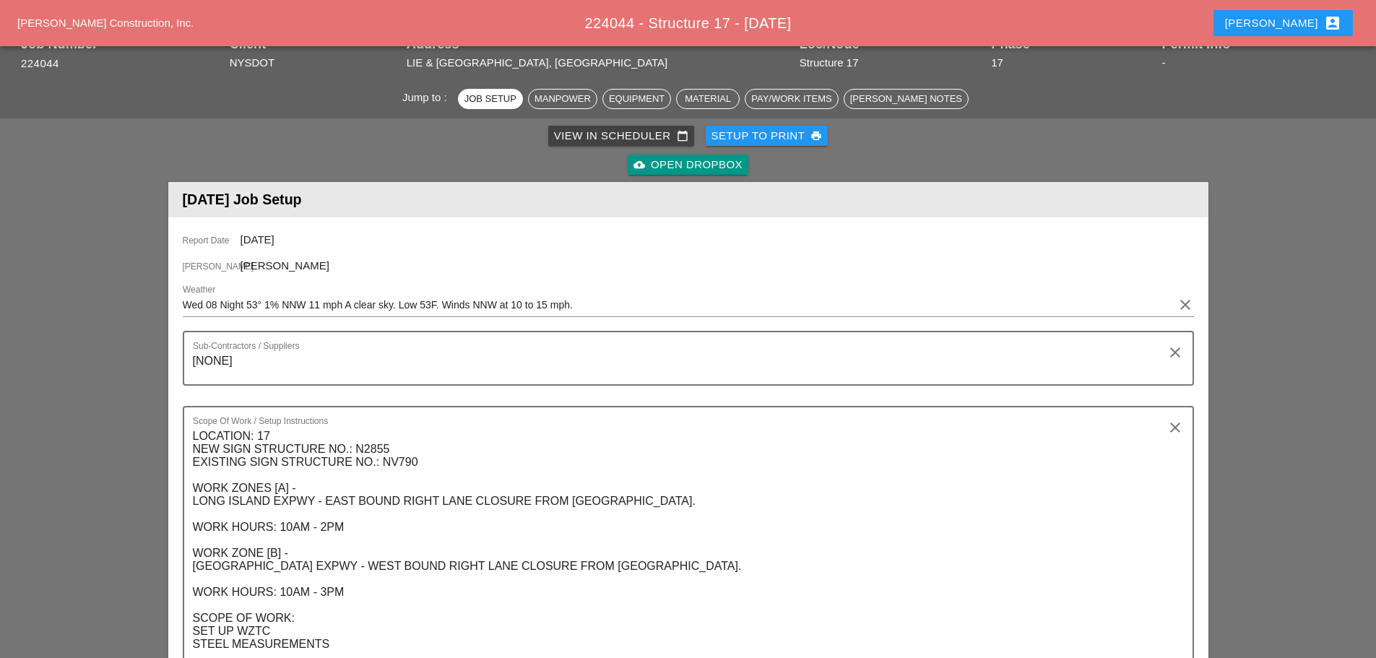
scroll to position [0, 0]
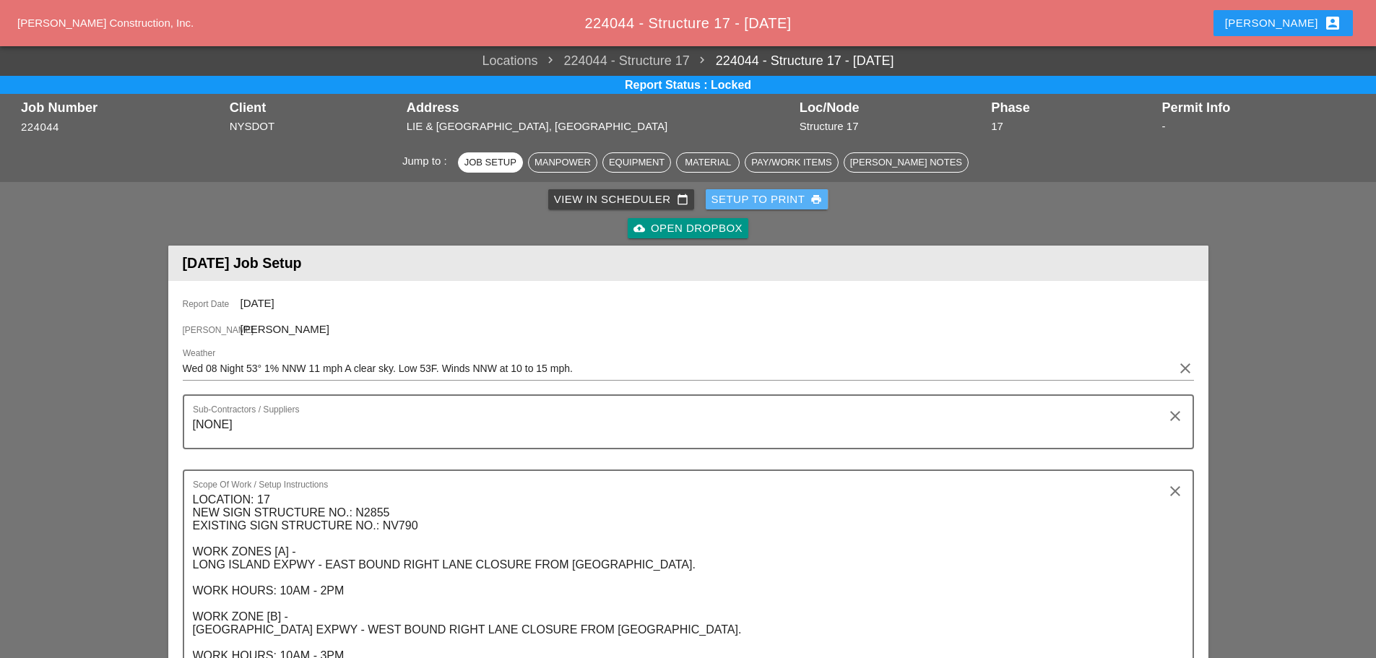
click at [766, 194] on div "Setup to Print print" at bounding box center [767, 199] width 111 height 17
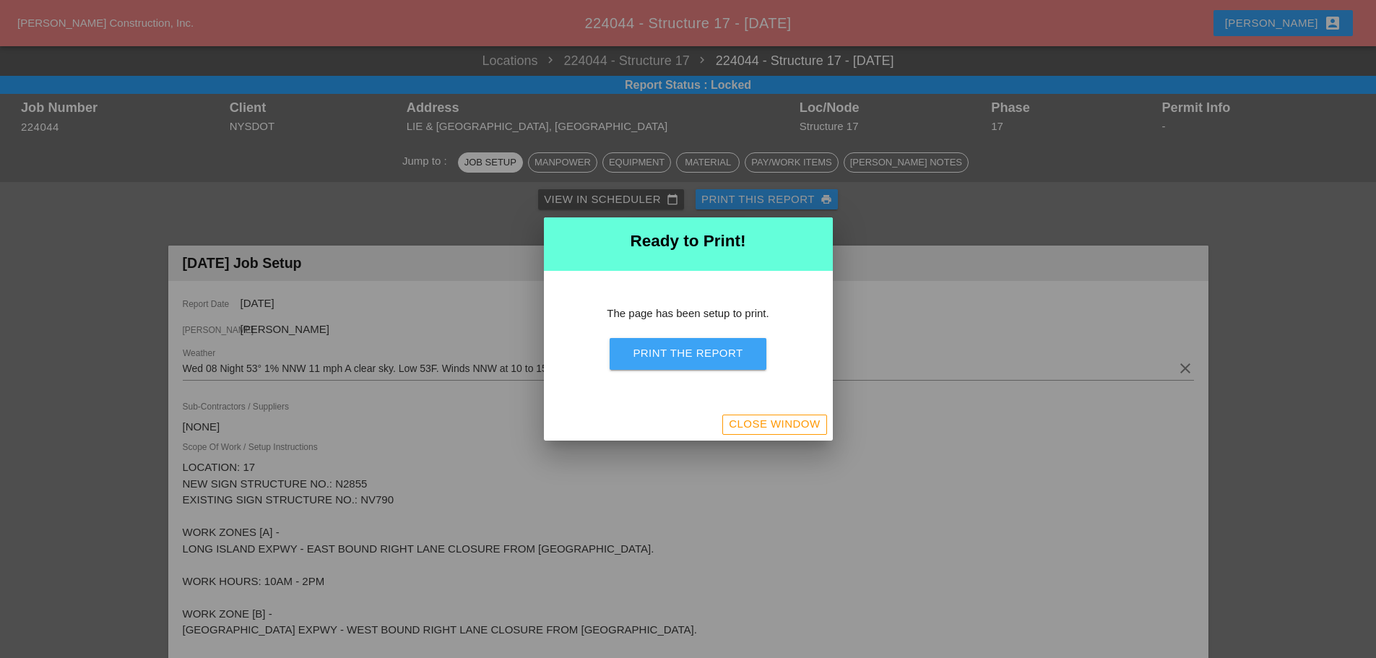
drag, startPoint x: 698, startPoint y: 356, endPoint x: 1081, endPoint y: 569, distance: 438.2
click at [698, 355] on div "Print the Report" at bounding box center [688, 353] width 110 height 17
click at [792, 420] on div "Close Window" at bounding box center [774, 424] width 91 height 17
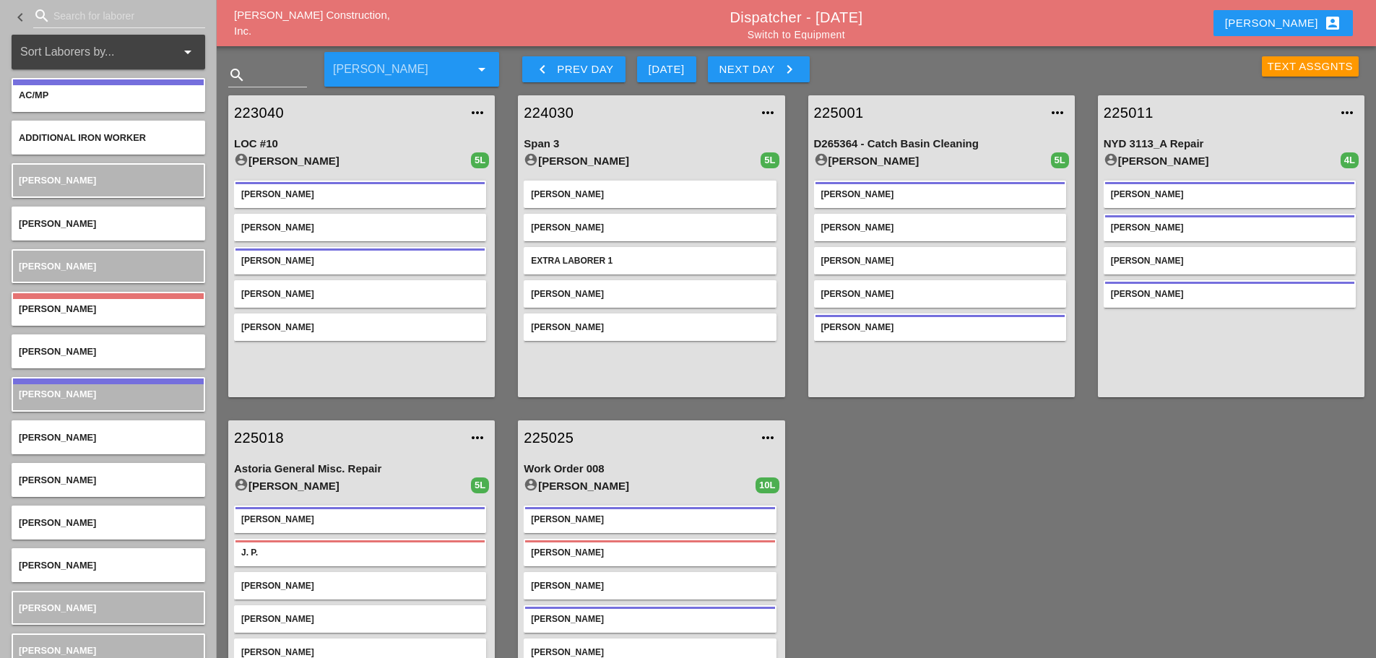
click at [1316, 71] on div "Text Assgnts" at bounding box center [1311, 67] width 86 height 17
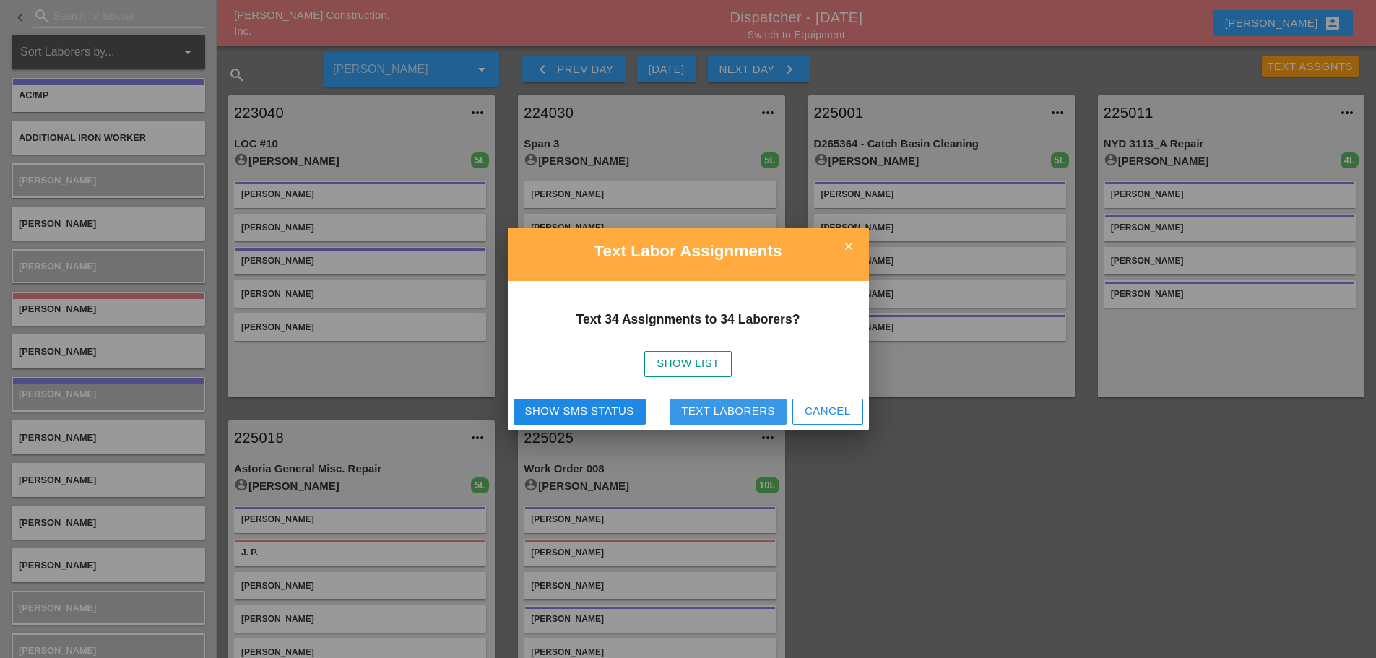
click at [763, 414] on div "Text Laborers" at bounding box center [728, 411] width 94 height 17
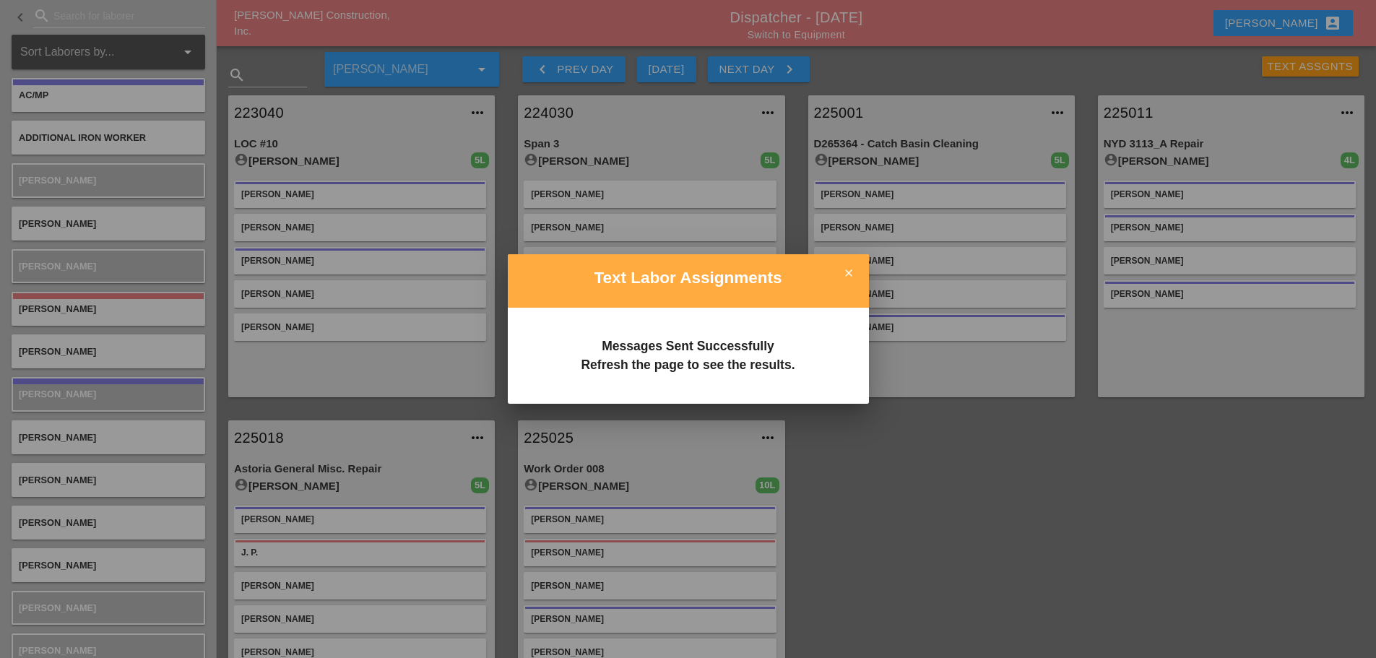
click at [848, 272] on icon "close" at bounding box center [848, 273] width 29 height 29
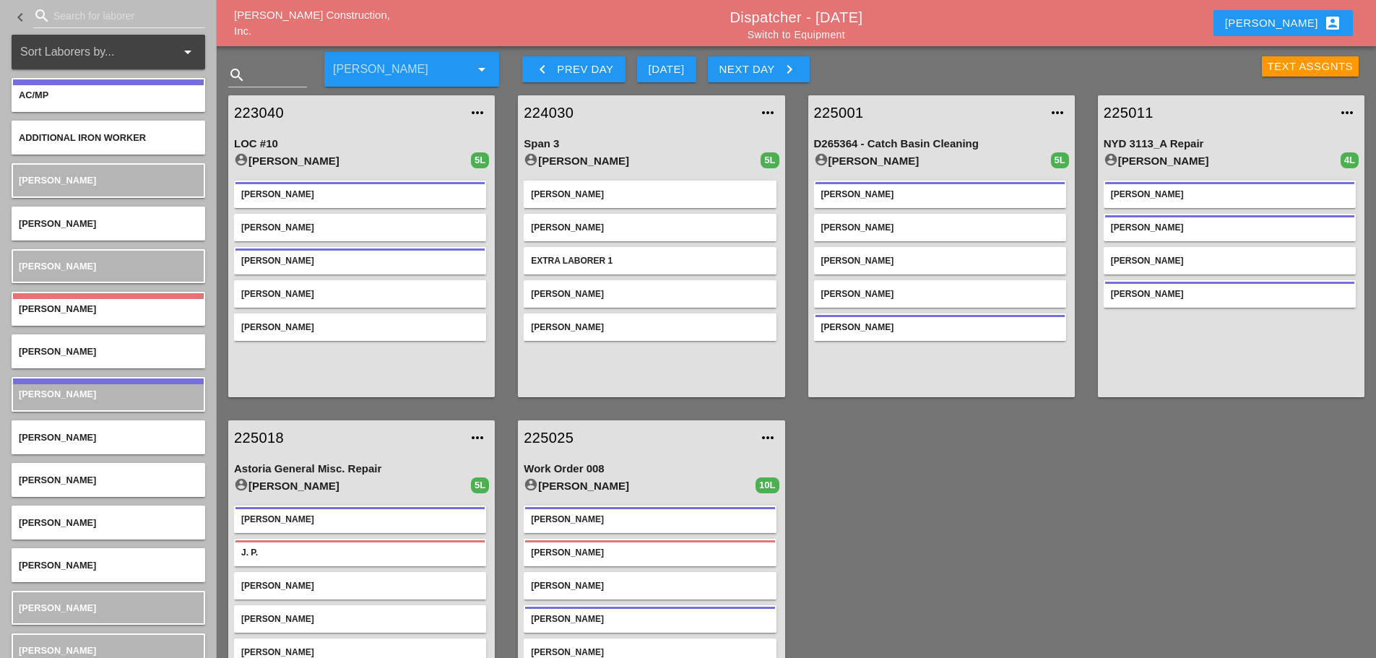
click at [1289, 62] on div "Text Assgnts" at bounding box center [1311, 67] width 86 height 17
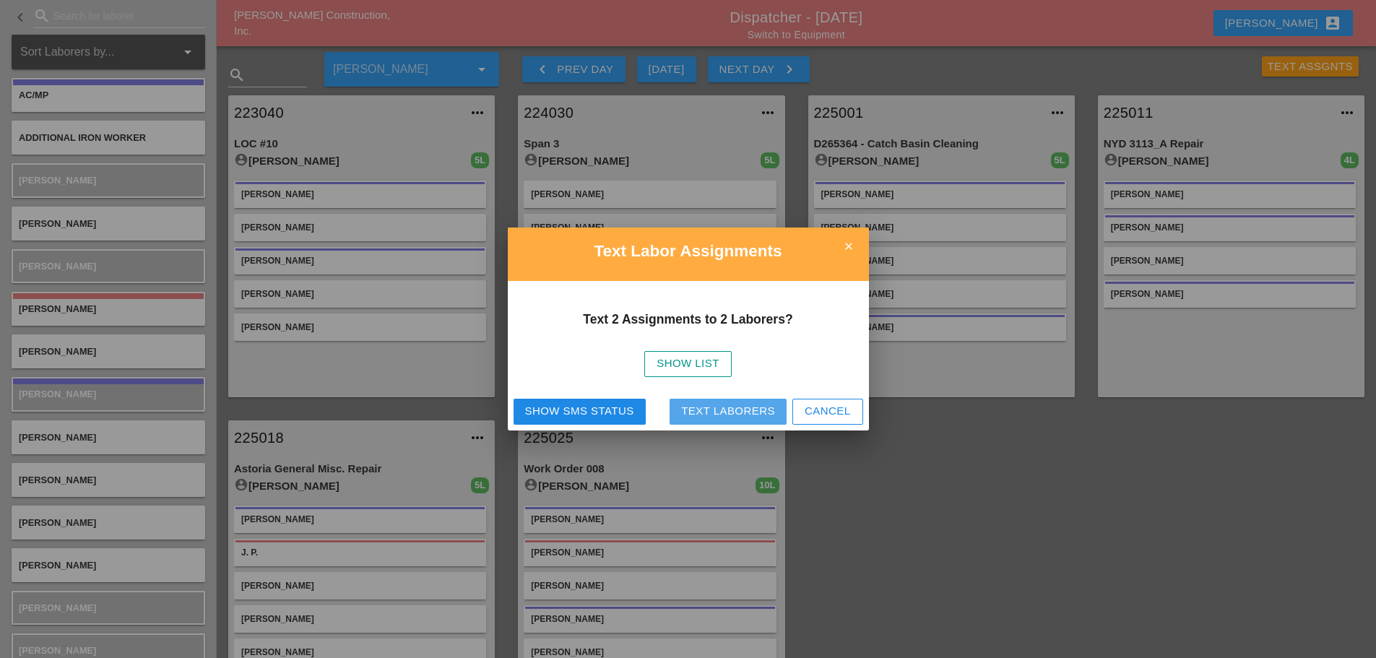
click at [717, 400] on button "Text Laborers" at bounding box center [728, 412] width 117 height 26
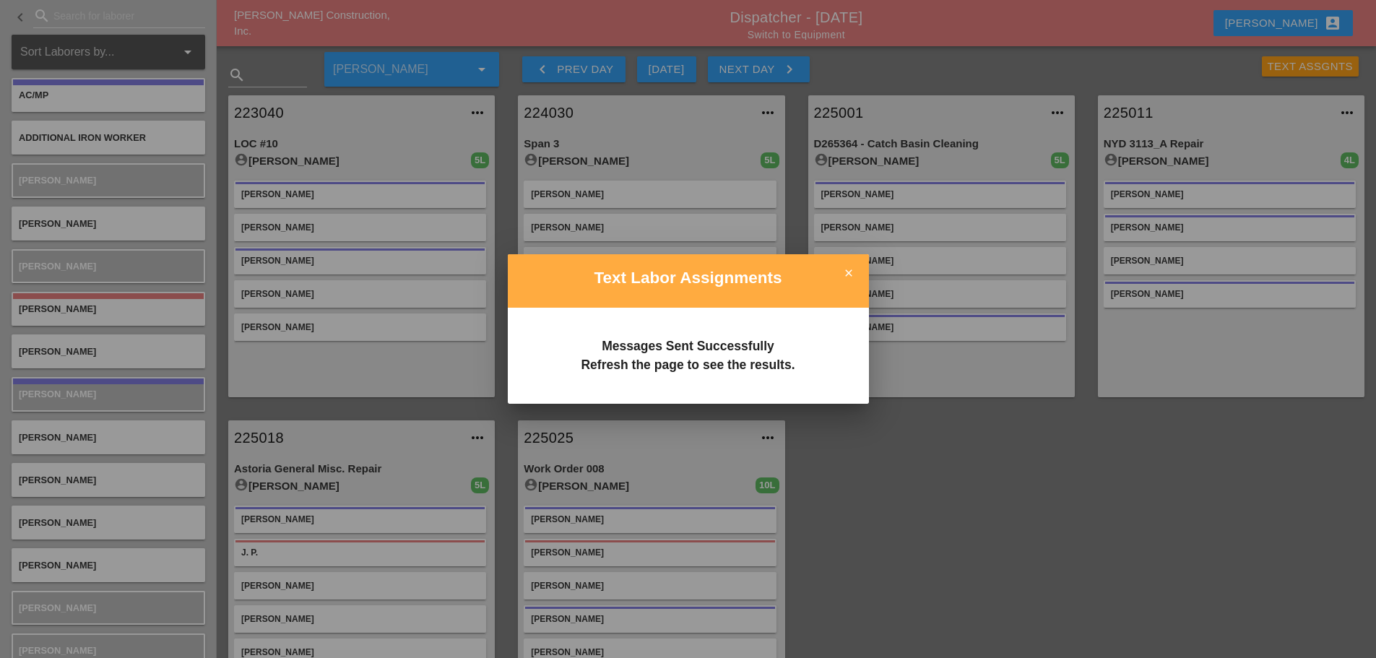
click at [844, 267] on icon "close" at bounding box center [848, 273] width 29 height 29
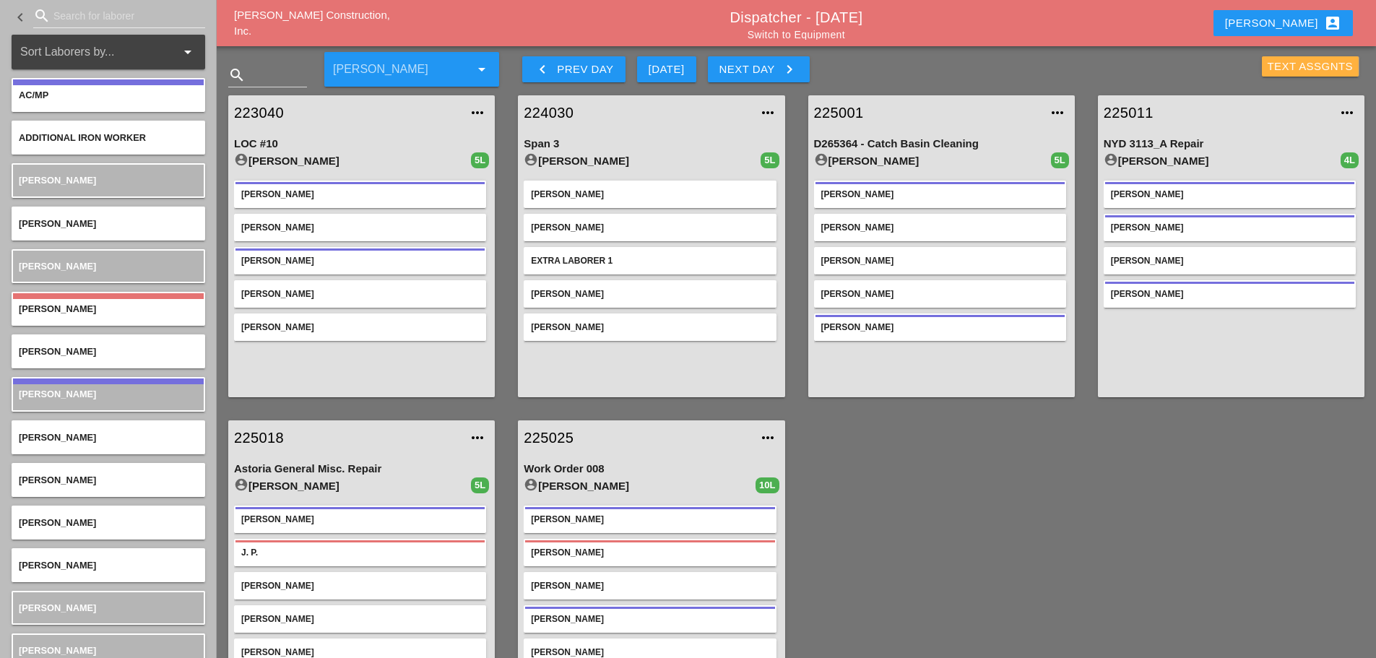
click at [1265, 66] on button "Text Assgnts" at bounding box center [1311, 66] width 98 height 20
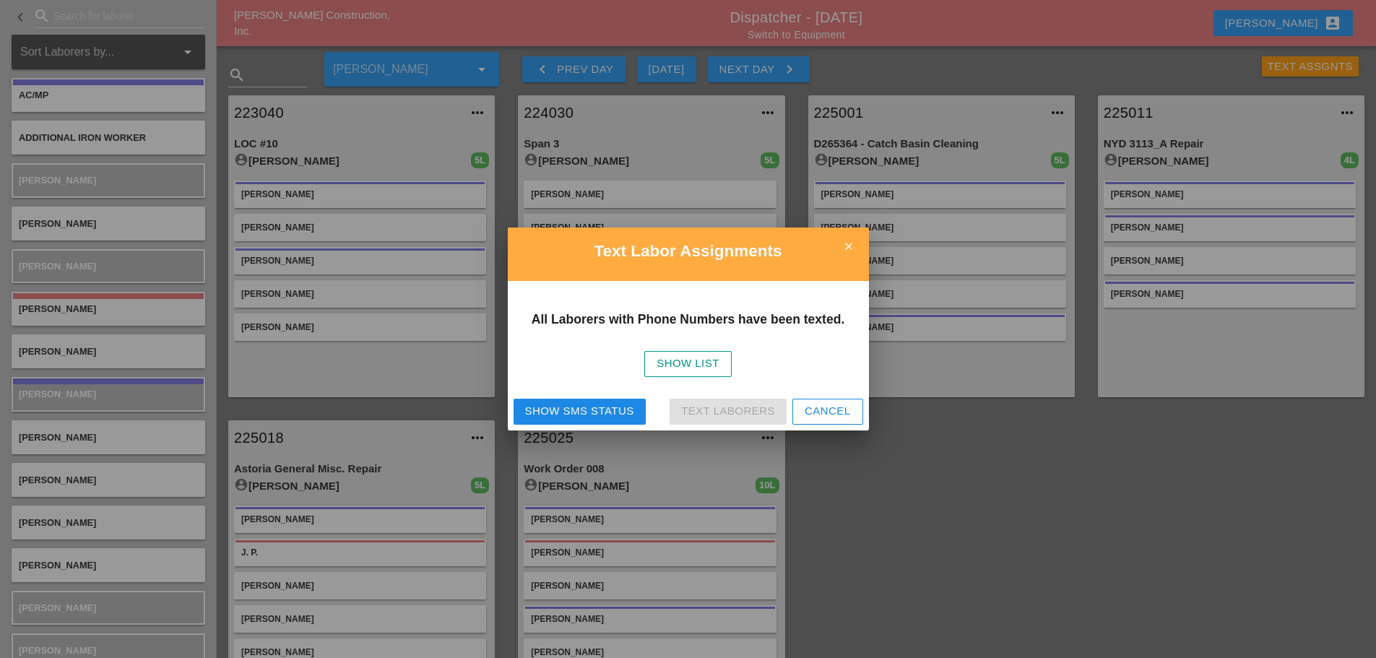
drag, startPoint x: 589, startPoint y: 402, endPoint x: 623, endPoint y: 383, distance: 39.2
click at [589, 402] on button "Show SMS Status" at bounding box center [580, 412] width 132 height 26
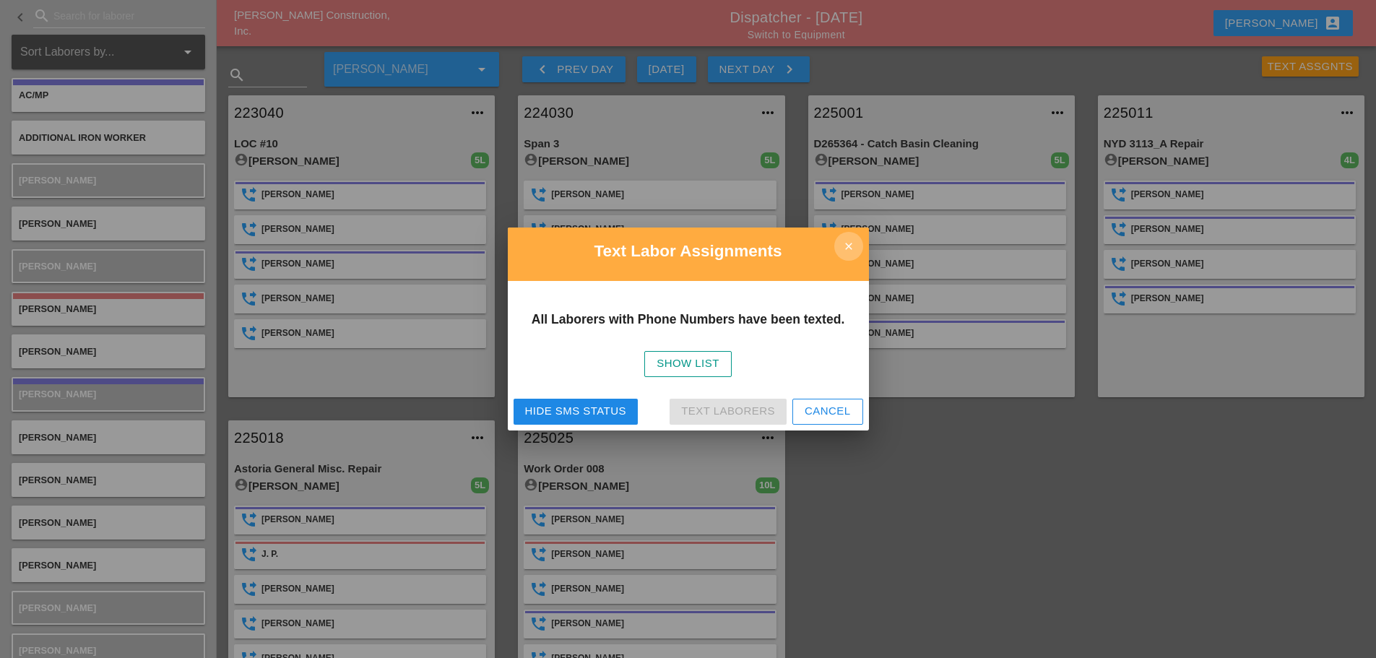
click at [843, 242] on icon "close" at bounding box center [848, 246] width 29 height 29
